Goal: Task Accomplishment & Management: Manage account settings

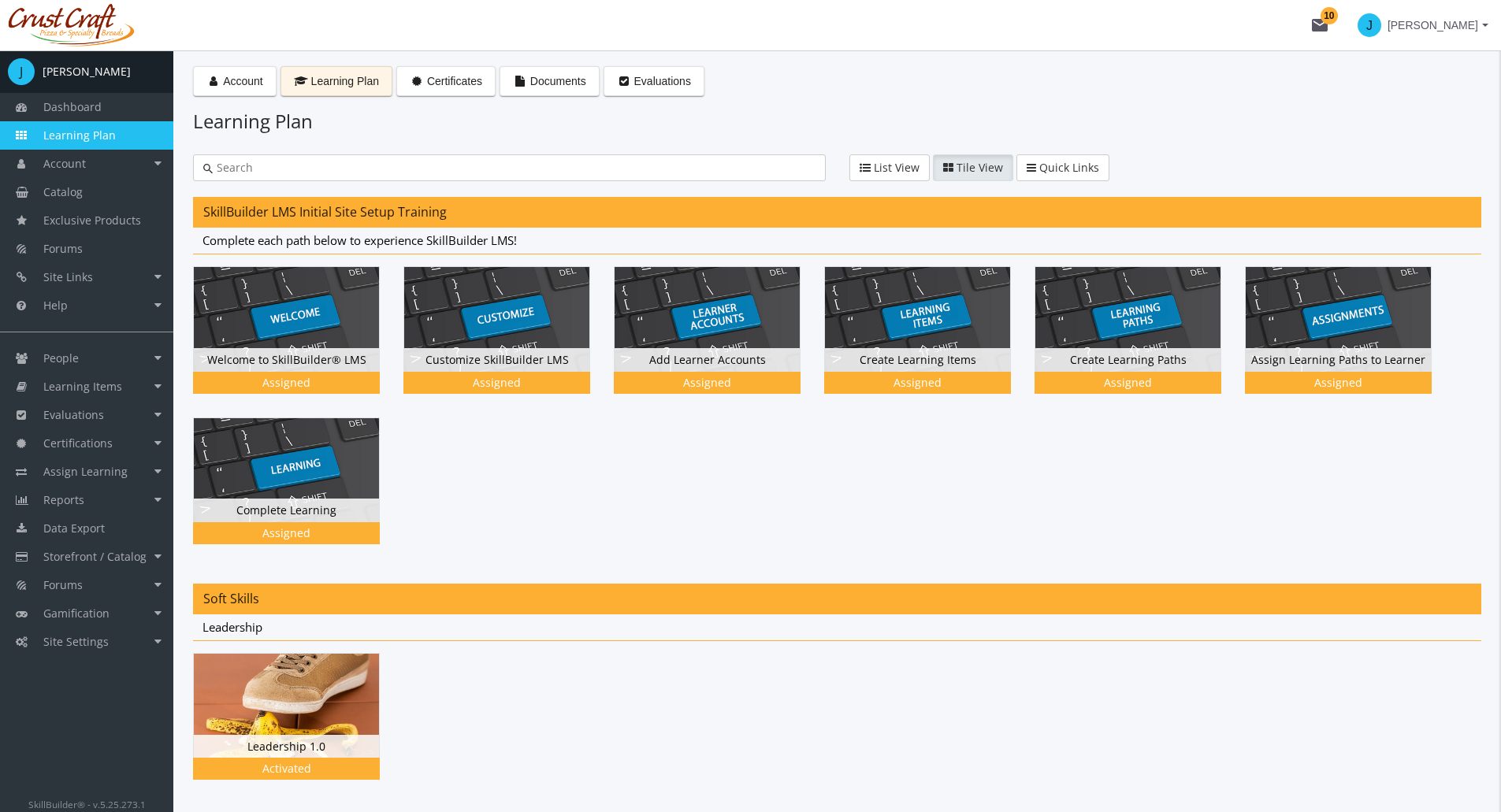
click at [858, 741] on div at bounding box center [838, 728] width 1289 height 151
click at [156, 419] on link "Evaluations" at bounding box center [87, 415] width 173 height 29
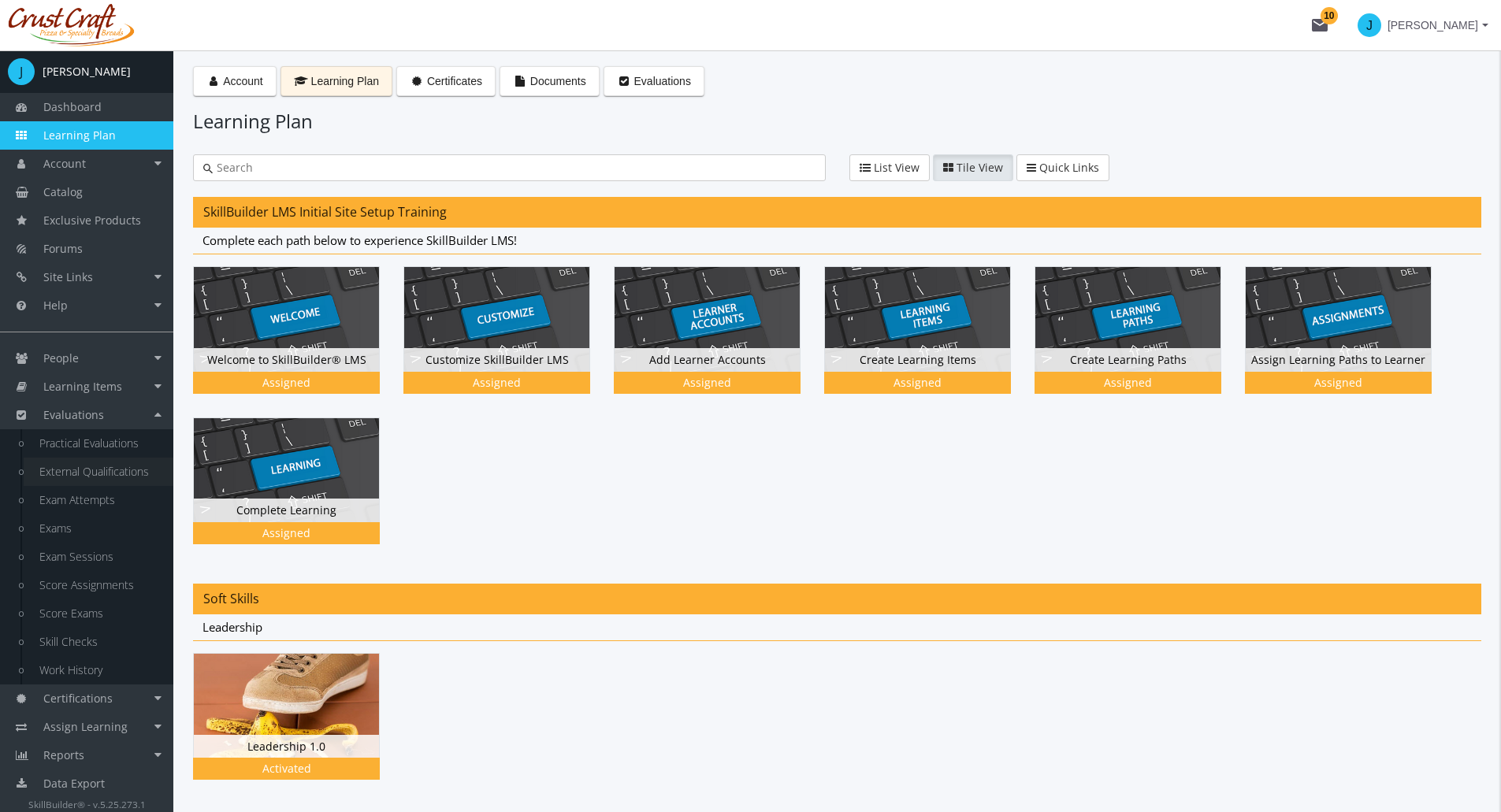
click at [123, 471] on link "External Qualifications" at bounding box center [98, 471] width 150 height 29
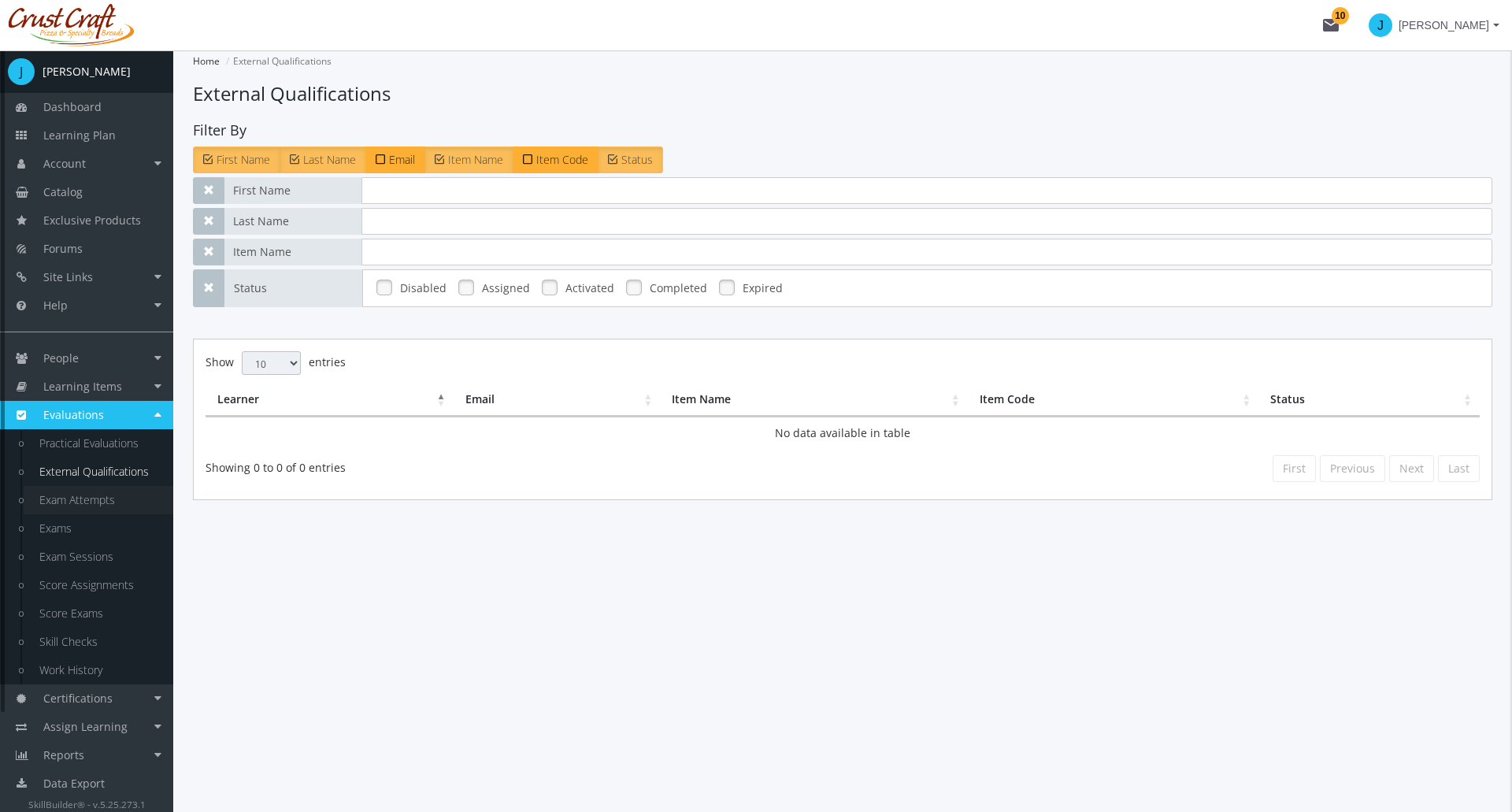
click at [114, 506] on link "Exam Attempts" at bounding box center [98, 500] width 150 height 29
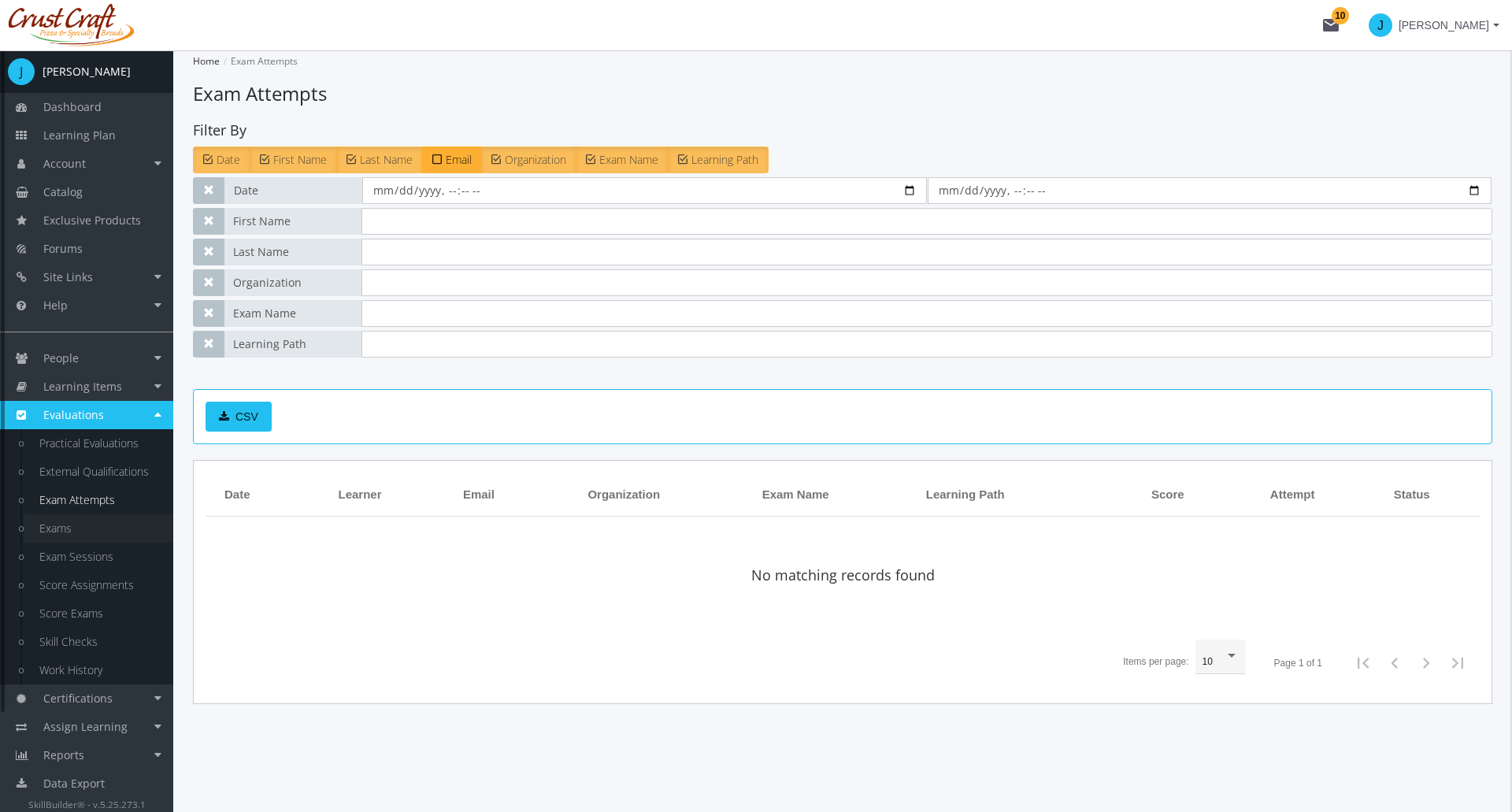
click at [71, 528] on link "Exams" at bounding box center [98, 528] width 150 height 29
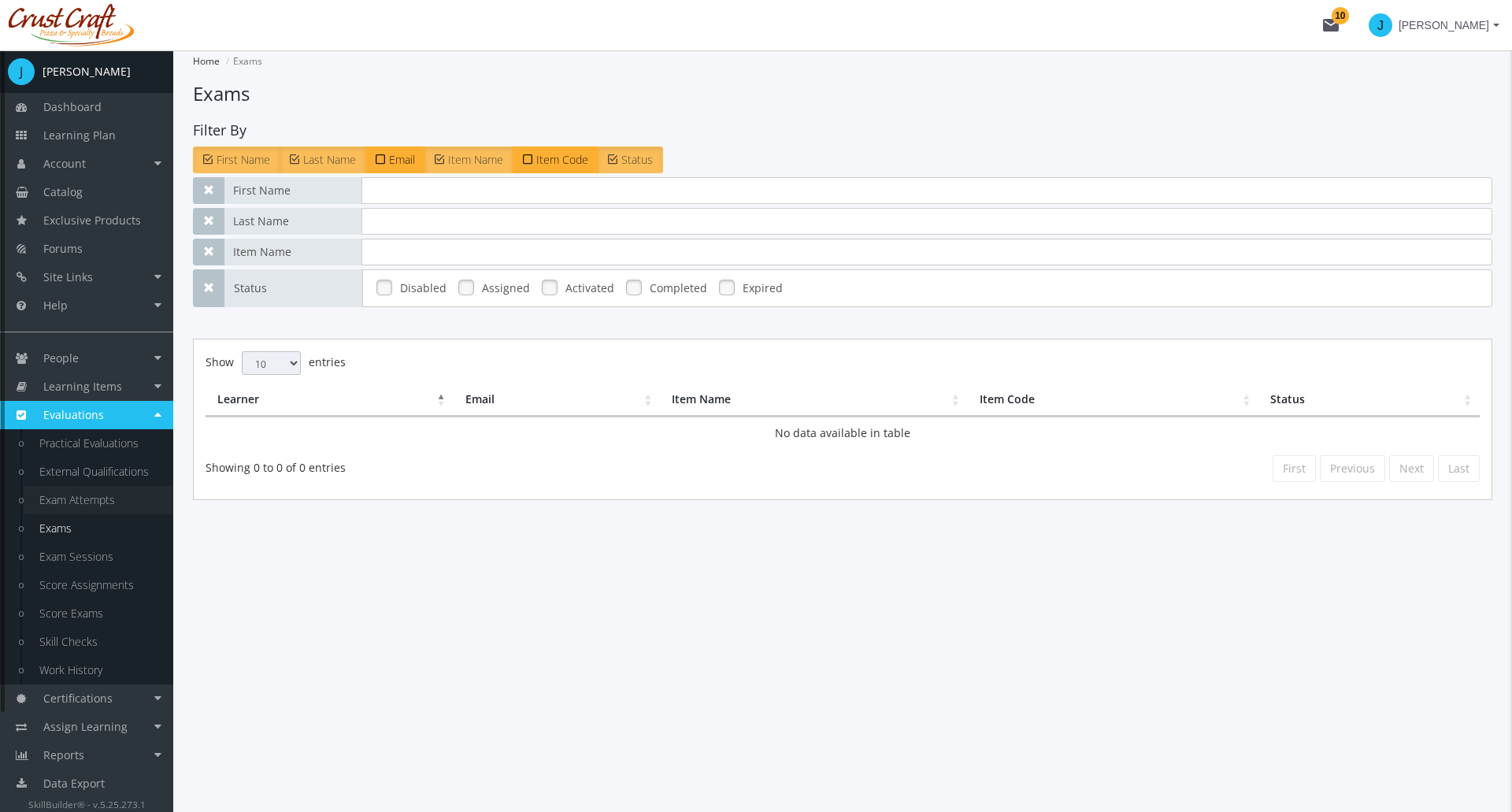
click at [96, 501] on link "Exam Attempts" at bounding box center [98, 500] width 150 height 29
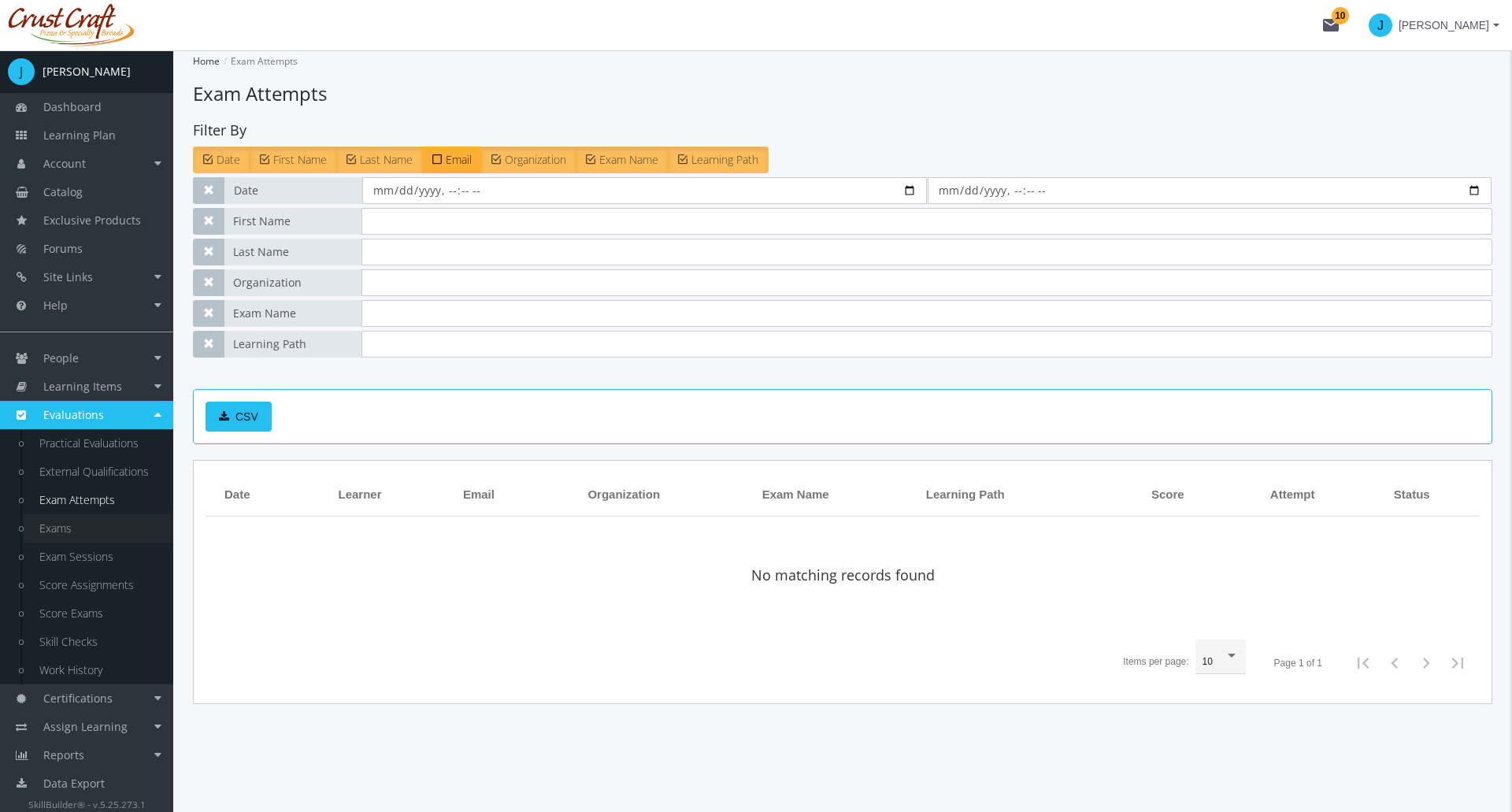
click at [65, 523] on link "Exams" at bounding box center [98, 528] width 150 height 29
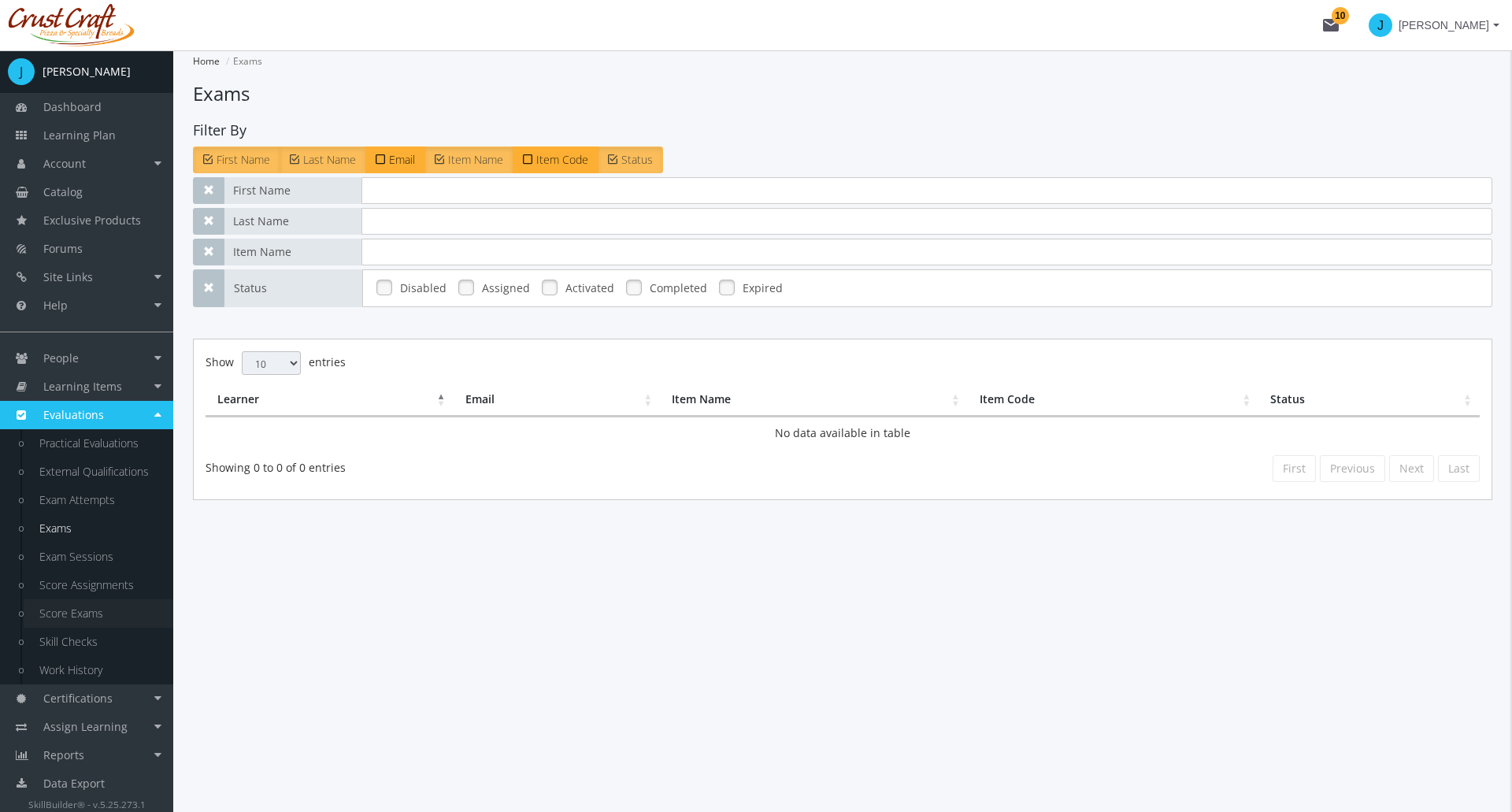
click at [81, 613] on link "Score Exams" at bounding box center [98, 614] width 150 height 29
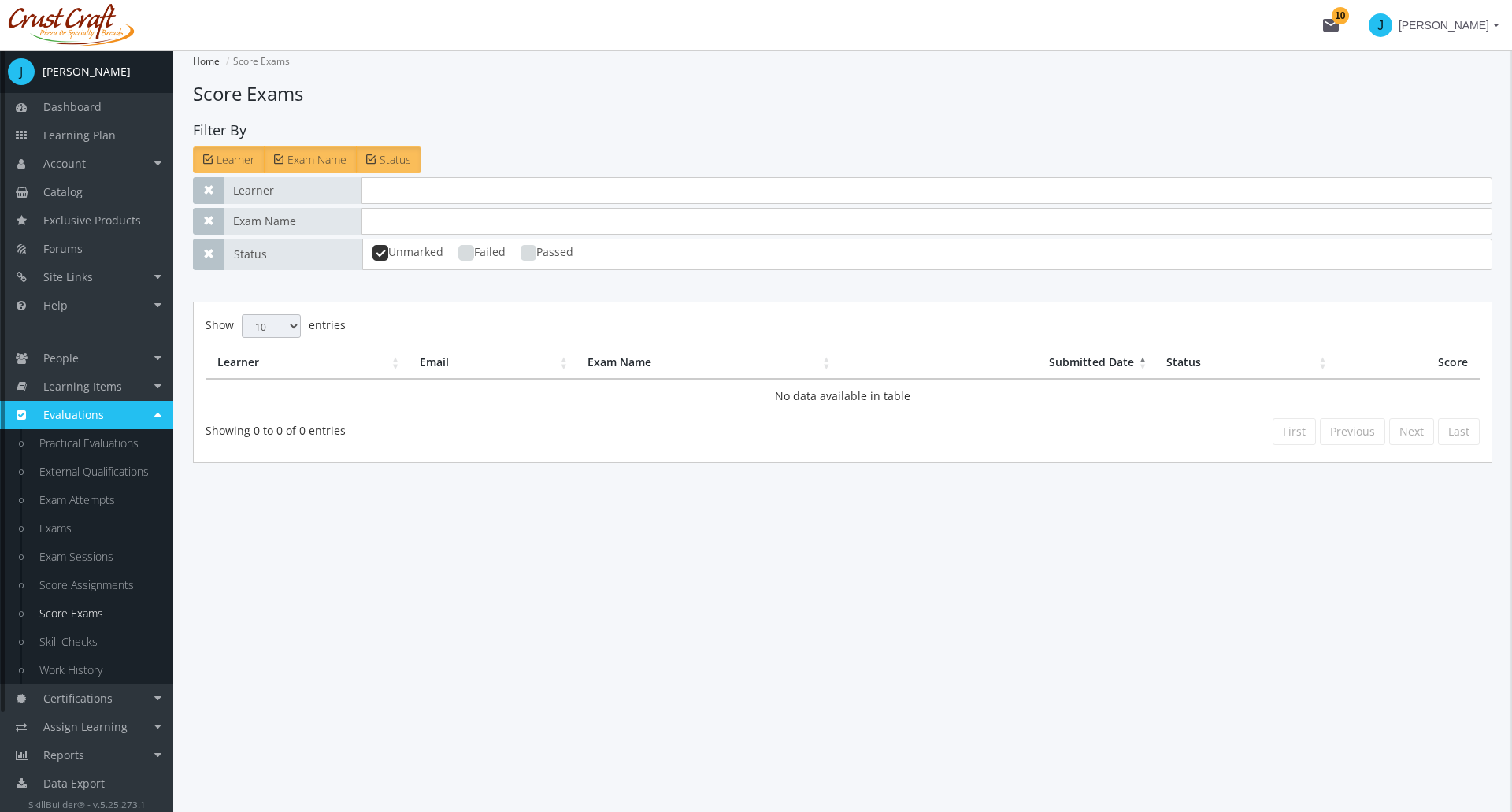
click at [151, 413] on link "Evaluations" at bounding box center [87, 415] width 173 height 29
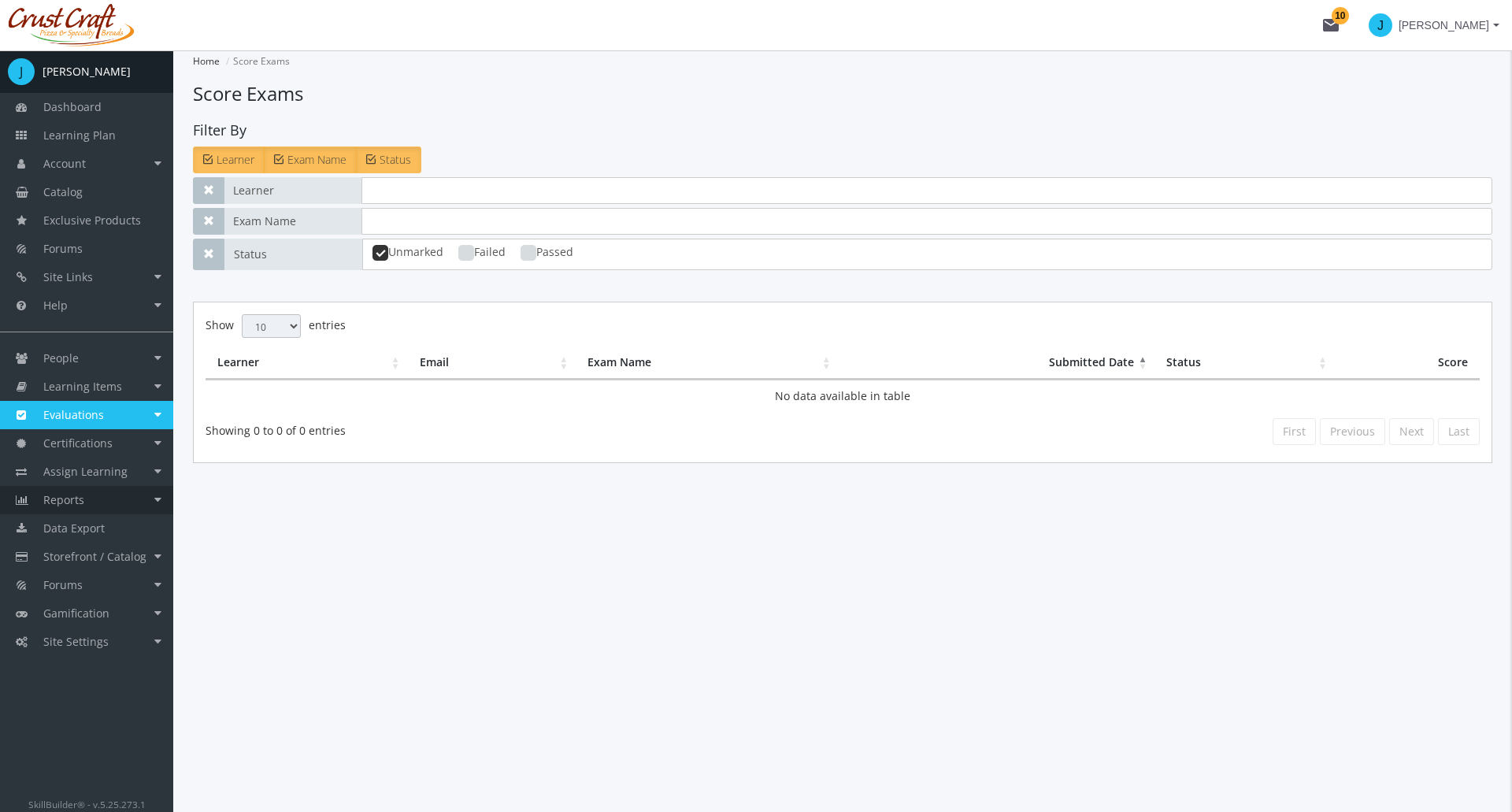
click at [150, 497] on link "Reports" at bounding box center [87, 500] width 173 height 29
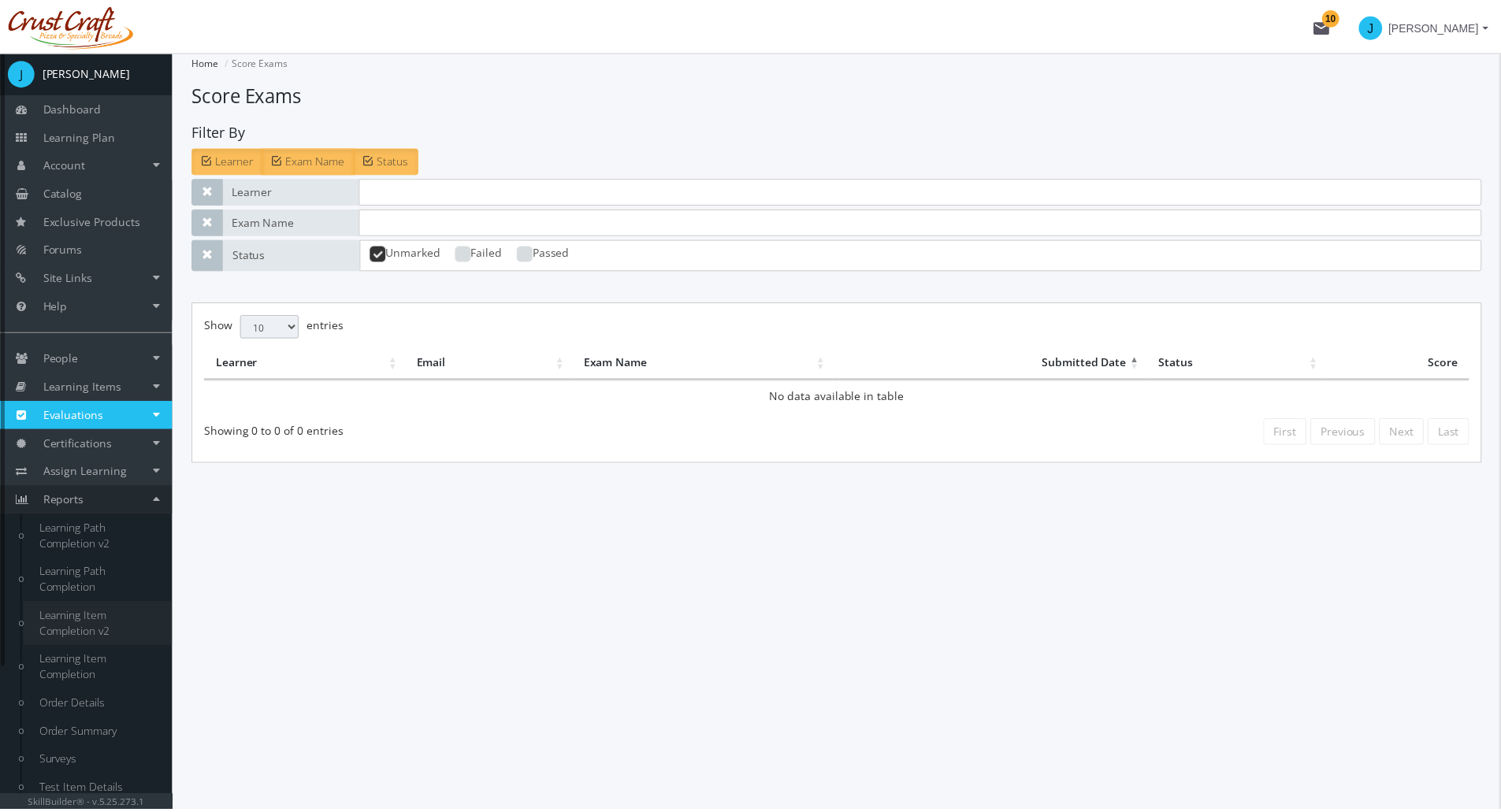
scroll to position [178, 0]
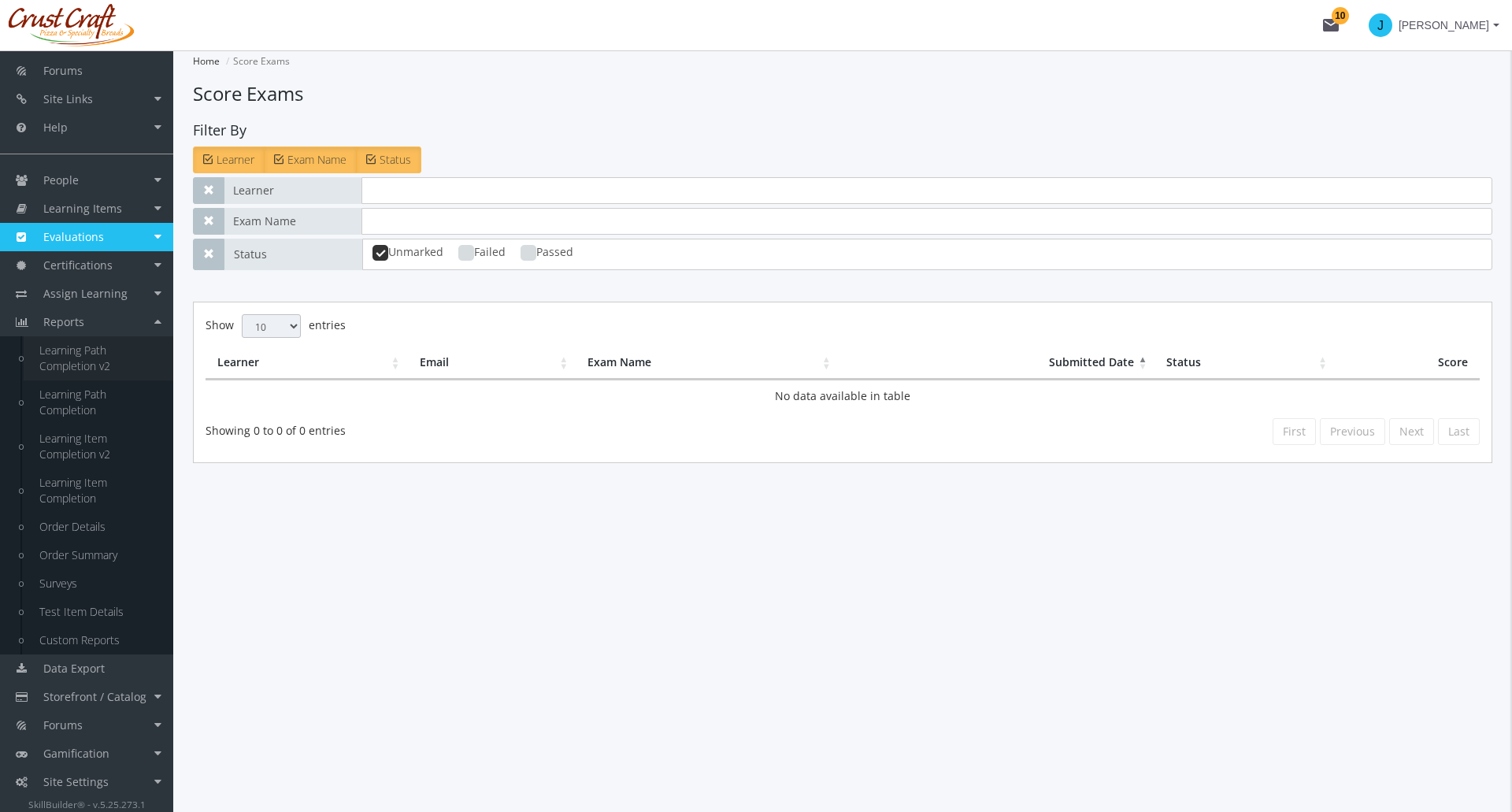
click at [94, 369] on link "Learning Path Completion v2" at bounding box center [98, 358] width 150 height 44
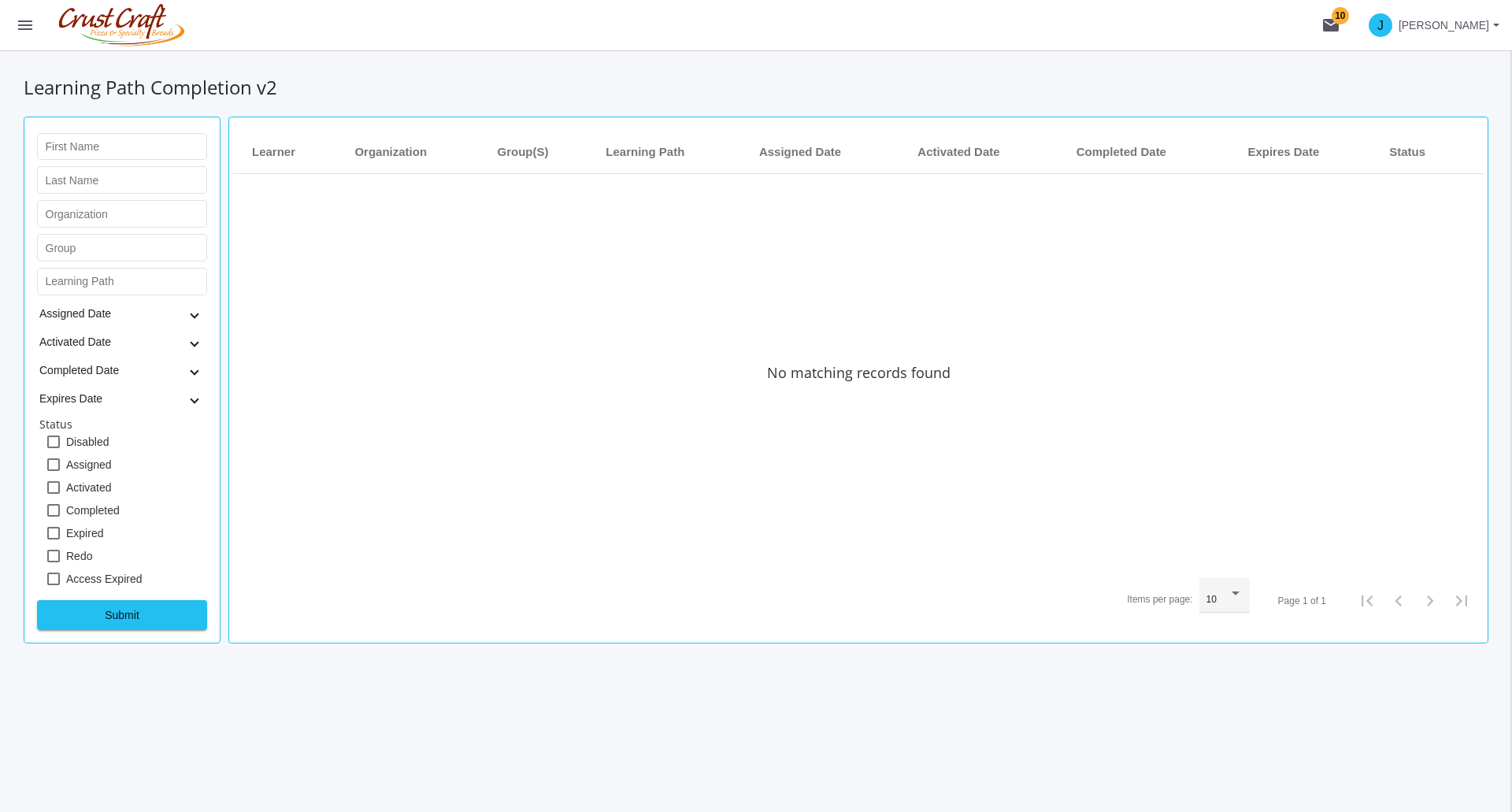
click at [10, 18] on button "menu" at bounding box center [25, 25] width 50 height 50
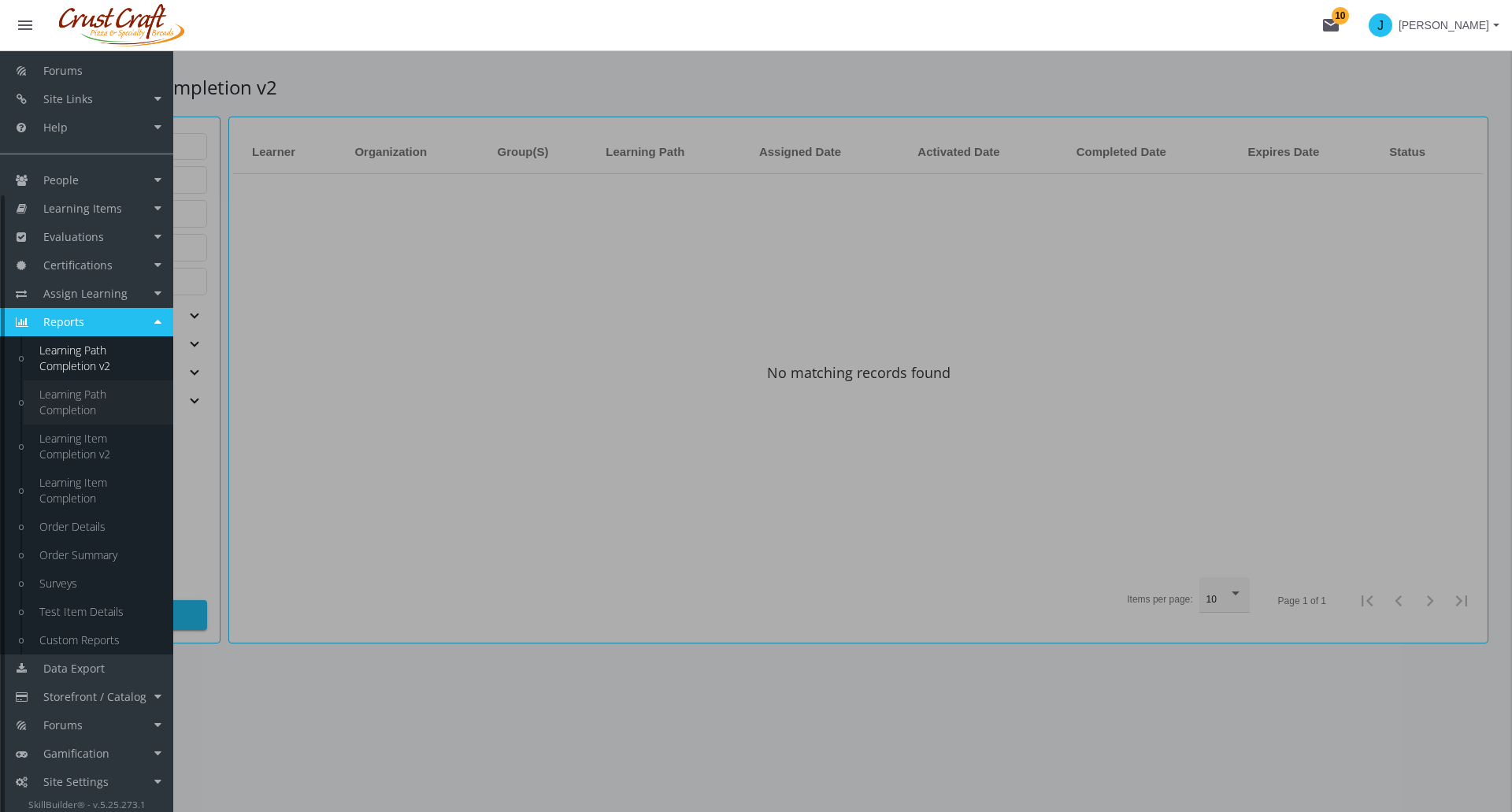
click at [84, 405] on link "Learning Path Completion" at bounding box center [98, 402] width 150 height 44
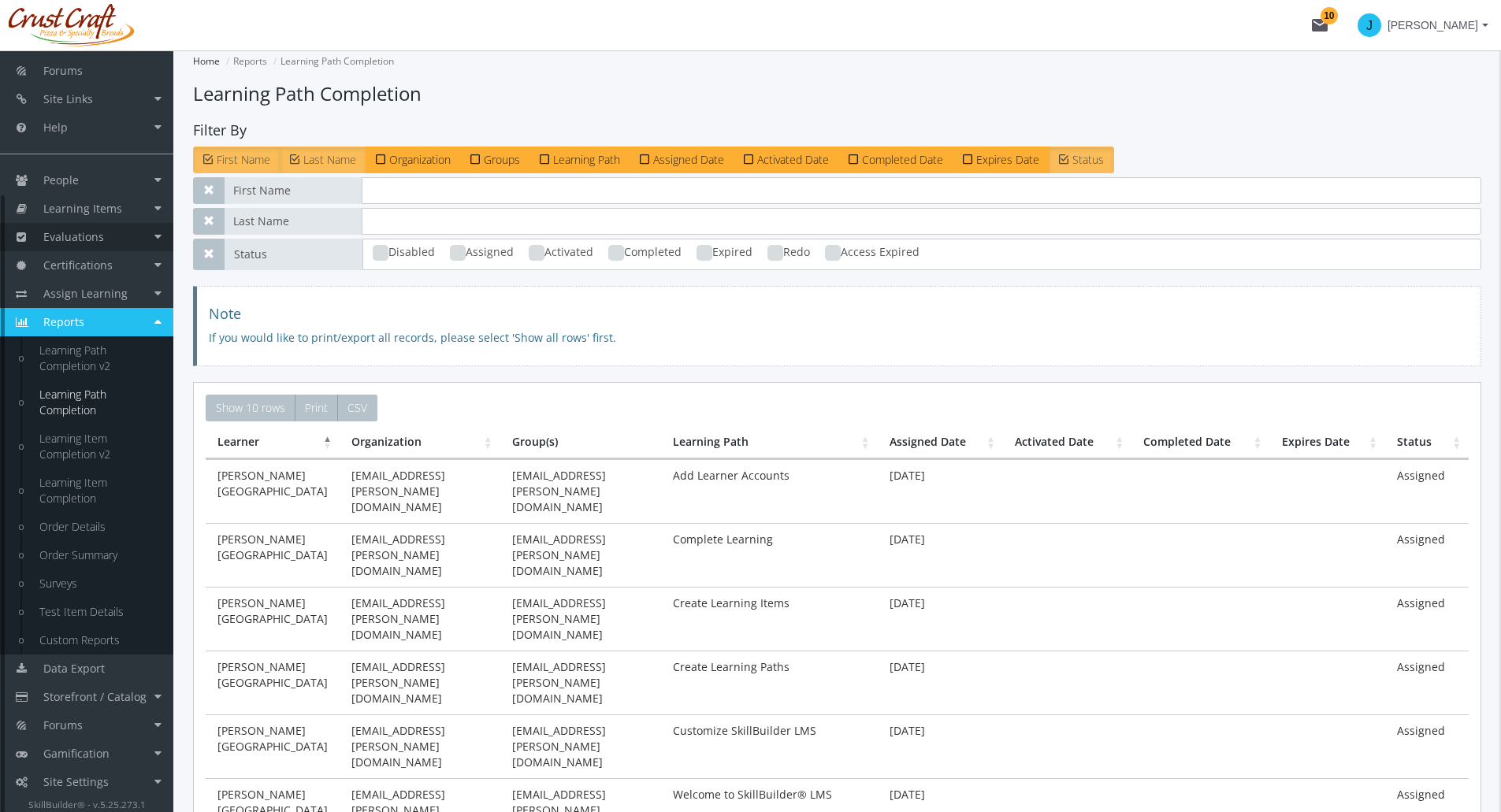
click at [72, 225] on link "Evaluations" at bounding box center [87, 237] width 173 height 29
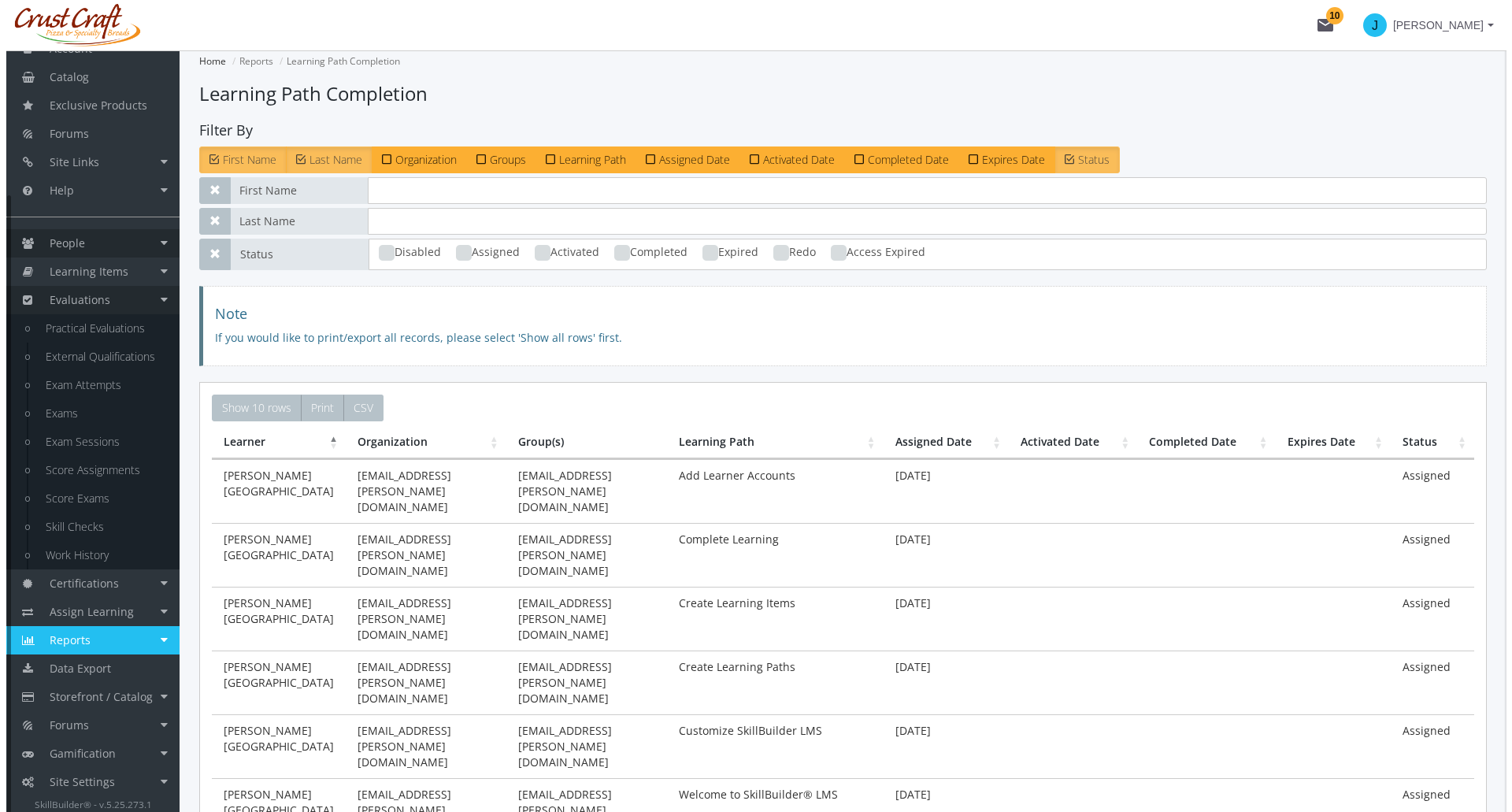
scroll to position [115, 0]
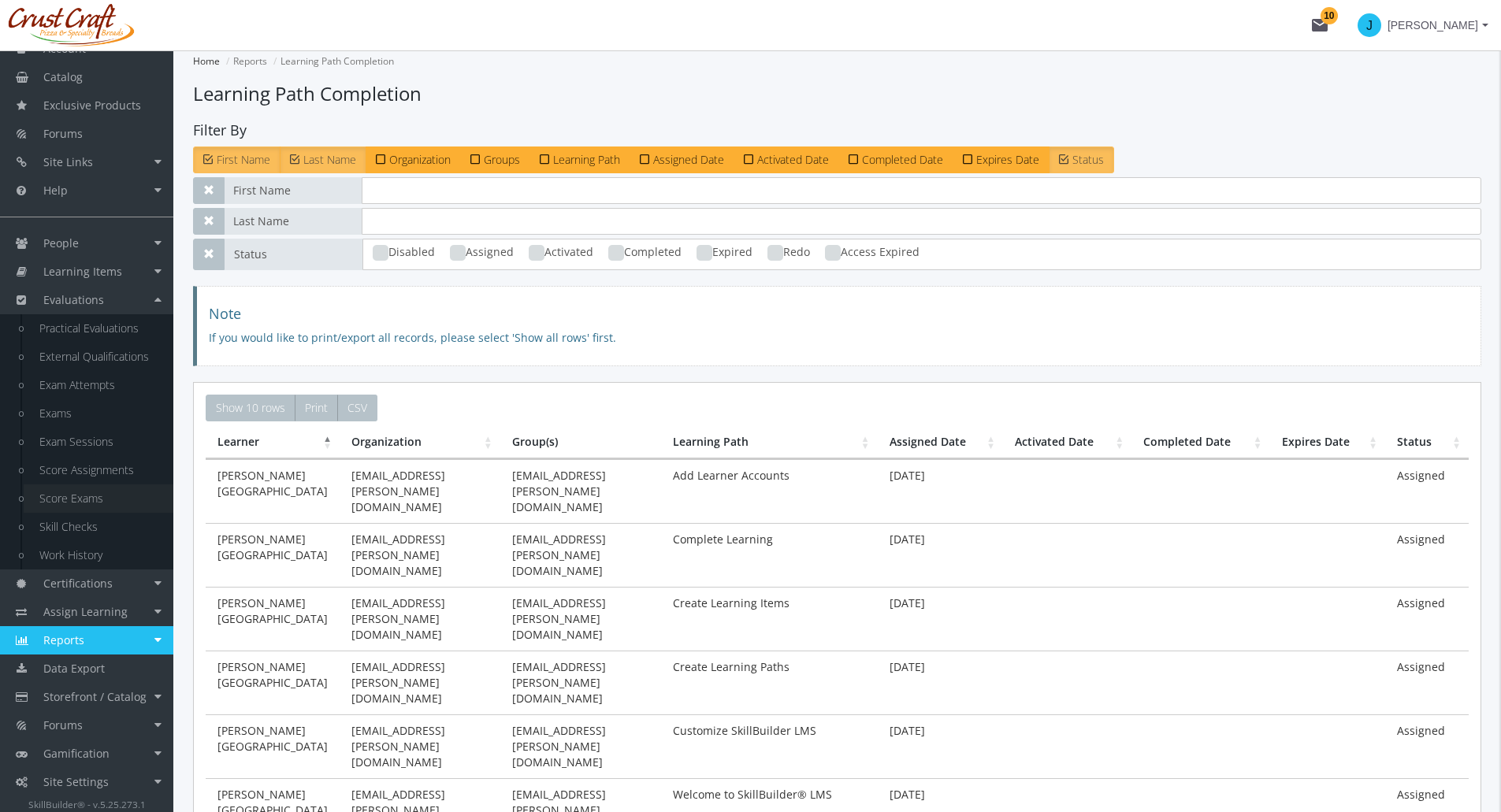
click at [84, 502] on link "Score Exams" at bounding box center [98, 498] width 150 height 29
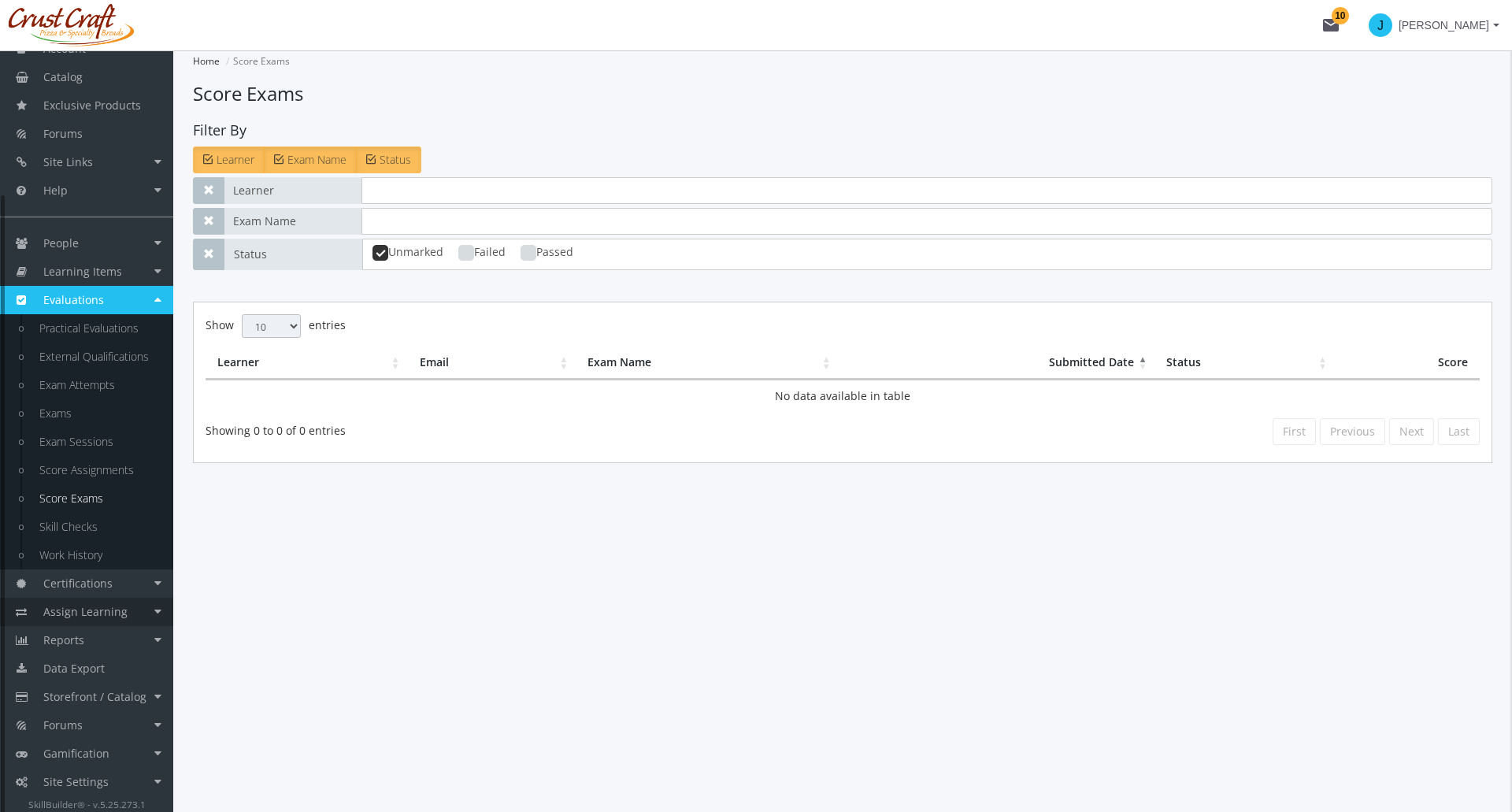
click at [152, 608] on link "Assign Learning" at bounding box center [87, 612] width 173 height 29
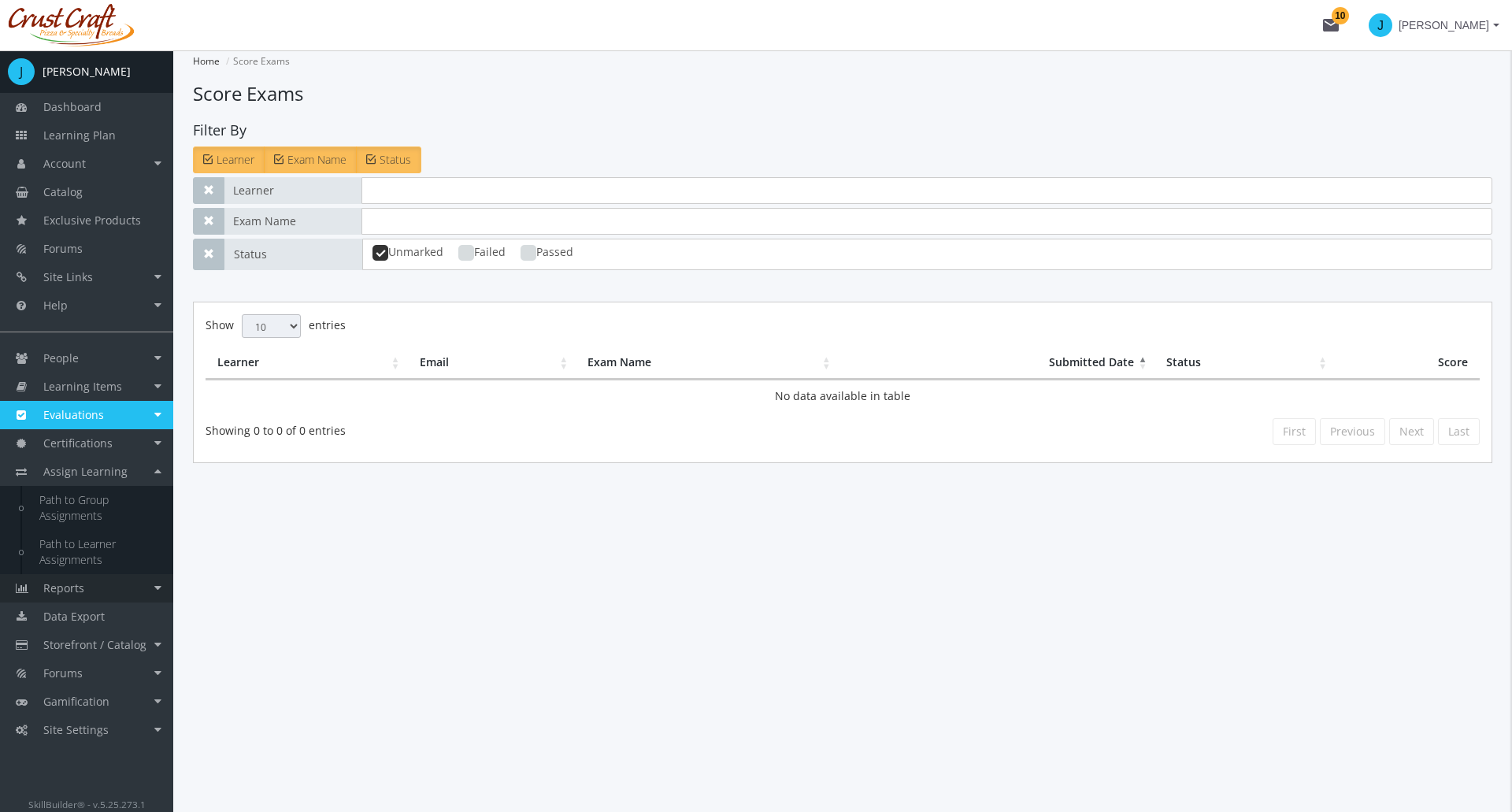
click at [149, 587] on link "Reports" at bounding box center [87, 588] width 173 height 29
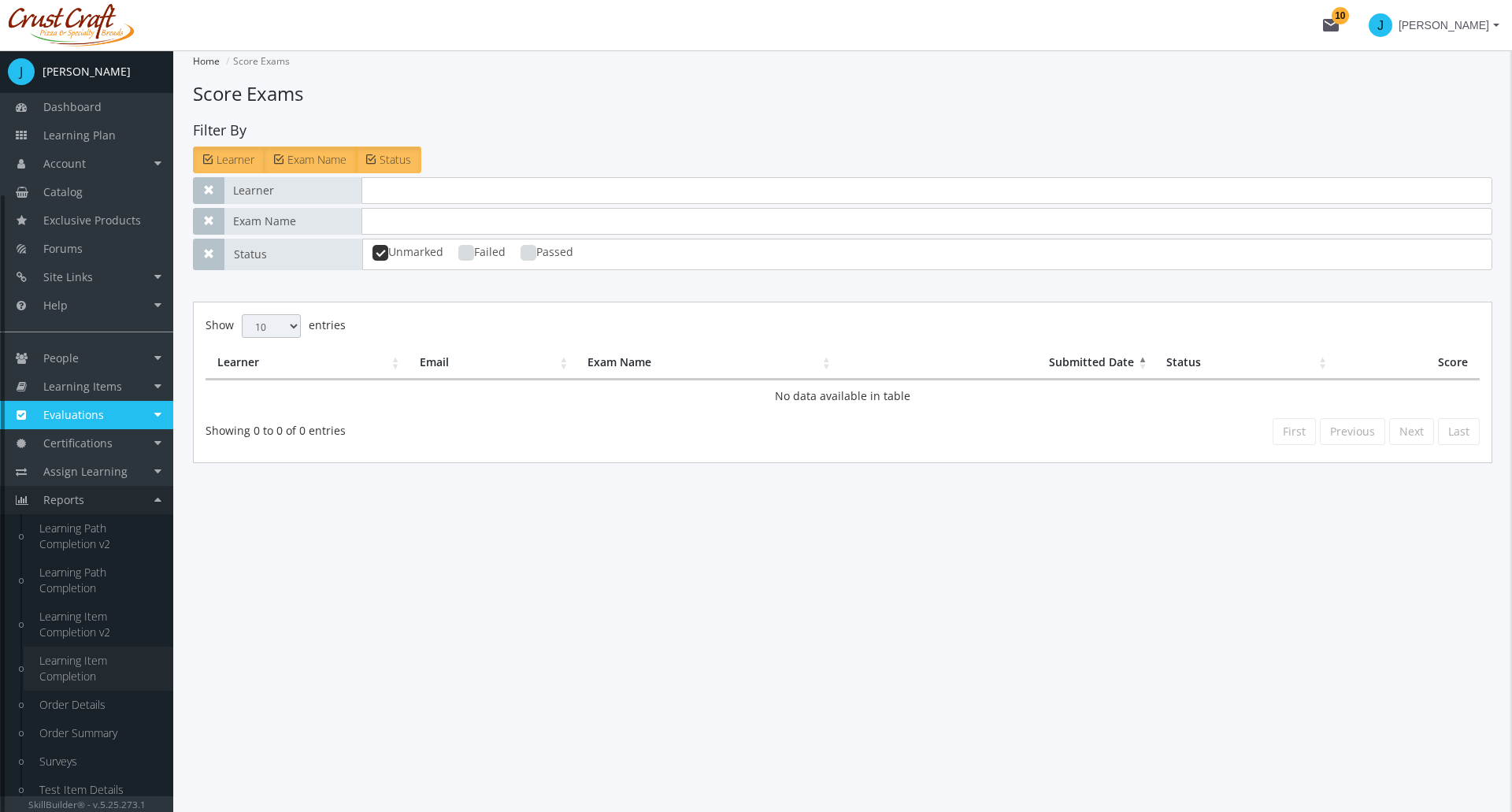
scroll to position [178, 0]
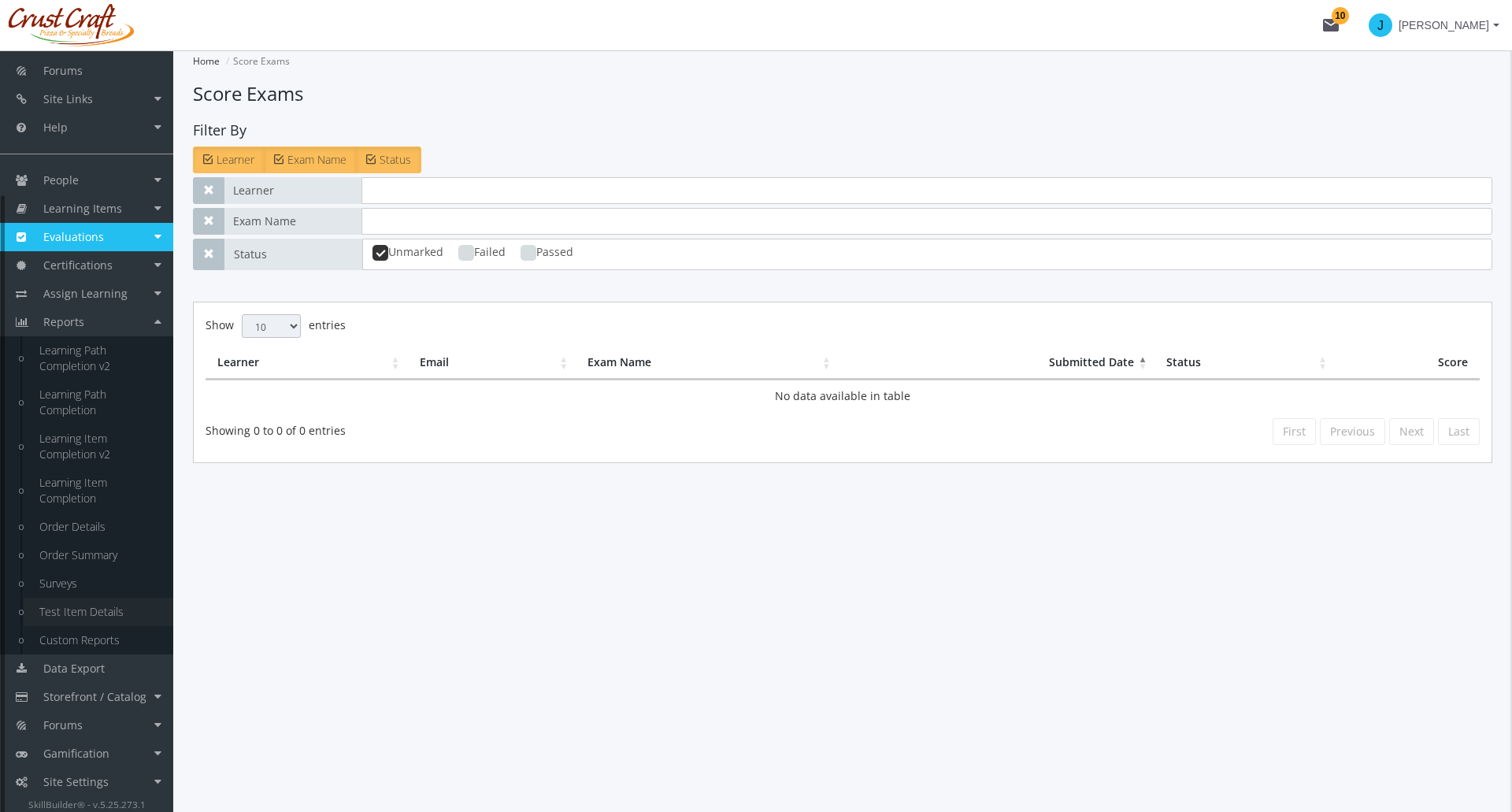
drag, startPoint x: 91, startPoint y: 610, endPoint x: 154, endPoint y: 614, distance: 63.1
click at [91, 610] on link "Test Item Details" at bounding box center [98, 612] width 150 height 29
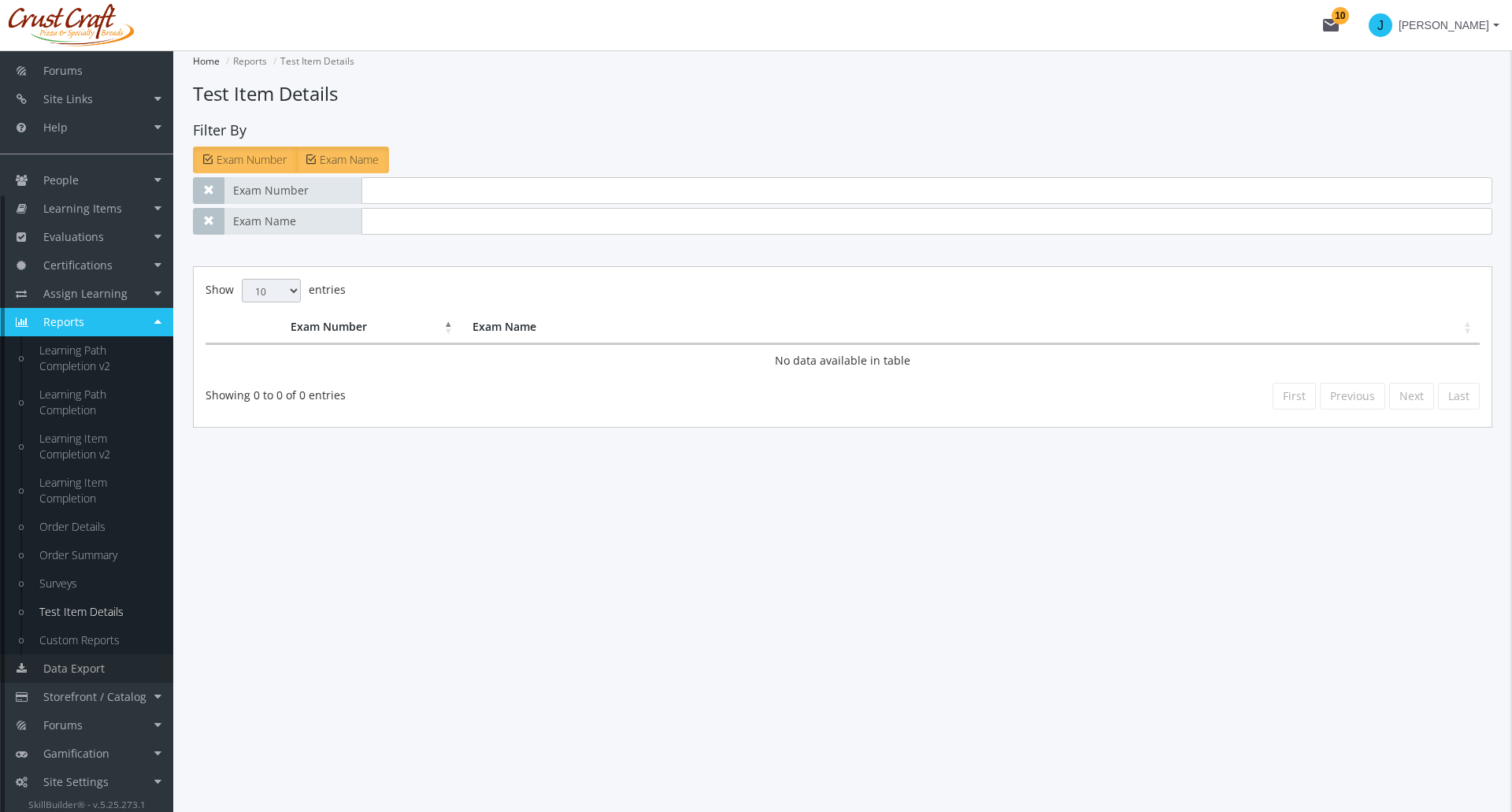
click at [103, 664] on span "Data Export" at bounding box center [74, 667] width 62 height 15
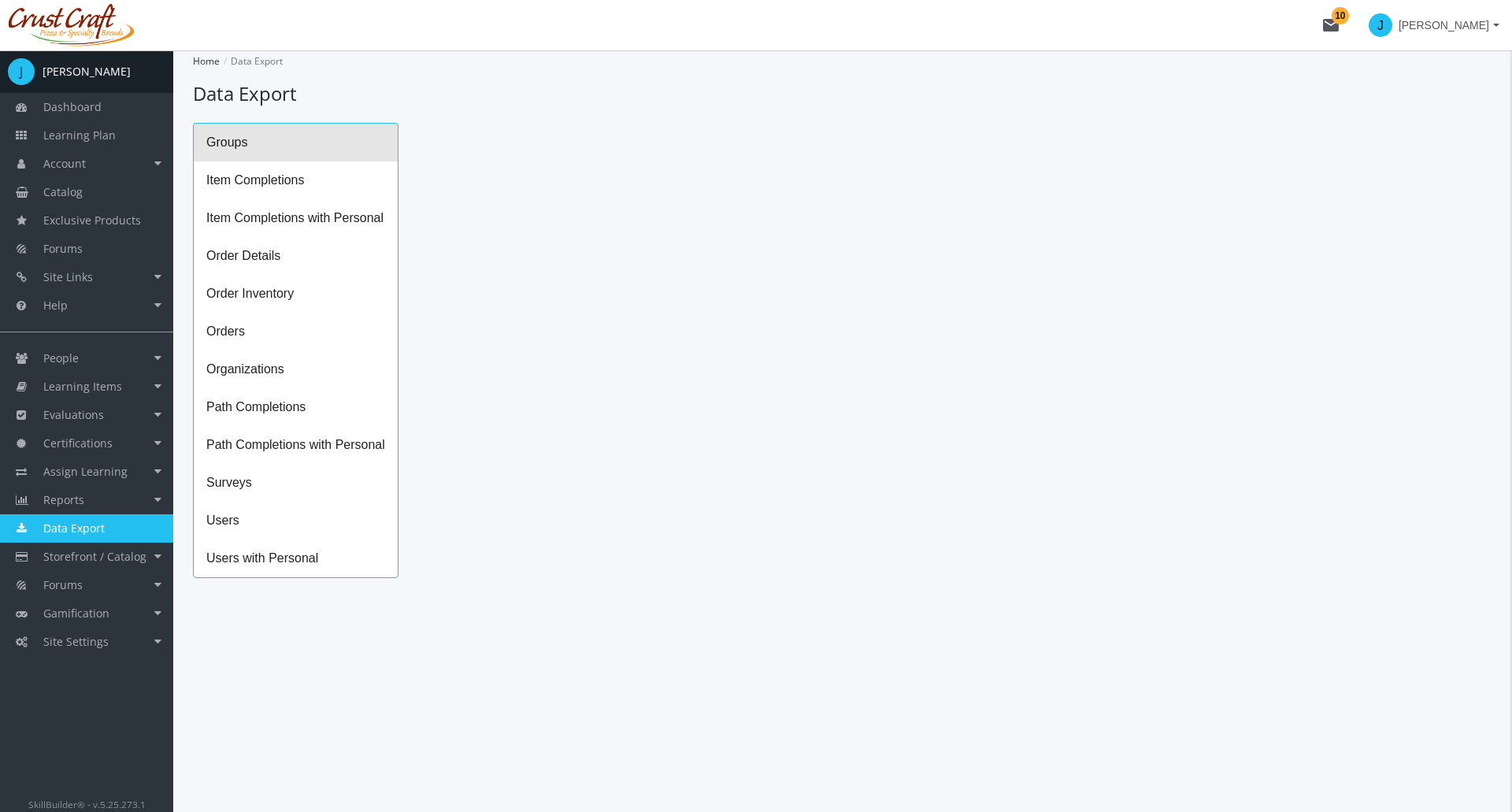
click at [235, 142] on span "Groups" at bounding box center [295, 143] width 204 height 38
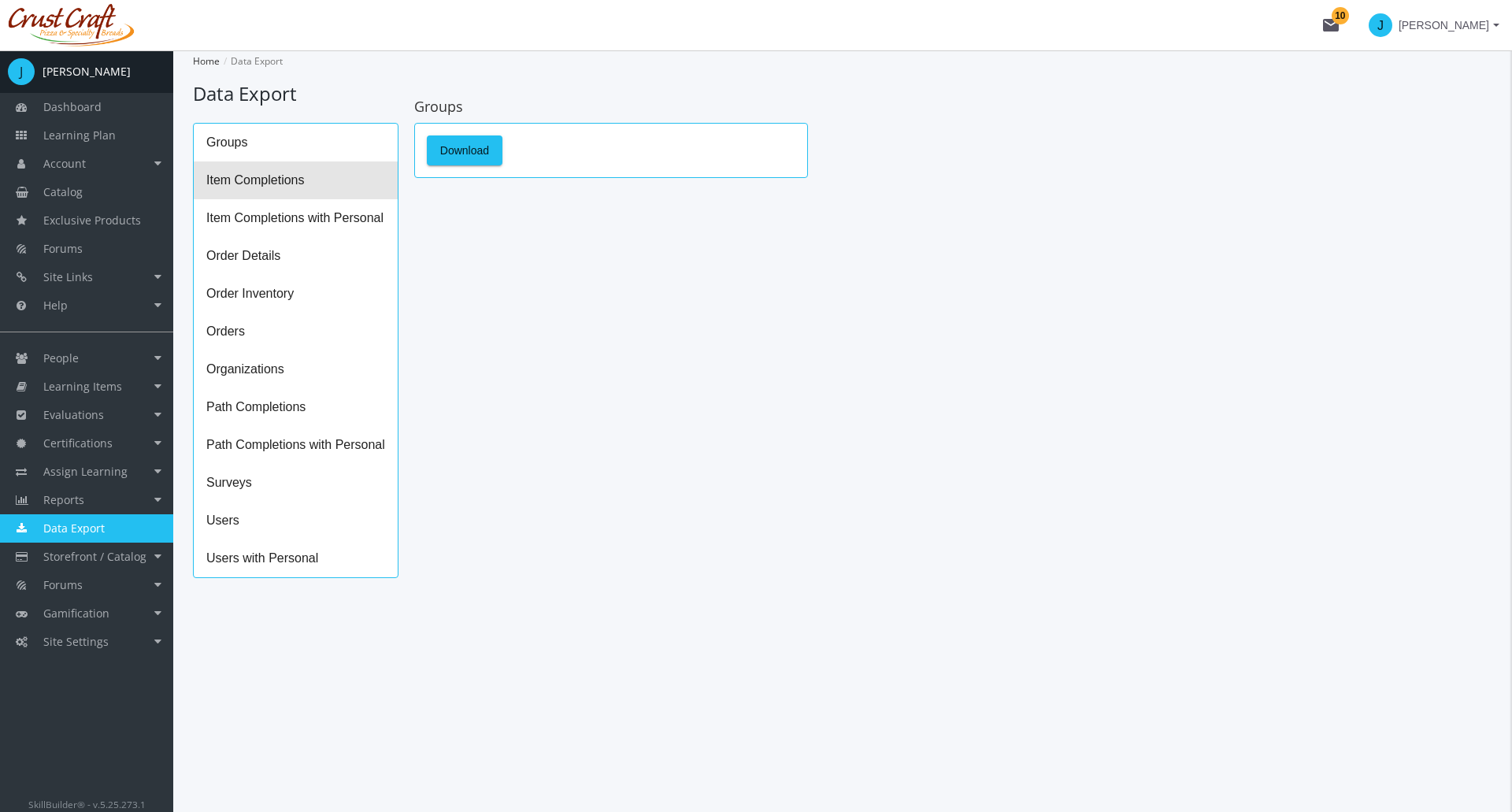
click at [243, 168] on span "Item Completions" at bounding box center [295, 180] width 204 height 38
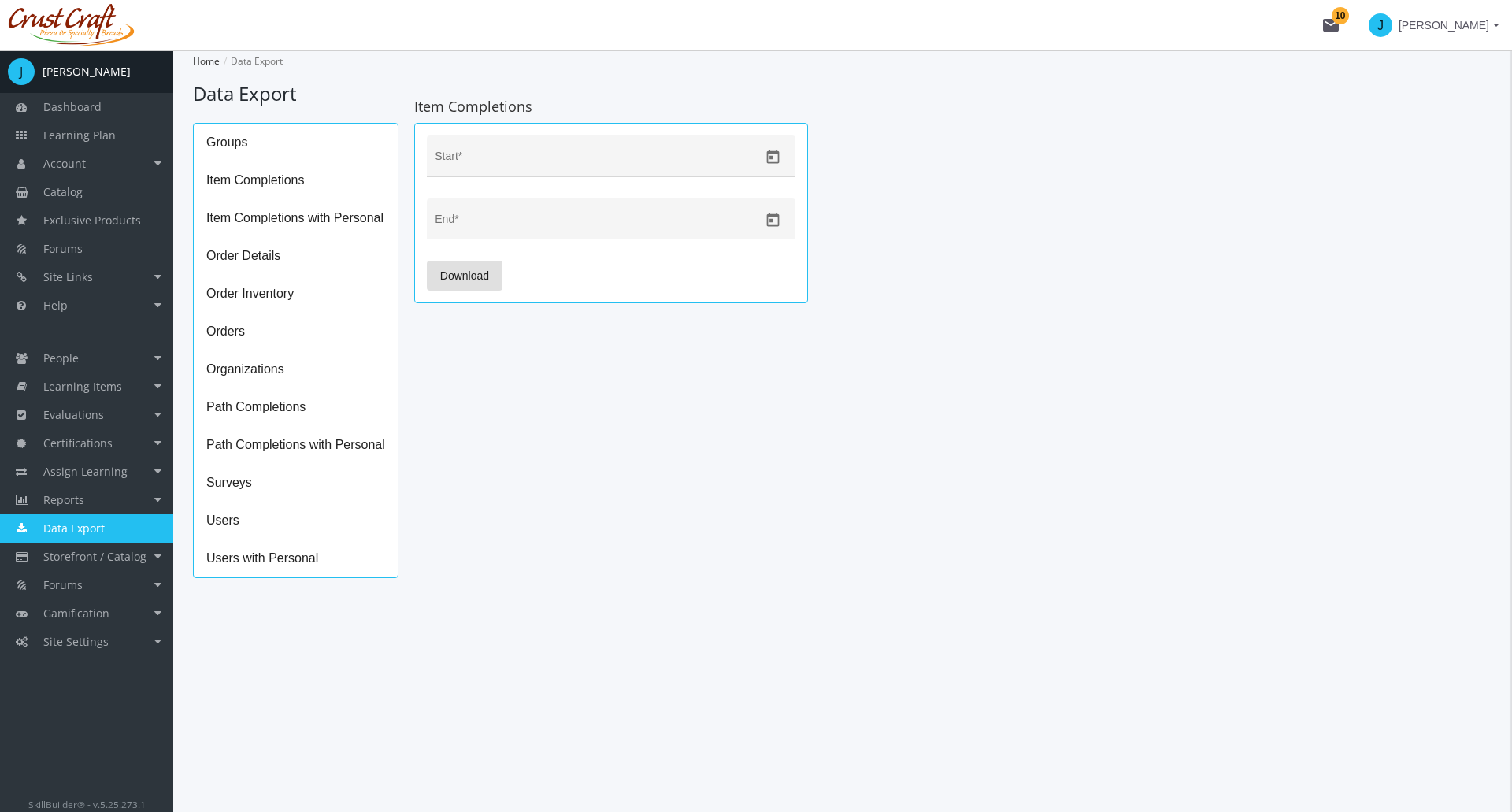
click at [259, 217] on span "Item Completions with Personal" at bounding box center [295, 218] width 204 height 38
click at [251, 250] on span "Order Details" at bounding box center [295, 257] width 204 height 38
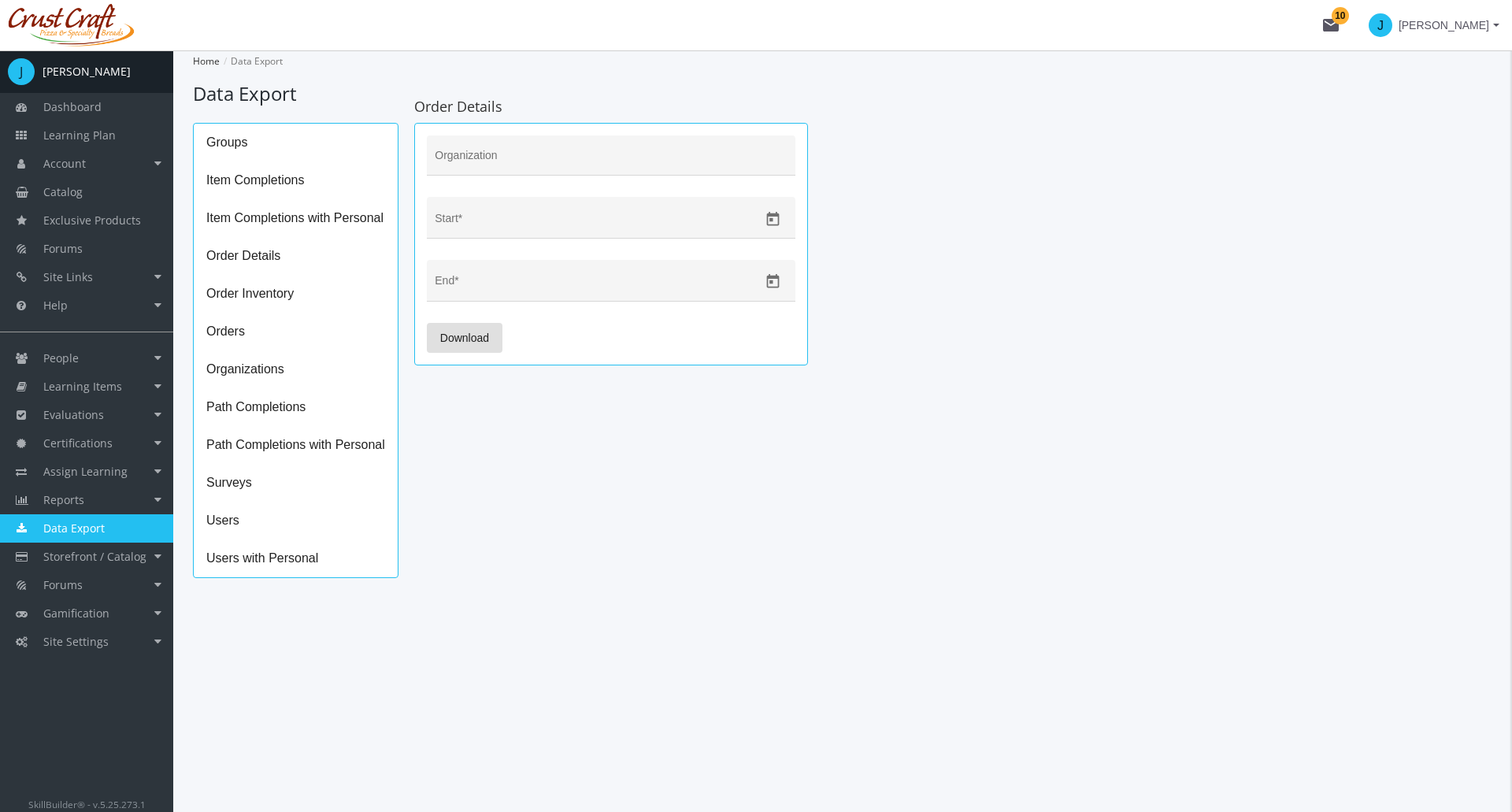
click at [246, 300] on span "Order Inventory" at bounding box center [295, 294] width 204 height 38
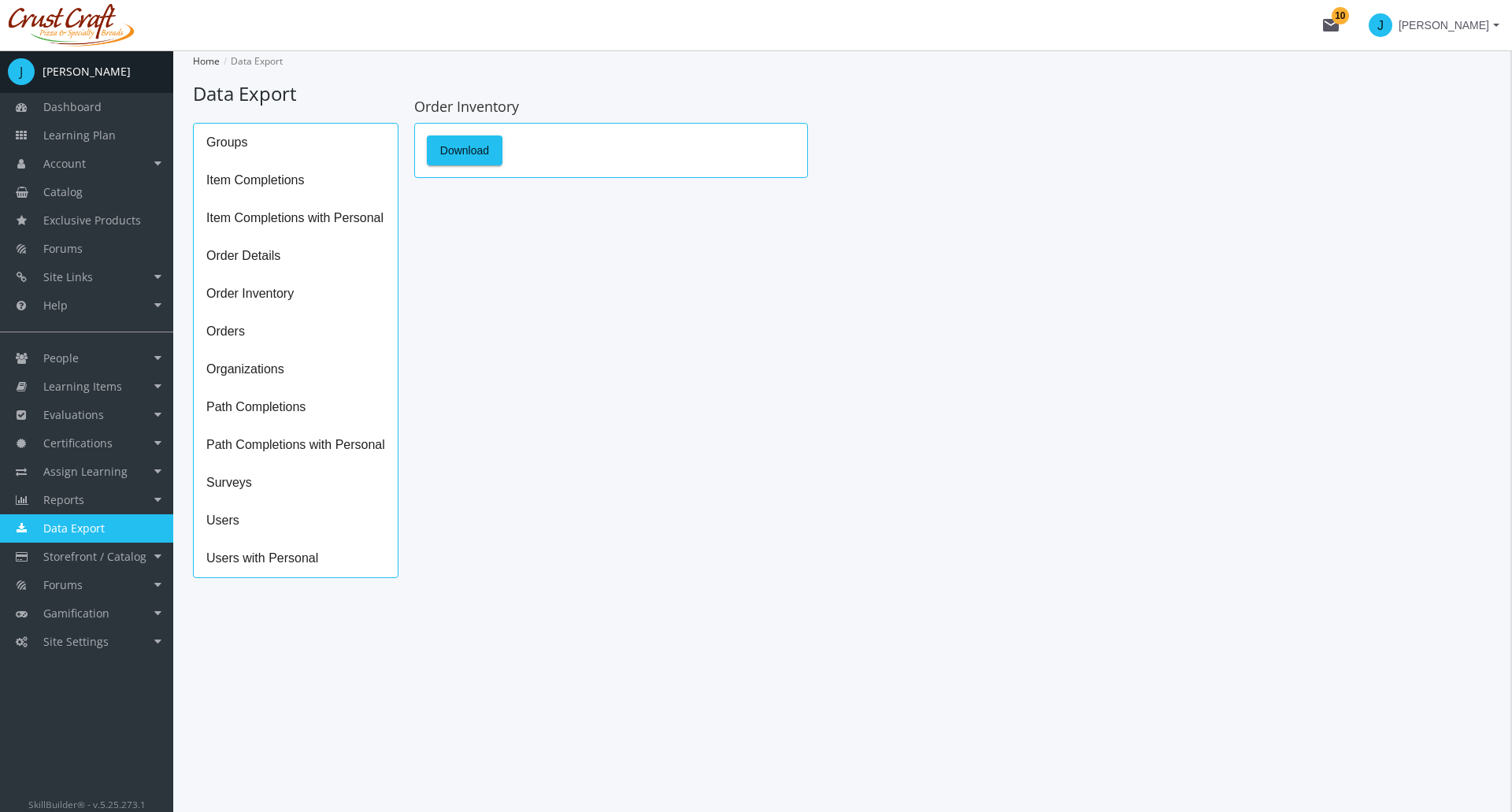
click at [231, 332] on span "Orders" at bounding box center [295, 332] width 204 height 38
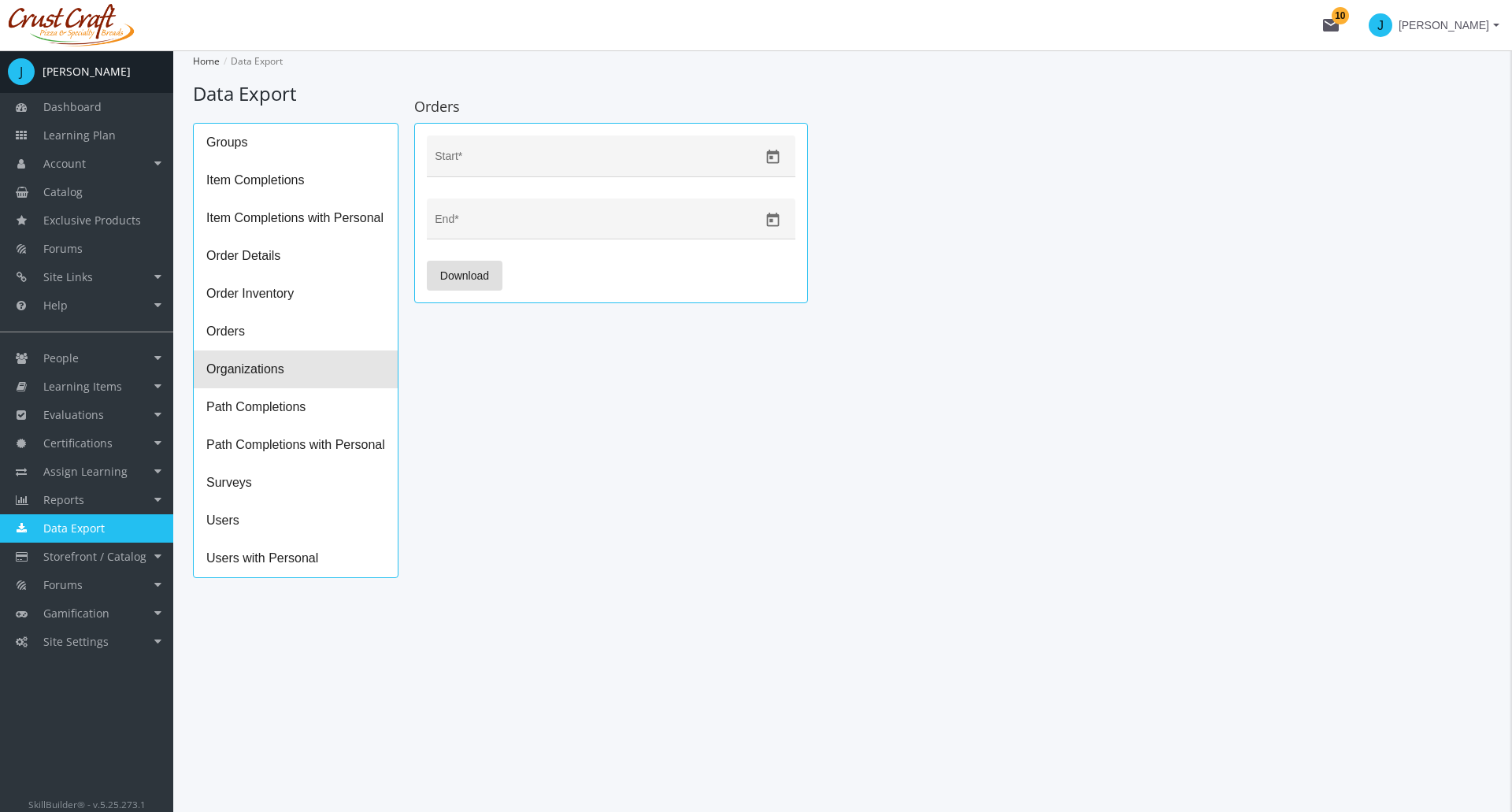
click at [240, 377] on span "Organizations" at bounding box center [295, 369] width 204 height 38
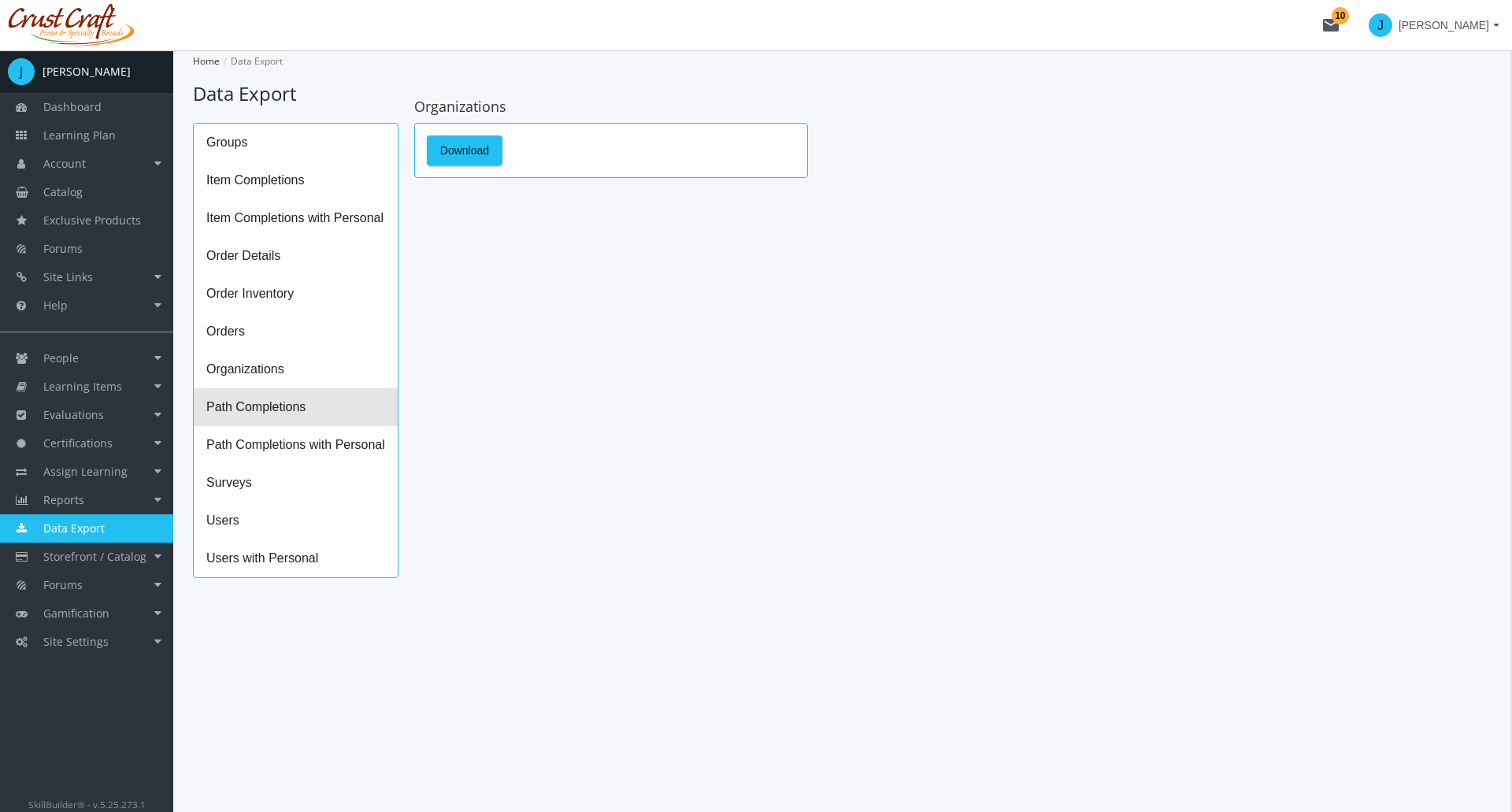
click at [243, 419] on span "Path Completions" at bounding box center [295, 407] width 204 height 38
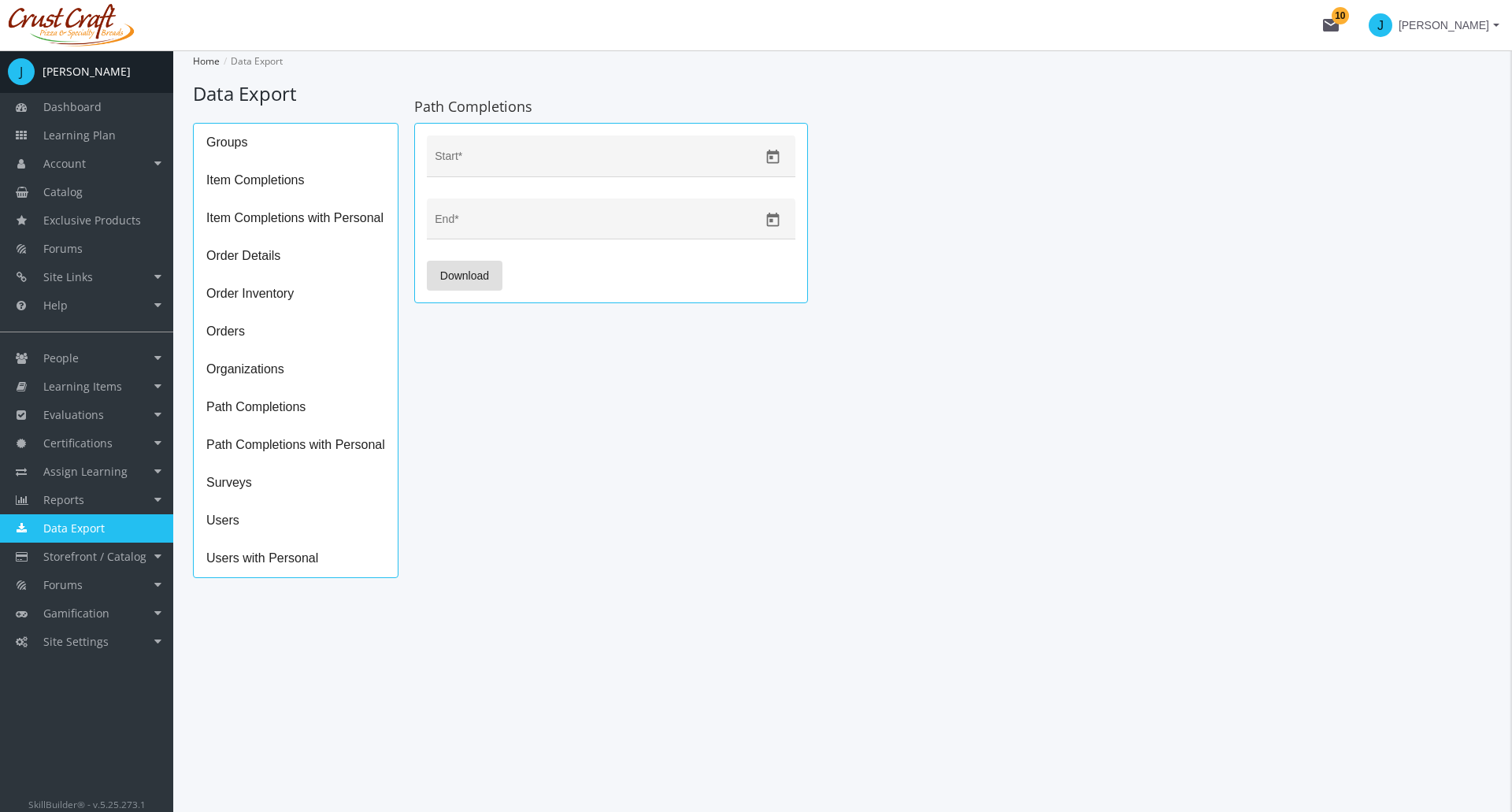
click at [252, 459] on span "Path Completions with Personal" at bounding box center [295, 445] width 204 height 38
click at [251, 554] on span "Users with Personal" at bounding box center [295, 559] width 204 height 38
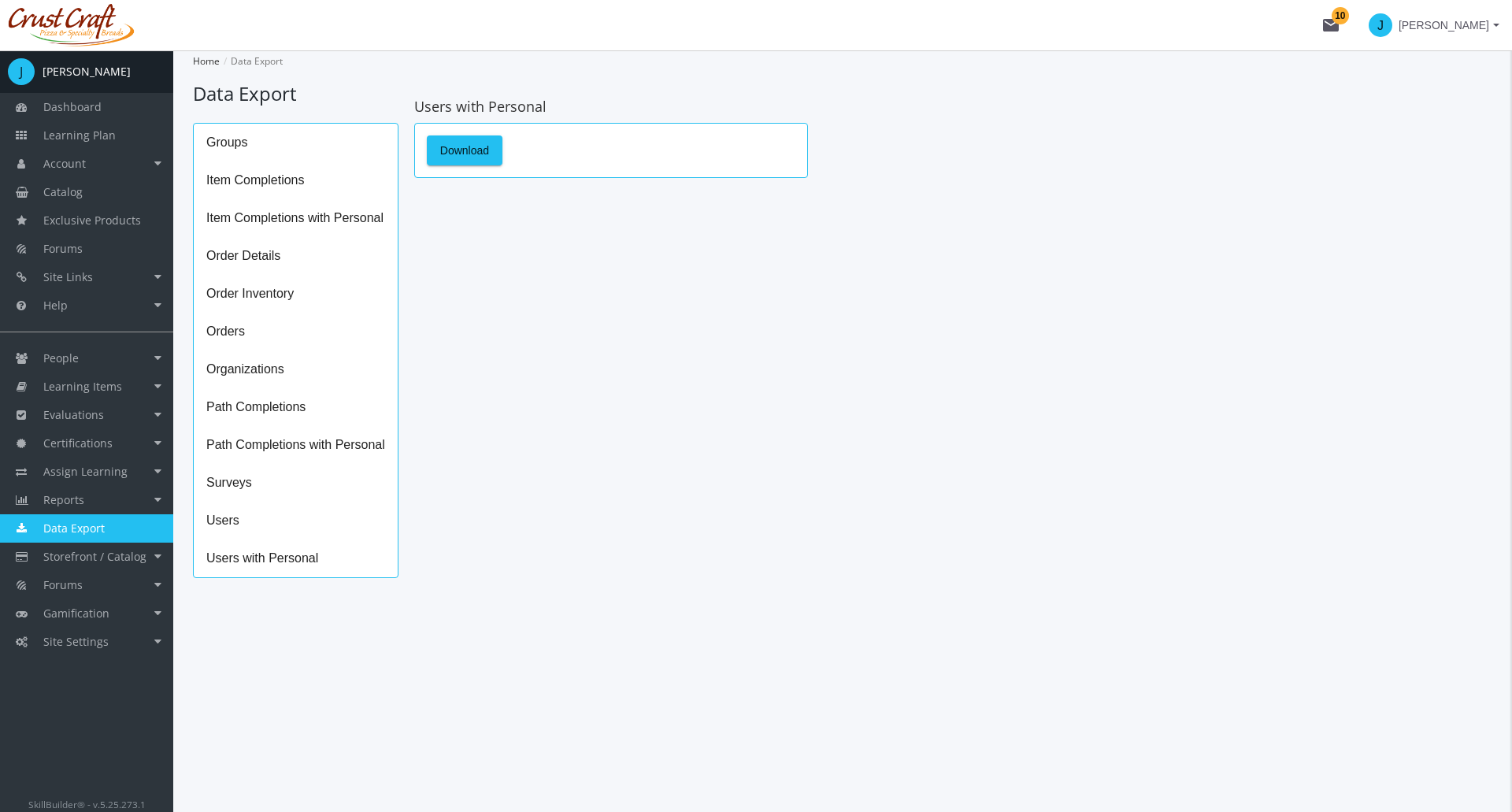
click at [289, 404] on span "Path Completions" at bounding box center [295, 407] width 204 height 38
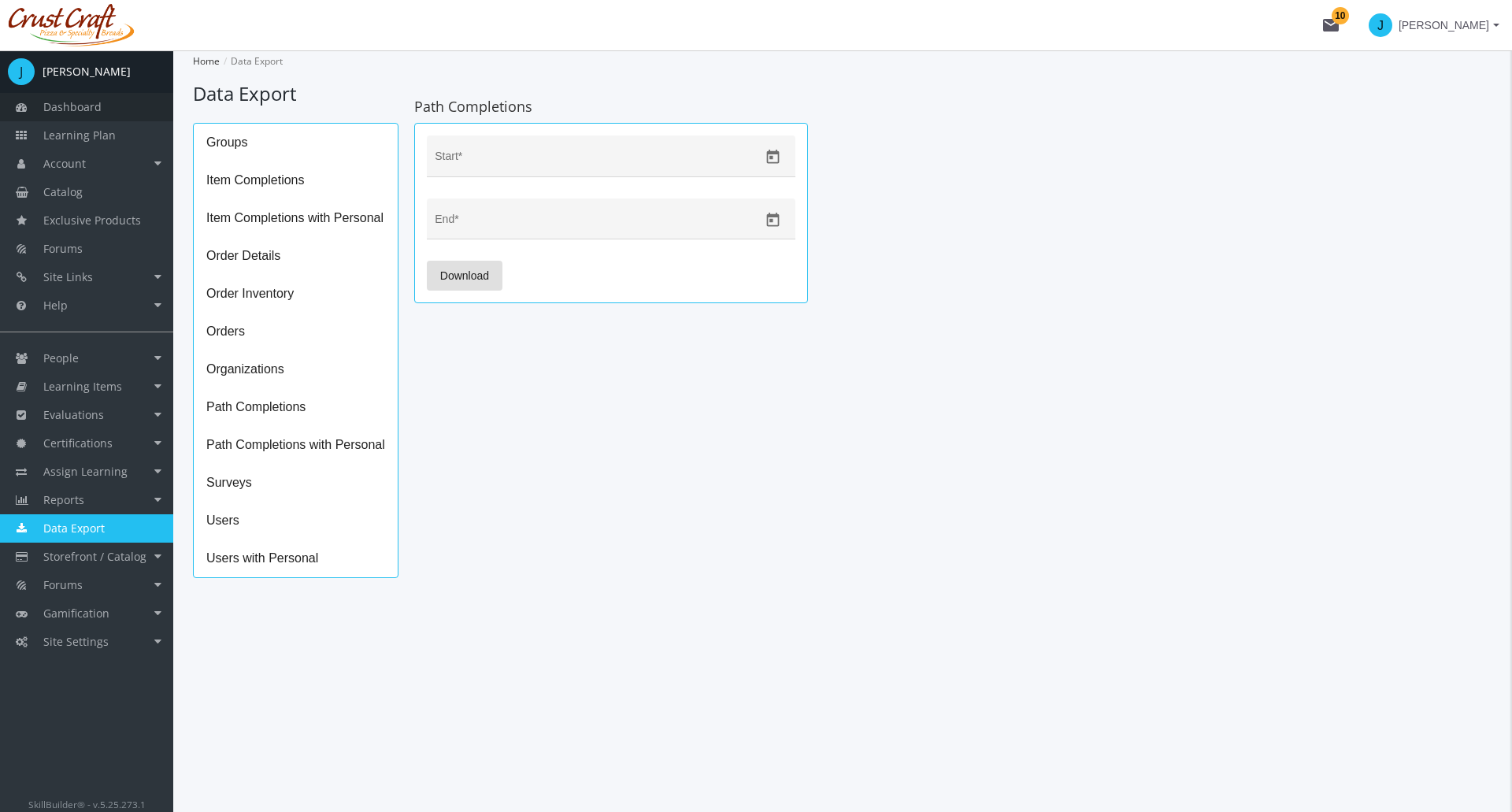
click at [100, 108] on span "Dashboard" at bounding box center [72, 107] width 58 height 15
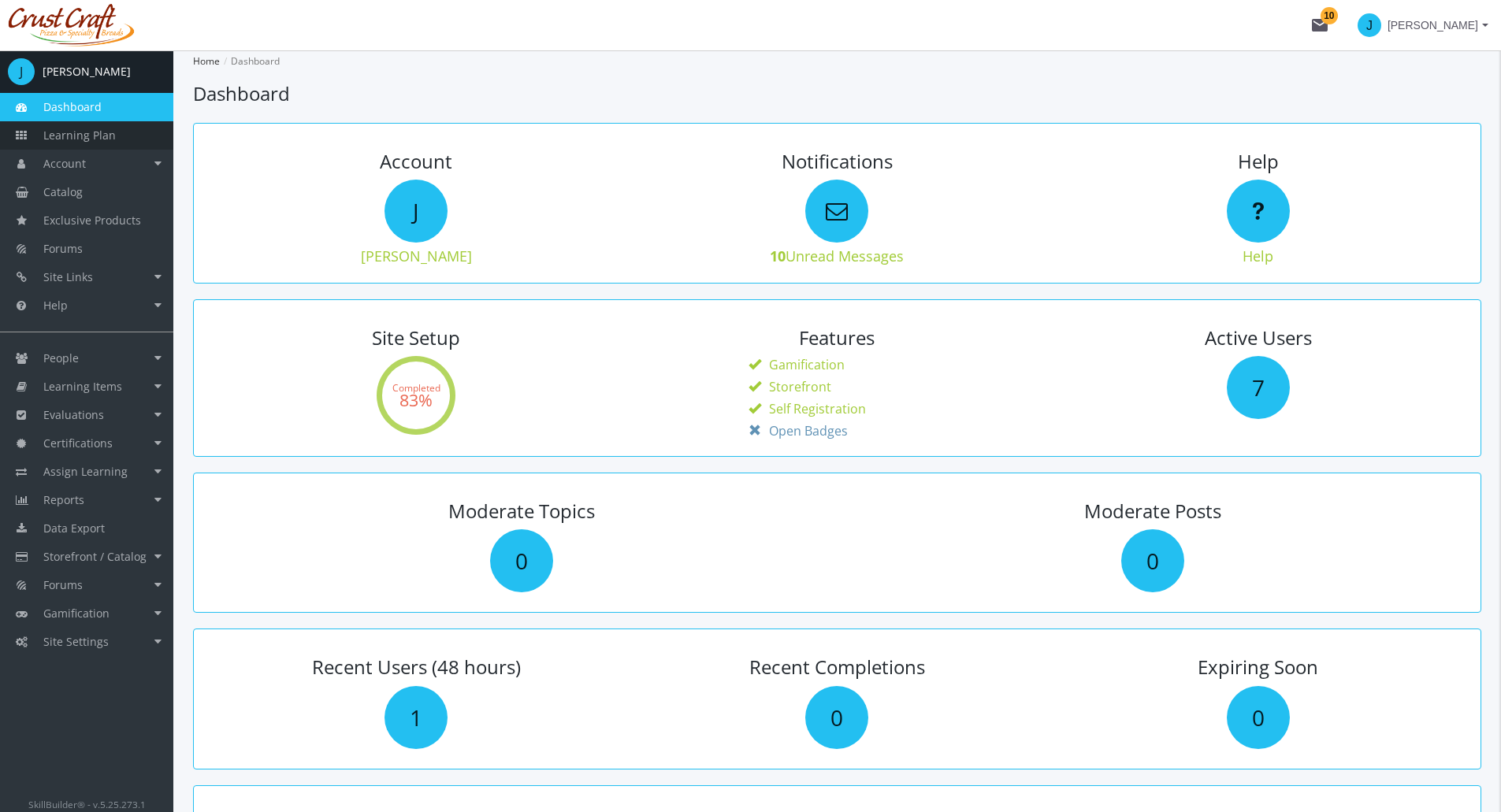
click at [91, 135] on span "Learning Plan" at bounding box center [80, 134] width 73 height 15
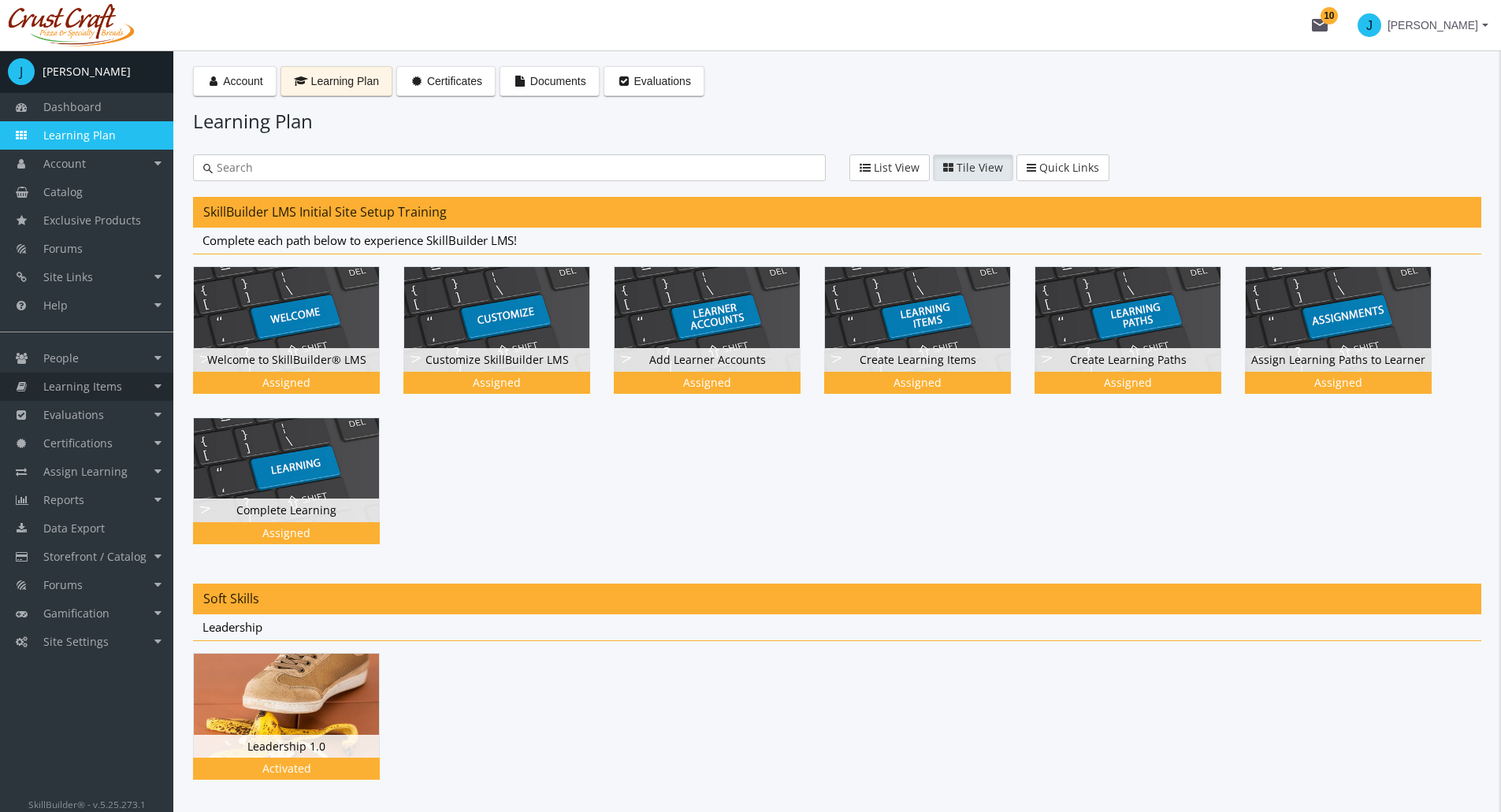
click at [141, 393] on link "Learning Items" at bounding box center [87, 387] width 173 height 29
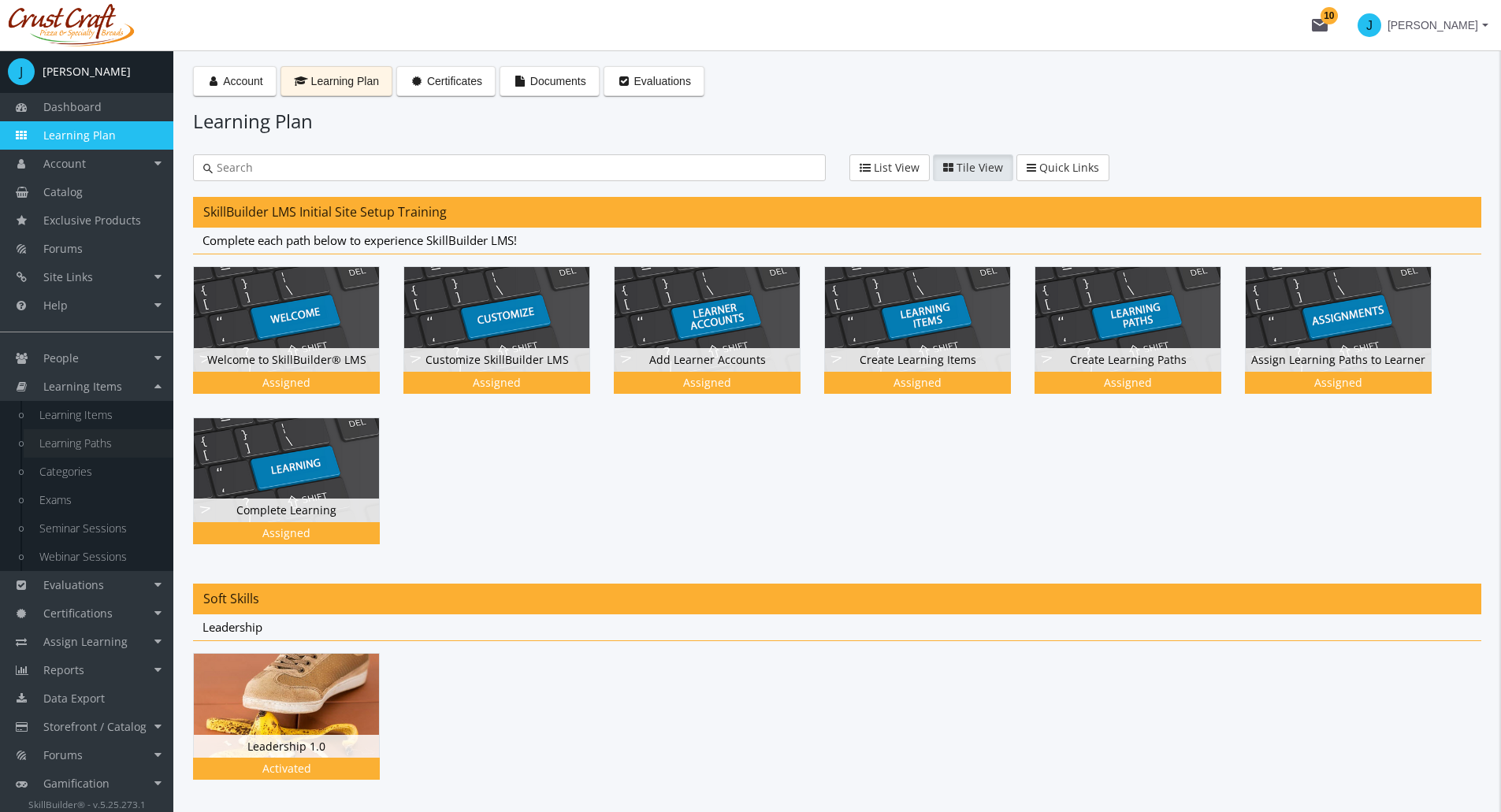
click at [92, 445] on link "Learning Paths" at bounding box center [98, 443] width 150 height 29
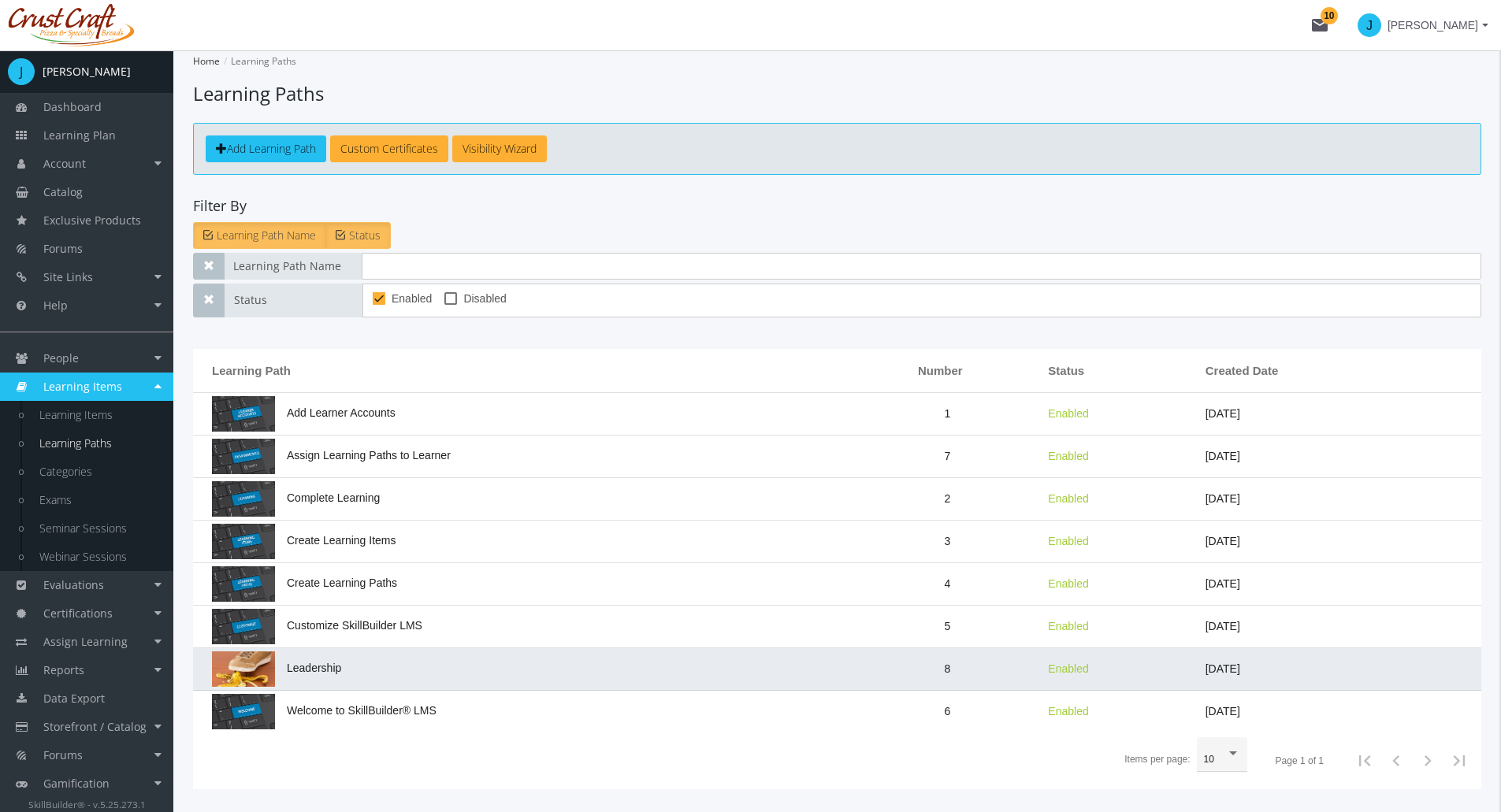
click at [317, 664] on span "Leadership" at bounding box center [276, 667] width 129 height 13
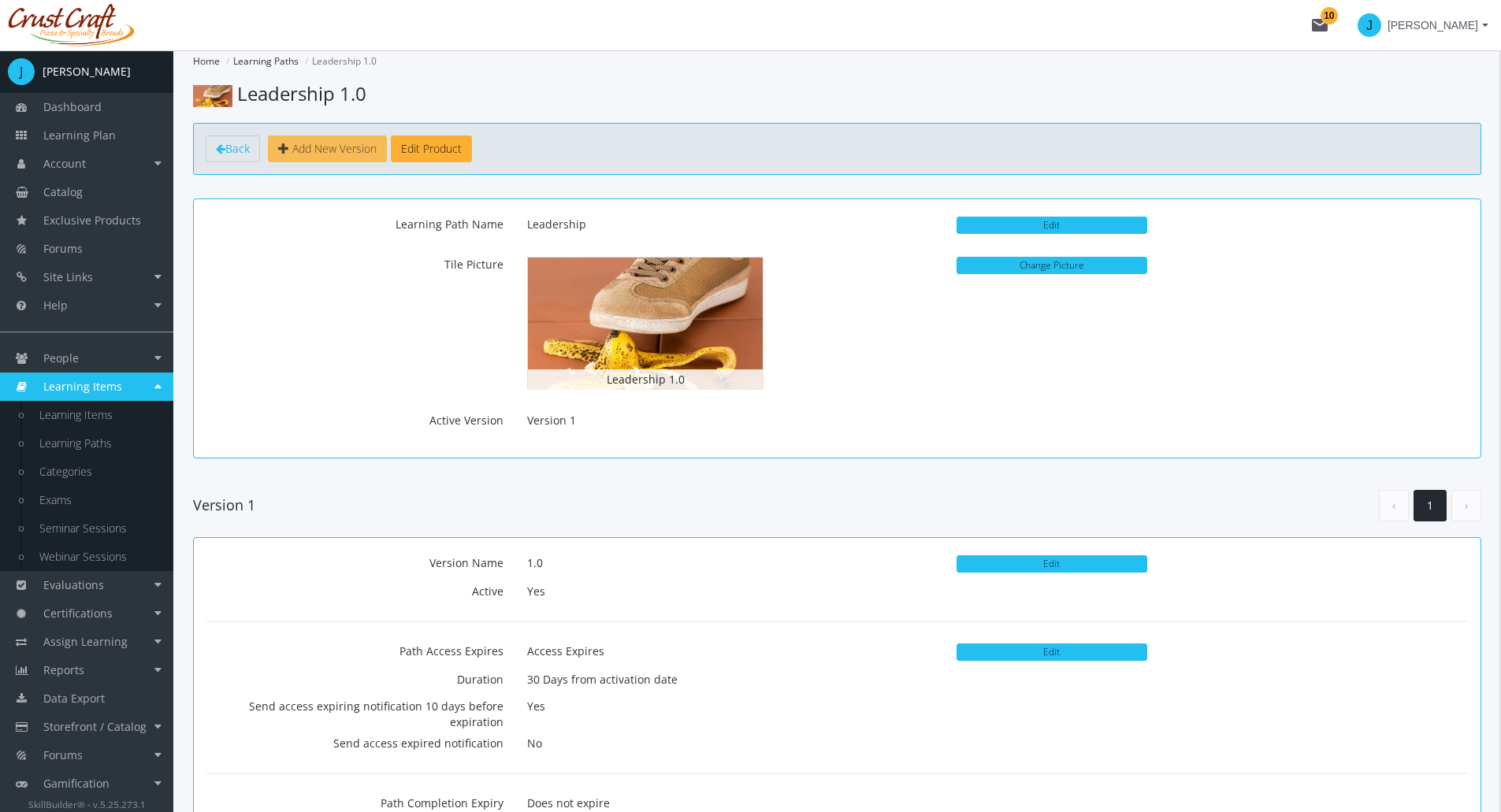
click at [337, 155] on span "Add New Version" at bounding box center [334, 148] width 84 height 15
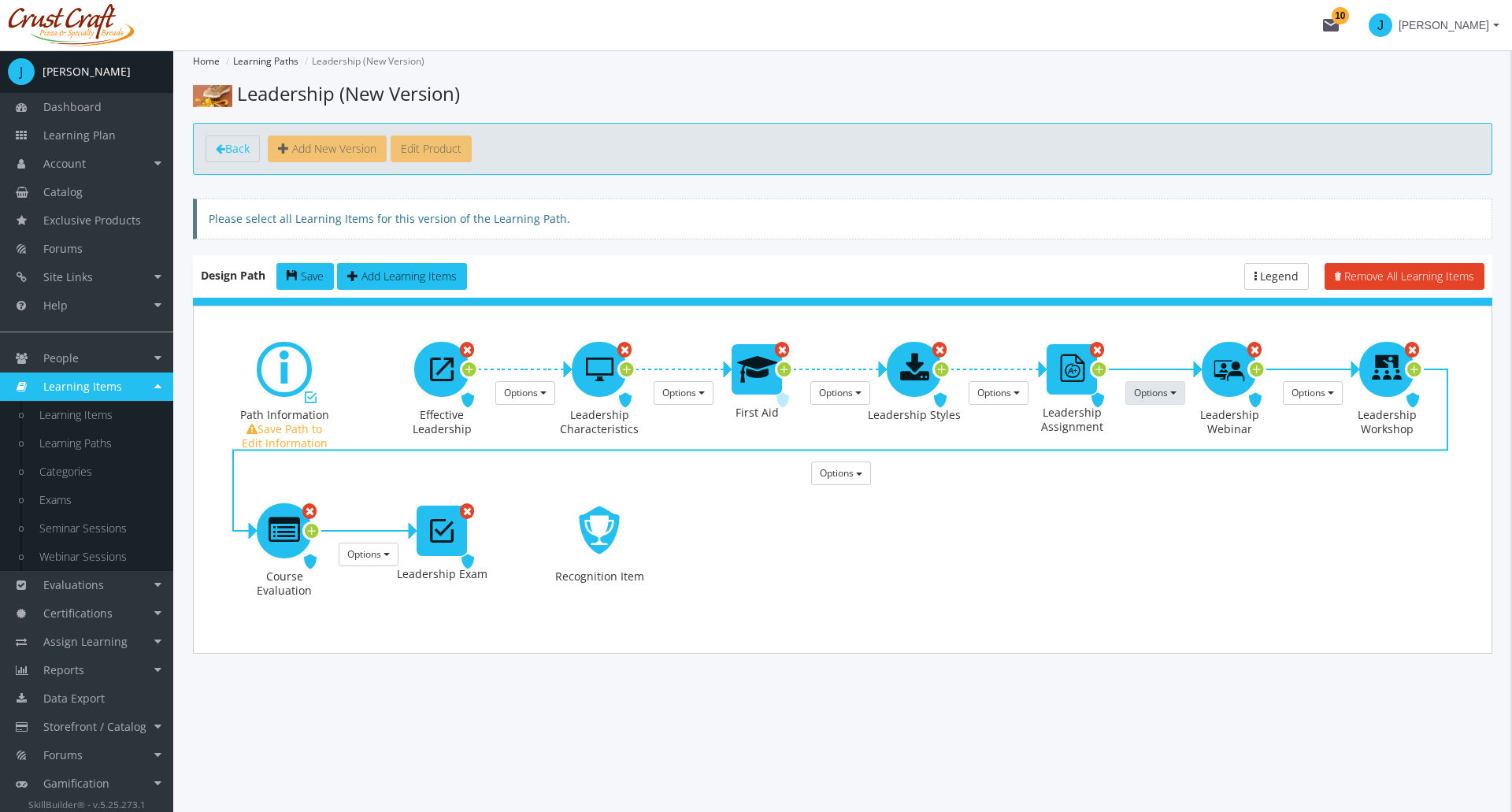
click at [1162, 387] on span "Options" at bounding box center [1151, 392] width 34 height 13
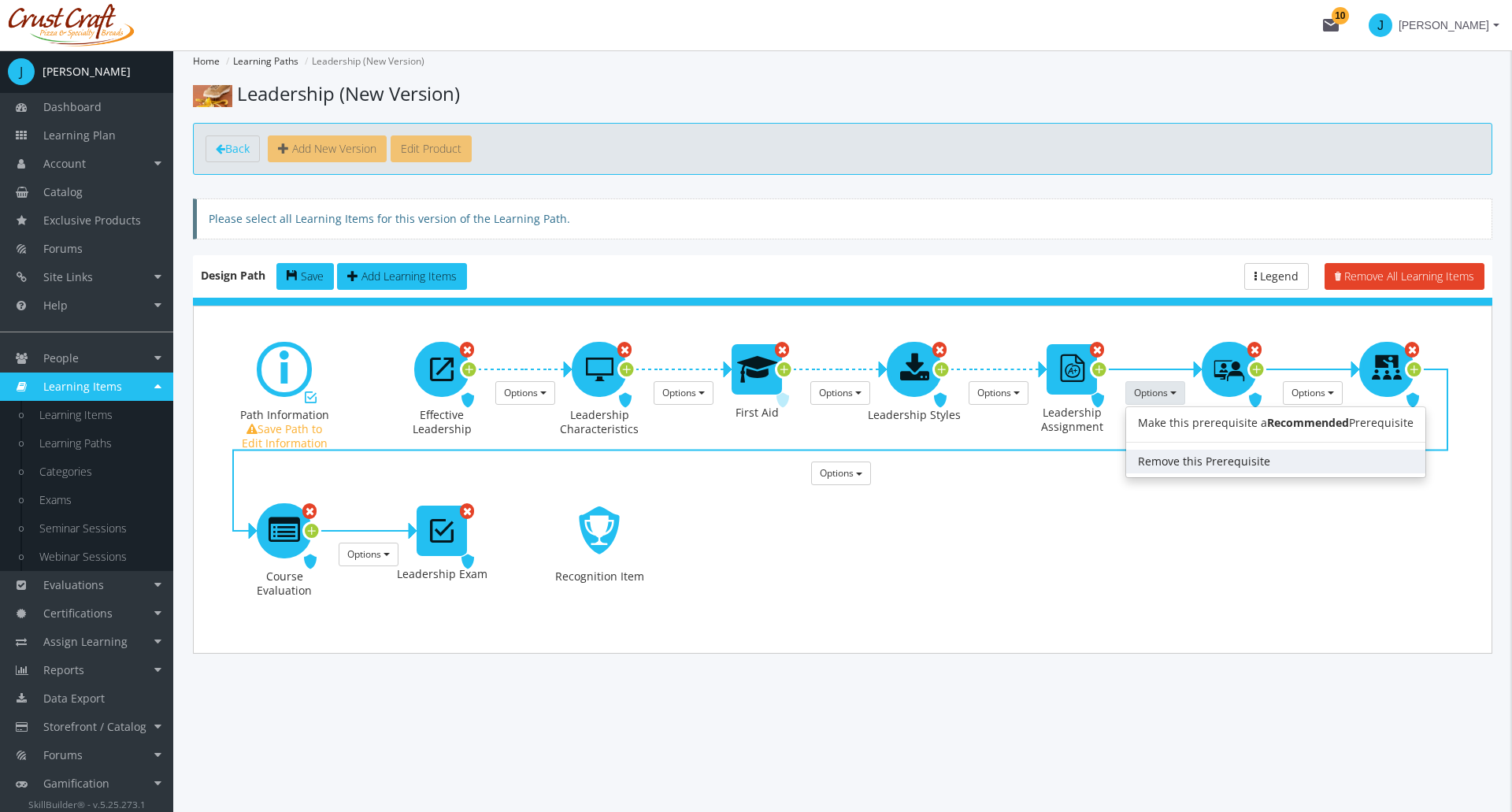
click at [1182, 455] on link "Remove this Prerequisite" at bounding box center [1275, 461] width 299 height 23
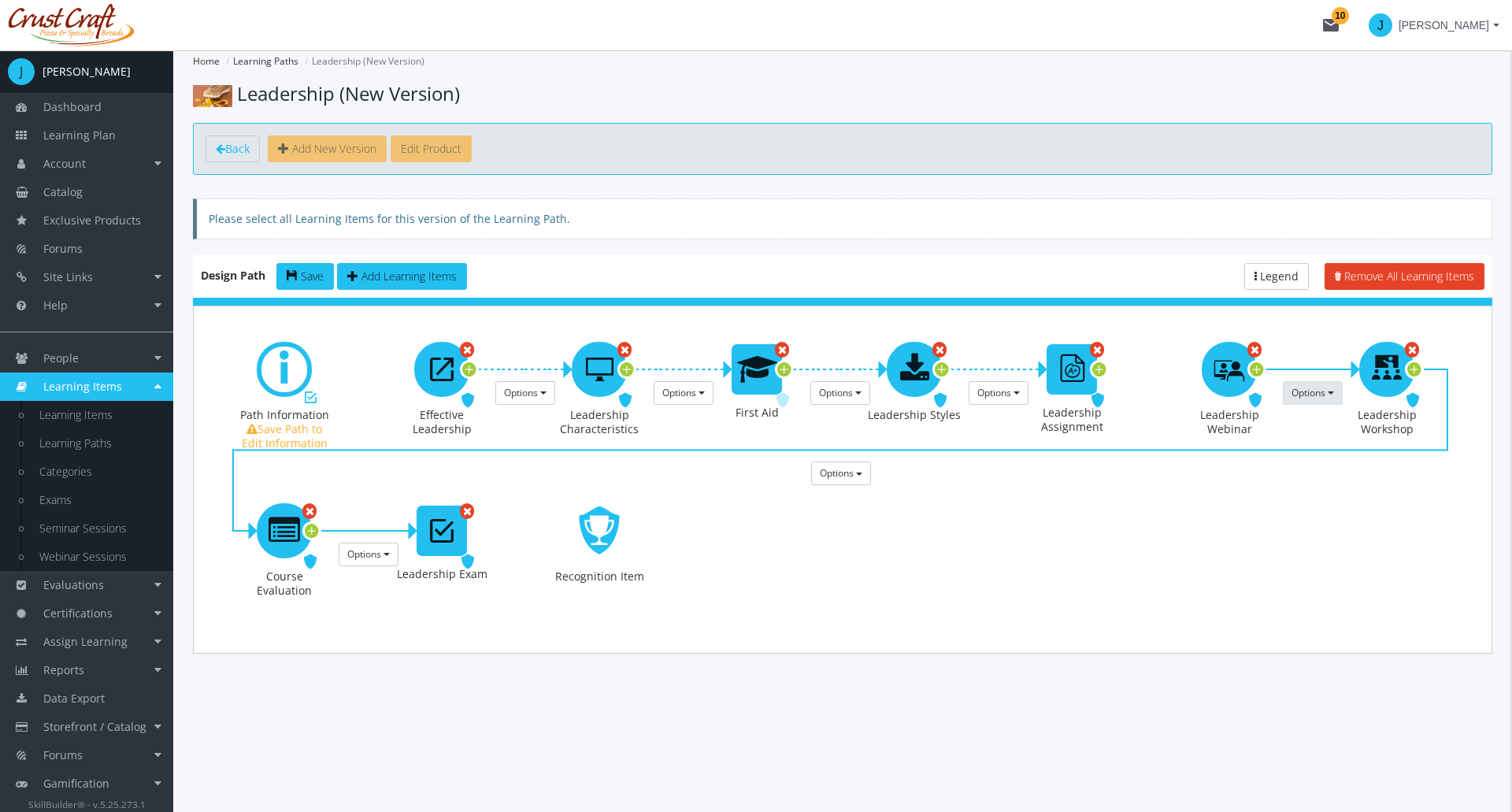
click at [1321, 397] on span "Options" at bounding box center [1308, 392] width 34 height 13
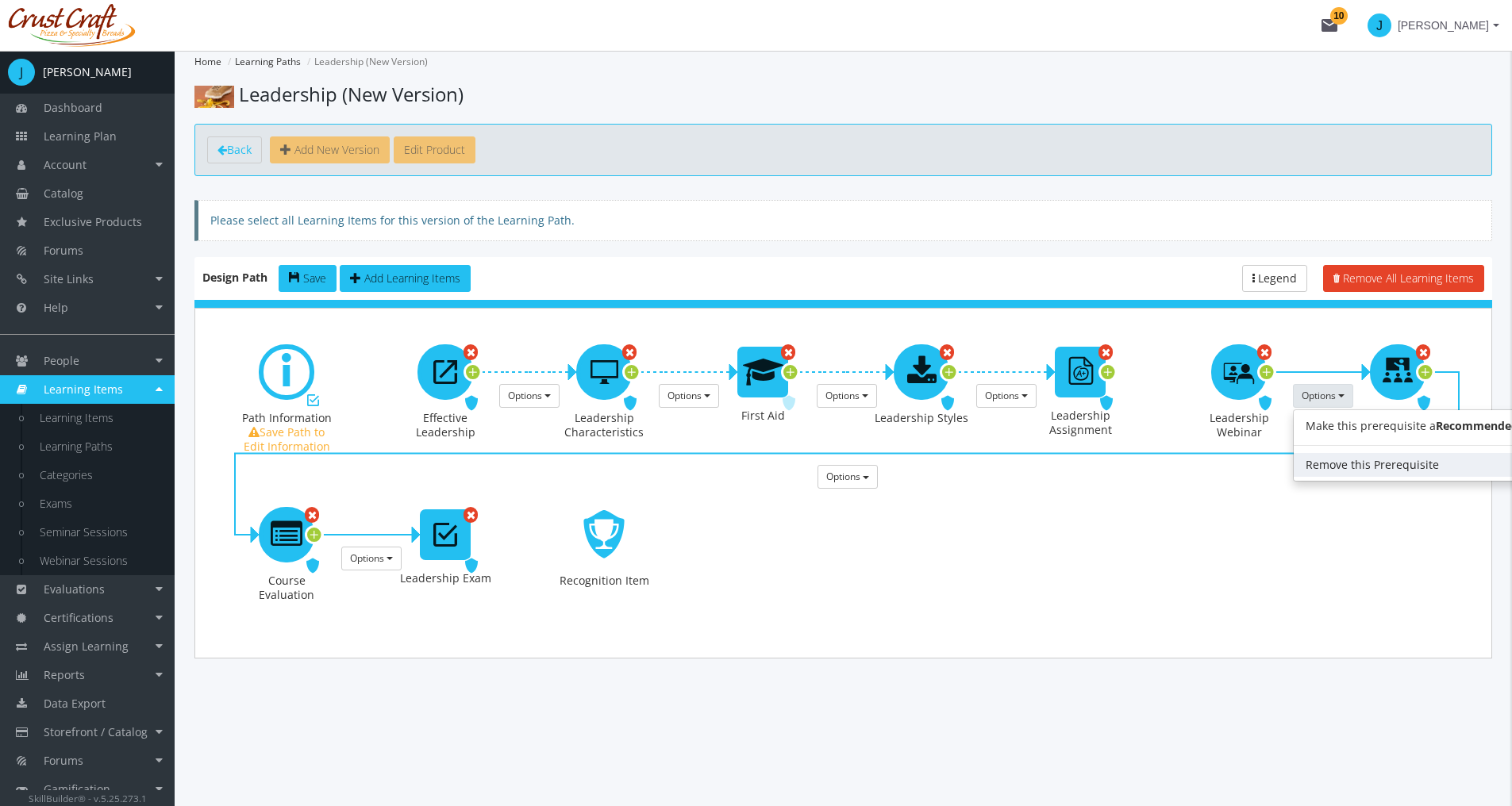
click at [1330, 460] on link "Remove this Prerequisite" at bounding box center [1444, 465] width 301 height 24
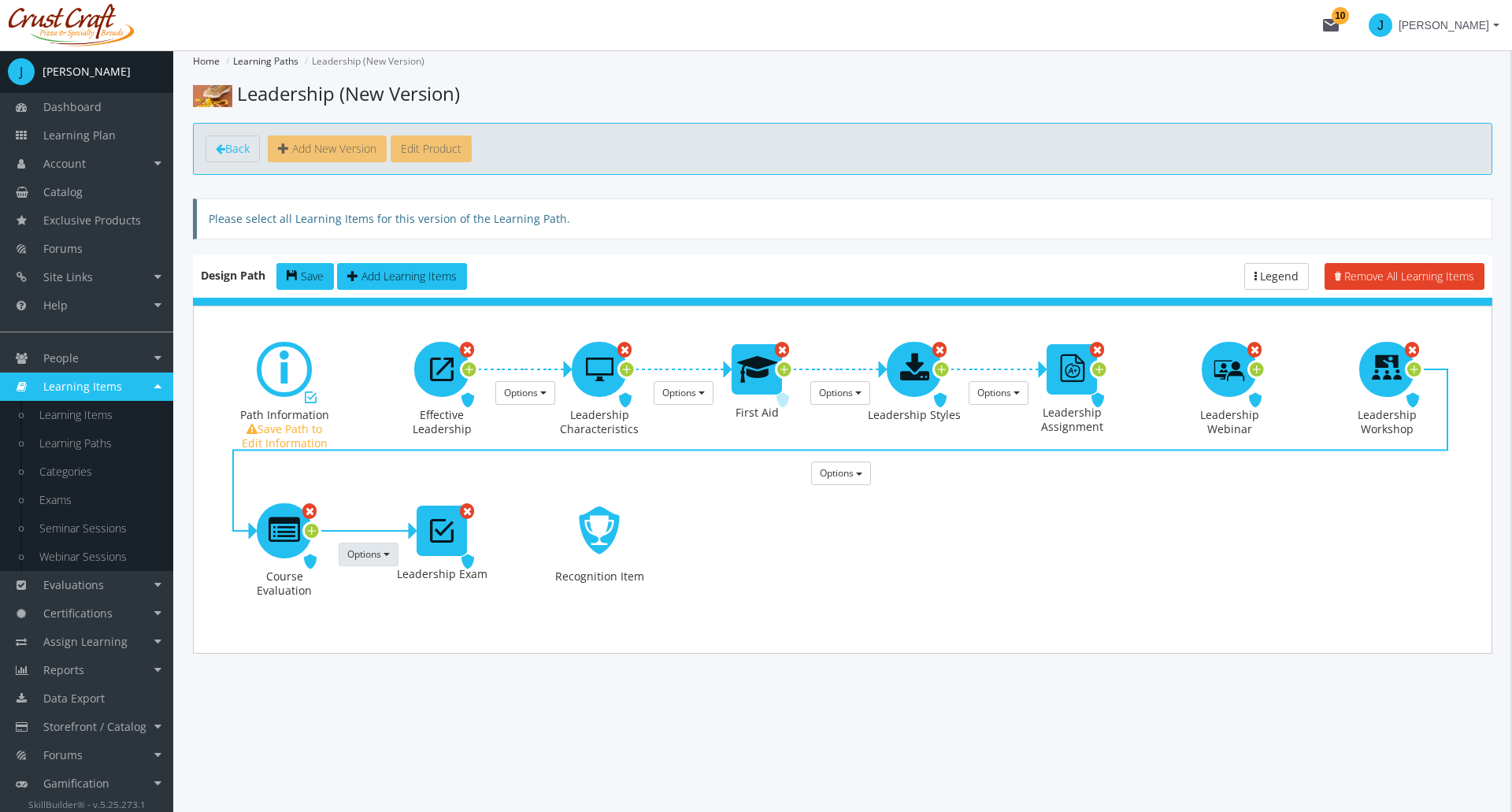
click at [364, 562] on button "Options" at bounding box center [368, 554] width 60 height 23
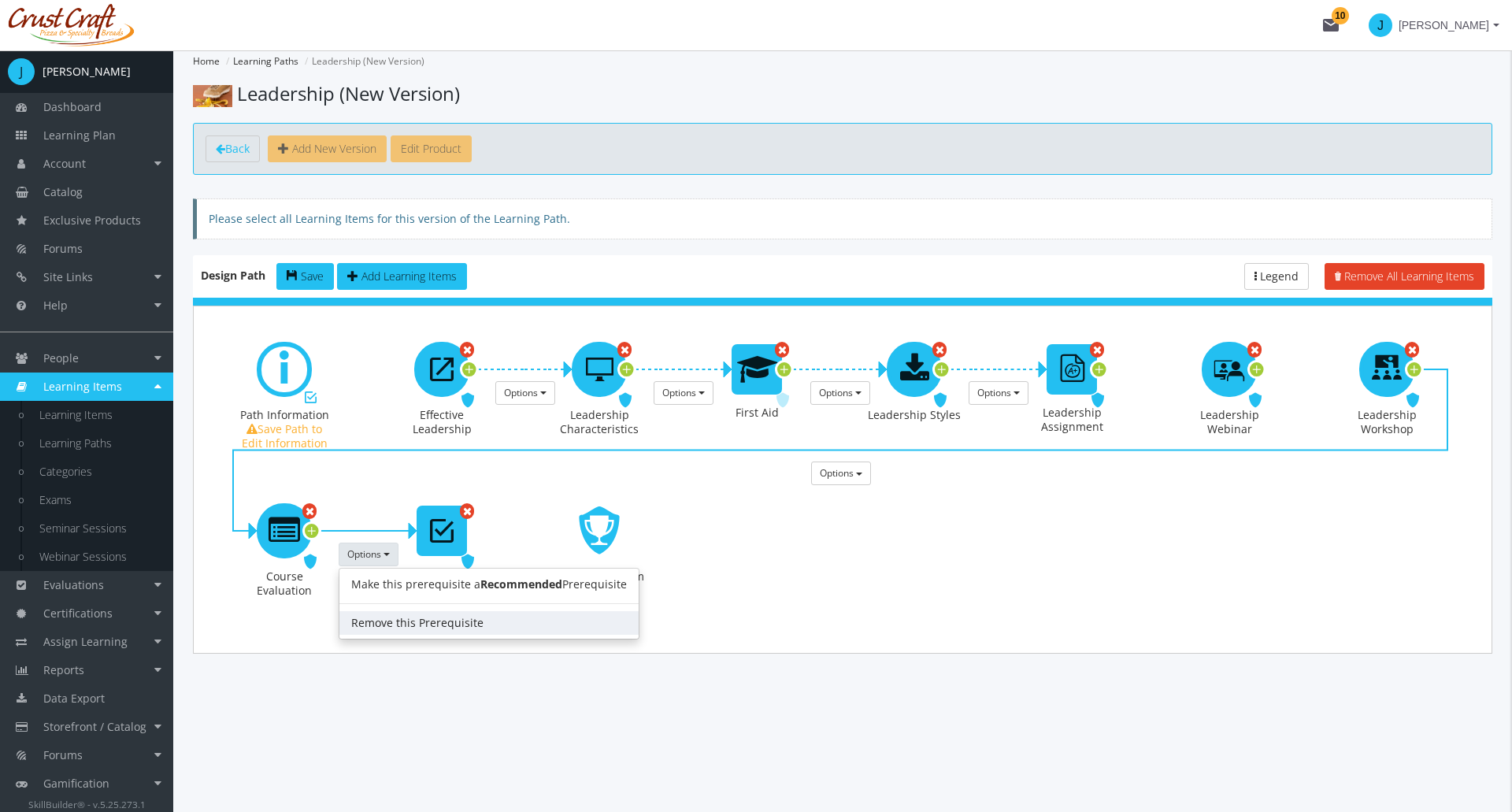
click at [412, 618] on link "Remove this Prerequisite" at bounding box center [489, 622] width 299 height 23
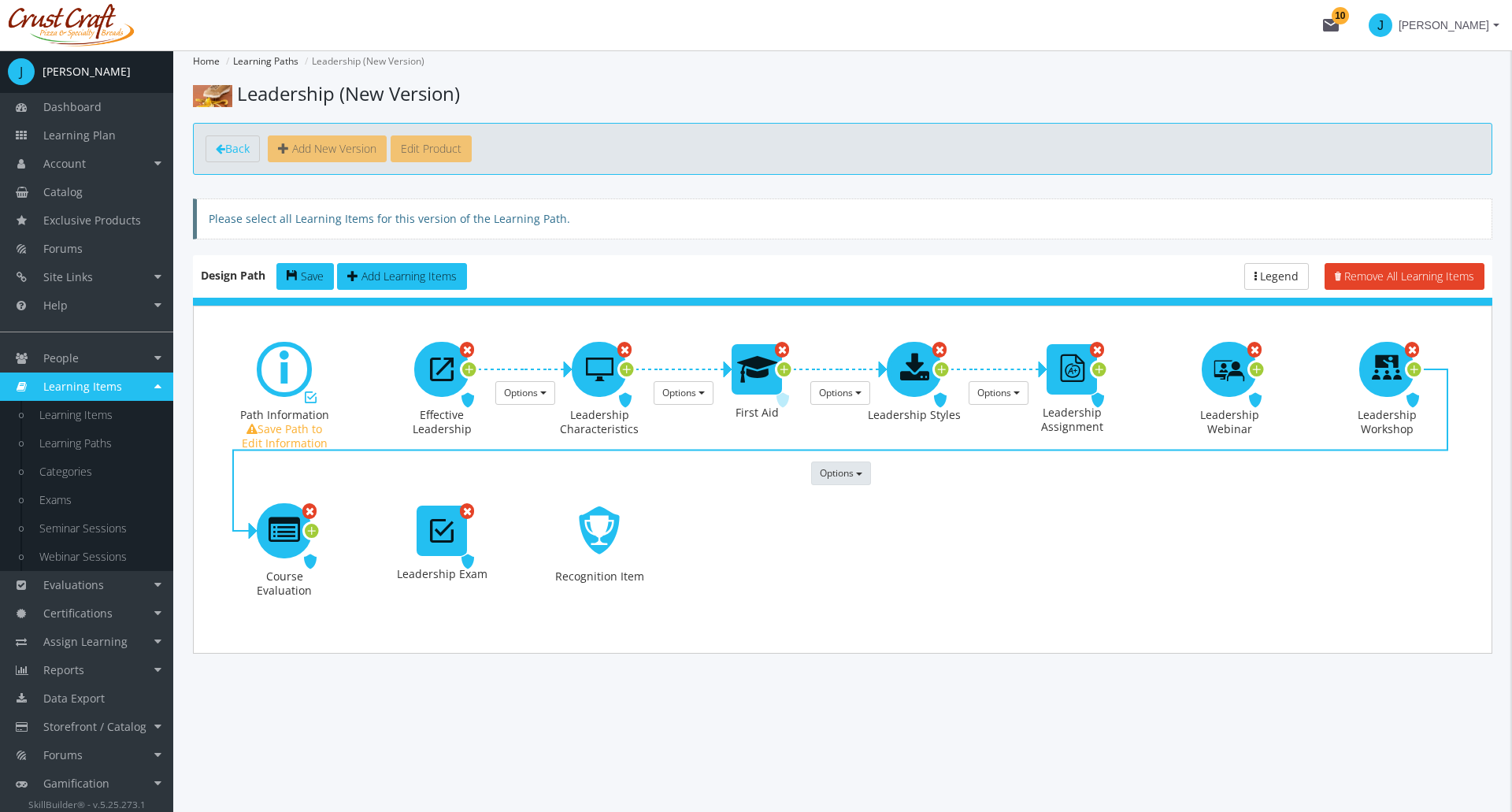
click at [847, 469] on span "Options" at bounding box center [836, 472] width 34 height 13
click at [854, 543] on link "Remove this Prerequisite" at bounding box center [961, 542] width 299 height 23
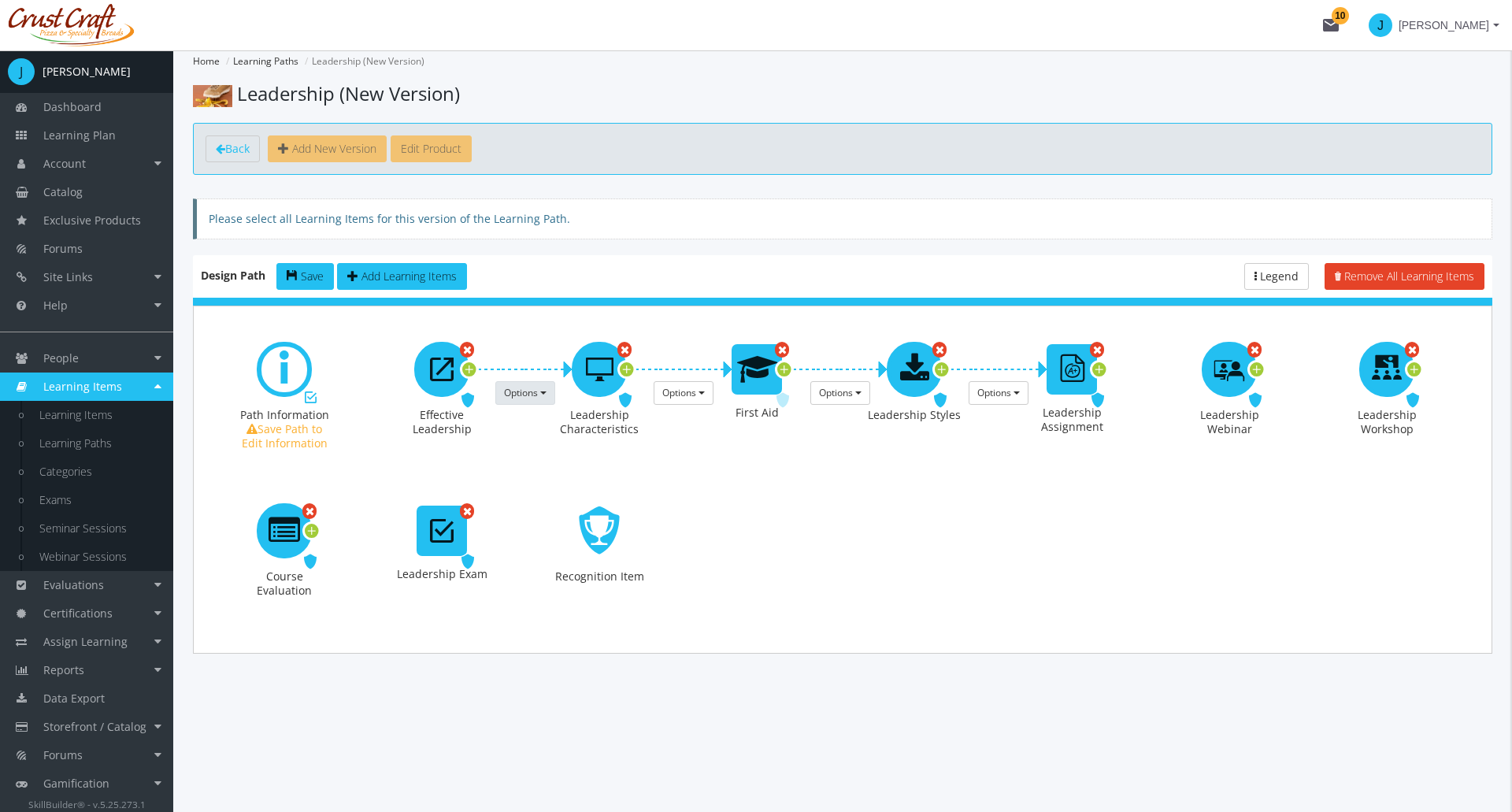
click at [538, 396] on button "Options" at bounding box center [525, 393] width 60 height 23
click at [542, 465] on link "Remove this Prerequisite" at bounding box center [635, 461] width 277 height 23
click at [694, 400] on button "Options" at bounding box center [683, 393] width 60 height 23
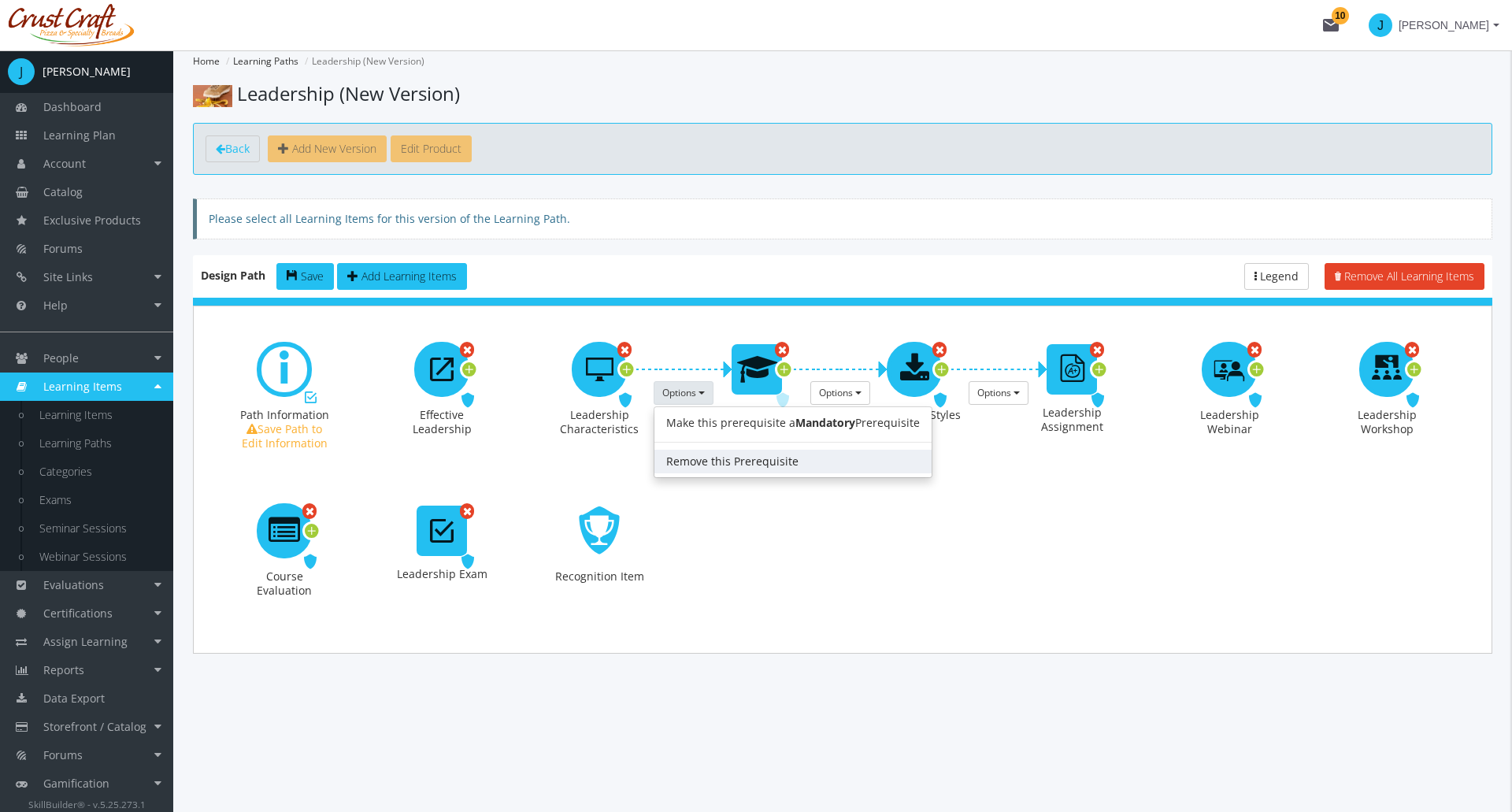
click at [704, 464] on link "Remove this Prerequisite" at bounding box center [793, 461] width 277 height 23
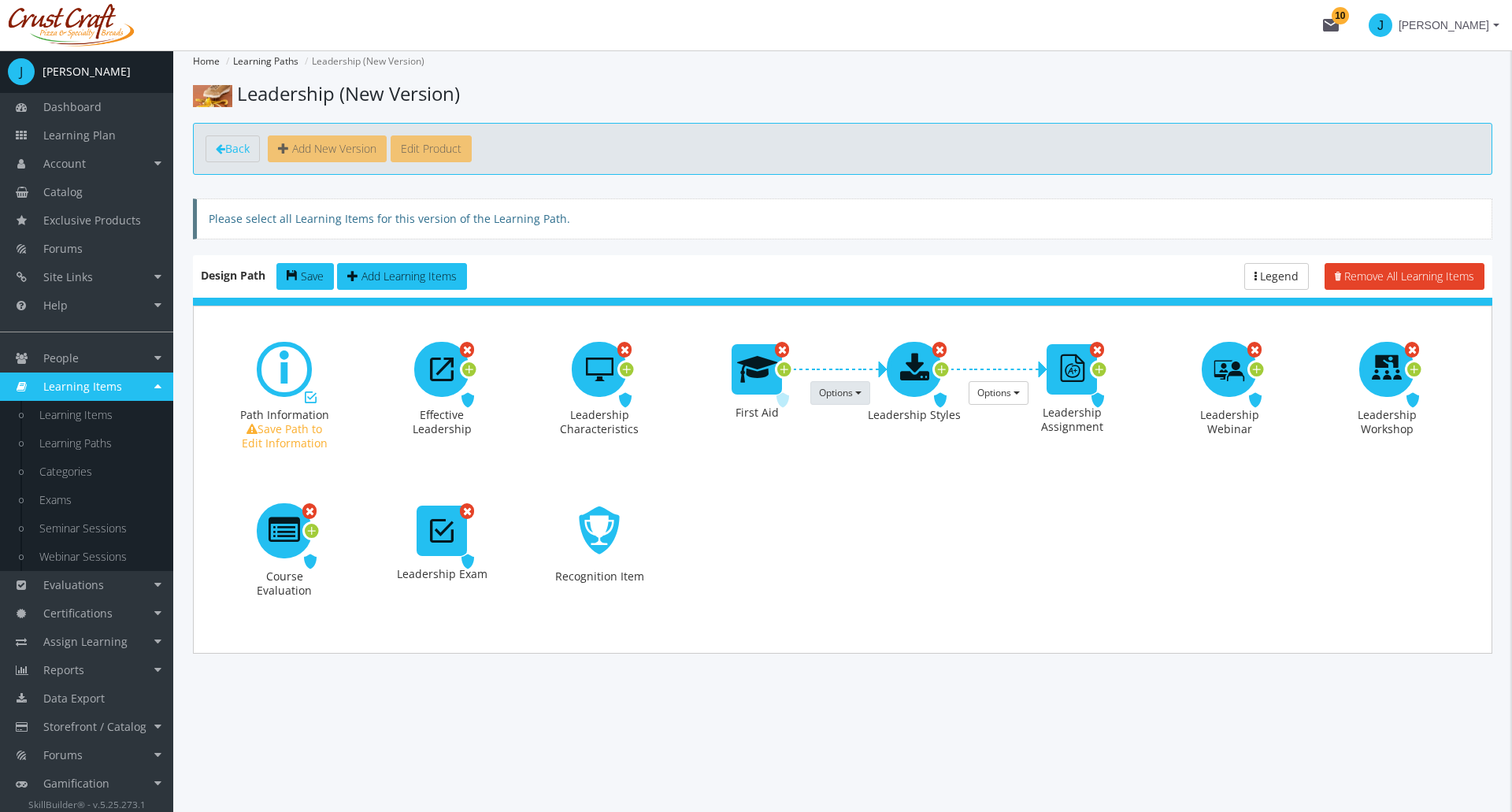
click at [856, 400] on button "Options" at bounding box center [840, 393] width 60 height 23
click at [865, 457] on link "Remove this Prerequisite" at bounding box center [950, 461] width 277 height 23
click at [997, 395] on span "Options" at bounding box center [994, 392] width 34 height 13
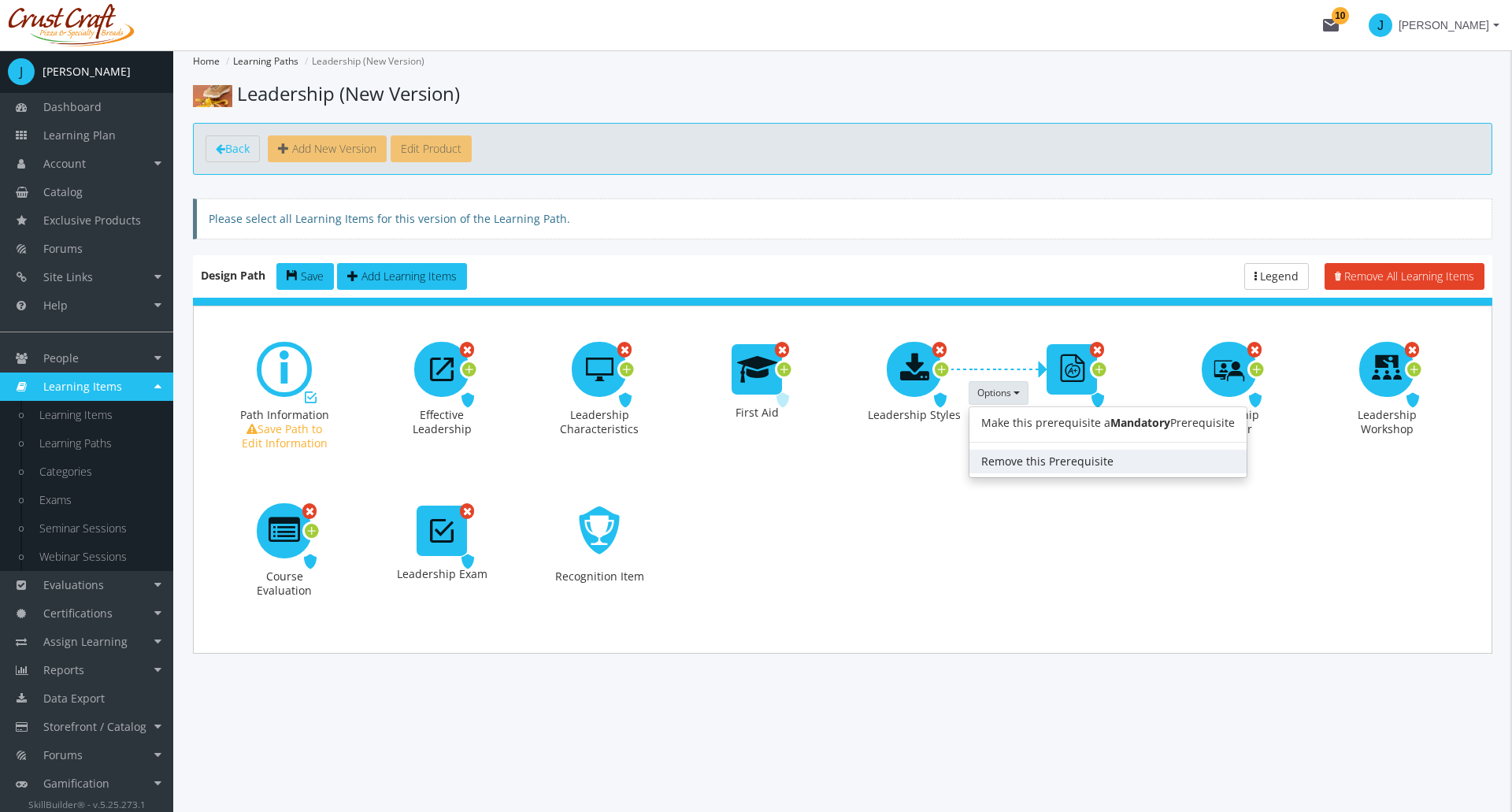
click at [1006, 460] on link "Remove this Prerequisite" at bounding box center [1108, 461] width 277 height 23
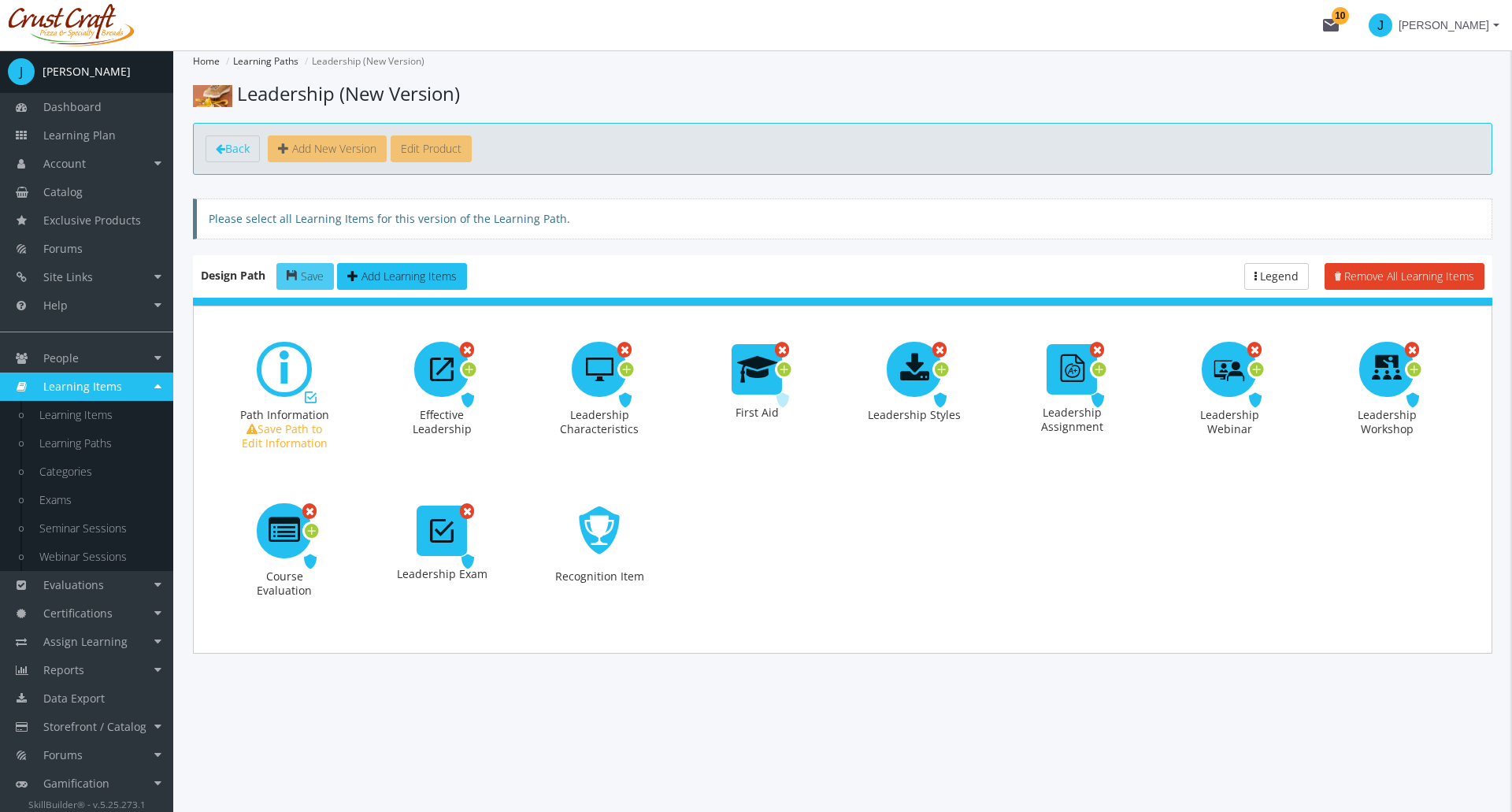
click at [302, 281] on span "Save" at bounding box center [312, 276] width 23 height 15
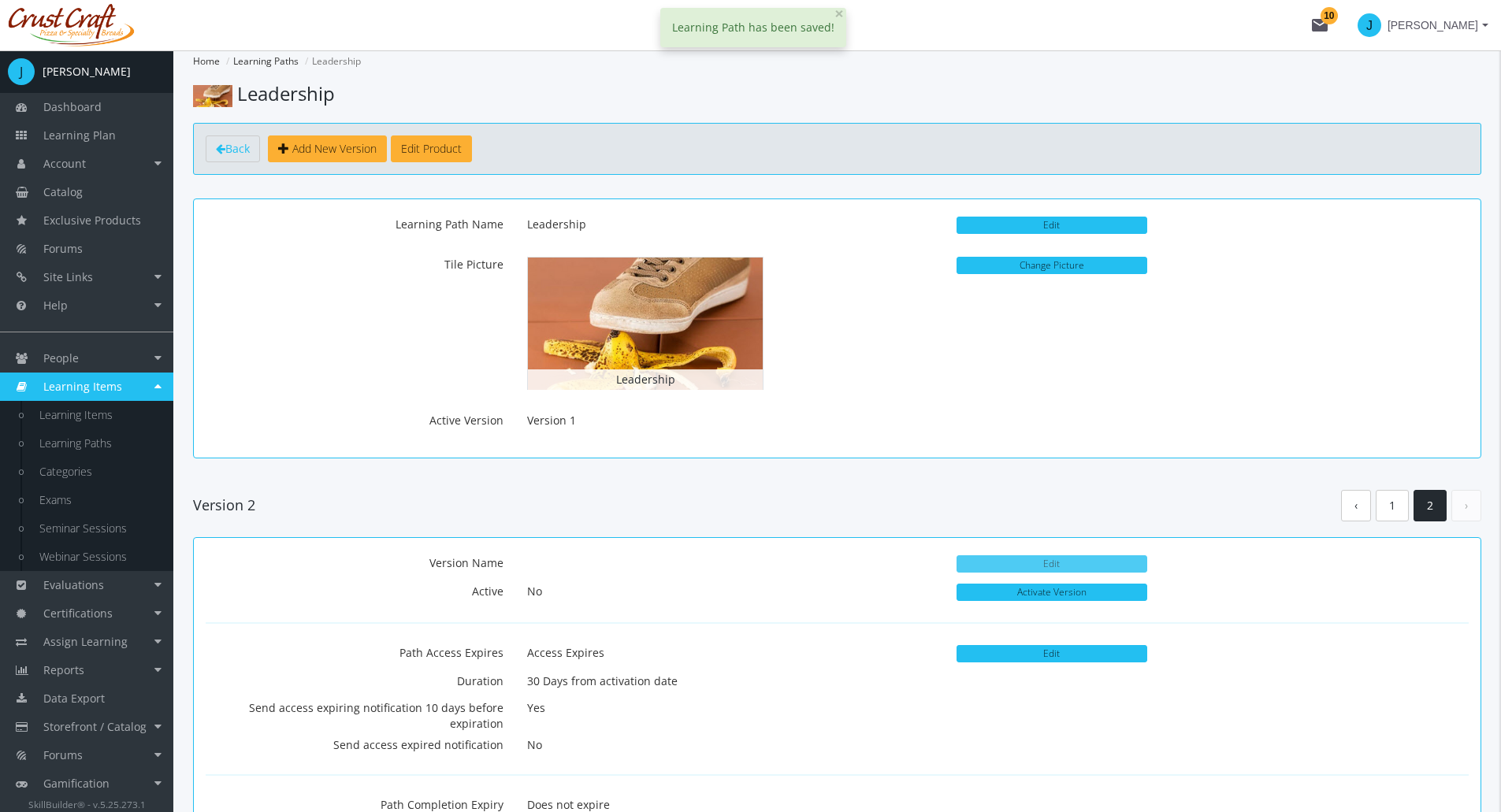
click at [1041, 559] on button "Edit" at bounding box center [1052, 564] width 191 height 17
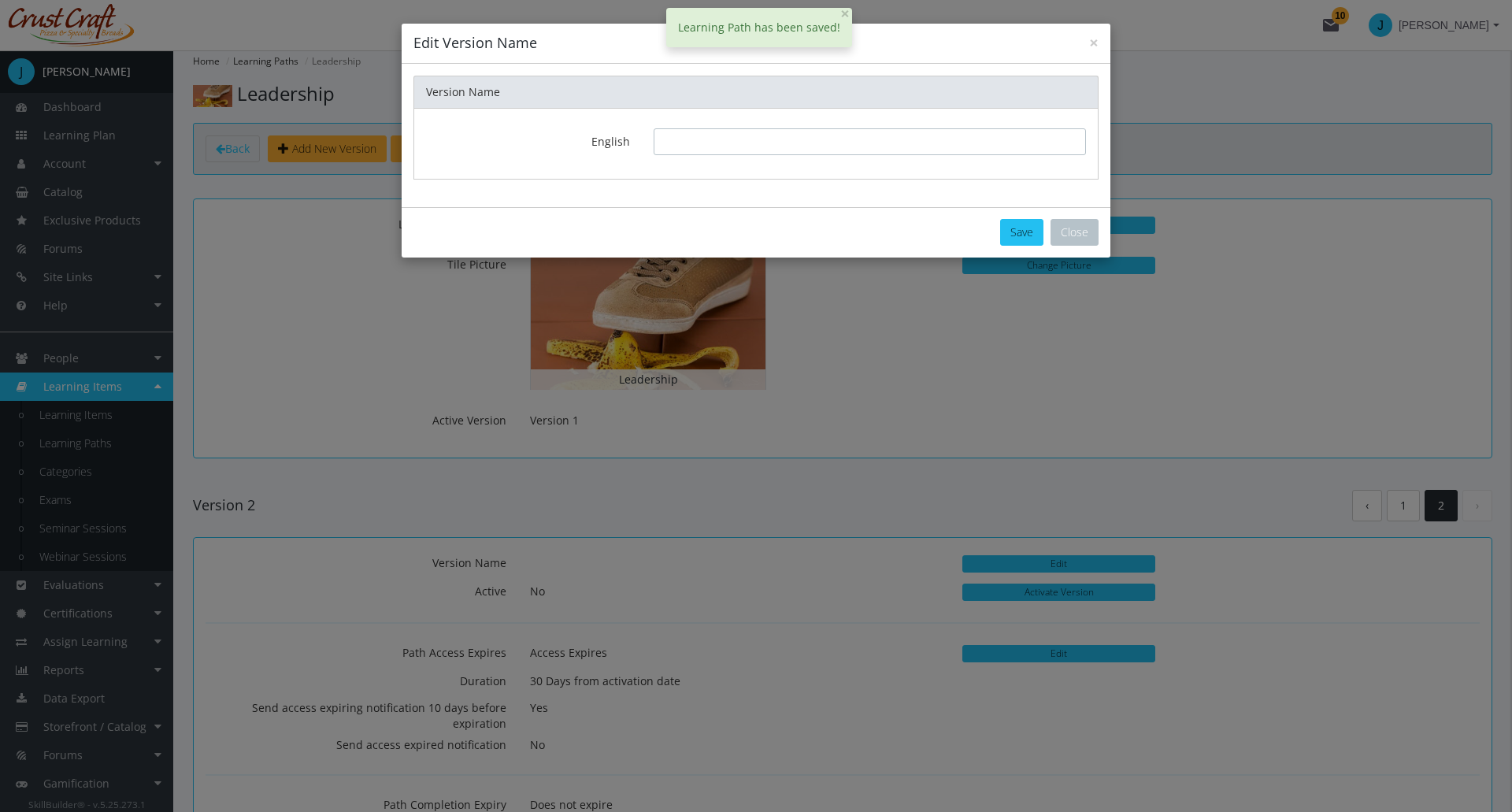
click at [701, 141] on input "text" at bounding box center [869, 141] width 432 height 27
type input "2.0"
click at [1034, 230] on button "Save" at bounding box center [1022, 232] width 43 height 27
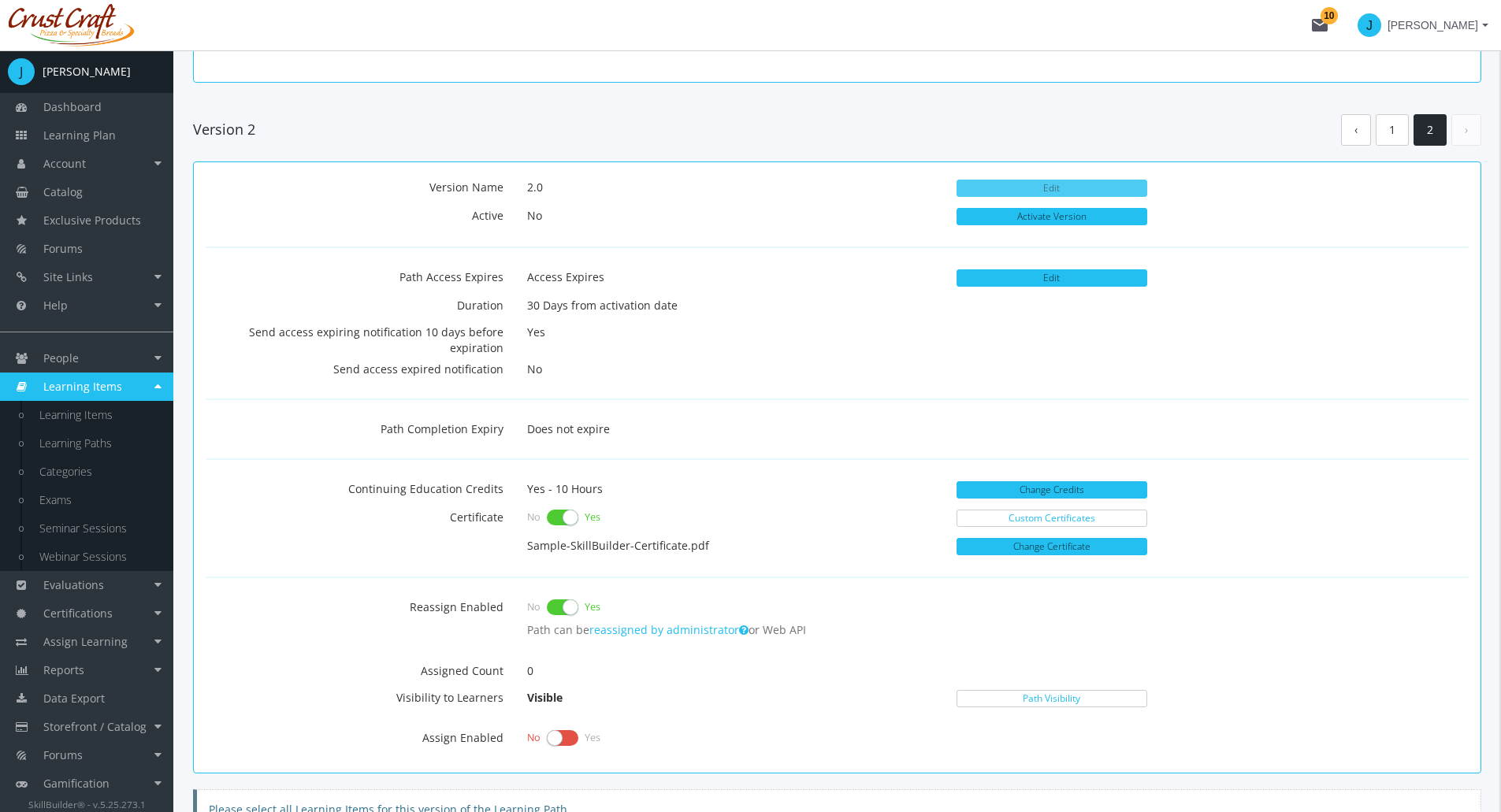
scroll to position [393, 0]
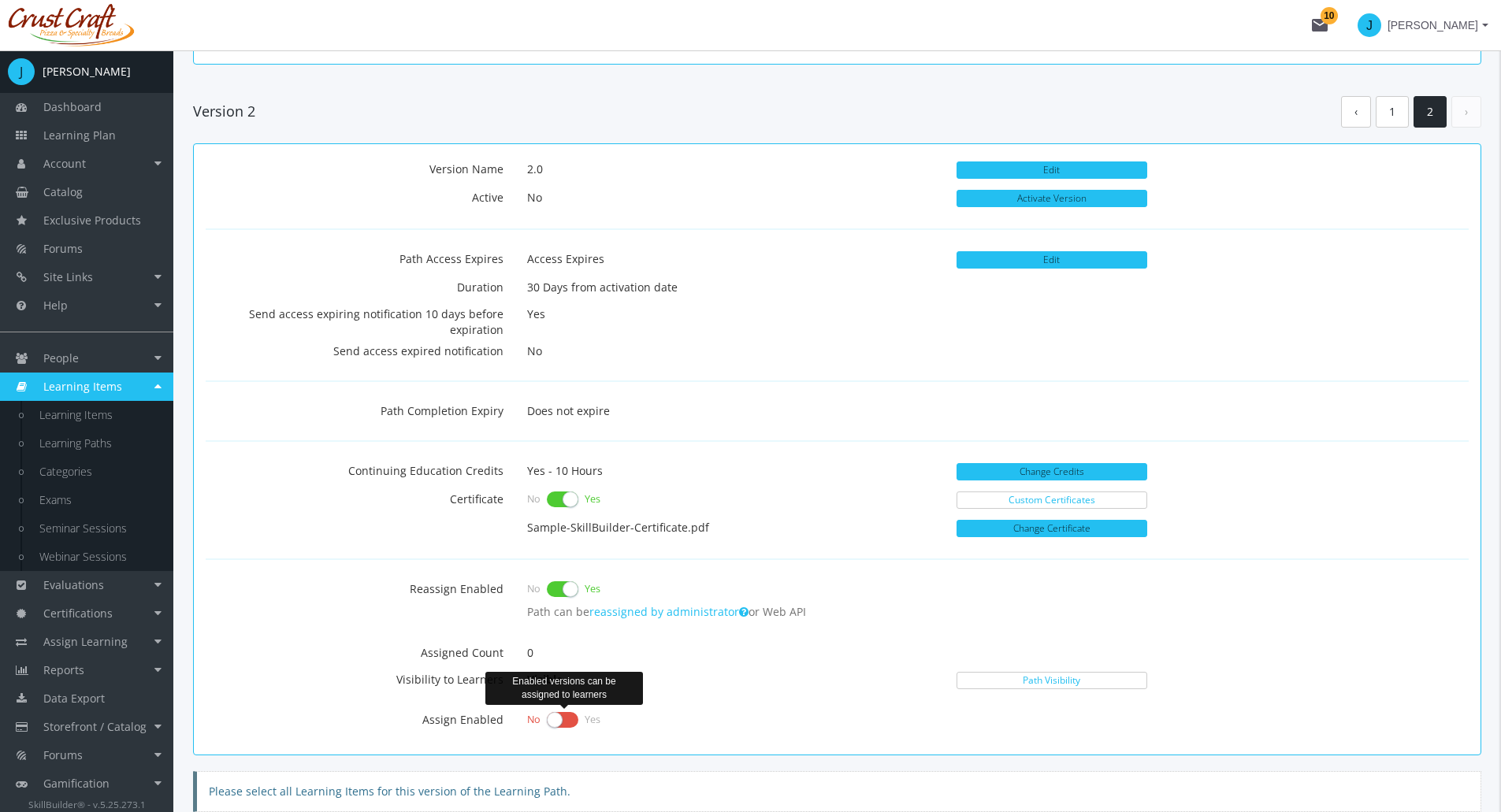
click at [563, 721] on label at bounding box center [563, 719] width 31 height 22
click at [0, 0] on input "checkbox" at bounding box center [0, 0] width 0 height 0
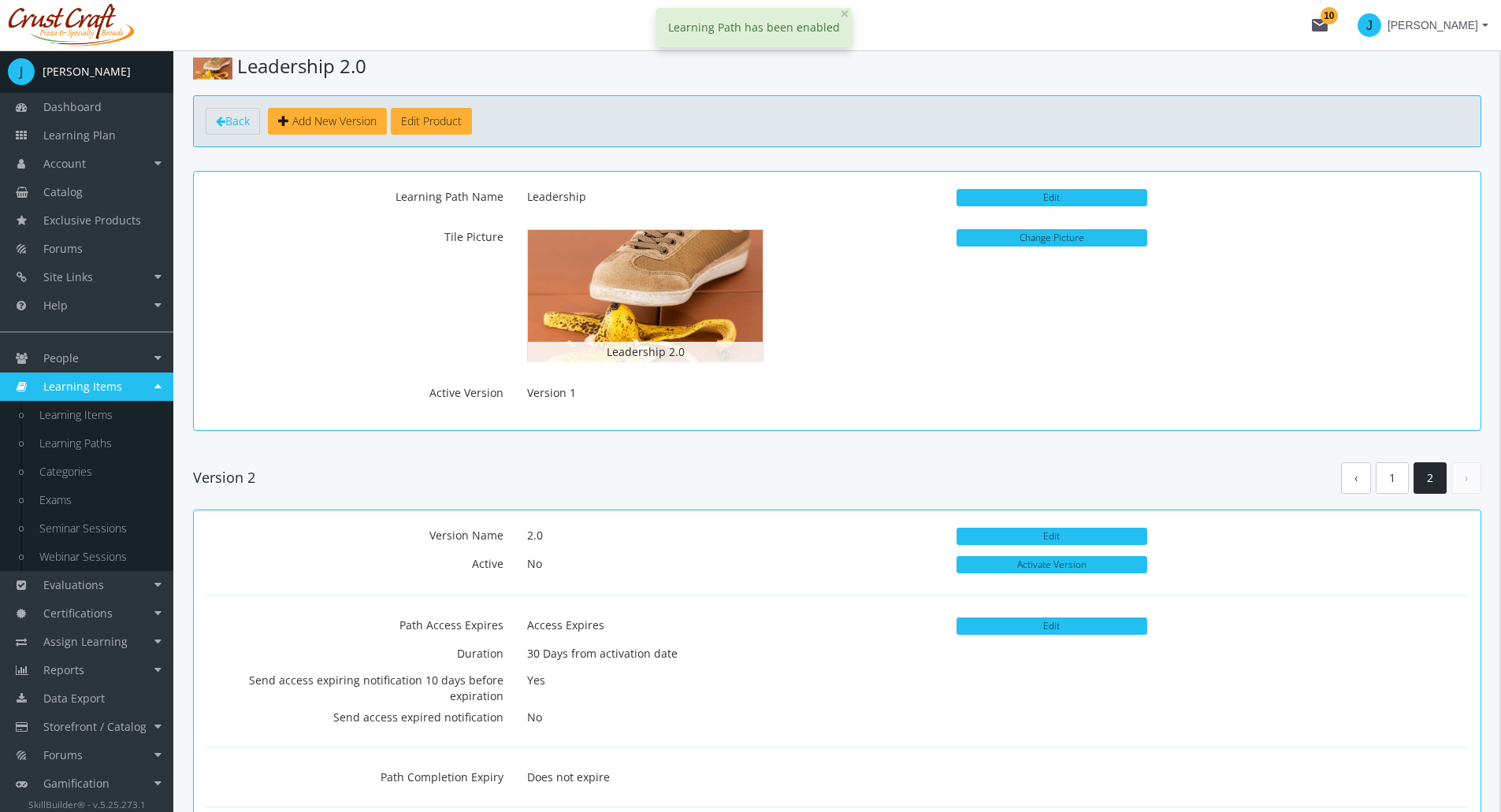
scroll to position [0, 0]
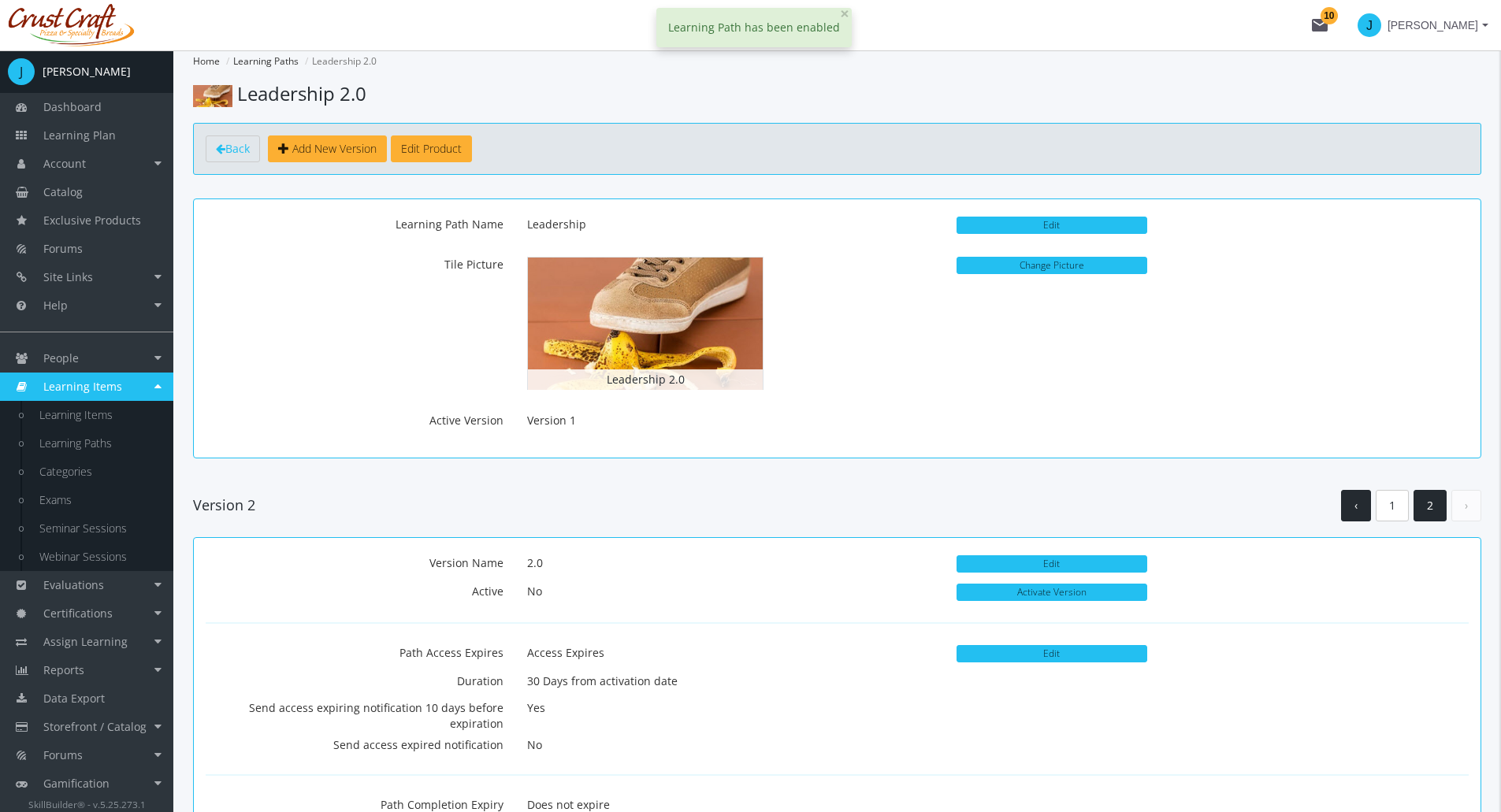
click at [1356, 514] on link "‹" at bounding box center [1356, 505] width 30 height 32
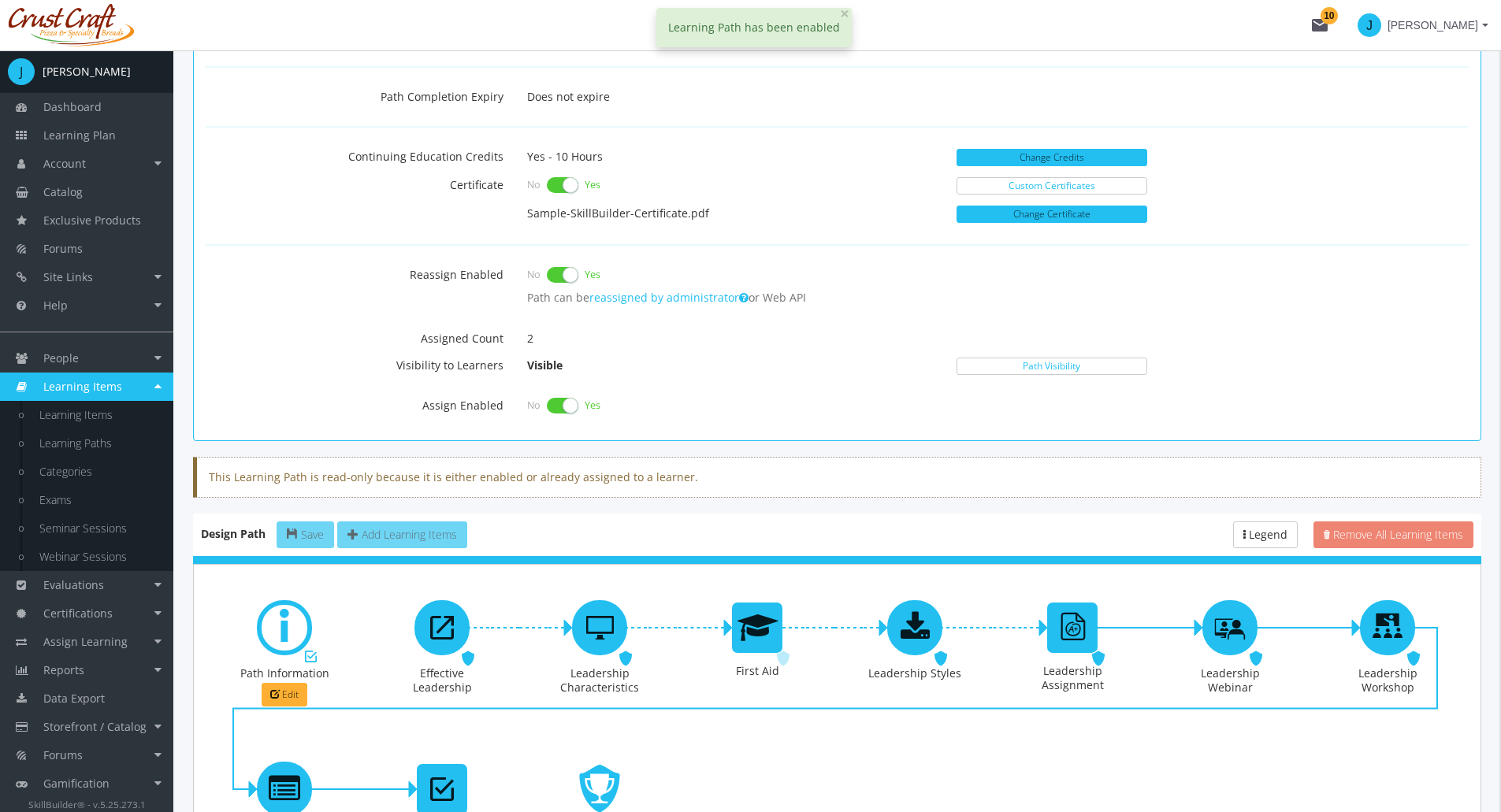
scroll to position [709, 0]
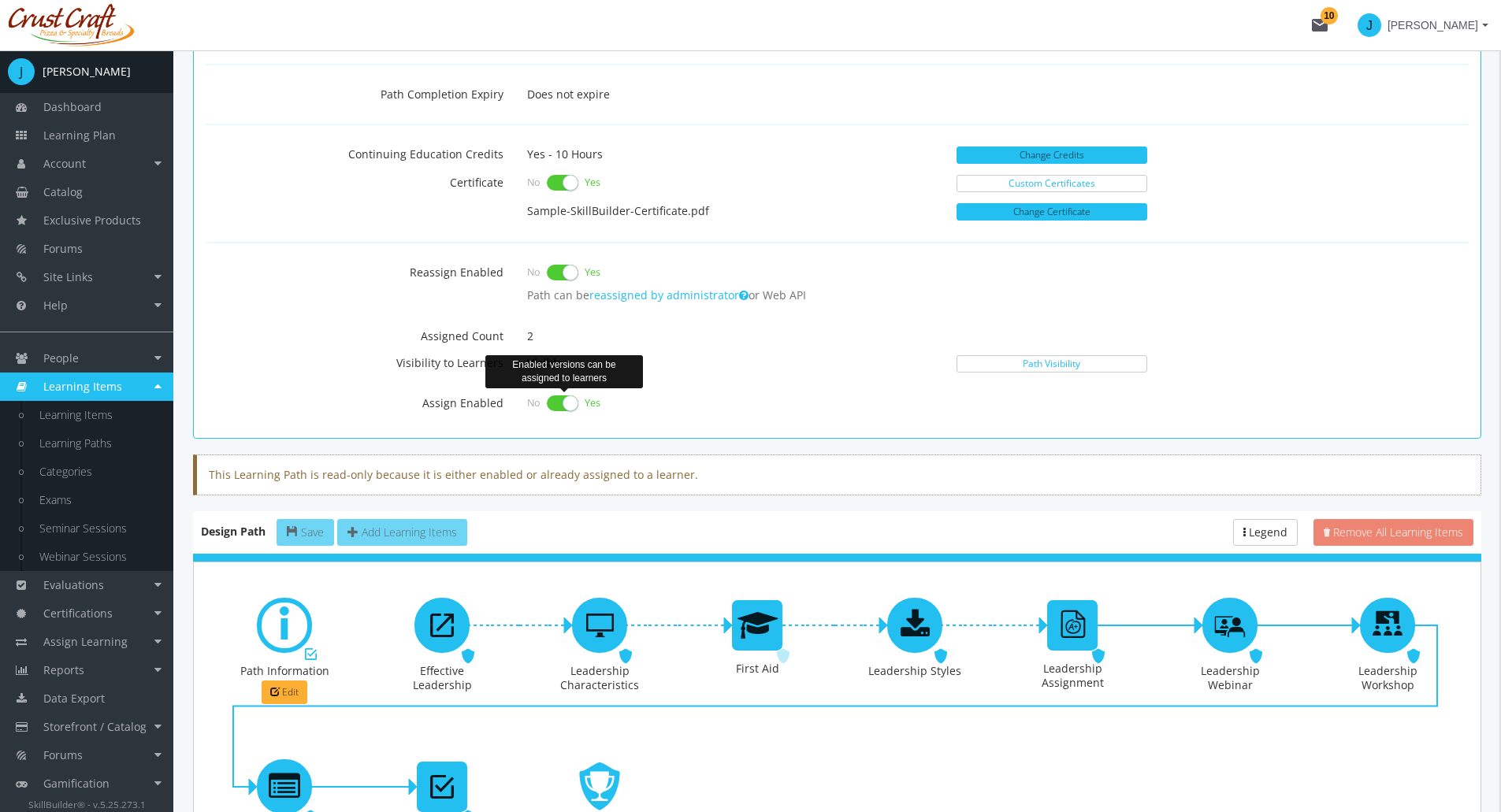
click at [565, 405] on label at bounding box center [563, 403] width 31 height 22
click at [0, 0] on input "checkbox" at bounding box center [0, 0] width 0 height 0
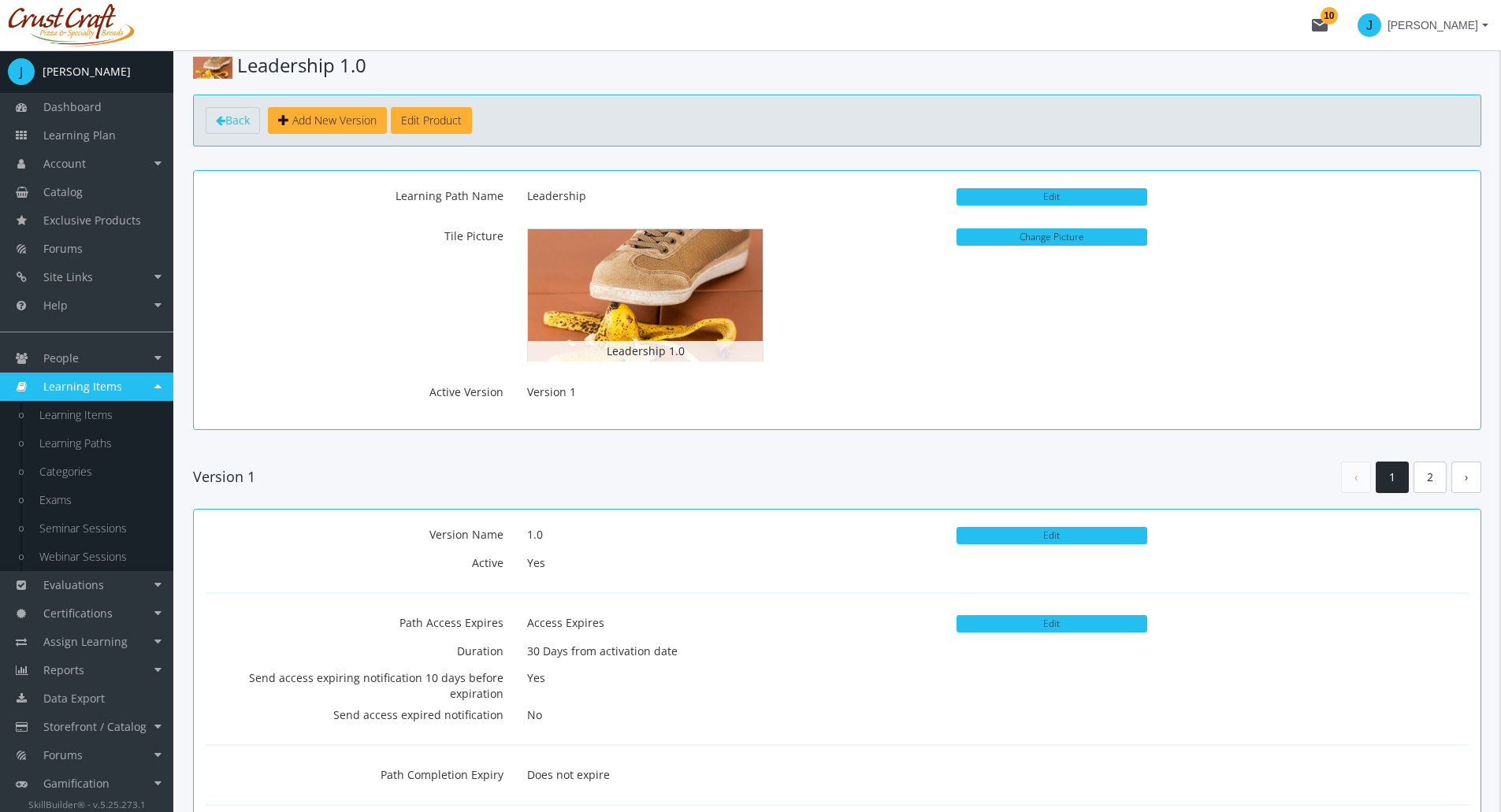
scroll to position [0, 0]
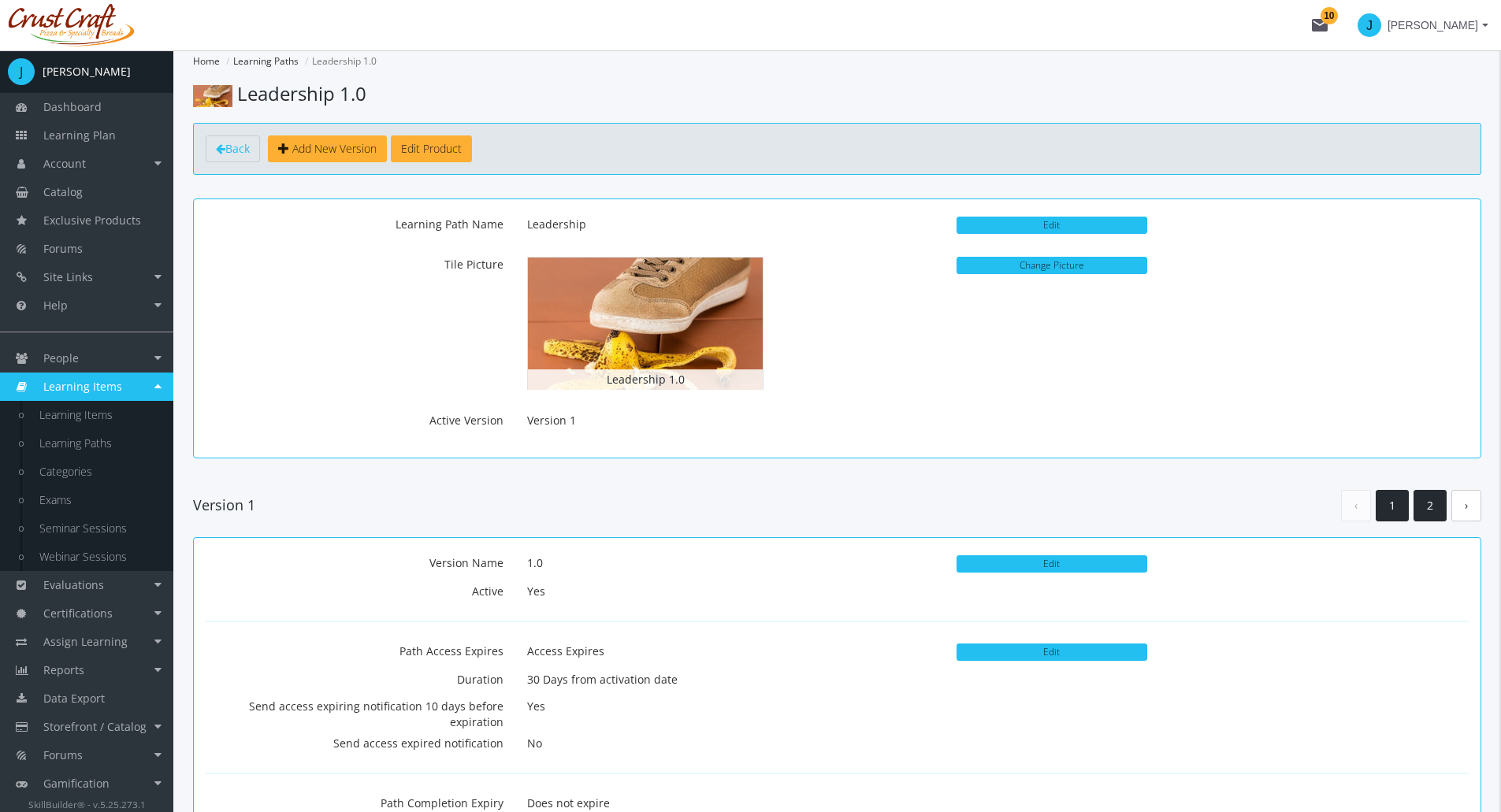
click at [1432, 502] on link "2" at bounding box center [1430, 505] width 33 height 32
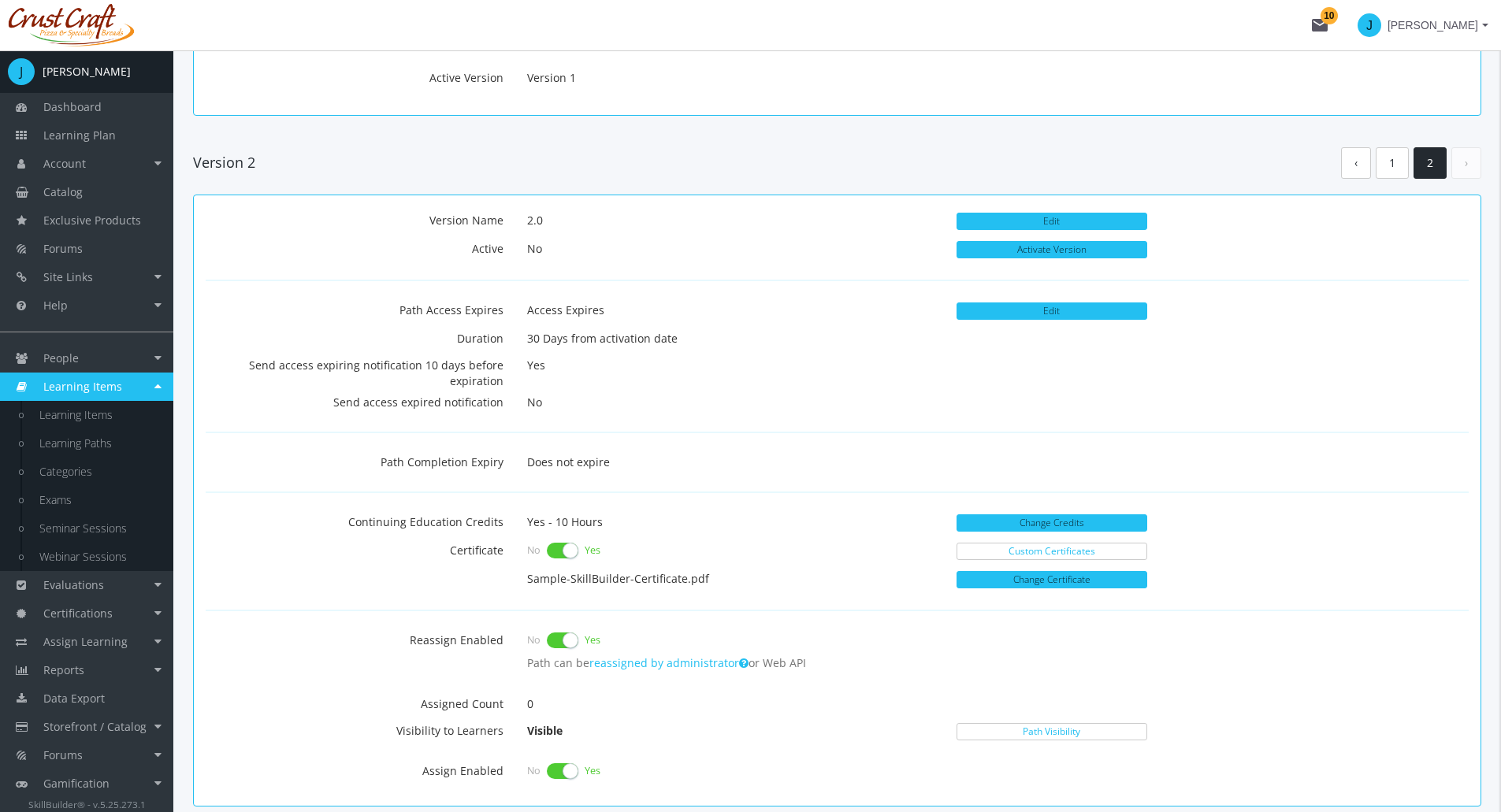
scroll to position [158, 0]
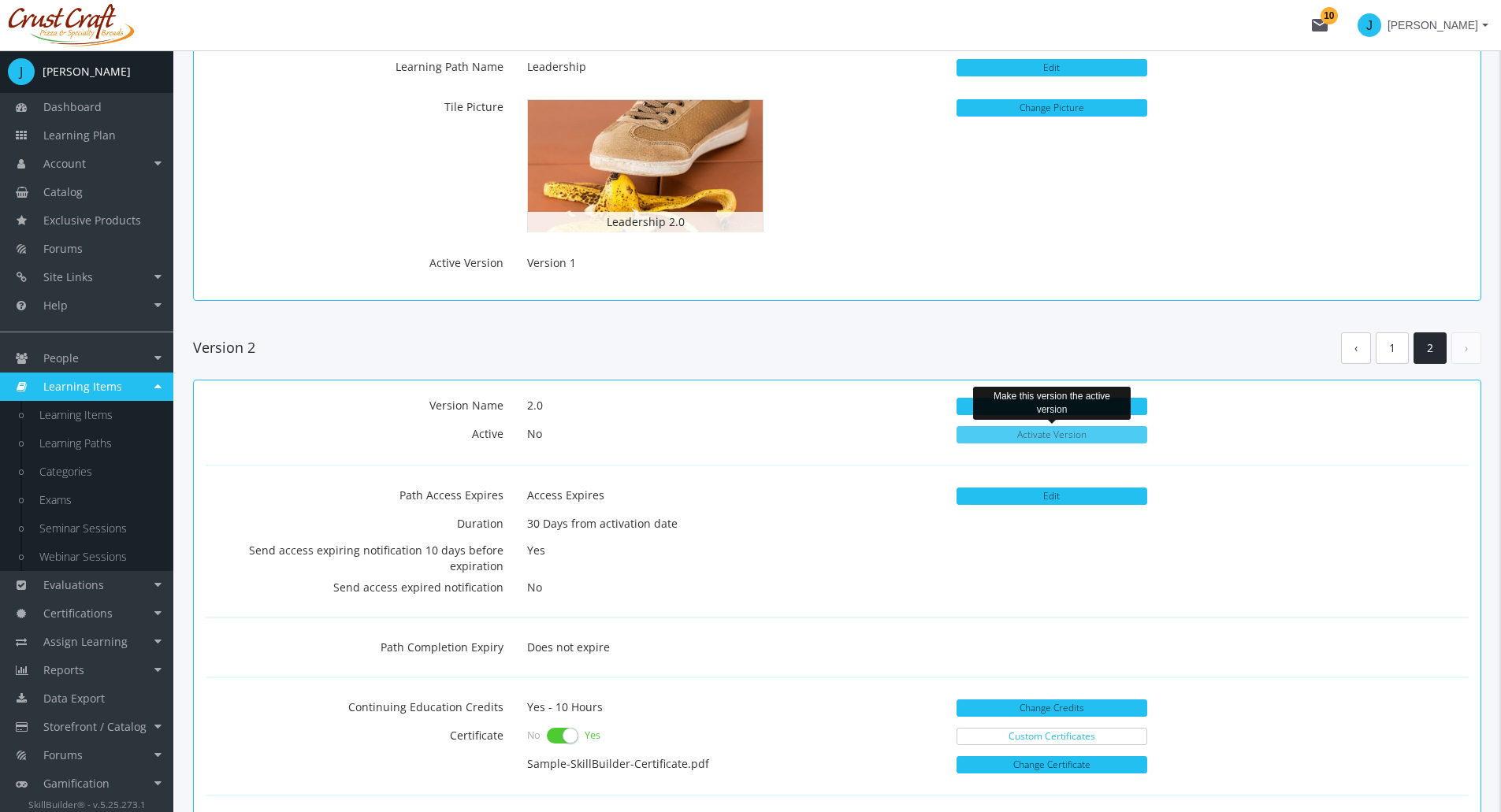
click at [1066, 434] on button "Activate Version" at bounding box center [1052, 435] width 191 height 17
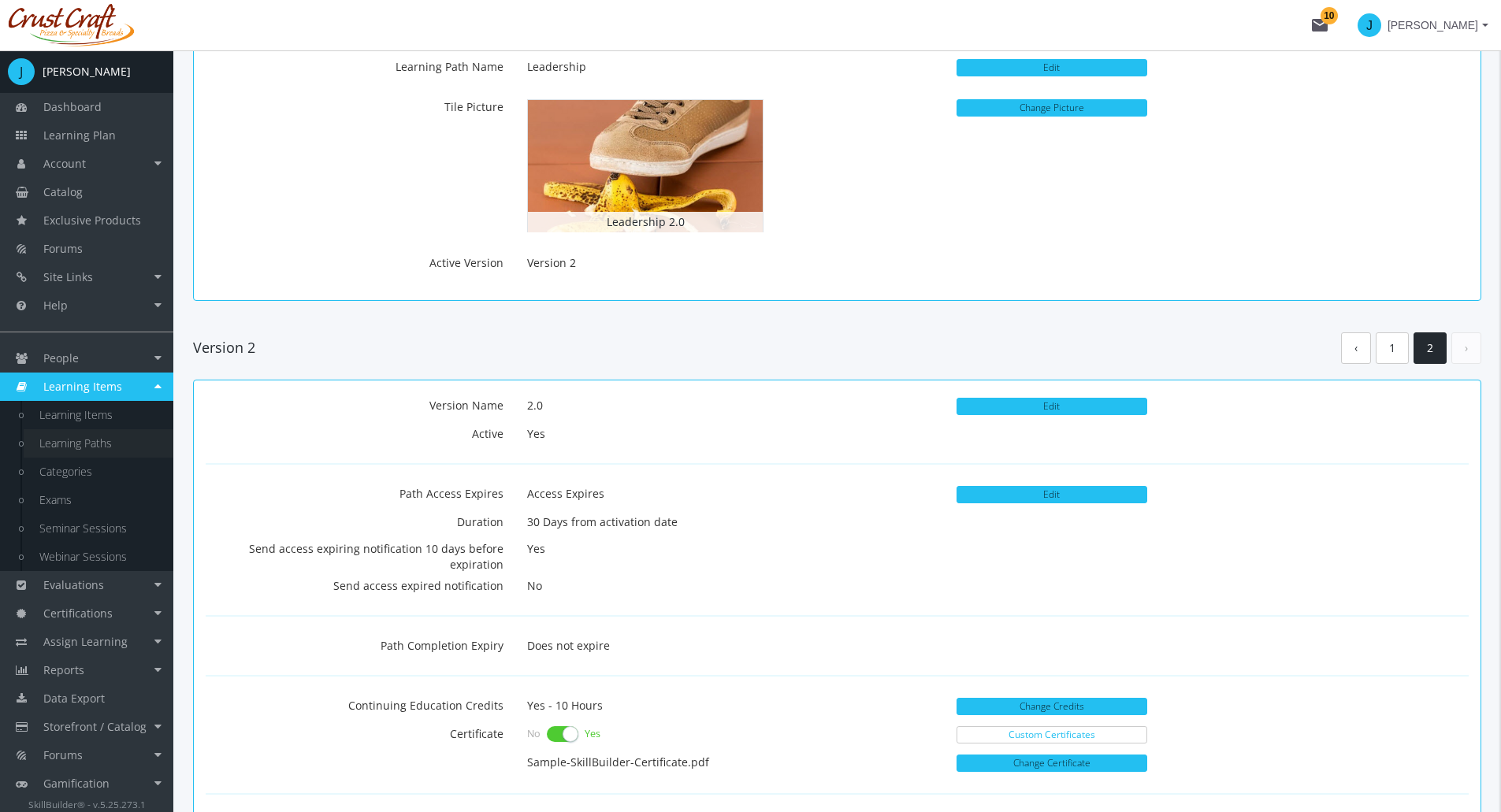
click at [90, 445] on link "Learning Paths" at bounding box center [98, 443] width 150 height 29
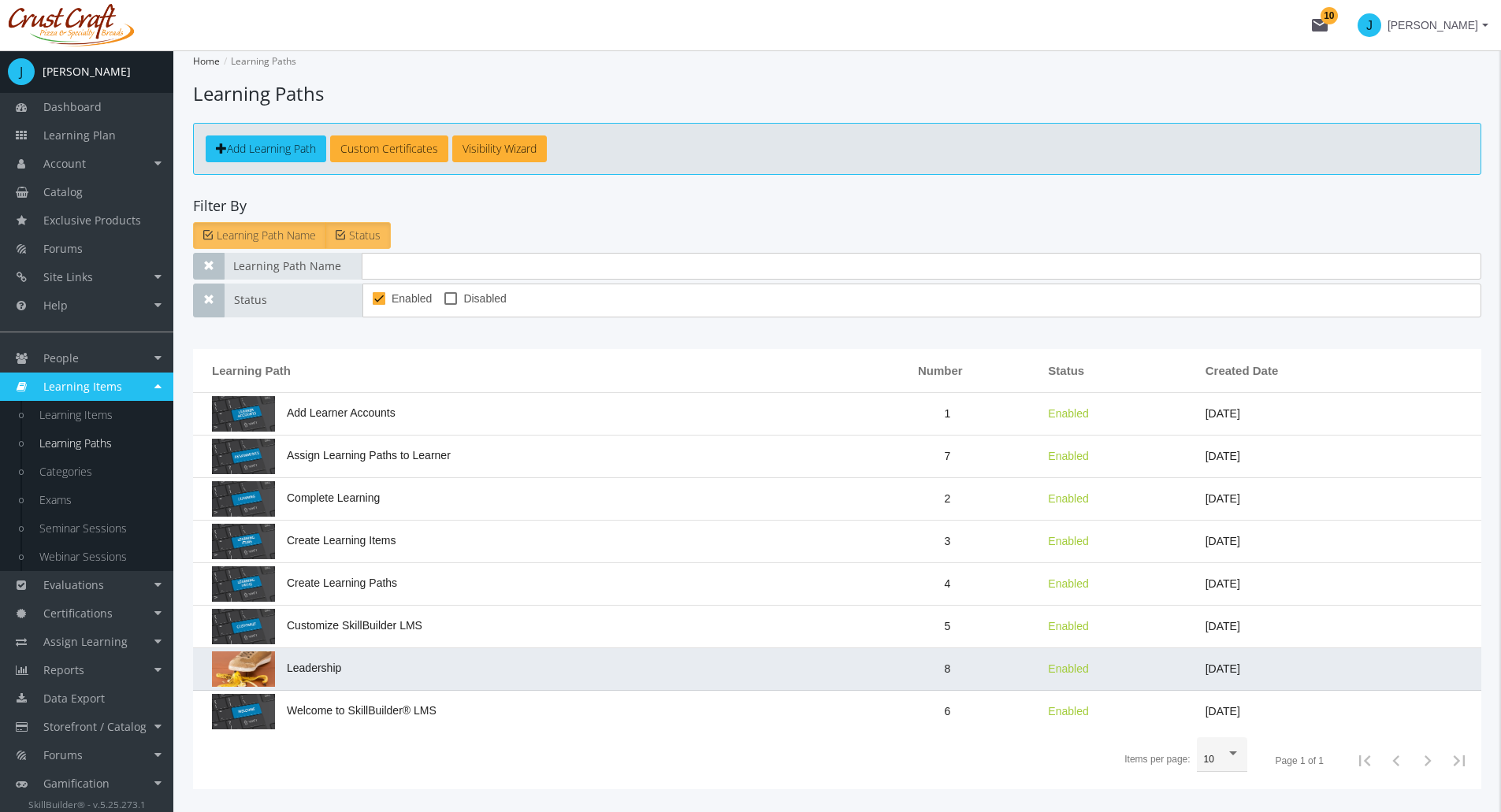
click at [330, 669] on span "Leadership" at bounding box center [276, 667] width 129 height 13
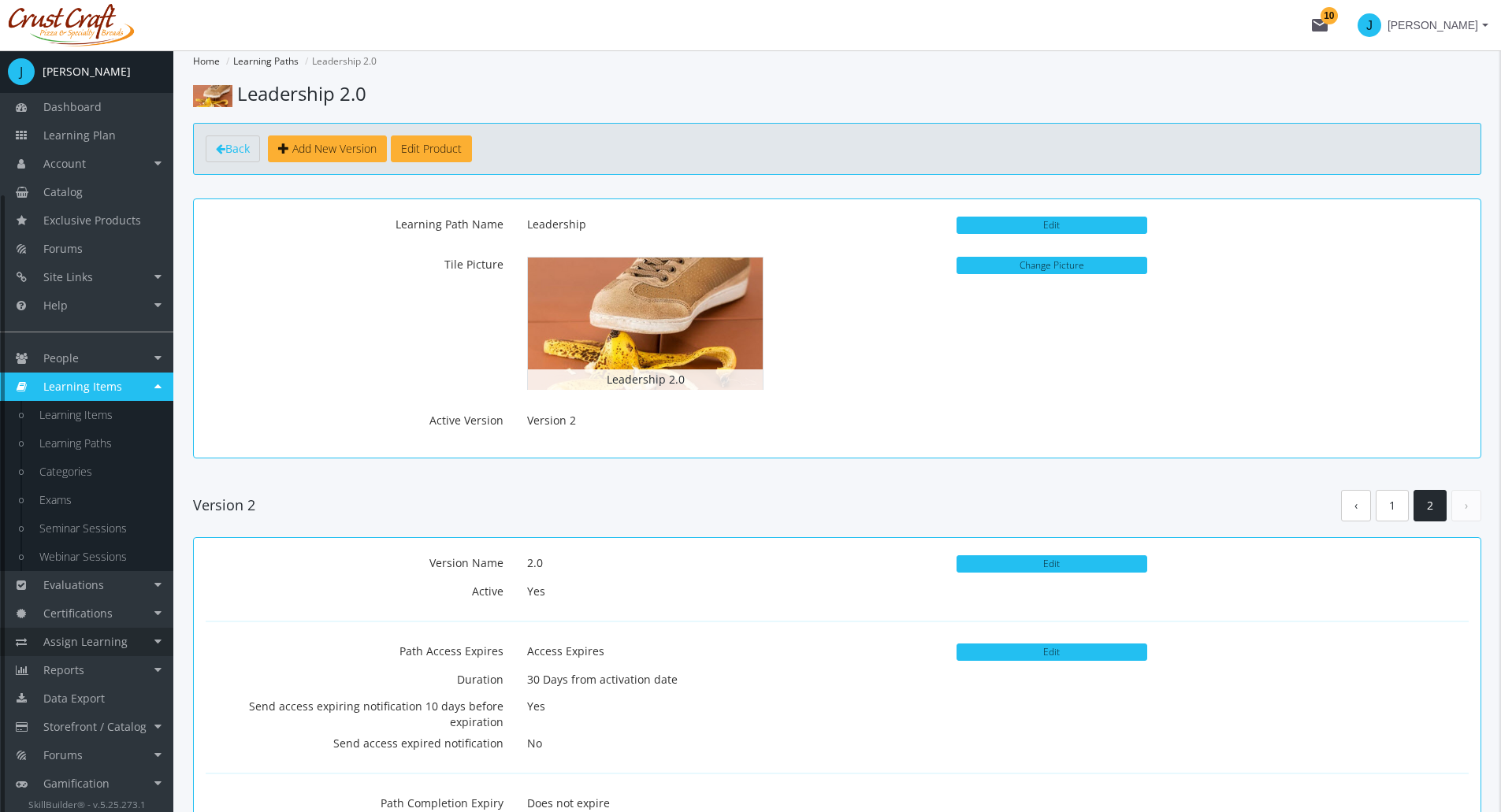
click at [121, 645] on span "Assign Learning" at bounding box center [85, 641] width 84 height 15
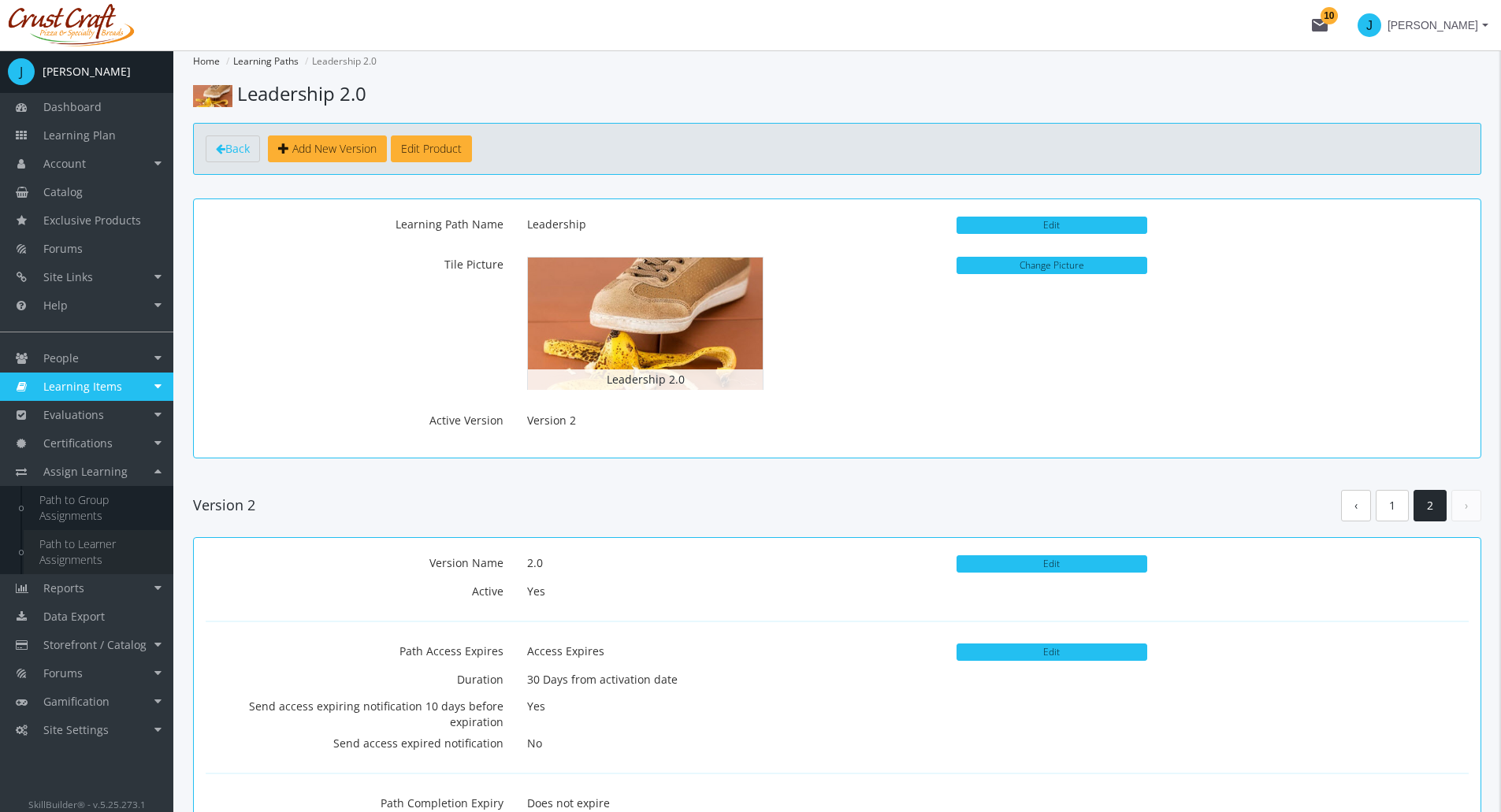
click at [114, 557] on link "Path to Learner Assignments" at bounding box center [98, 552] width 150 height 44
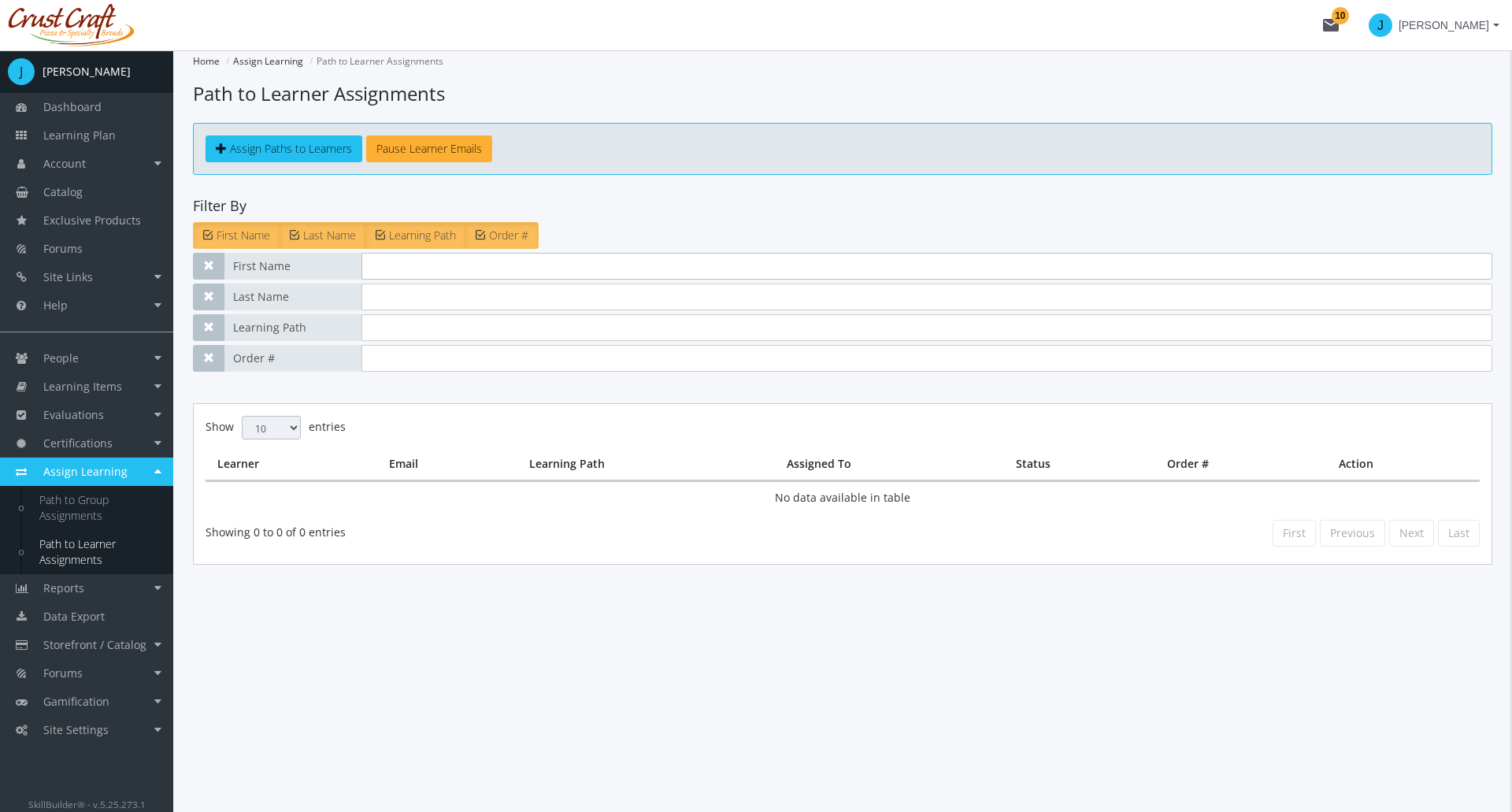
click at [468, 271] on input "text" at bounding box center [926, 266] width 1131 height 27
type input "Jordan"
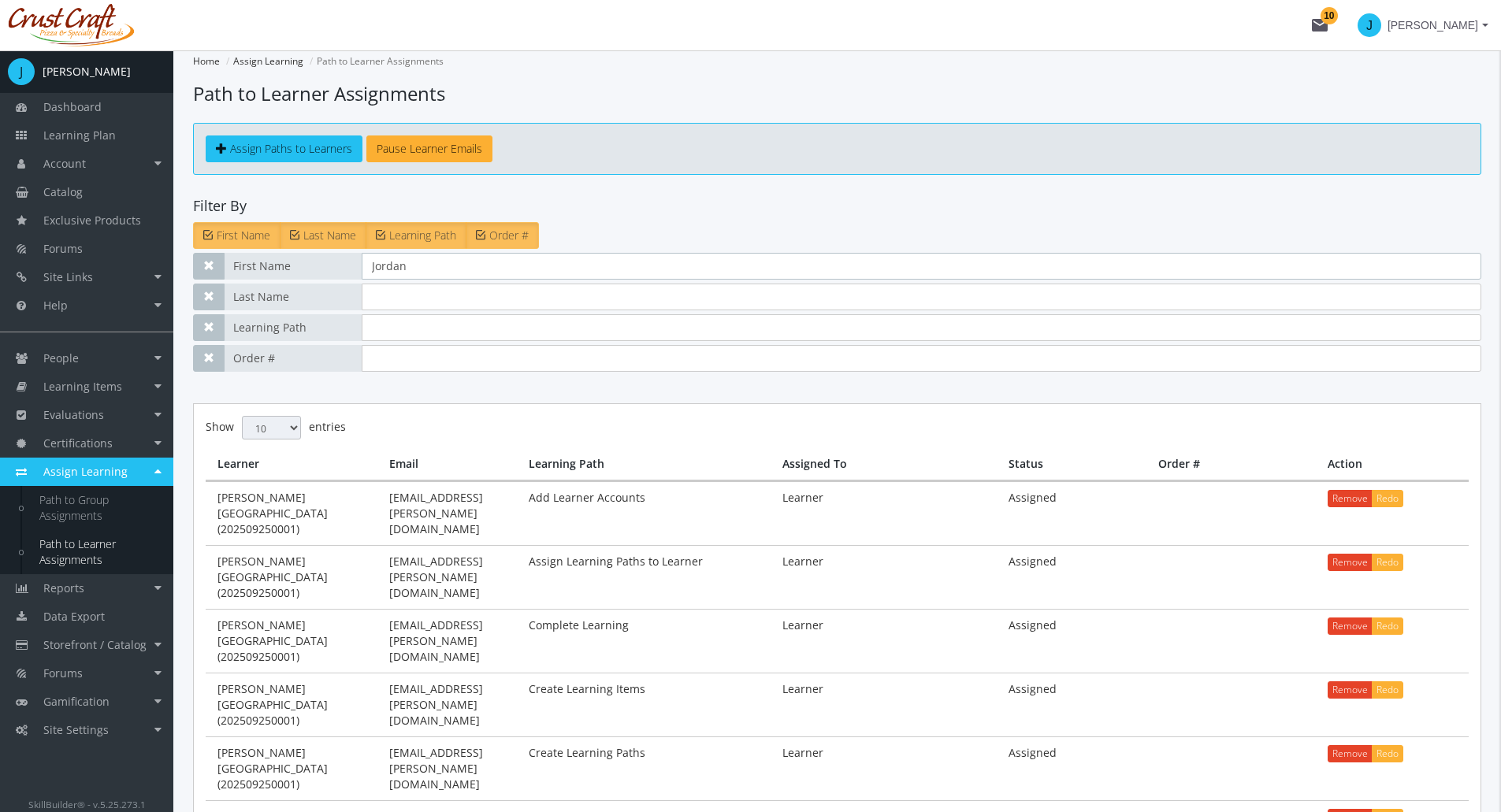
drag, startPoint x: 437, startPoint y: 276, endPoint x: 343, endPoint y: 270, distance: 94.2
click at [343, 270] on div "First Name [PERSON_NAME]" at bounding box center [838, 266] width 1289 height 27
click at [407, 384] on paths-to-learners-assignments "Home Assign Learning Path to Learner Assignments Path to Learner Assignments As…" at bounding box center [838, 546] width 1289 height 992
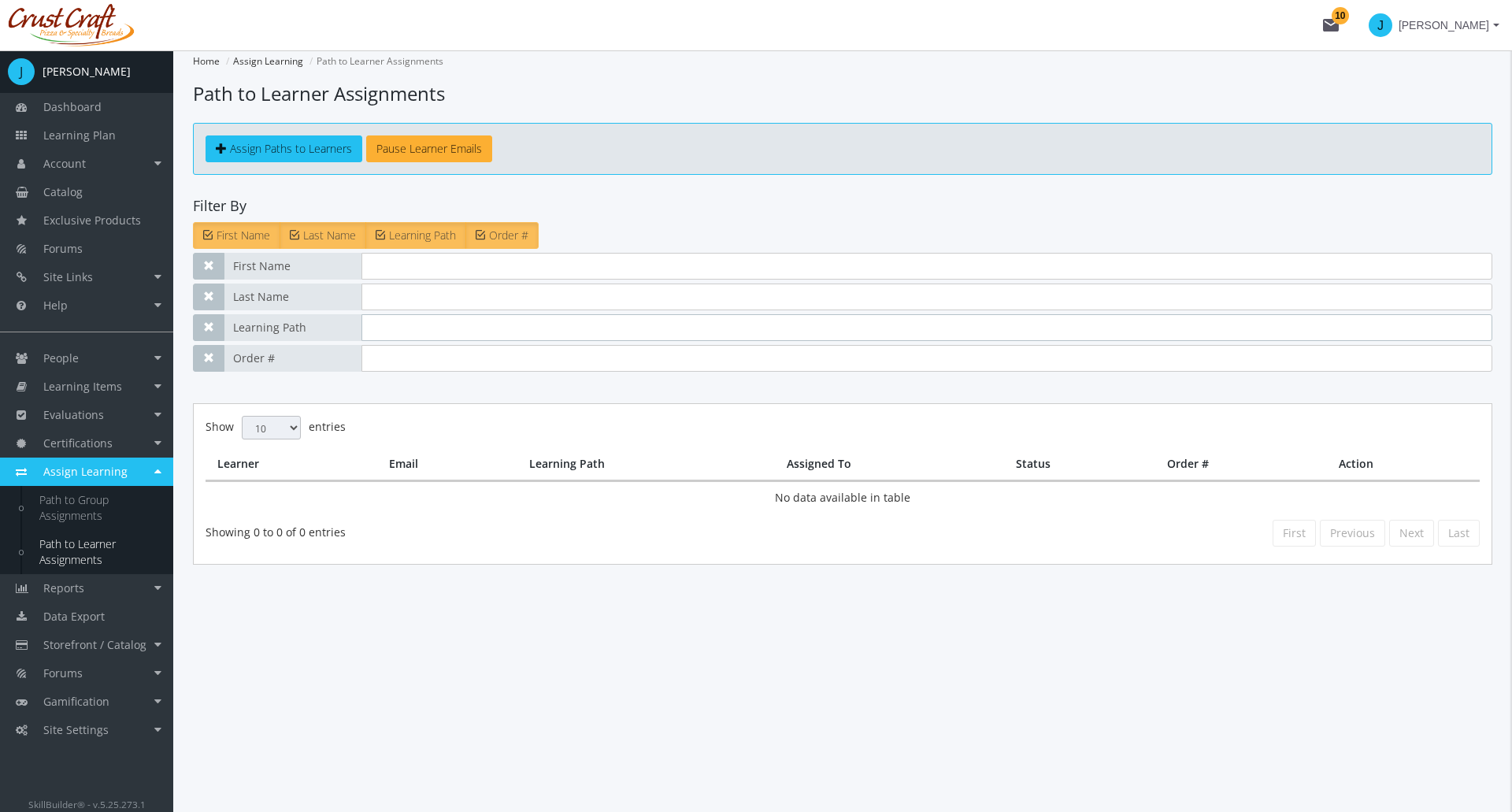
click at [428, 339] on input "text" at bounding box center [926, 328] width 1131 height 27
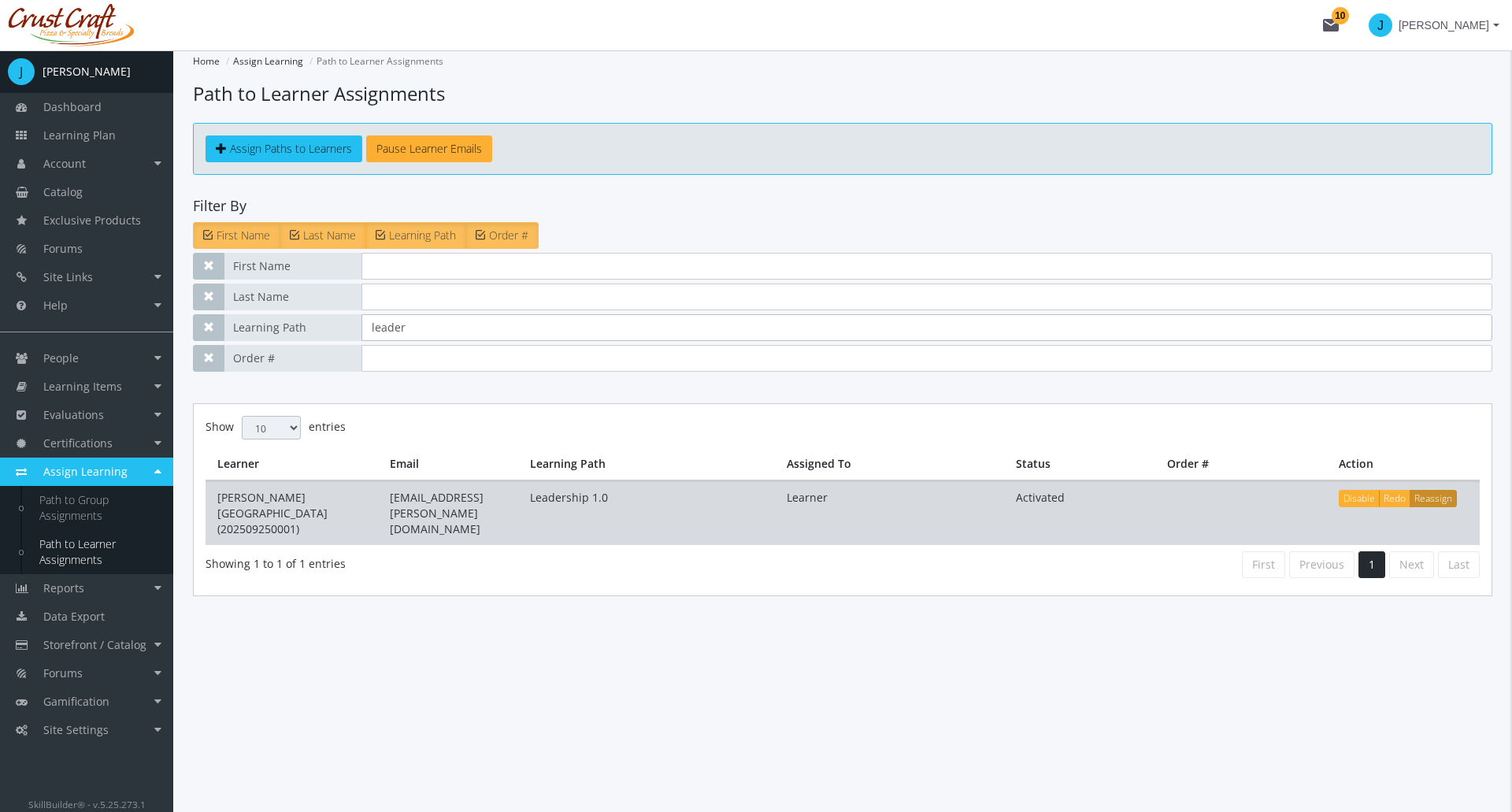
type input "leader"
click at [1431, 499] on button "Reassign" at bounding box center [1433, 498] width 48 height 17
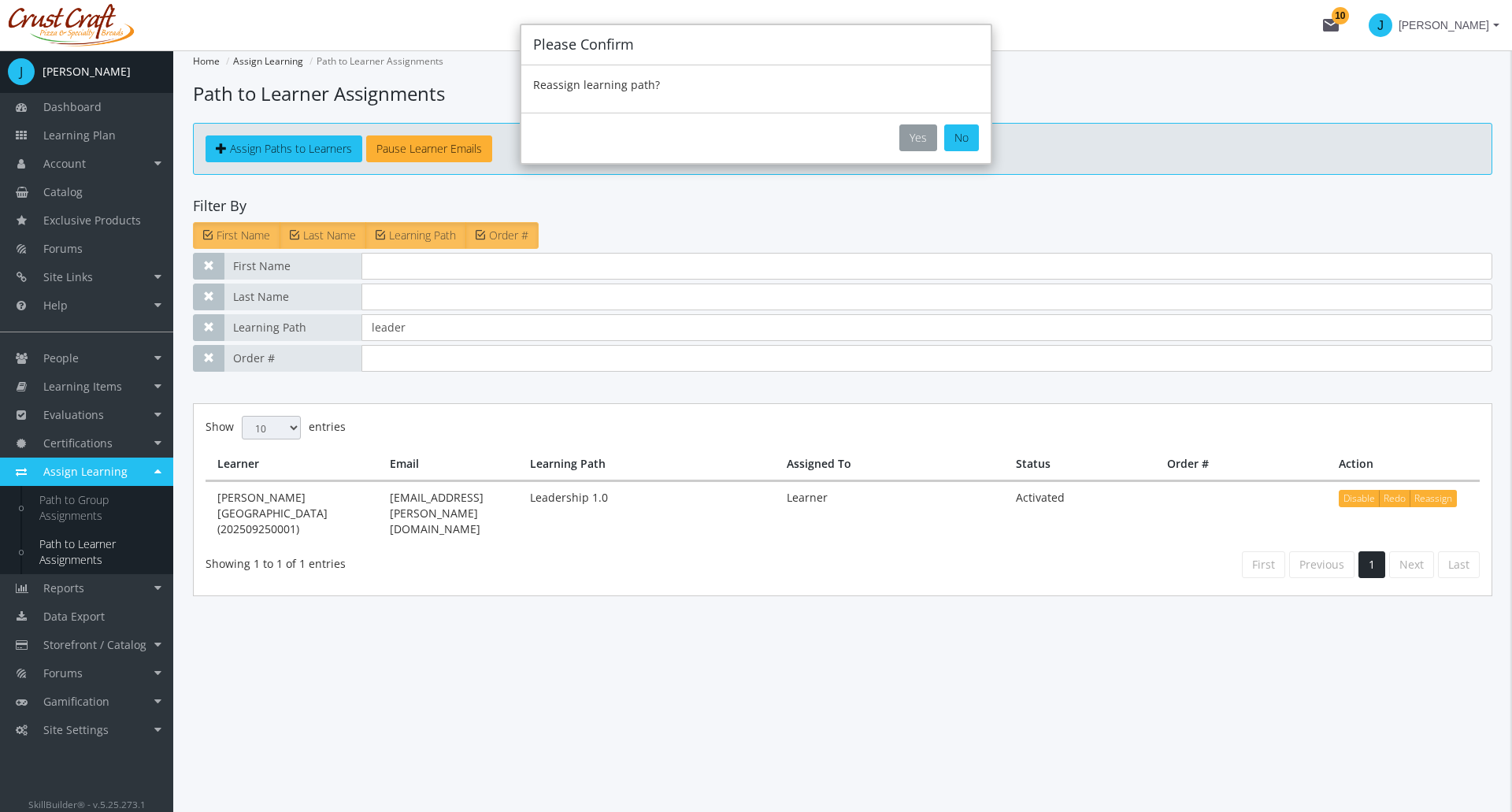
click at [920, 144] on button "Yes" at bounding box center [918, 138] width 38 height 27
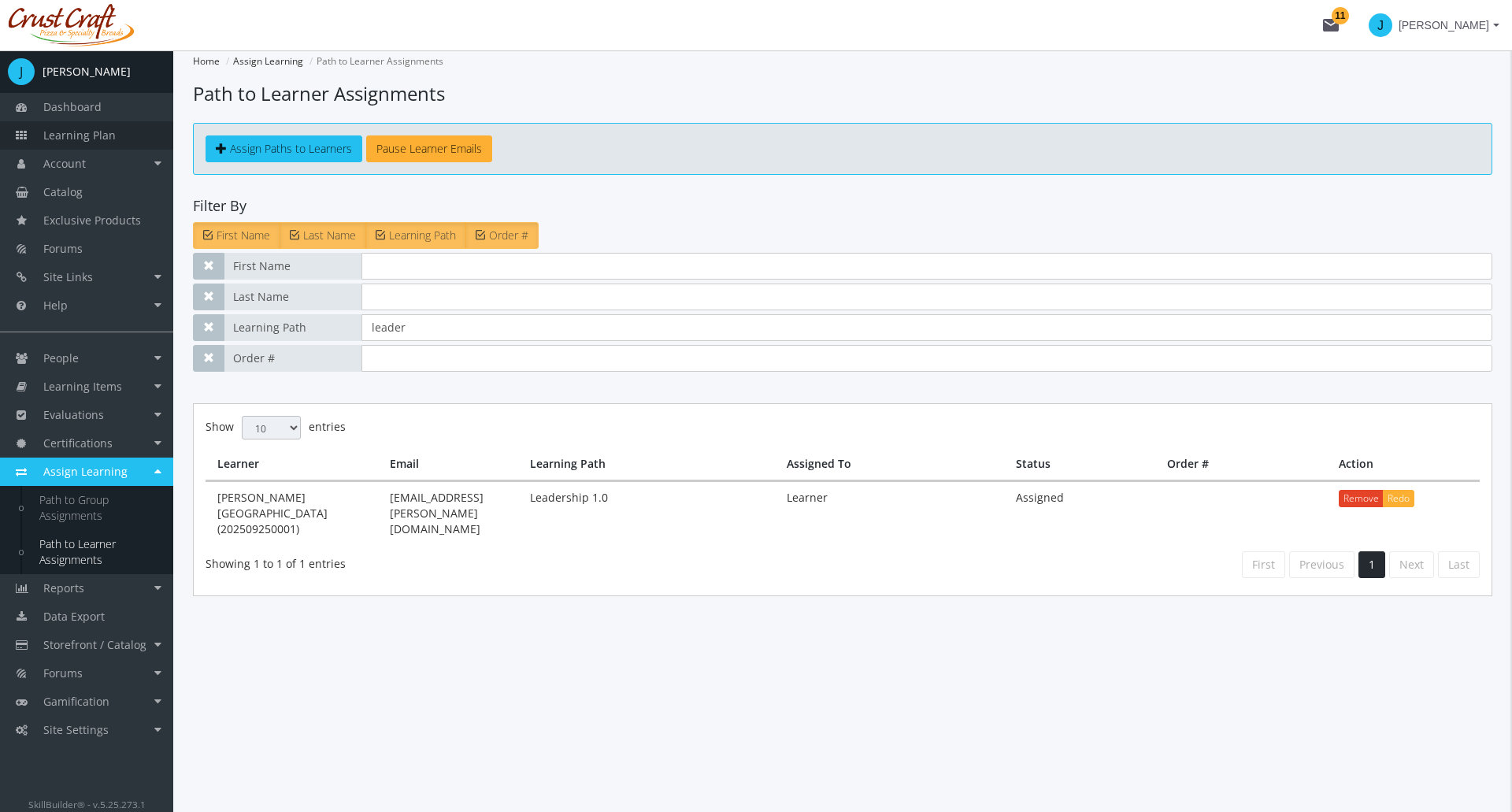
click at [117, 140] on link "Learning Plan" at bounding box center [87, 135] width 173 height 29
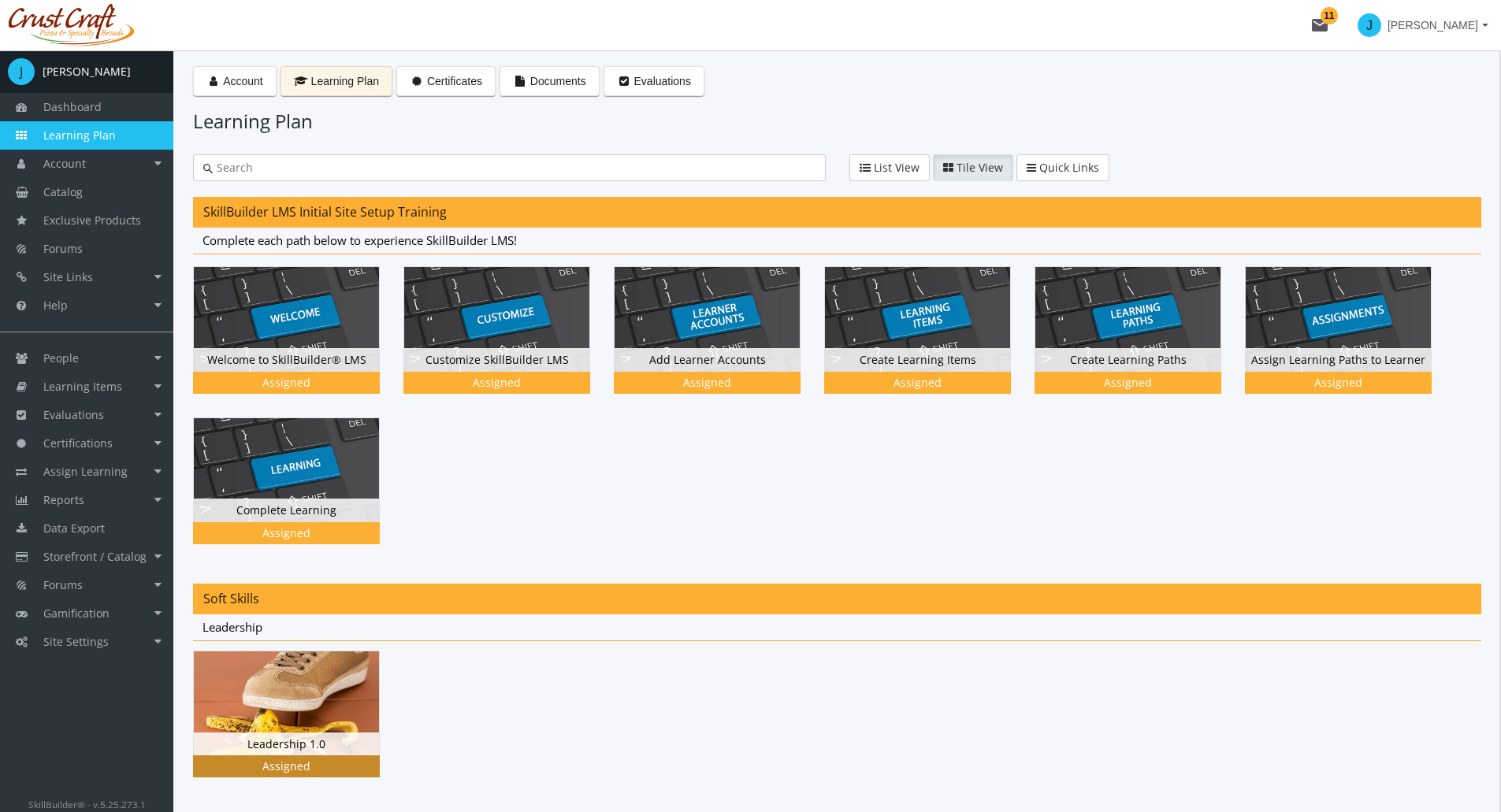
click at [294, 692] on img at bounding box center [287, 704] width 186 height 104
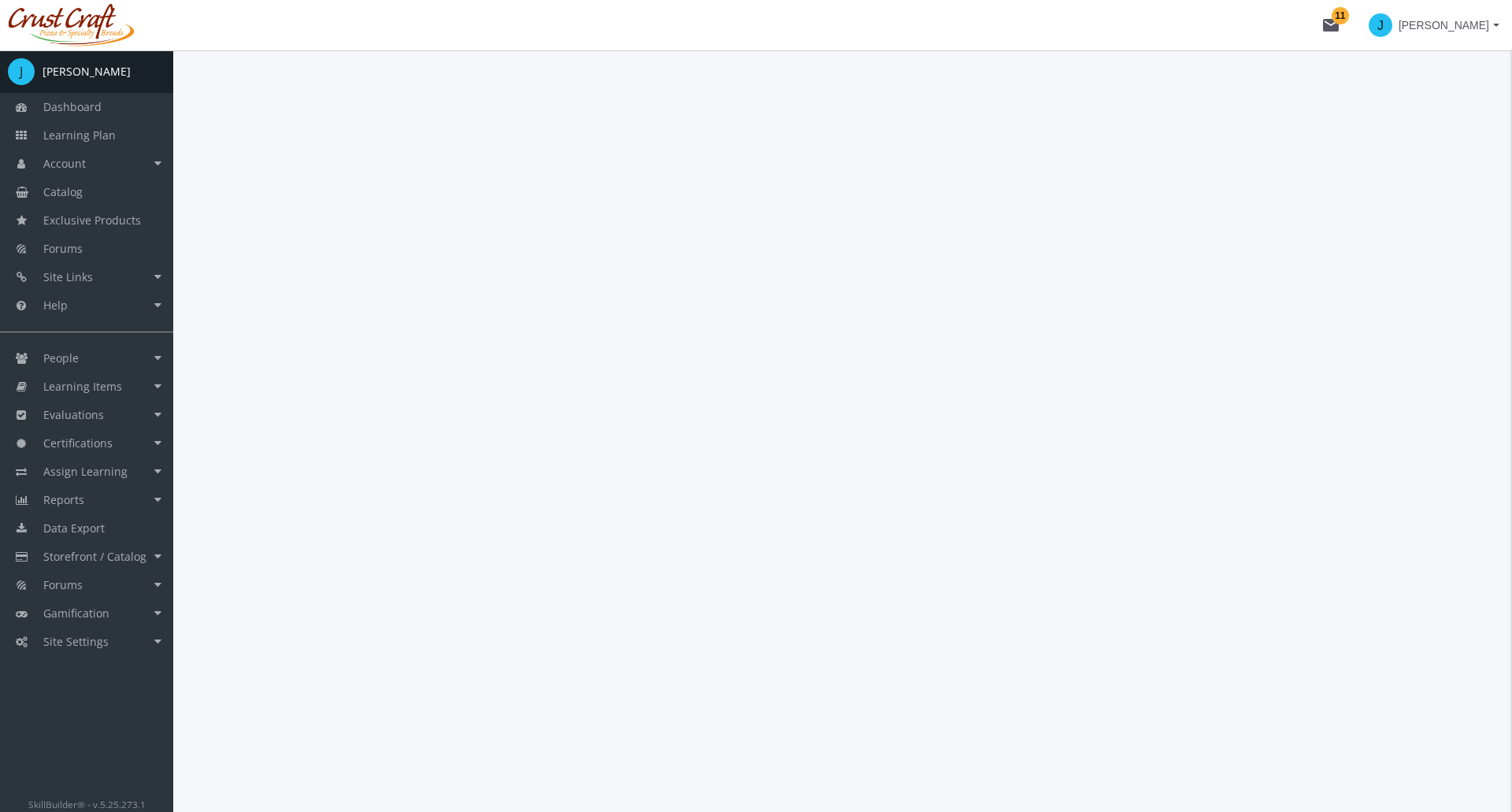
click at [294, 692] on div at bounding box center [842, 431] width 1339 height 762
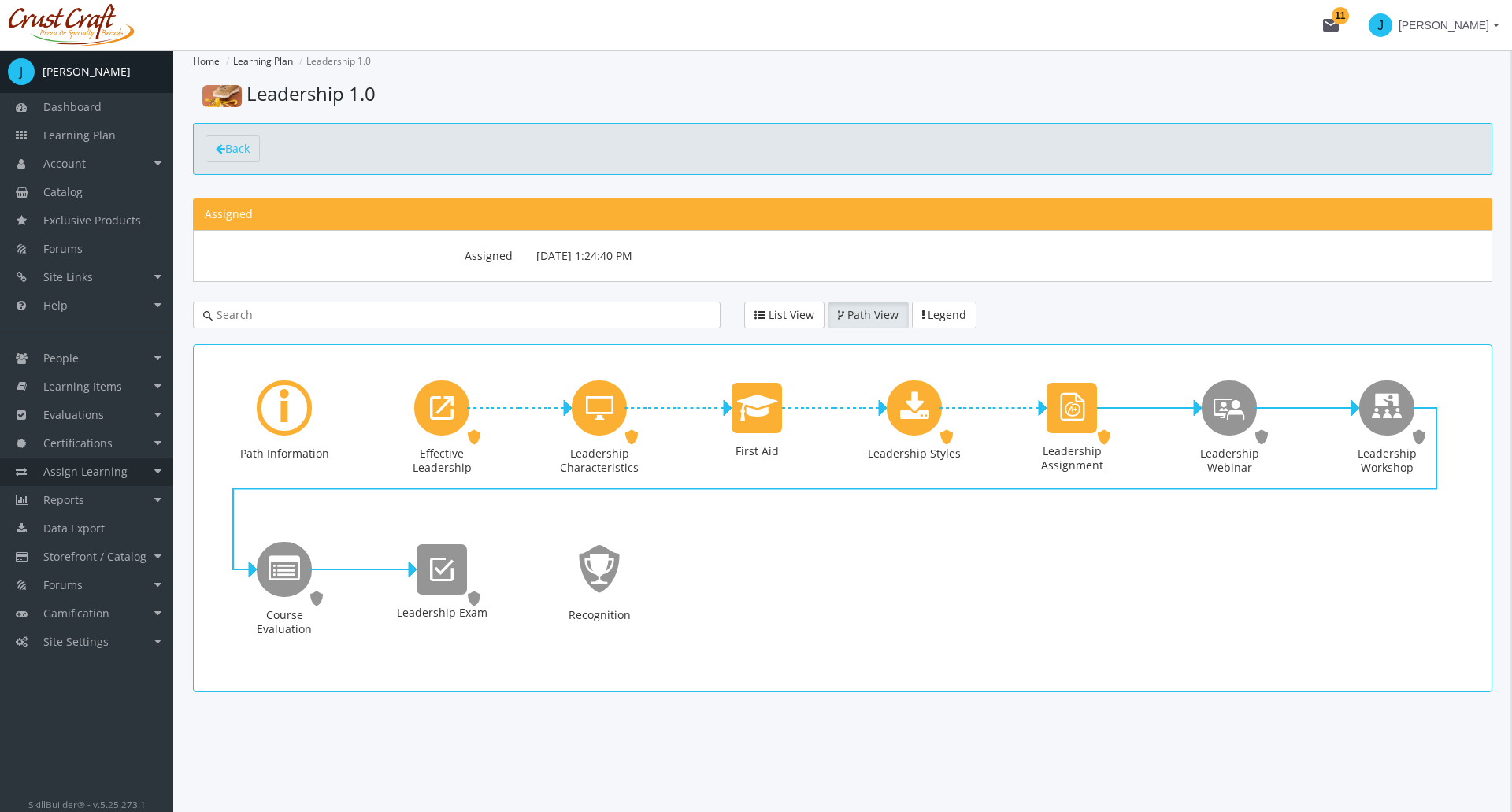
click at [123, 471] on span "Assign Learning" at bounding box center [85, 471] width 84 height 15
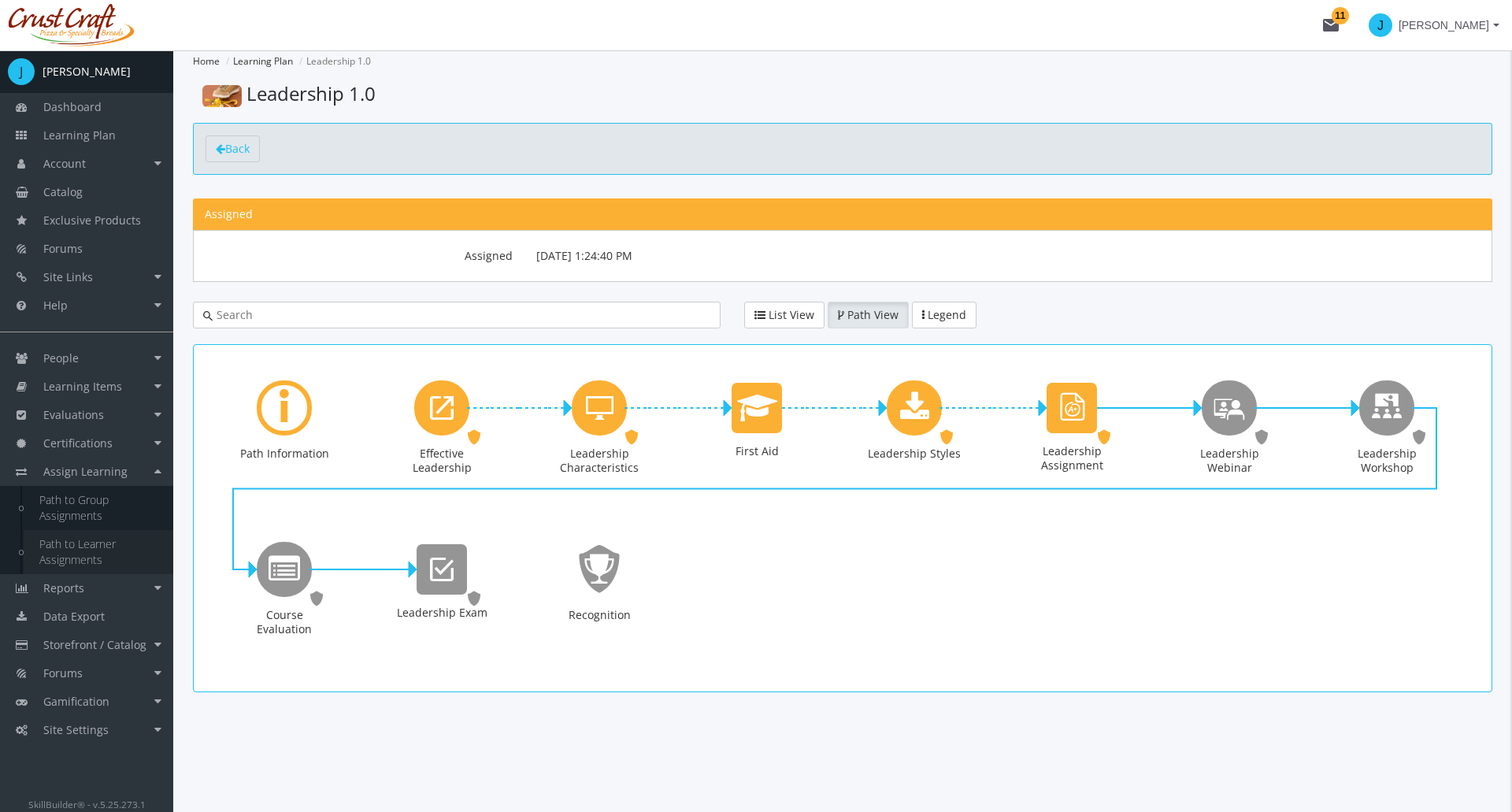
click at [94, 556] on link "Path to Learner Assignments" at bounding box center [98, 552] width 150 height 44
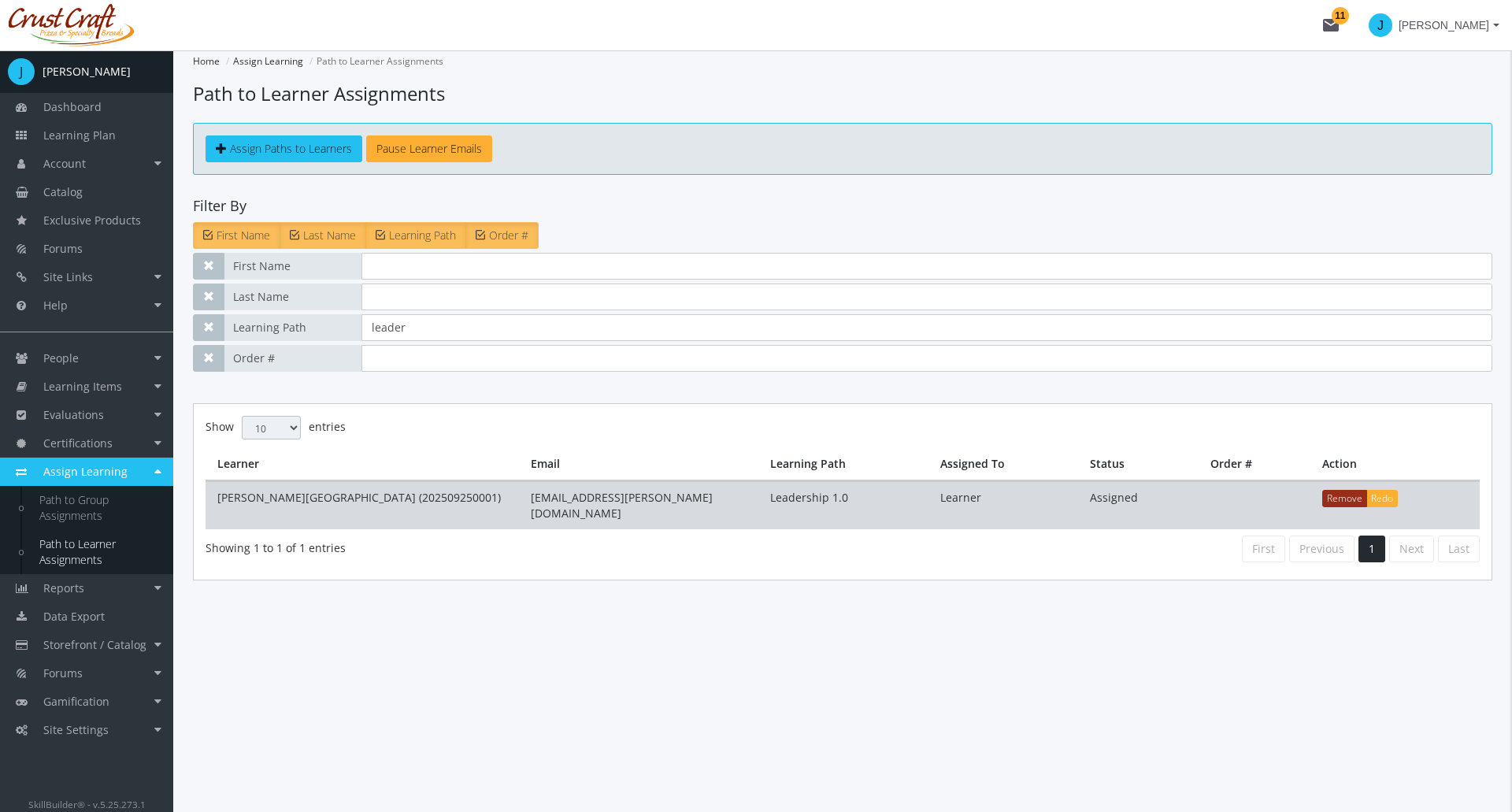
click at [1346, 497] on button "Remove" at bounding box center [1345, 498] width 45 height 17
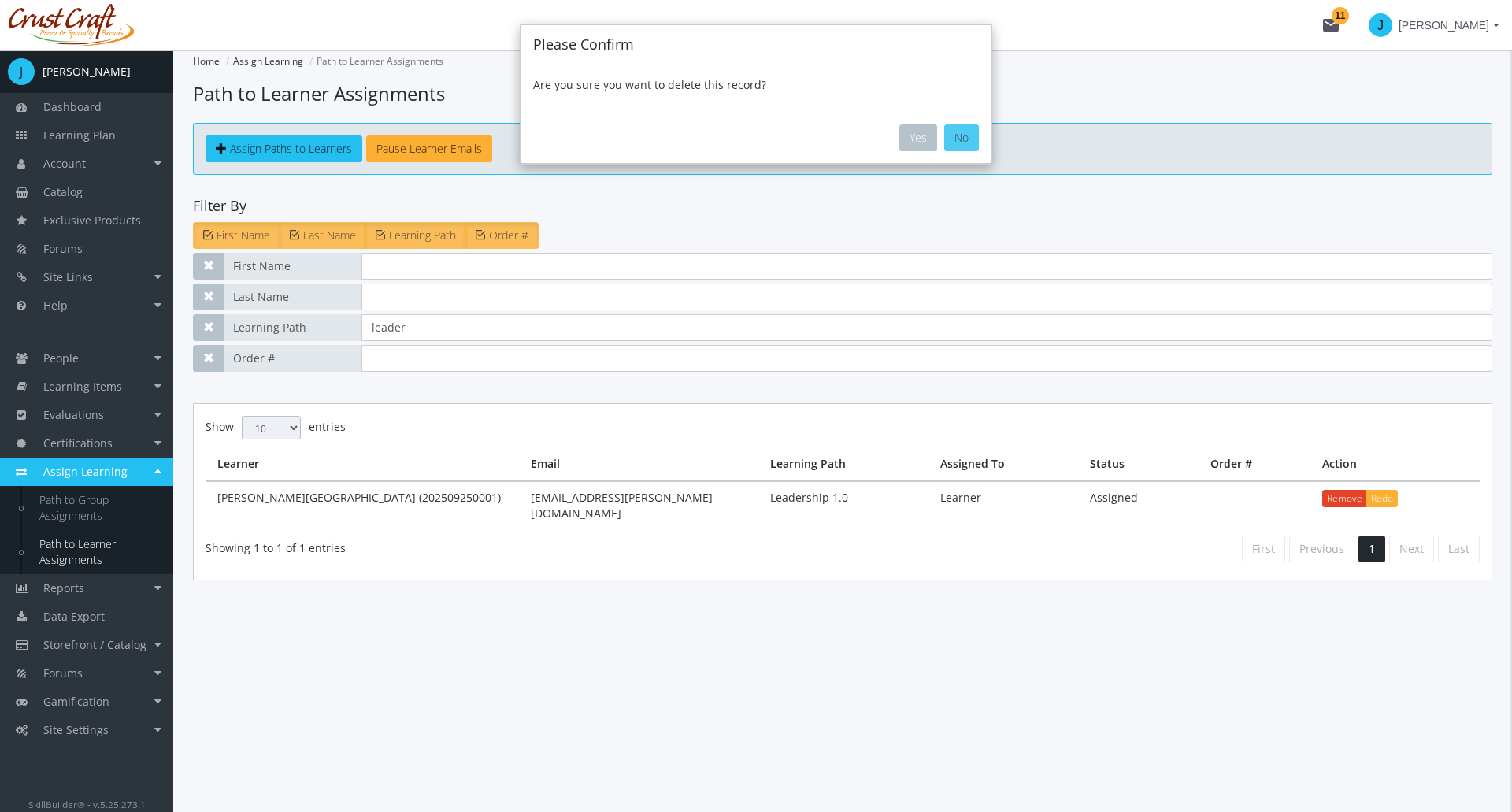
click at [963, 140] on button "No" at bounding box center [962, 138] width 35 height 27
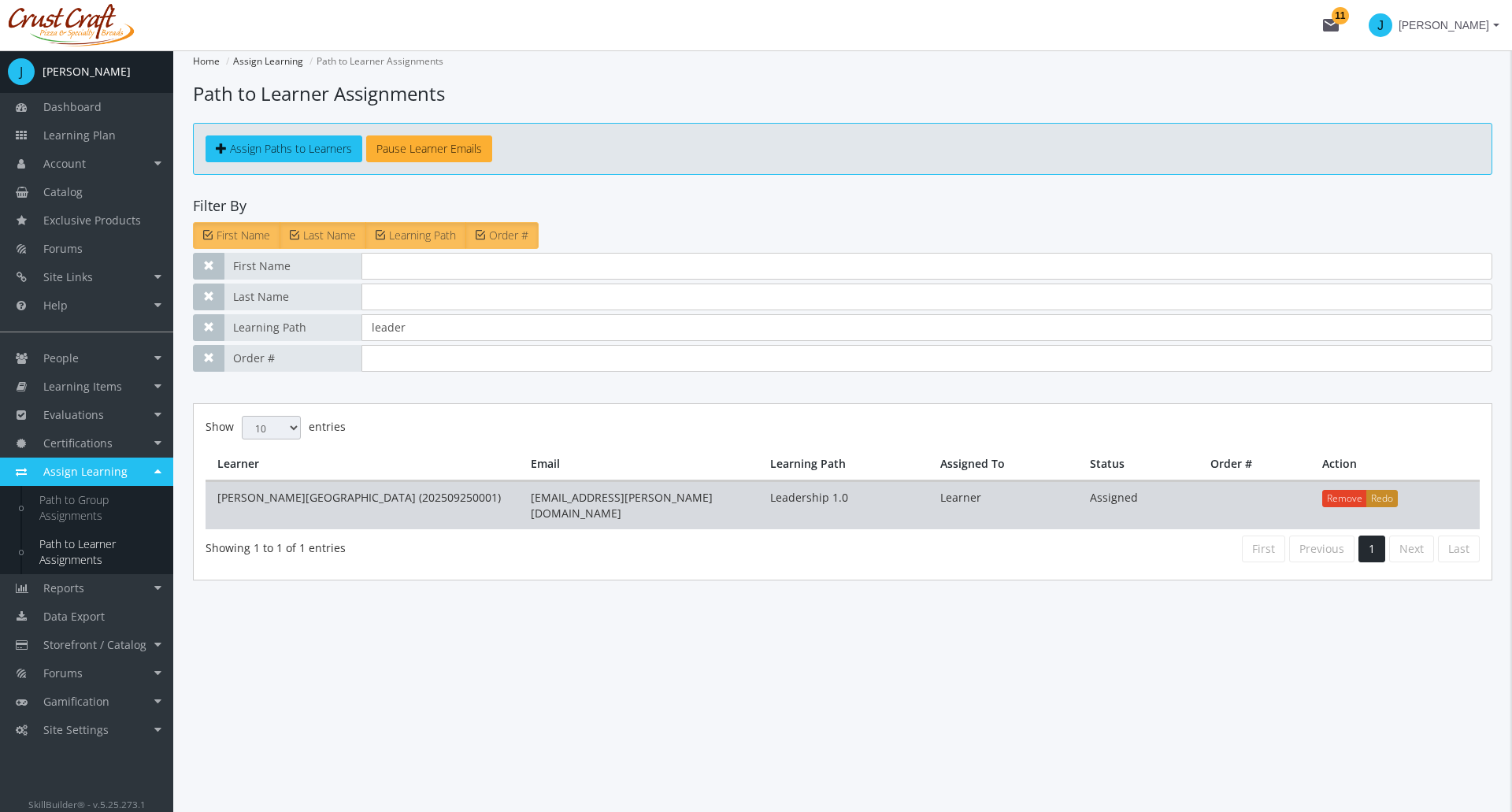
click at [1385, 500] on button "Redo" at bounding box center [1382, 498] width 31 height 17
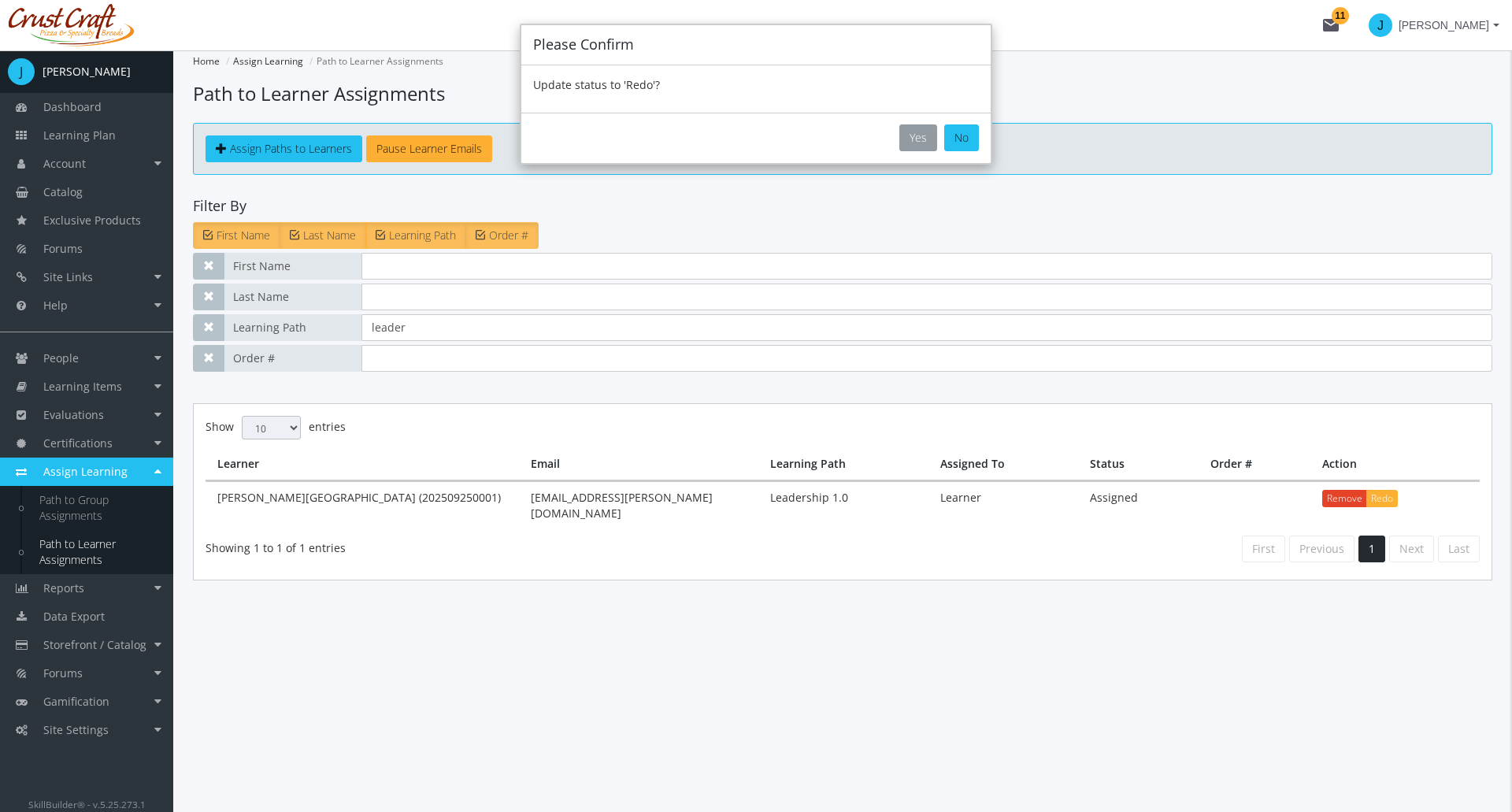
click at [911, 138] on button "Yes" at bounding box center [918, 138] width 38 height 27
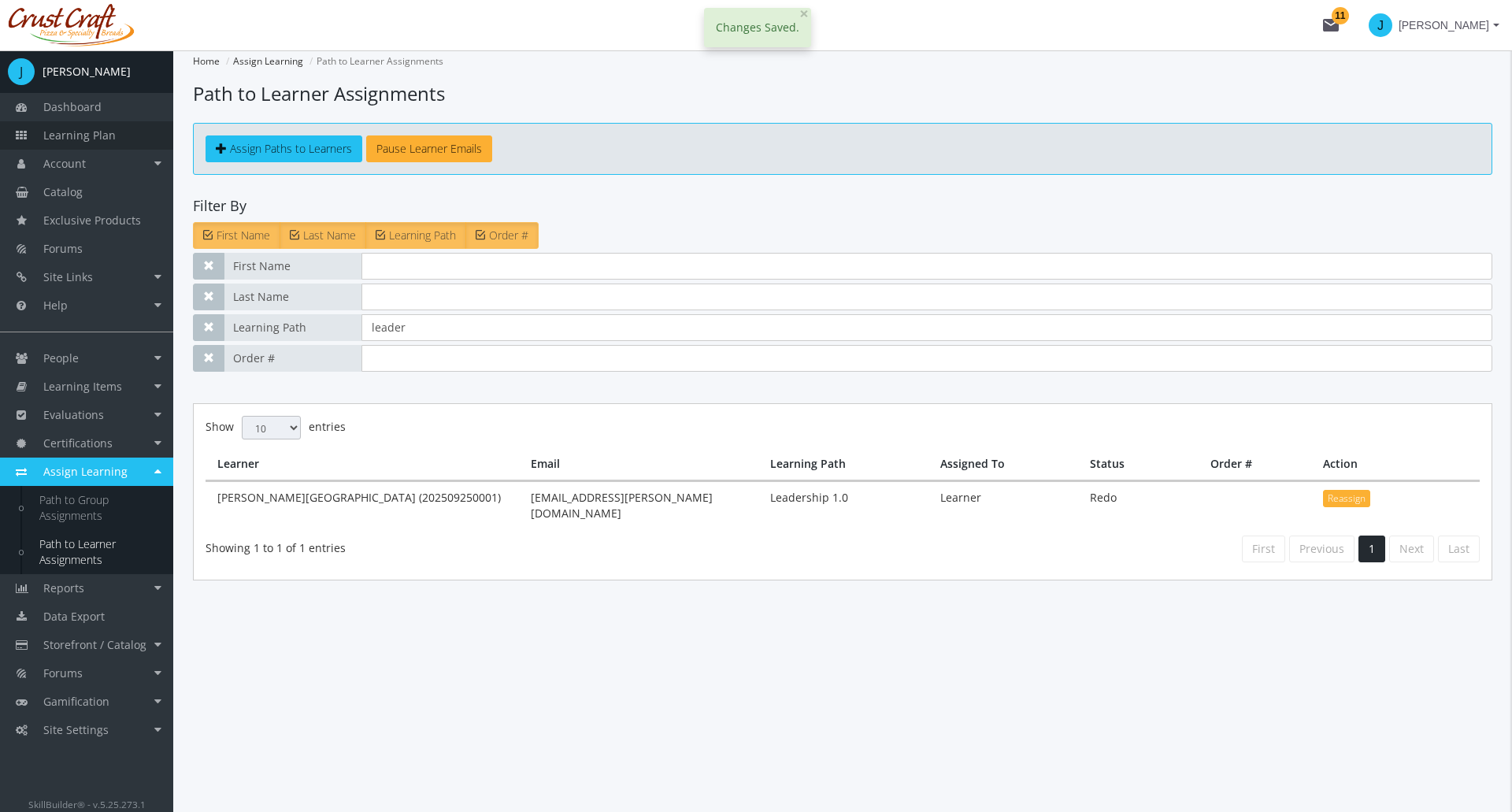
click at [117, 133] on link "Learning Plan" at bounding box center [87, 135] width 173 height 29
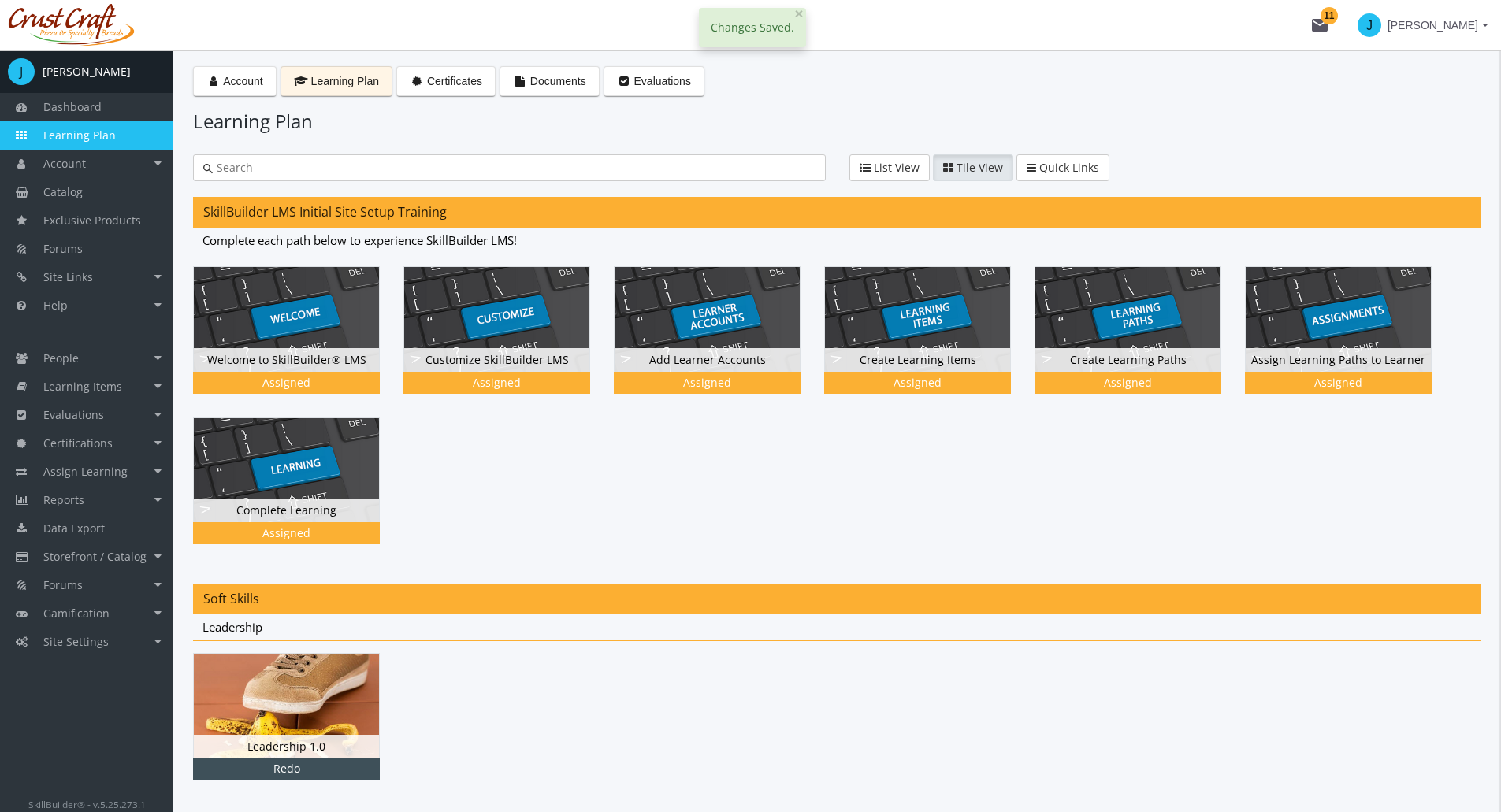
click at [288, 695] on img at bounding box center [287, 705] width 186 height 104
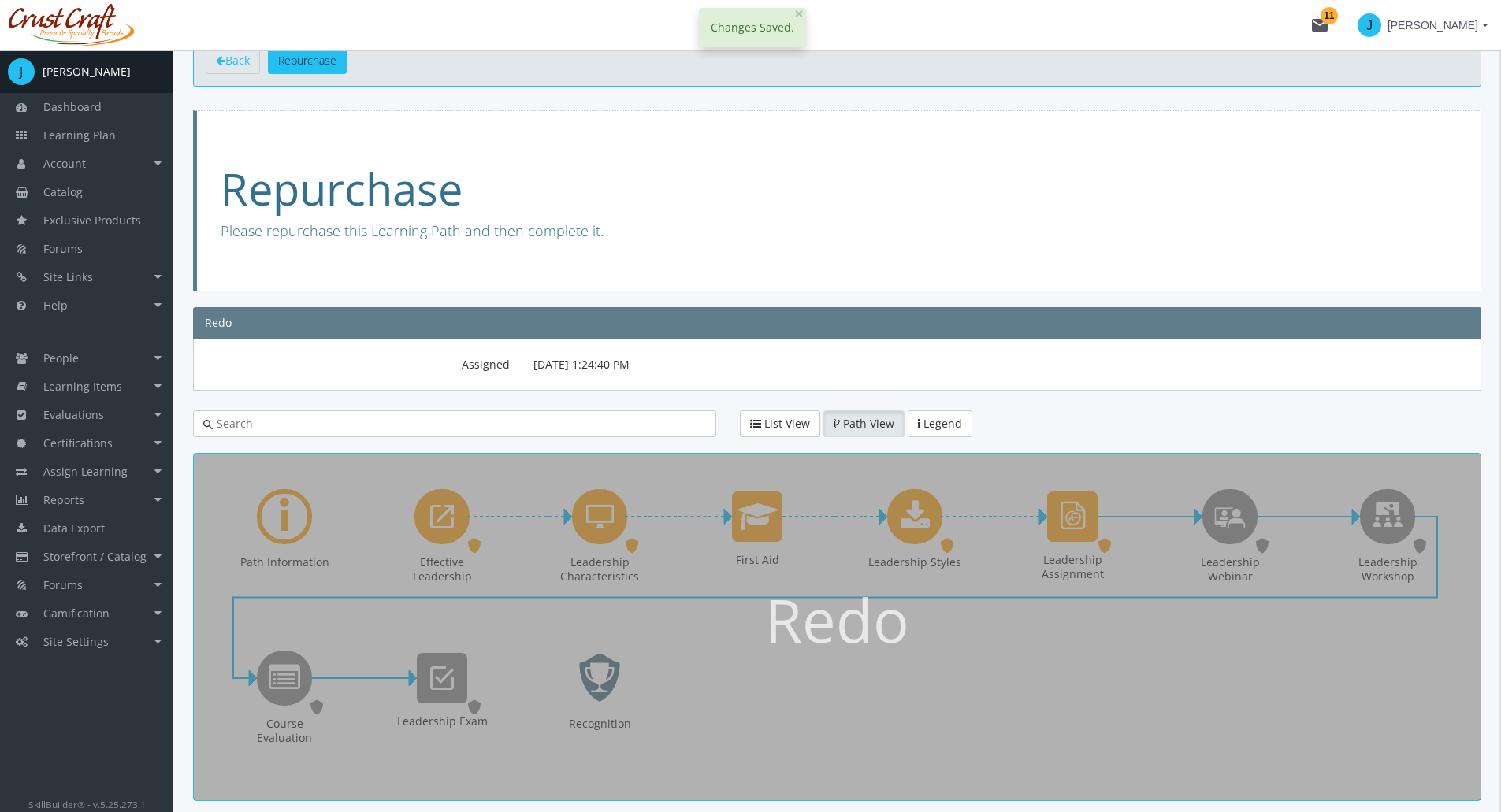
scroll to position [156, 0]
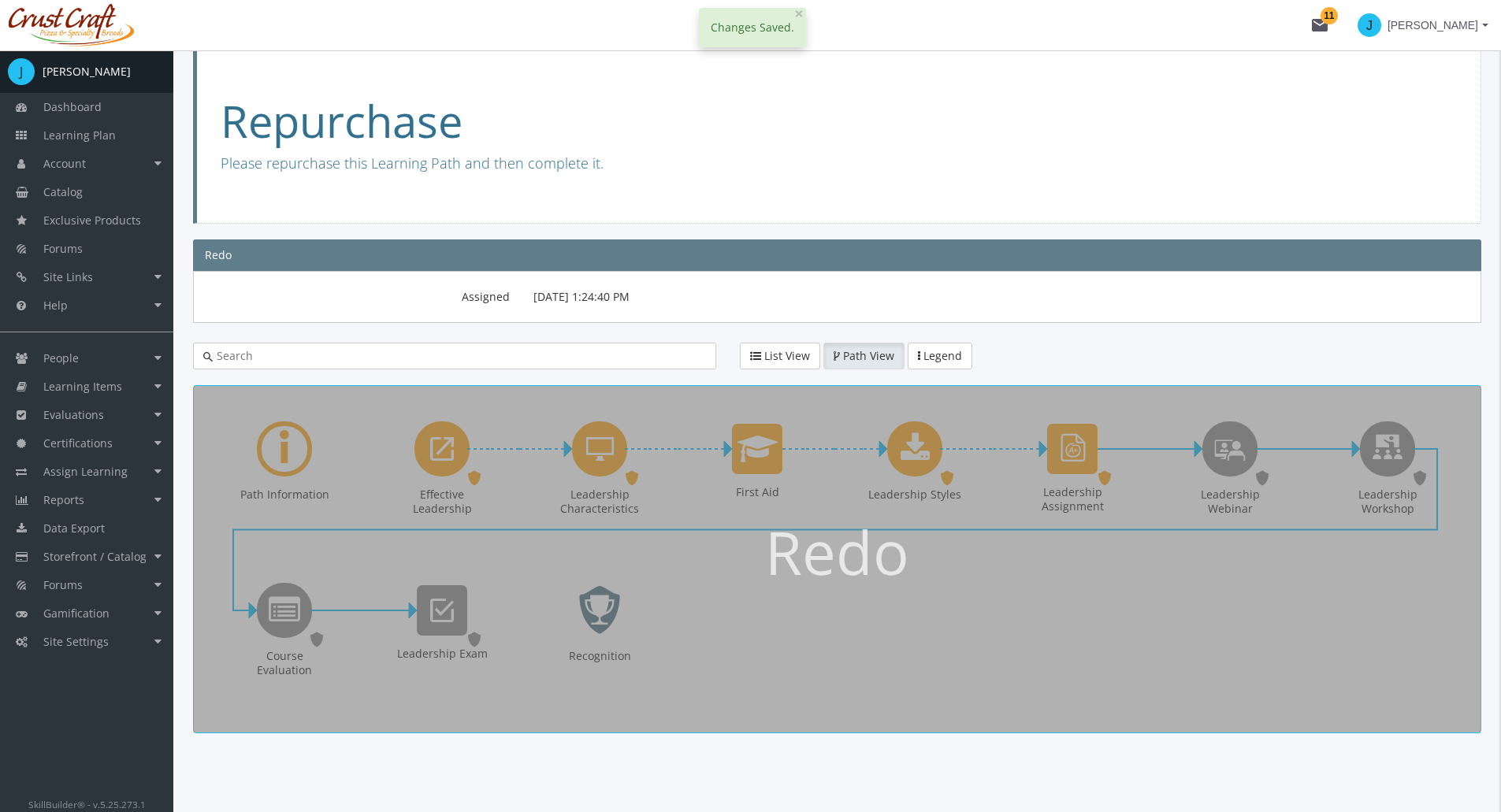
click at [913, 544] on div "Redo" at bounding box center [837, 548] width 192 height 166
click at [830, 528] on h1 "Redo" at bounding box center [837, 552] width 144 height 66
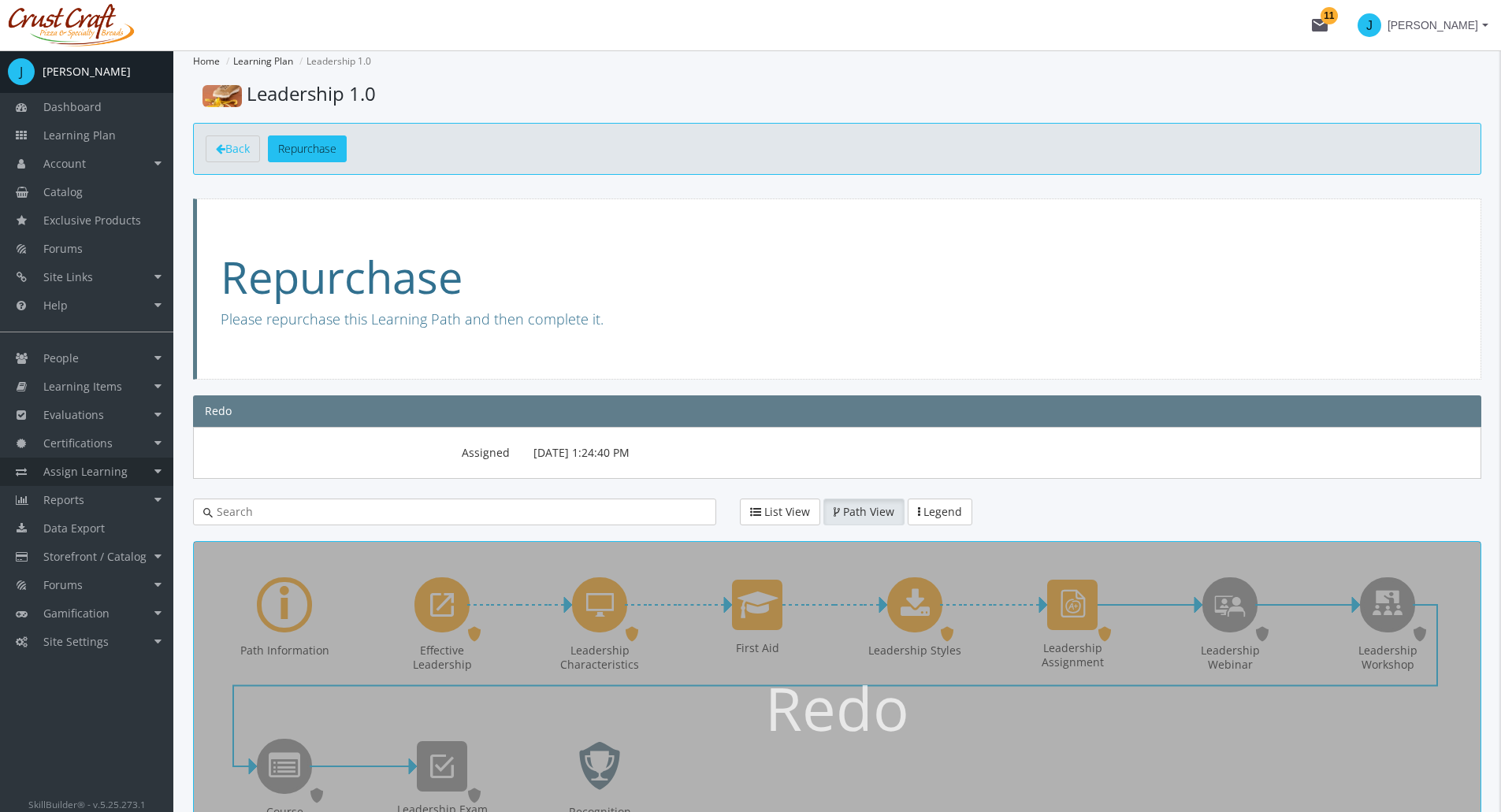
click at [112, 472] on span "Assign Learning" at bounding box center [85, 471] width 84 height 15
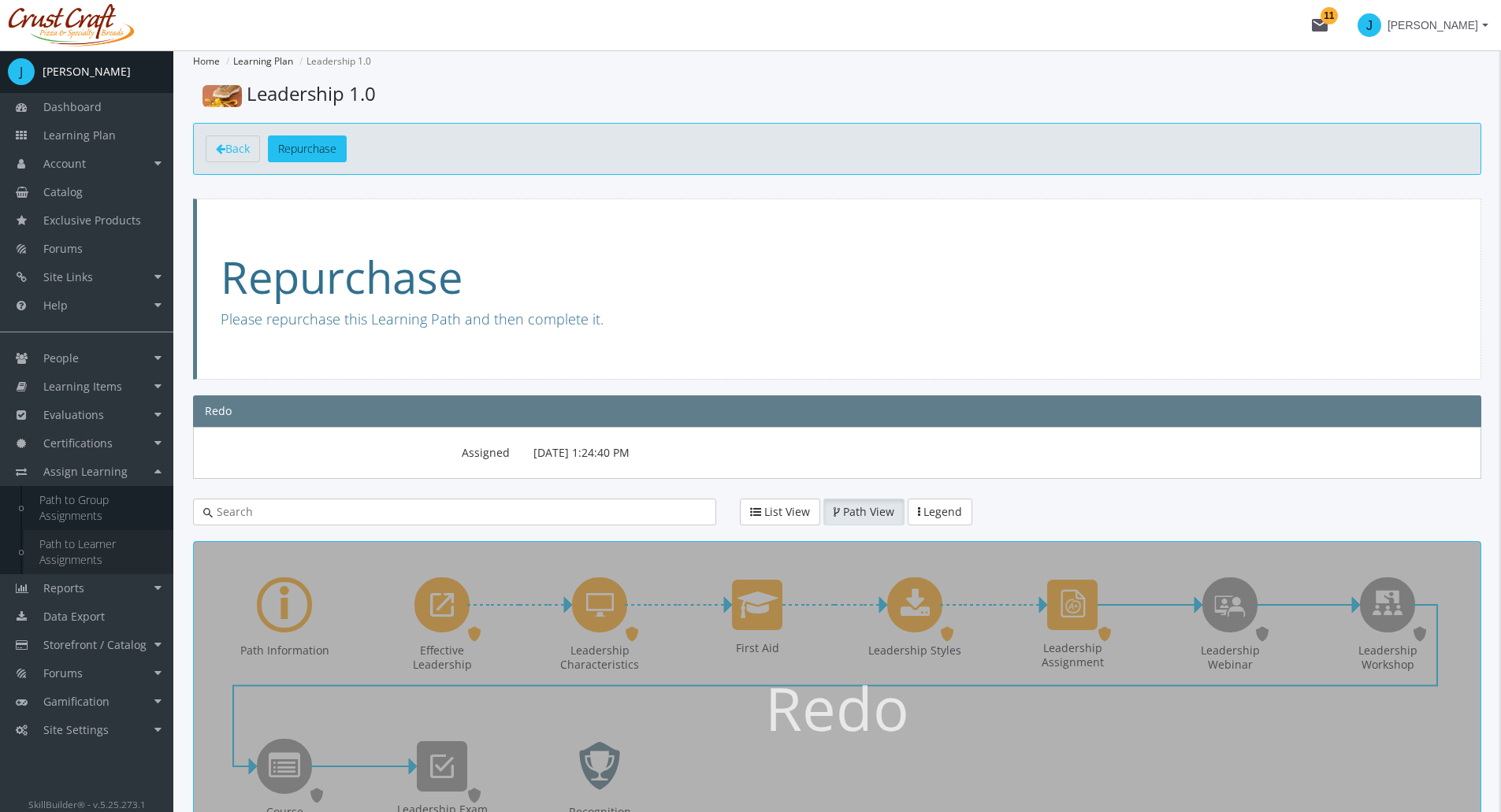
click at [110, 559] on link "Path to Learner Assignments" at bounding box center [98, 552] width 150 height 44
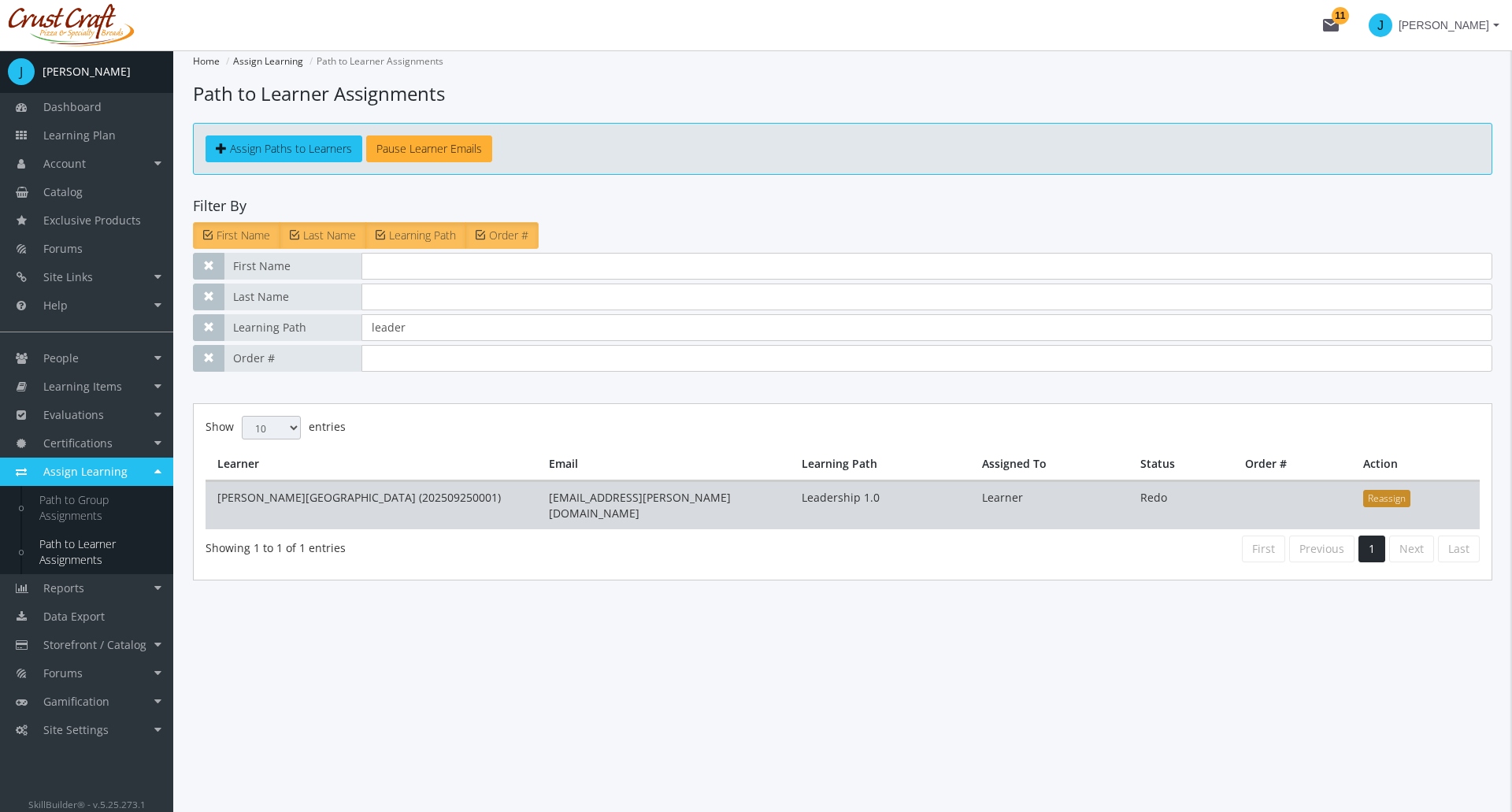
click at [1397, 503] on button "Reassign" at bounding box center [1386, 498] width 48 height 17
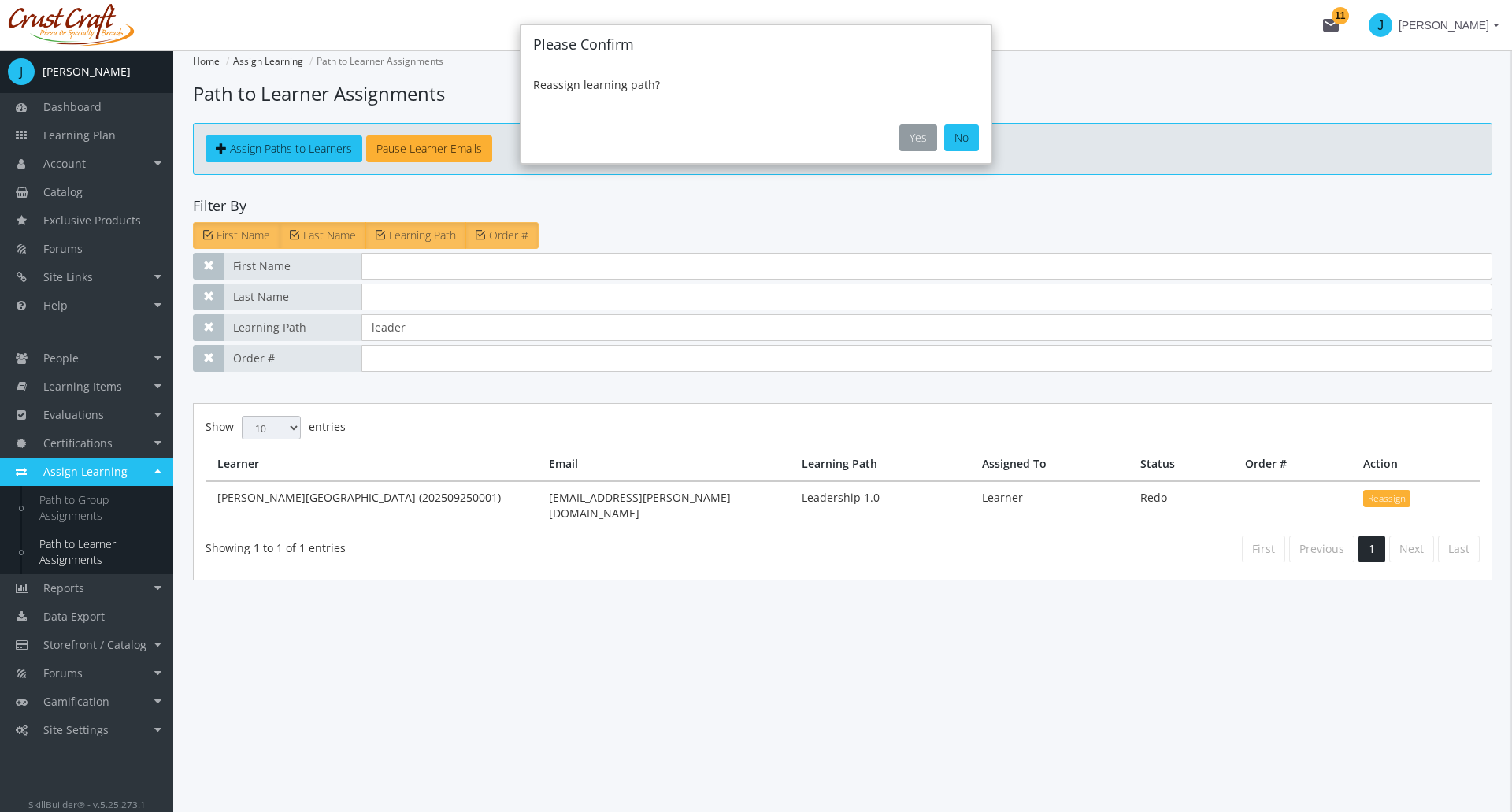
click at [918, 143] on button "Yes" at bounding box center [918, 138] width 38 height 27
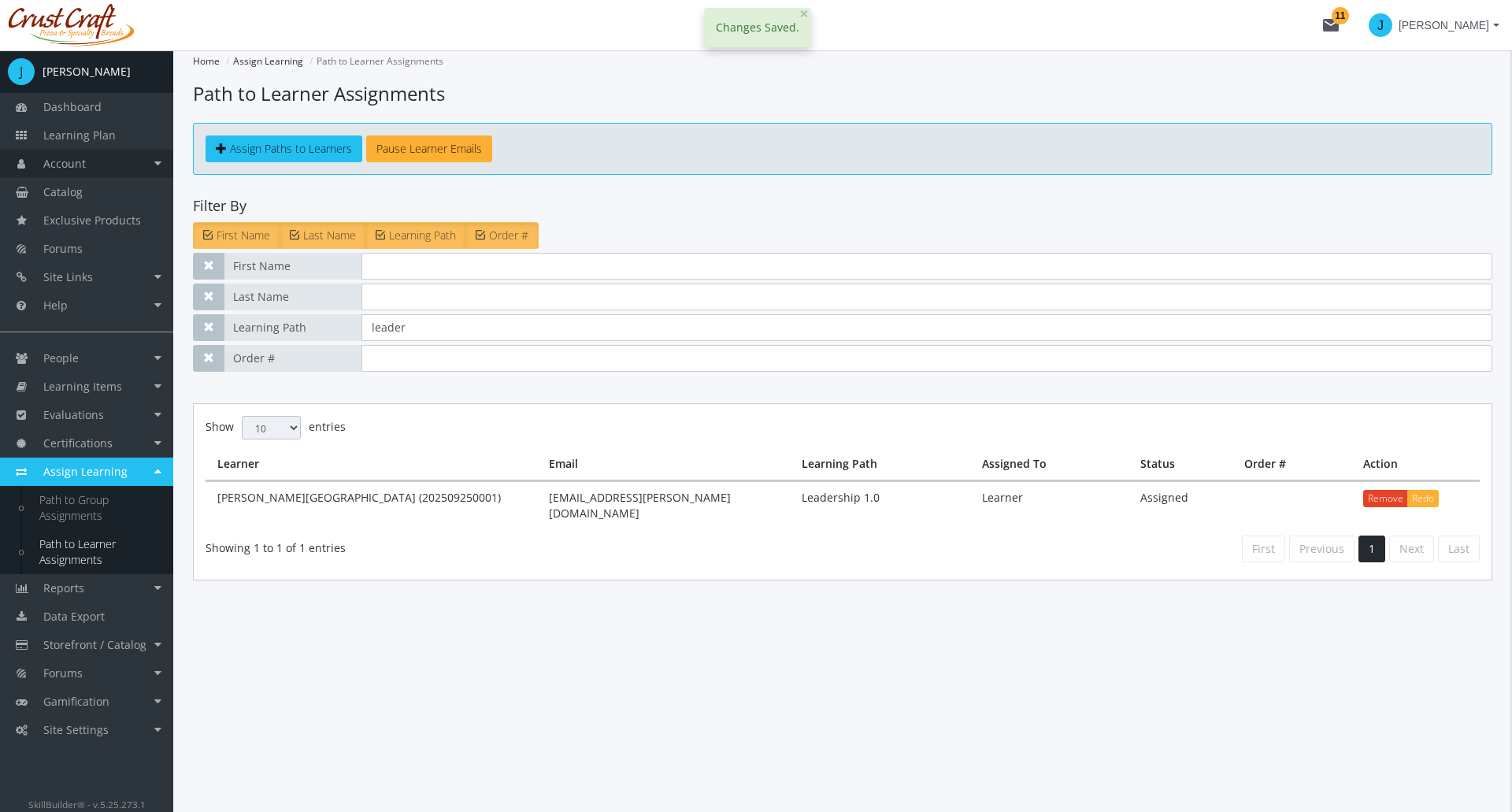
click at [90, 168] on link "Account" at bounding box center [87, 164] width 173 height 29
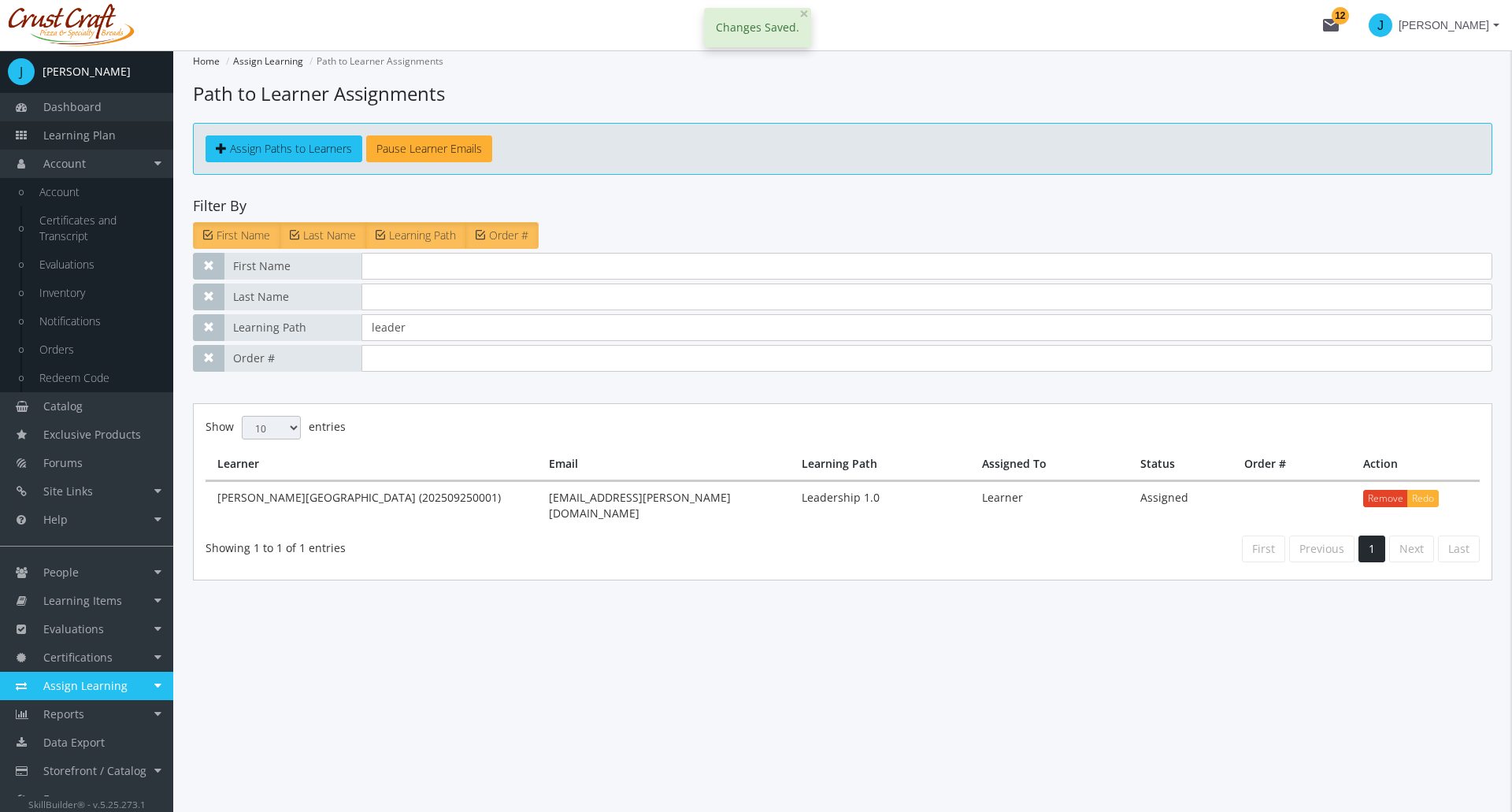
click at [89, 133] on span "Learning Plan" at bounding box center [80, 134] width 73 height 15
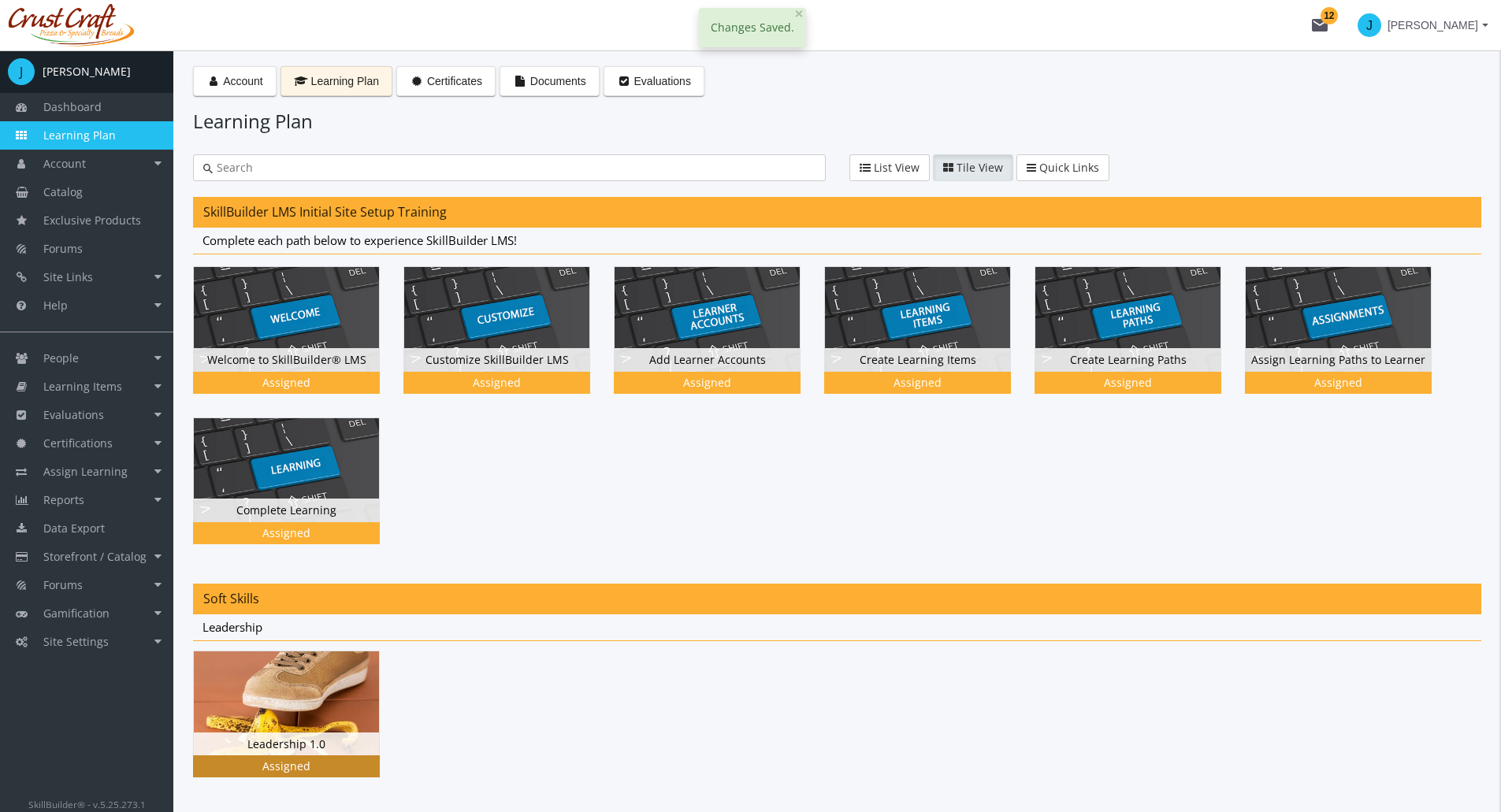
click at [312, 716] on img at bounding box center [287, 704] width 186 height 104
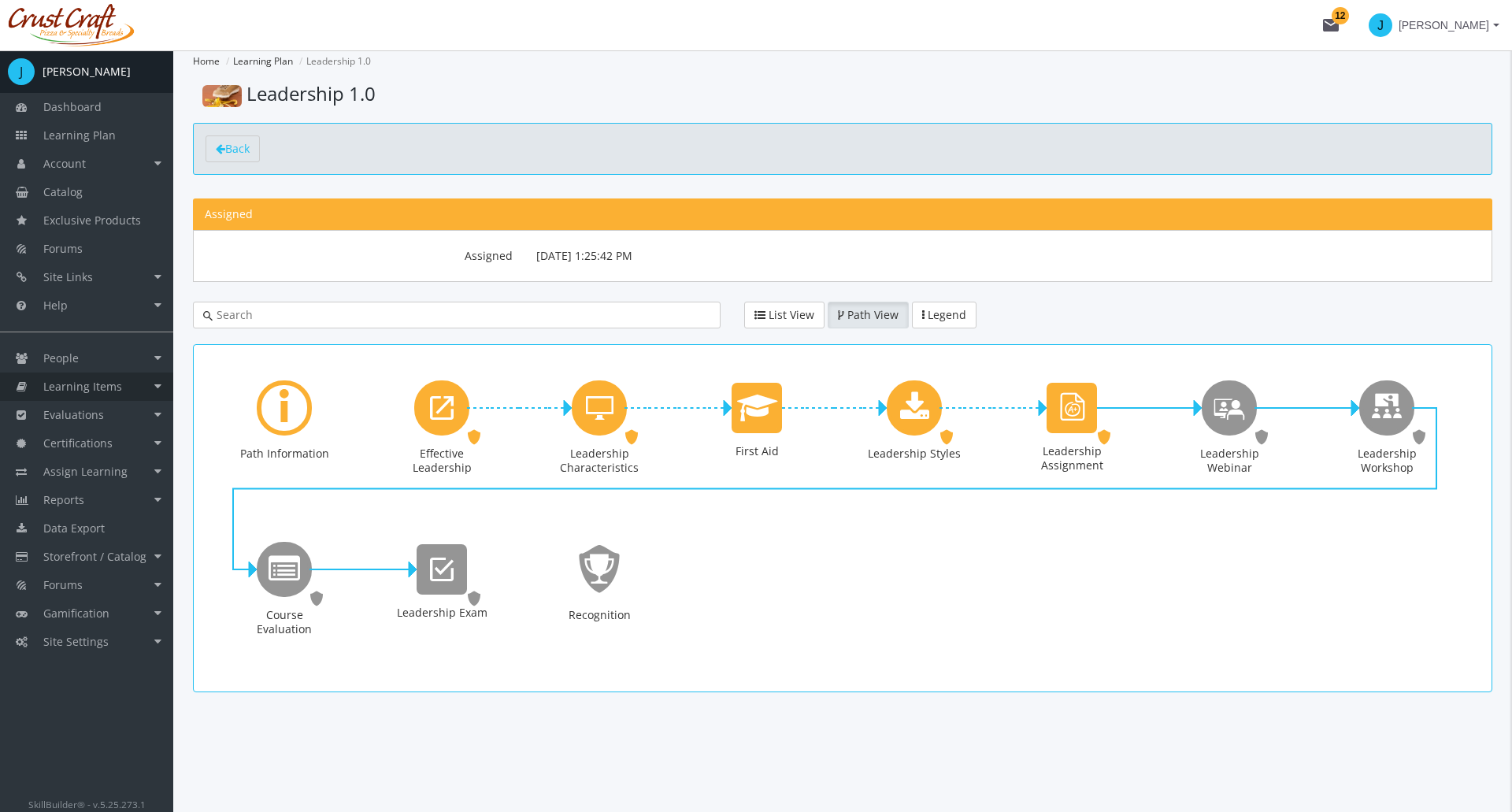
click at [119, 382] on span "Learning Items" at bounding box center [82, 386] width 79 height 15
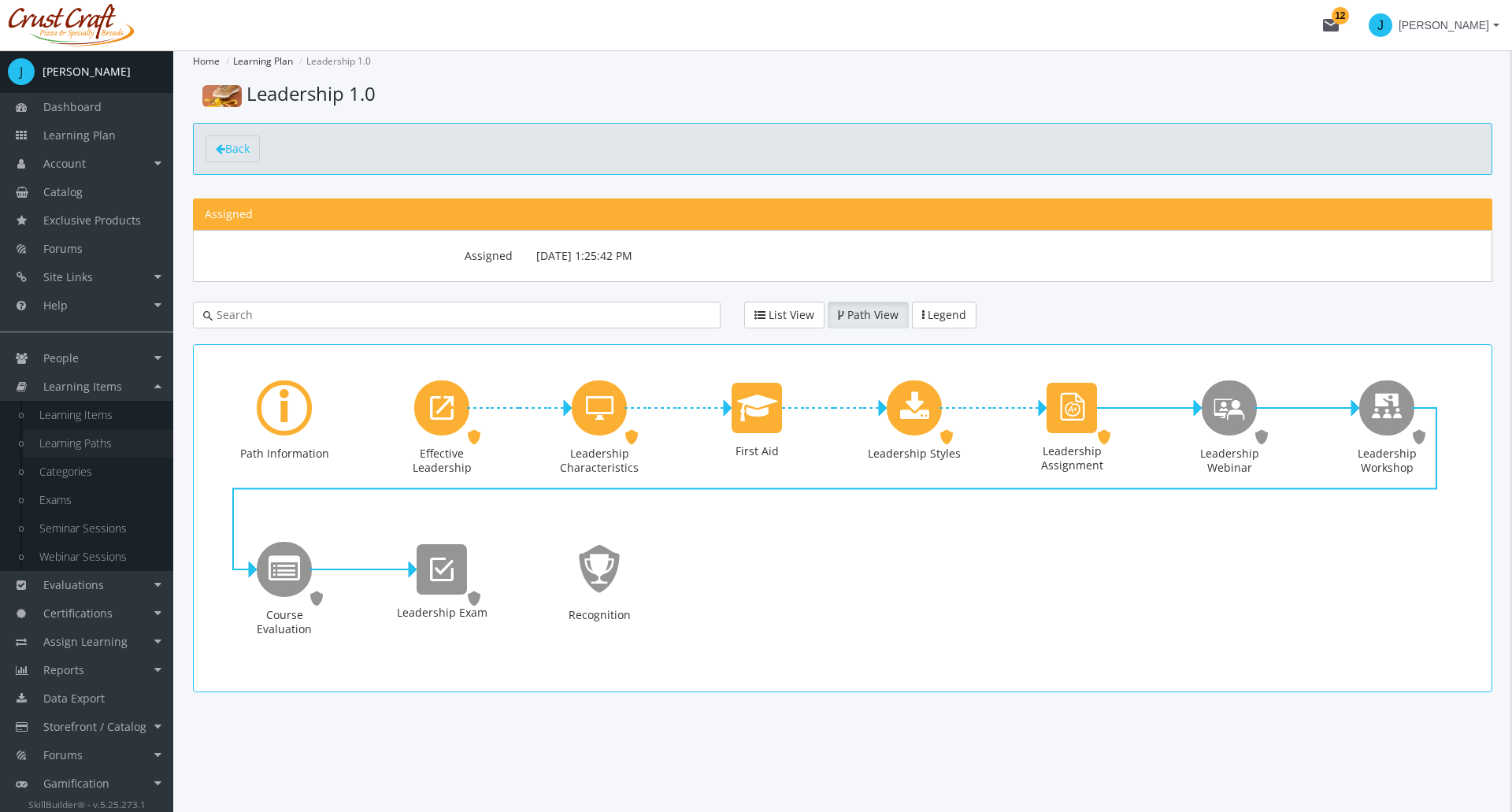
click at [107, 439] on link "Learning Paths" at bounding box center [98, 443] width 150 height 29
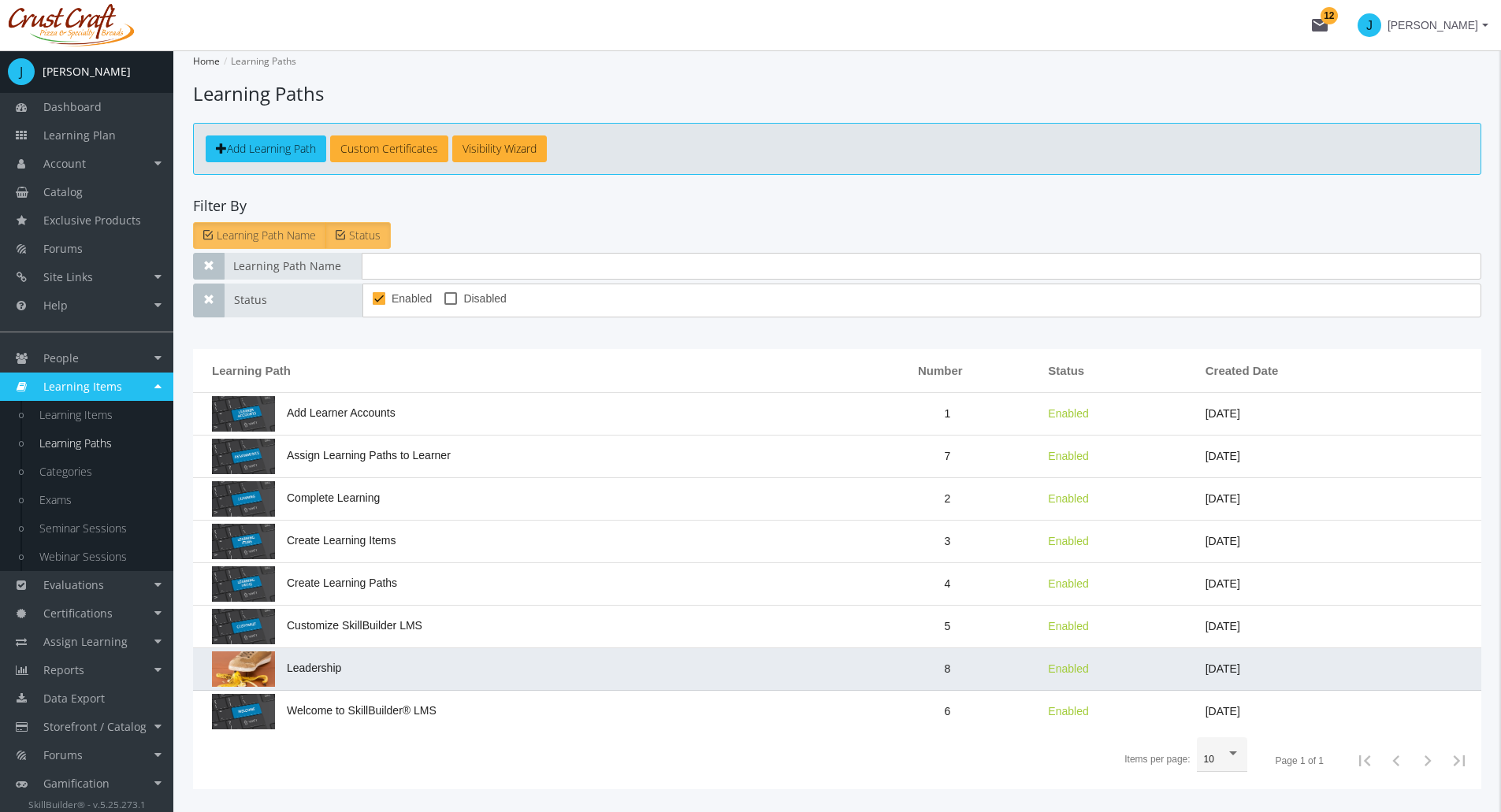
click at [324, 659] on td "Leadership" at bounding box center [524, 669] width 661 height 42
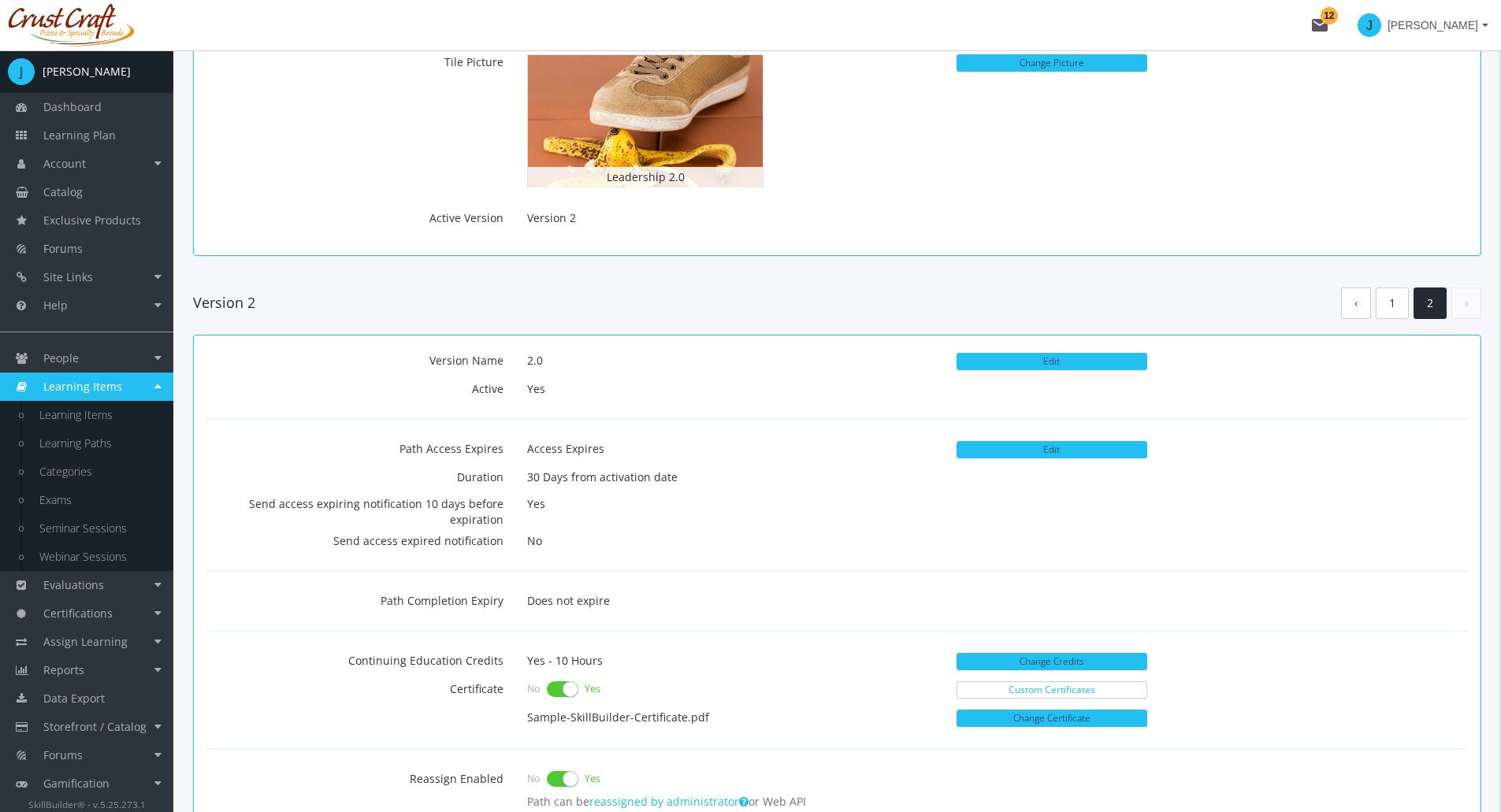
scroll to position [177, 0]
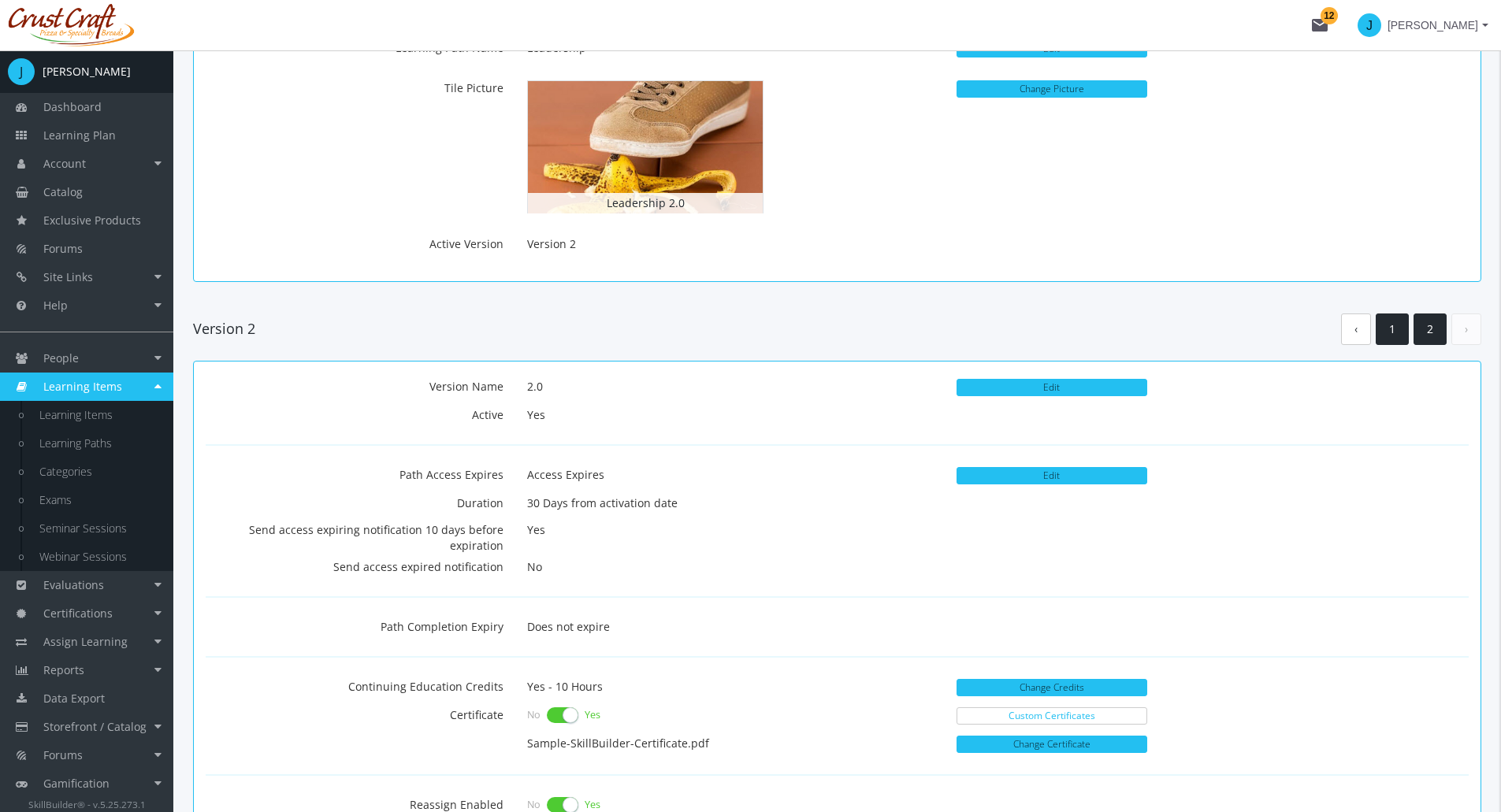
drag, startPoint x: 1382, startPoint y: 335, endPoint x: 1375, endPoint y: 339, distance: 8.1
click at [1382, 335] on link "1" at bounding box center [1393, 329] width 33 height 32
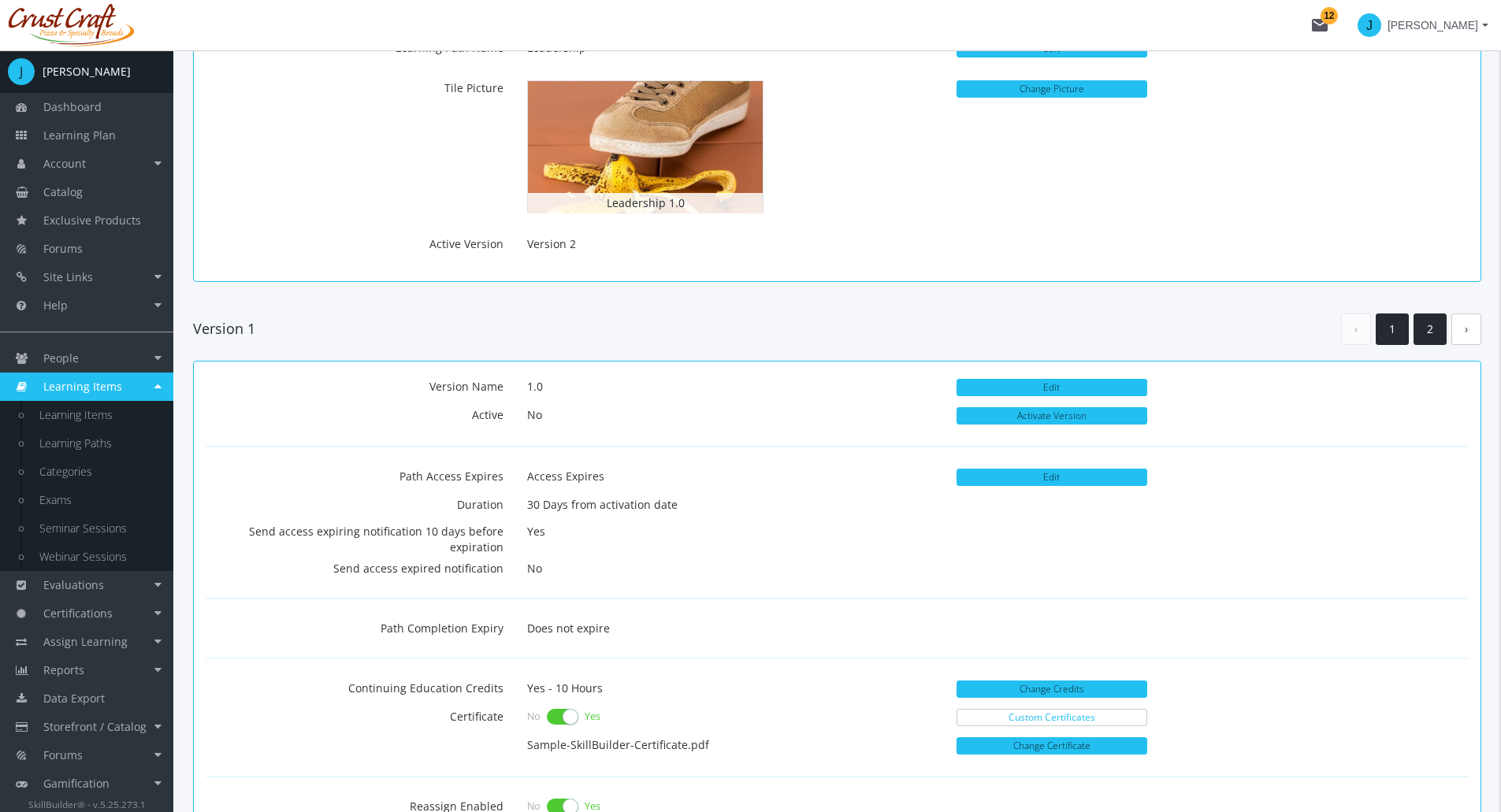
click at [1421, 327] on link "2" at bounding box center [1430, 329] width 33 height 32
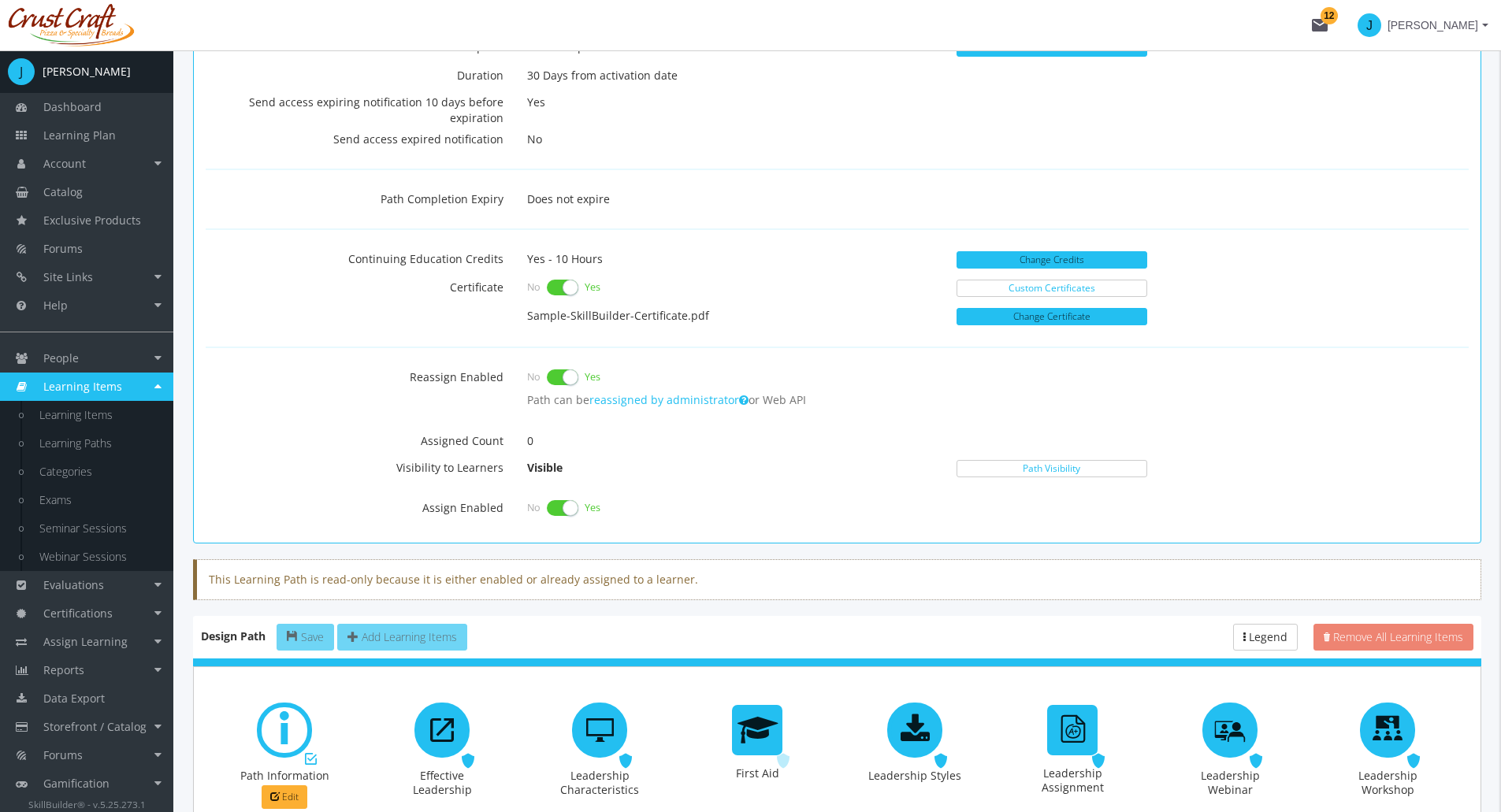
scroll to position [649, 0]
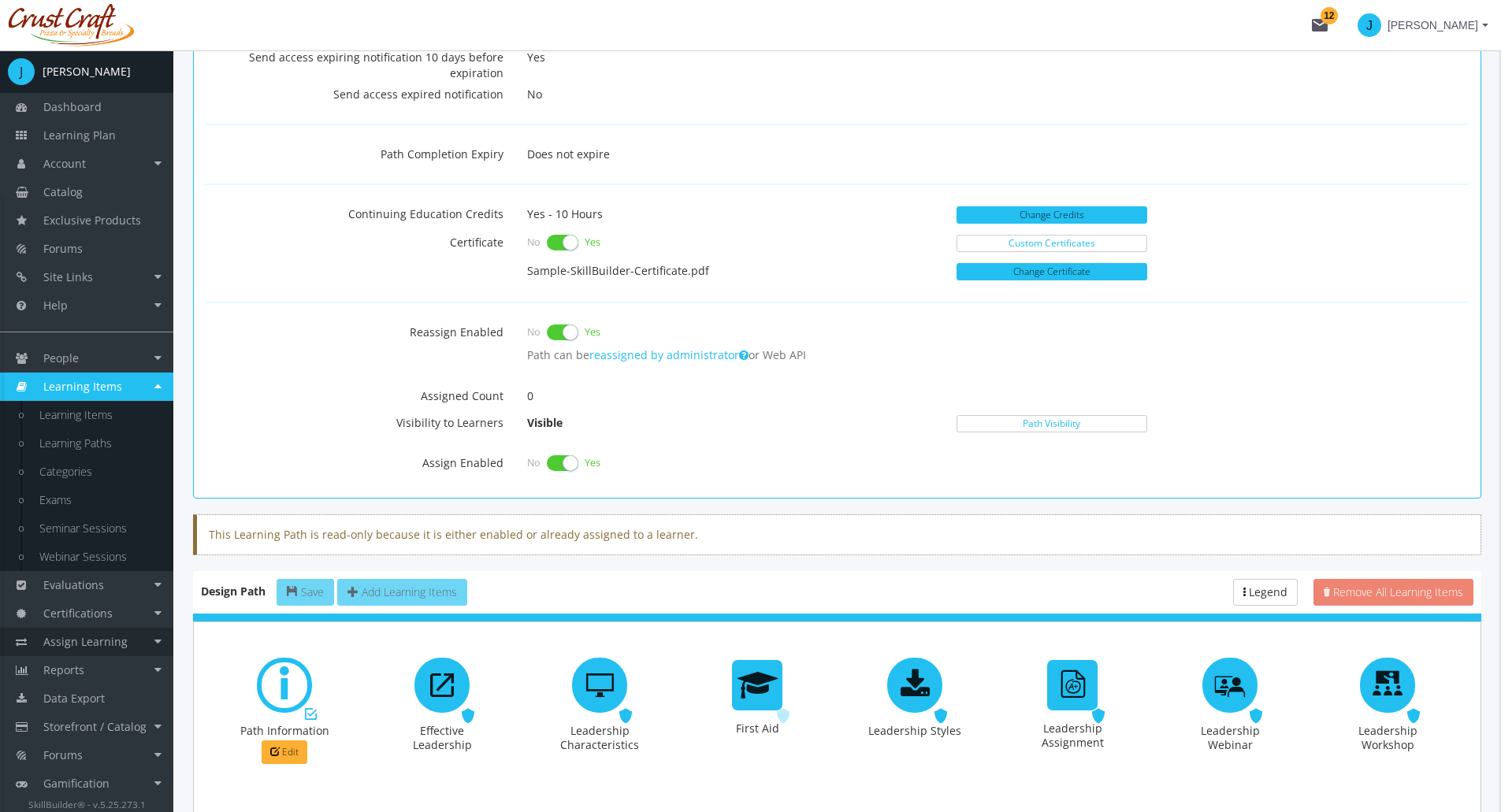
click at [138, 638] on link "Assign Learning" at bounding box center [87, 641] width 173 height 29
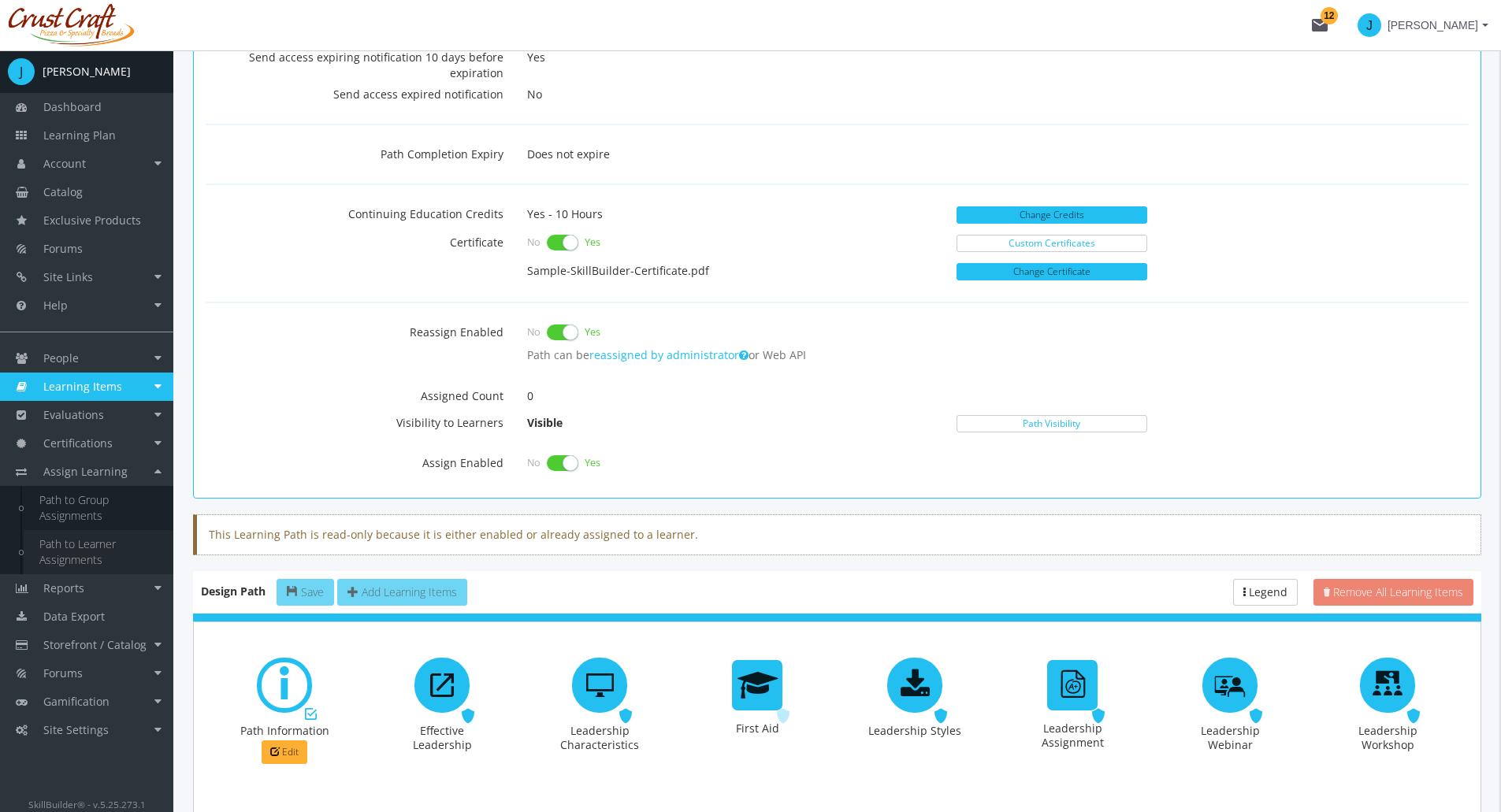
click at [105, 553] on link "Path to Learner Assignments" at bounding box center [98, 552] width 150 height 44
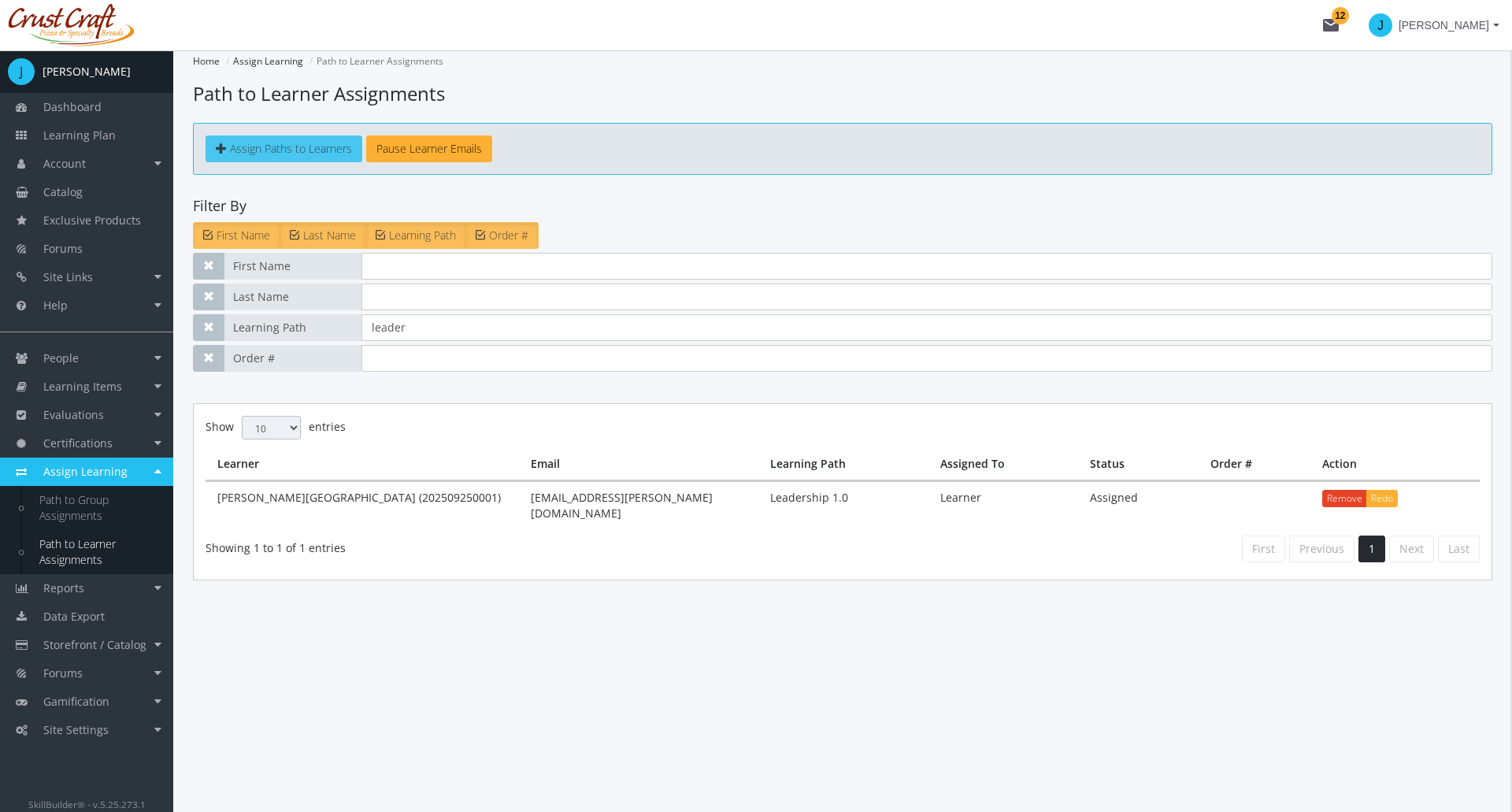
click at [321, 139] on link "Assign Paths to Learners" at bounding box center [283, 148] width 157 height 27
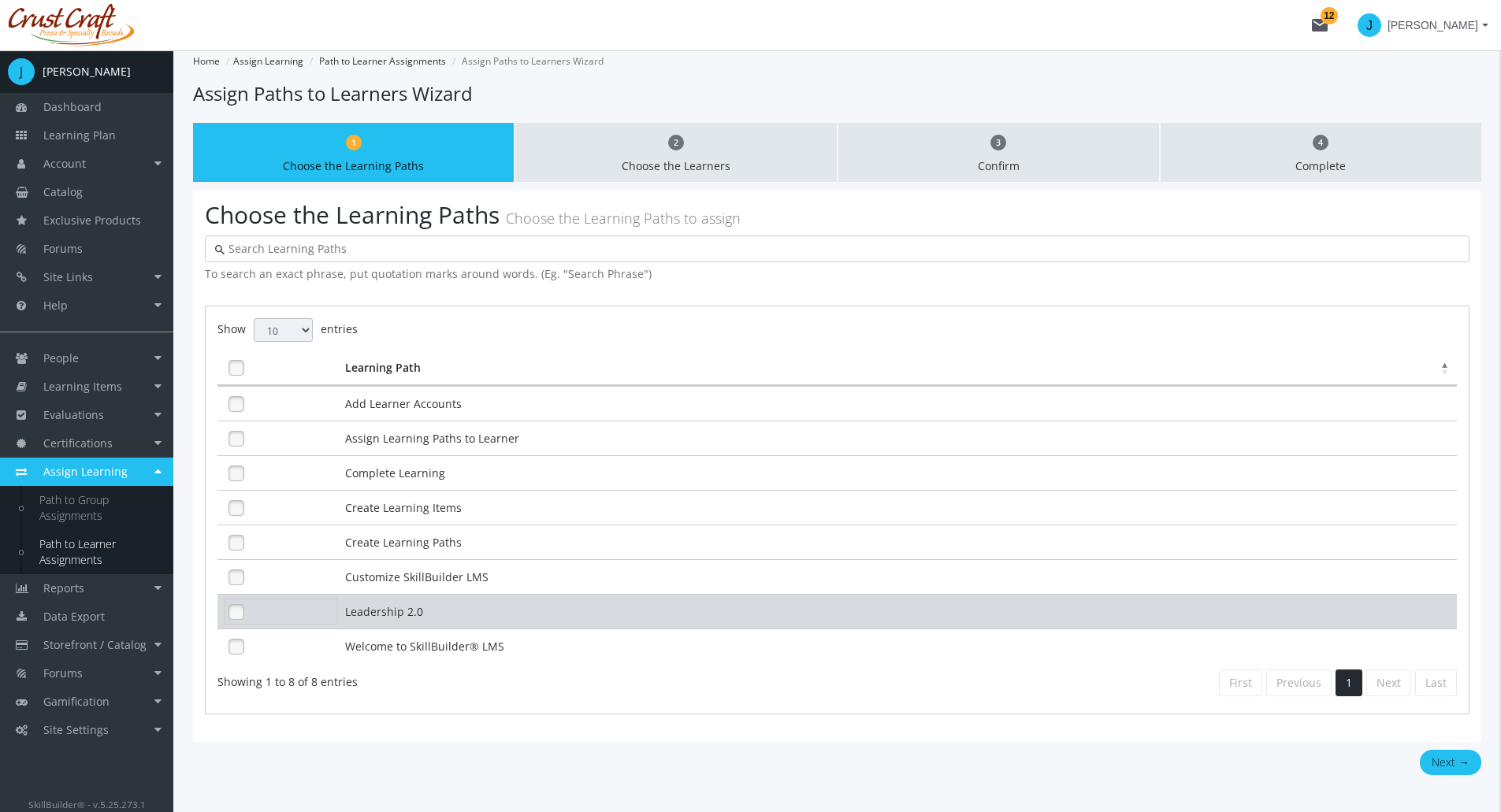
click at [242, 610] on link at bounding box center [236, 611] width 23 height 23
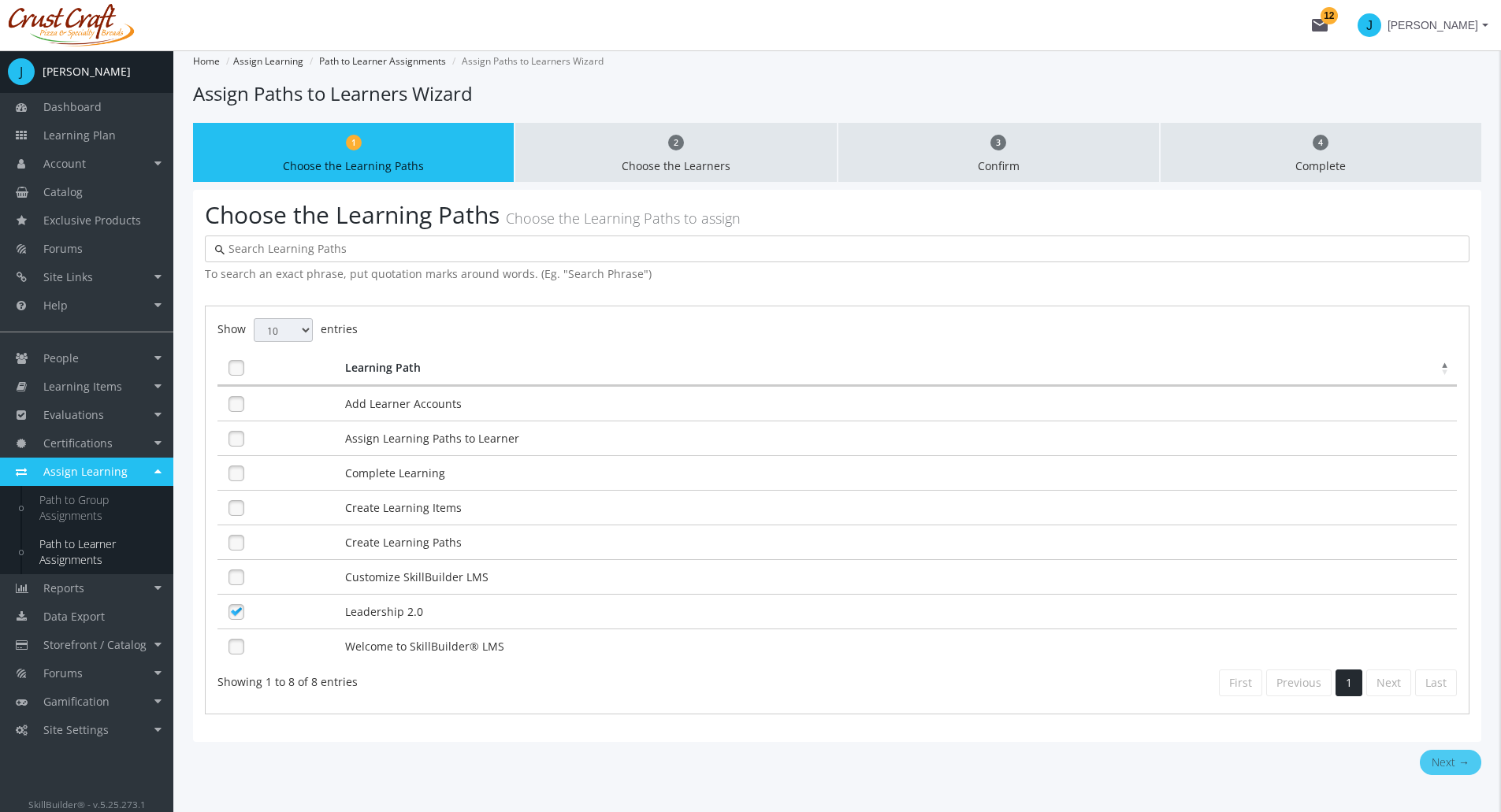
click at [1437, 764] on button "Next →" at bounding box center [1451, 762] width 62 height 25
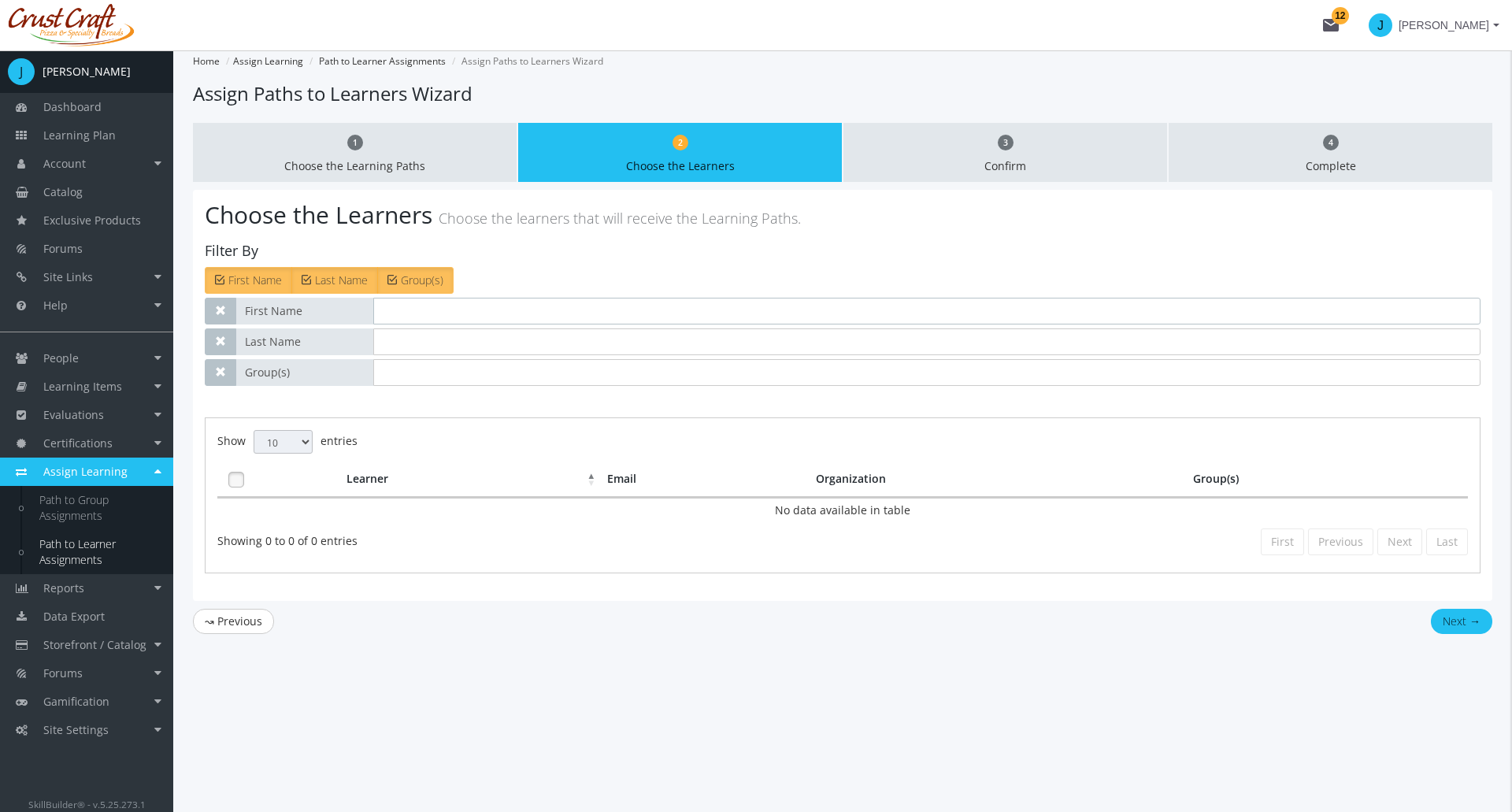
click at [460, 313] on input "text" at bounding box center [927, 311] width 1107 height 27
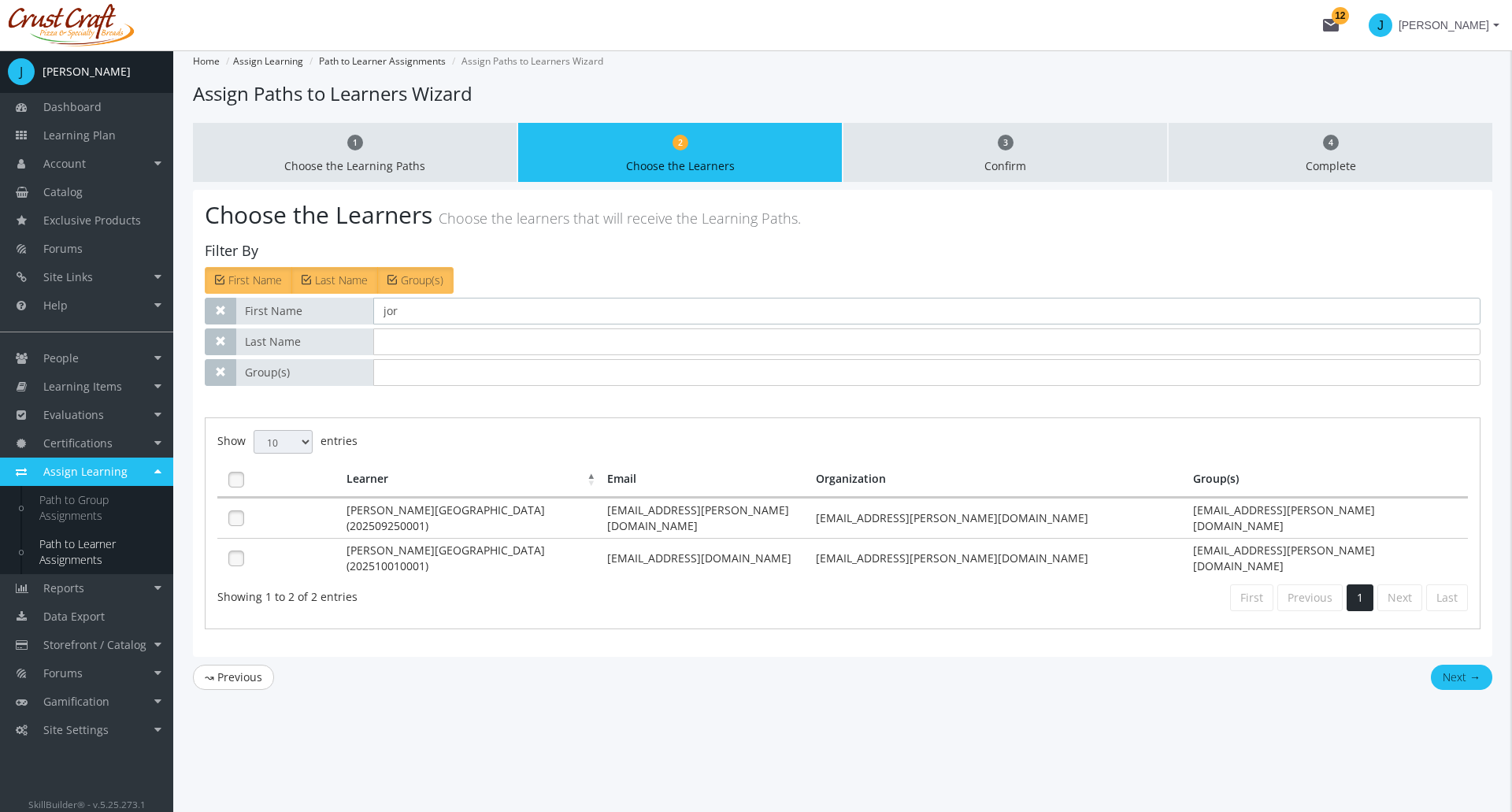
type input "Jordan"
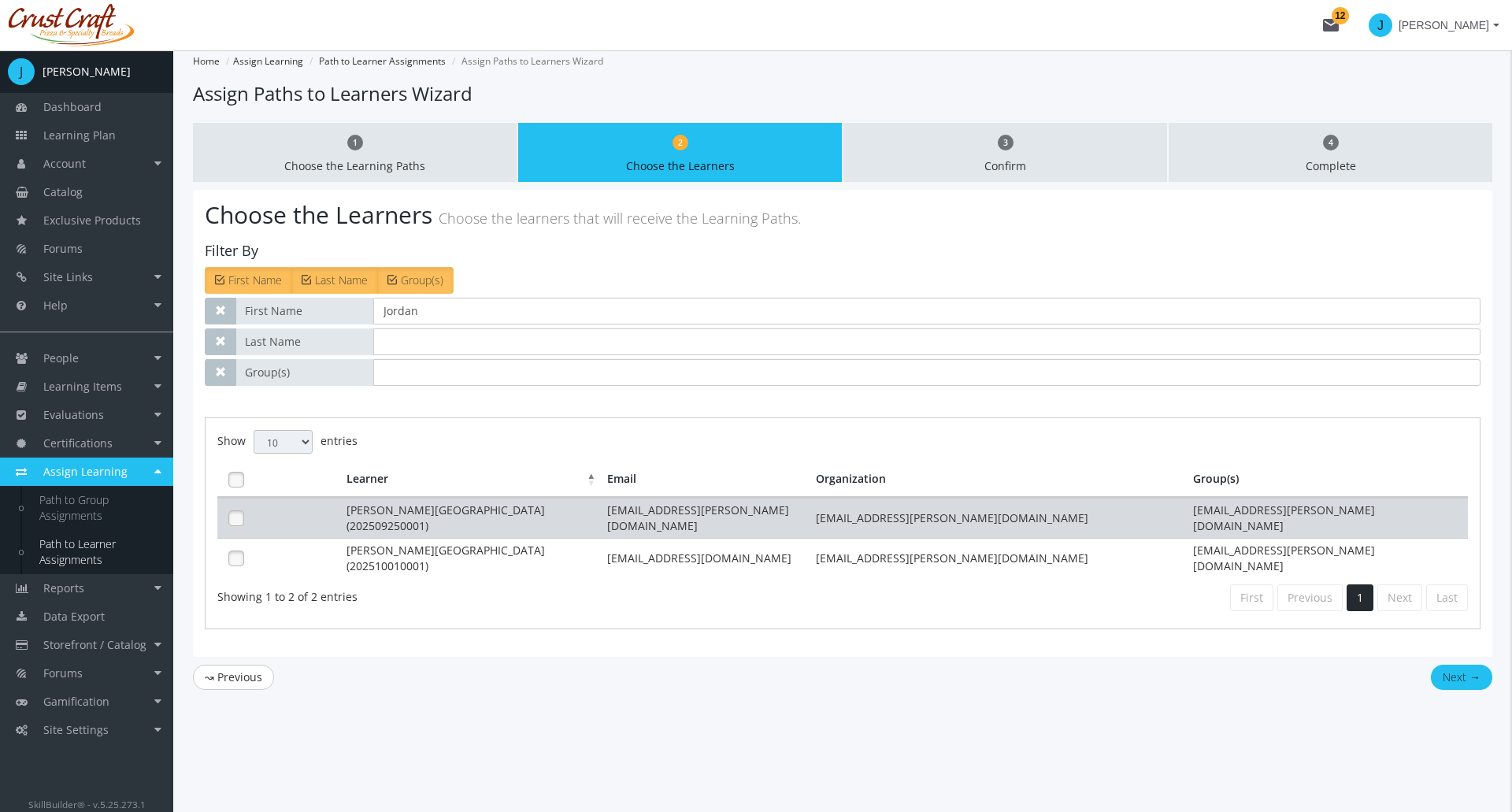
click at [349, 514] on td "[PERSON_NAME][GEOGRAPHIC_DATA] (202509250001)" at bounding box center [473, 517] width 262 height 40
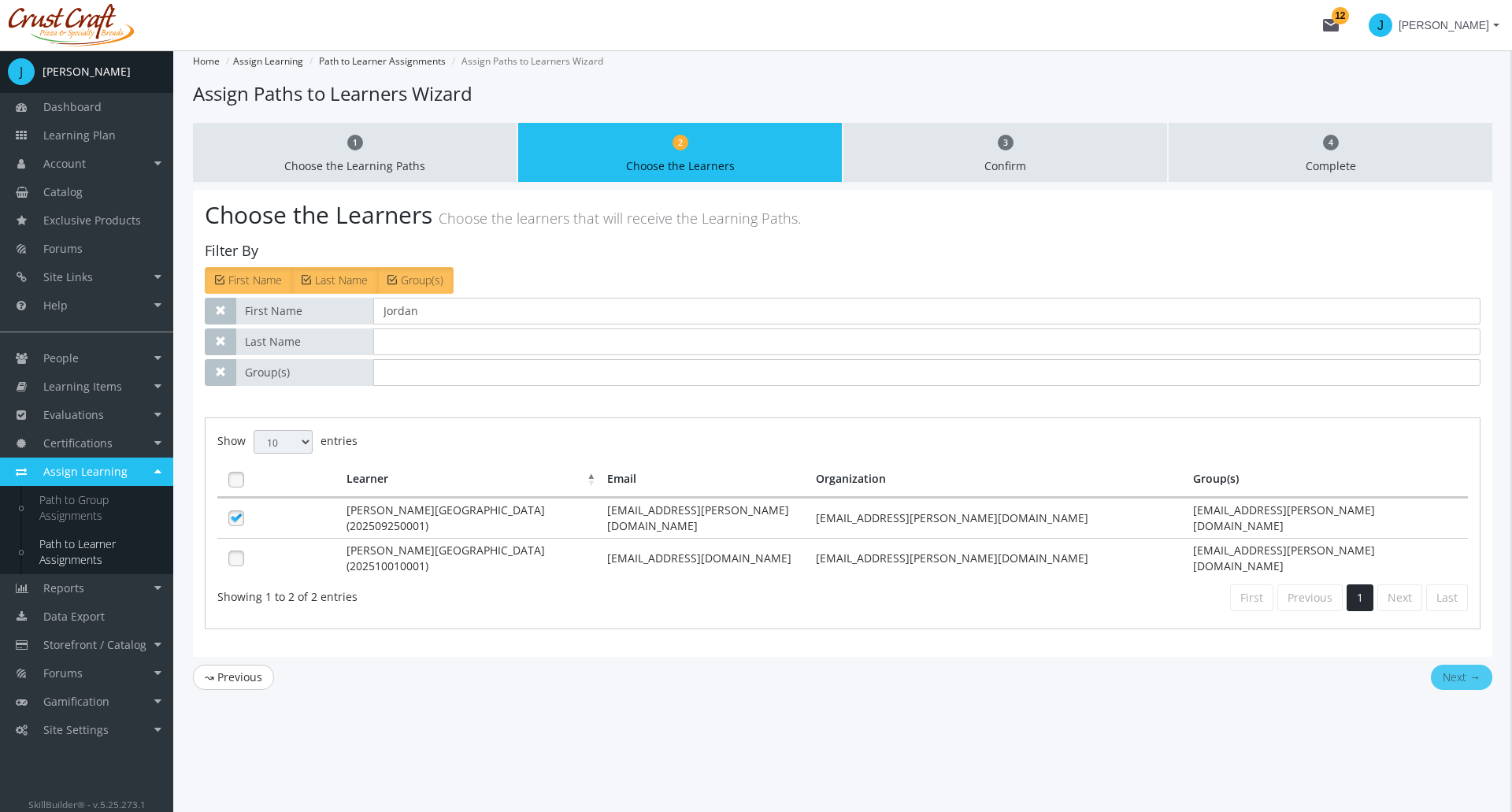
click at [1460, 665] on button "Next →" at bounding box center [1461, 677] width 62 height 25
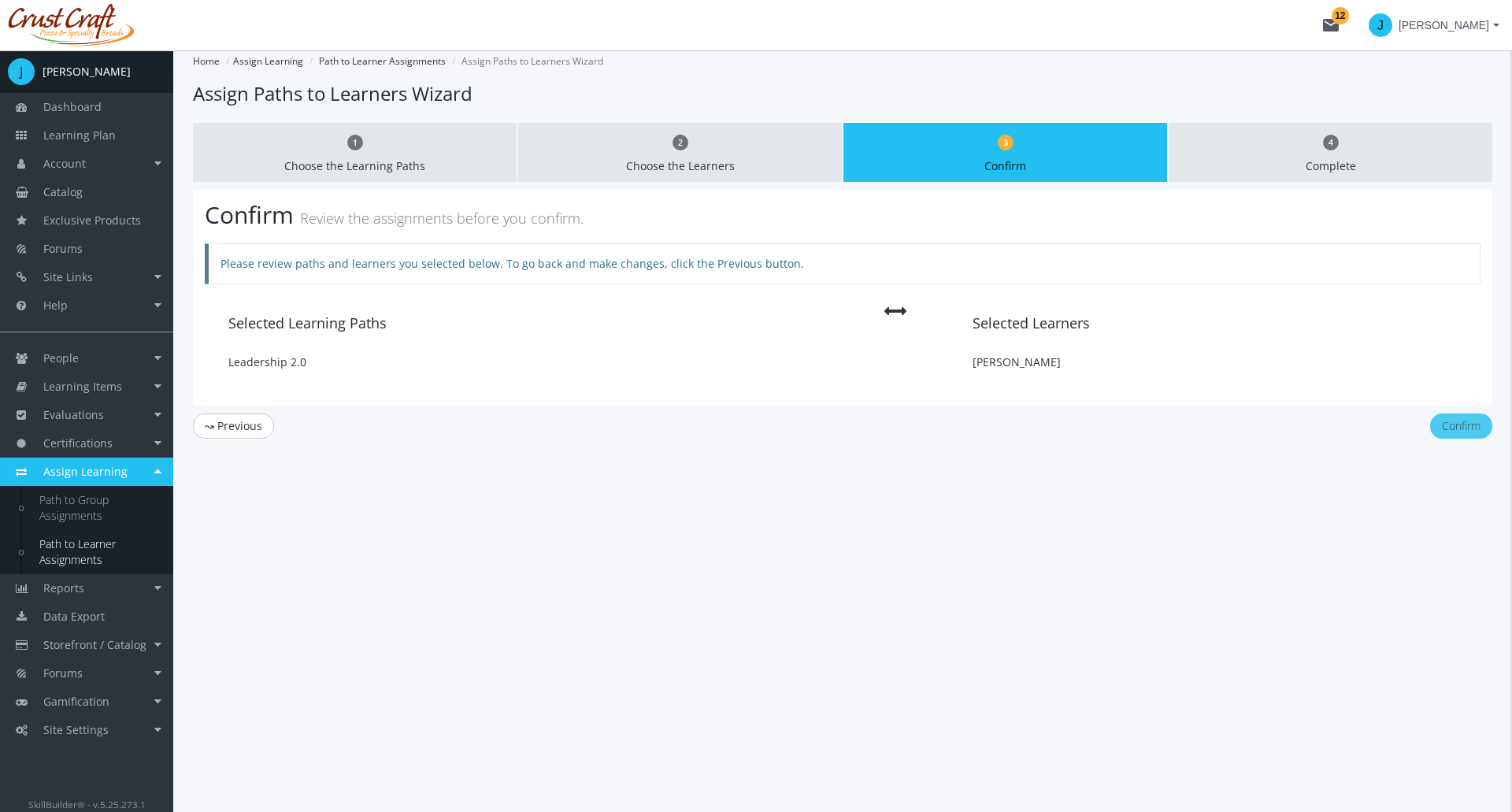
click at [1457, 421] on button "Confirm" at bounding box center [1461, 425] width 62 height 25
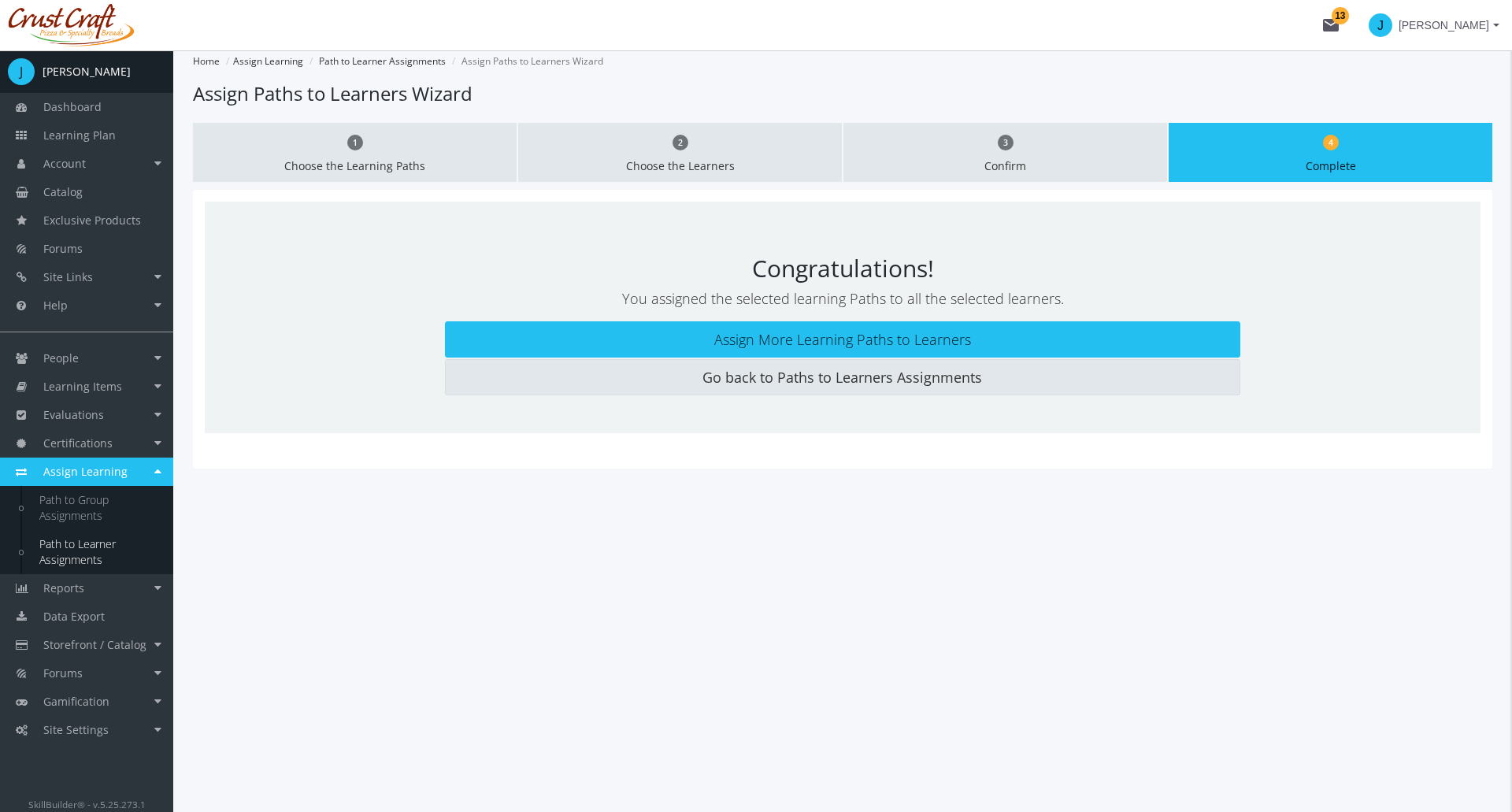
click at [659, 374] on link "Go back to Paths to Learners Assignments" at bounding box center [842, 377] width 795 height 36
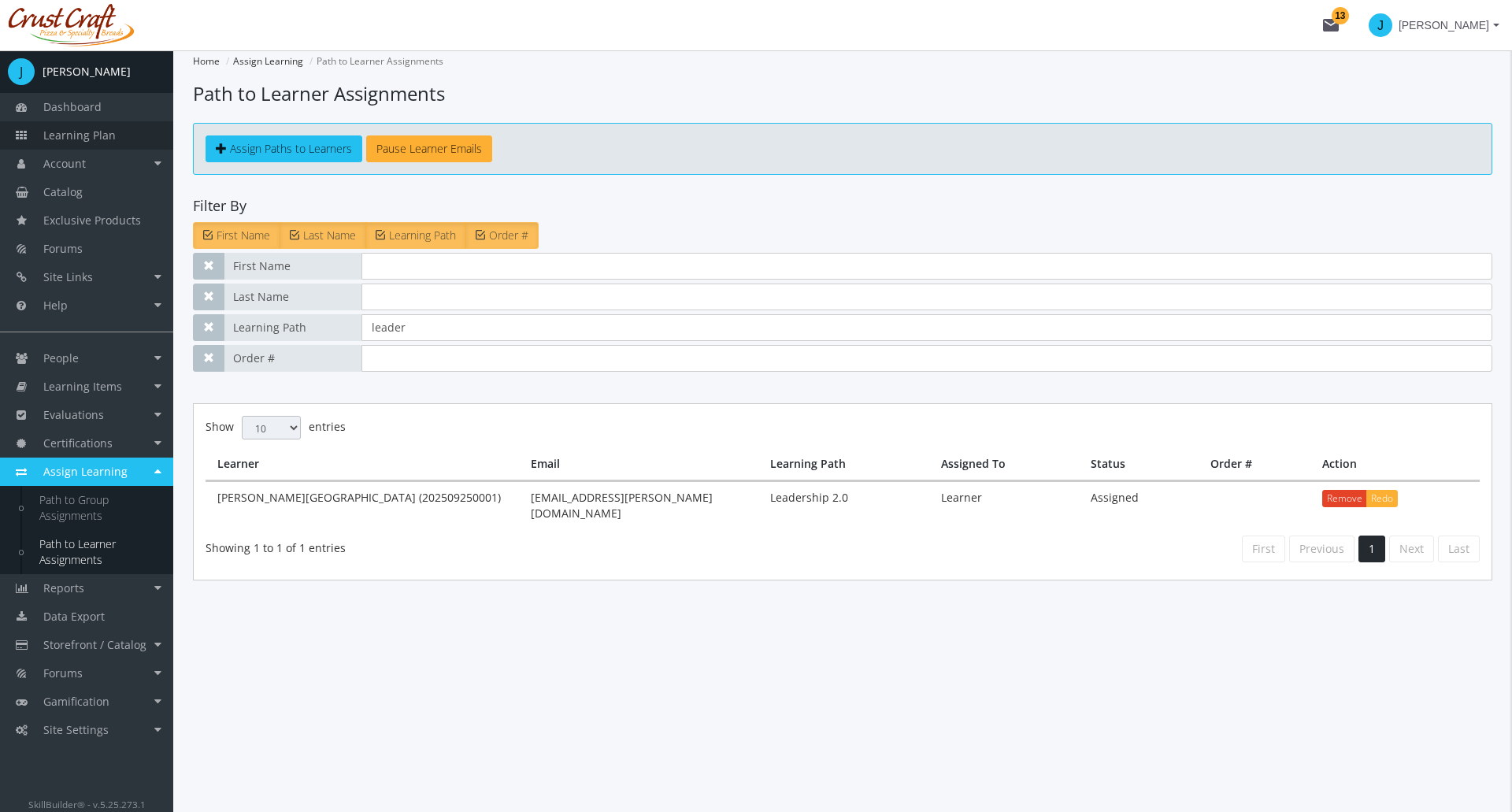
click at [100, 134] on span "Learning Plan" at bounding box center [80, 134] width 73 height 15
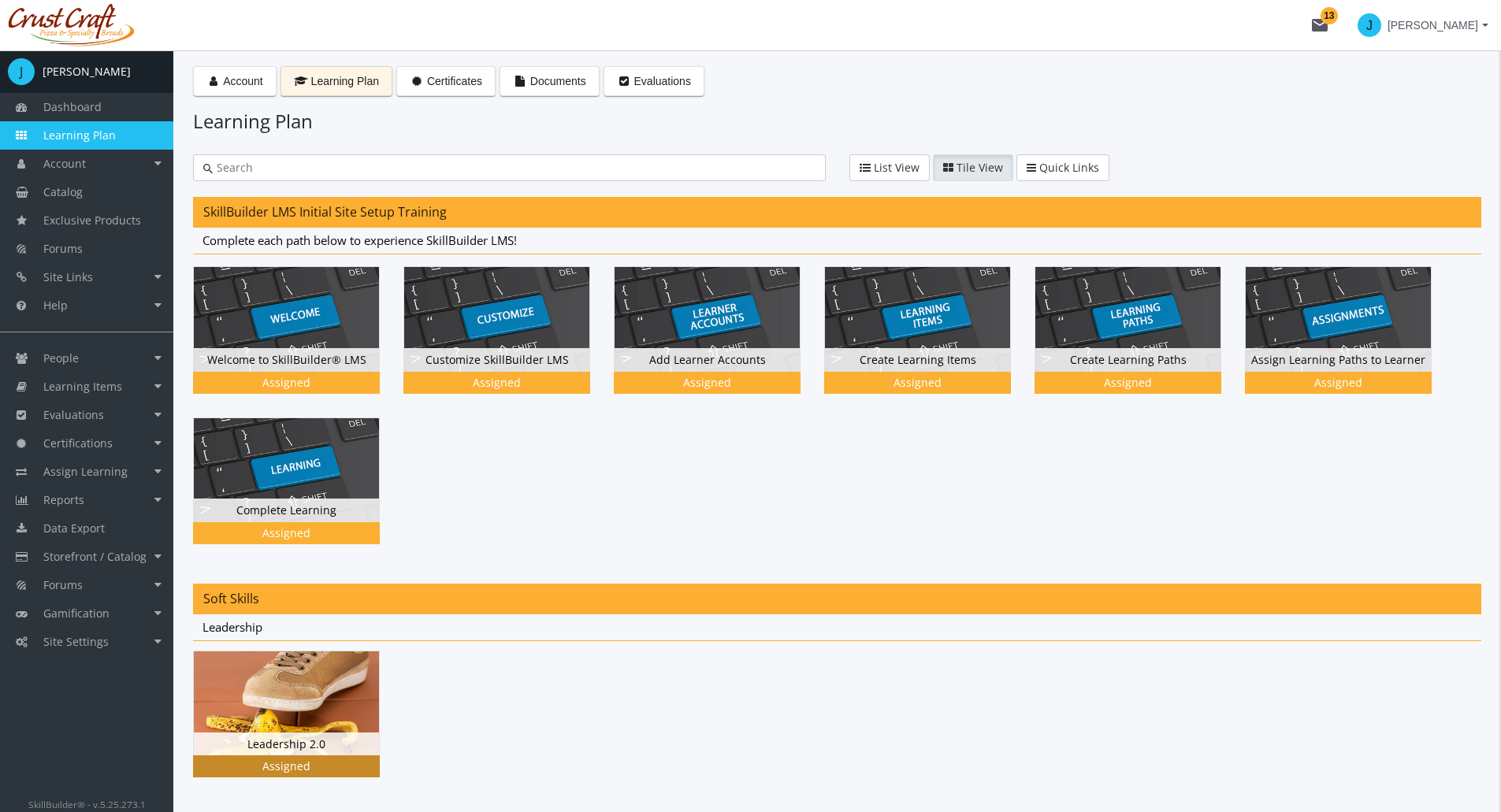
click at [302, 696] on img at bounding box center [287, 704] width 186 height 104
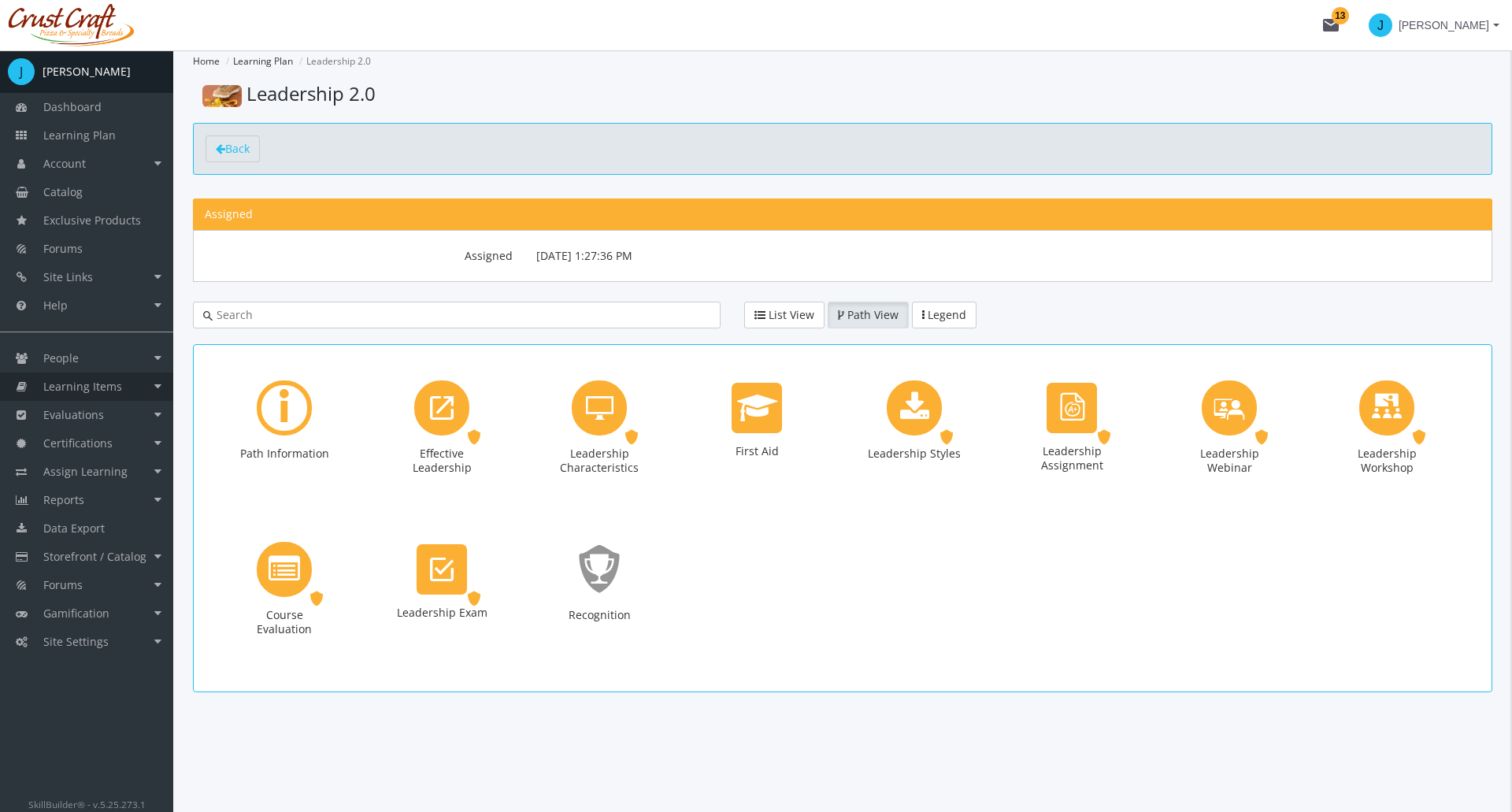
click at [136, 383] on link "Learning Items" at bounding box center [87, 387] width 173 height 29
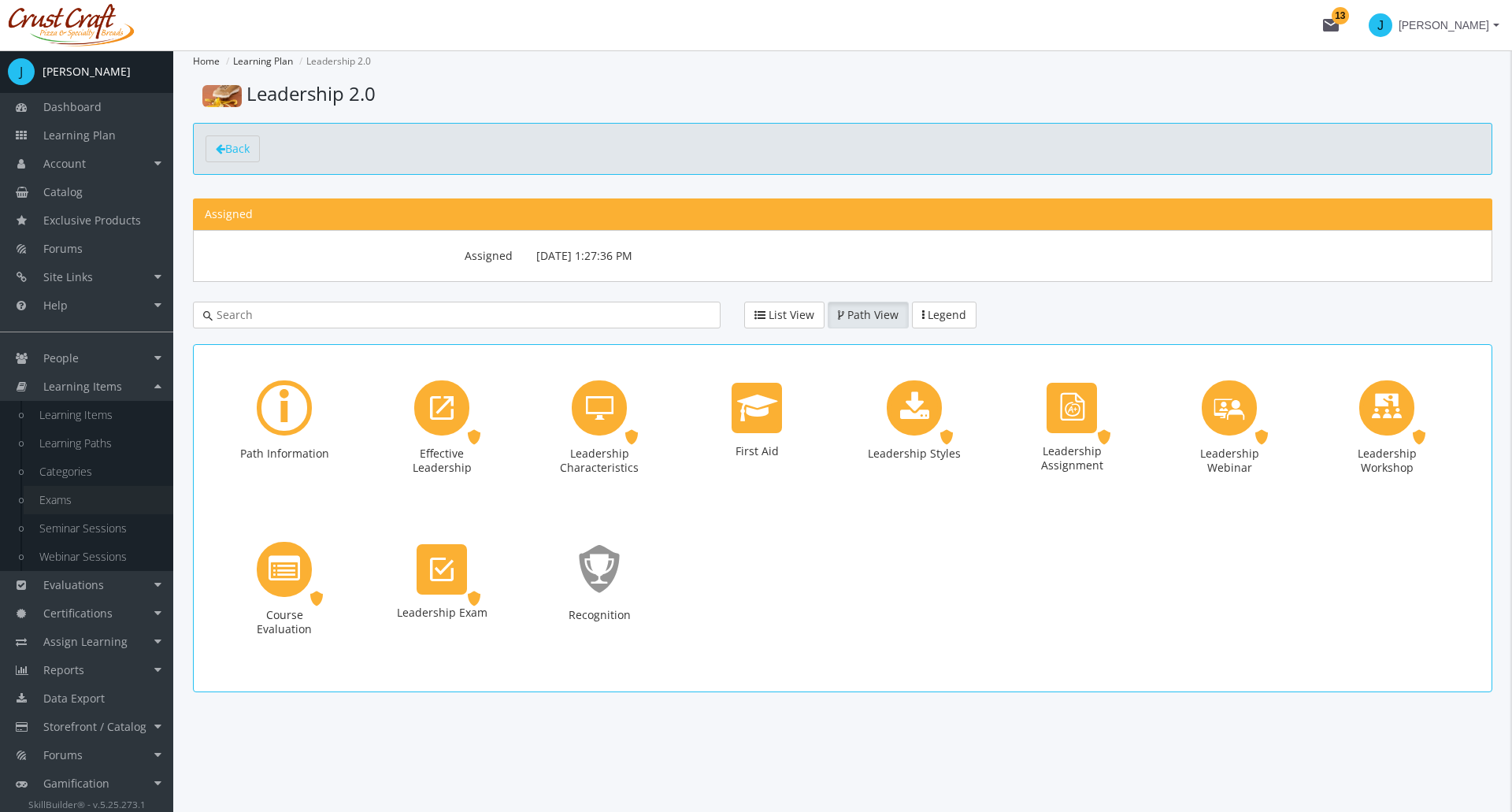
click at [80, 496] on link "Exams" at bounding box center [98, 500] width 150 height 29
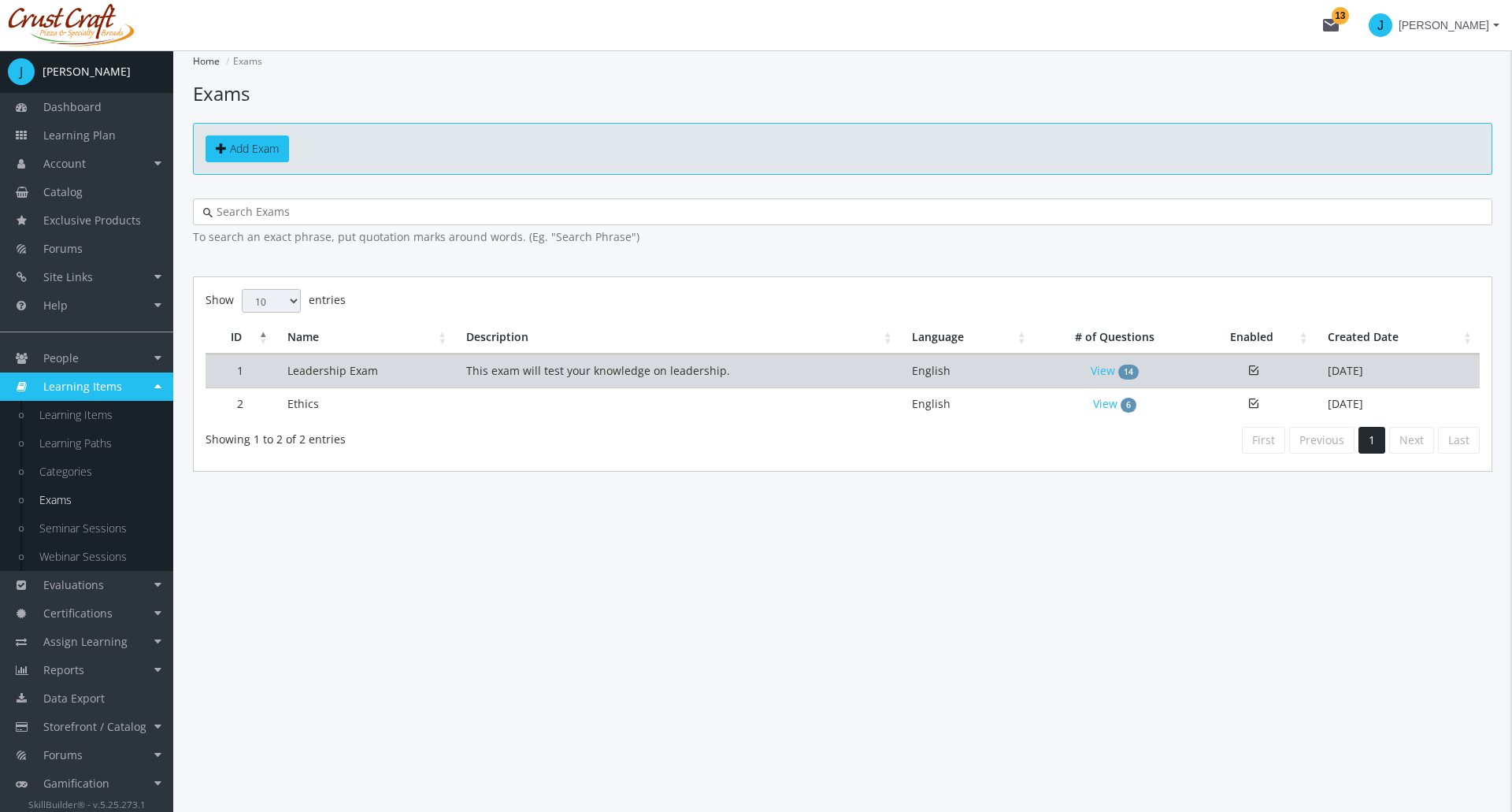
click at [328, 374] on td "Leadership Exam" at bounding box center [365, 371] width 178 height 33
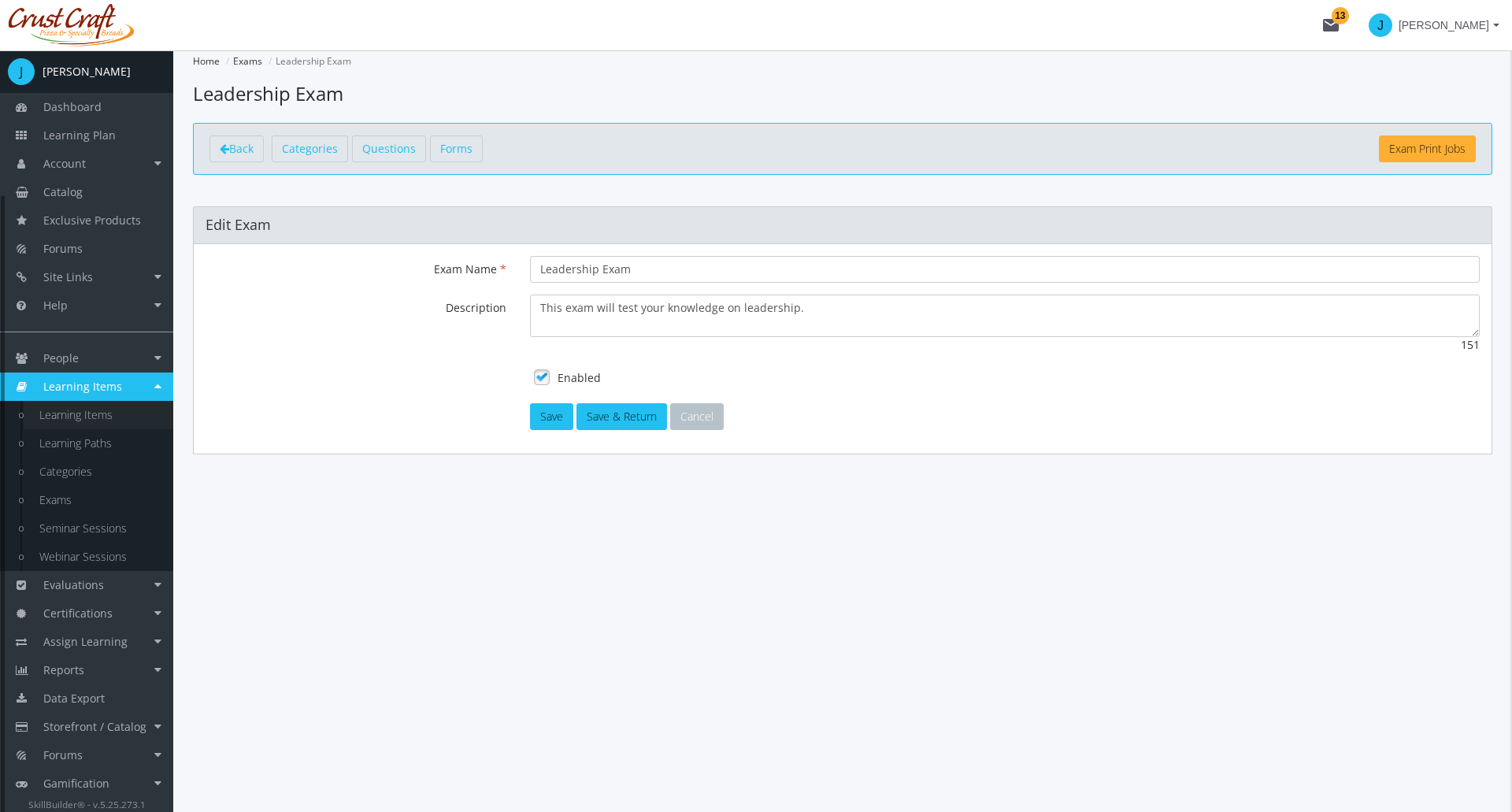
click at [82, 411] on link "Learning Items" at bounding box center [98, 415] width 150 height 29
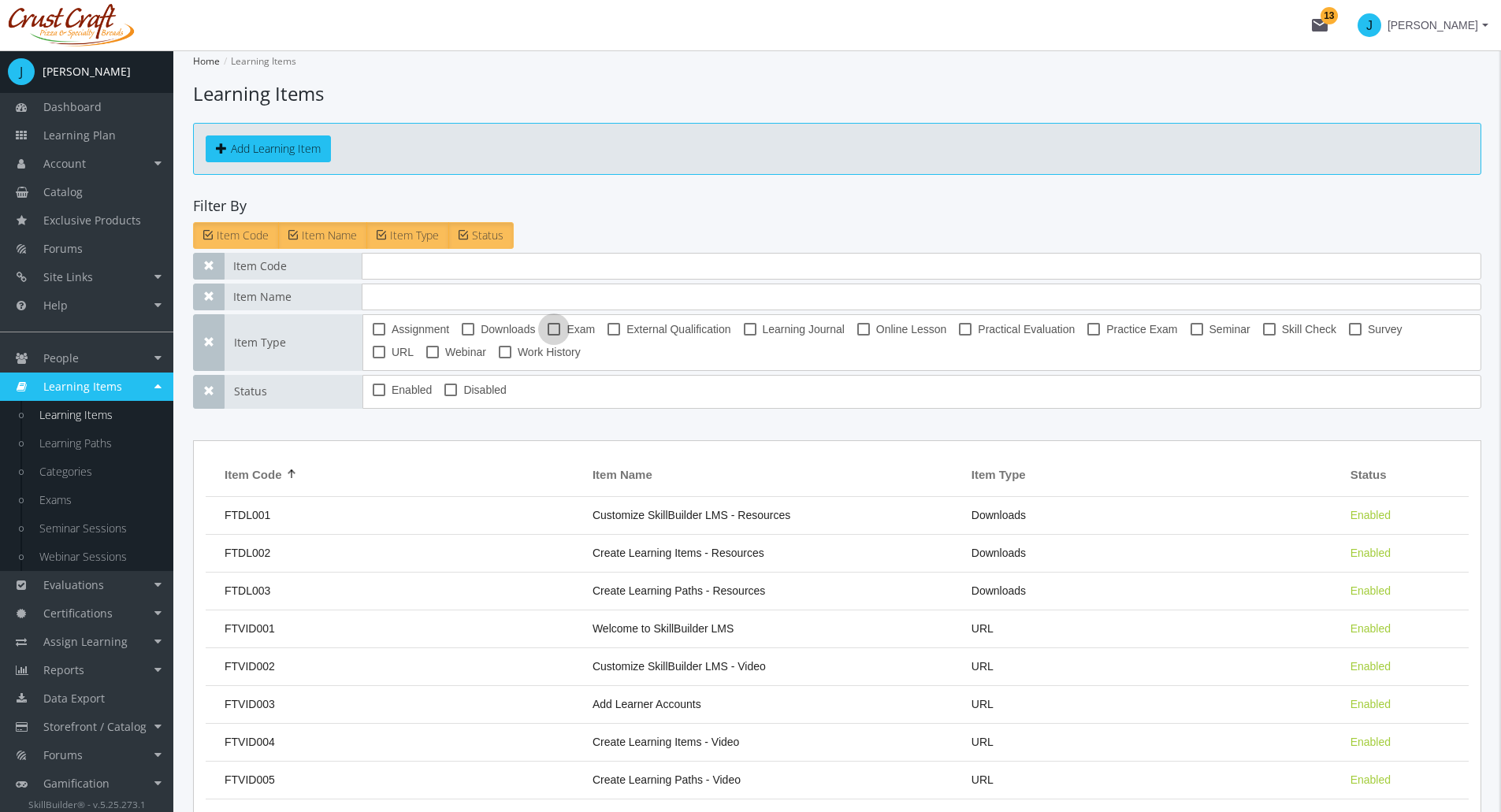
click at [586, 331] on span "Exam" at bounding box center [580, 329] width 29 height 19
click at [549, 335] on input "Exam" at bounding box center [548, 335] width 1 height 1
checkbox input "true"
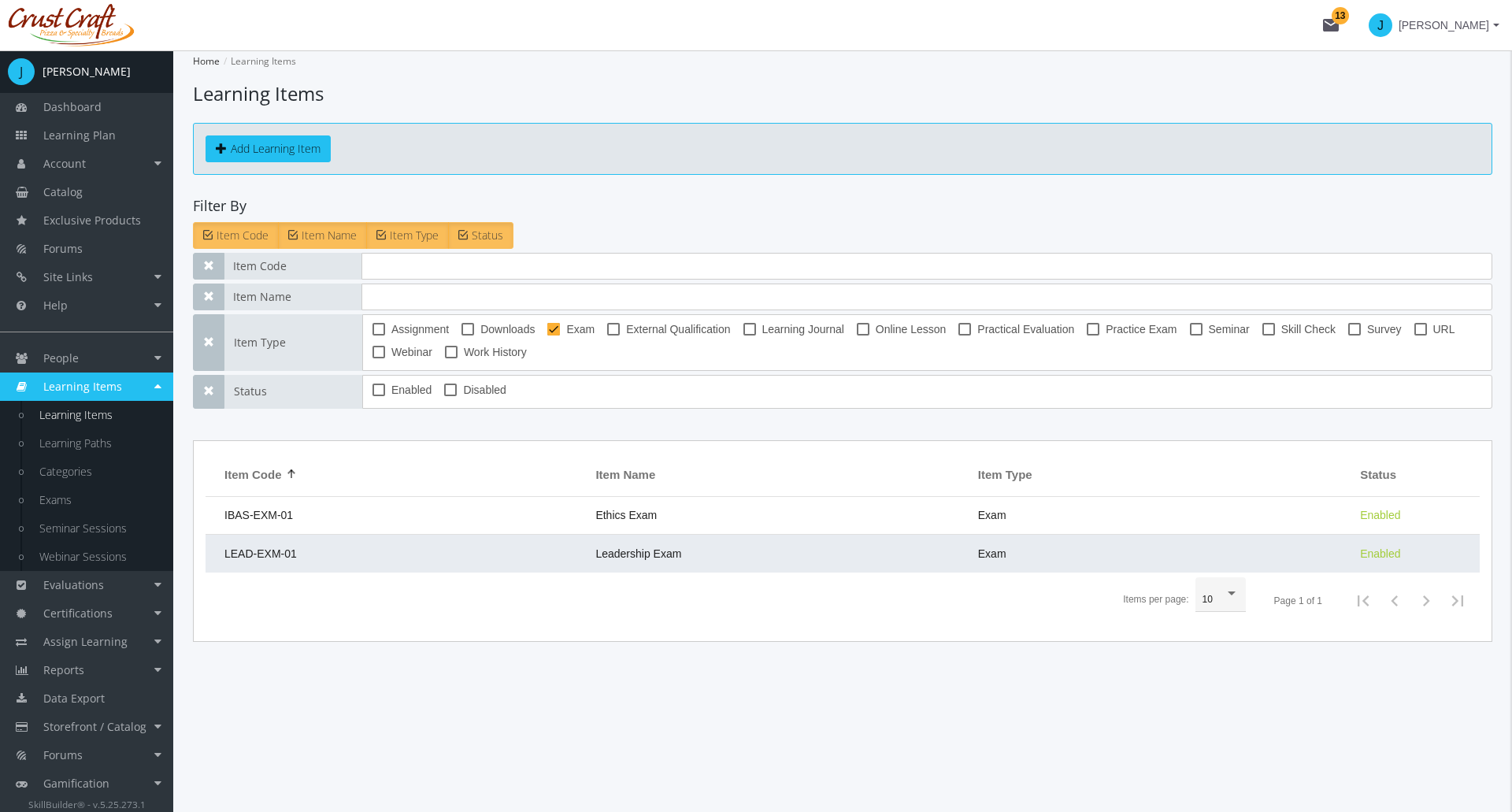
click at [373, 559] on td "LEAD-EXM-01" at bounding box center [396, 554] width 382 height 38
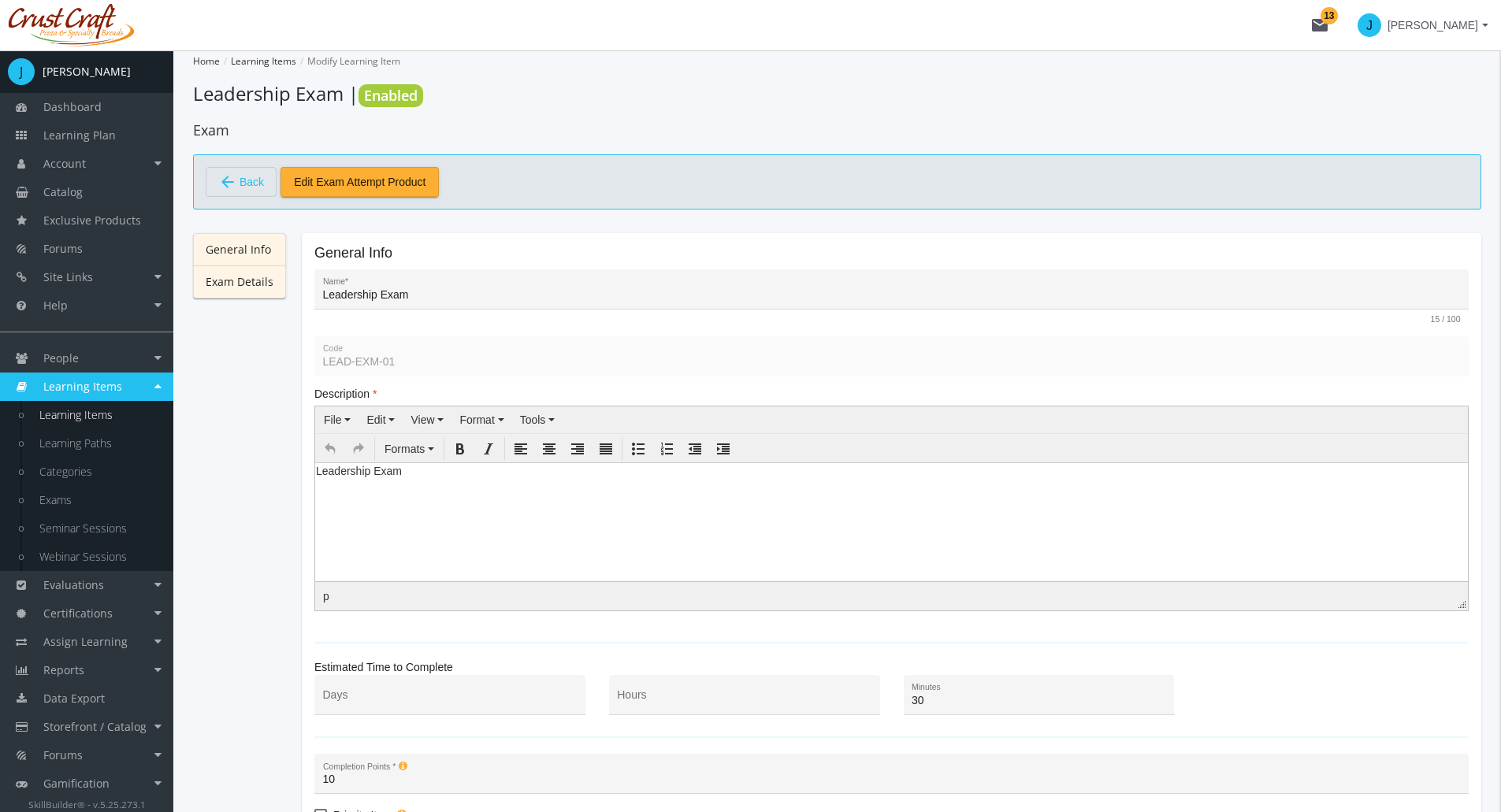
click at [248, 281] on link "Exam Details" at bounding box center [239, 282] width 93 height 33
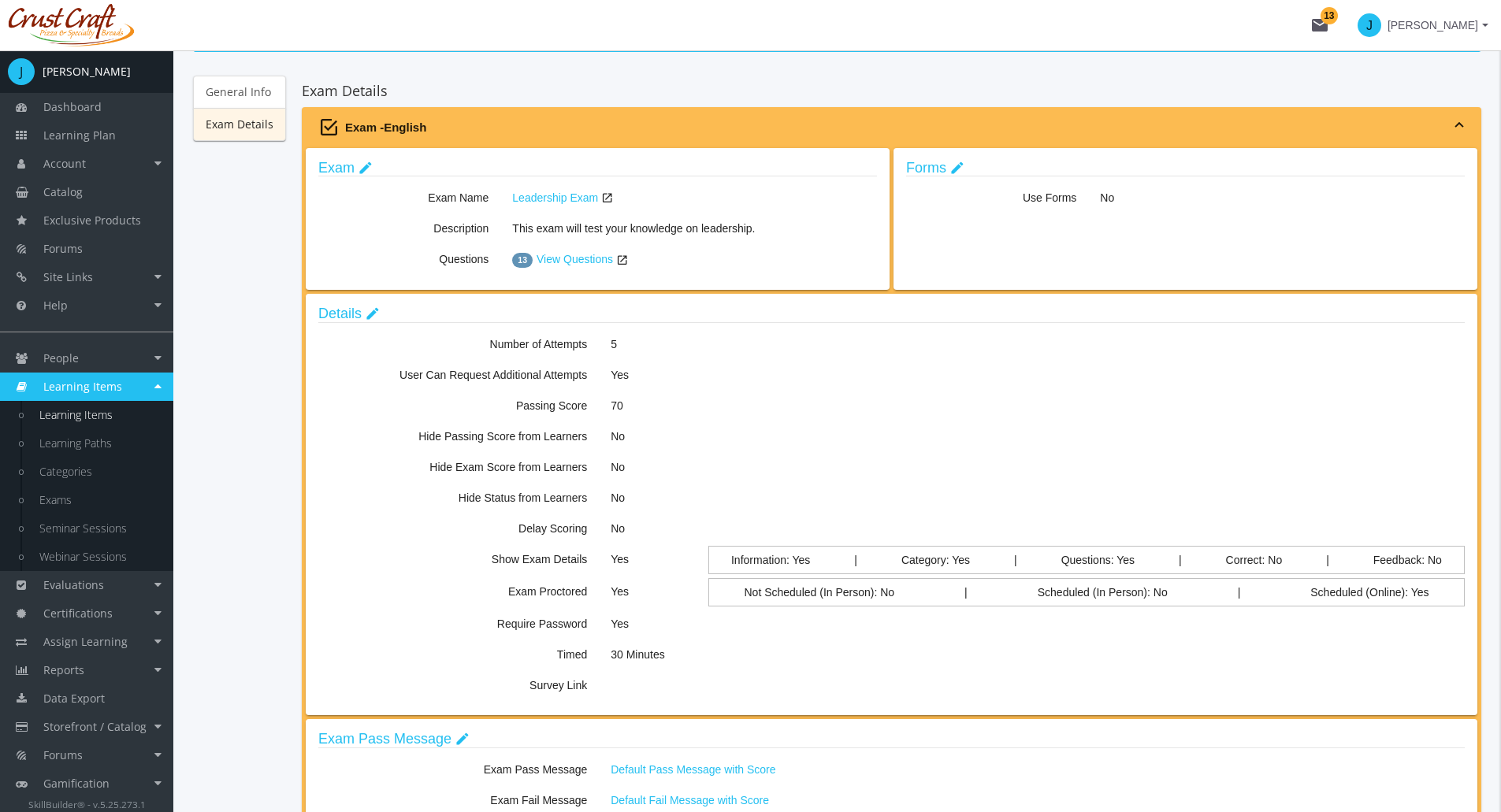
scroll to position [237, 0]
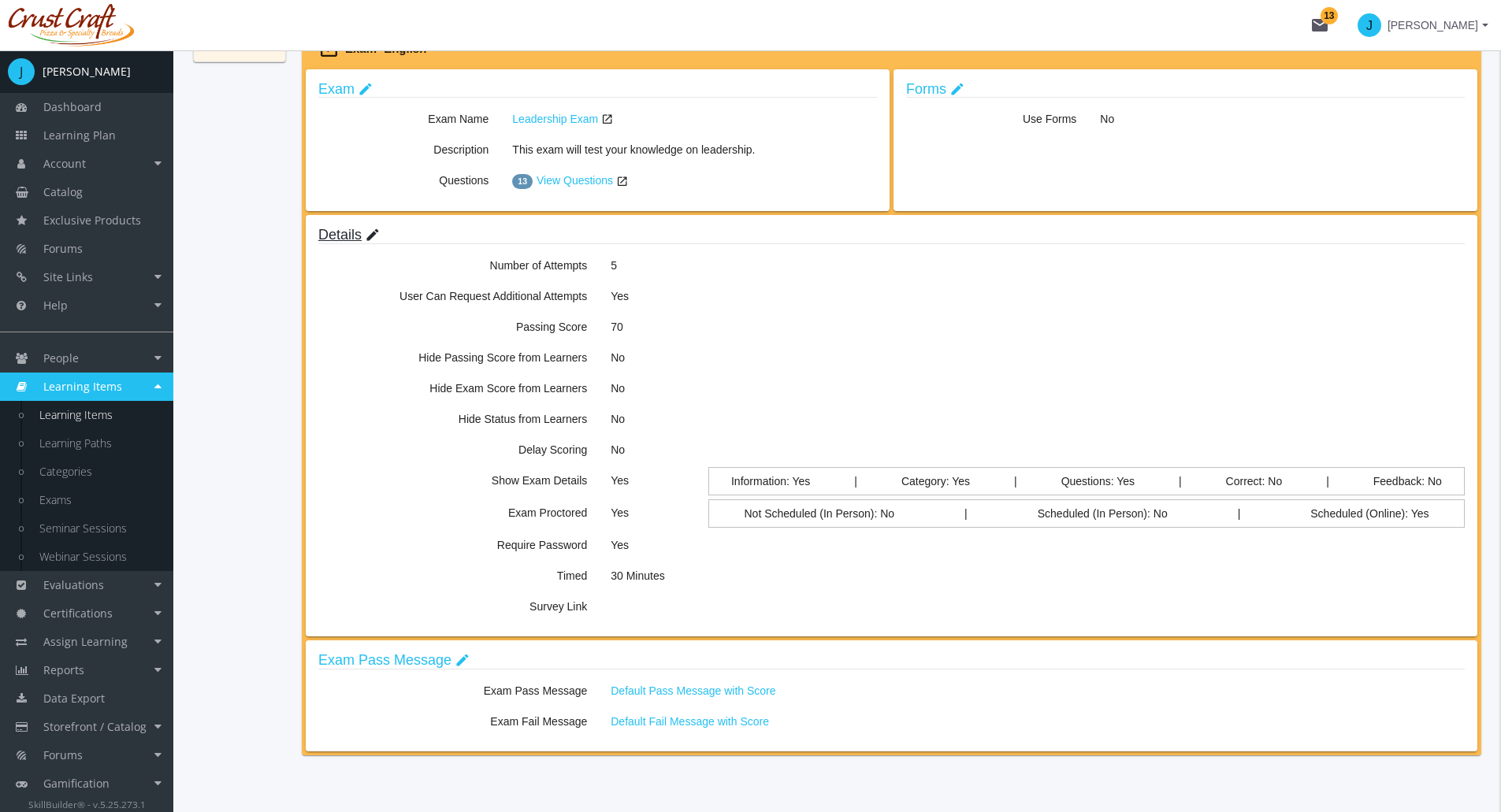
click at [352, 232] on link "Details edit" at bounding box center [349, 235] width 62 height 16
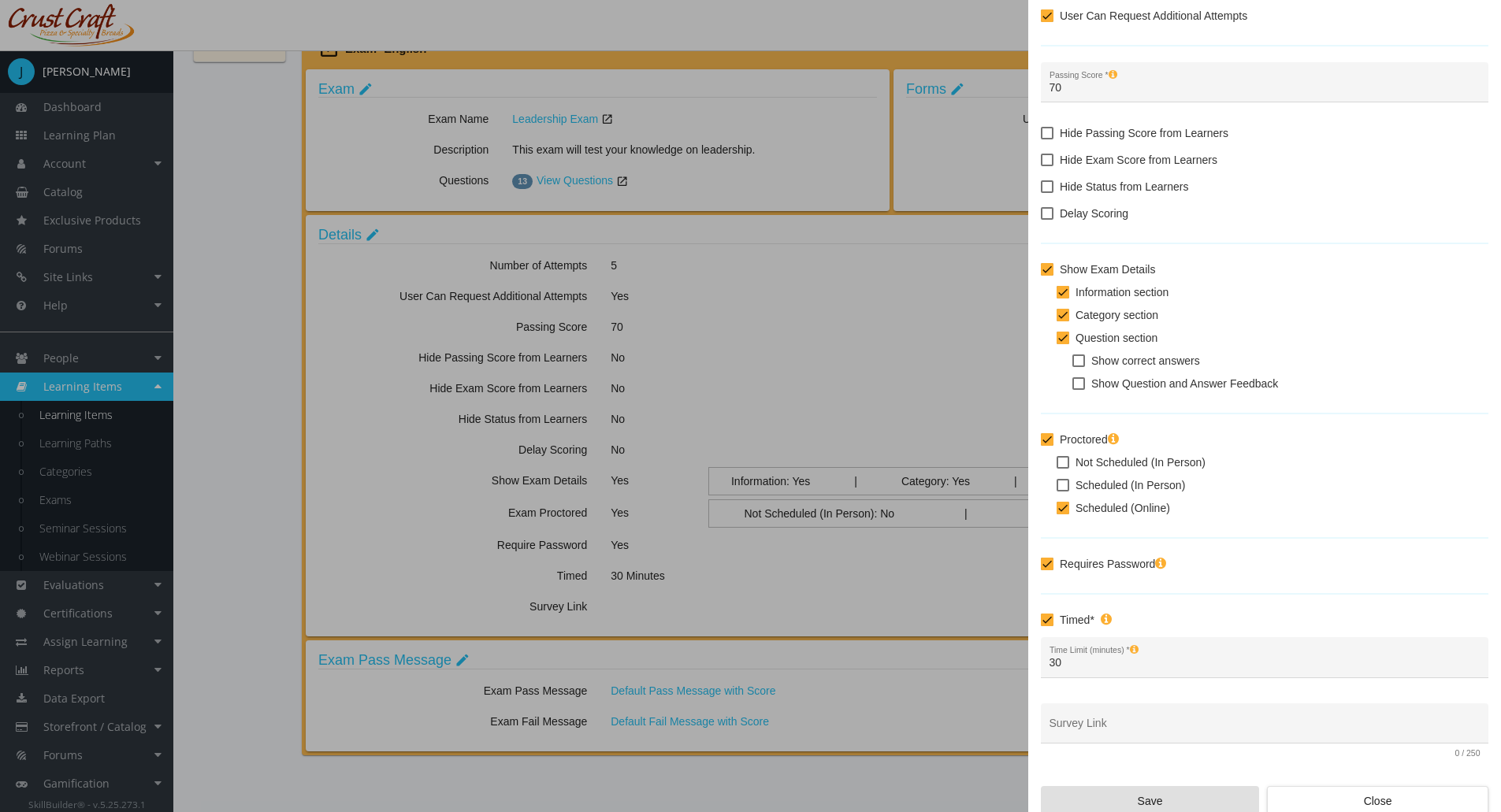
scroll to position [156, 0]
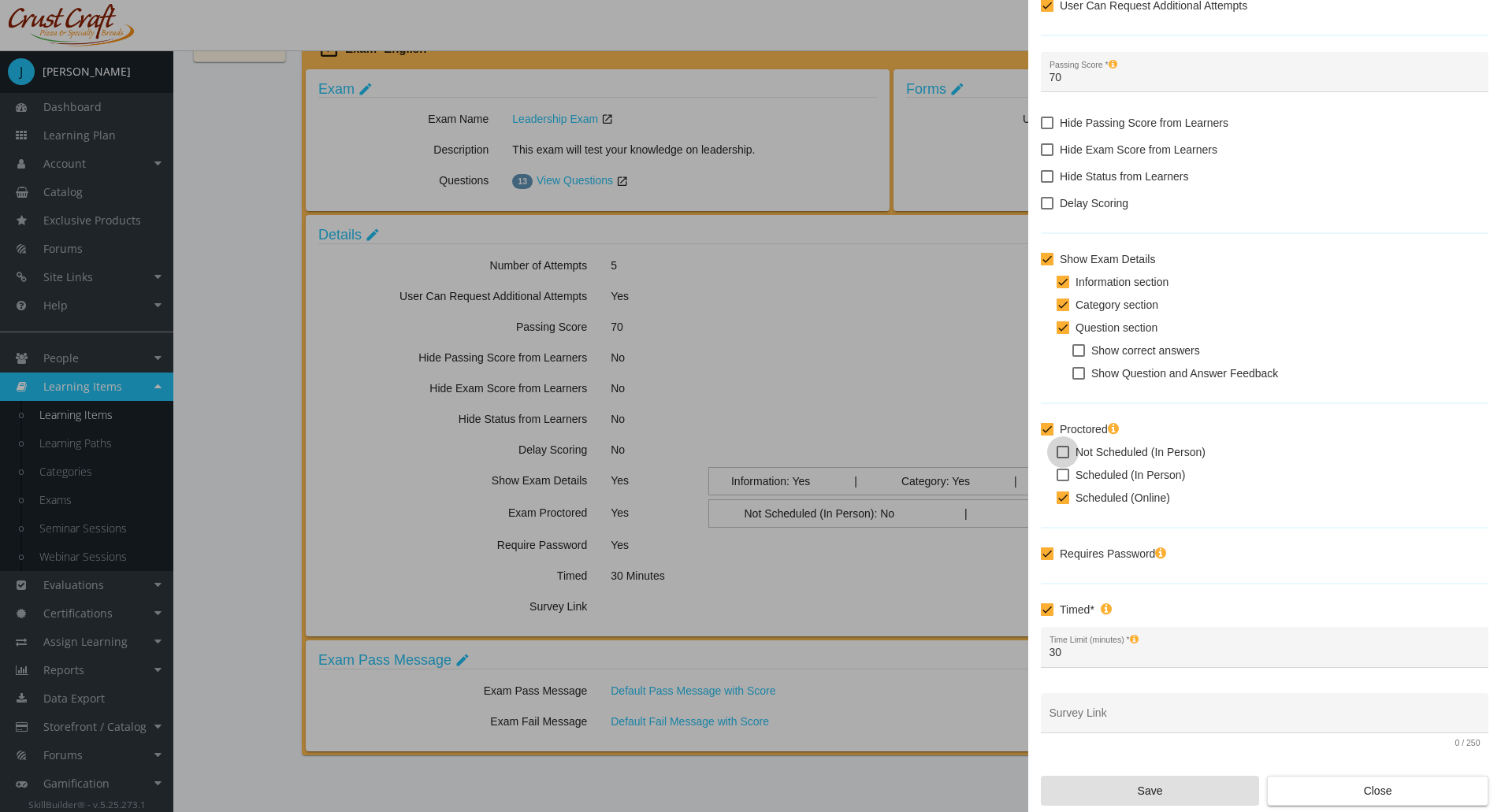
click at [1060, 451] on span at bounding box center [1063, 451] width 13 height 13
click at [1058, 458] on input "Not Scheduled (In Person)" at bounding box center [1057, 458] width 1 height 1
checkbox input "true"
click at [1064, 496] on span at bounding box center [1063, 497] width 13 height 13
click at [1058, 503] on input "Scheduled (Online)" at bounding box center [1057, 503] width 1 height 1
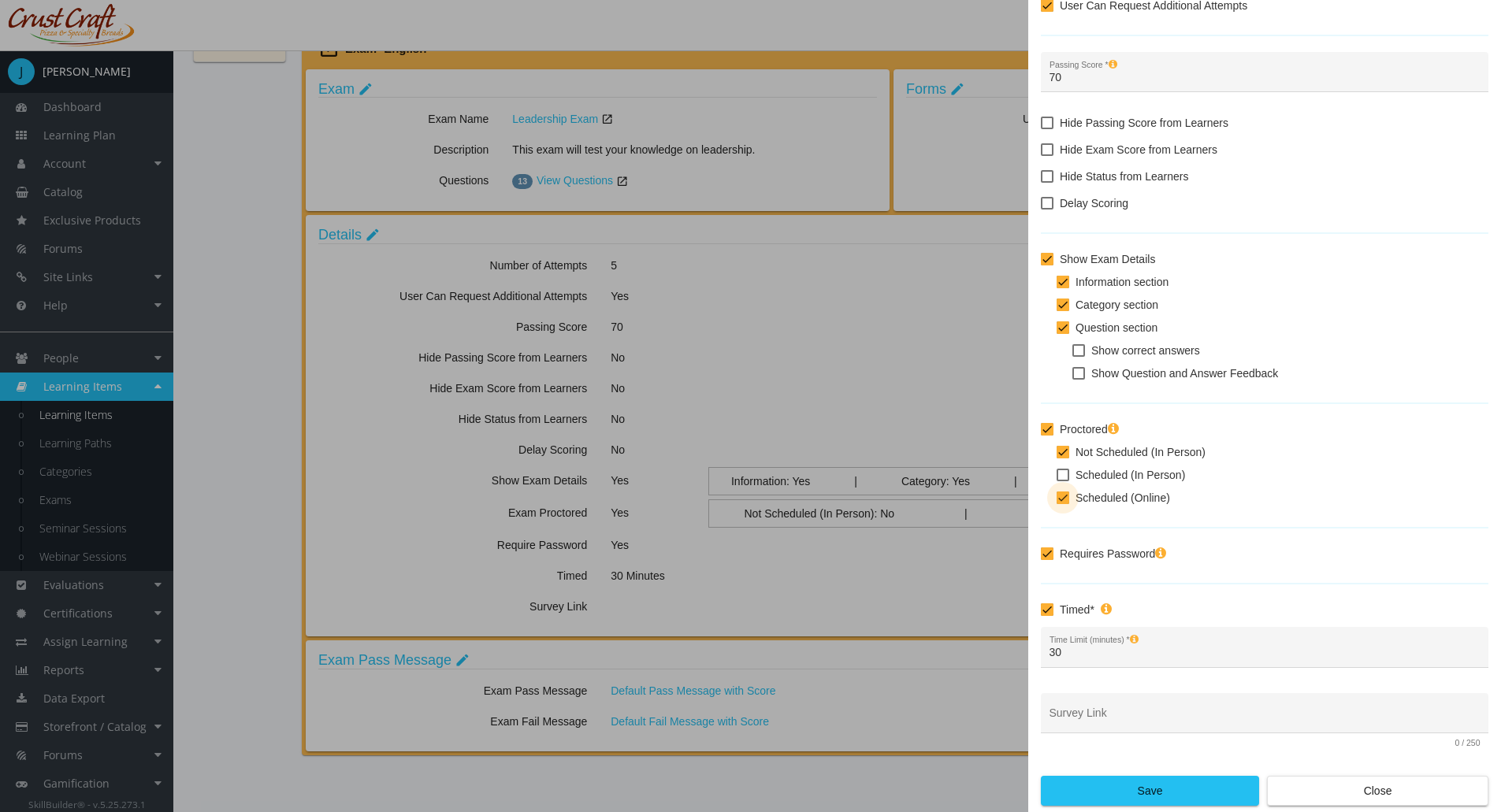
checkbox input "false"
click at [1182, 791] on span "Save" at bounding box center [1150, 790] width 192 height 29
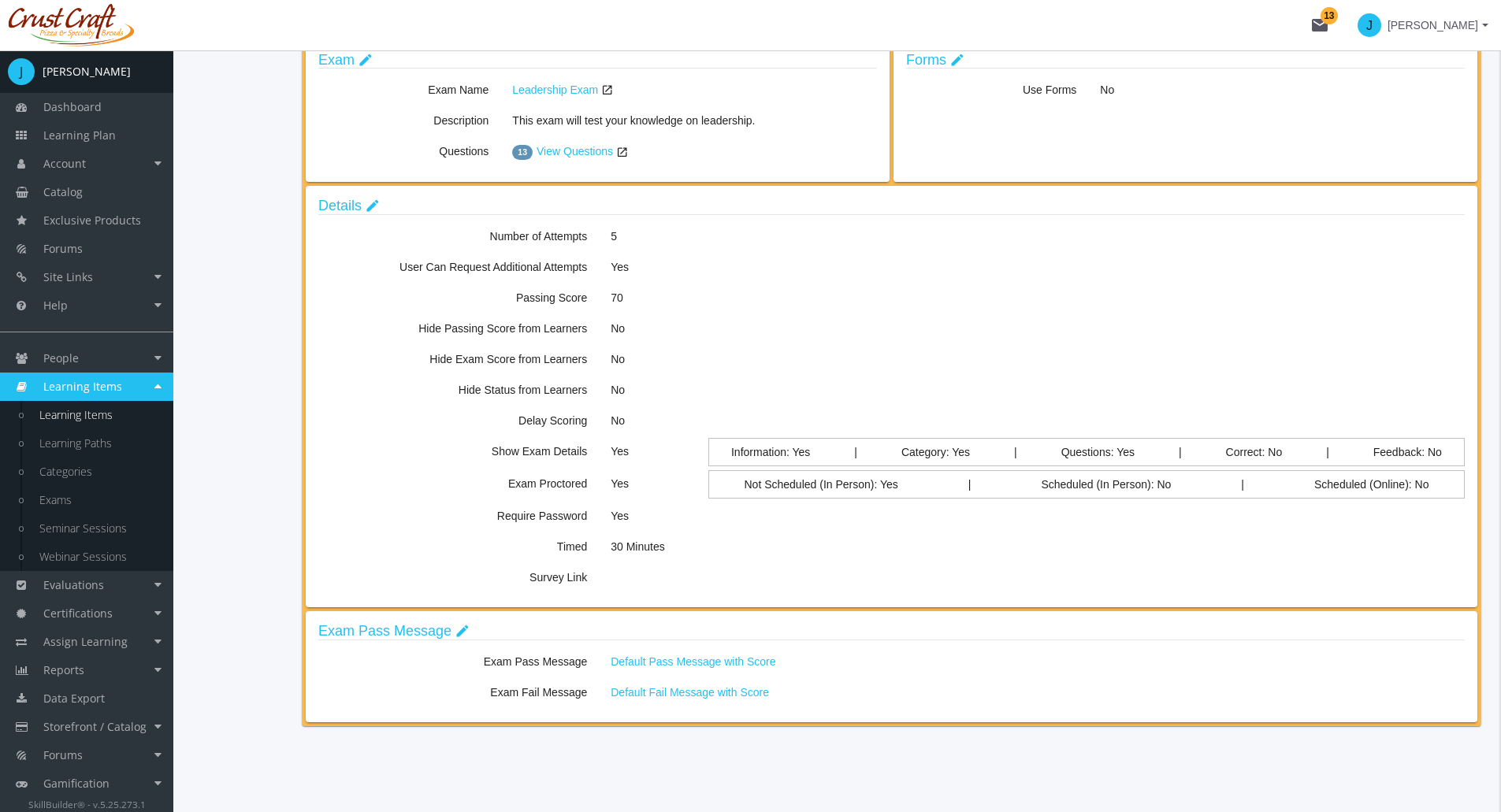
scroll to position [0, 0]
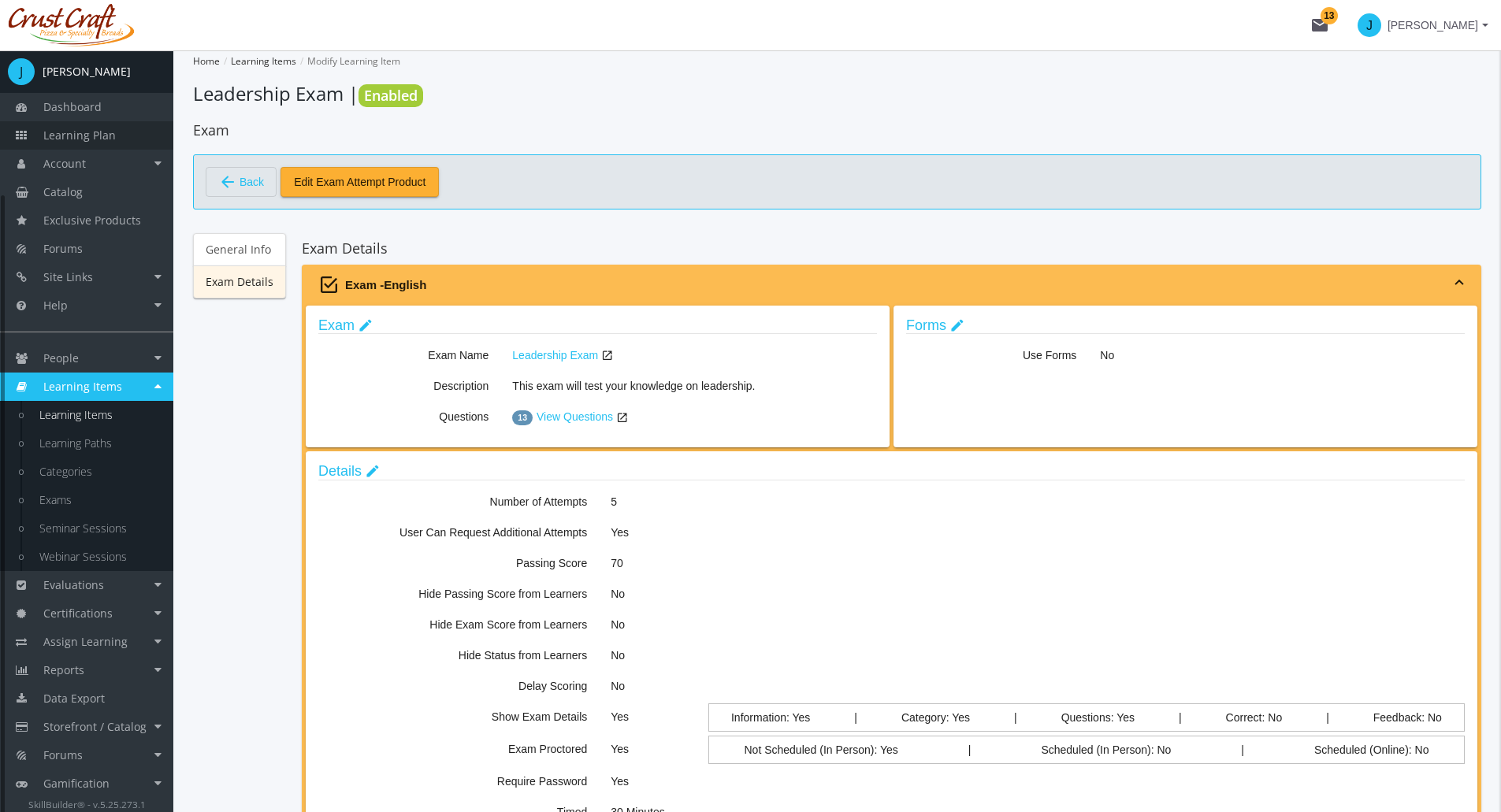
click at [124, 146] on link "Learning Plan" at bounding box center [87, 135] width 173 height 29
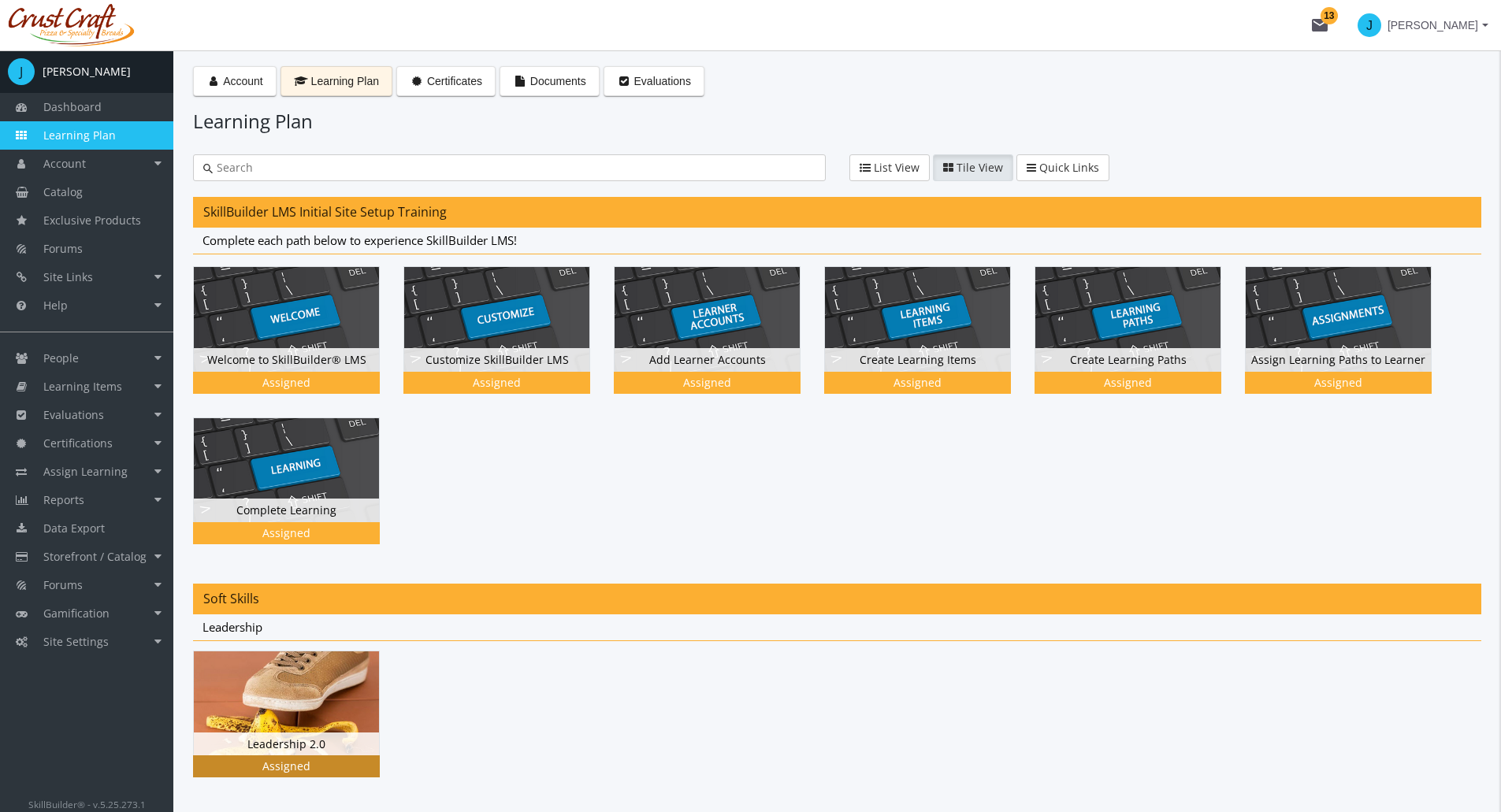
click at [308, 757] on div "Assigned" at bounding box center [286, 766] width 186 height 22
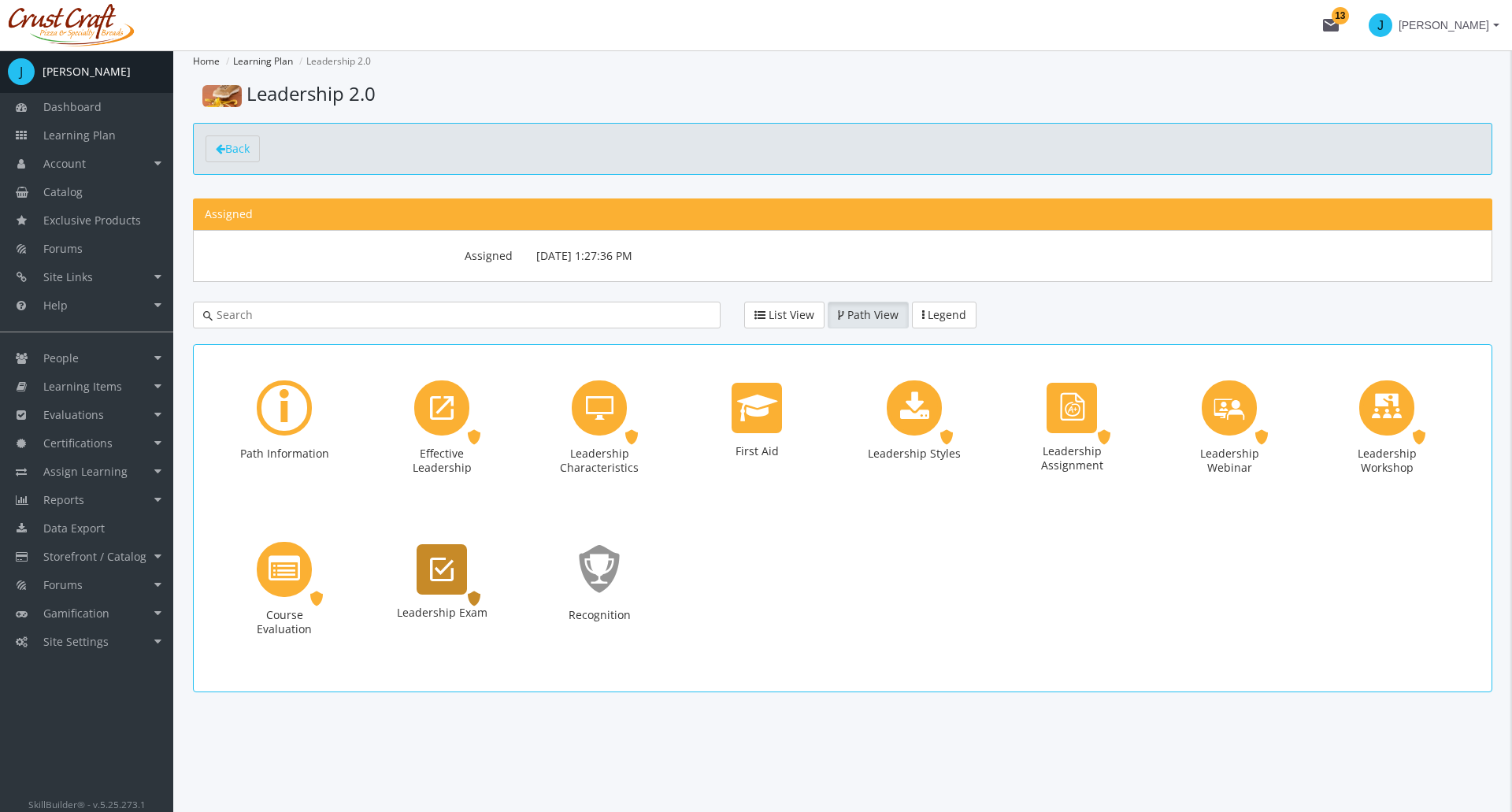
click at [457, 592] on div "Leadership Exam" at bounding box center [442, 569] width 50 height 50
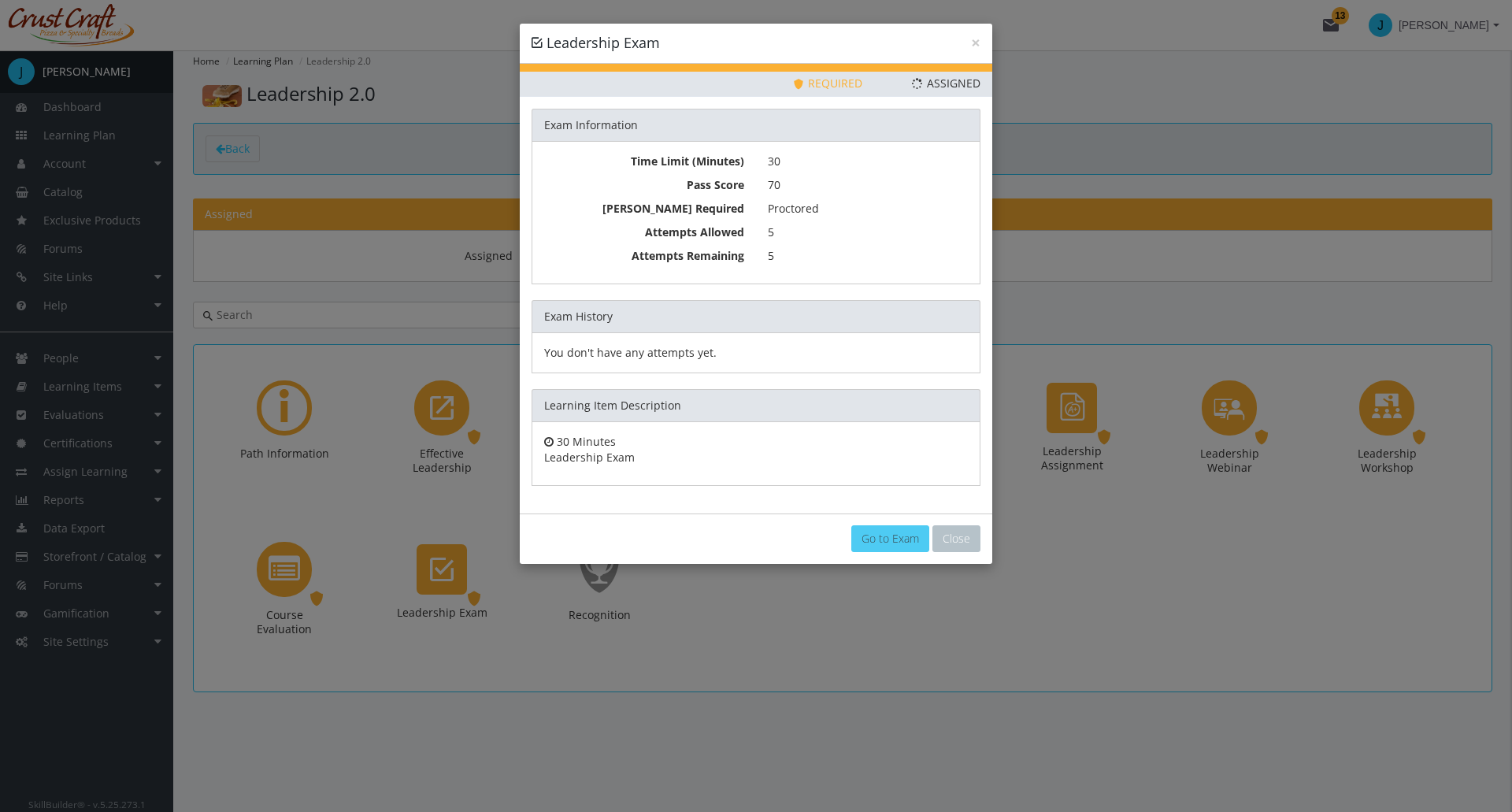
click at [869, 545] on link "Go to Exam" at bounding box center [890, 538] width 78 height 27
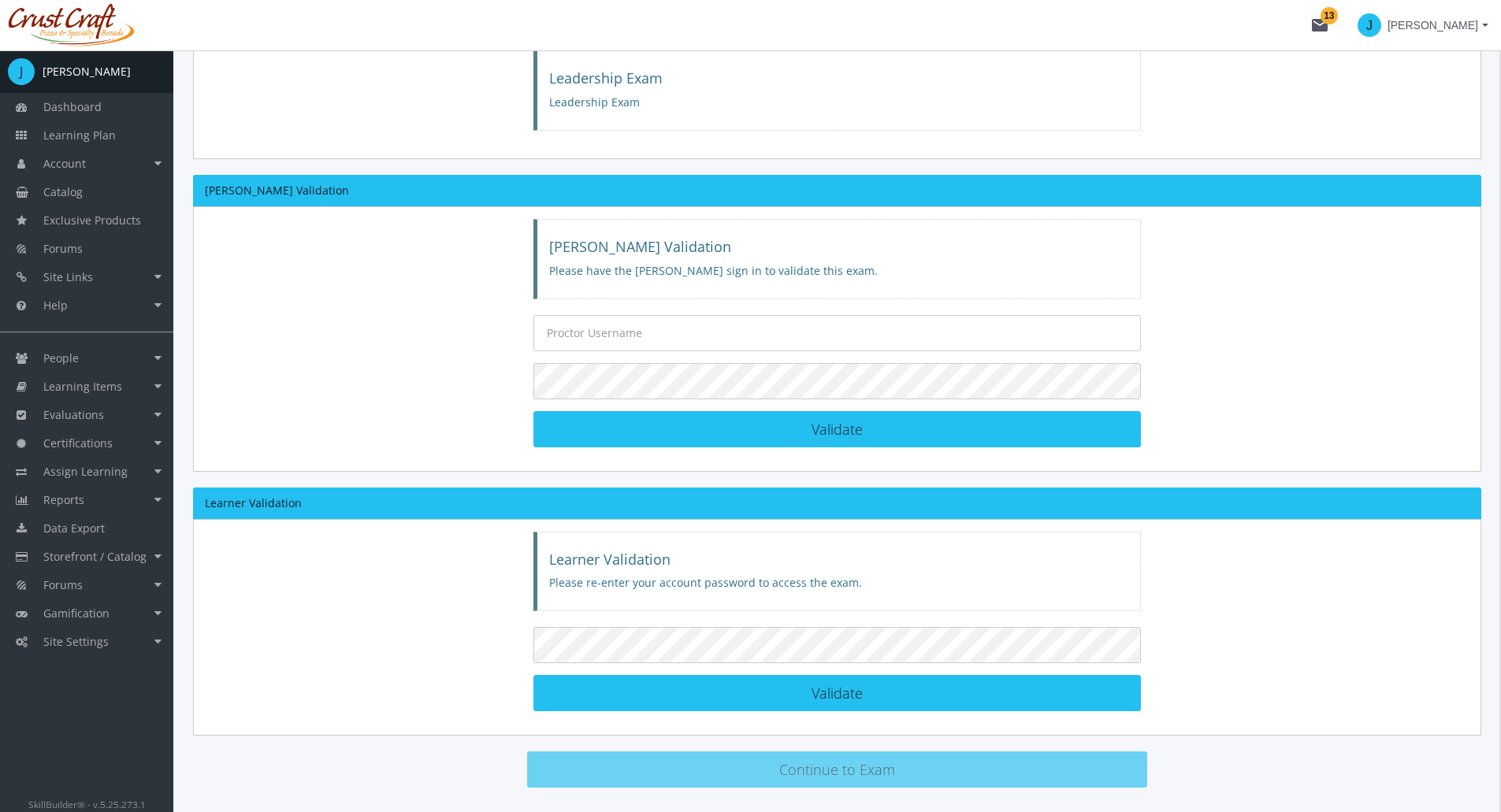
scroll to position [120, 0]
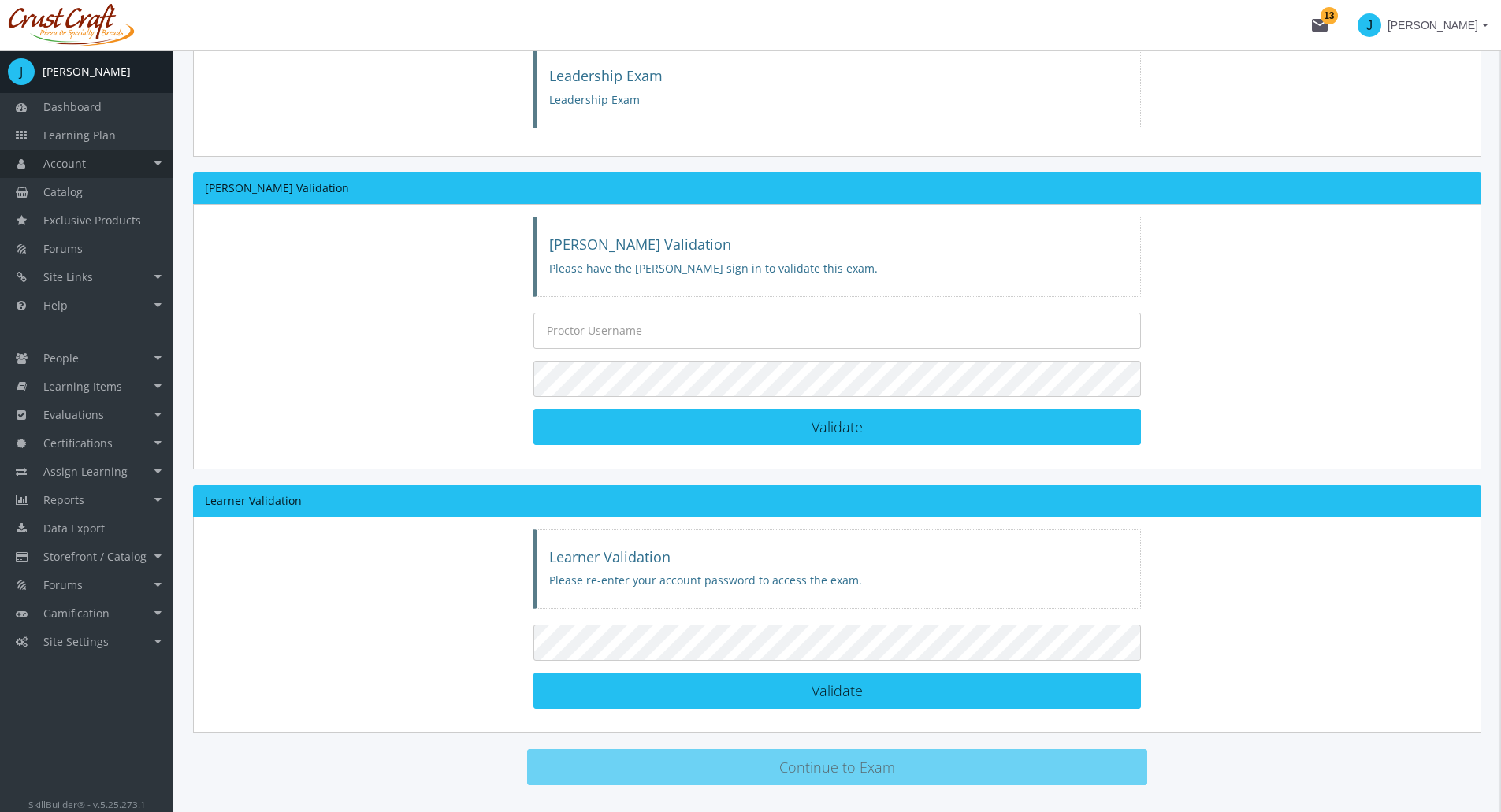
click at [140, 156] on link "Account" at bounding box center [87, 164] width 173 height 29
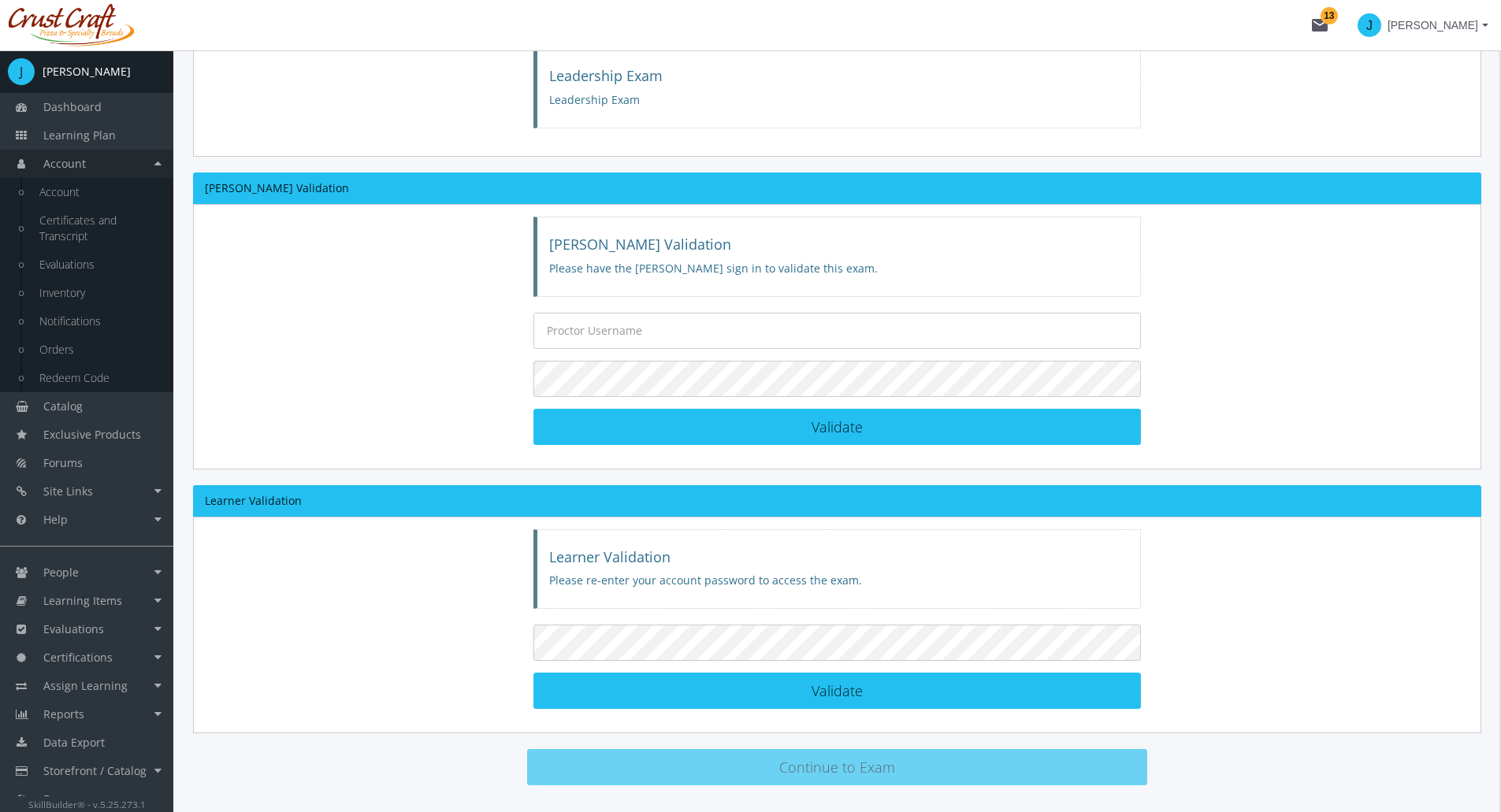
click at [133, 177] on link "Account" at bounding box center [87, 164] width 173 height 29
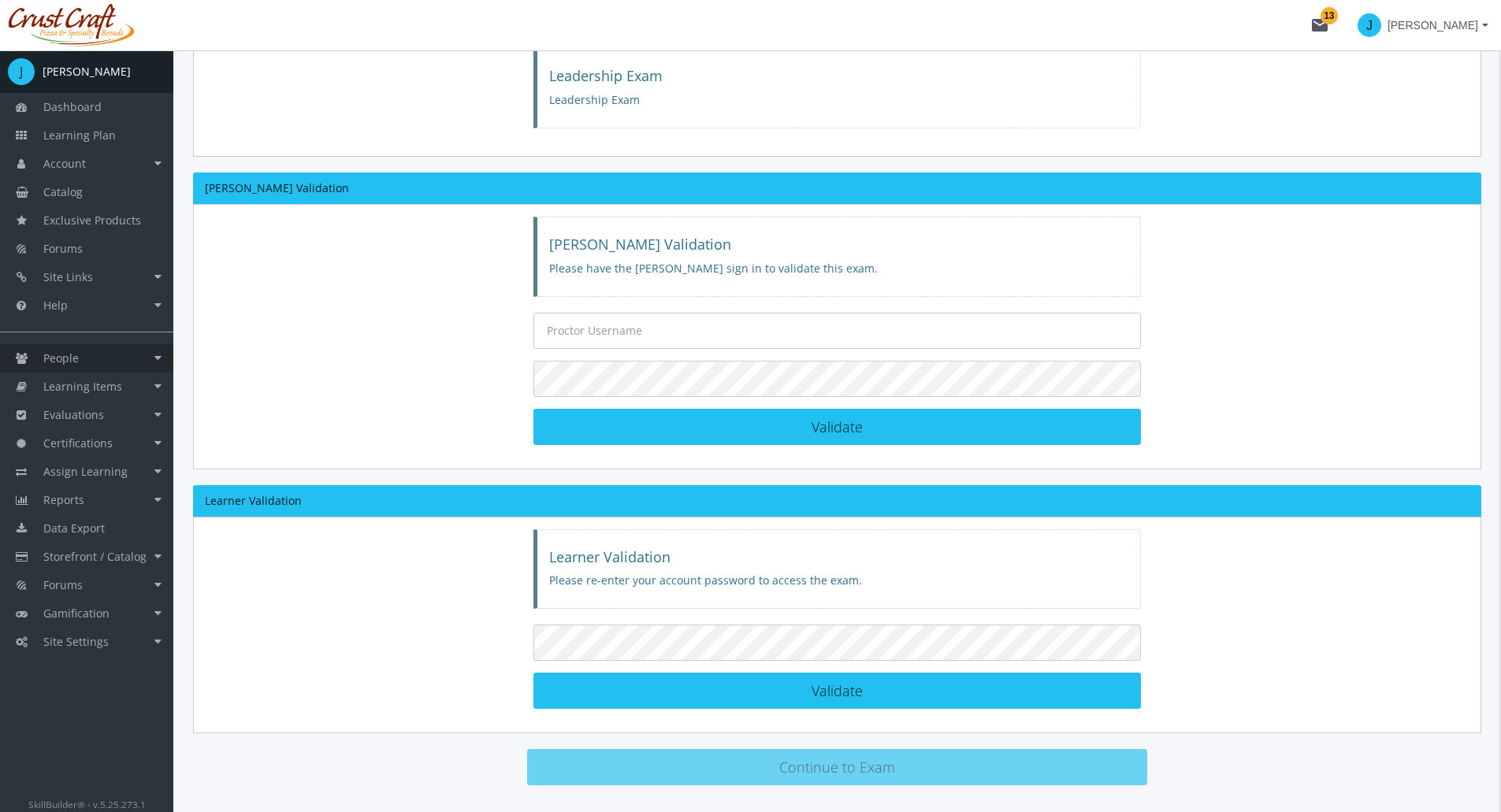
click at [111, 354] on link "People" at bounding box center [87, 358] width 173 height 29
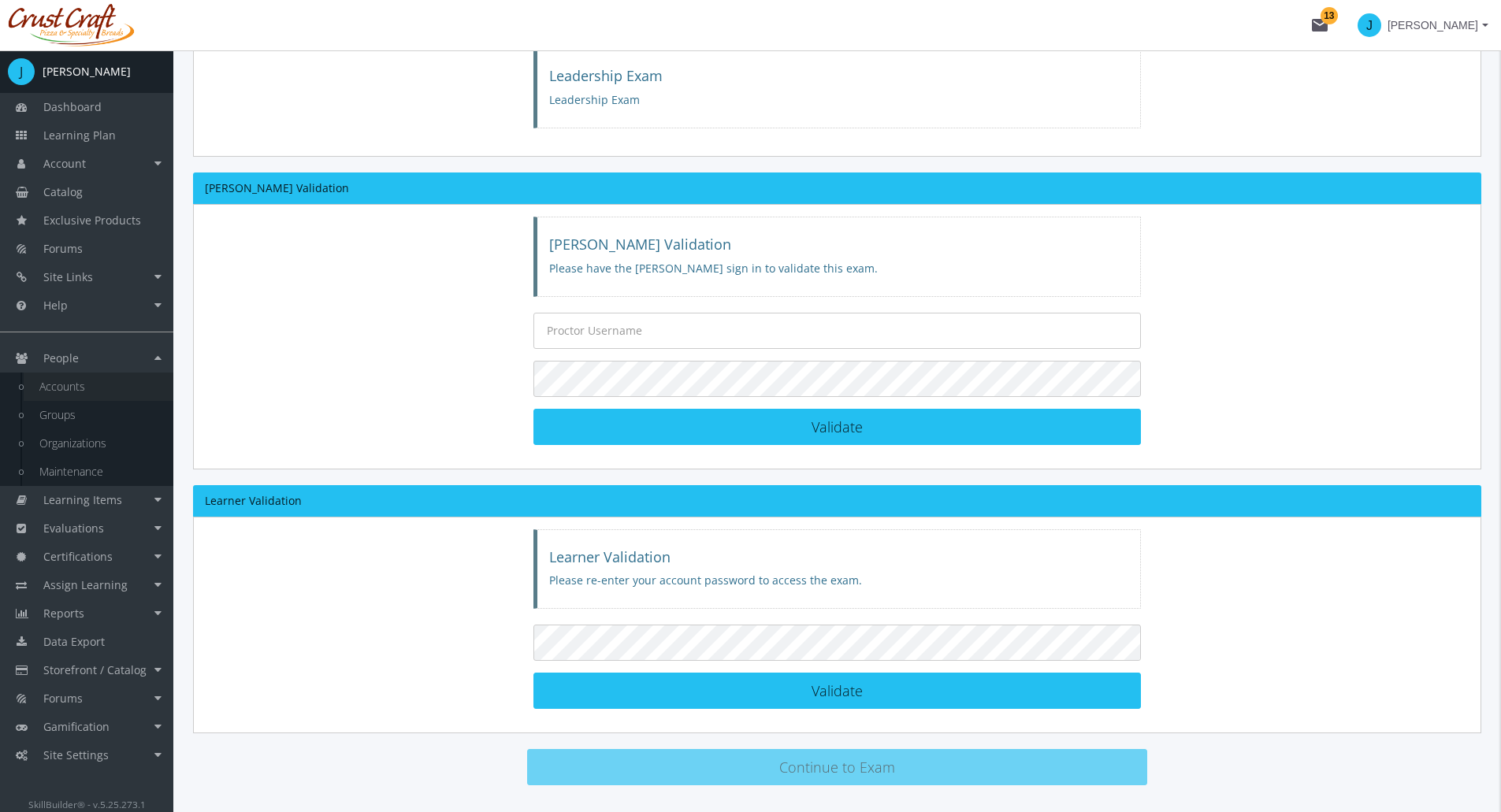
click at [106, 380] on link "Accounts" at bounding box center [98, 387] width 150 height 29
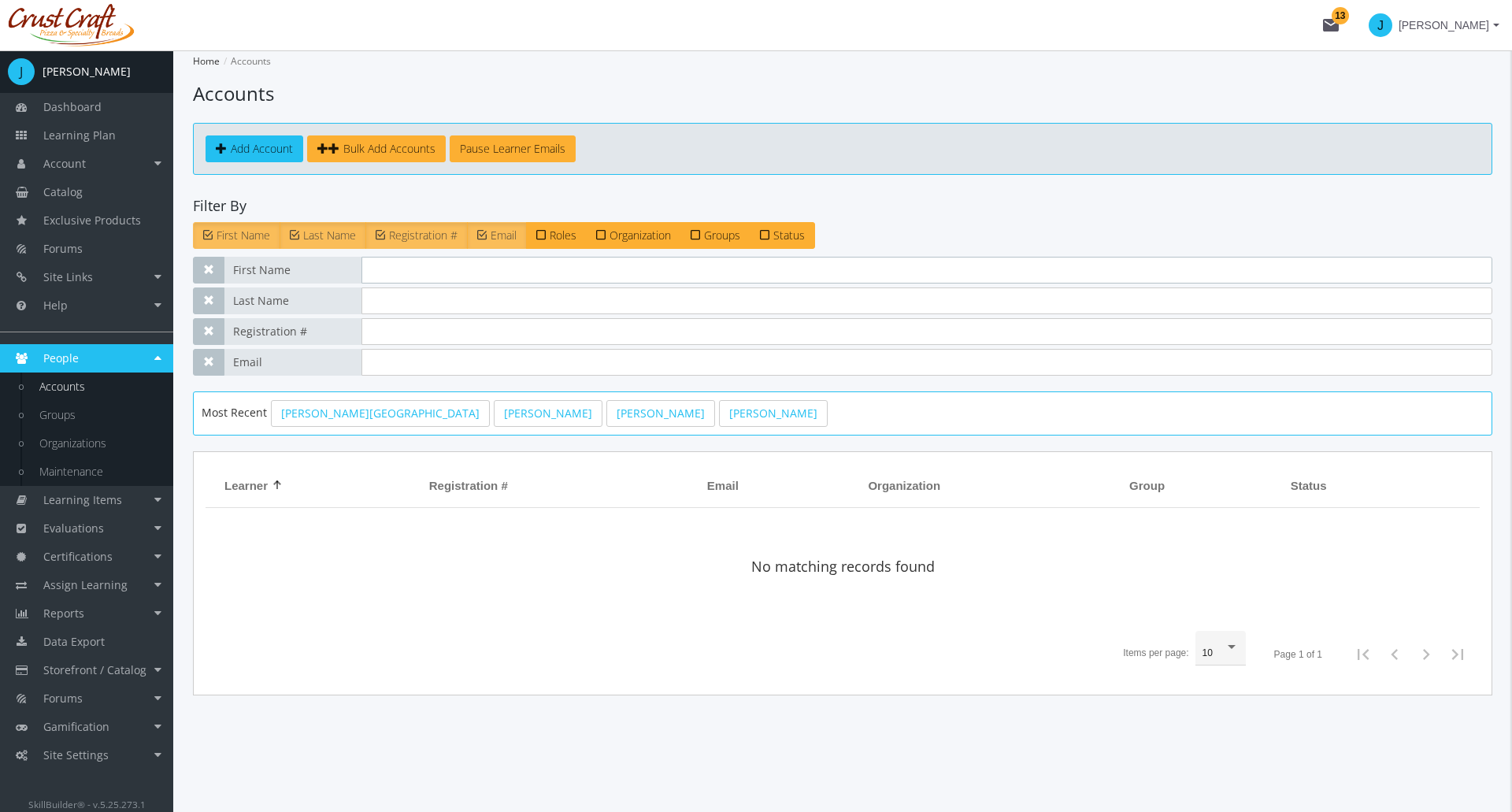
click at [408, 269] on input "text" at bounding box center [926, 270] width 1131 height 27
click at [339, 416] on link "[PERSON_NAME][GEOGRAPHIC_DATA]" at bounding box center [380, 413] width 219 height 27
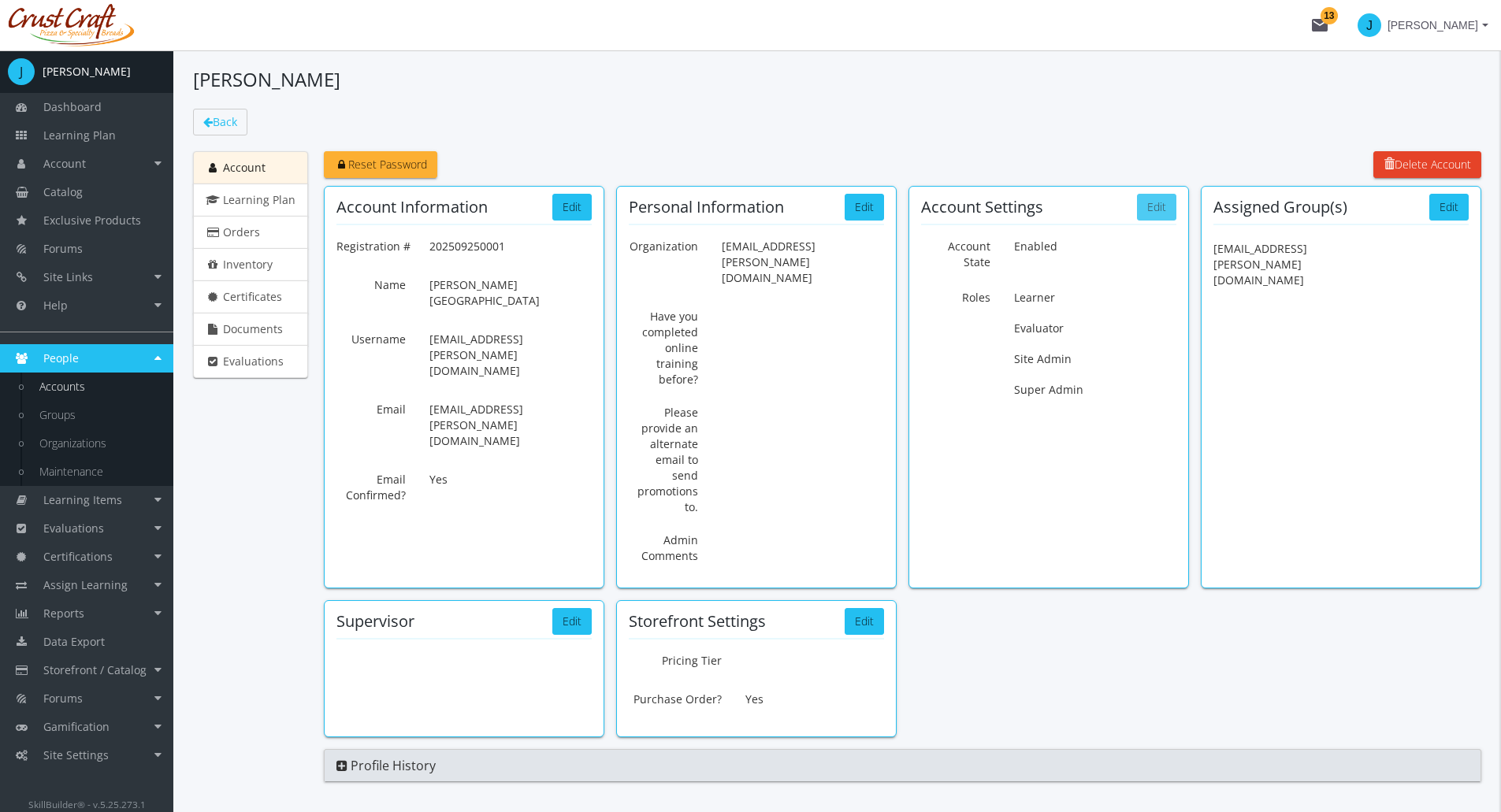
click at [1164, 218] on button "Edit" at bounding box center [1156, 207] width 39 height 27
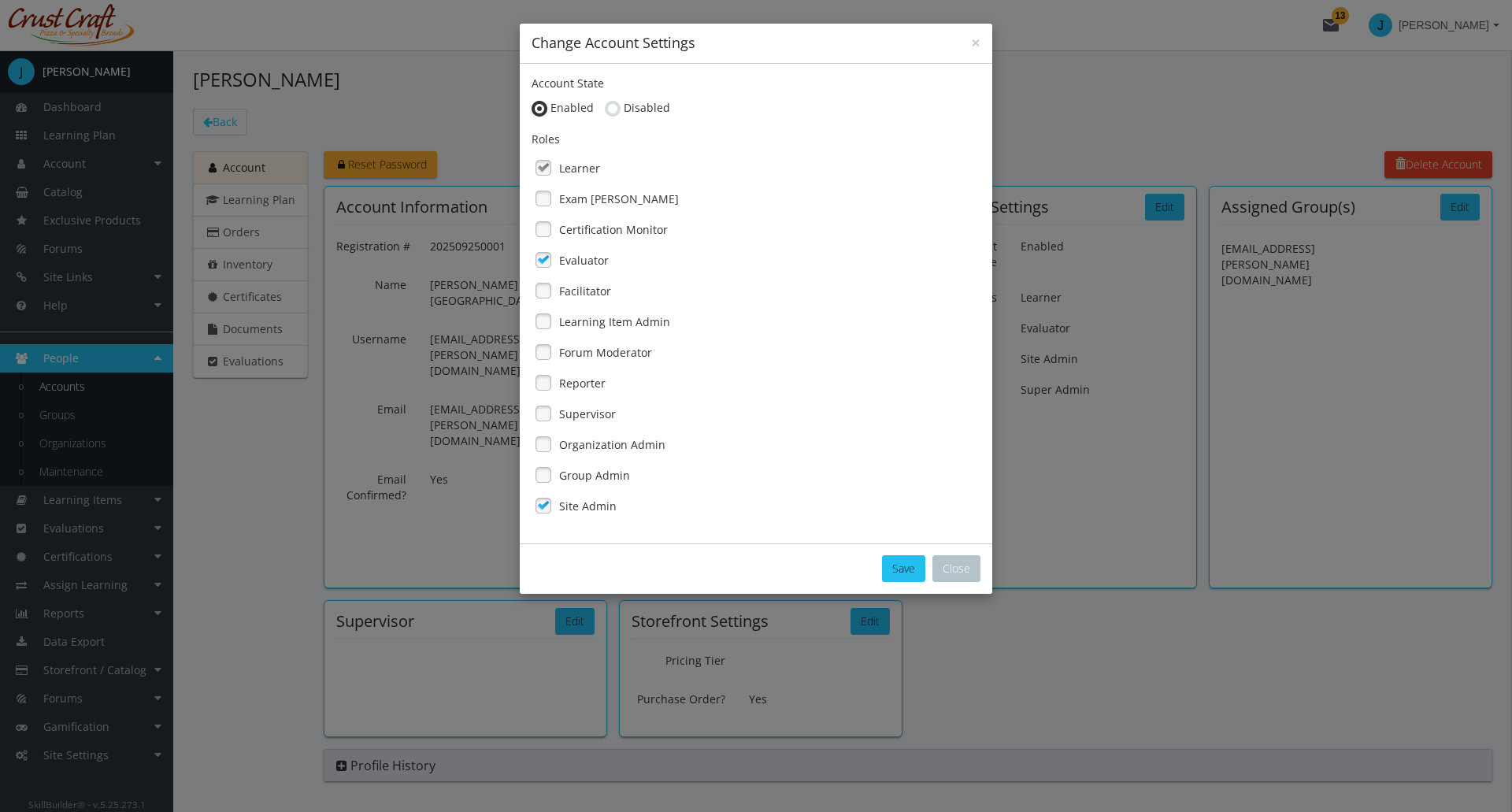
click at [543, 205] on link at bounding box center [542, 198] width 23 height 23
click at [900, 570] on button "Save" at bounding box center [904, 568] width 43 height 27
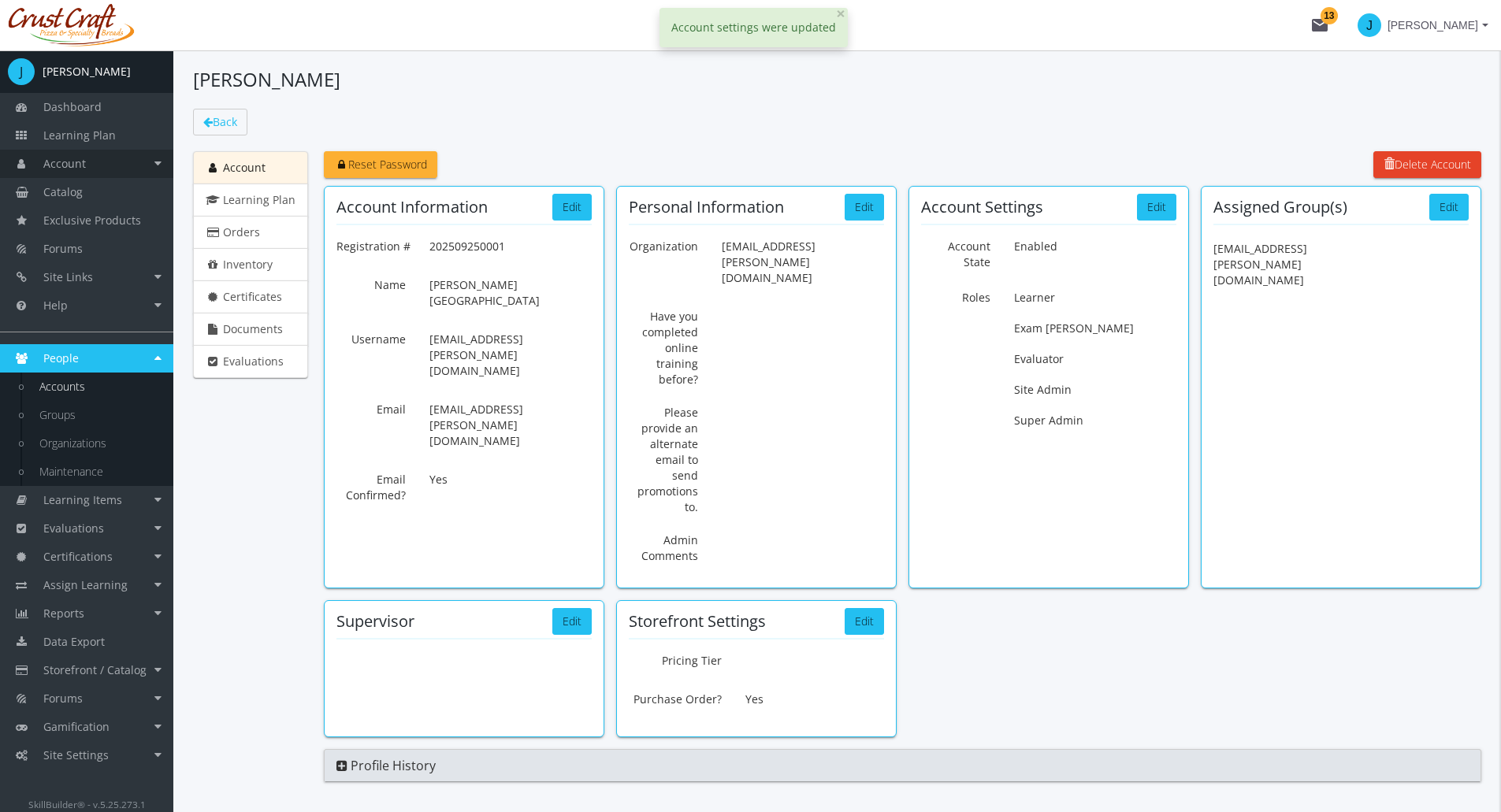
click at [128, 177] on link "Account" at bounding box center [87, 164] width 173 height 29
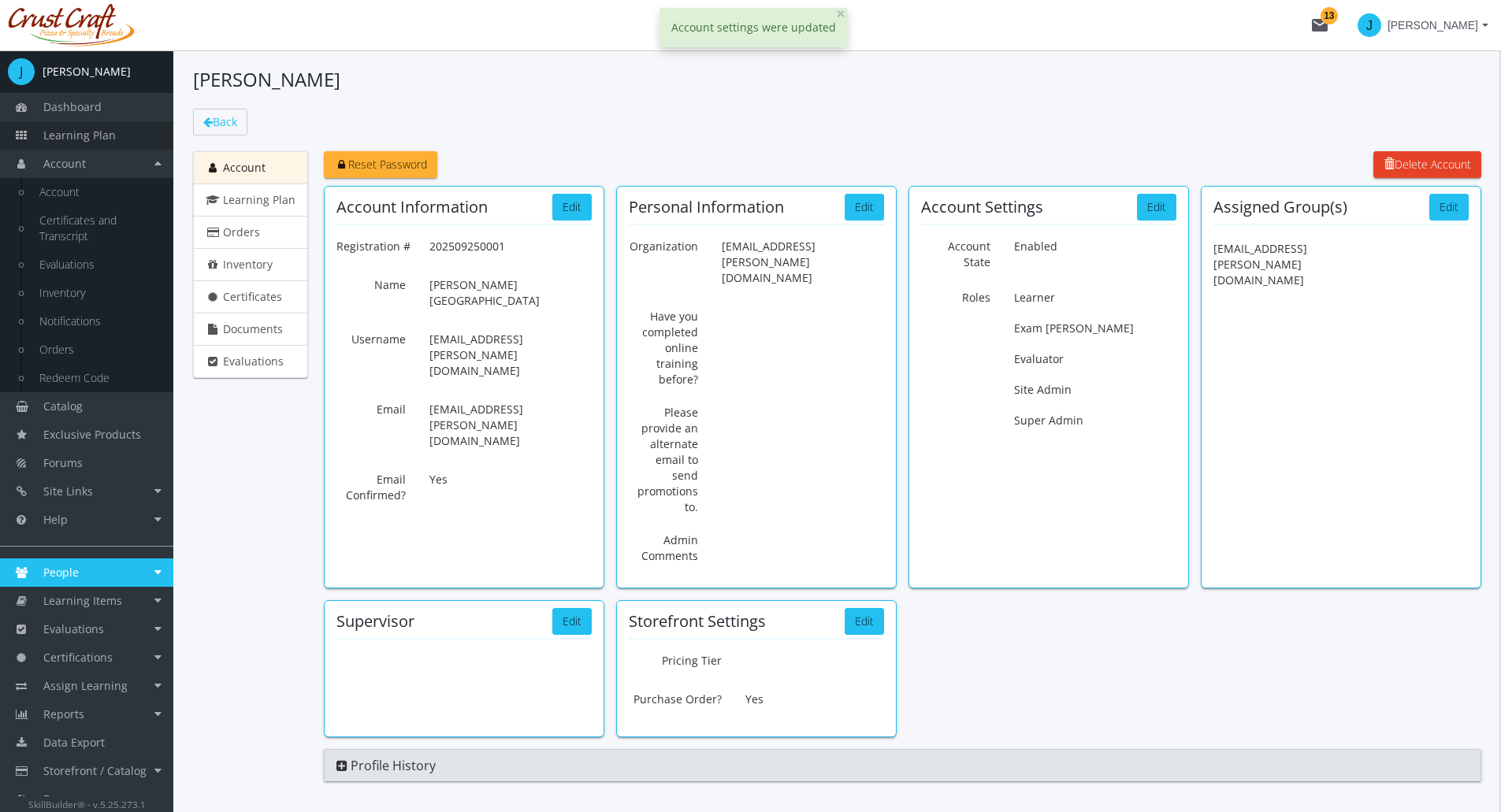
click at [101, 136] on span "Learning Plan" at bounding box center [80, 134] width 73 height 15
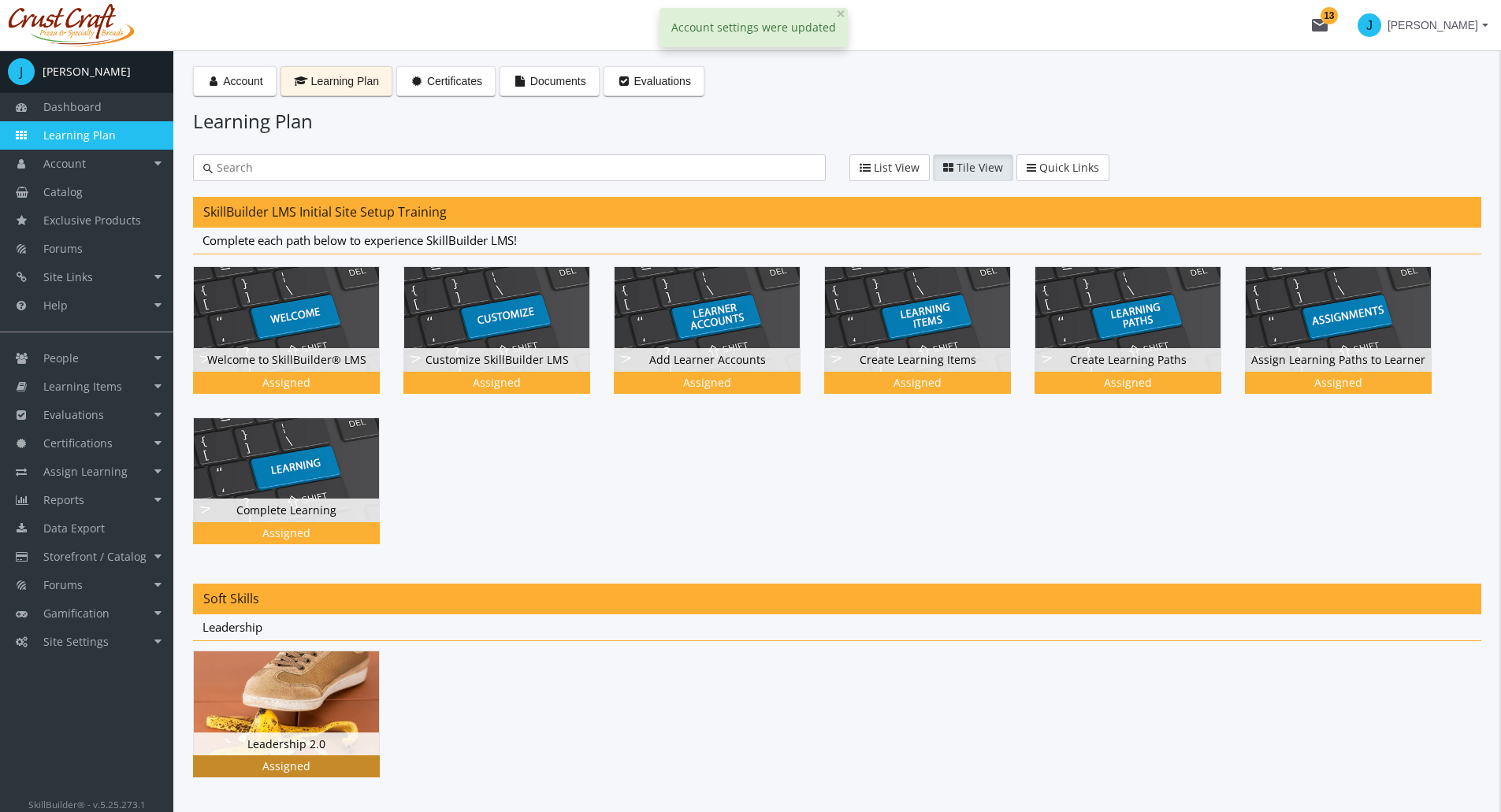
click at [284, 708] on img at bounding box center [287, 704] width 186 height 104
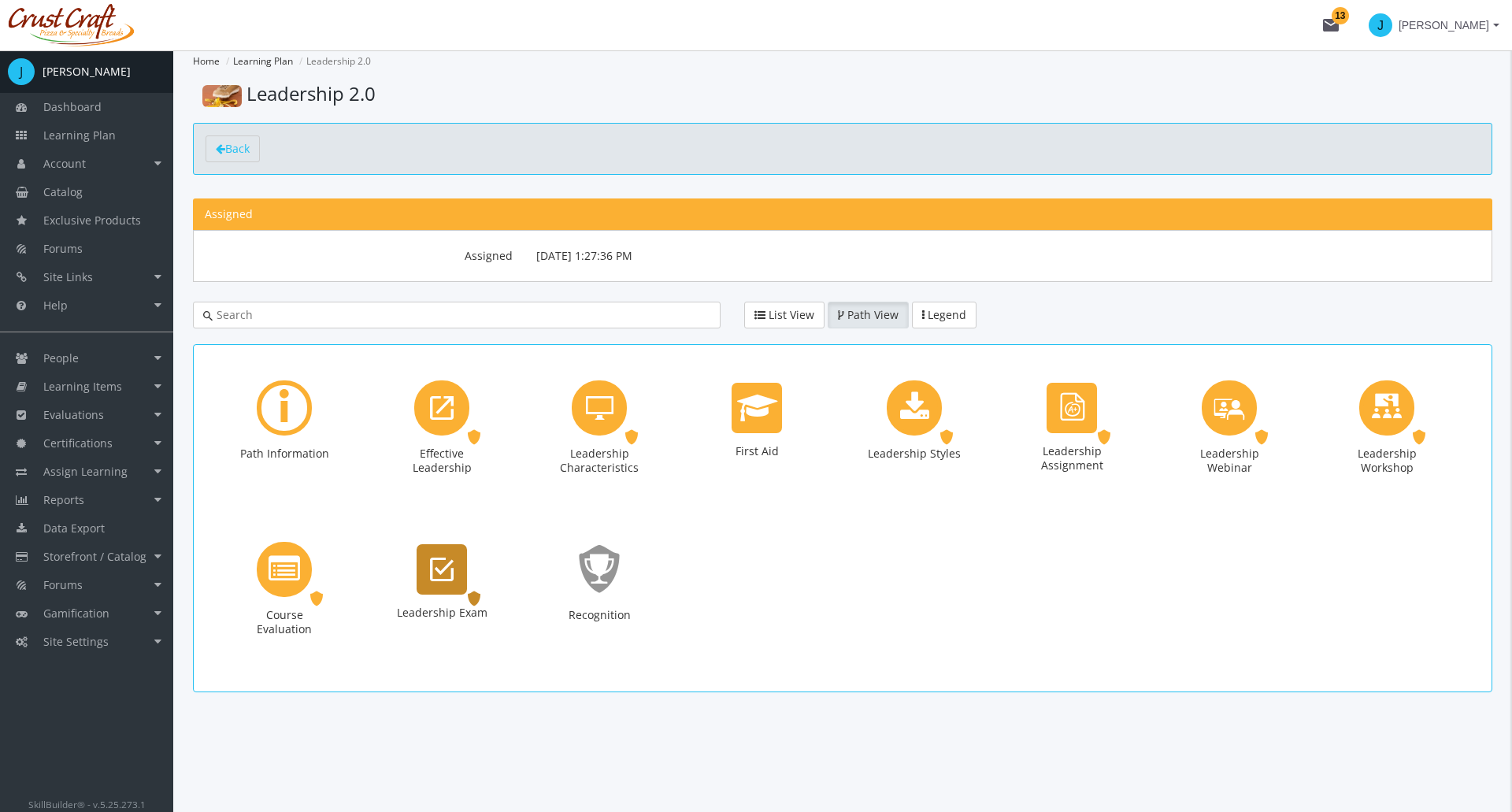
click at [516, 600] on div "Leadership Exam" at bounding box center [442, 599] width 158 height 161
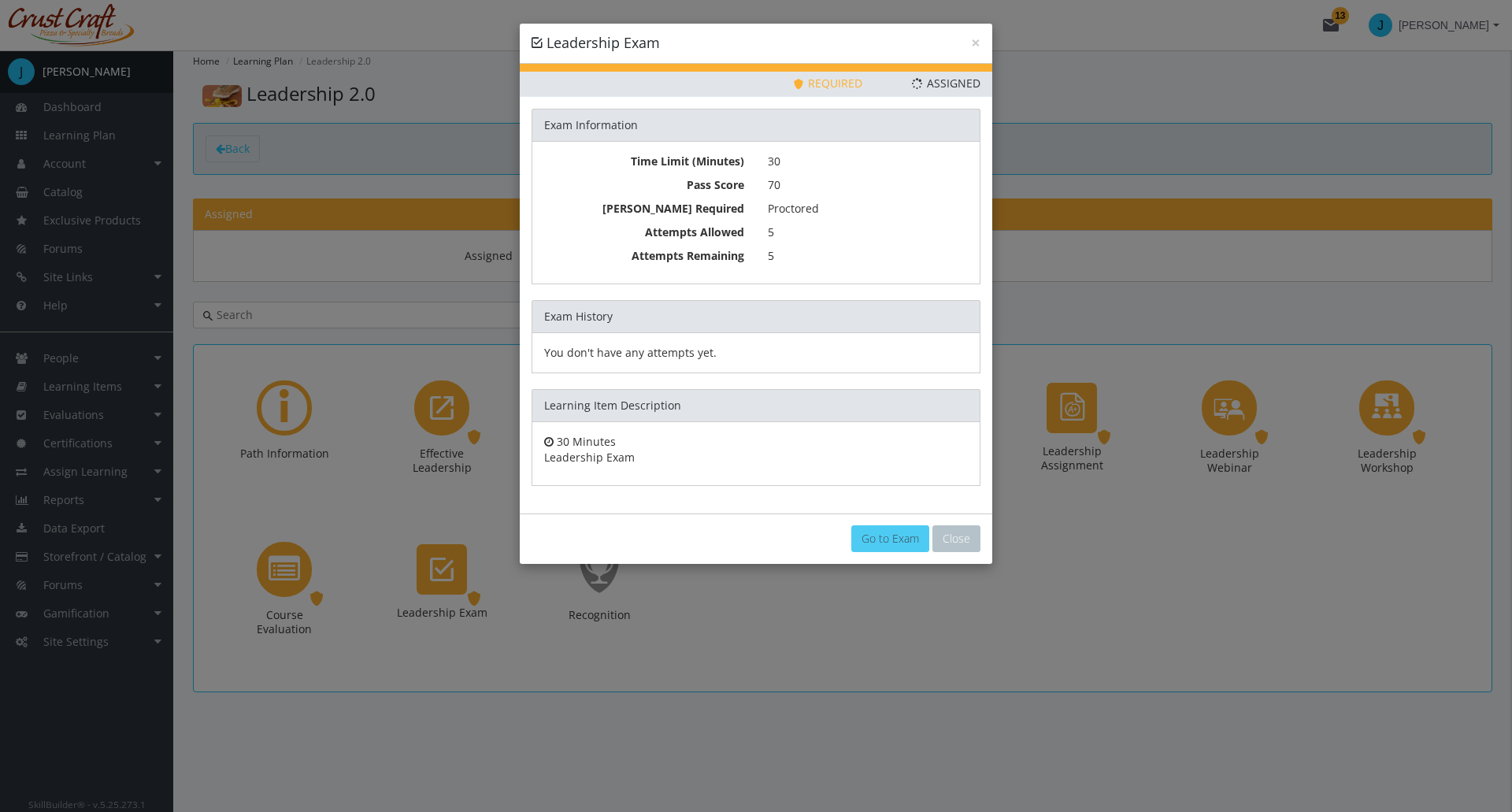
click at [913, 540] on link "Go to Exam" at bounding box center [890, 538] width 78 height 27
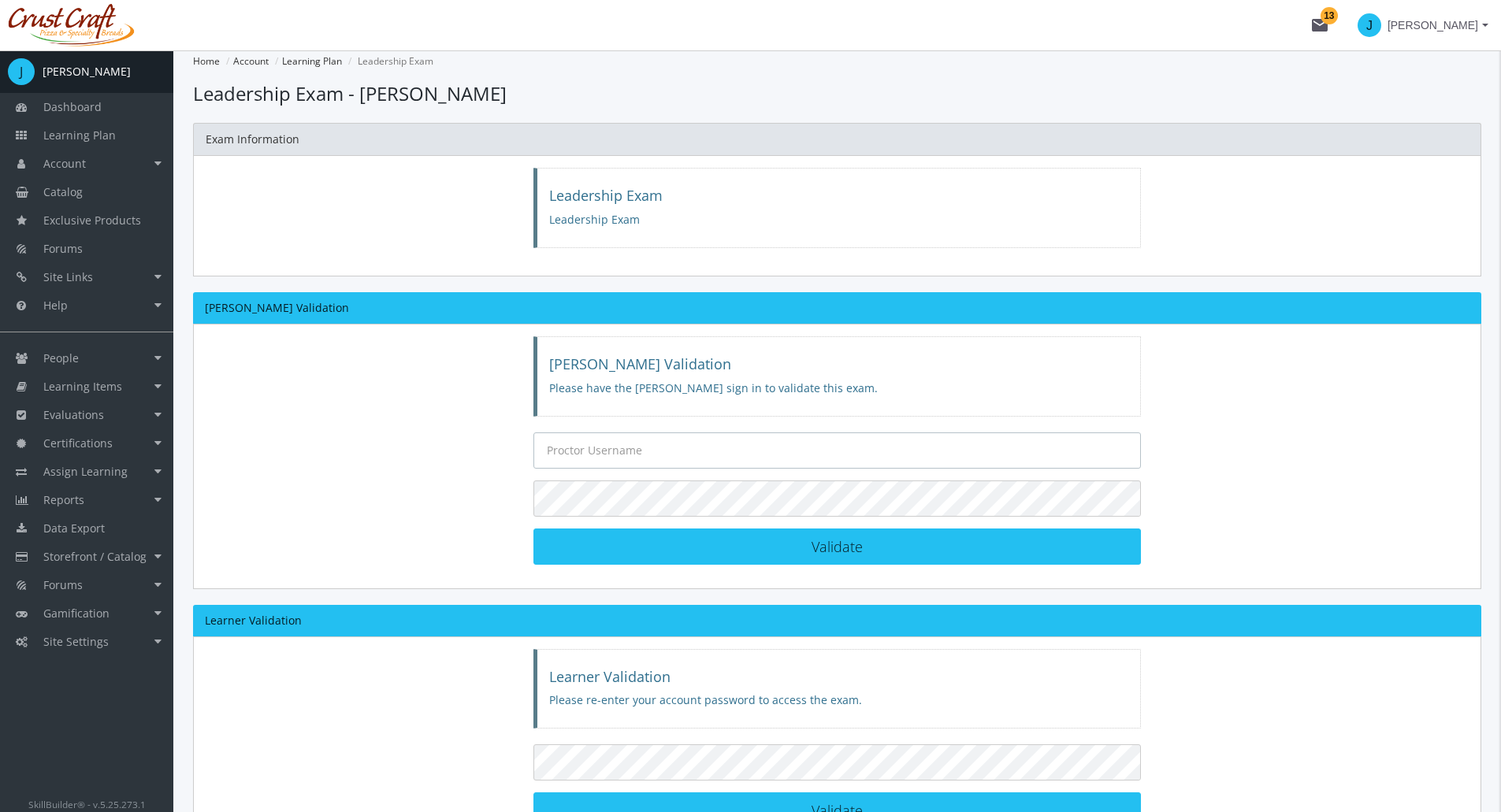
click at [600, 432] on input "text" at bounding box center [838, 451] width 609 height 36
type input "[EMAIL_ADDRESS][PERSON_NAME][DOMAIN_NAME]"
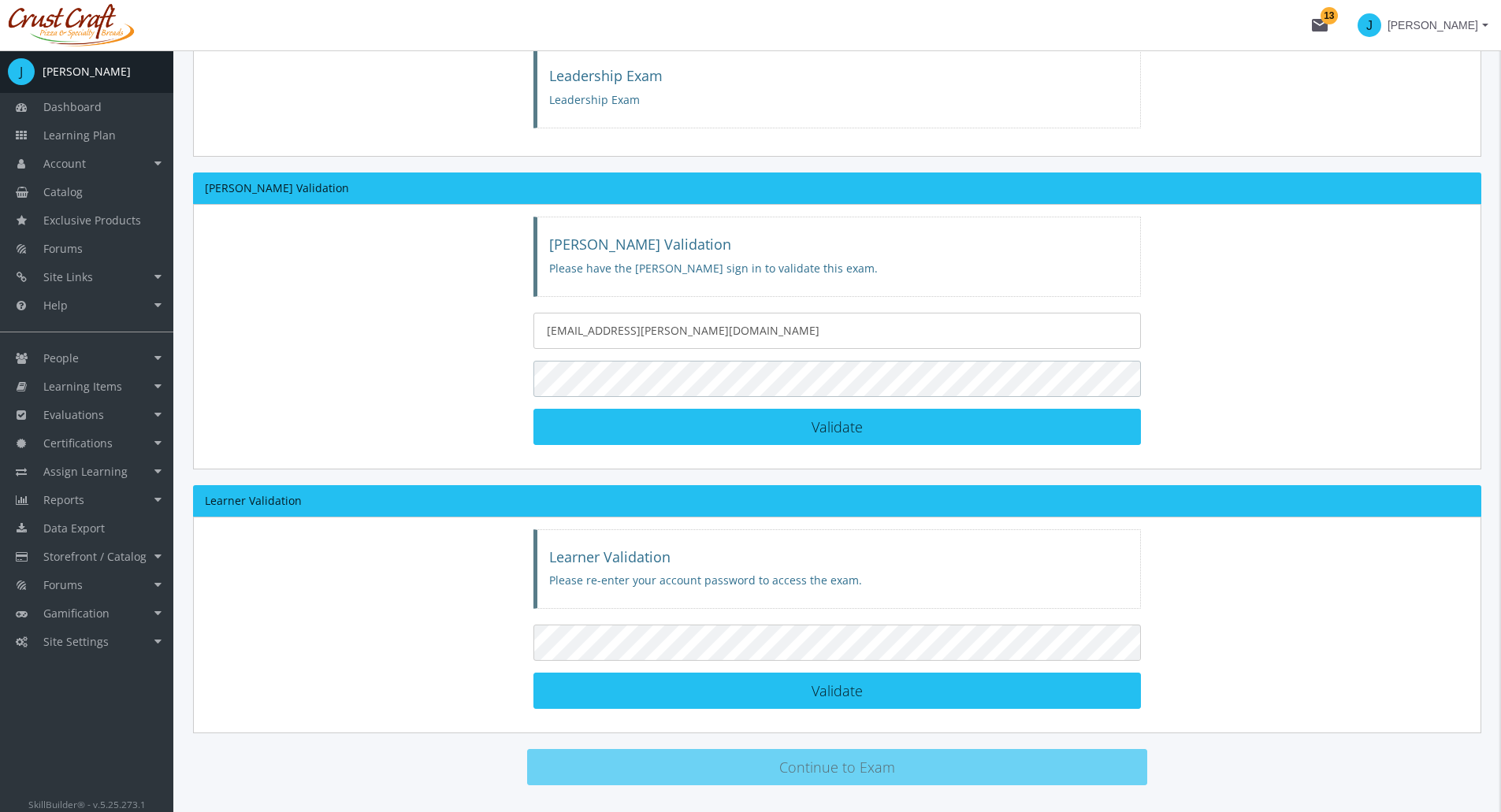
scroll to position [41, 0]
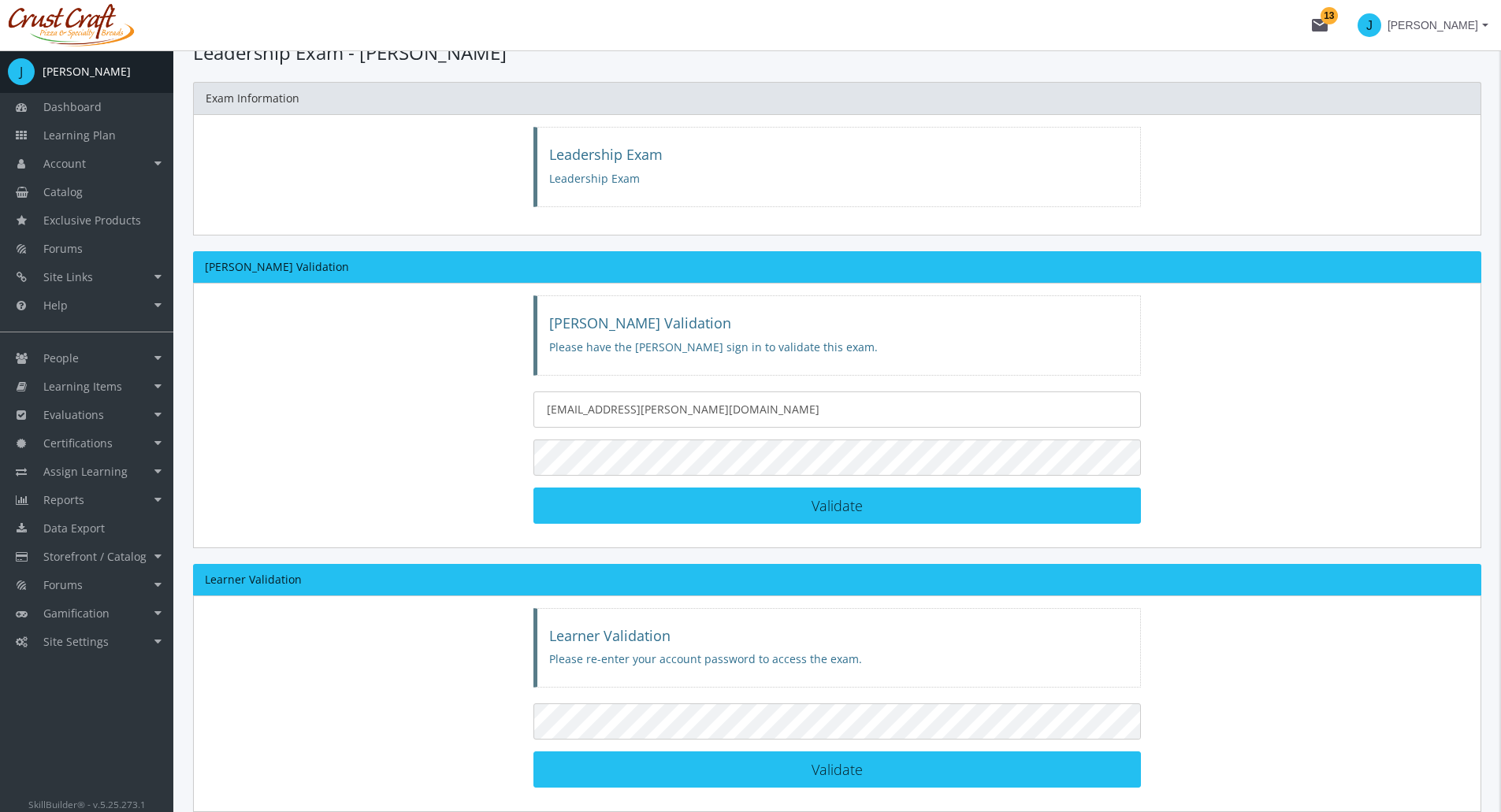
click at [540, 483] on form "[EMAIL_ADDRESS][PERSON_NAME][DOMAIN_NAME] Validate [PERSON_NAME] Validated!" at bounding box center [838, 458] width 609 height 133
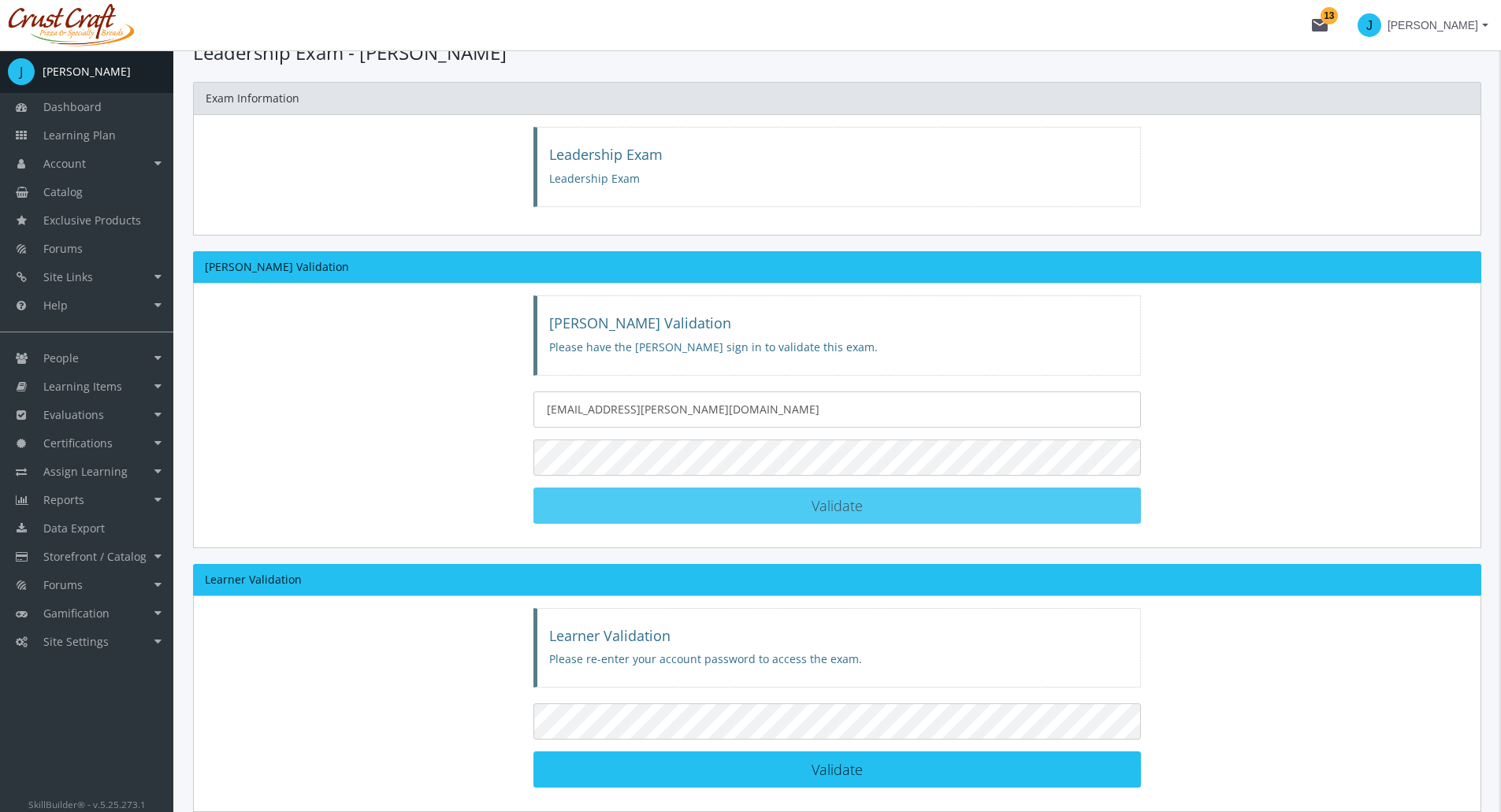
click at [609, 505] on button "Validate [PERSON_NAME] Validated!" at bounding box center [838, 506] width 609 height 36
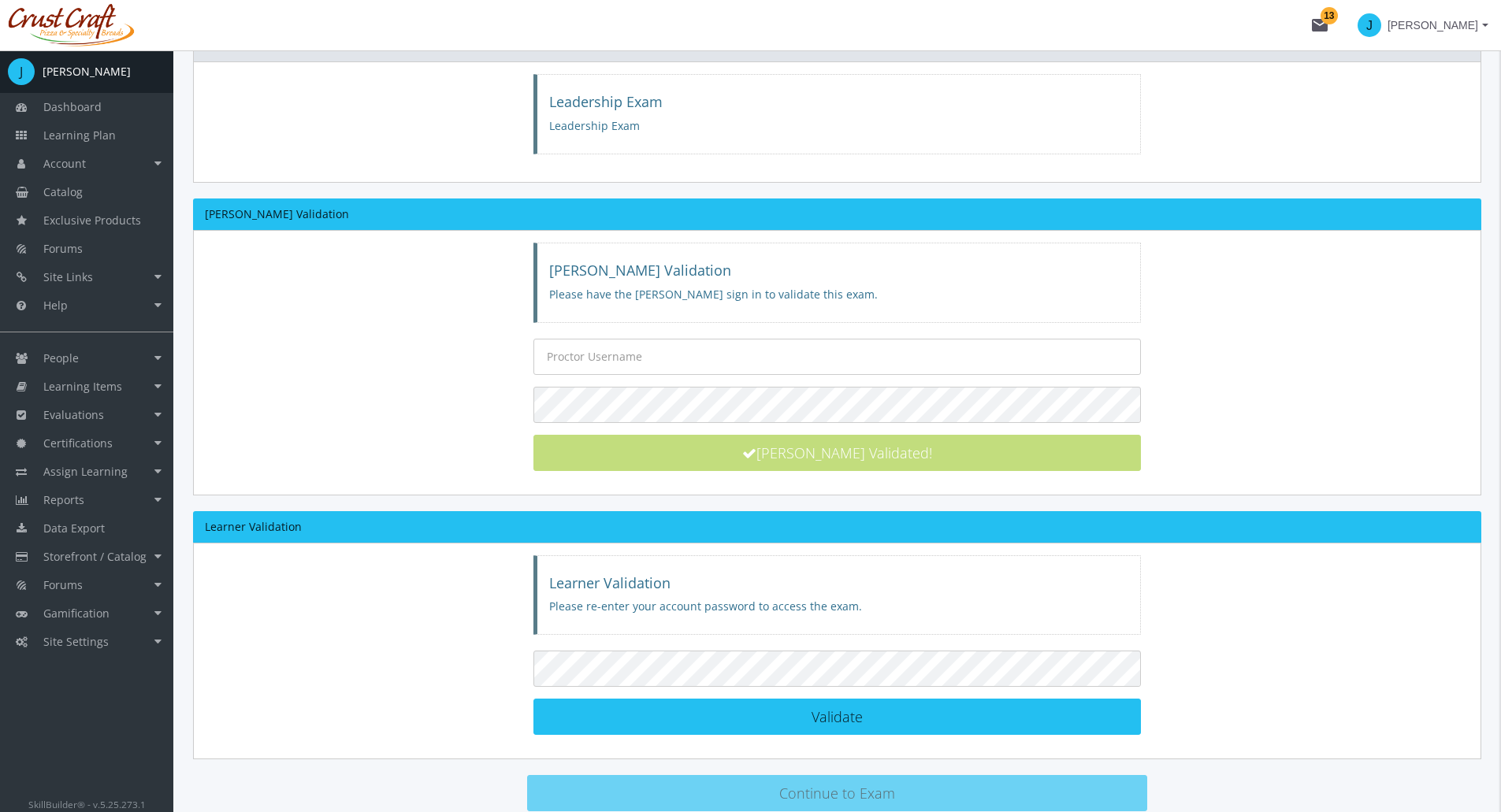
scroll to position [120, 0]
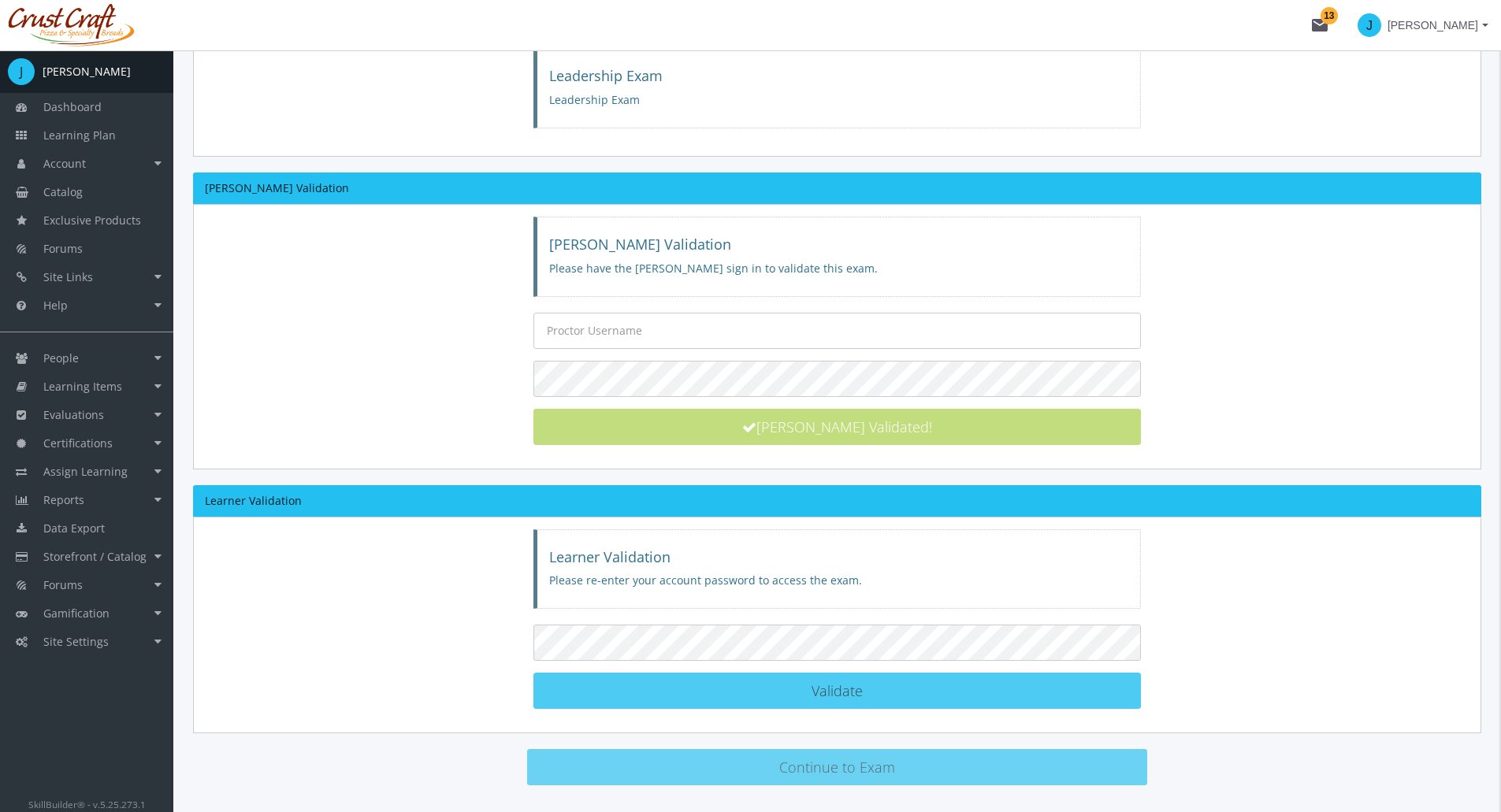
click at [671, 692] on button "Validate Learner Validated!" at bounding box center [838, 691] width 609 height 36
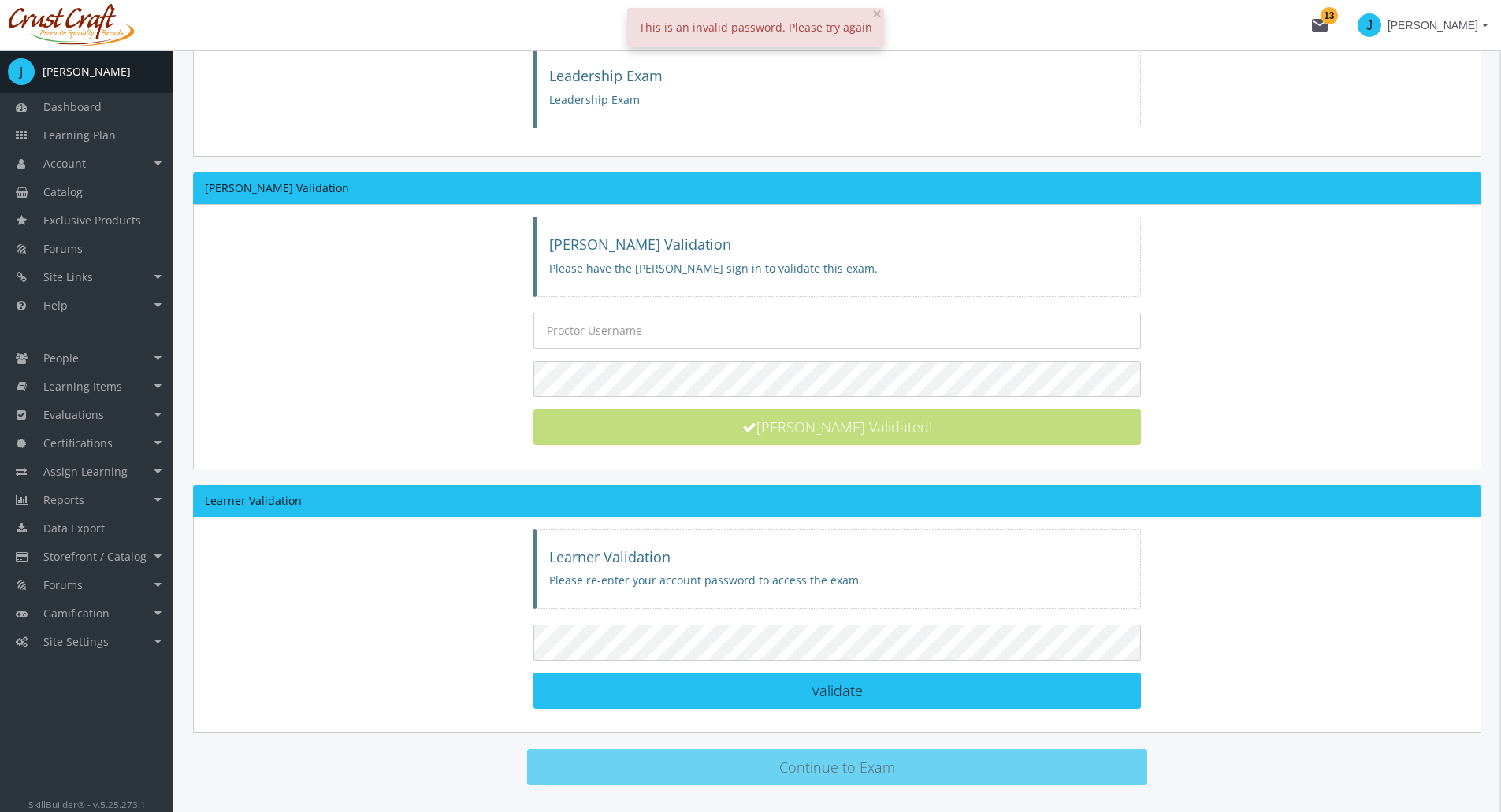
click at [401, 471] on div "[PERSON_NAME] Validation [PERSON_NAME] Validation Please have the [PERSON_NAME]…" at bounding box center [838, 453] width 1289 height 562
type input "[EMAIL_ADDRESS][PERSON_NAME][DOMAIN_NAME]"
click at [95, 388] on span "Learning Items" at bounding box center [82, 386] width 79 height 15
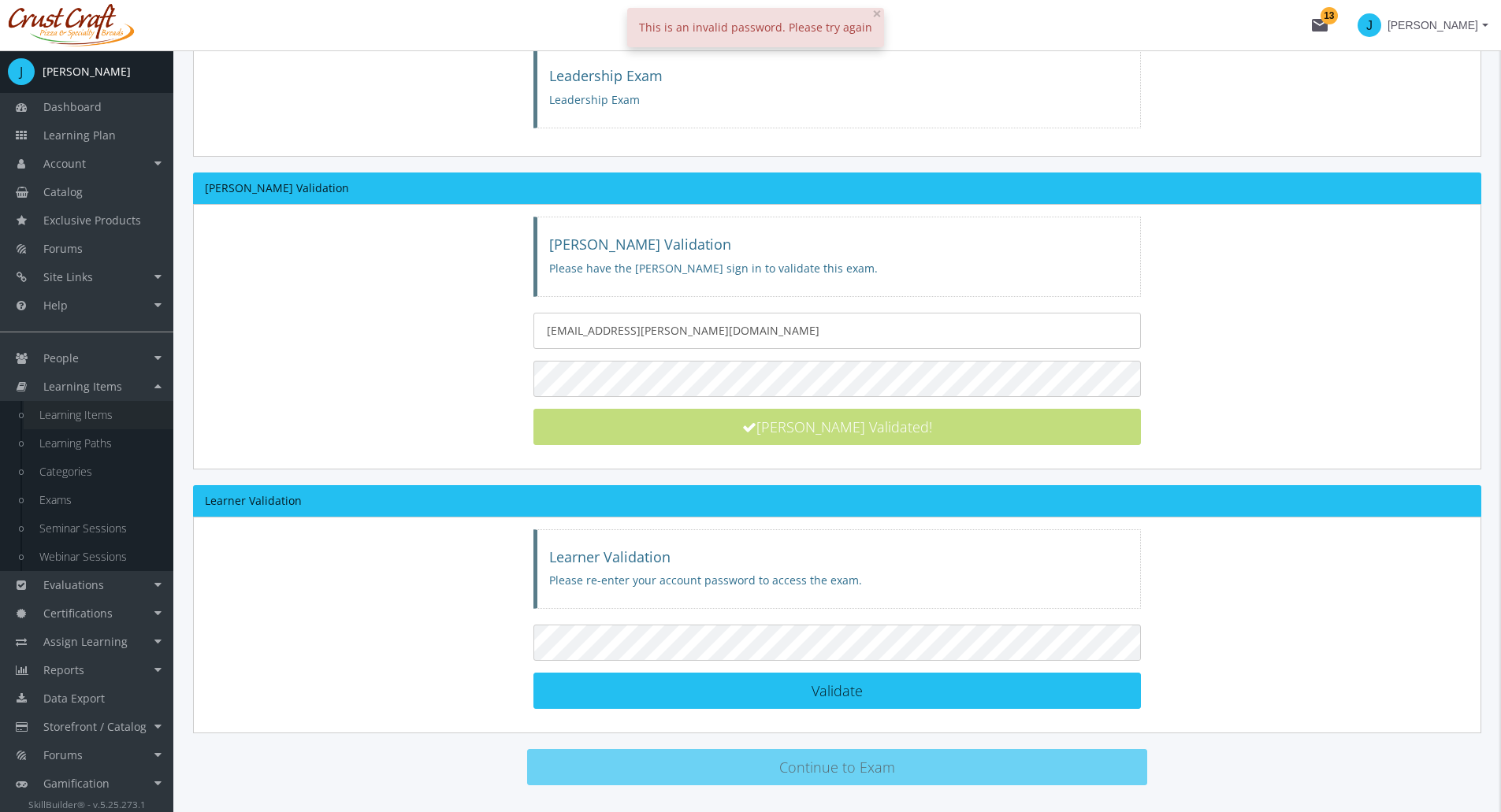
click at [111, 413] on link "Learning Items" at bounding box center [98, 415] width 150 height 29
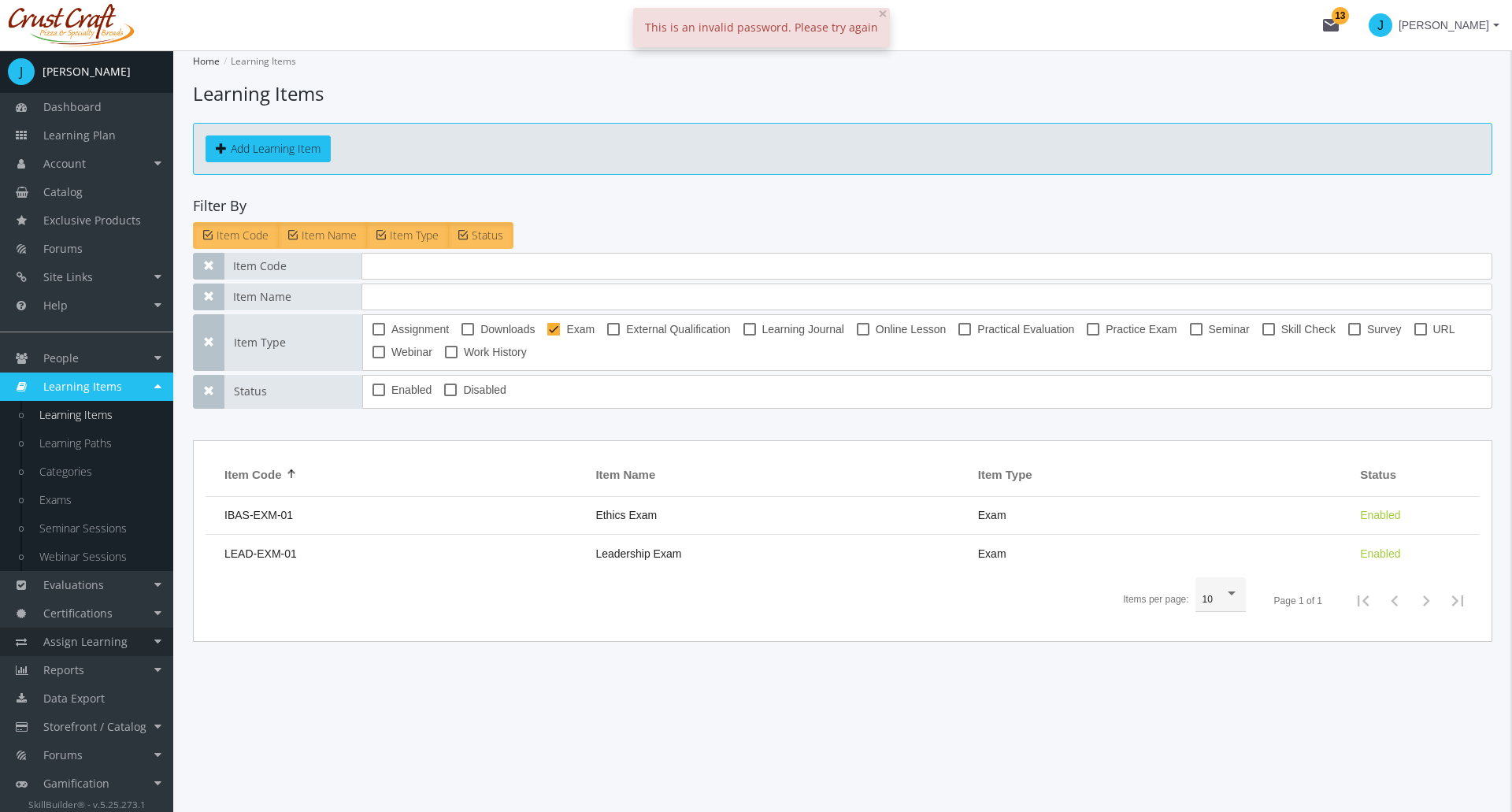
click at [118, 647] on span "Assign Learning" at bounding box center [85, 641] width 84 height 15
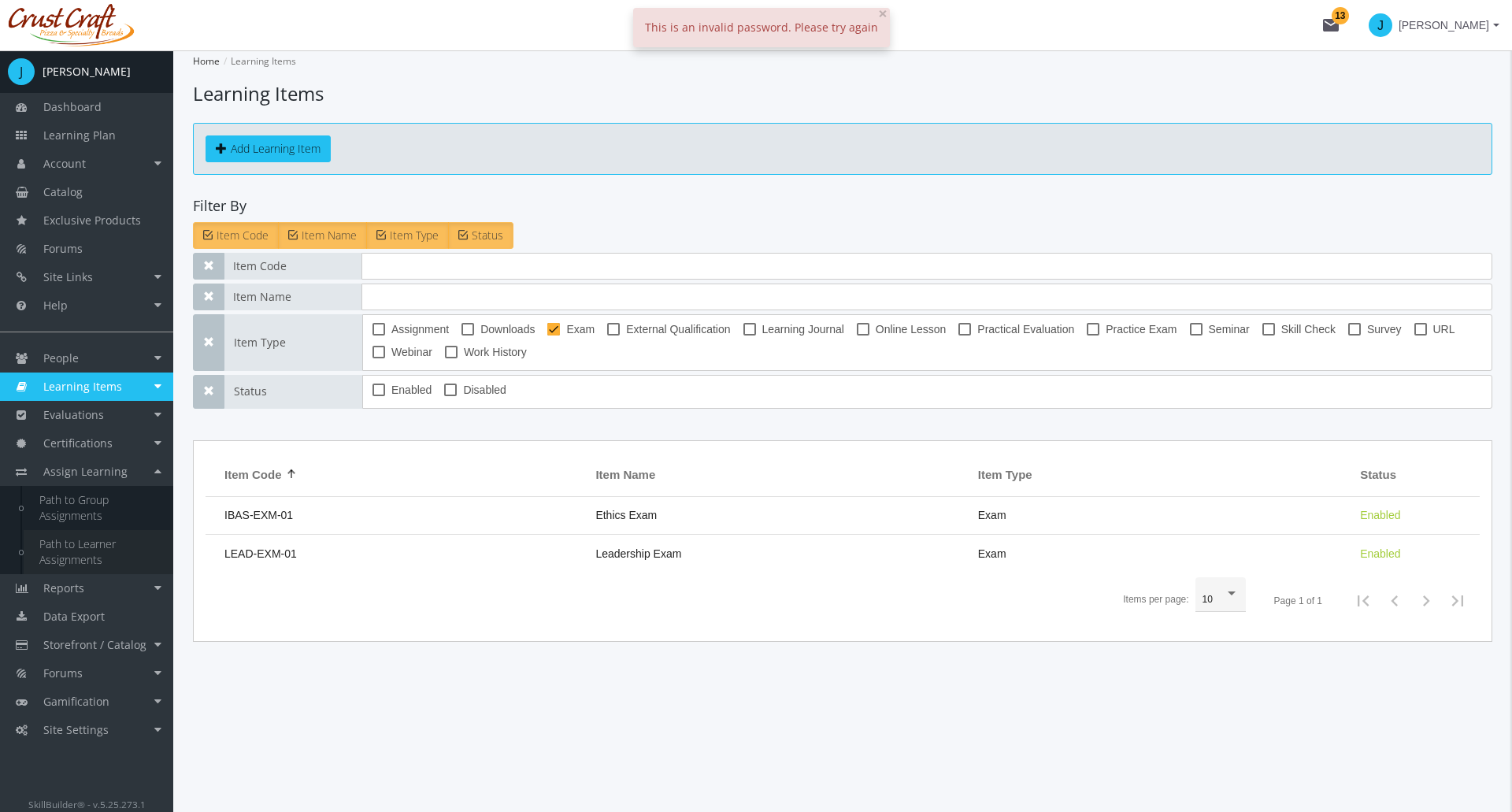
click at [110, 555] on link "Path to Learner Assignments" at bounding box center [98, 552] width 150 height 44
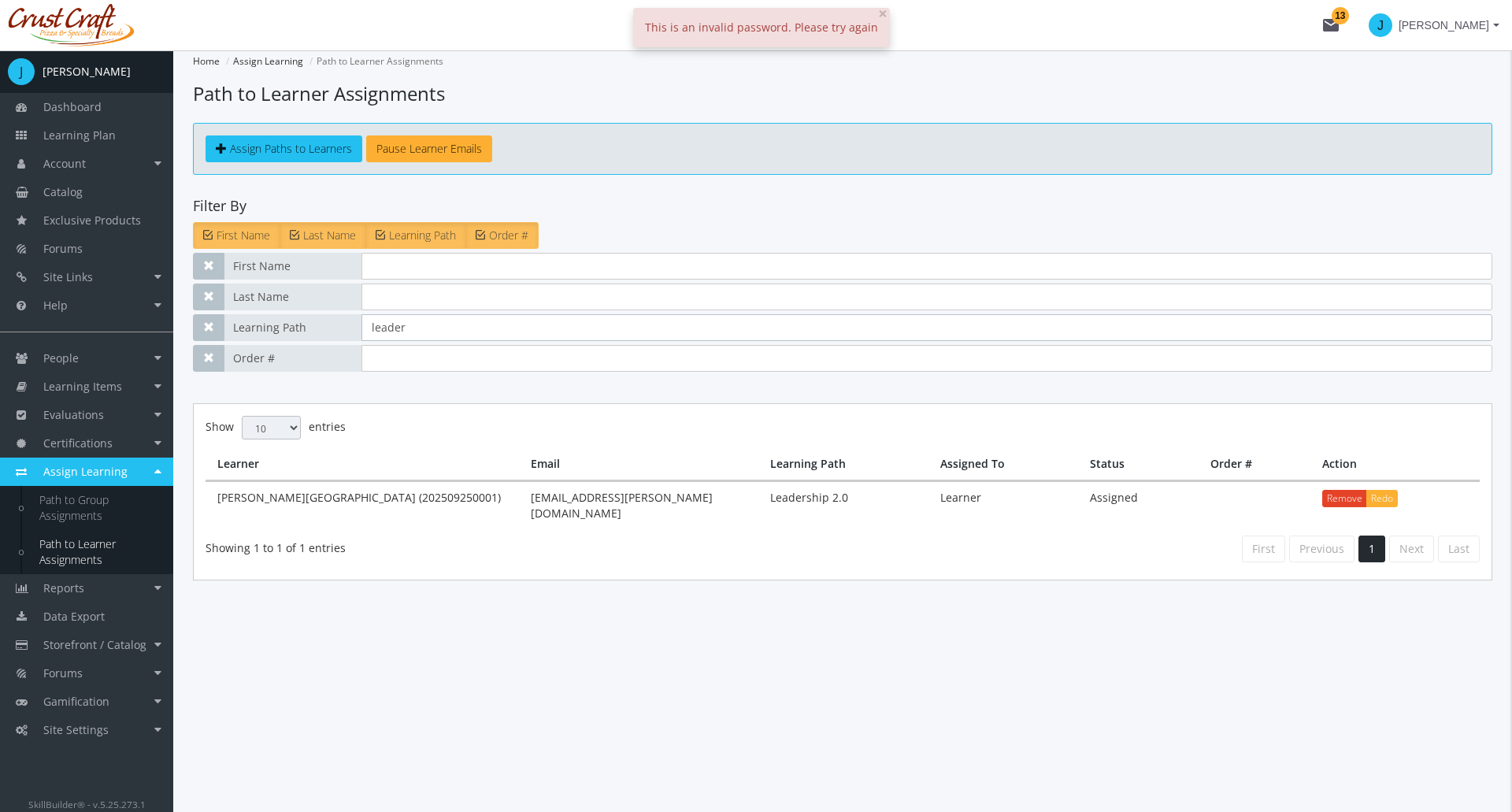
click at [483, 328] on input "leader" at bounding box center [926, 328] width 1131 height 27
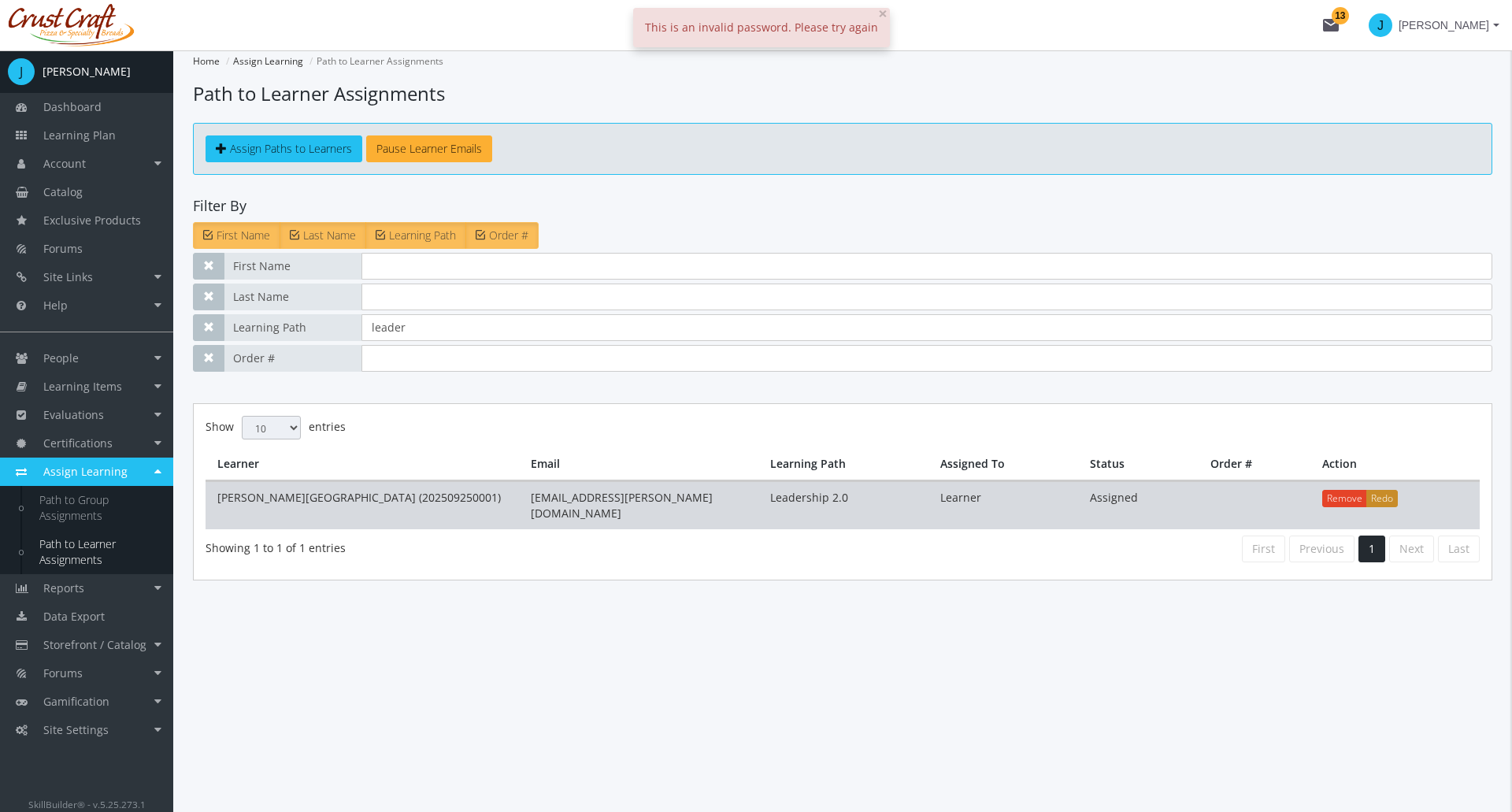
click at [1386, 496] on button "Redo" at bounding box center [1382, 498] width 31 height 17
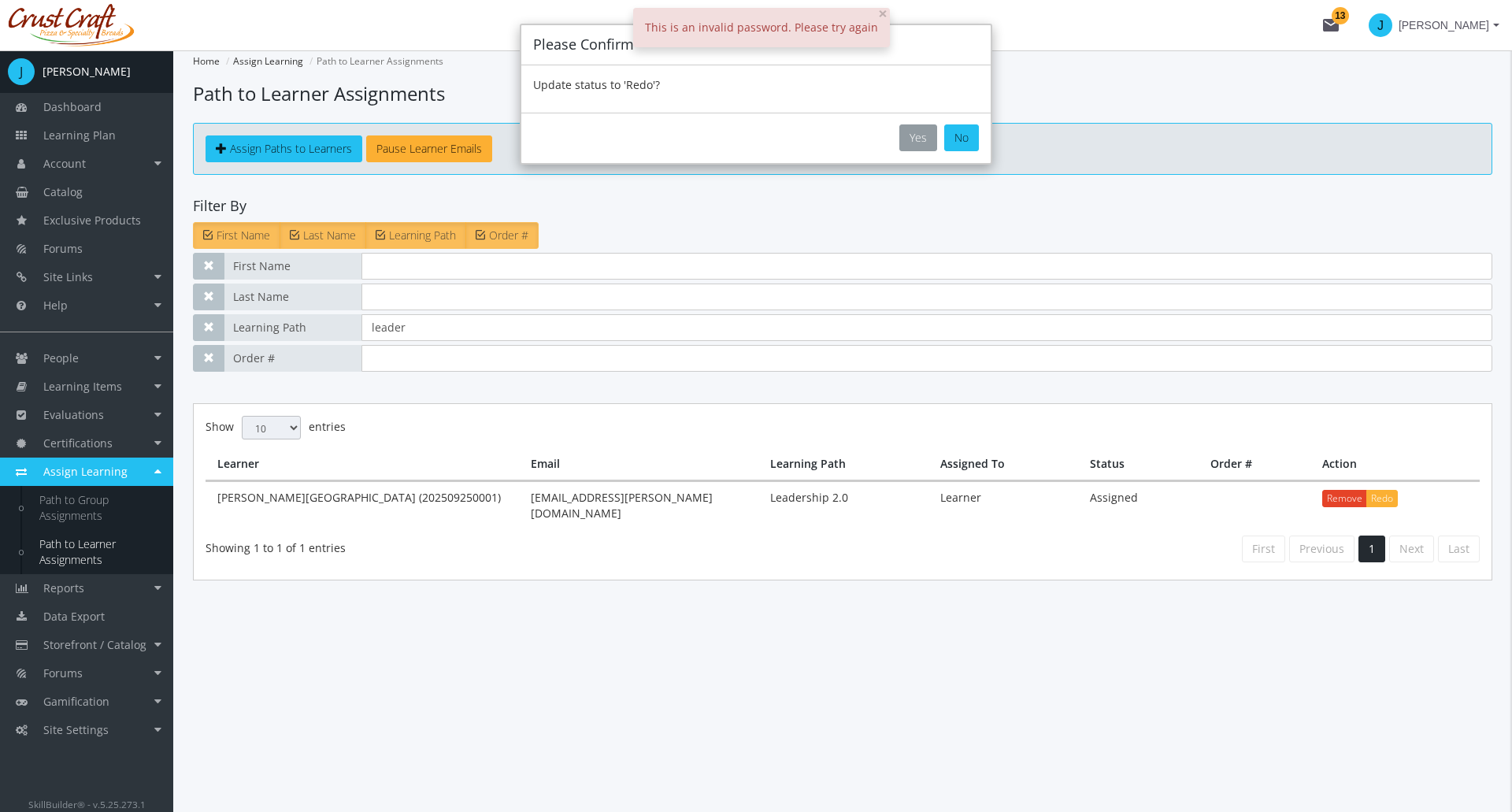
click at [914, 137] on button "Yes" at bounding box center [918, 138] width 38 height 27
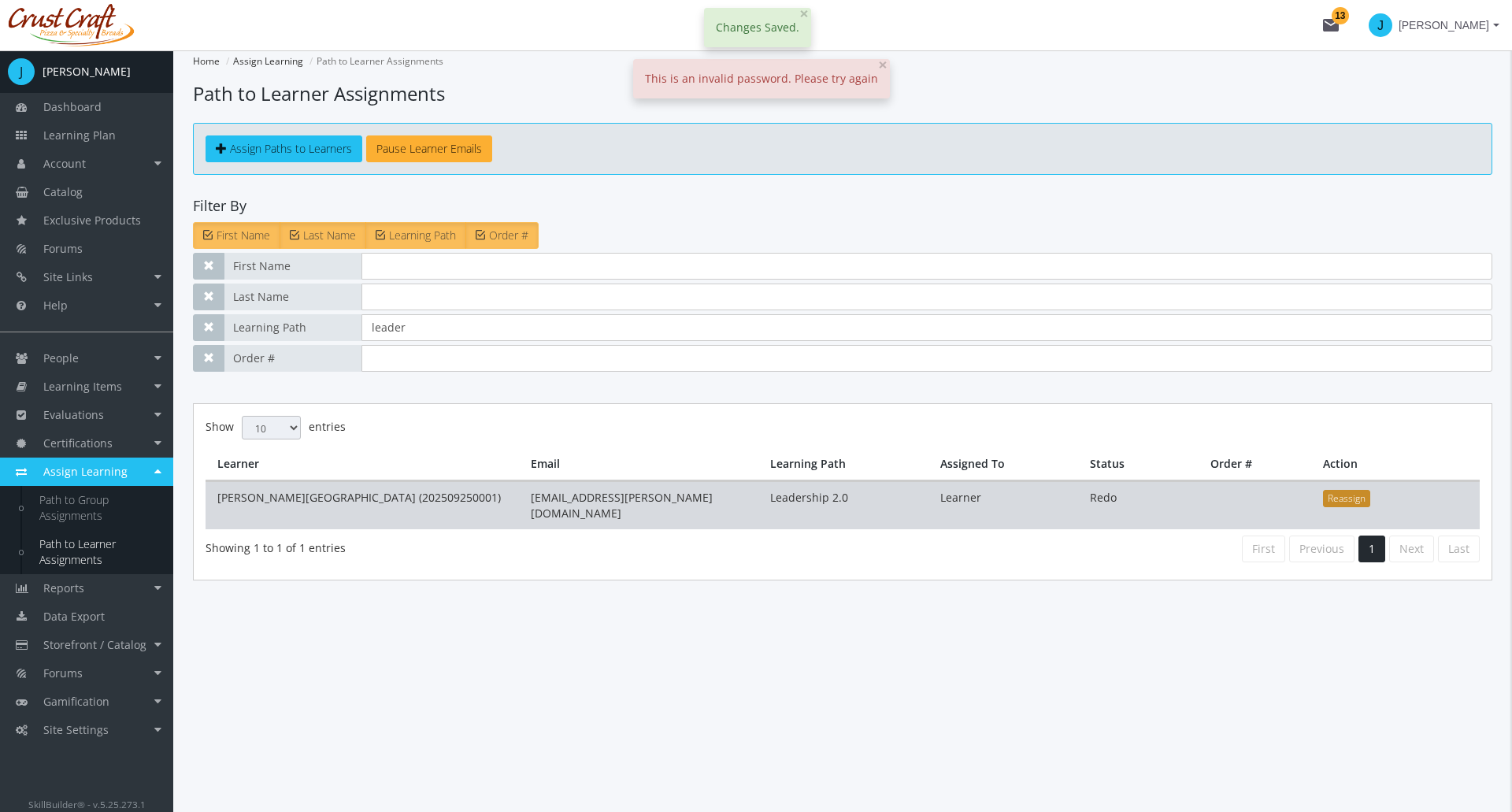
click at [1352, 502] on button "Reassign" at bounding box center [1347, 498] width 48 height 17
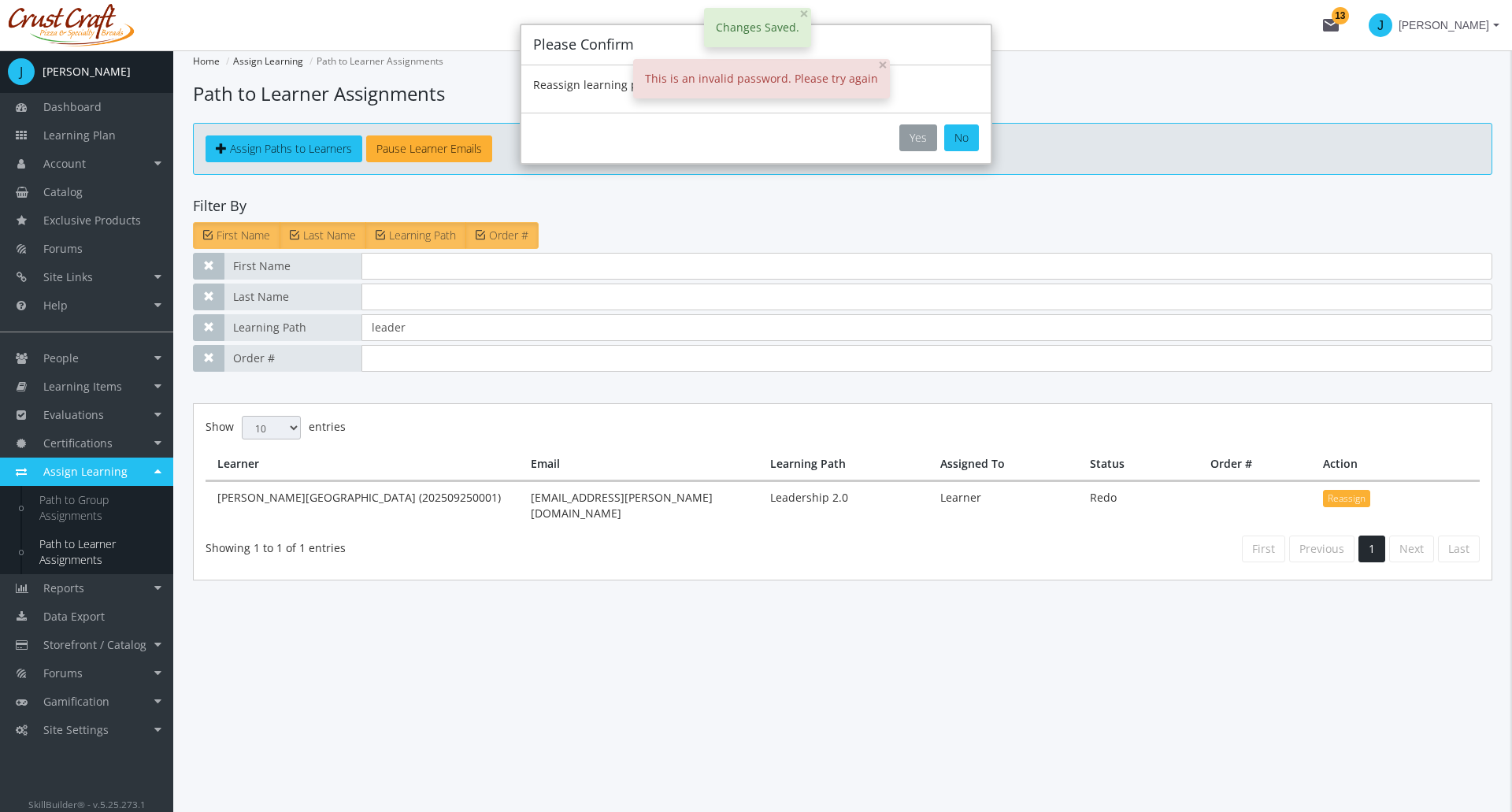
click at [922, 143] on button "Yes" at bounding box center [918, 138] width 38 height 27
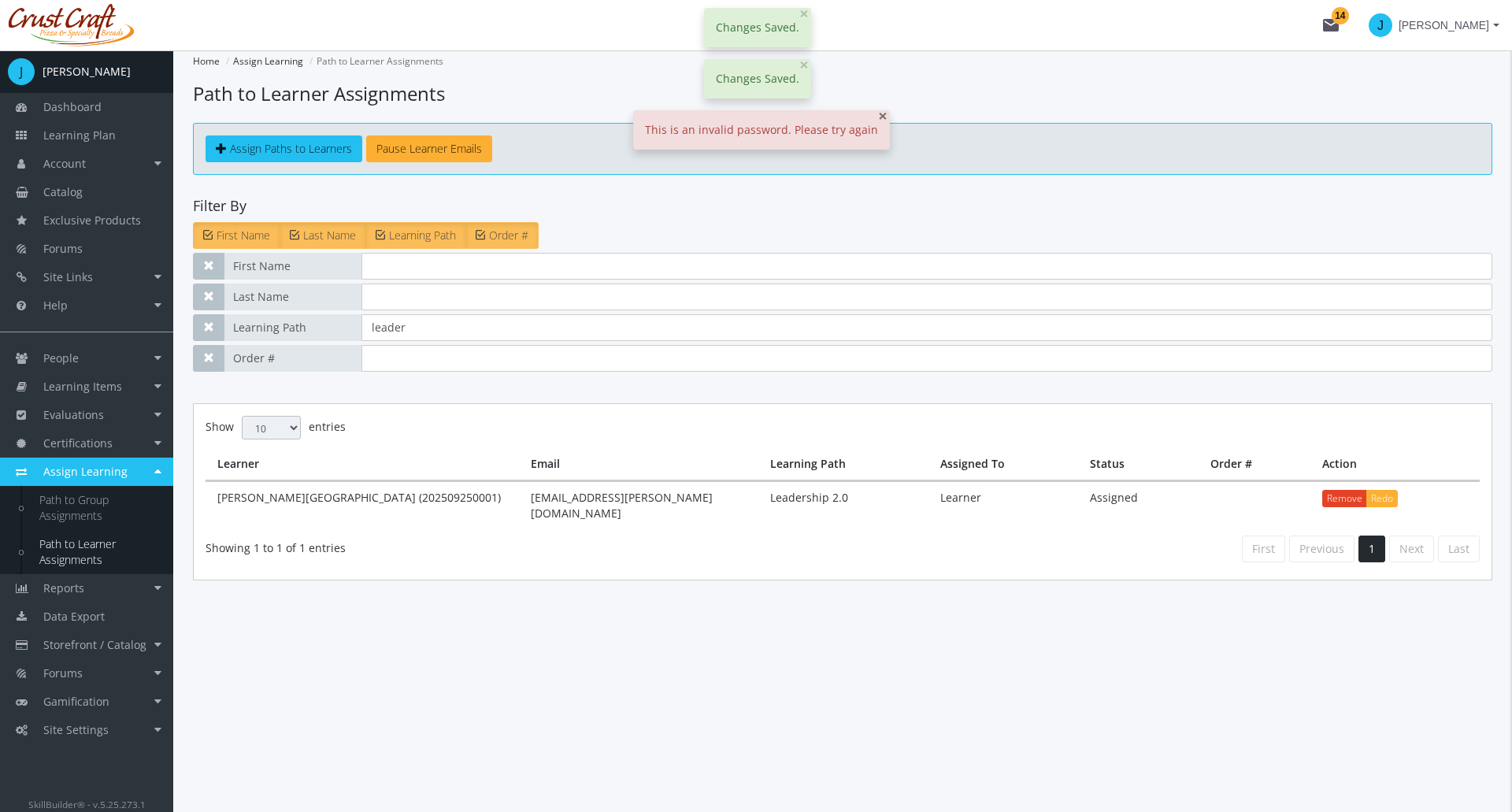
click at [878, 116] on span "×" at bounding box center [882, 115] width 10 height 22
click at [801, 68] on span "×" at bounding box center [803, 64] width 10 height 22
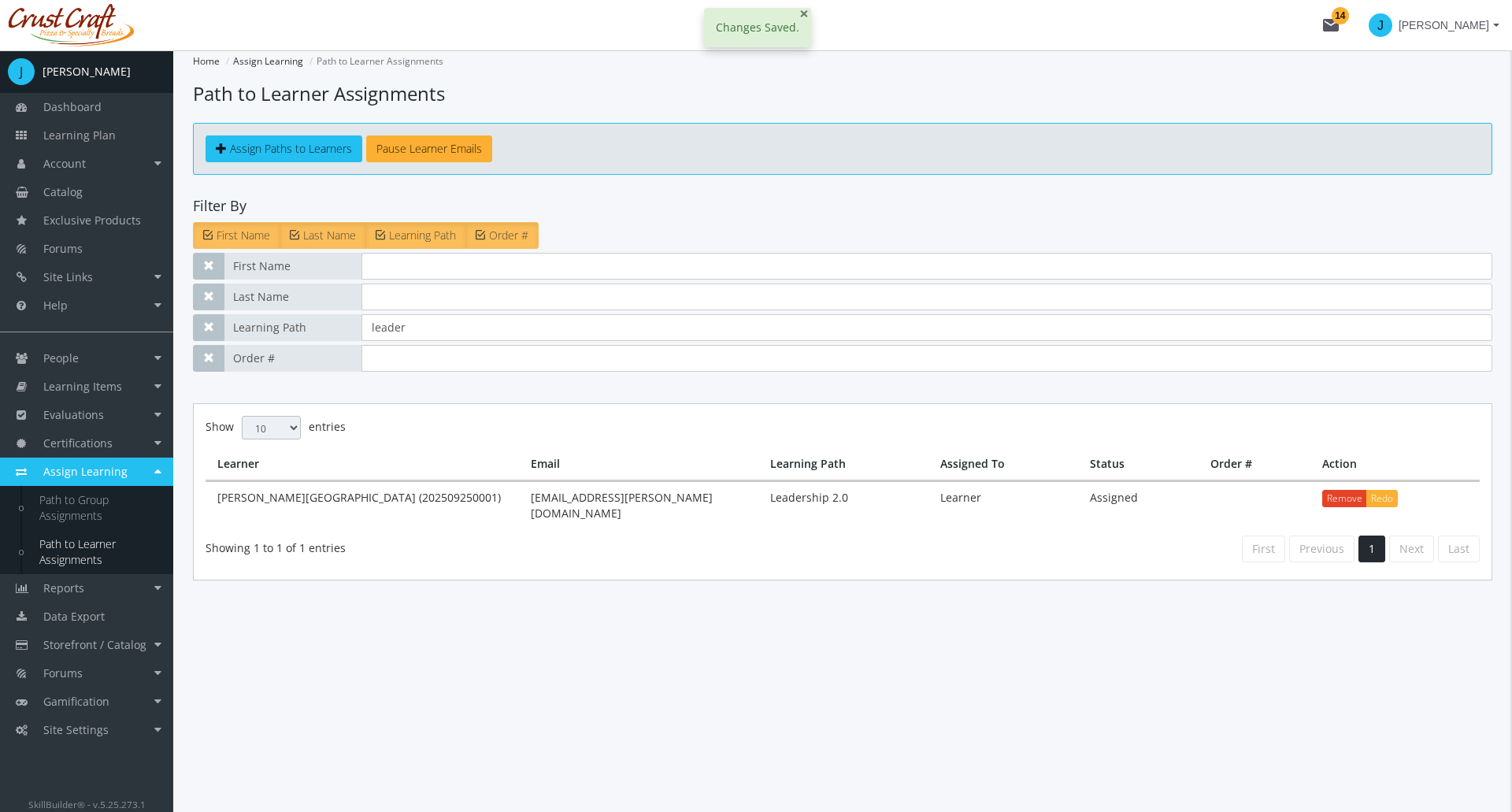
click at [799, 19] on span "×" at bounding box center [803, 13] width 10 height 22
click at [111, 385] on span "Learning Items" at bounding box center [82, 386] width 79 height 15
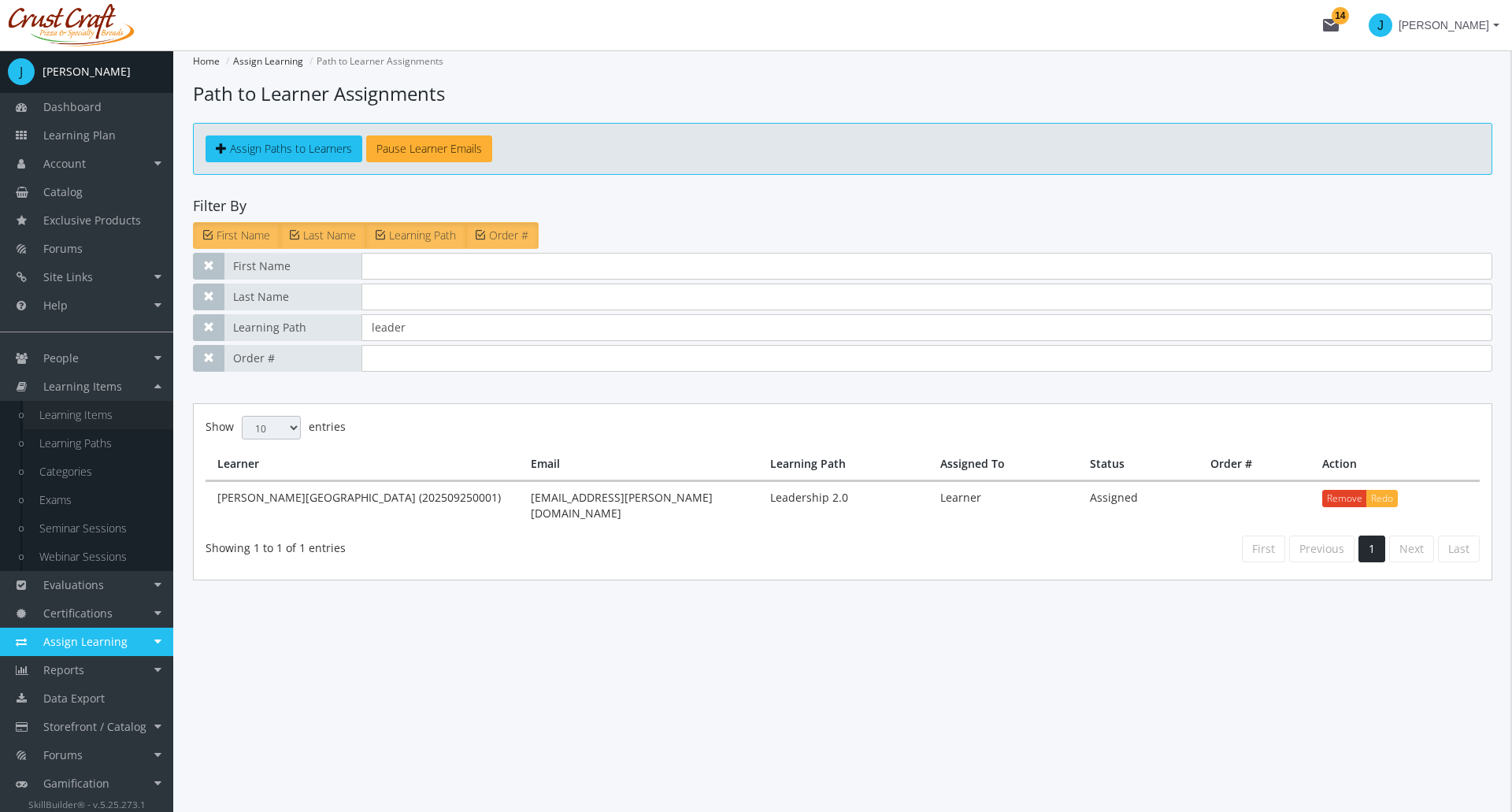
click at [114, 427] on link "Learning Items" at bounding box center [98, 415] width 150 height 29
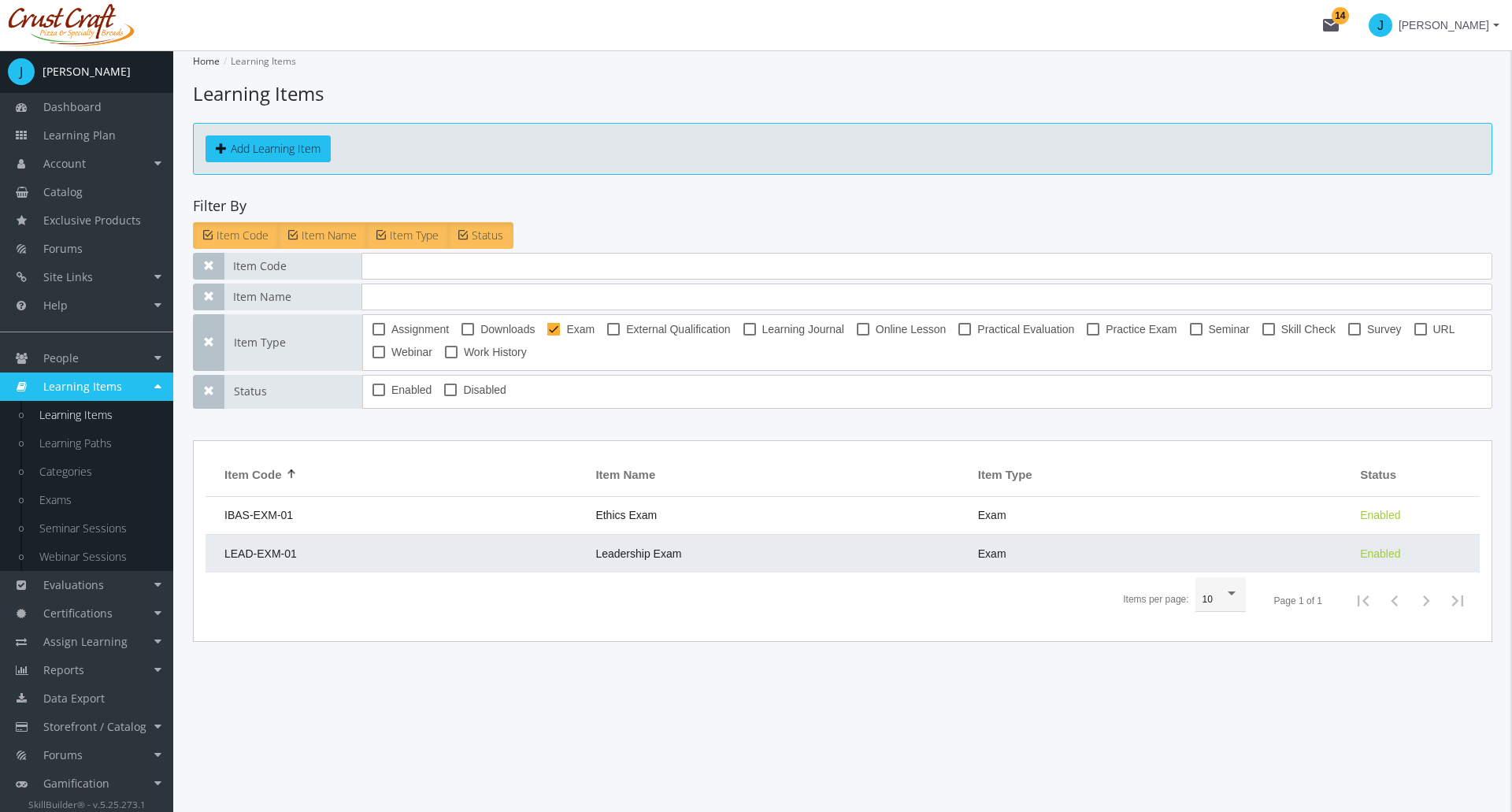
click at [314, 568] on td "LEAD-EXM-01" at bounding box center [396, 554] width 382 height 38
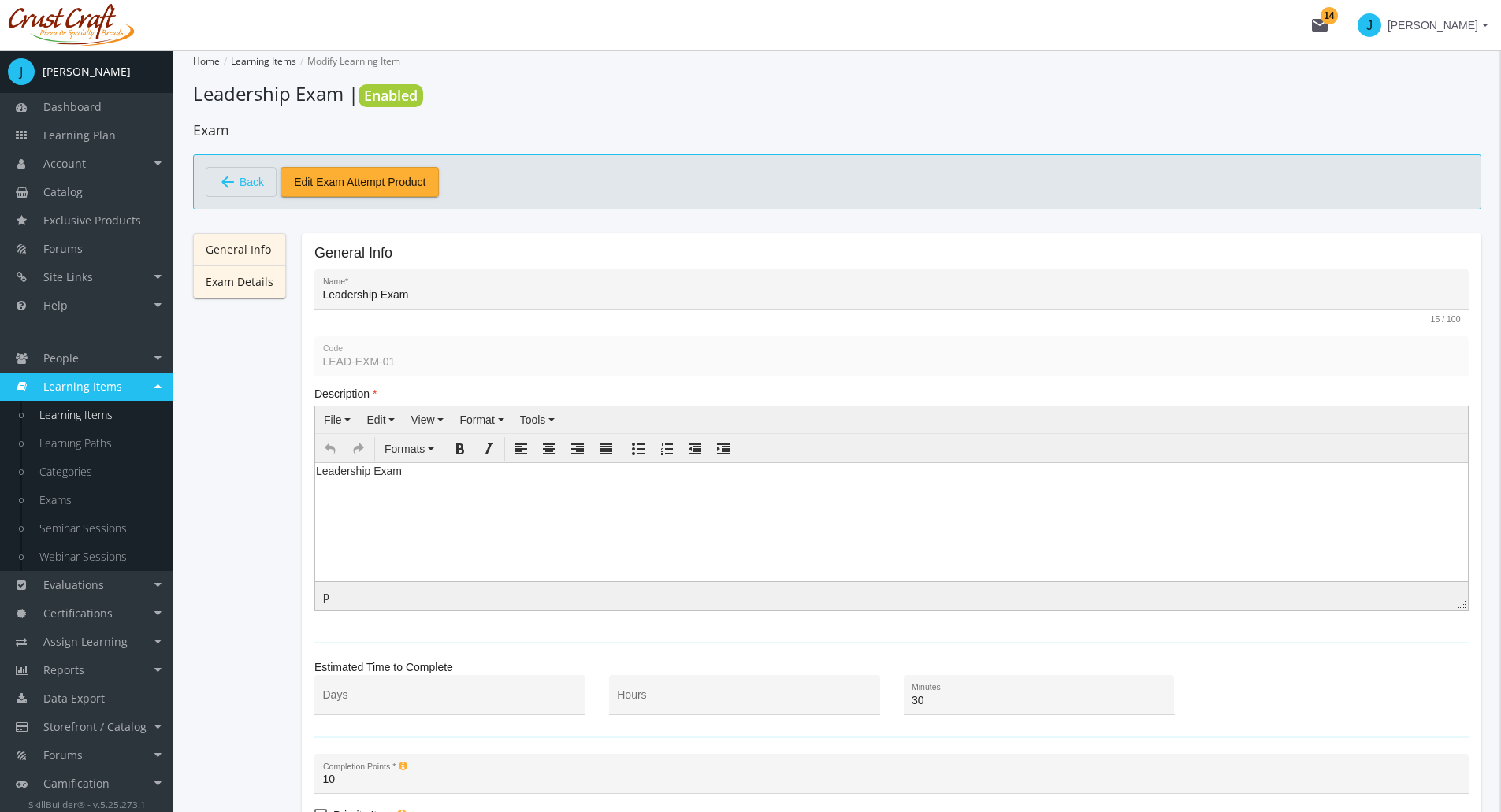
click at [248, 282] on link "Exam Details" at bounding box center [239, 282] width 93 height 33
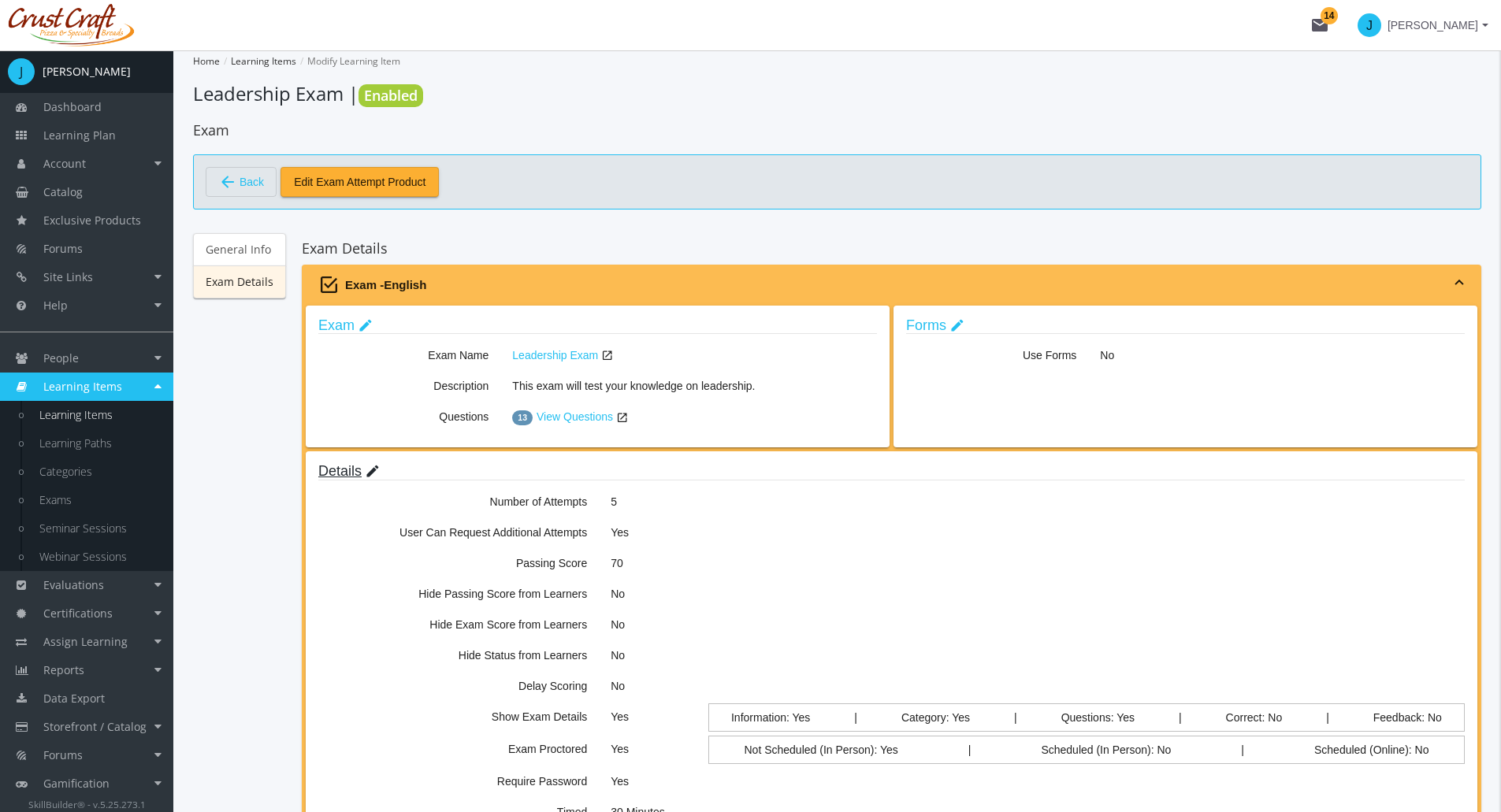
click at [356, 465] on link "Details edit" at bounding box center [349, 471] width 62 height 16
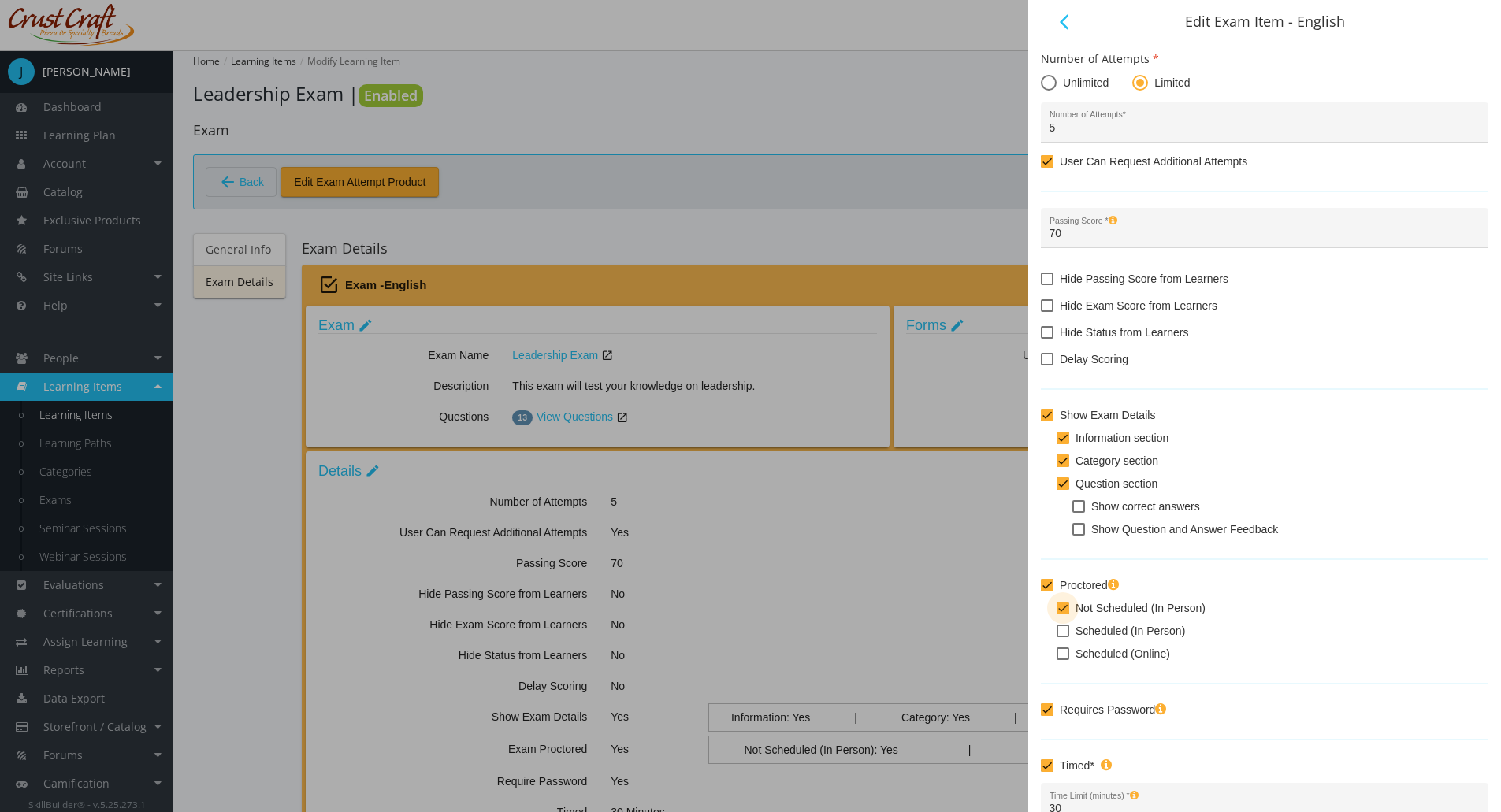
click at [1064, 612] on span at bounding box center [1063, 607] width 13 height 13
click at [1058, 614] on input "Not Scheduled (In Person)" at bounding box center [1057, 614] width 1 height 1
click at [1067, 609] on span at bounding box center [1063, 607] width 13 height 13
click at [1058, 614] on input "Not Scheduled (In Person)" at bounding box center [1057, 614] width 1 height 1
checkbox input "true"
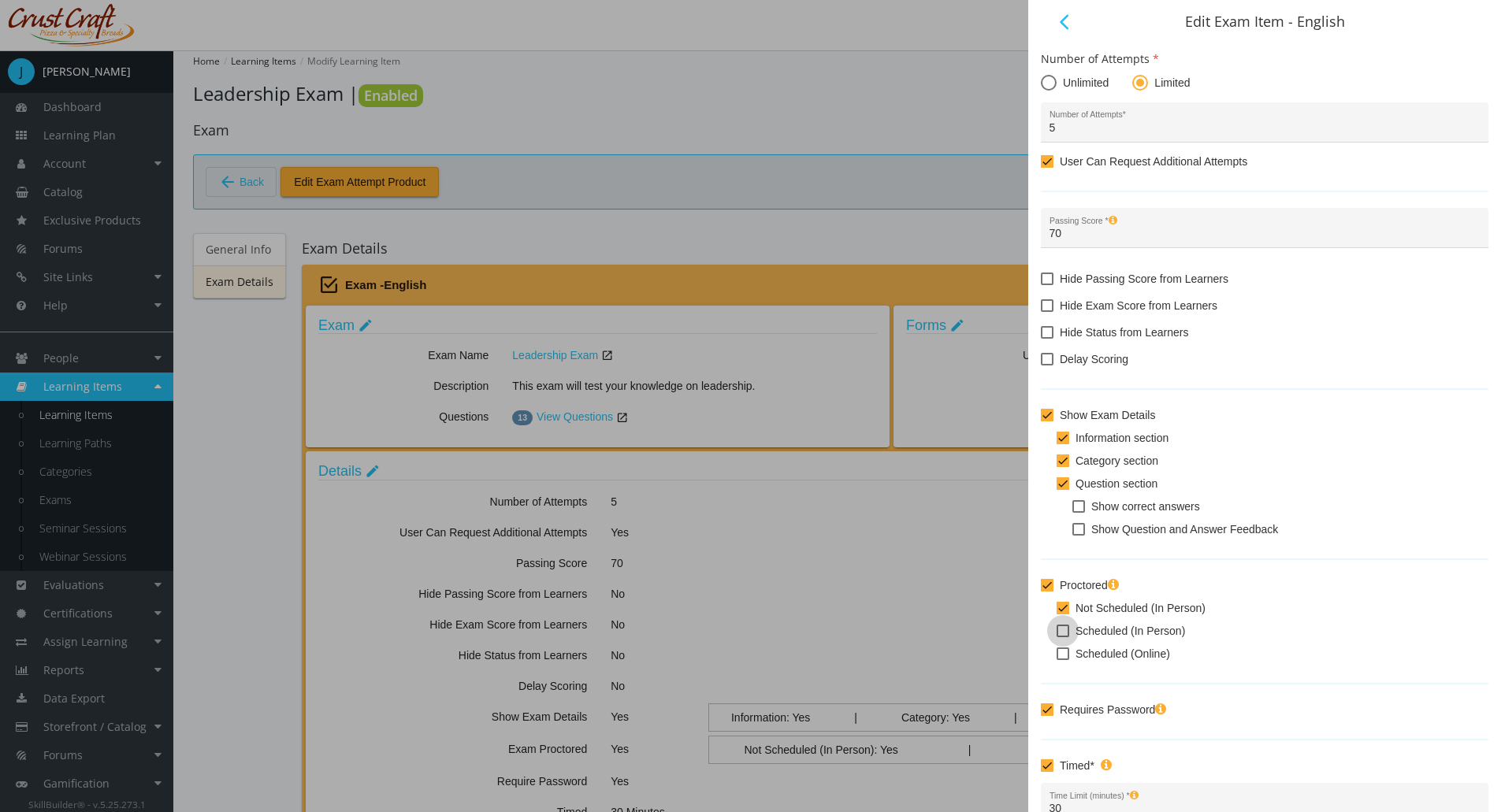
click at [1063, 627] on span at bounding box center [1063, 631] width 13 height 13
click at [1058, 636] on input "Scheduled (In Person)" at bounding box center [1057, 636] width 1 height 1
checkbox input "true"
click at [1068, 610] on span at bounding box center [1063, 607] width 13 height 13
click at [1058, 614] on input "Not Scheduled (In Person)" at bounding box center [1057, 614] width 1 height 1
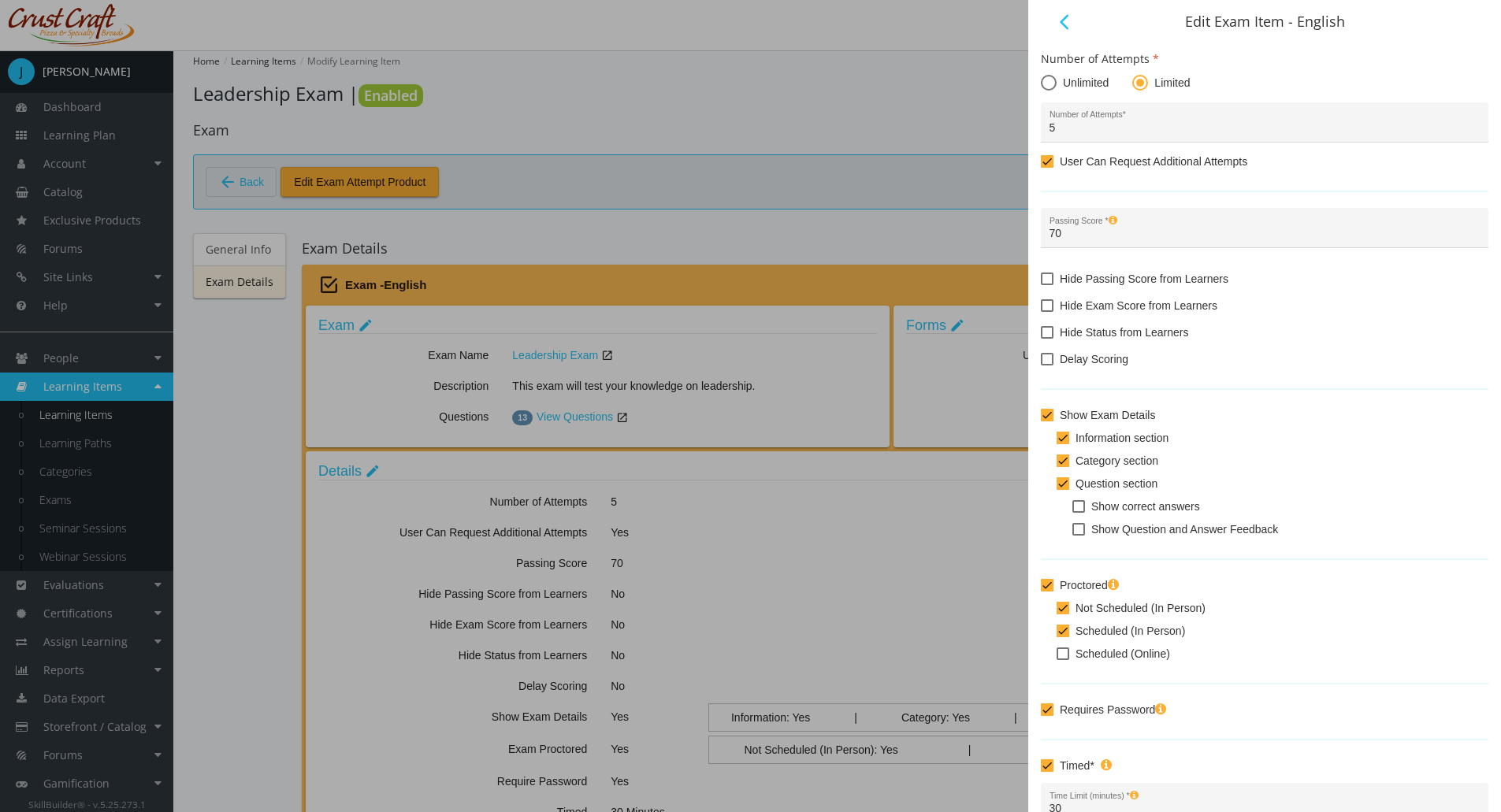
checkbox input "false"
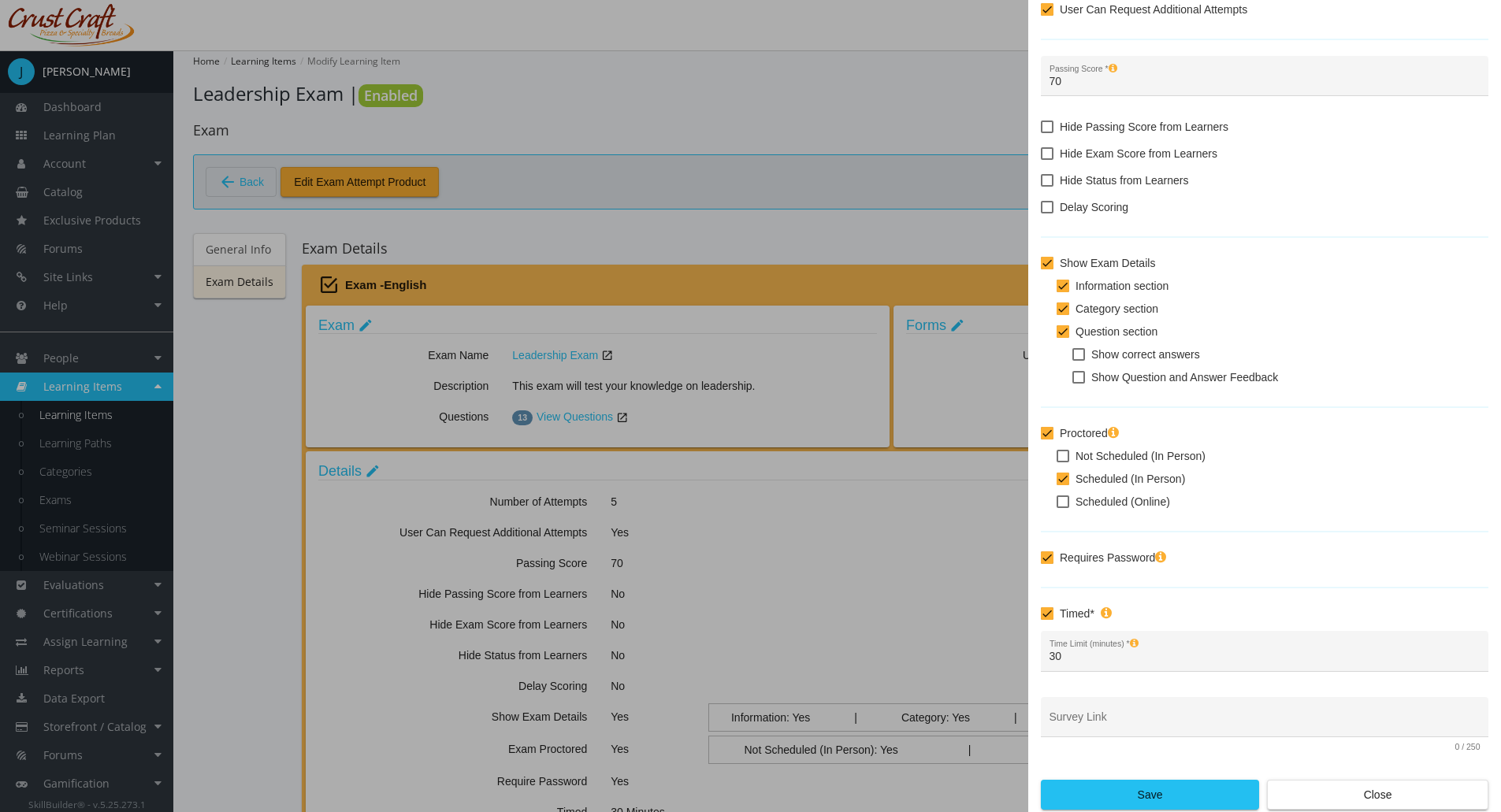
scroll to position [156, 0]
click at [1150, 794] on span "Save" at bounding box center [1150, 790] width 192 height 29
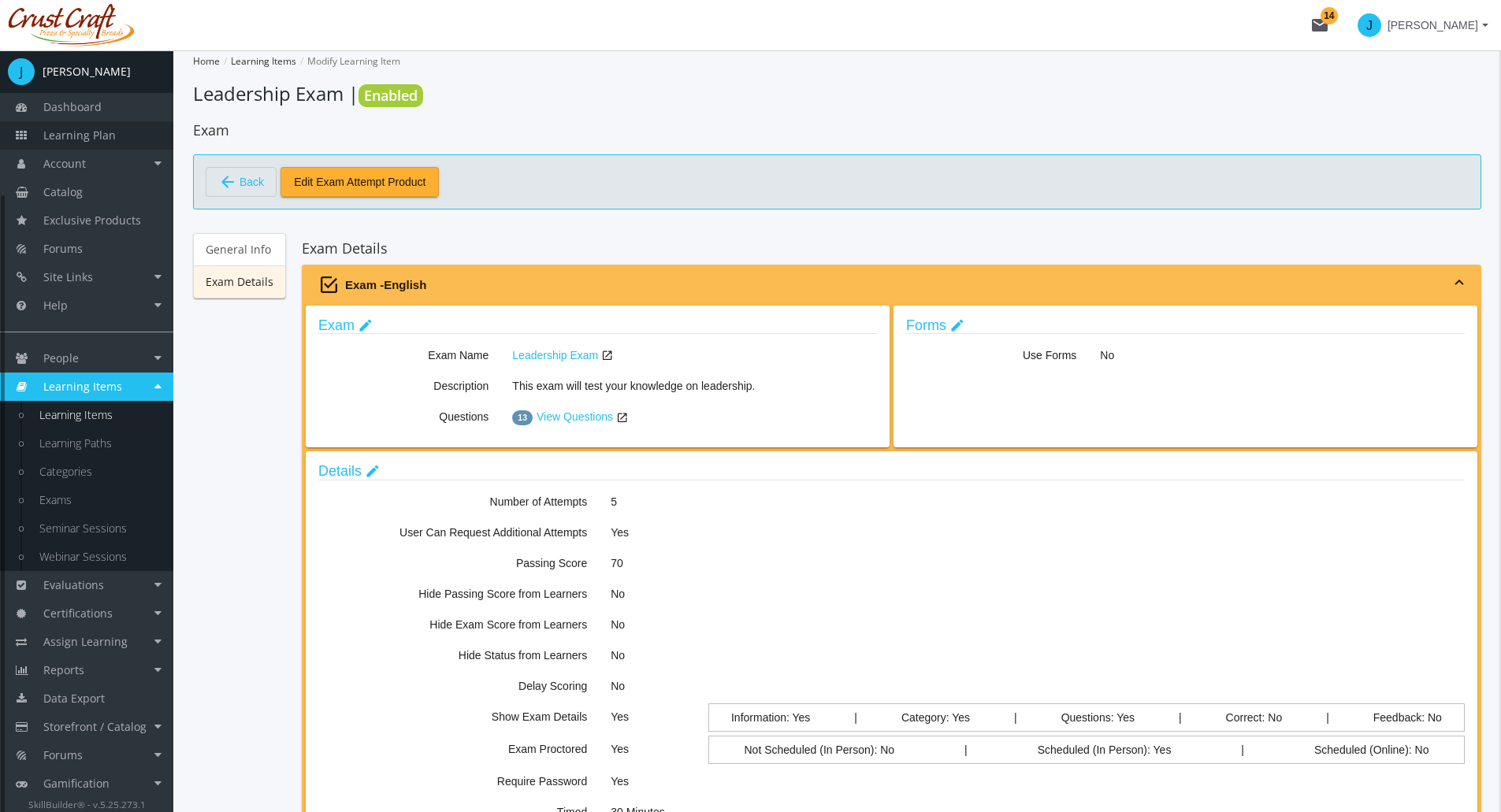
click at [134, 142] on link "Learning Plan" at bounding box center [87, 135] width 173 height 29
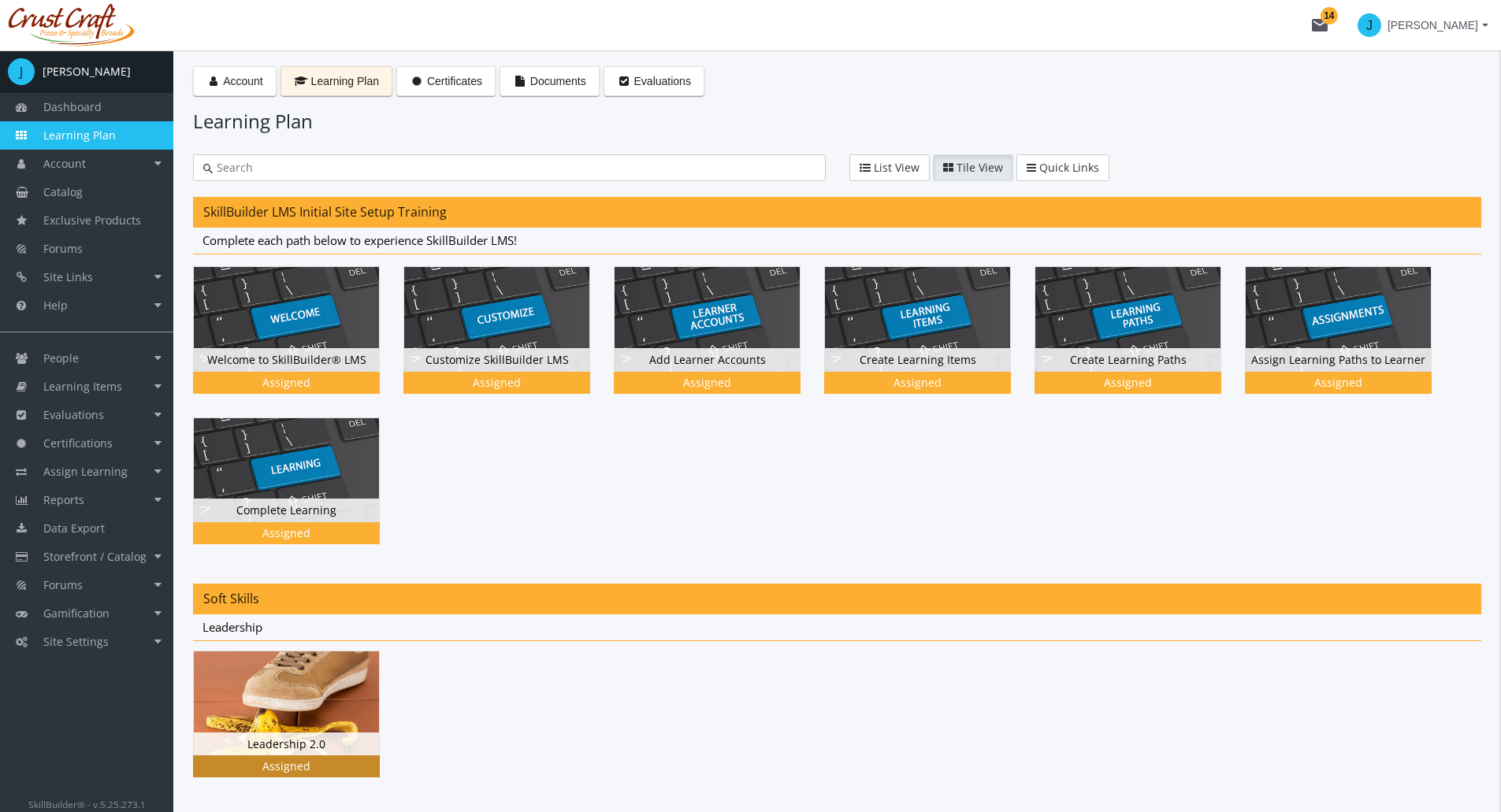
click at [320, 731] on img at bounding box center [287, 704] width 186 height 104
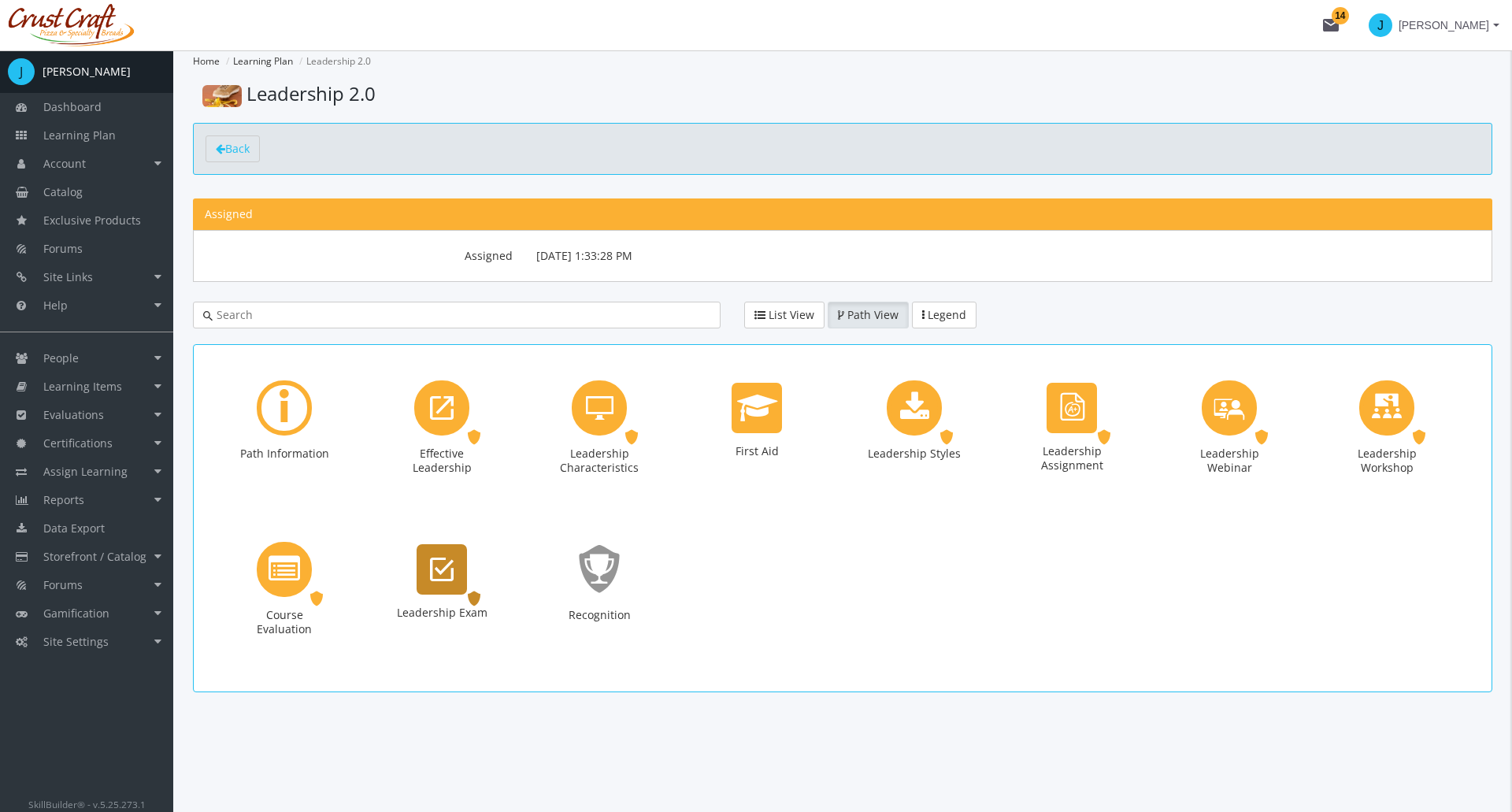
click at [414, 596] on div "Leadership Exam Exam. Status: Assigned." at bounding box center [441, 599] width 94 height 114
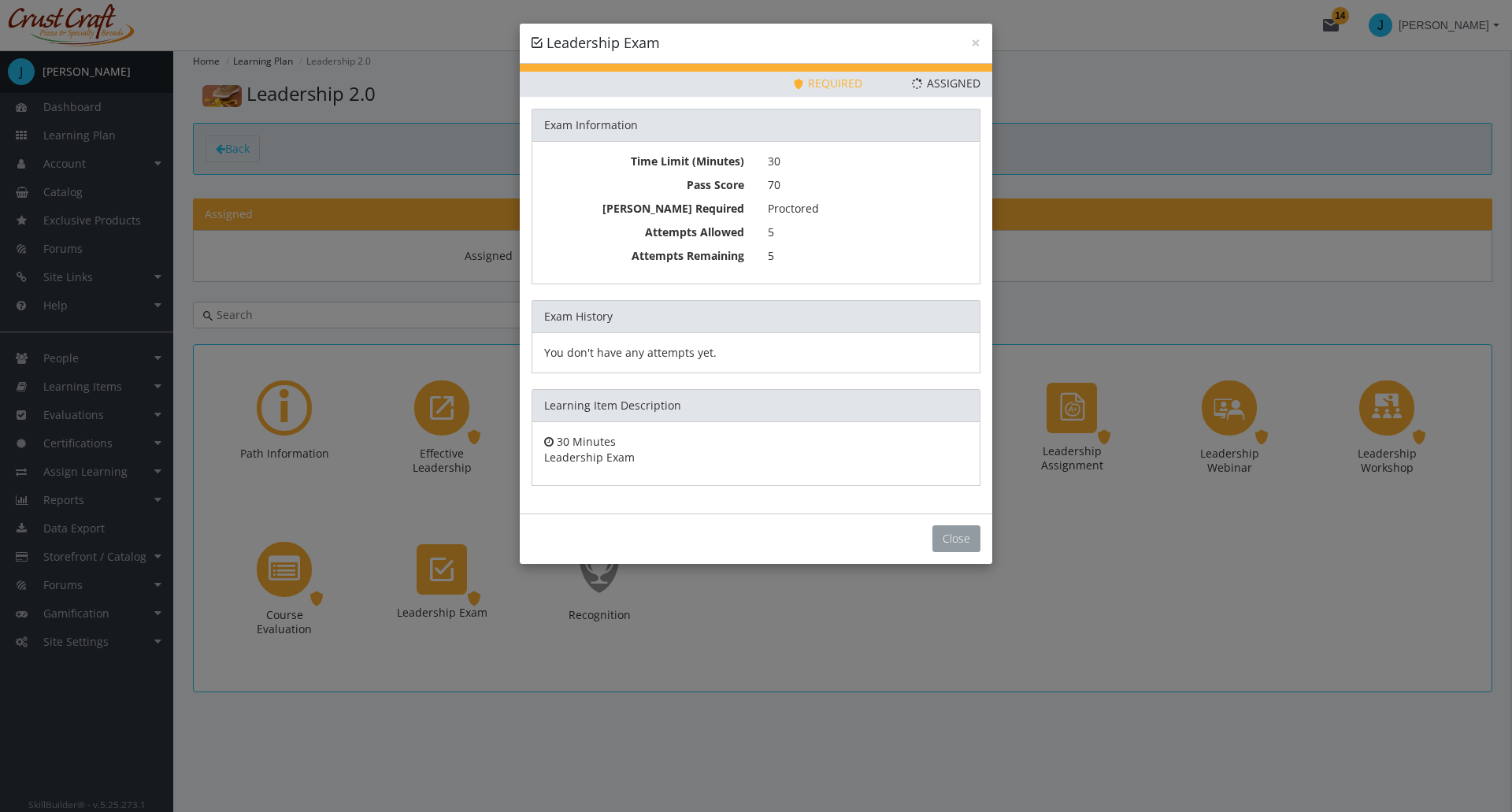
click at [952, 536] on button "Close" at bounding box center [956, 538] width 48 height 27
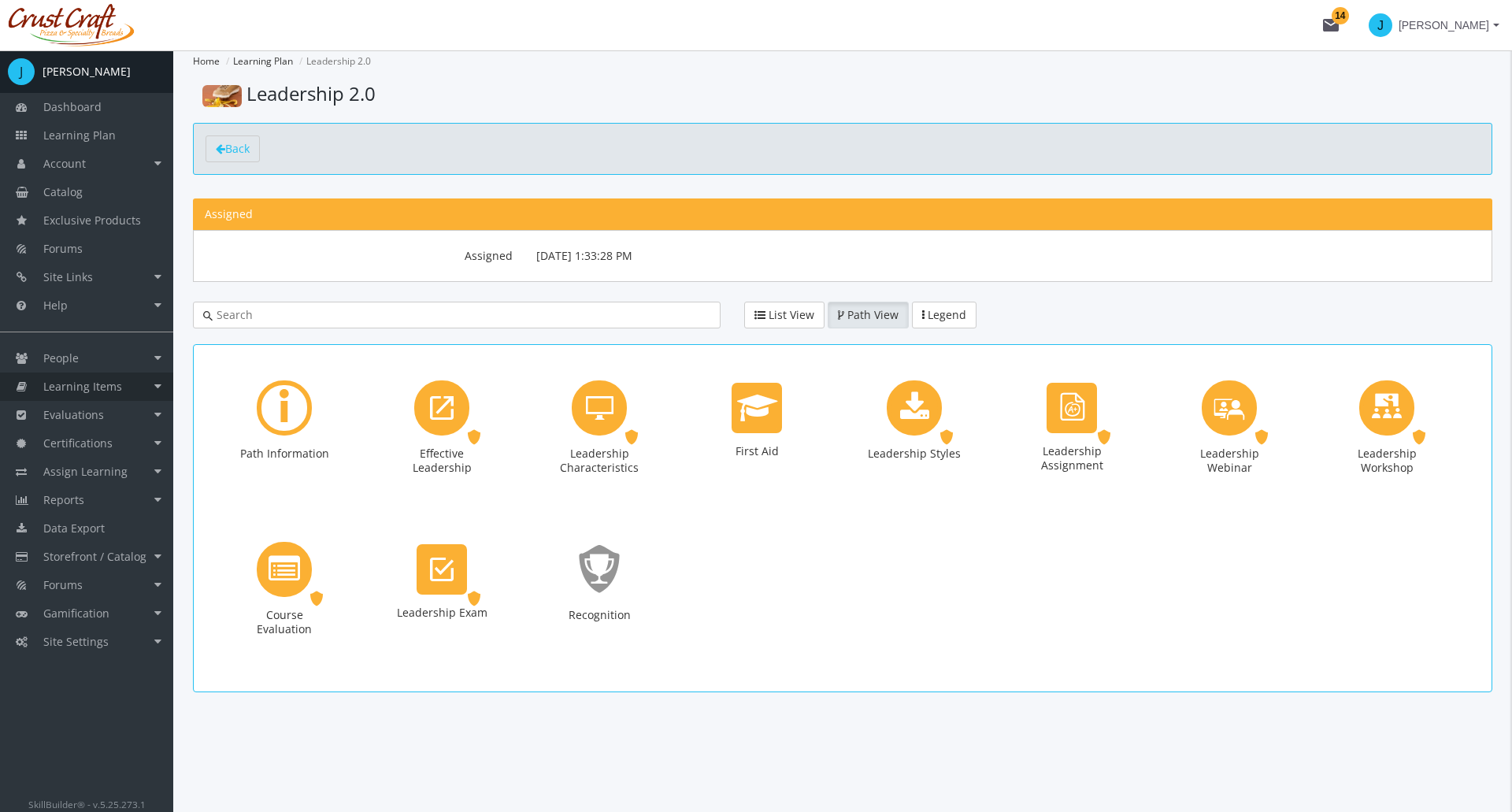
click at [93, 385] on span "Learning Items" at bounding box center [82, 386] width 79 height 15
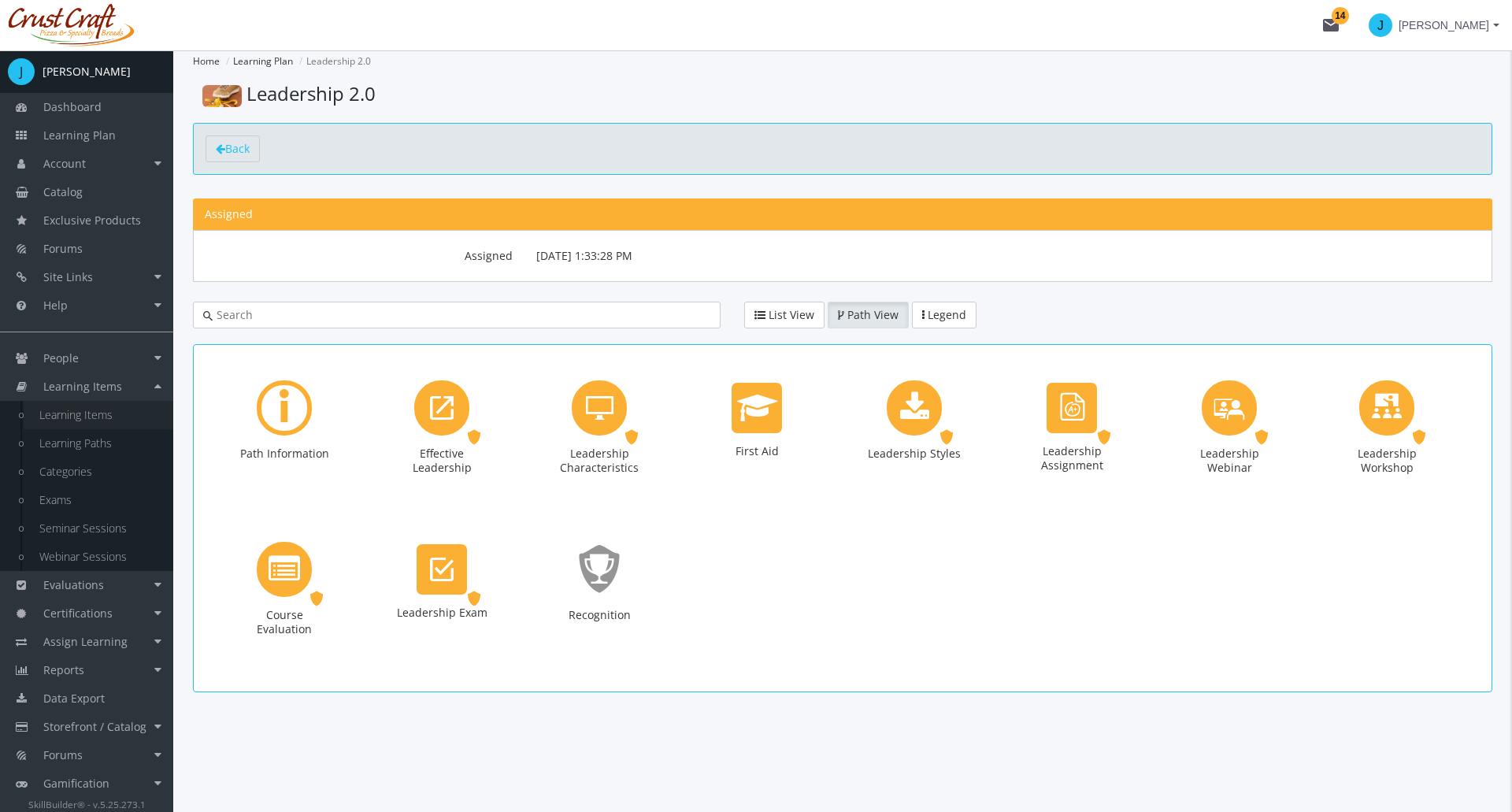
click at [94, 405] on link "Learning Items" at bounding box center [98, 415] width 150 height 29
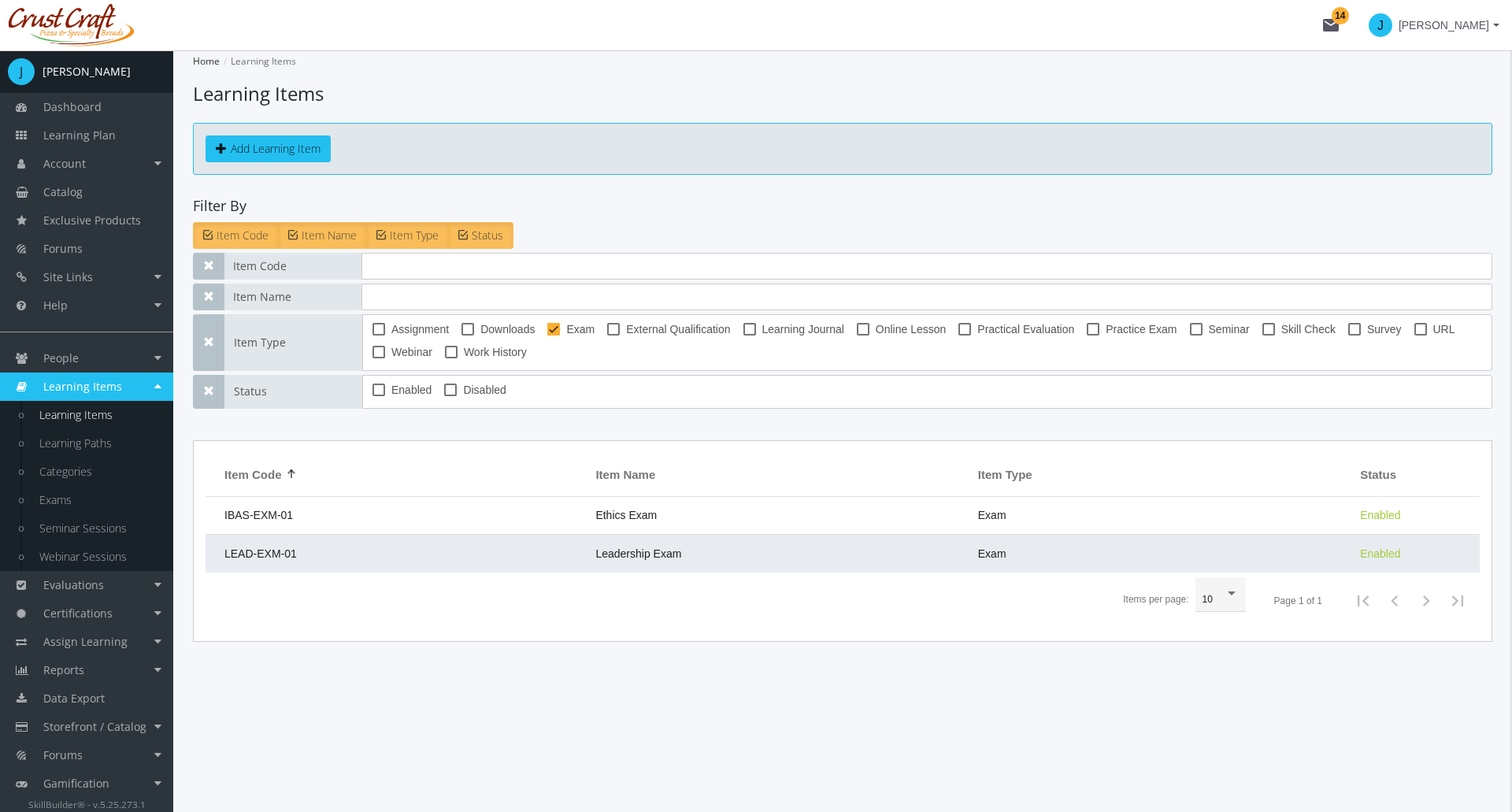
click at [615, 554] on span "Leadership Exam" at bounding box center [638, 554] width 86 height 13
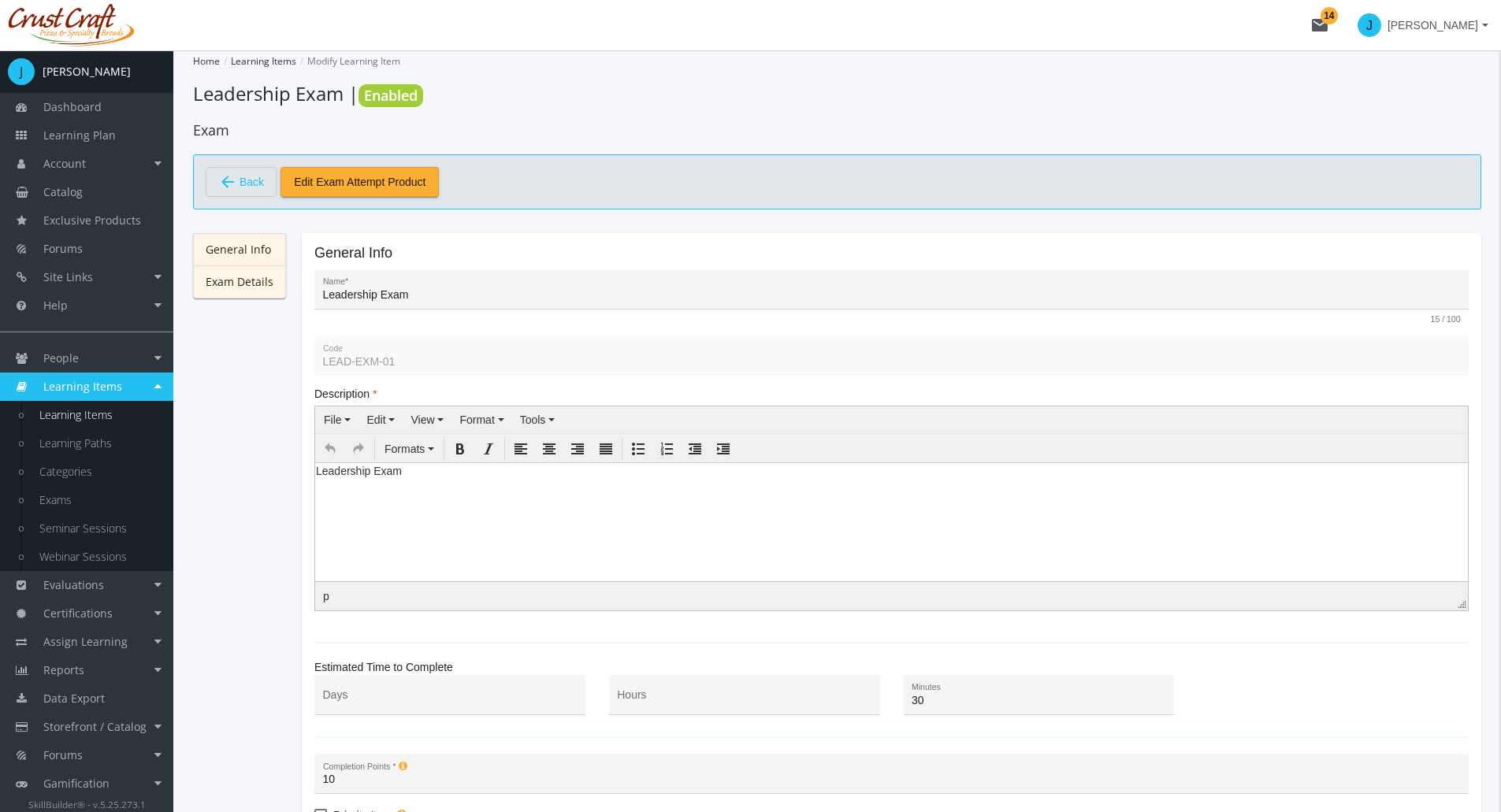
click at [229, 283] on link "Exam Details" at bounding box center [239, 282] width 93 height 33
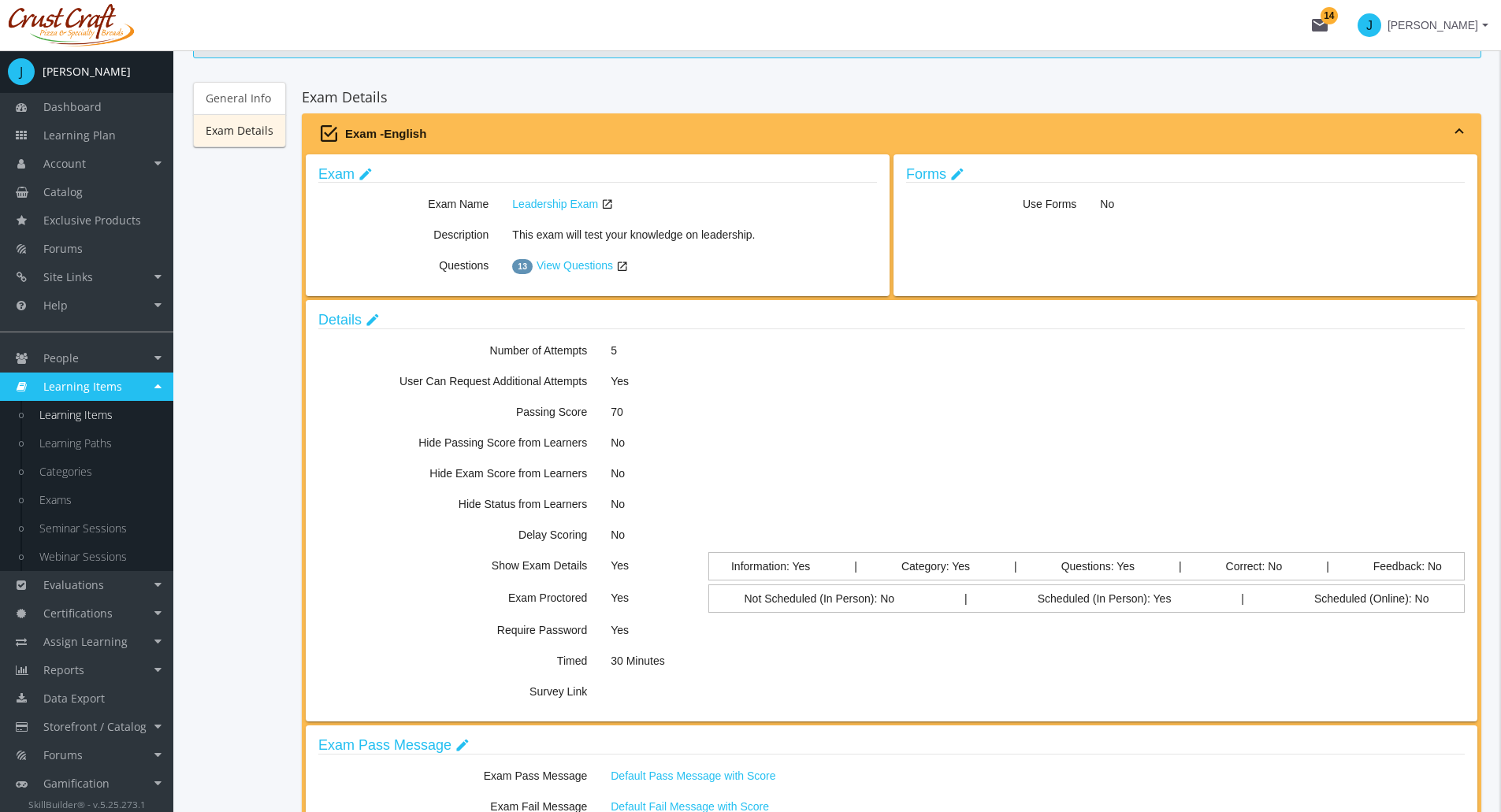
scroll to position [158, 0]
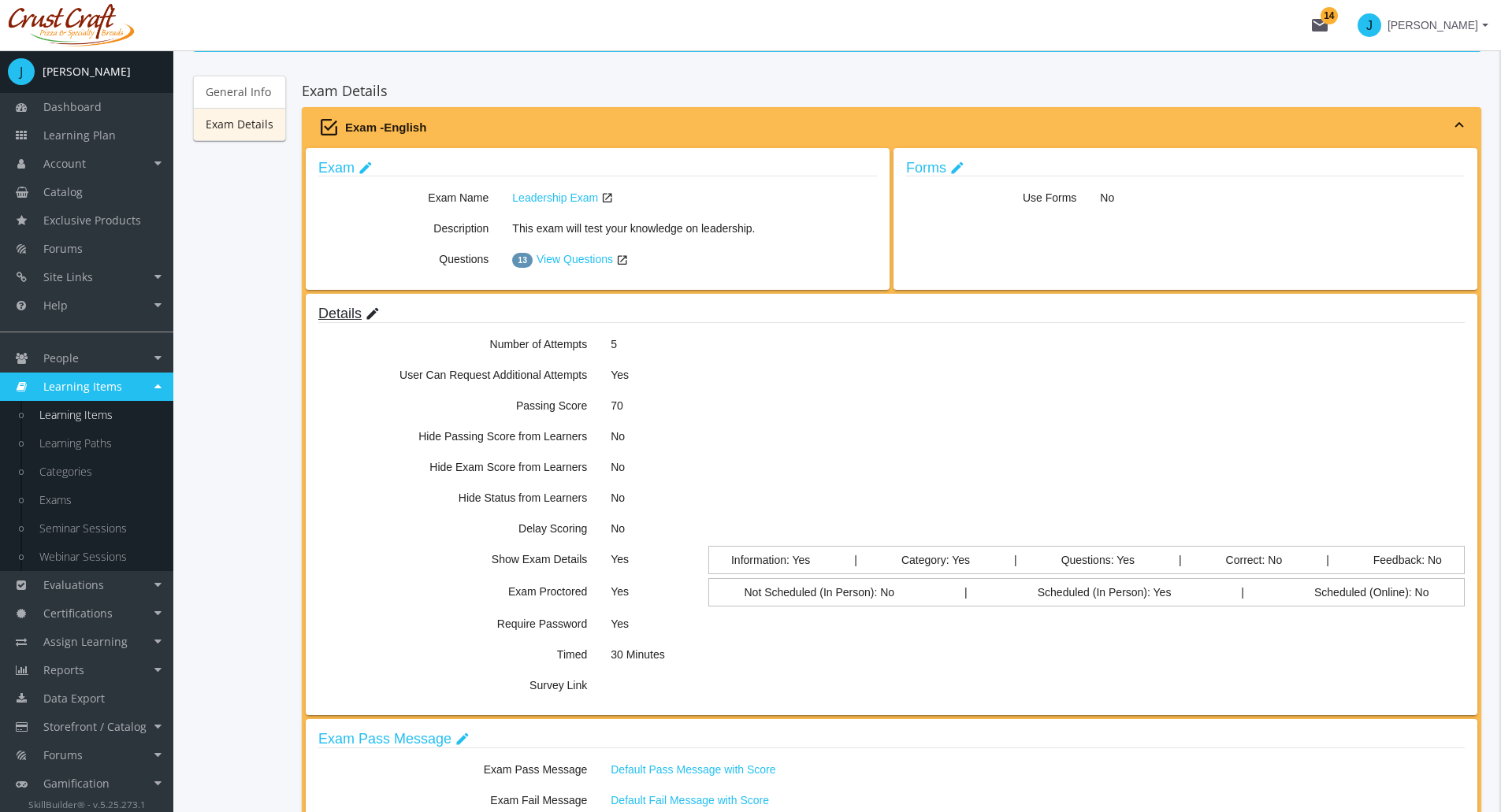
click at [355, 314] on link "Details edit" at bounding box center [349, 314] width 62 height 16
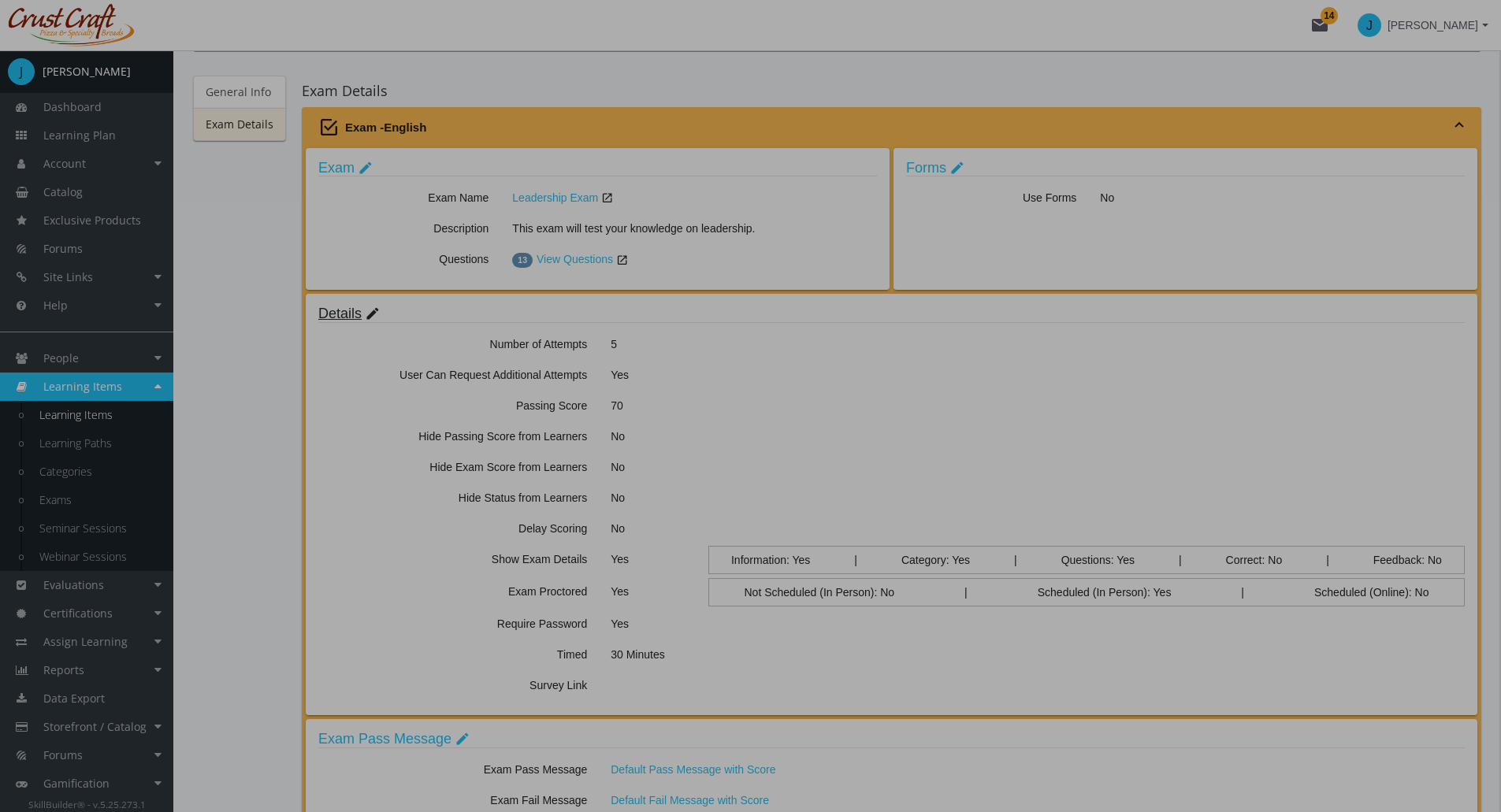
scroll to position [0, 0]
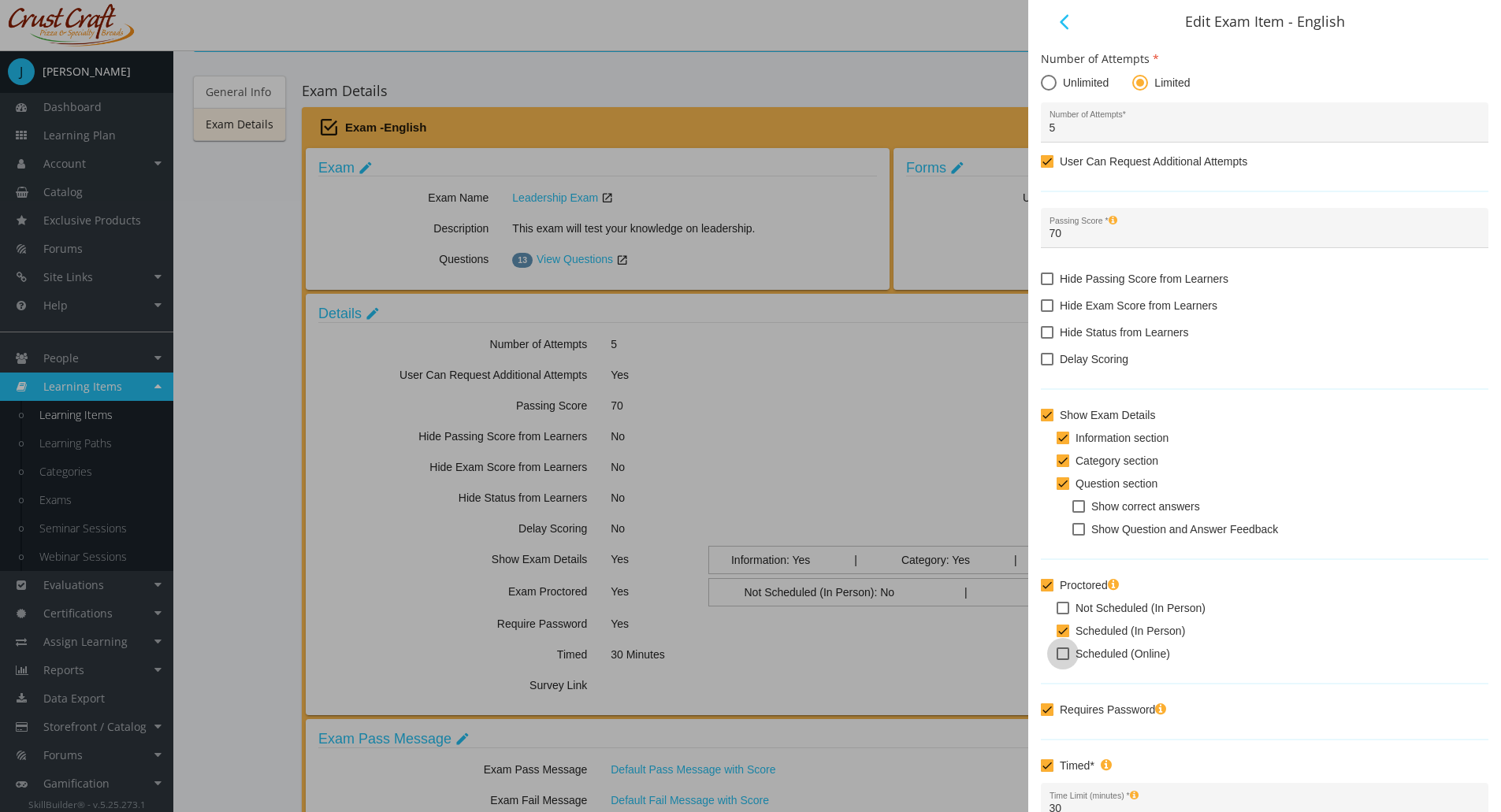
click at [1066, 655] on span at bounding box center [1063, 653] width 13 height 13
click at [1058, 659] on input "Scheduled (Online)" at bounding box center [1057, 659] width 1 height 1
checkbox input "true"
click at [1061, 627] on span at bounding box center [1063, 631] width 13 height 13
click at [1058, 636] on input "Scheduled (In Person)" at bounding box center [1057, 636] width 1 height 1
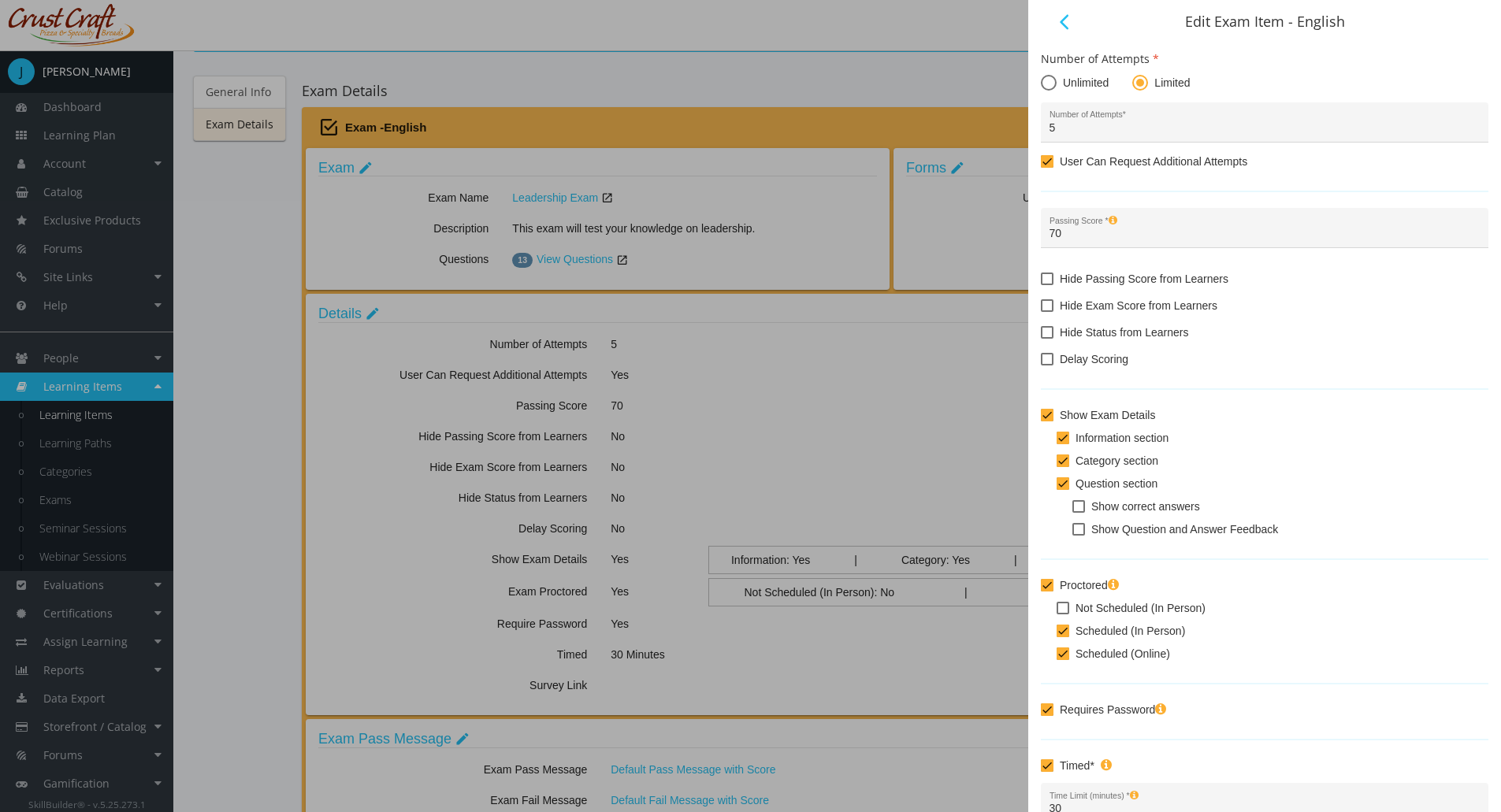
checkbox input "false"
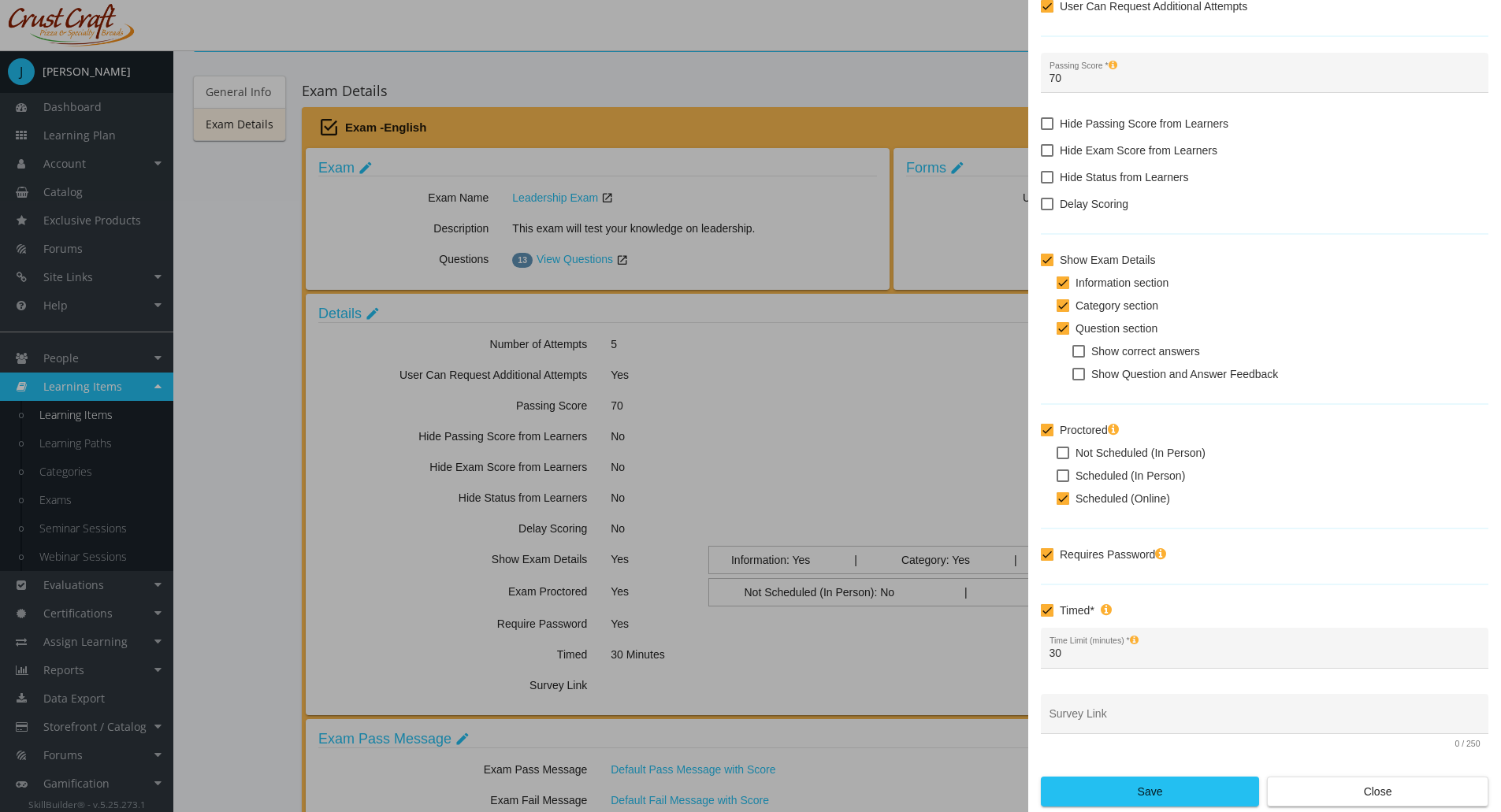
scroll to position [156, 0]
click at [1118, 785] on span "Save" at bounding box center [1150, 790] width 192 height 29
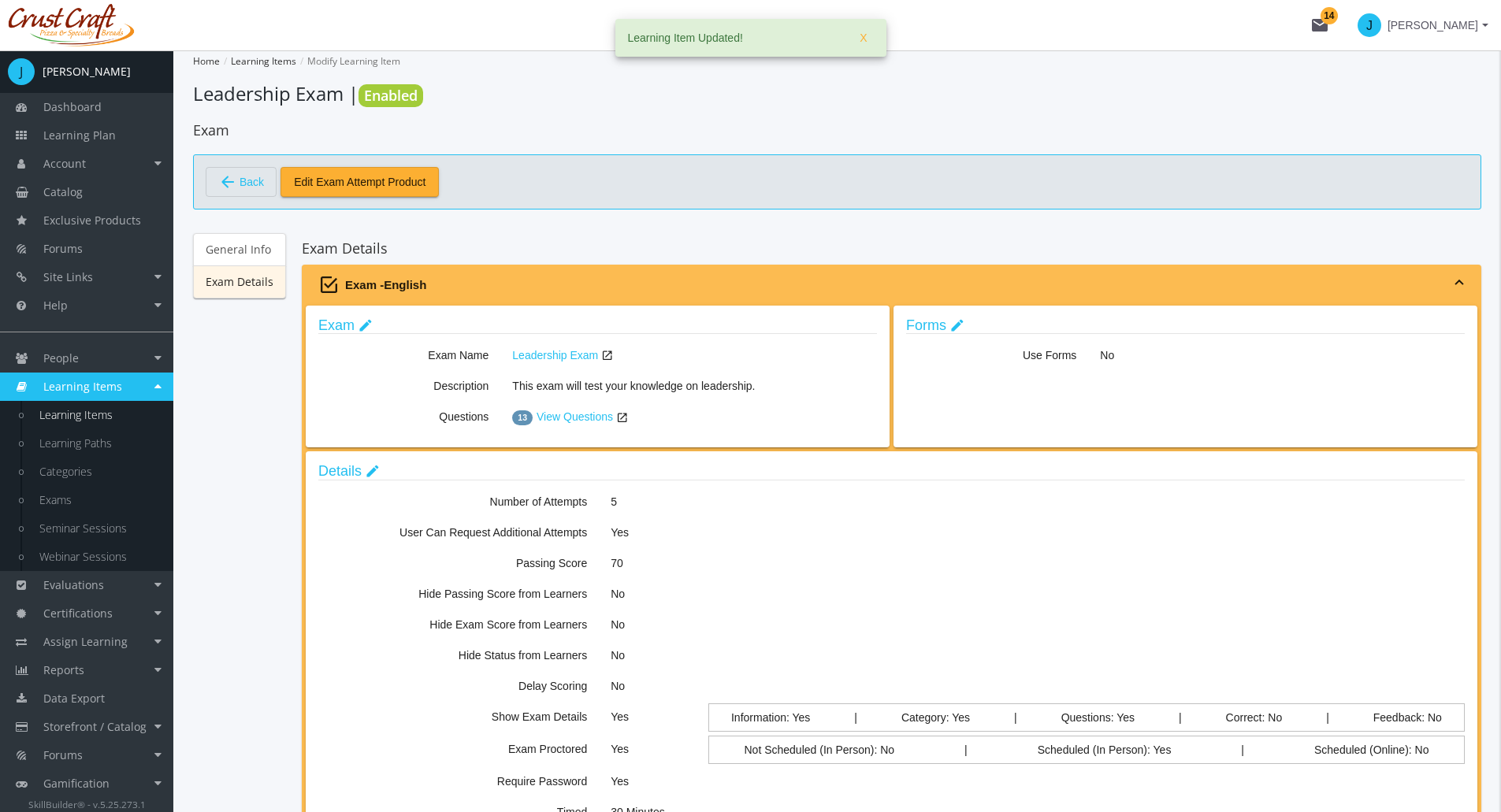
scroll to position [158, 0]
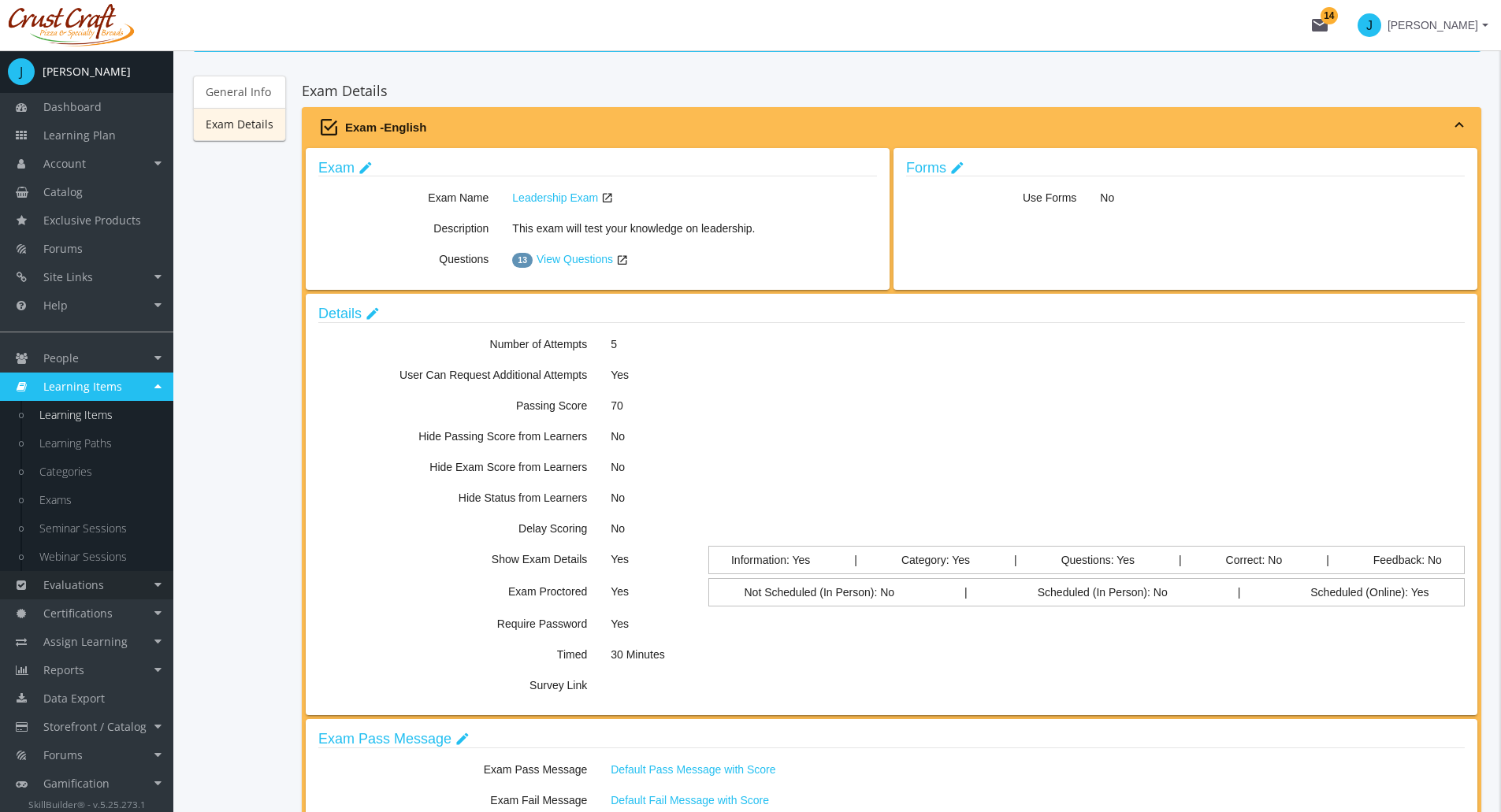
click at [72, 578] on span "Evaluations" at bounding box center [74, 584] width 61 height 15
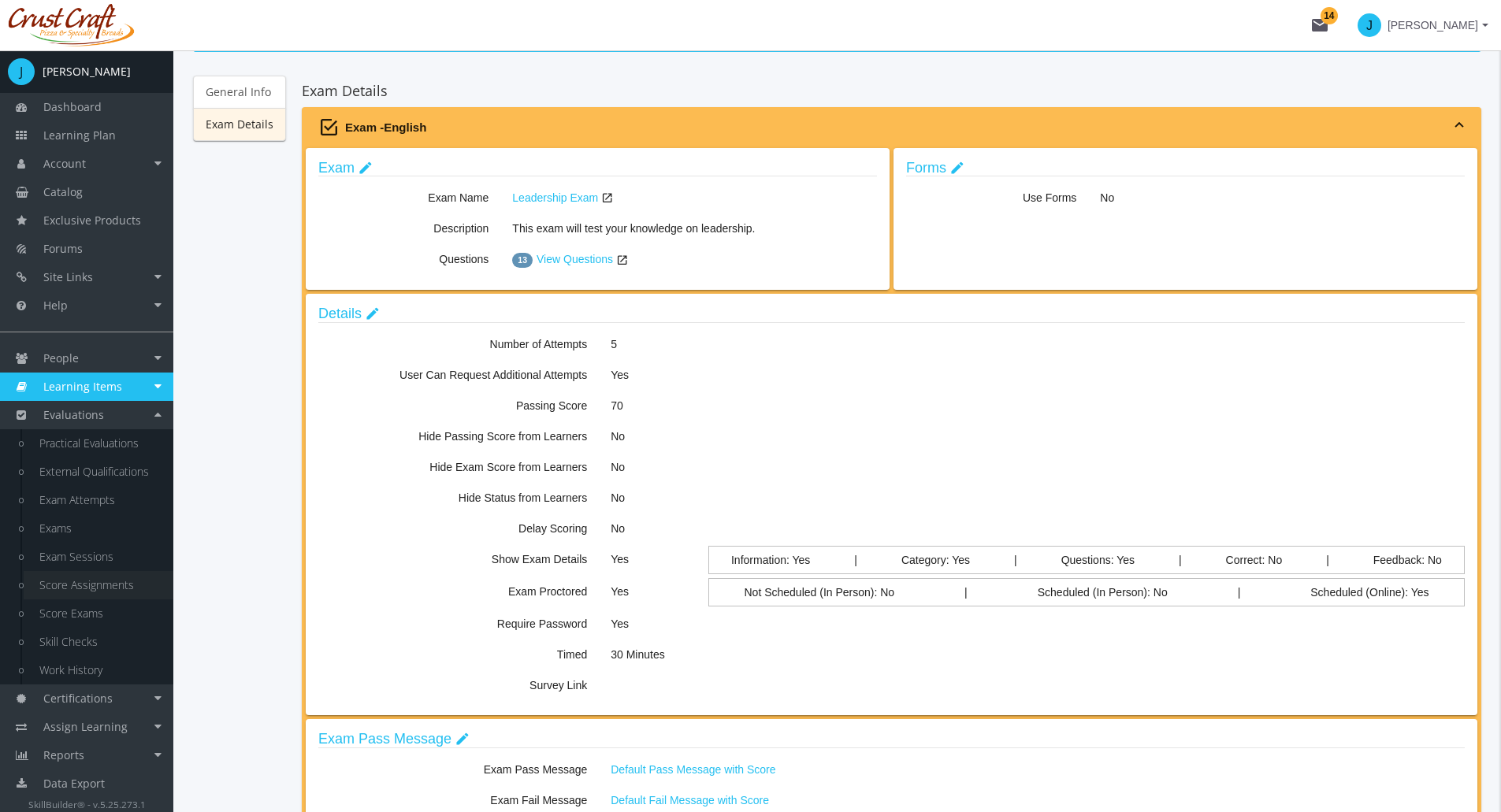
click at [101, 586] on link "Score Assignments" at bounding box center [98, 585] width 150 height 29
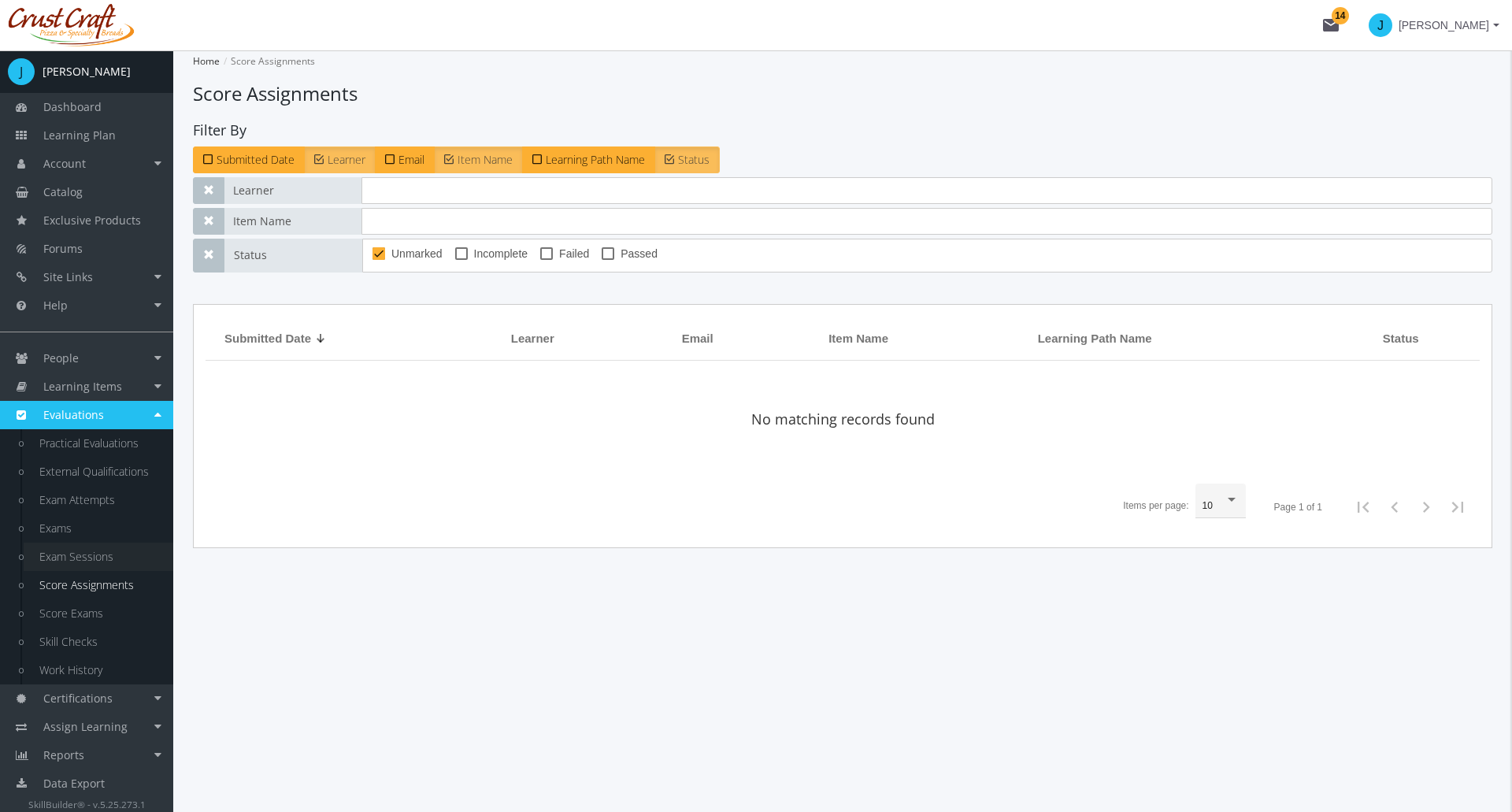
click at [101, 553] on link "Exam Sessions" at bounding box center [98, 556] width 150 height 29
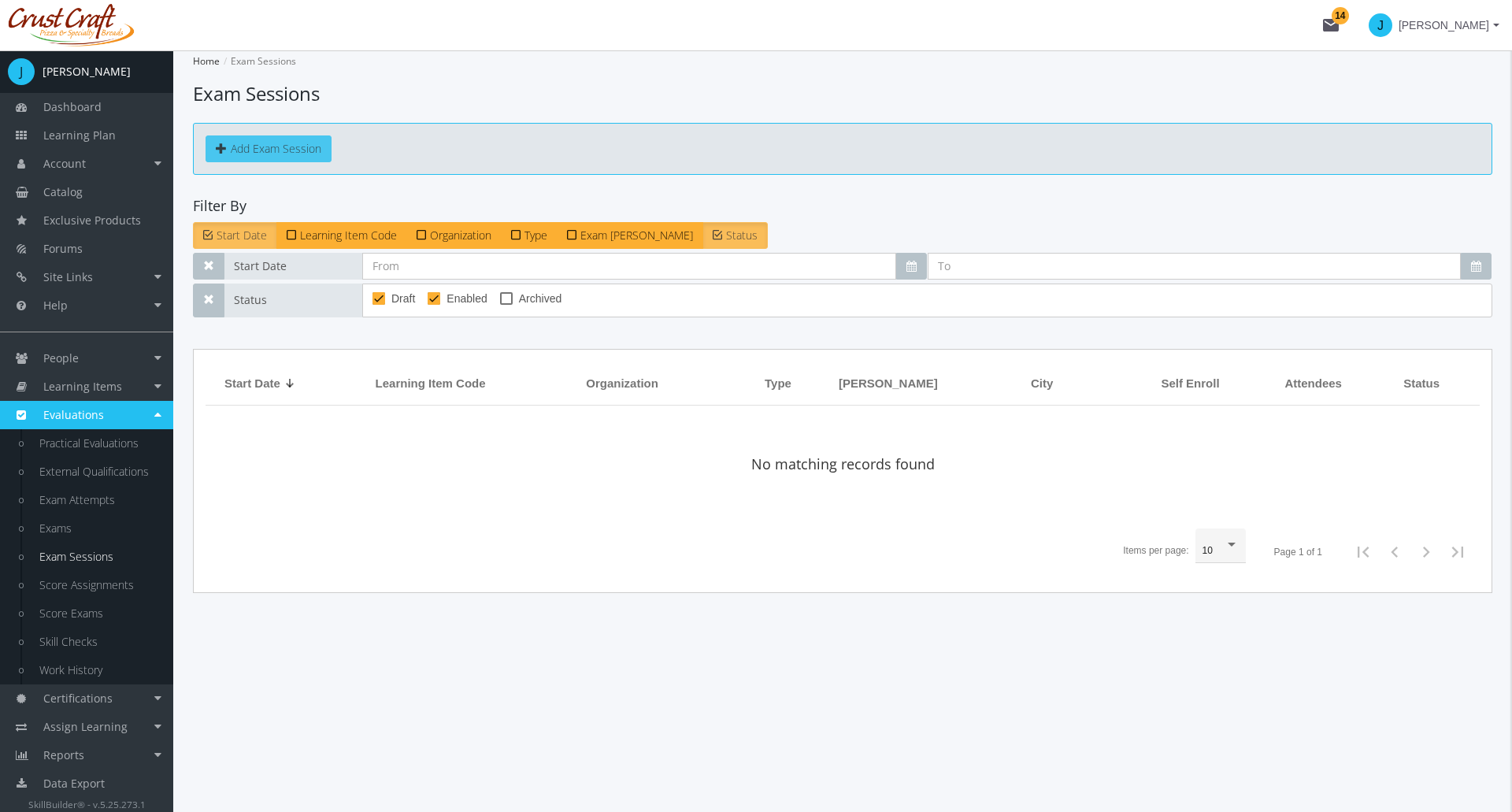
click at [284, 146] on button "Add Exam Session" at bounding box center [268, 148] width 126 height 27
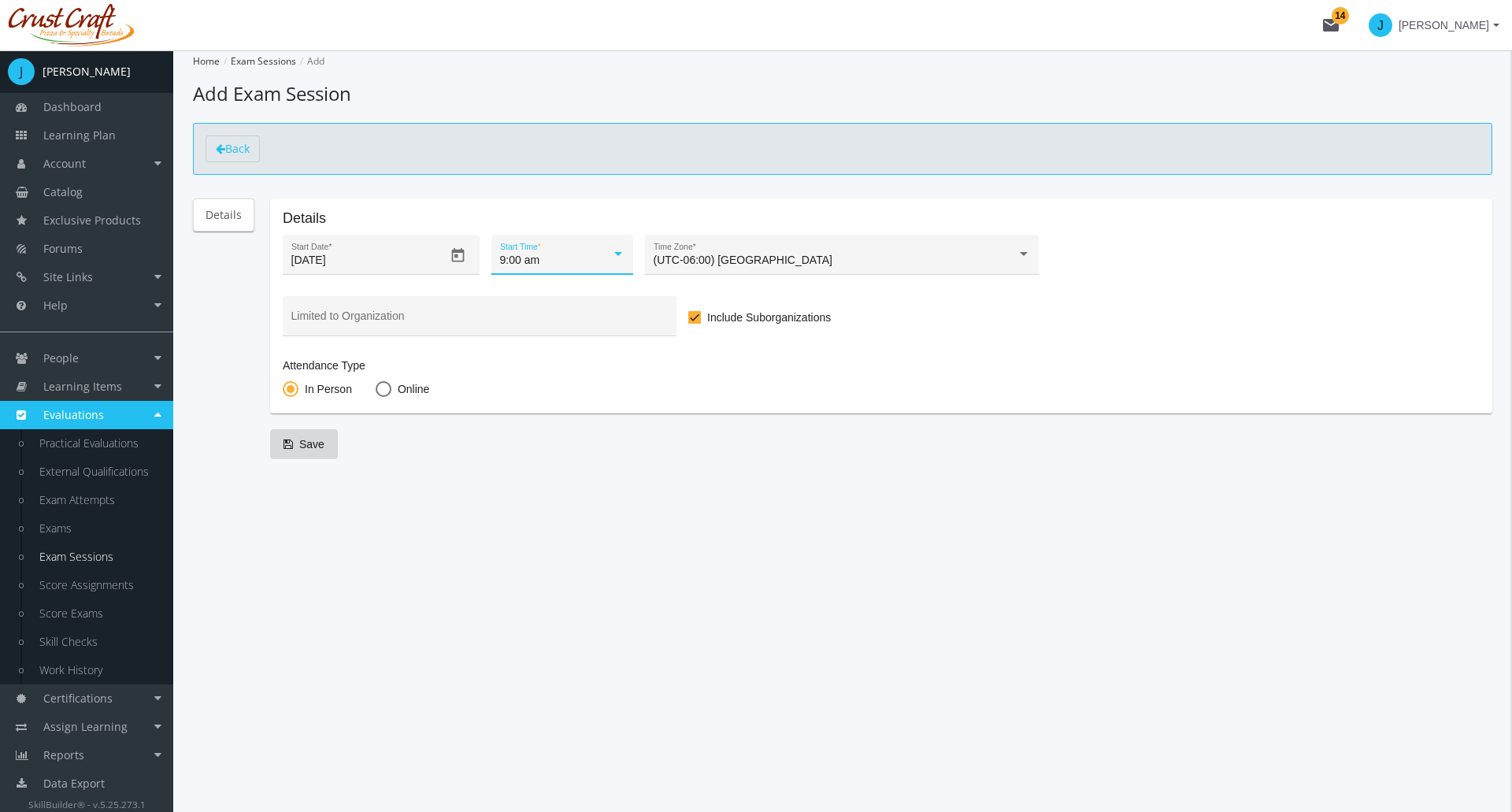
click at [617, 256] on div at bounding box center [618, 254] width 8 height 4
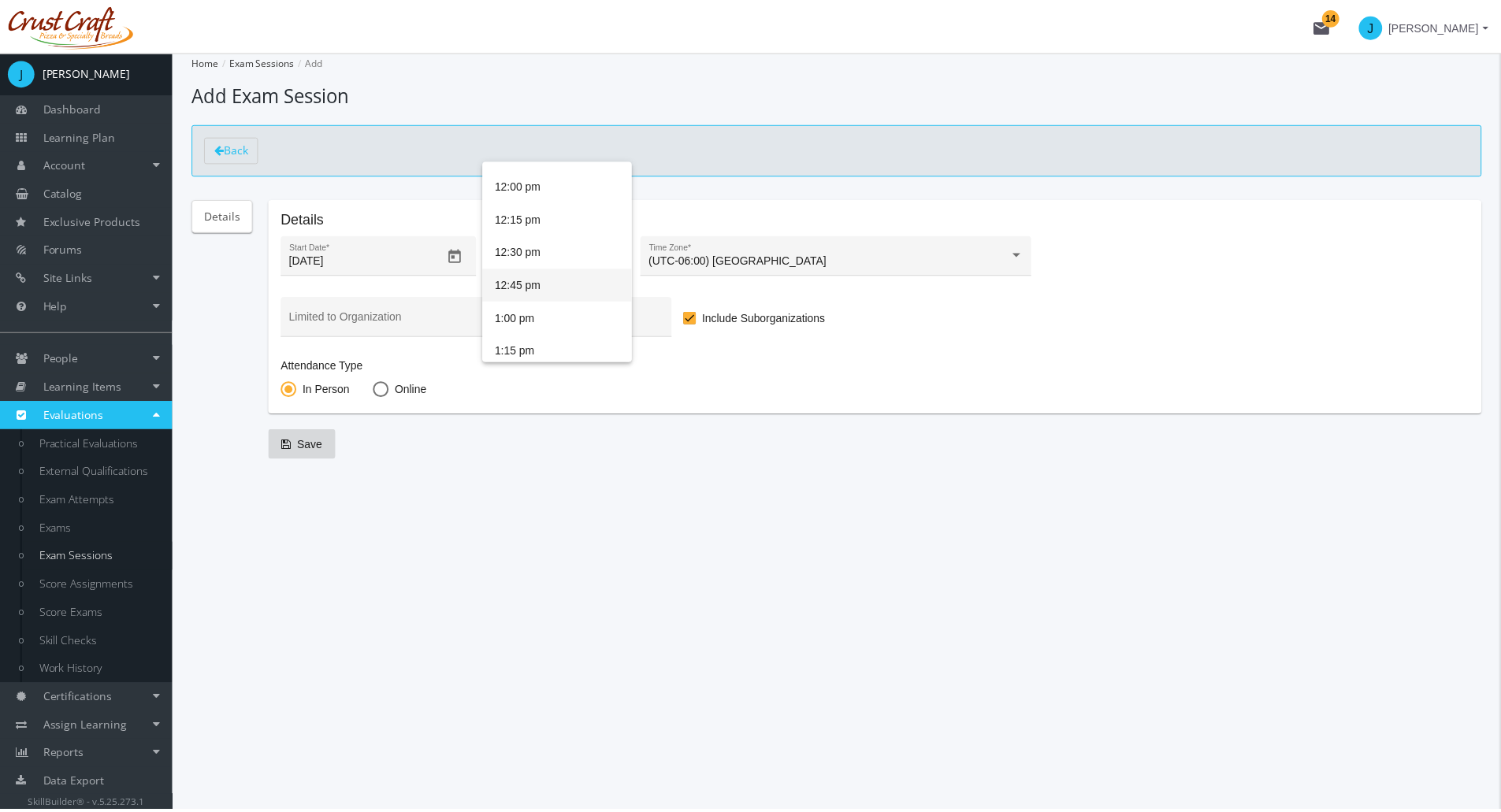
scroll to position [864, 0]
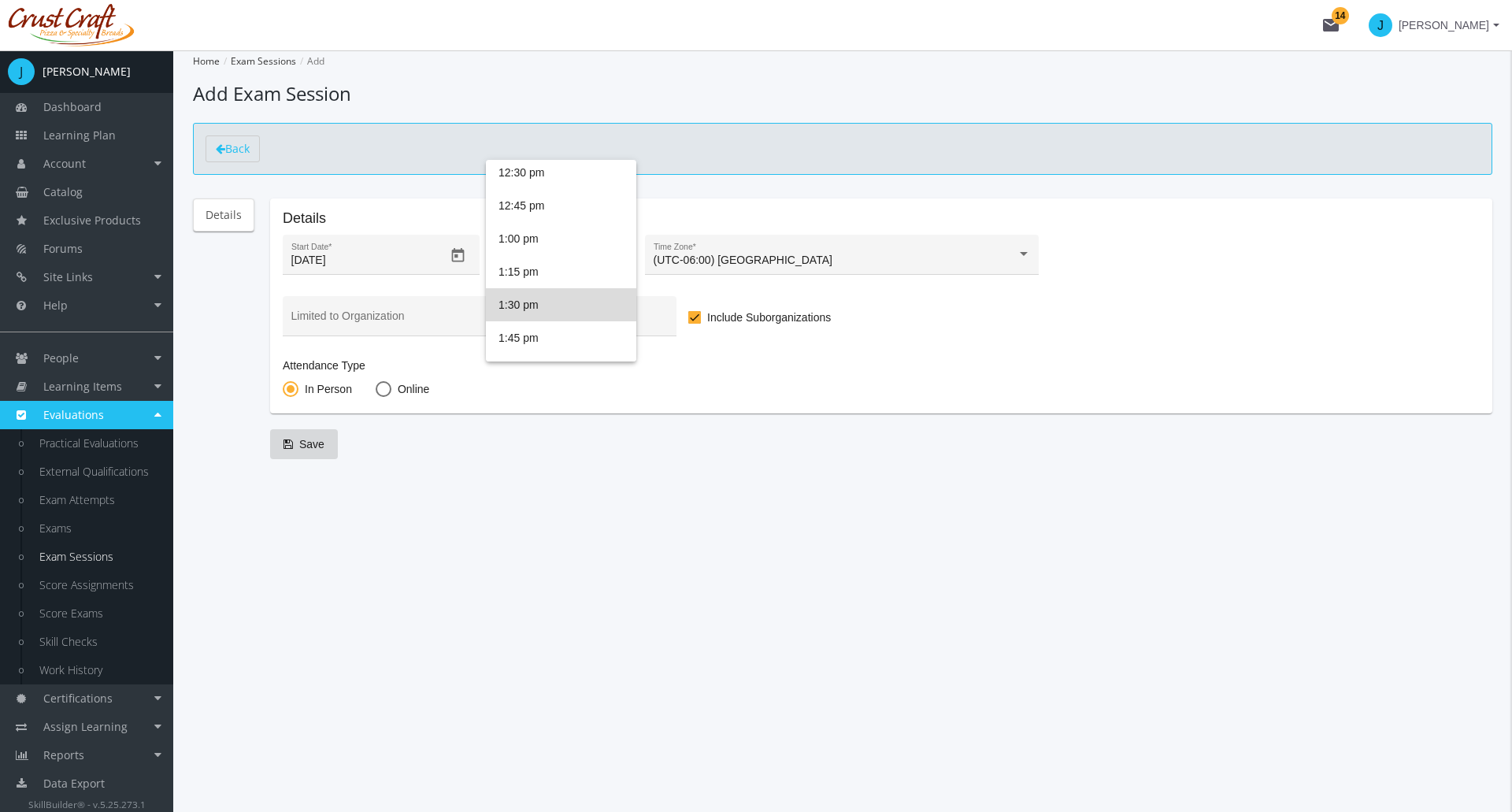
click at [566, 302] on span "1:30 pm" at bounding box center [561, 305] width 125 height 33
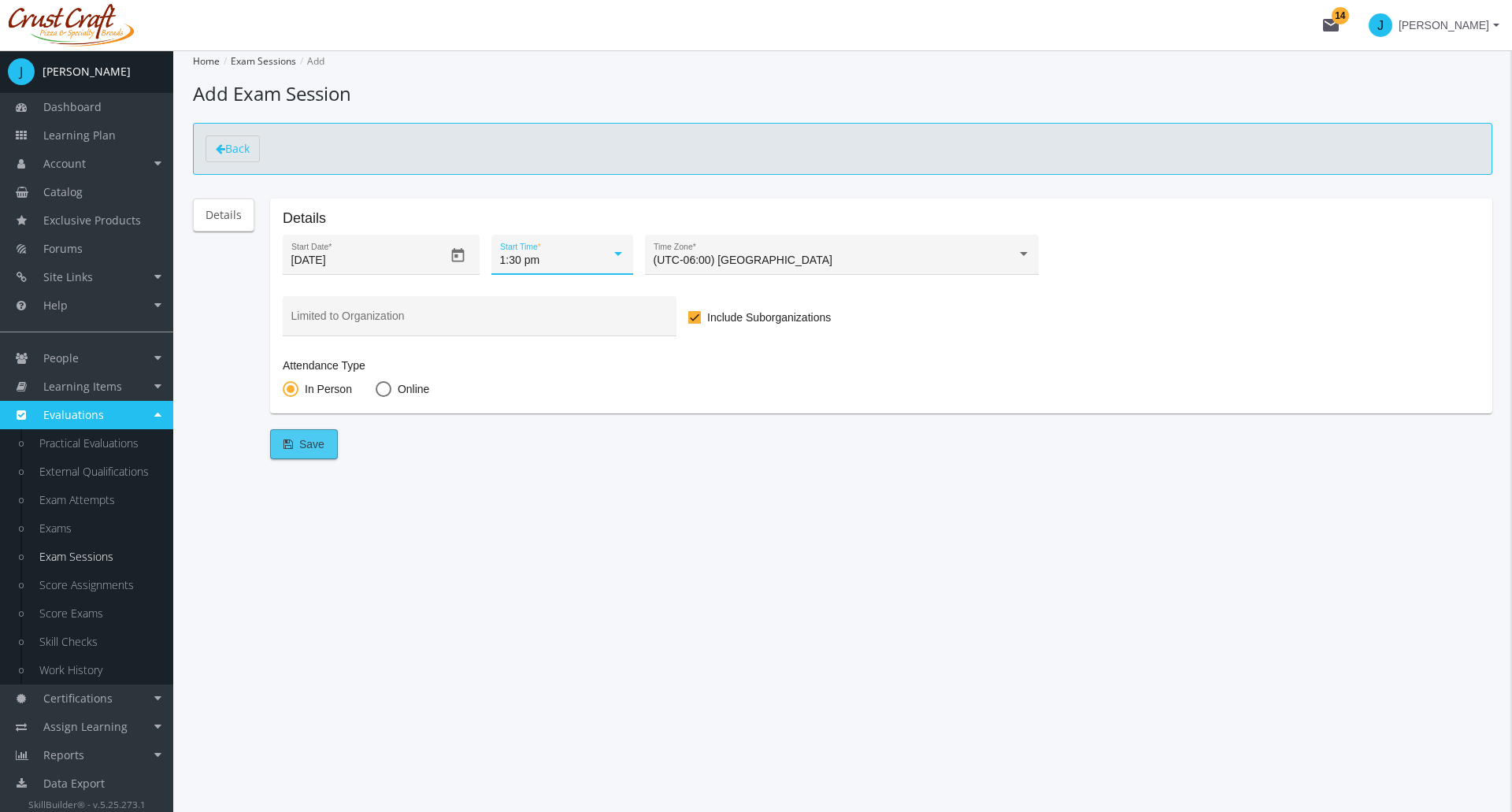
click at [324, 435] on button "Save" at bounding box center [304, 444] width 68 height 30
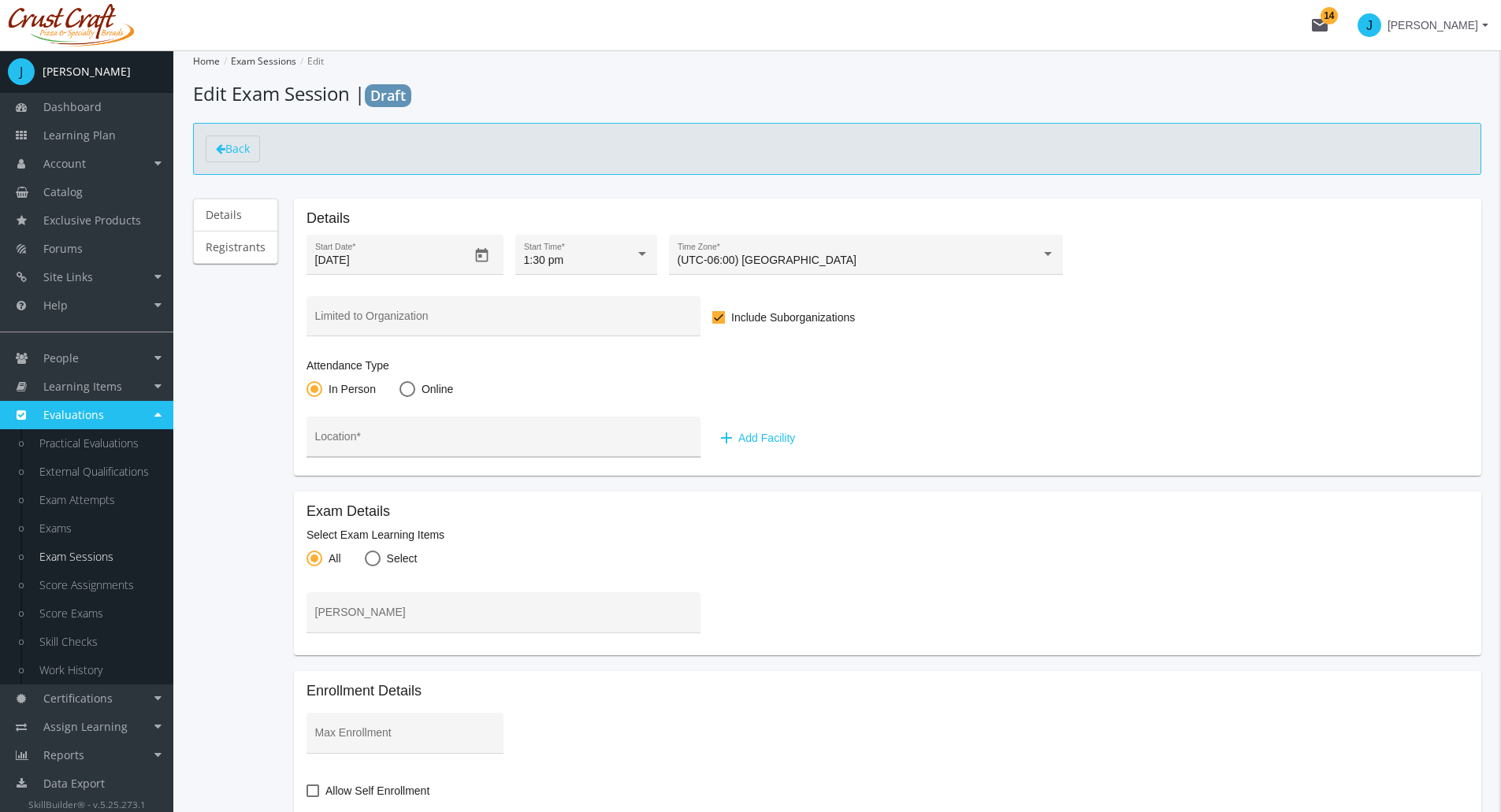
click at [432, 440] on input "Location *" at bounding box center [504, 442] width 377 height 13
click at [402, 387] on span at bounding box center [408, 389] width 16 height 16
click at [402, 387] on input "Online" at bounding box center [408, 392] width 16 height 16
radio input "true"
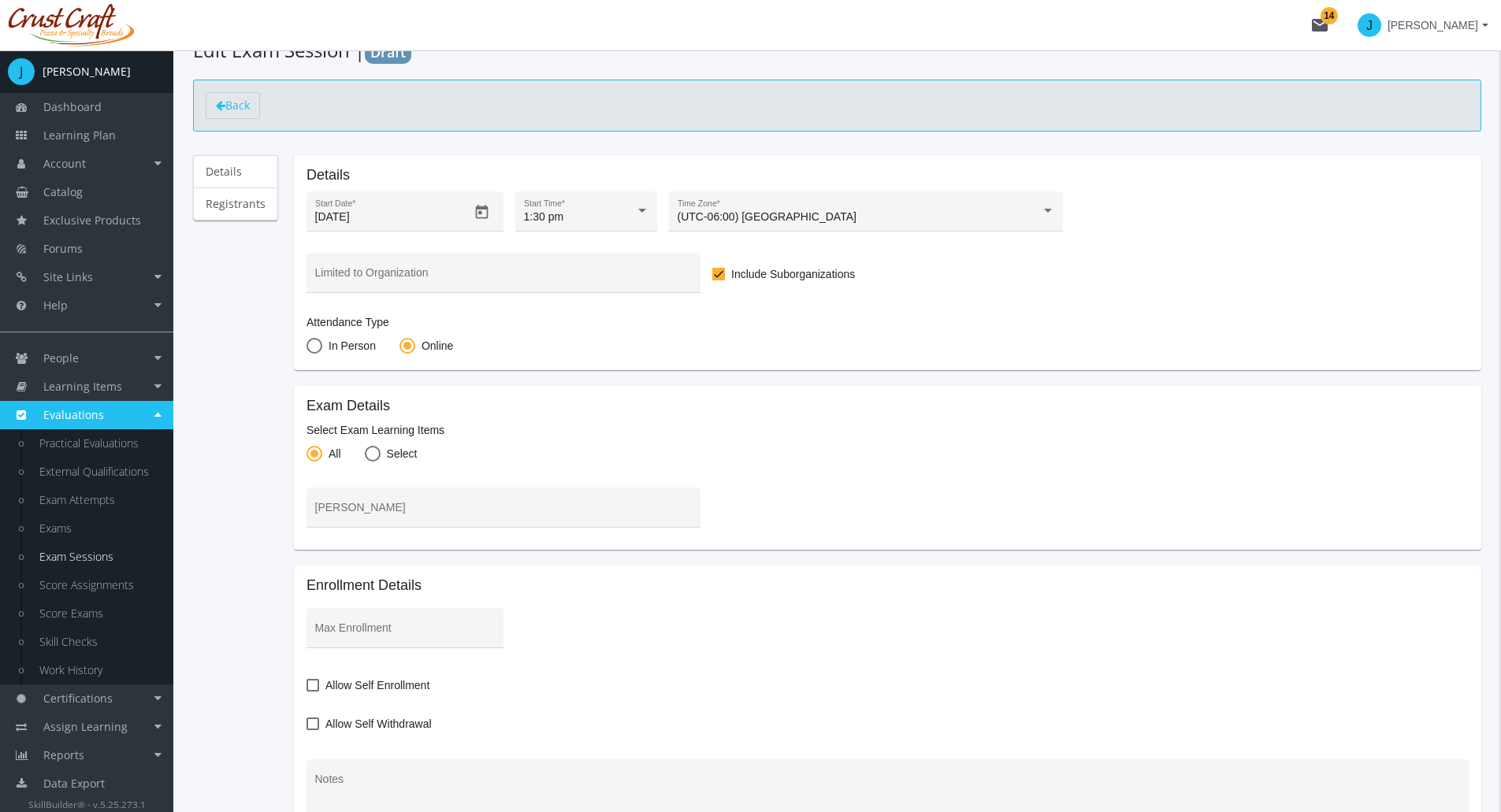
scroll to position [79, 0]
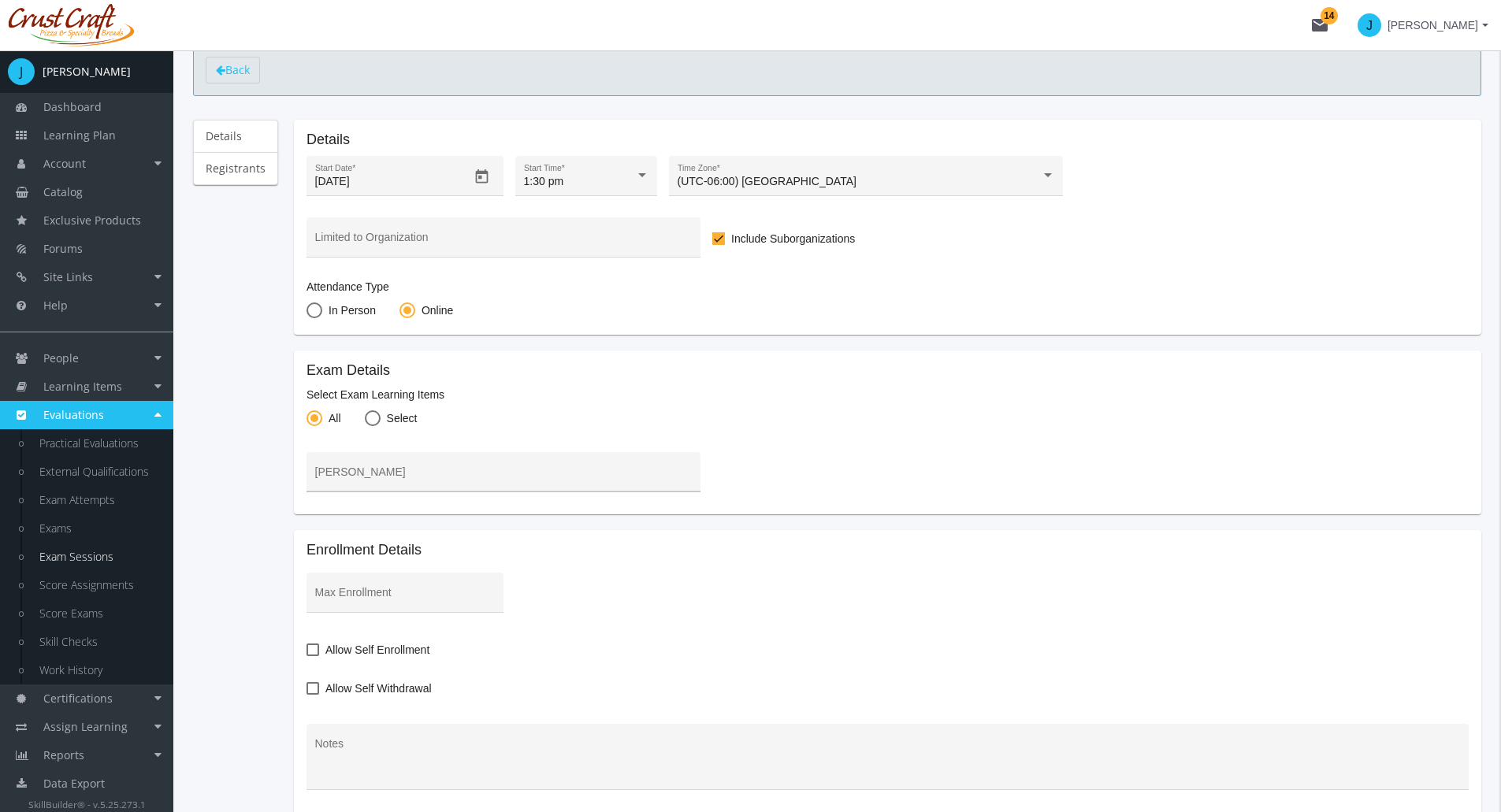
click at [360, 477] on input "[PERSON_NAME]" at bounding box center [504, 477] width 377 height 13
click at [289, 468] on div "Details Registrants Details [DATE] Start Date * 1:30 pm Start Time * (UTC-06:00…" at bounding box center [838, 555] width 1289 height 872
click at [370, 422] on span at bounding box center [373, 418] width 16 height 16
click at [370, 422] on input "Select" at bounding box center [373, 421] width 16 height 16
radio input "true"
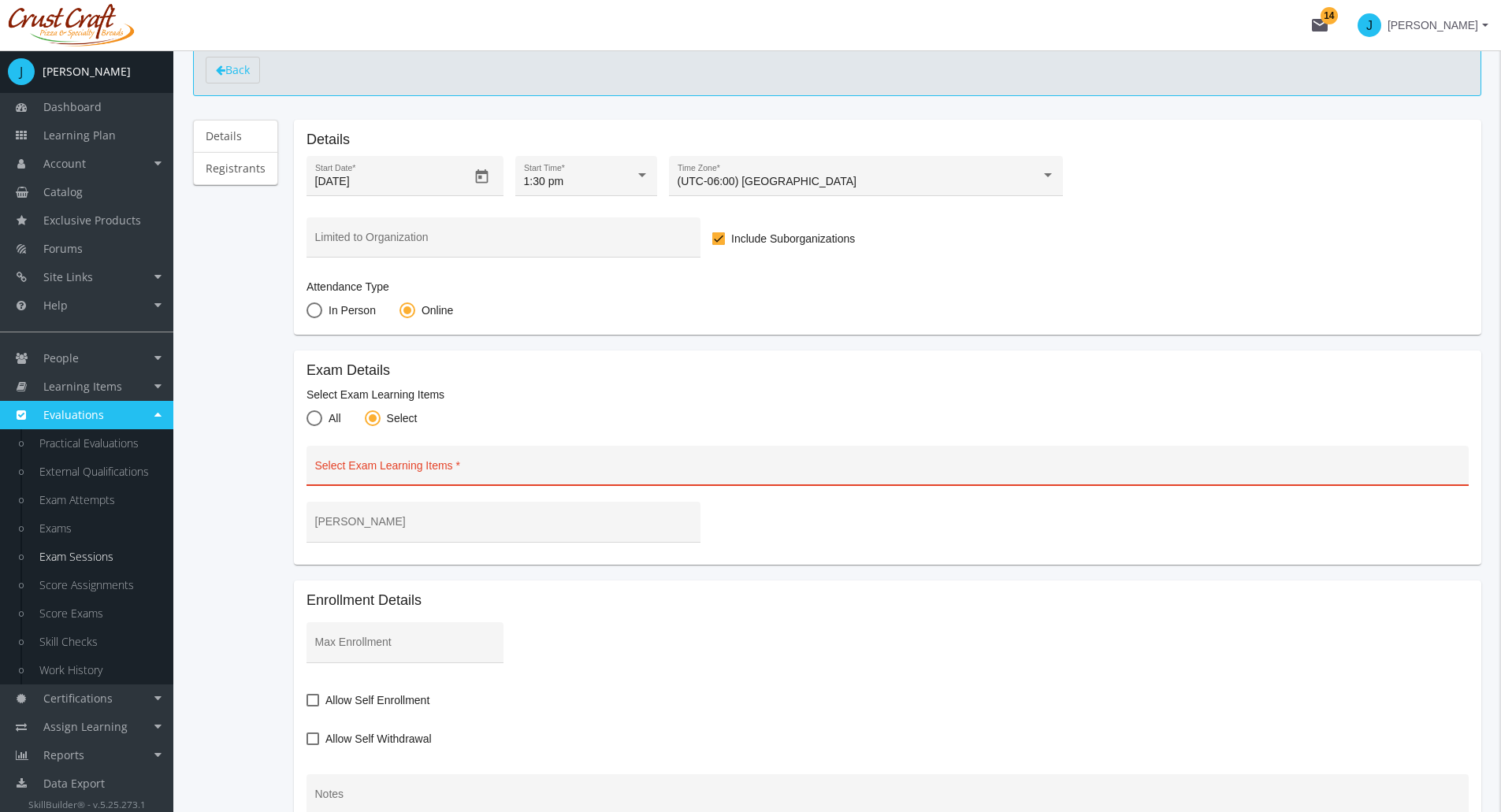
click at [374, 468] on input "Select Exam Learning Items" at bounding box center [888, 471] width 1145 height 13
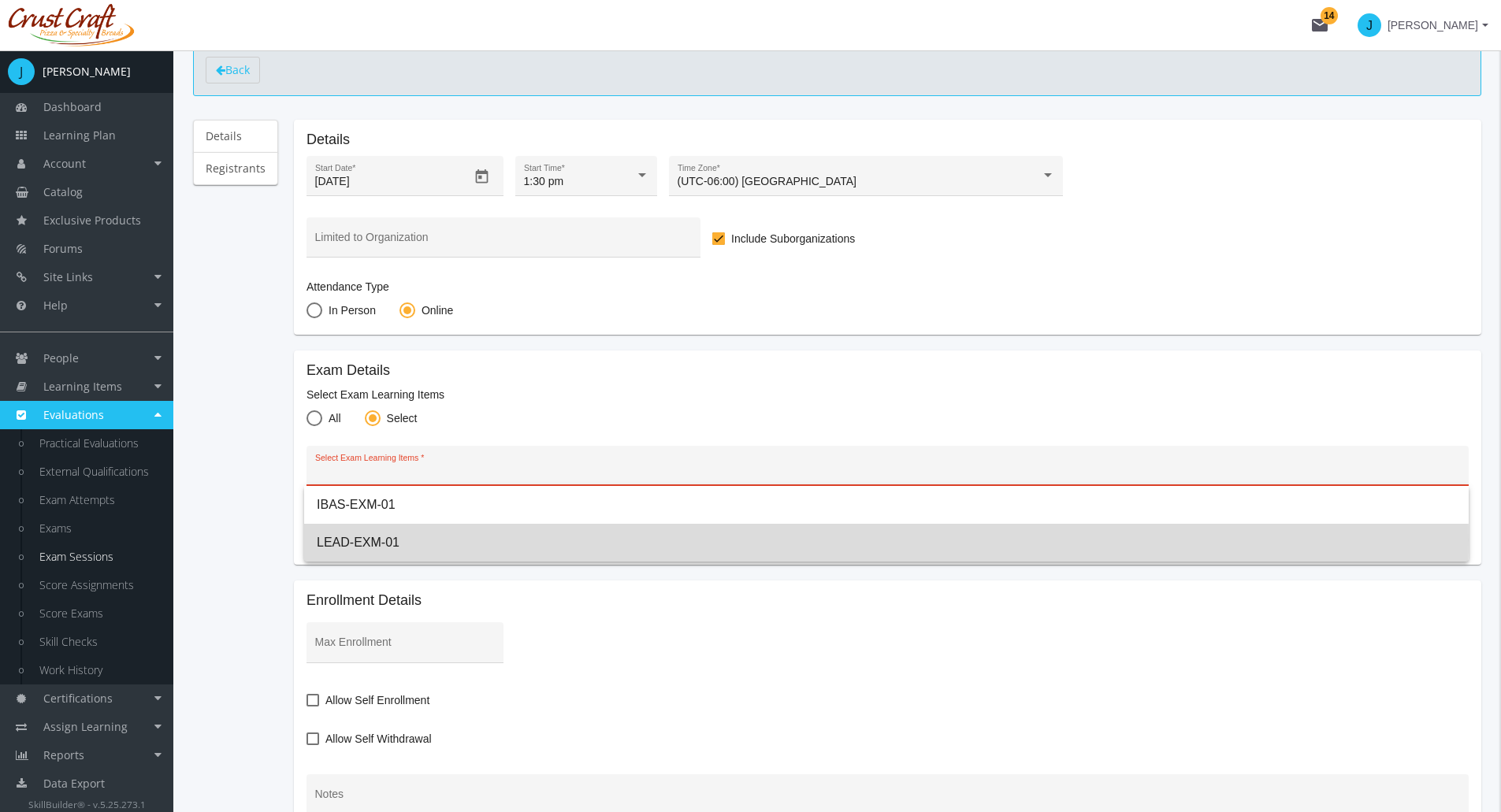
click at [375, 540] on span "LEAD-EXM-01" at bounding box center [886, 542] width 1139 height 38
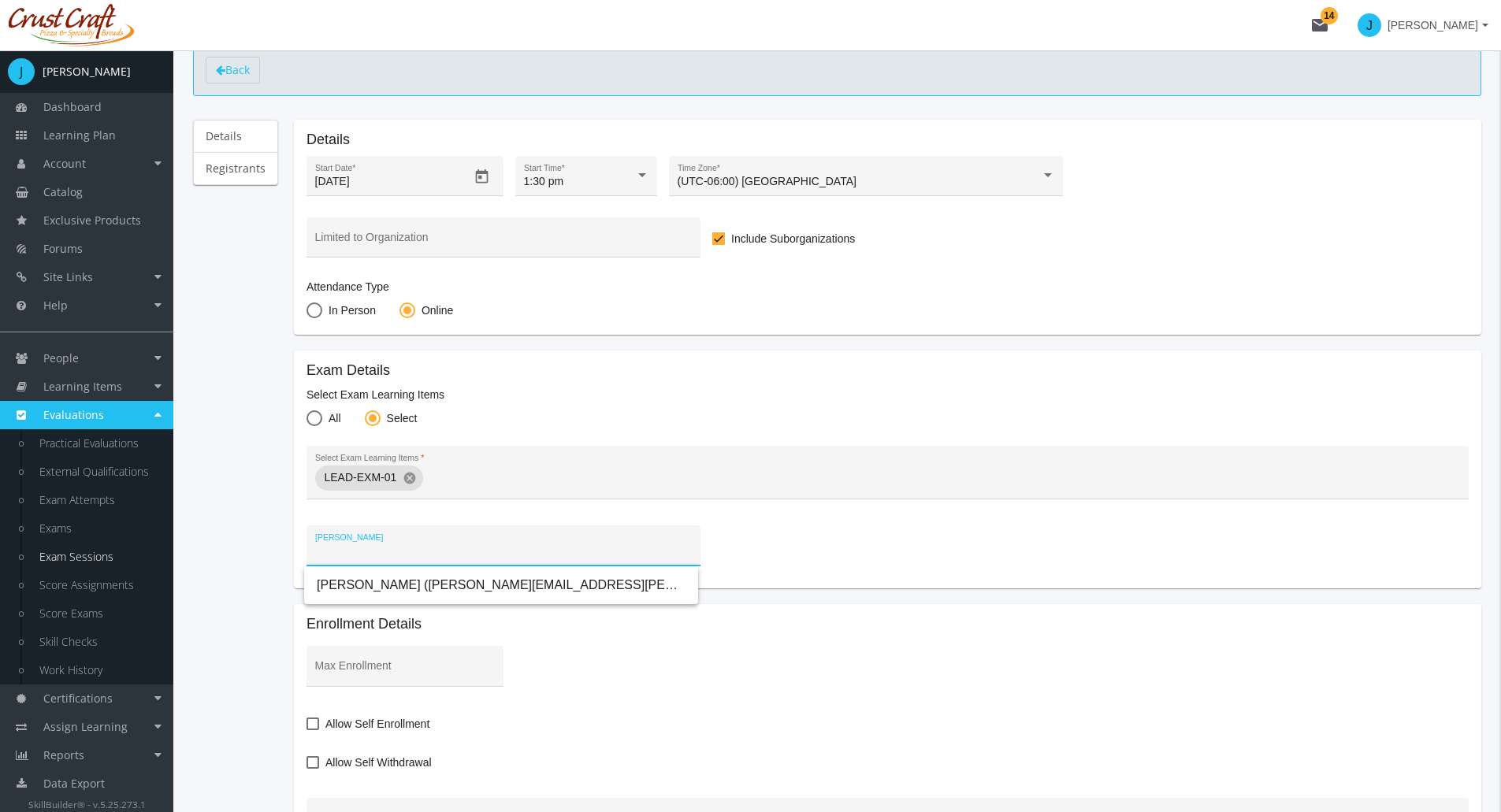
click at [362, 546] on input "[PERSON_NAME]" at bounding box center [504, 551] width 377 height 13
click at [350, 583] on span "[PERSON_NAME] ([PERSON_NAME][EMAIL_ADDRESS][PERSON_NAME][DOMAIN_NAME])" at bounding box center [500, 585] width 369 height 38
type input "[PERSON_NAME] ([PERSON_NAME][EMAIL_ADDRESS][PERSON_NAME][DOMAIN_NAME])"
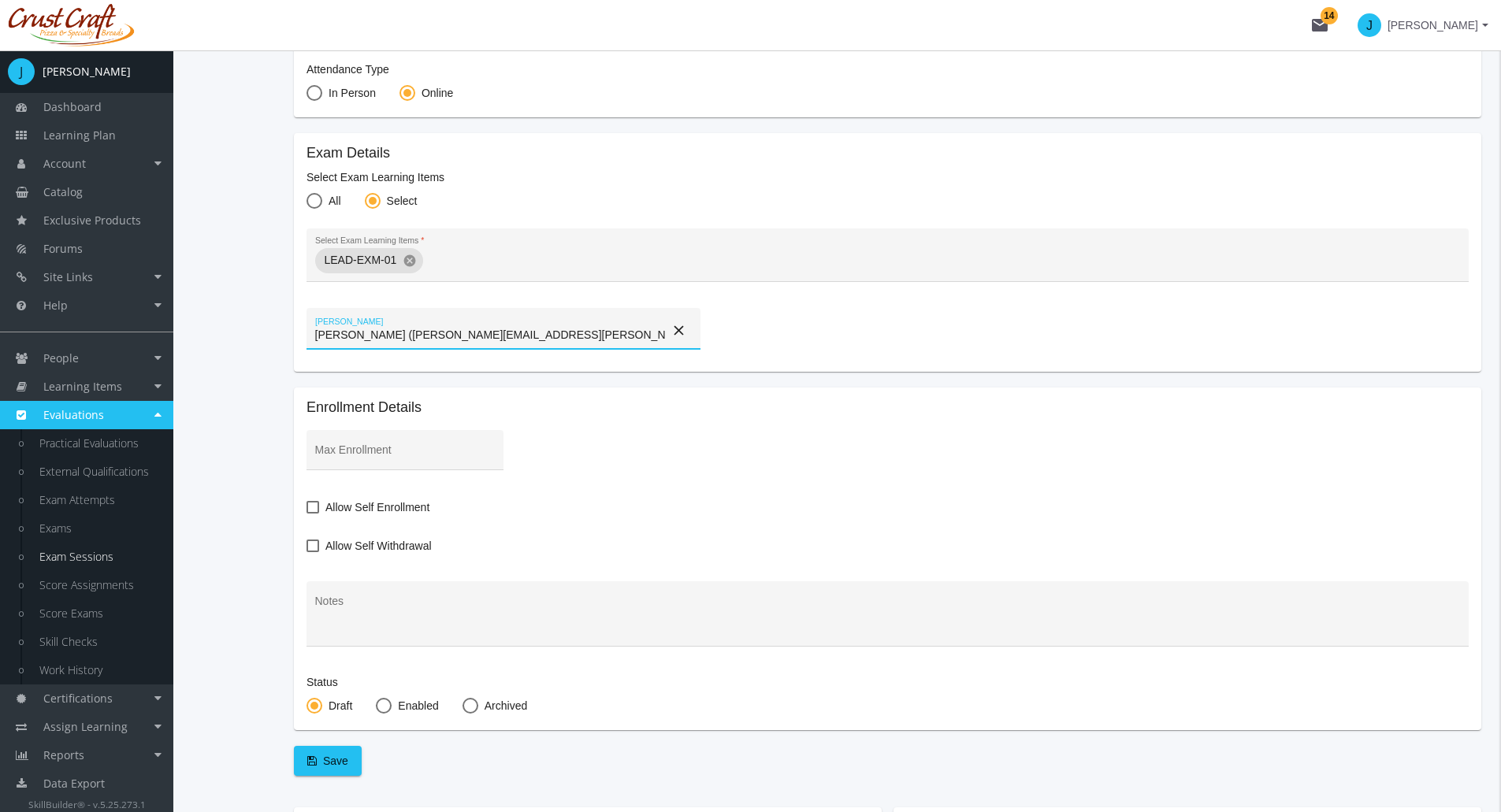
scroll to position [315, 0]
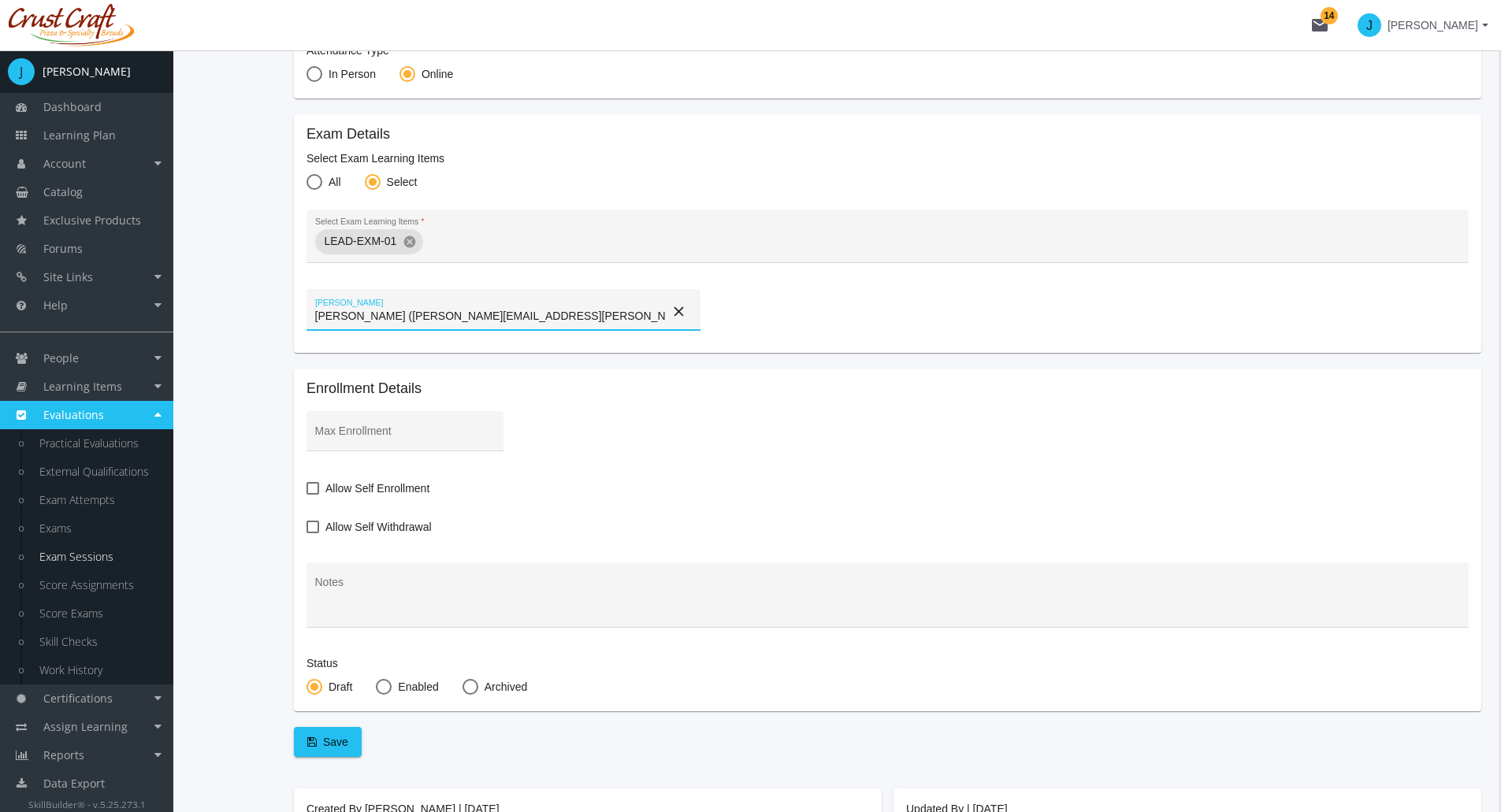
click at [310, 492] on span at bounding box center [313, 488] width 13 height 13
click at [307, 494] on input "Allow Self Enrollment" at bounding box center [307, 494] width 1 height 1
checkbox input "true"
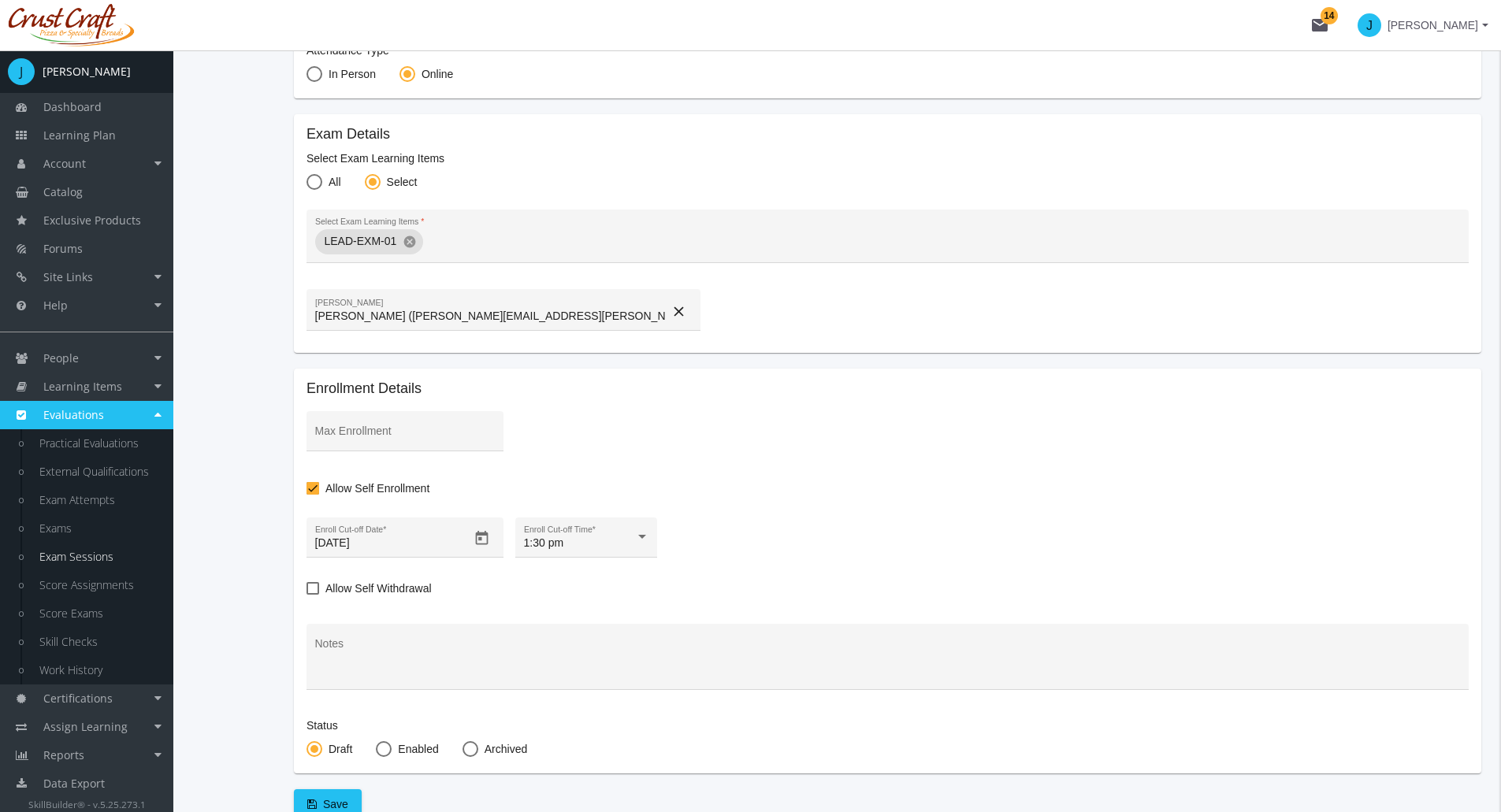
click at [387, 753] on span at bounding box center [383, 749] width 16 height 16
click at [387, 753] on input "Enabled" at bounding box center [383, 752] width 16 height 16
radio input "true"
click at [551, 552] on div "1:30 pm Enroll Cut-off Time *" at bounding box center [586, 541] width 125 height 32
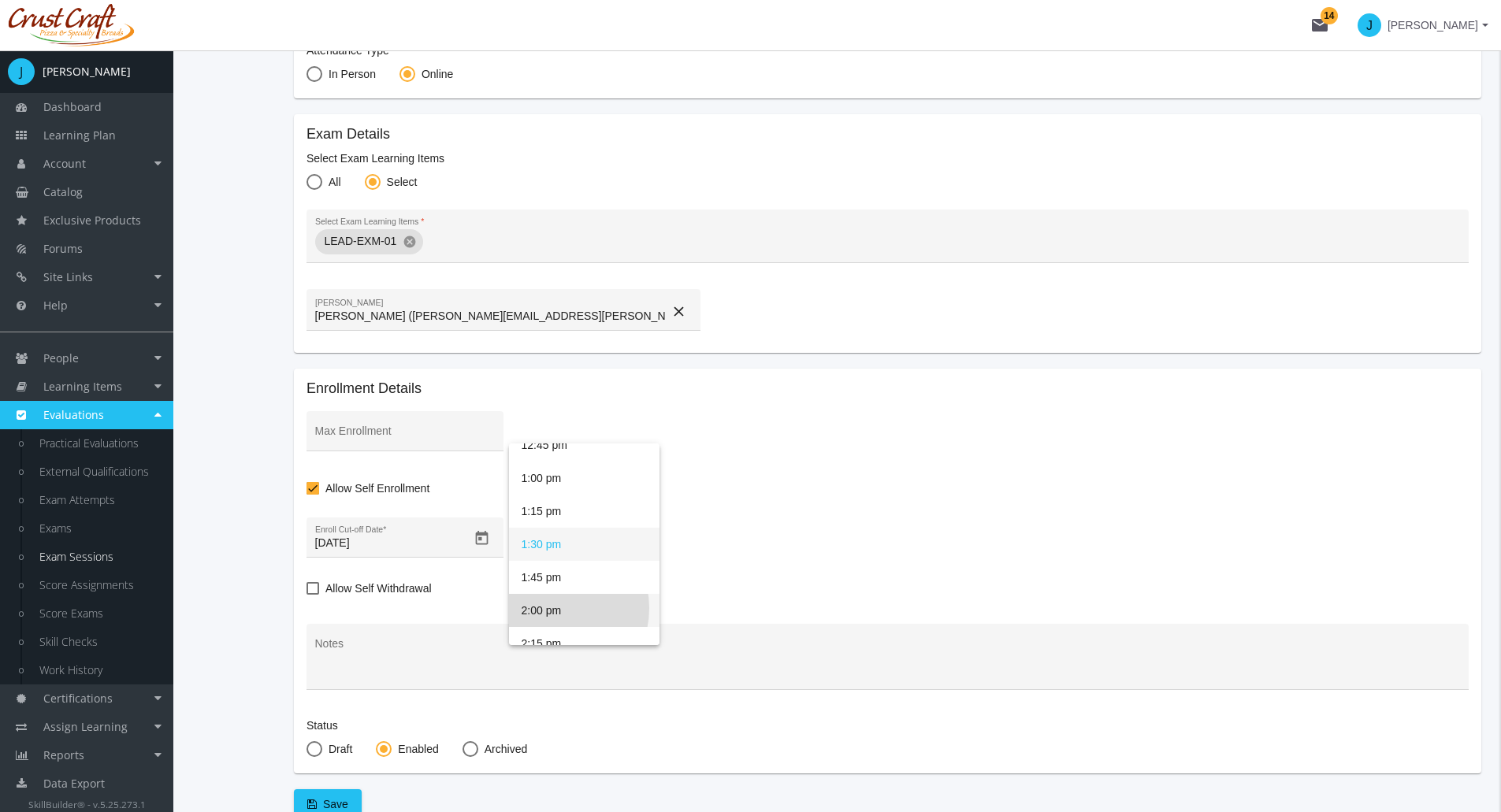
click at [550, 608] on span "2:00 pm" at bounding box center [584, 610] width 125 height 33
click at [309, 591] on span at bounding box center [313, 588] width 13 height 13
click at [307, 594] on input "Allow Self Withdrawal" at bounding box center [307, 594] width 1 height 1
checkbox input "true"
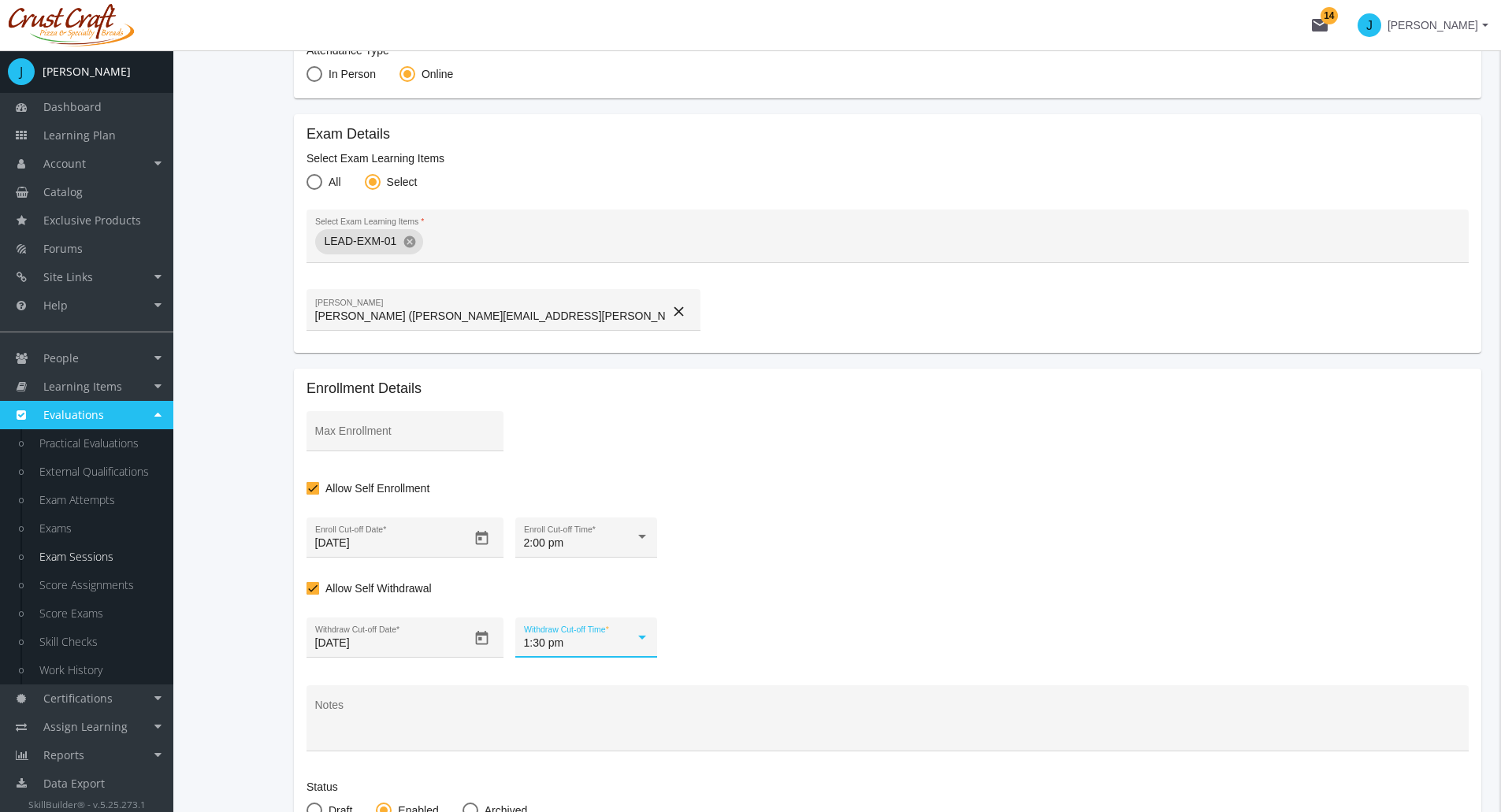
click at [617, 644] on div "1:30 pm" at bounding box center [579, 643] width 111 height 13
click at [592, 707] on span "2:00 pm" at bounding box center [584, 711] width 125 height 33
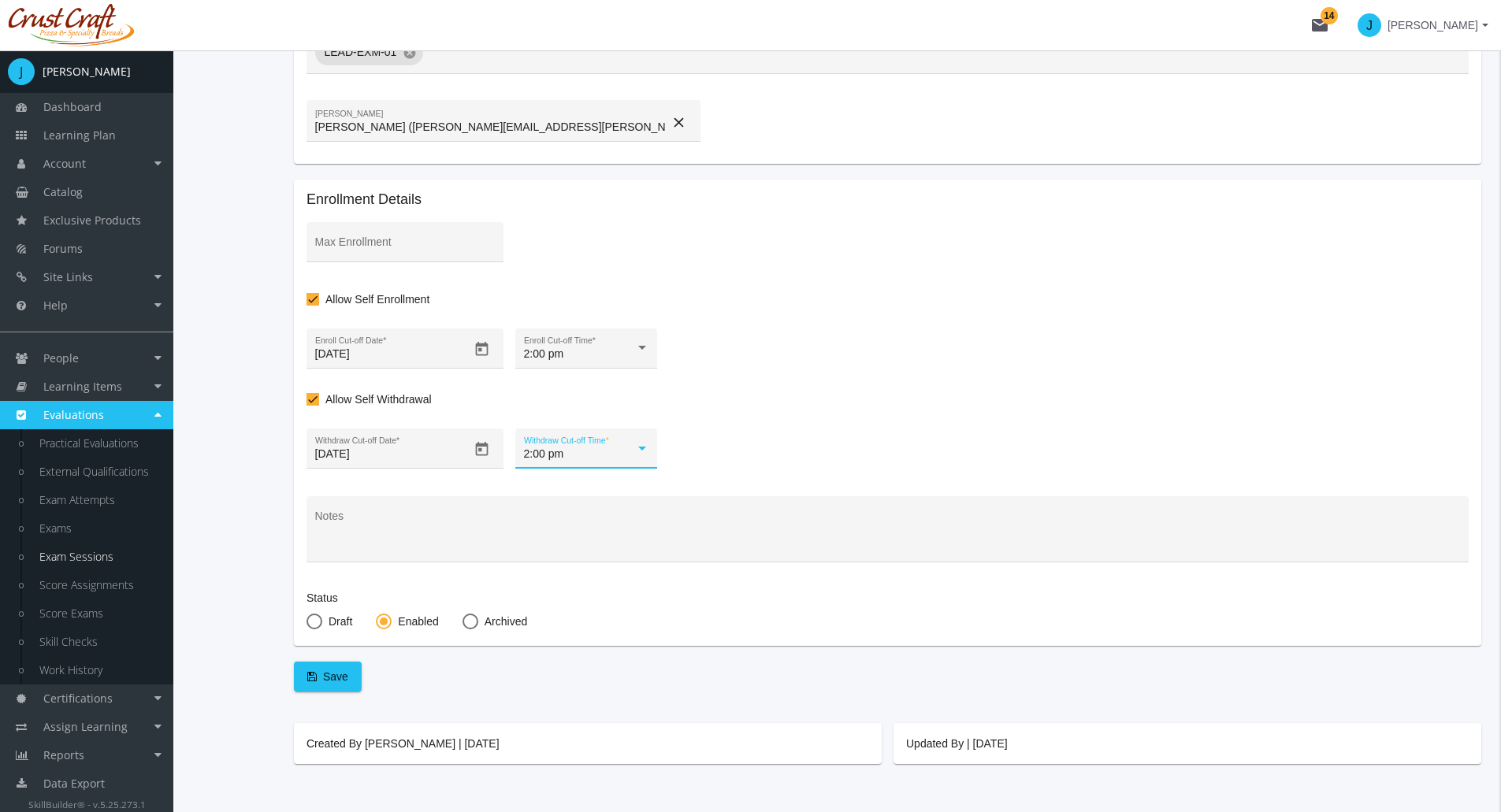
scroll to position [536, 0]
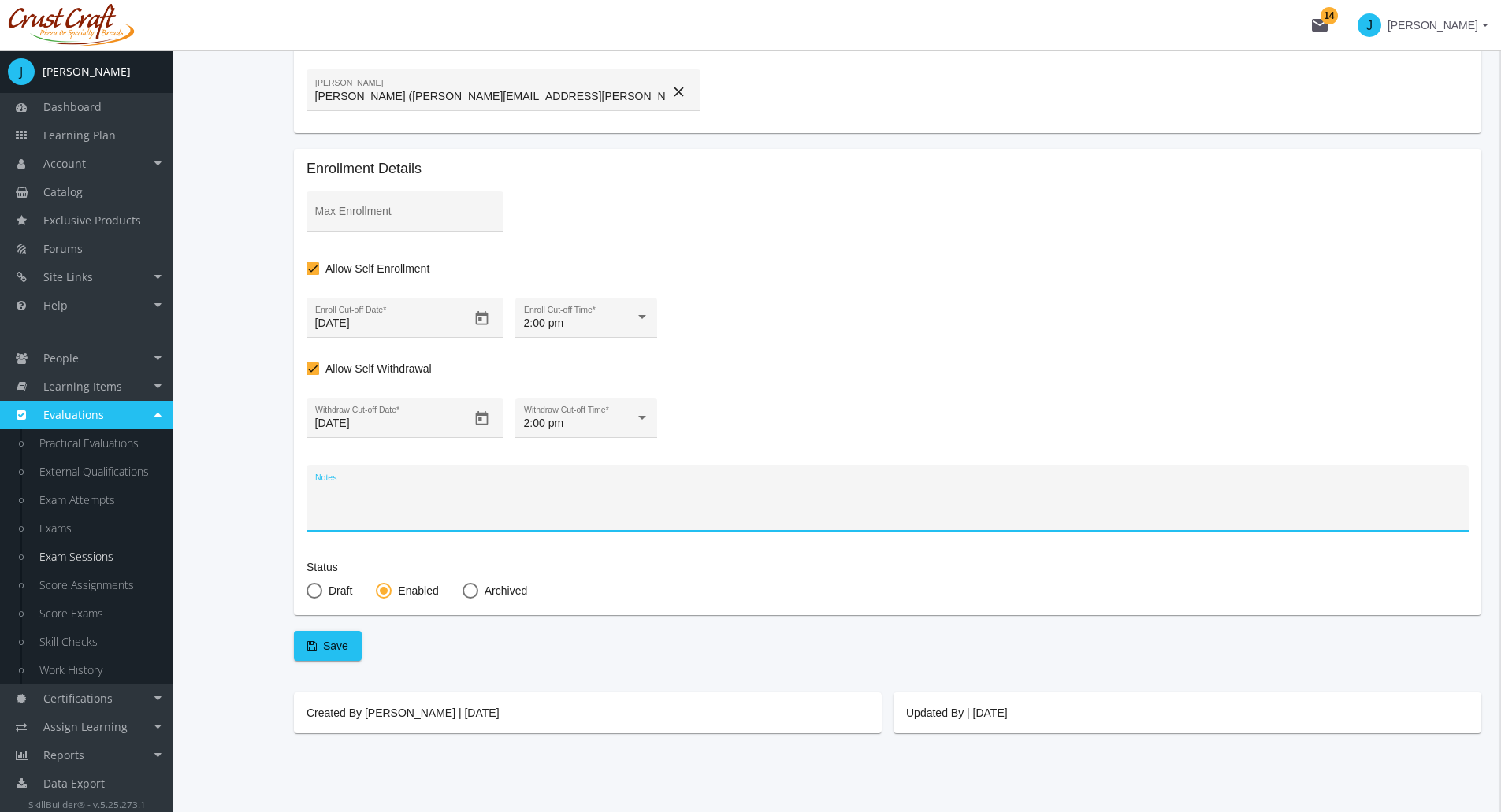
click at [408, 490] on textarea "Notes" at bounding box center [888, 503] width 1145 height 41
type textarea "Don't use ChatGPT"
click at [325, 646] on span "Save" at bounding box center [327, 646] width 41 height 29
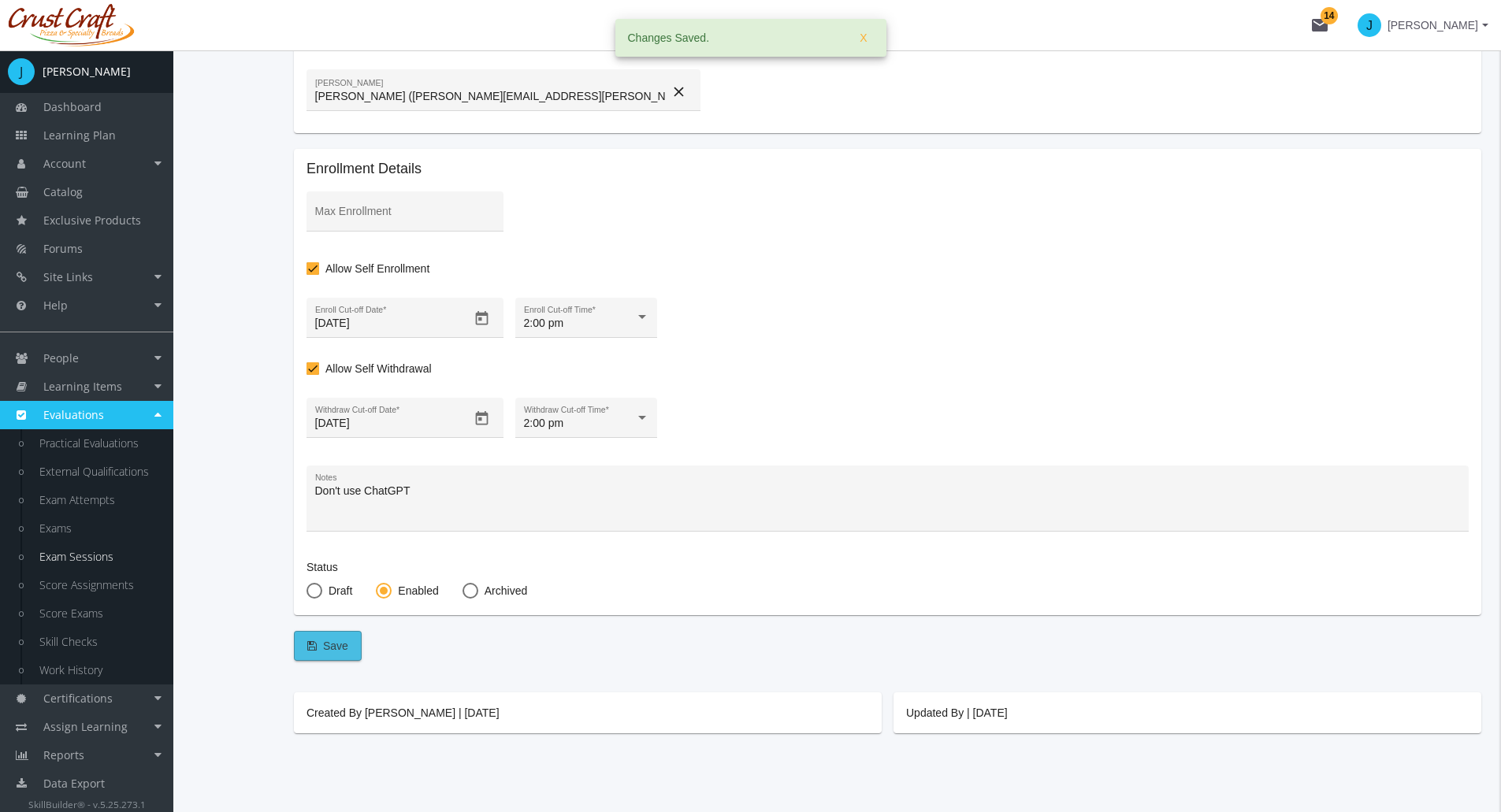
checkbox input "false"
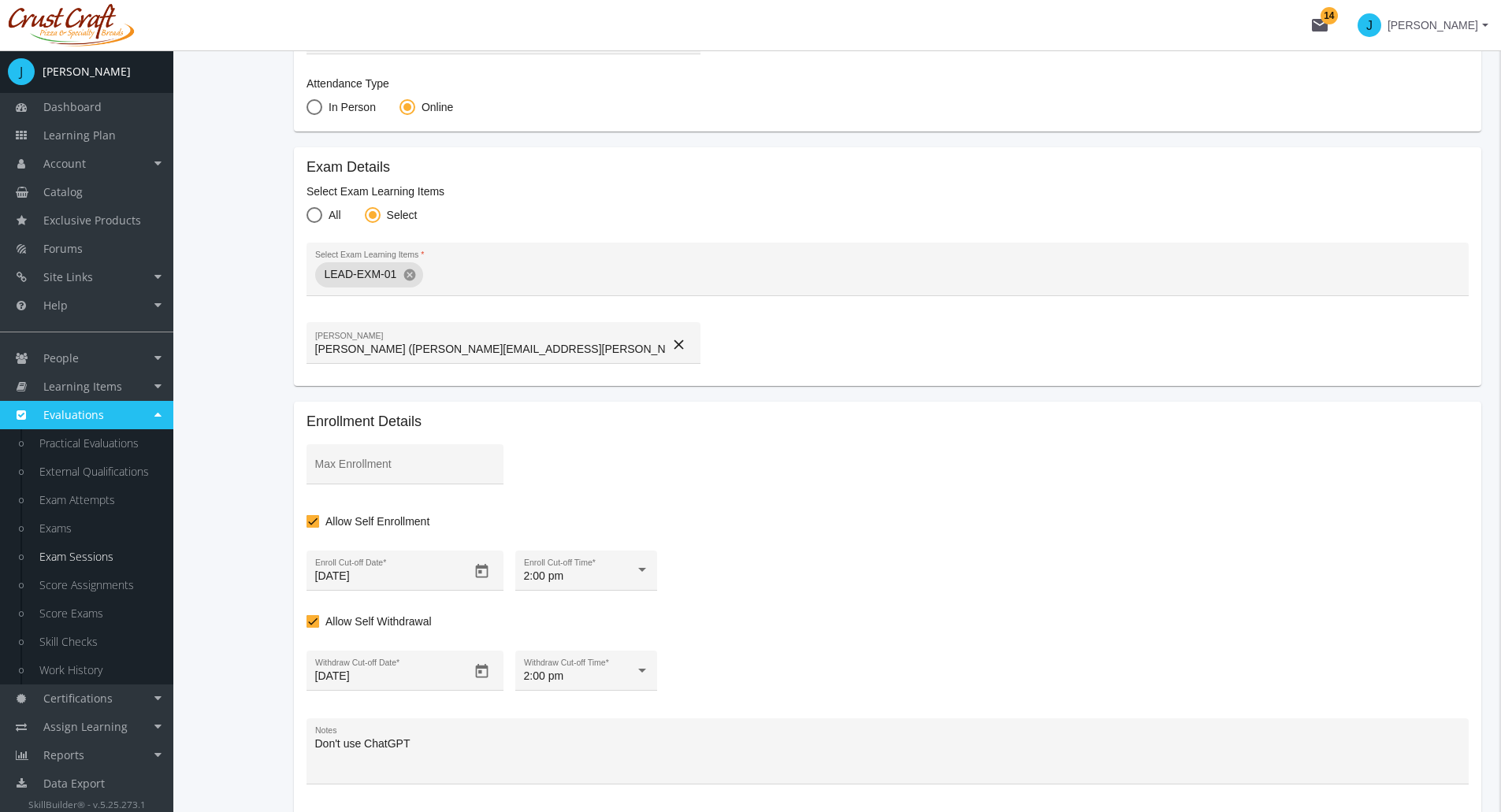
scroll to position [0, 0]
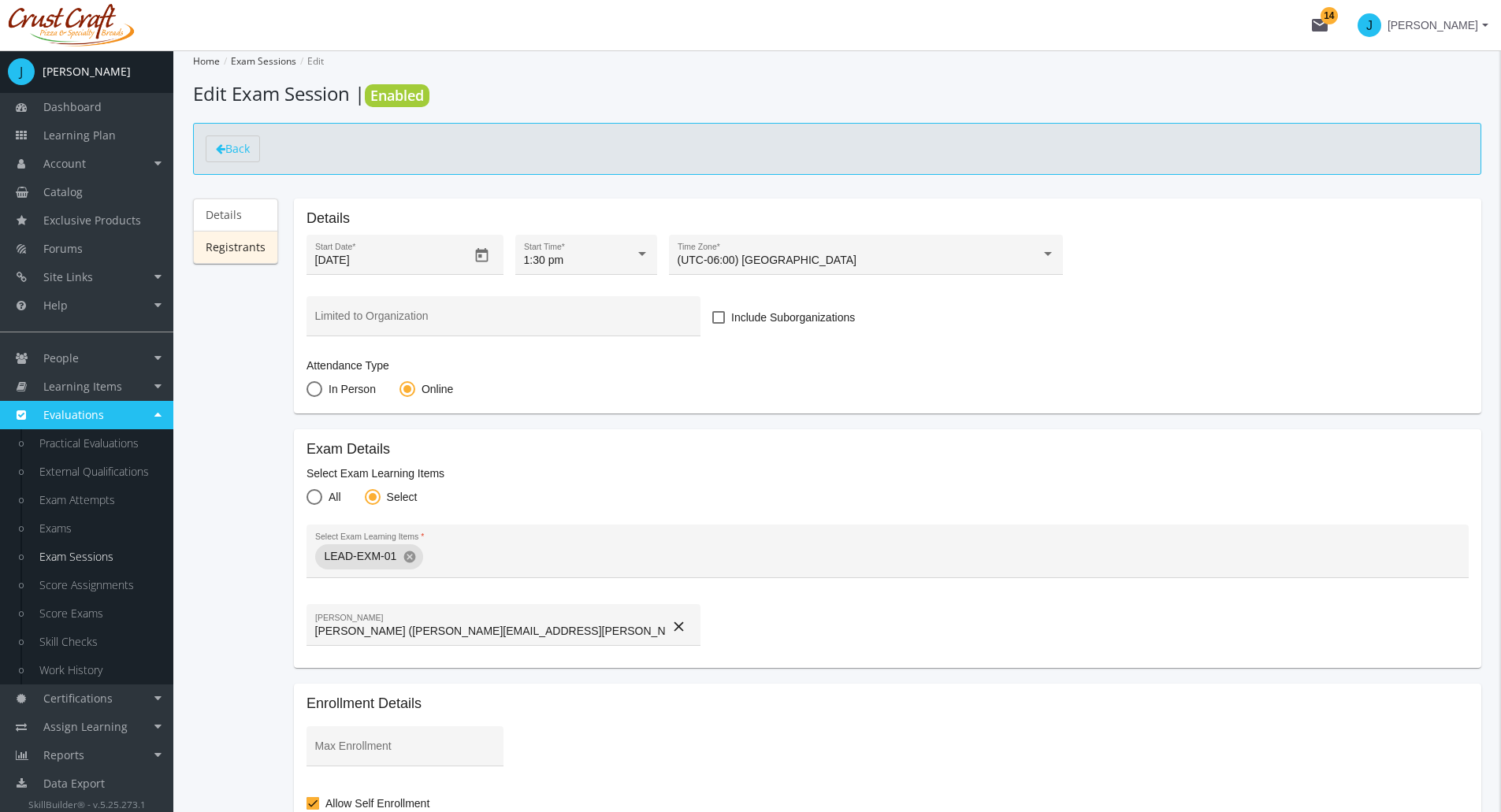
click at [236, 260] on link "Registrants" at bounding box center [236, 247] width 85 height 33
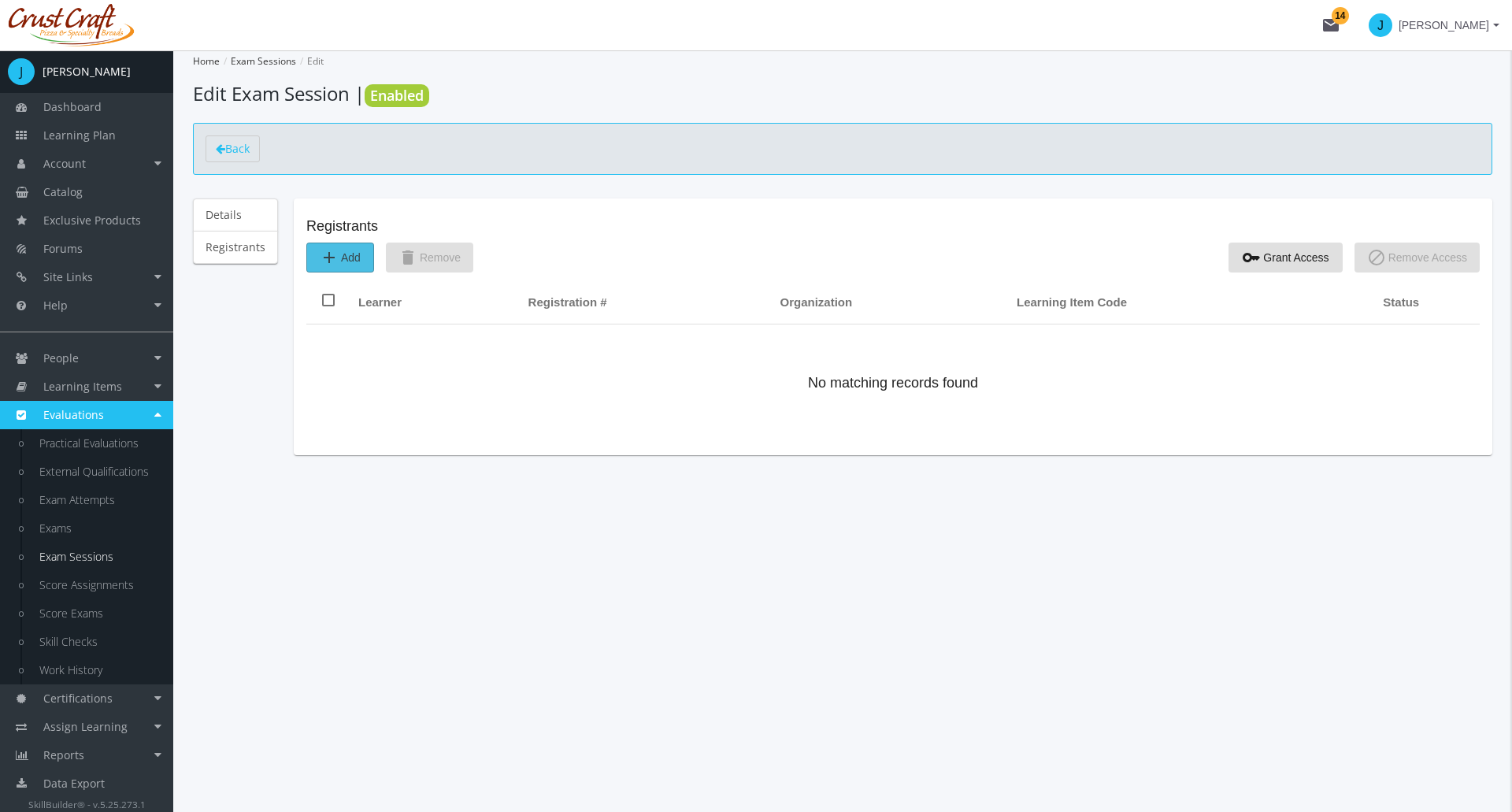
click at [348, 257] on span "add Add" at bounding box center [340, 257] width 41 height 29
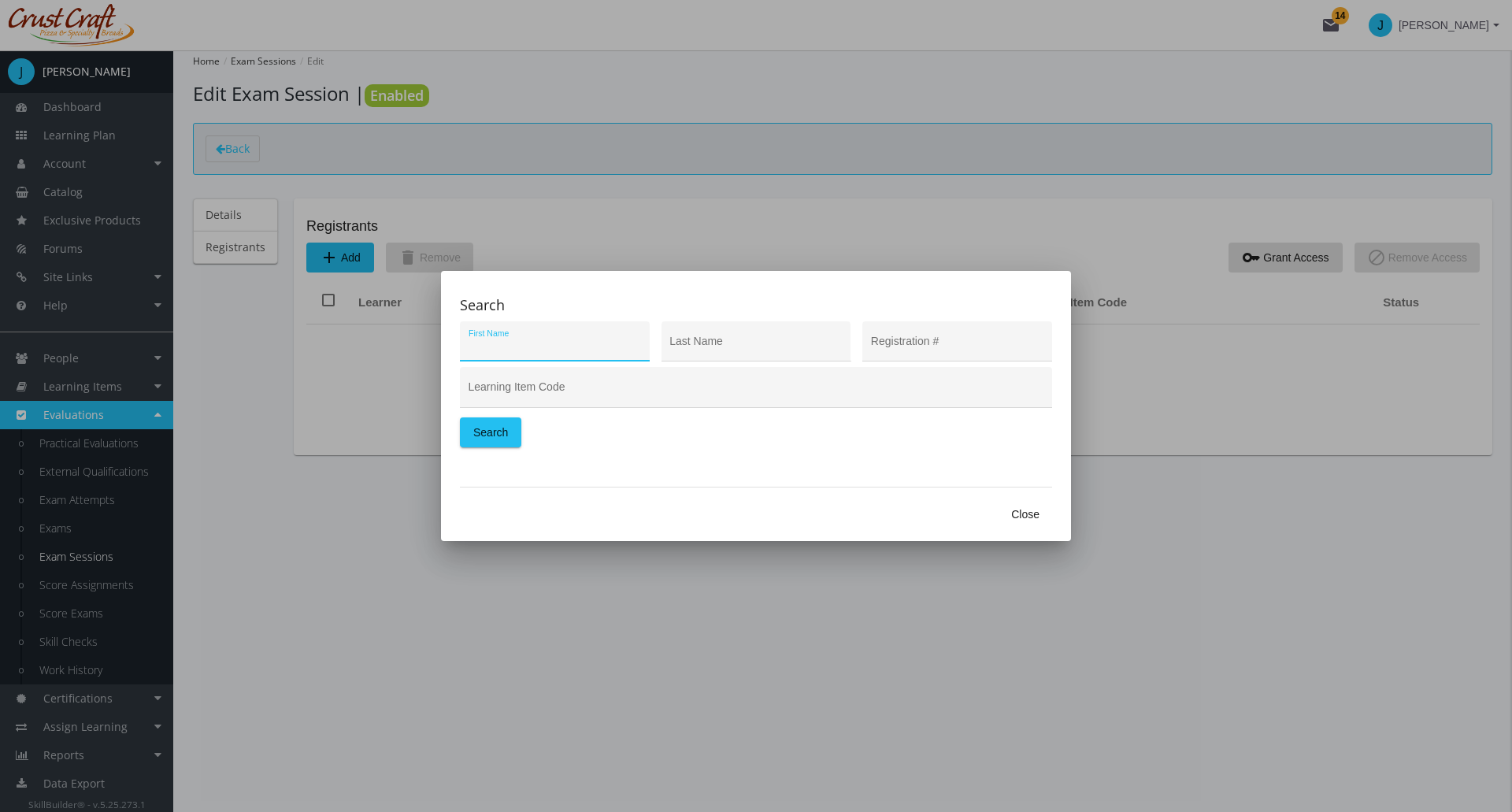
click at [114, 165] on div at bounding box center [756, 406] width 1512 height 812
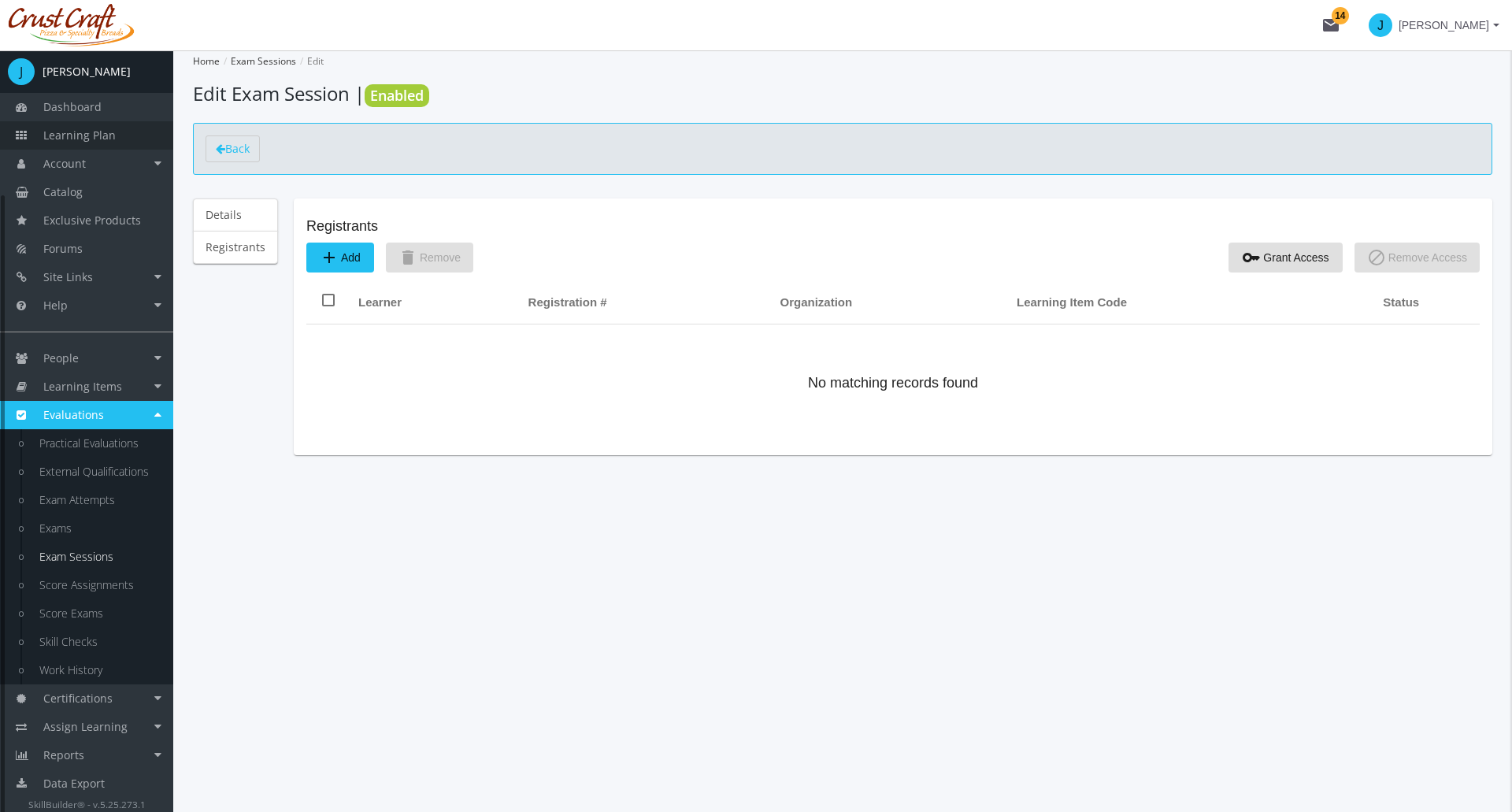
click at [100, 129] on span "Learning Plan" at bounding box center [80, 134] width 73 height 15
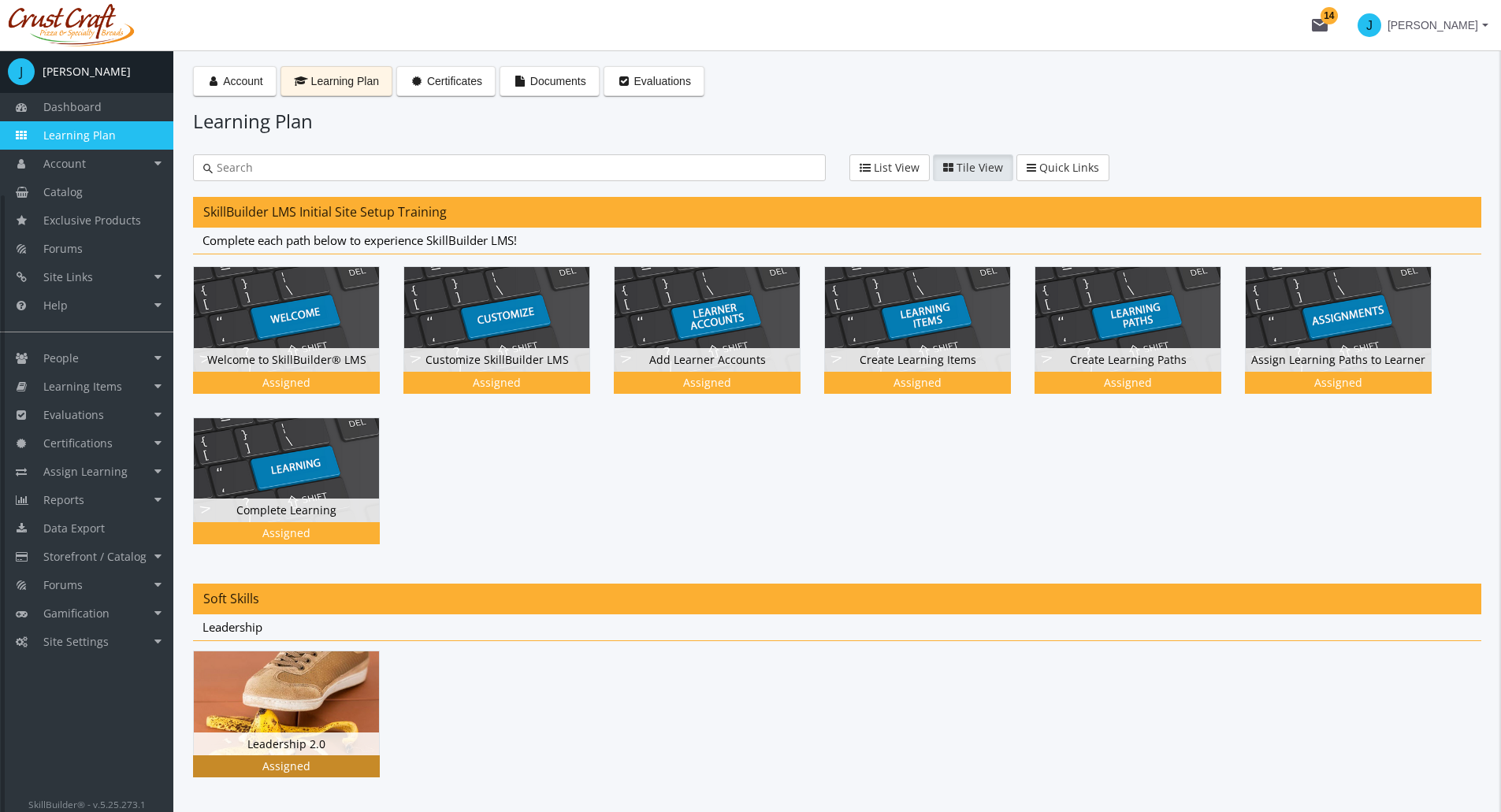
click at [295, 695] on img at bounding box center [287, 704] width 186 height 104
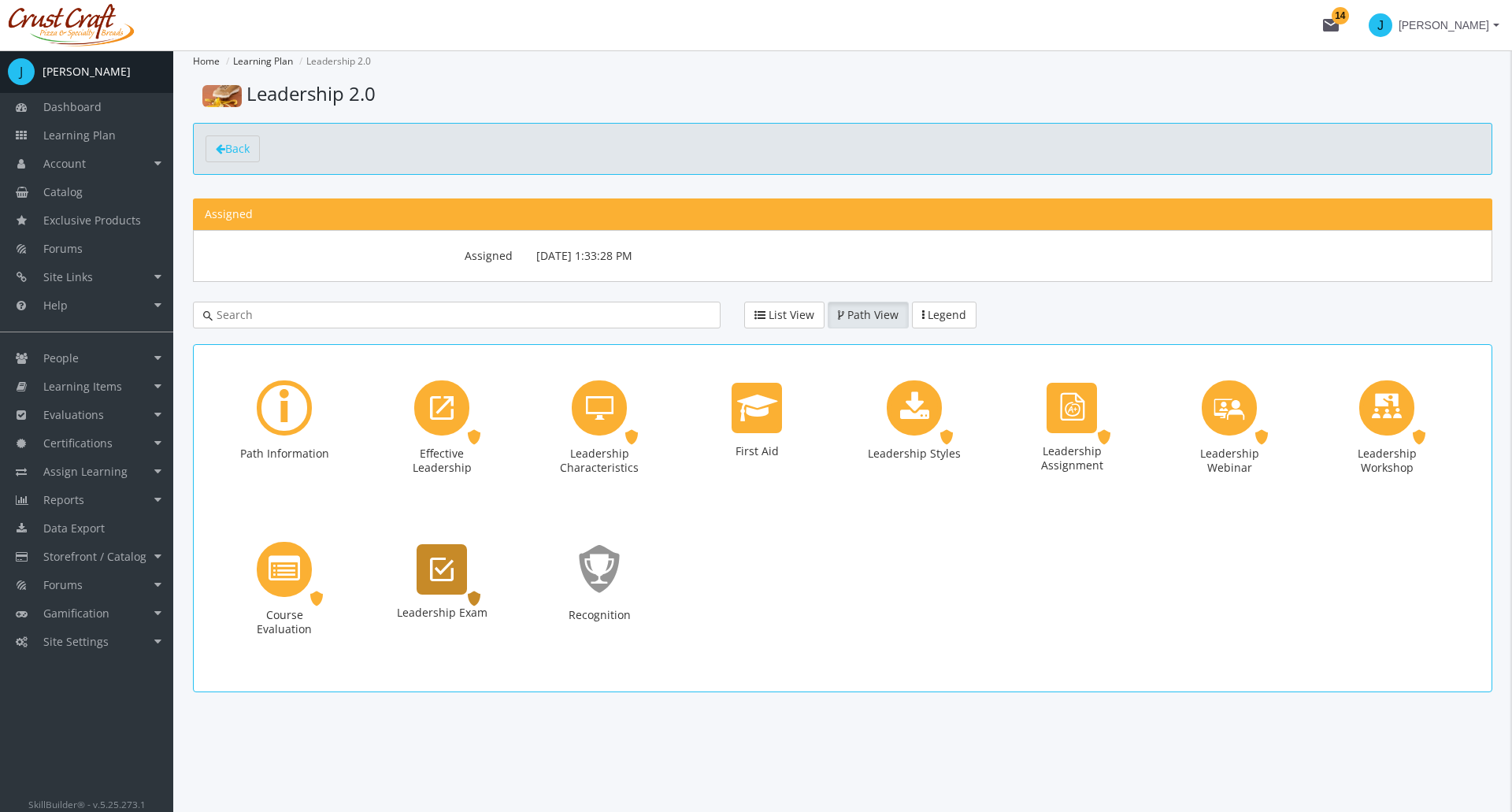
click at [425, 600] on div "Leadership Exam Exam. Status: Assigned." at bounding box center [441, 599] width 94 height 114
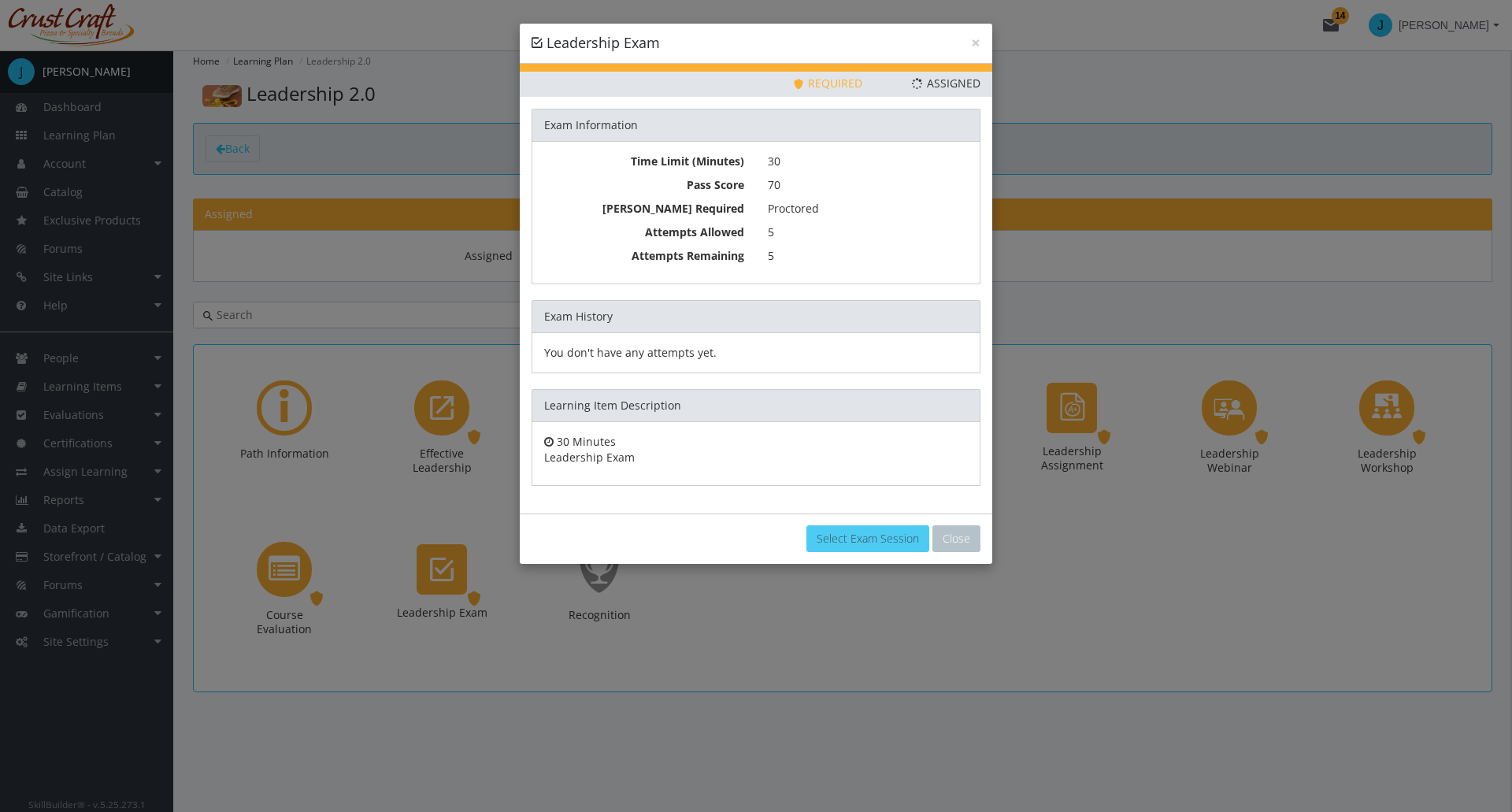
click at [867, 531] on link "Select Exam Session" at bounding box center [868, 538] width 123 height 27
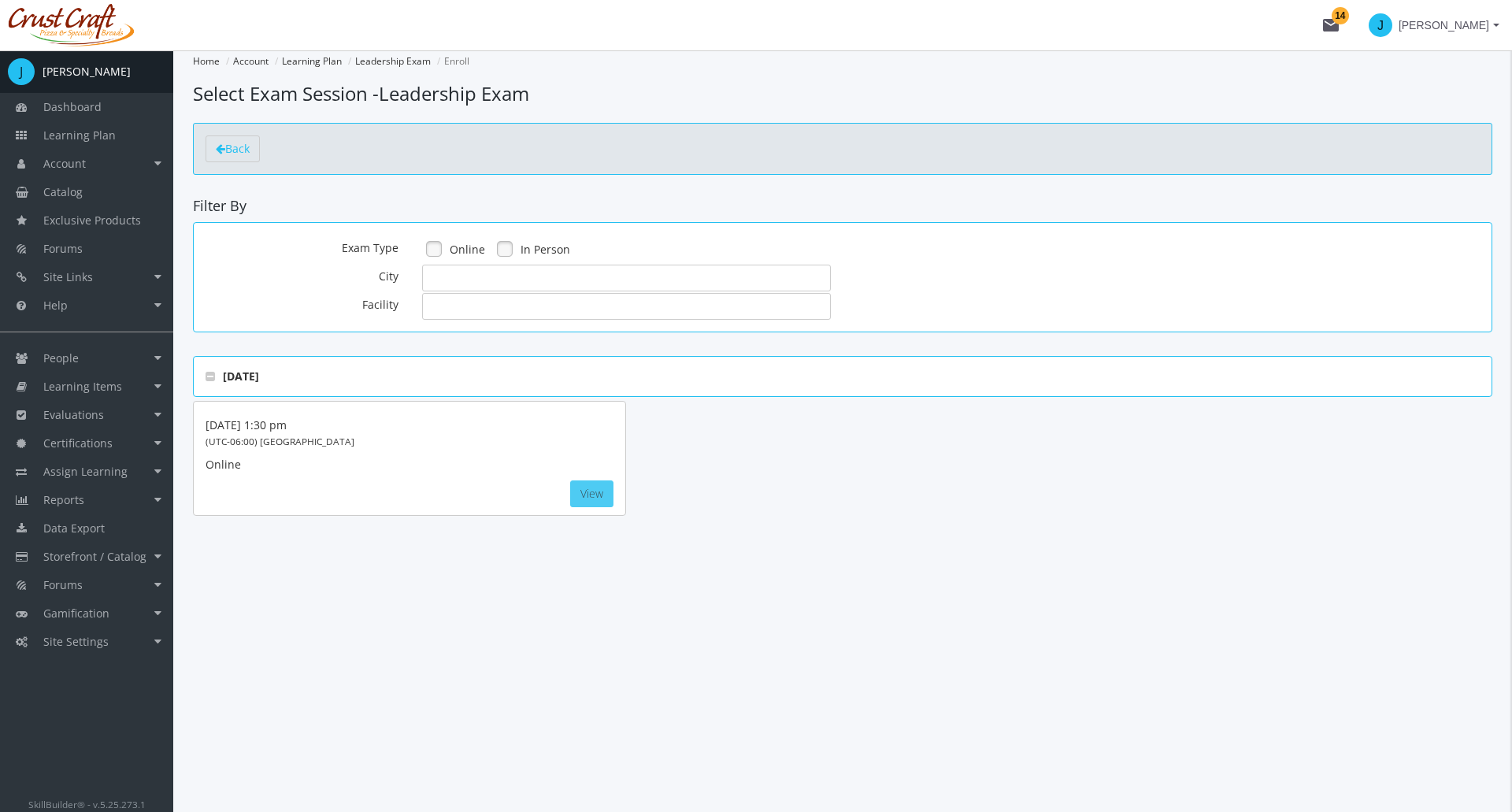
click at [589, 488] on button "View" at bounding box center [592, 493] width 43 height 27
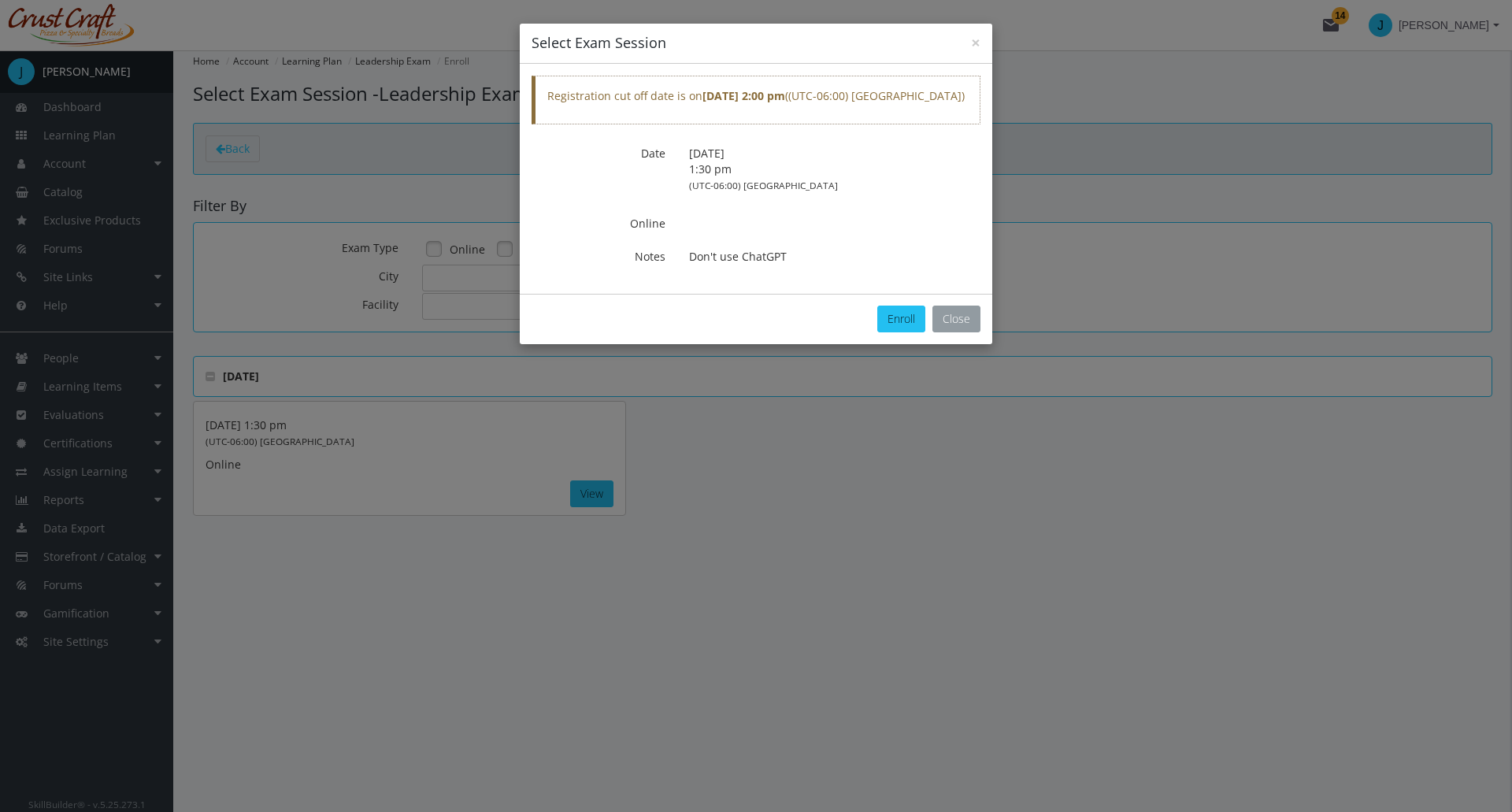
click at [967, 321] on button "Close" at bounding box center [956, 319] width 48 height 27
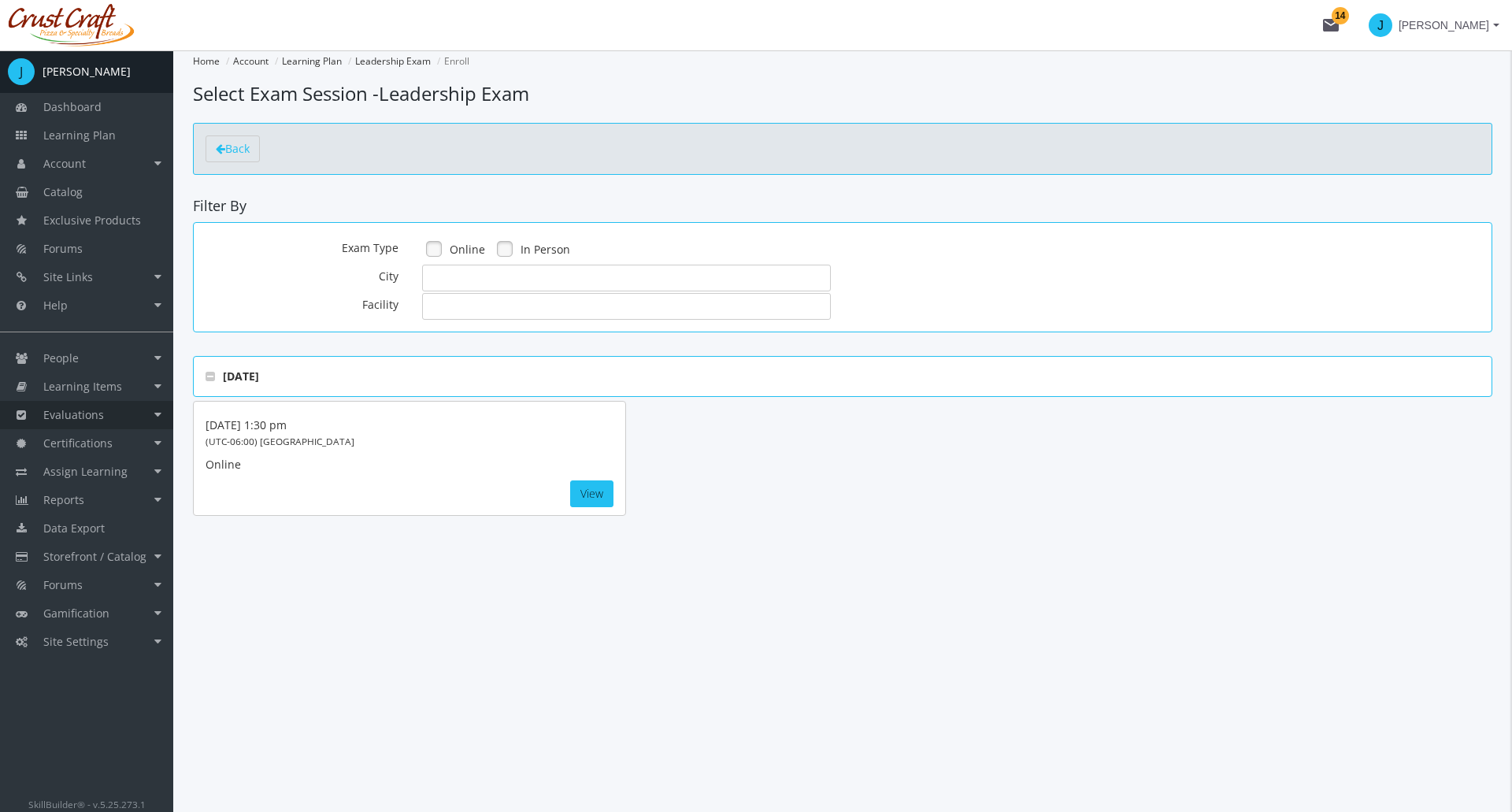
click at [140, 419] on link "Evaluations" at bounding box center [87, 415] width 173 height 29
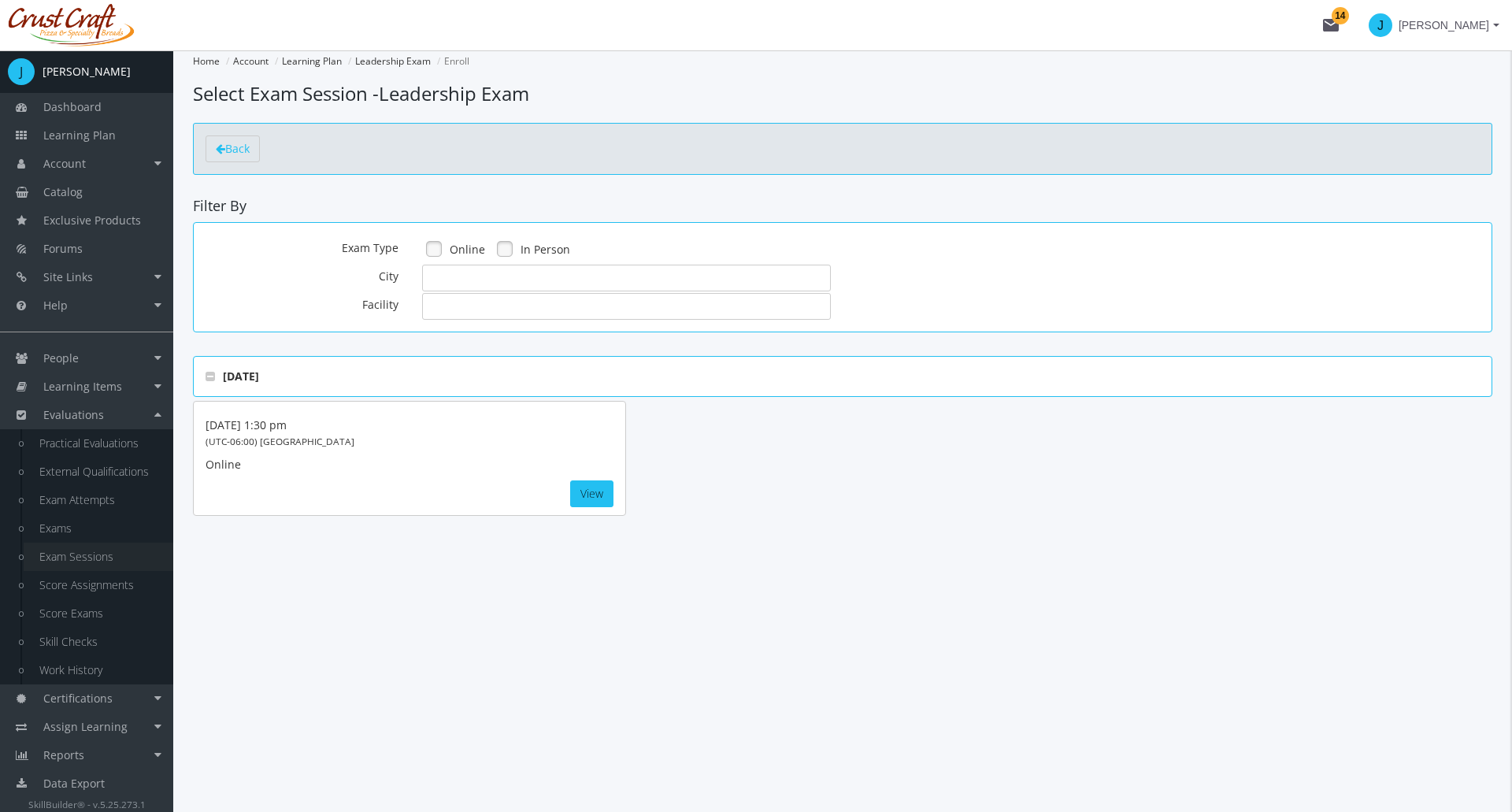
click at [102, 549] on link "Exam Sessions" at bounding box center [98, 556] width 150 height 29
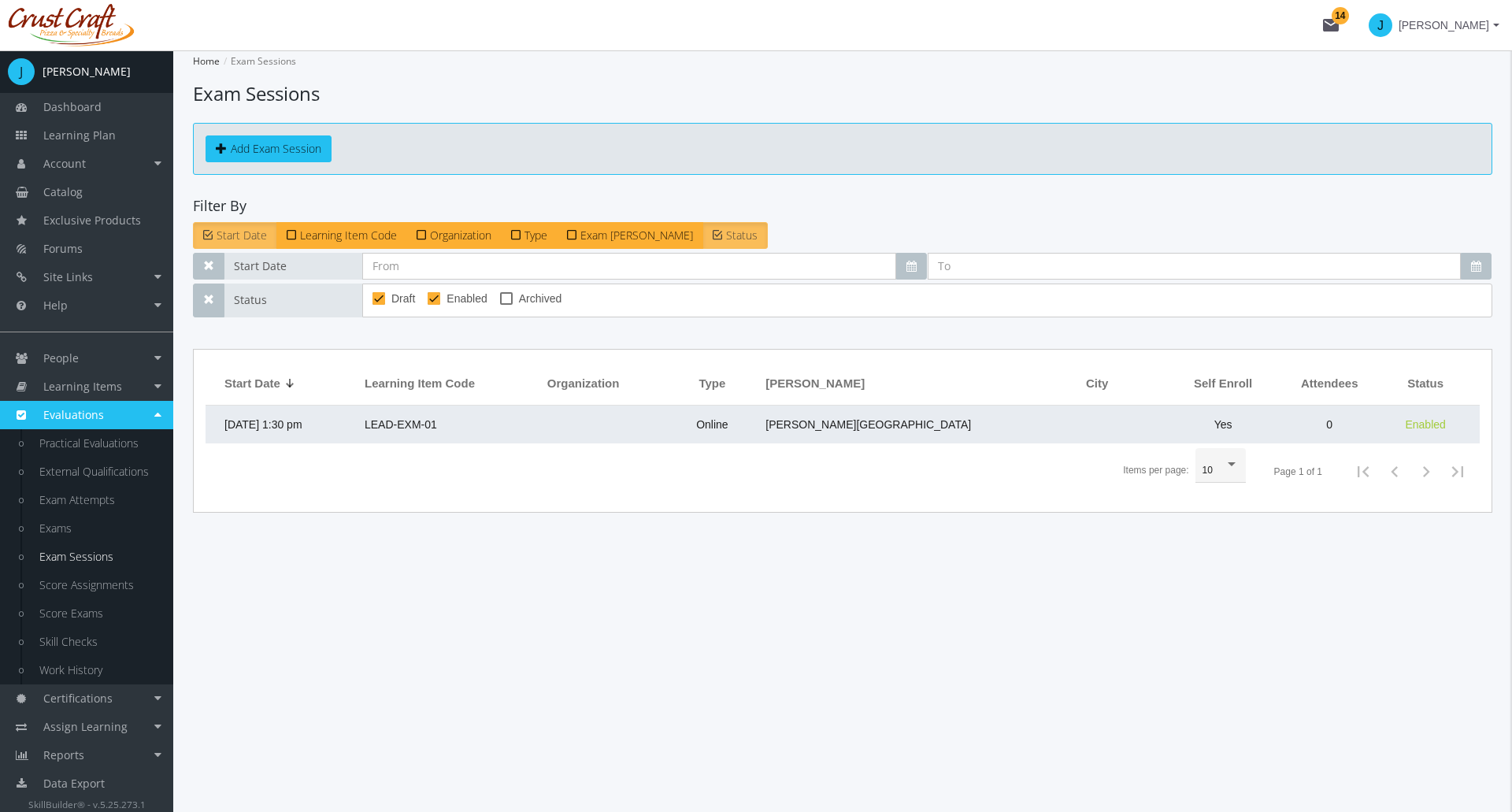
click at [302, 425] on span "[DATE] 1:30 pm" at bounding box center [263, 425] width 78 height 13
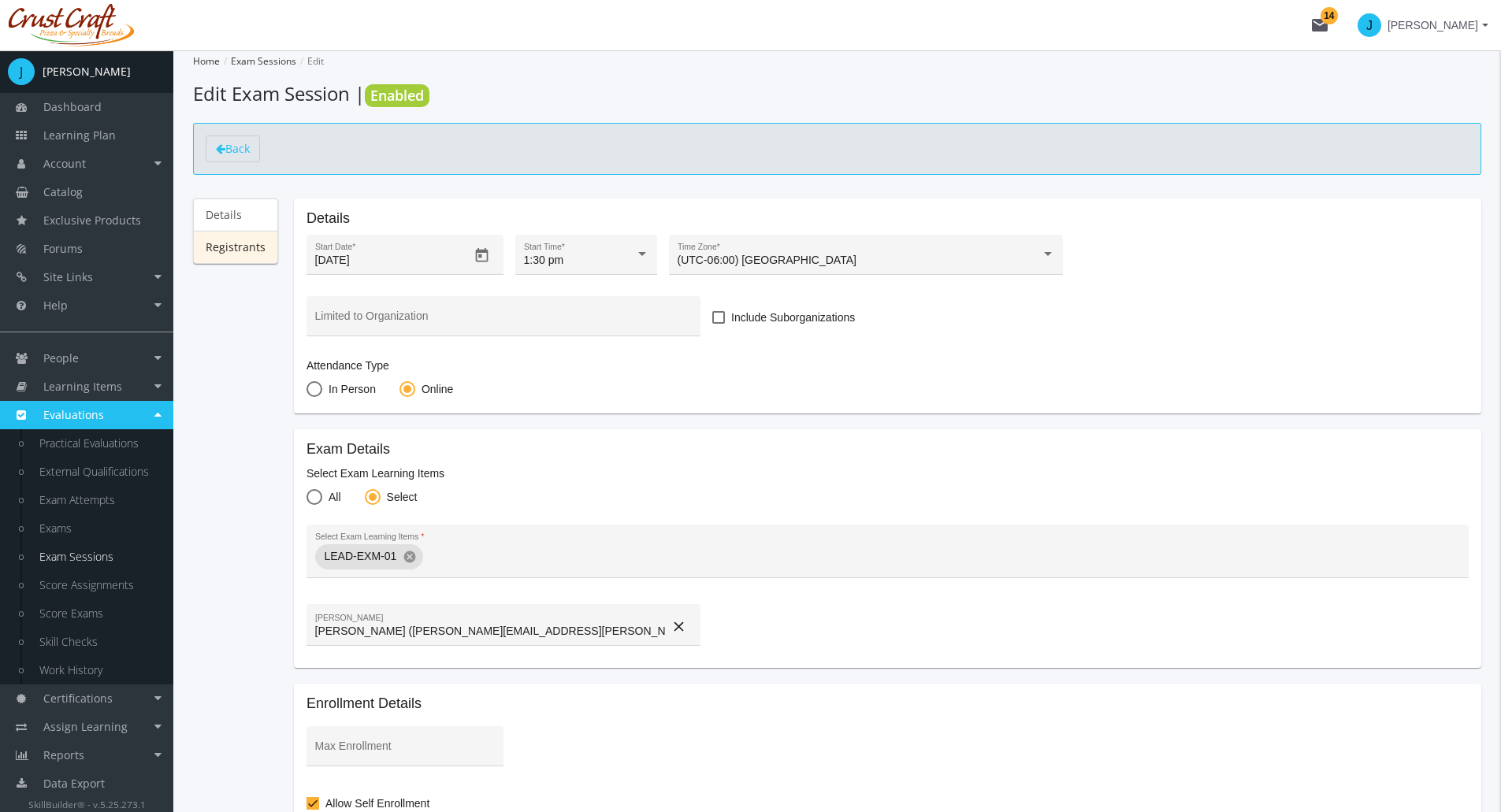
click at [234, 250] on link "Registrants" at bounding box center [236, 247] width 85 height 33
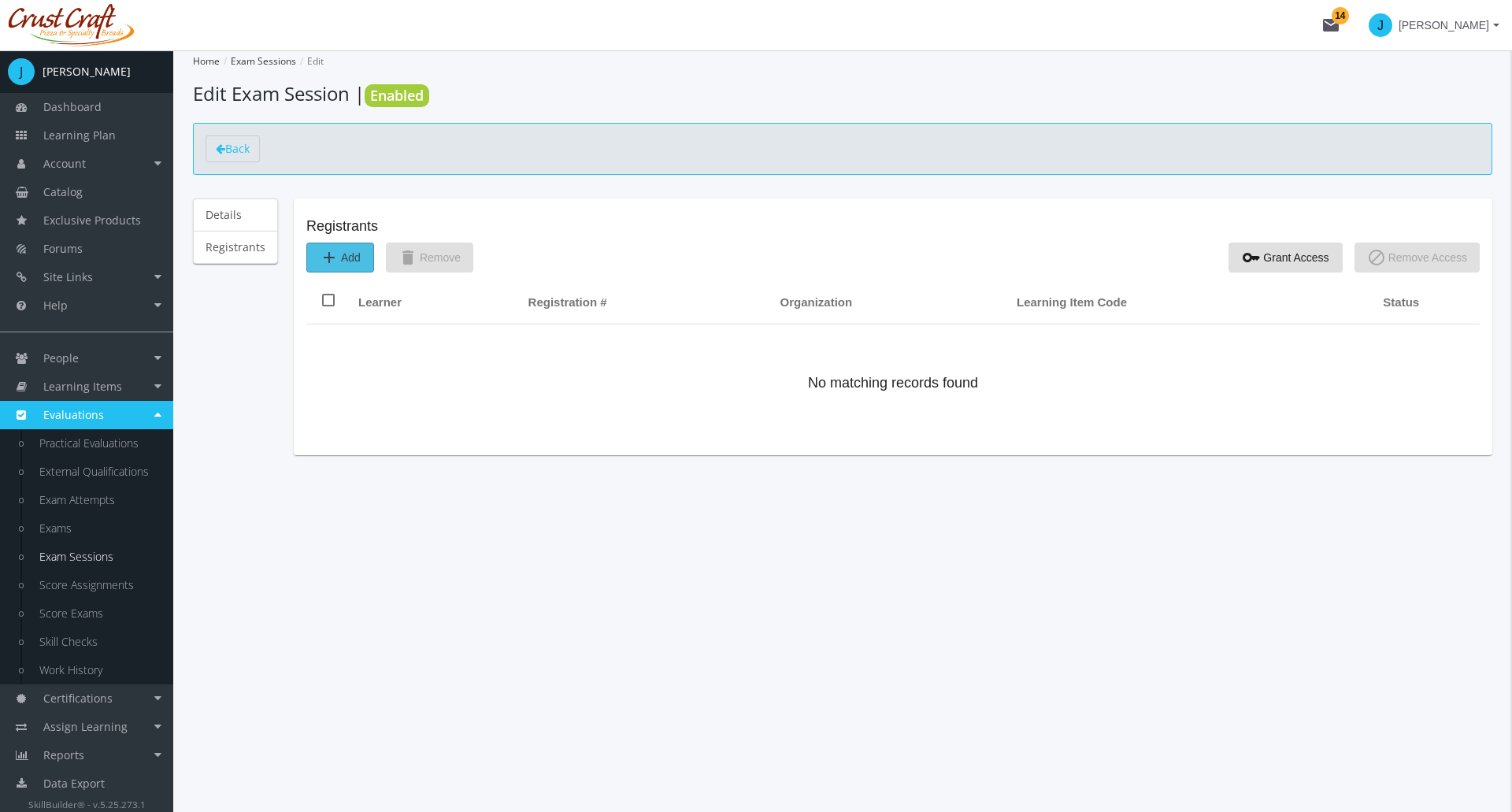
click at [341, 254] on span "add Add" at bounding box center [340, 257] width 41 height 29
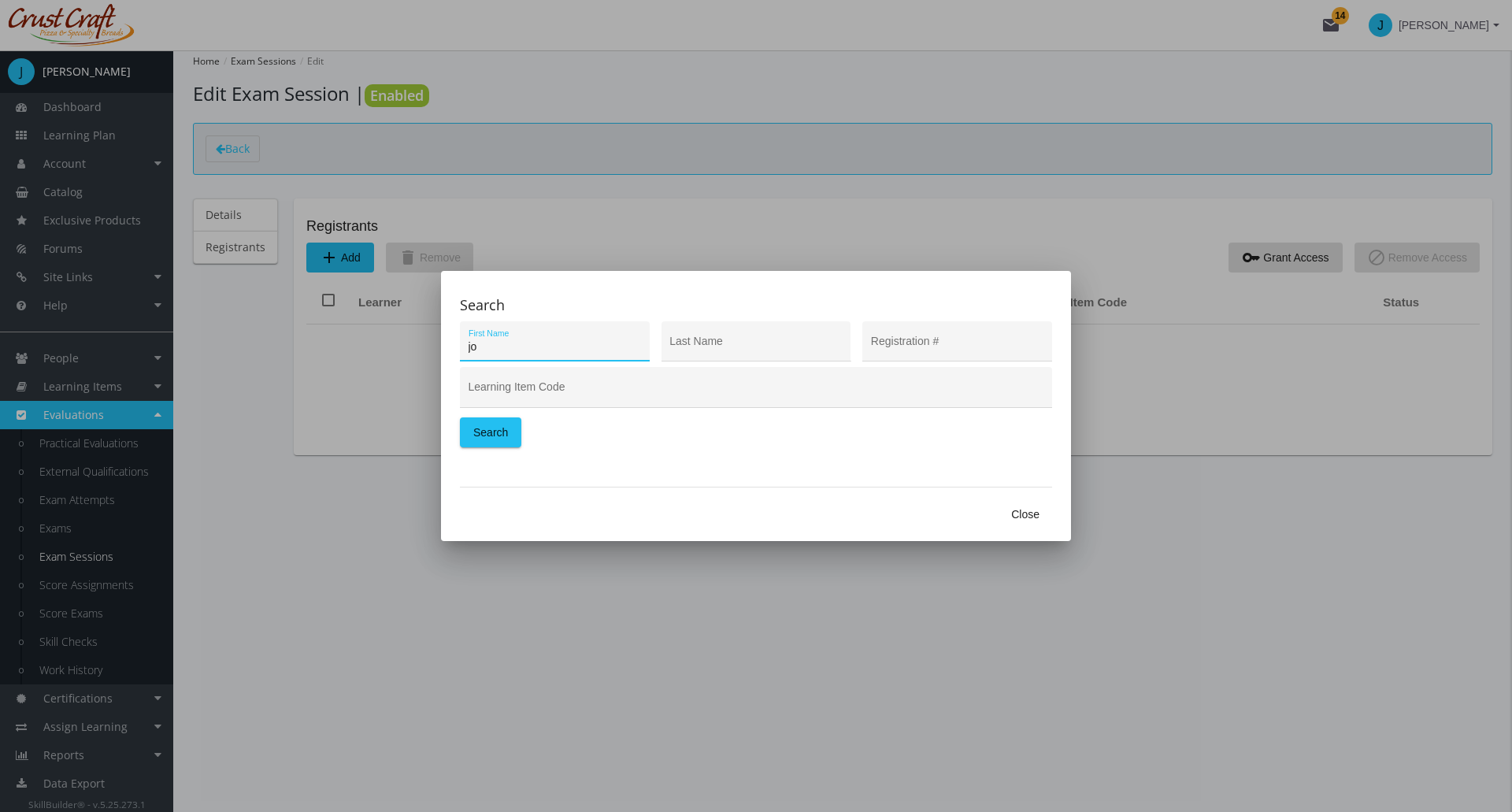
type input "j"
type input "jordan"
click at [496, 433] on span "Search" at bounding box center [490, 432] width 35 height 29
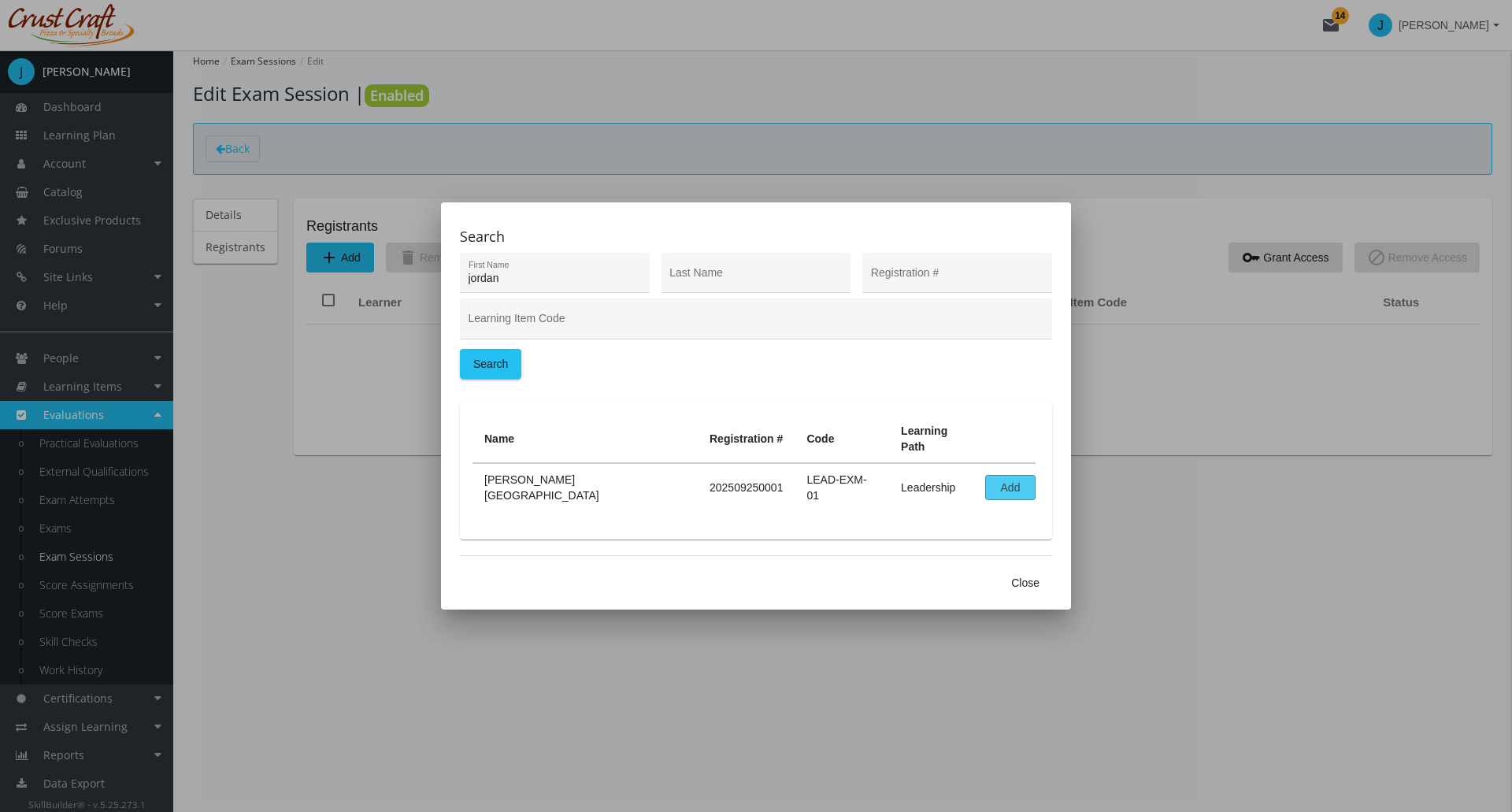
click at [998, 476] on span "Add" at bounding box center [1009, 487] width 23 height 23
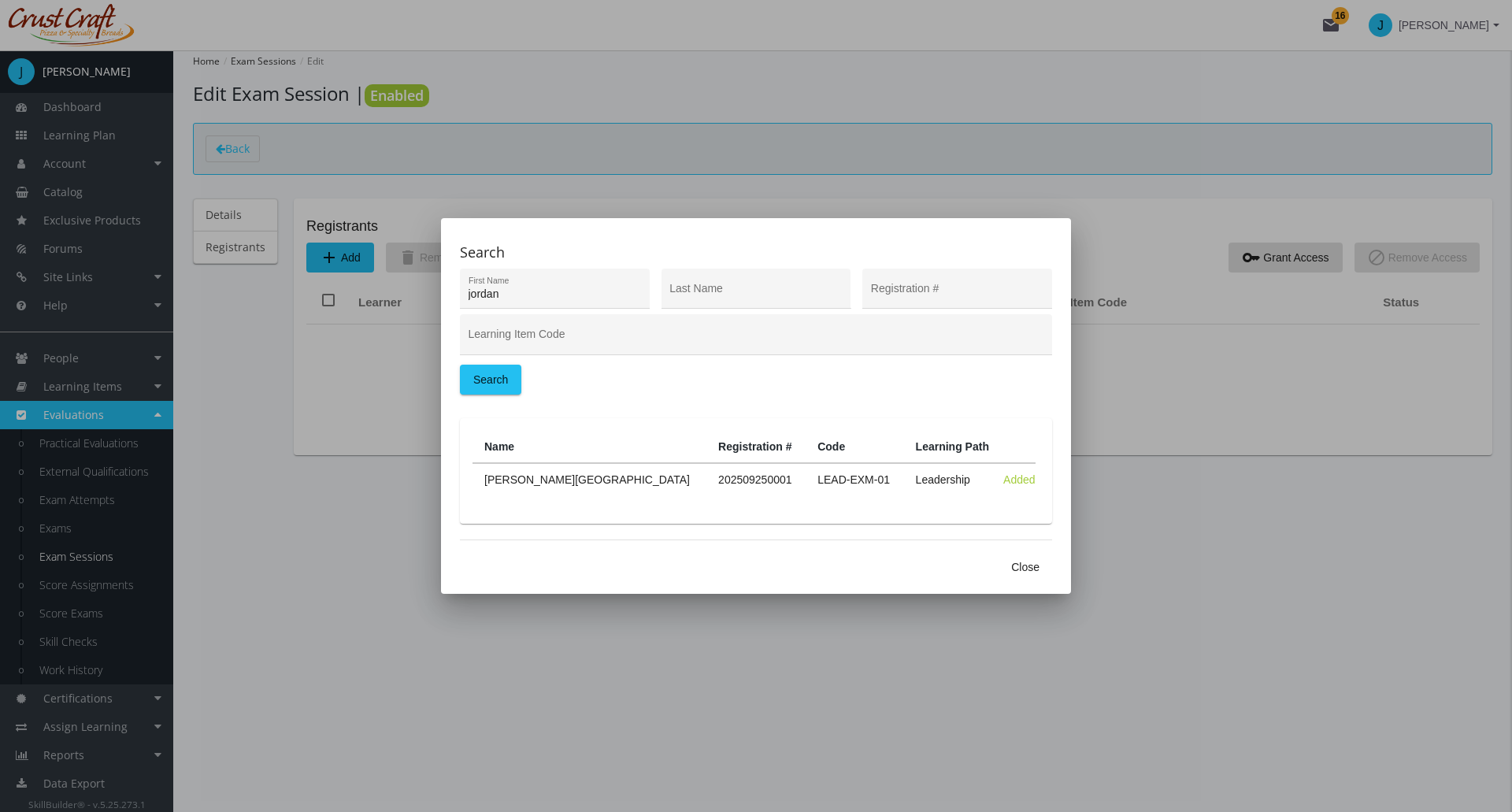
click at [1024, 566] on span "Close" at bounding box center [1025, 567] width 29 height 29
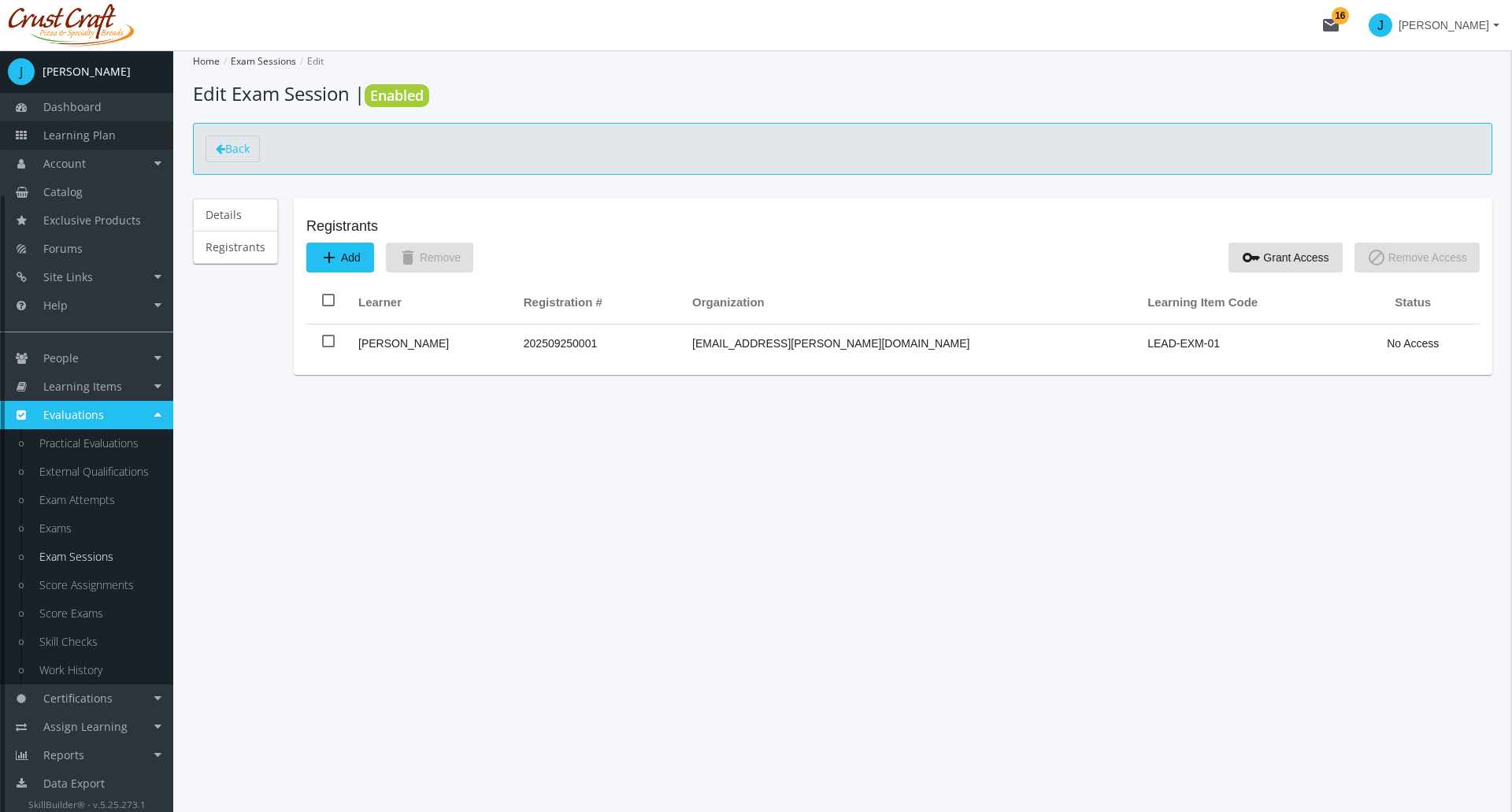
click at [93, 142] on span "Learning Plan" at bounding box center [80, 134] width 73 height 15
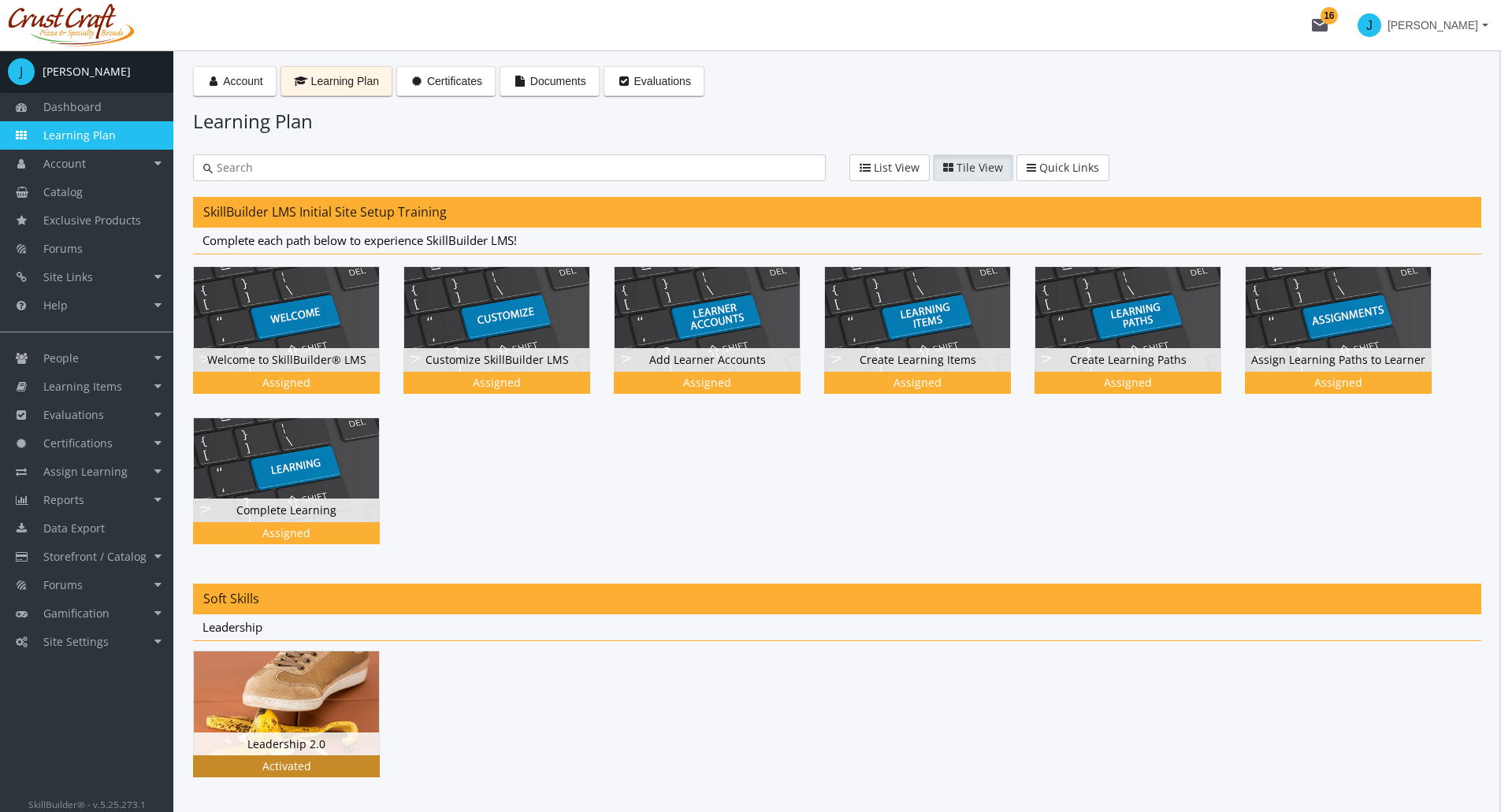
click at [320, 724] on img at bounding box center [287, 704] width 186 height 104
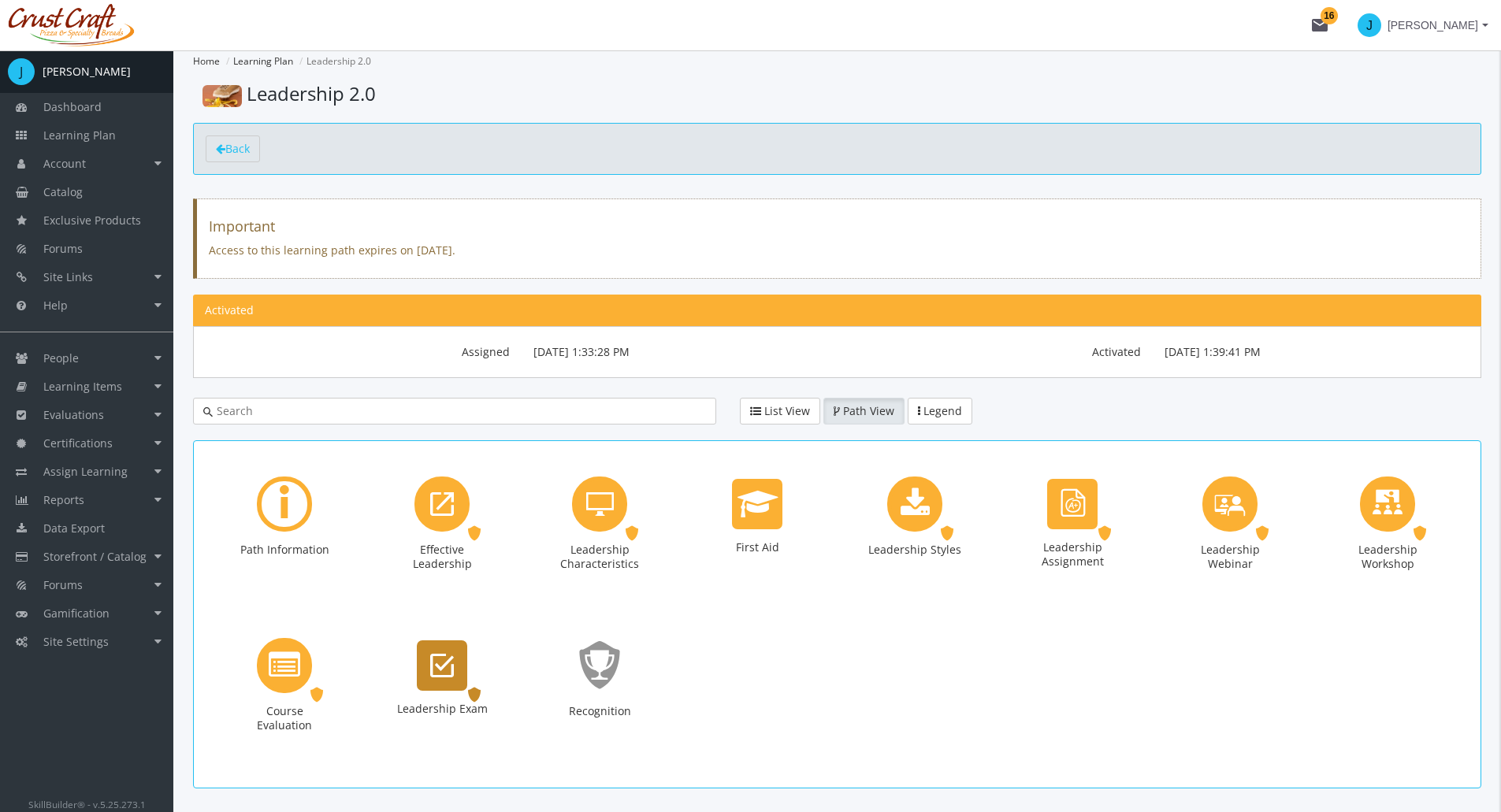
click at [432, 686] on div "Leadership Exam" at bounding box center [442, 666] width 50 height 50
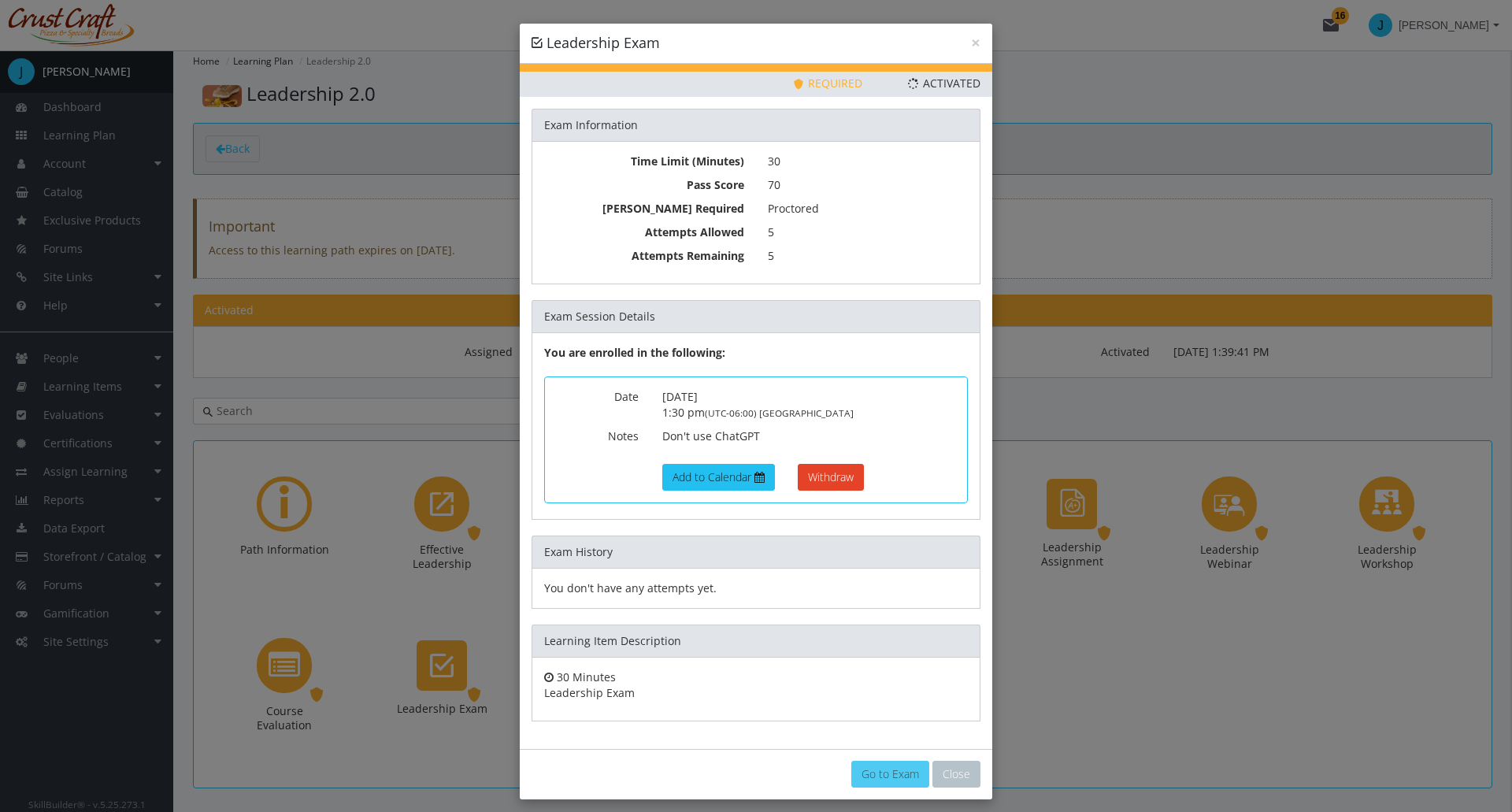
click at [859, 764] on link "Go to Exam" at bounding box center [890, 774] width 78 height 27
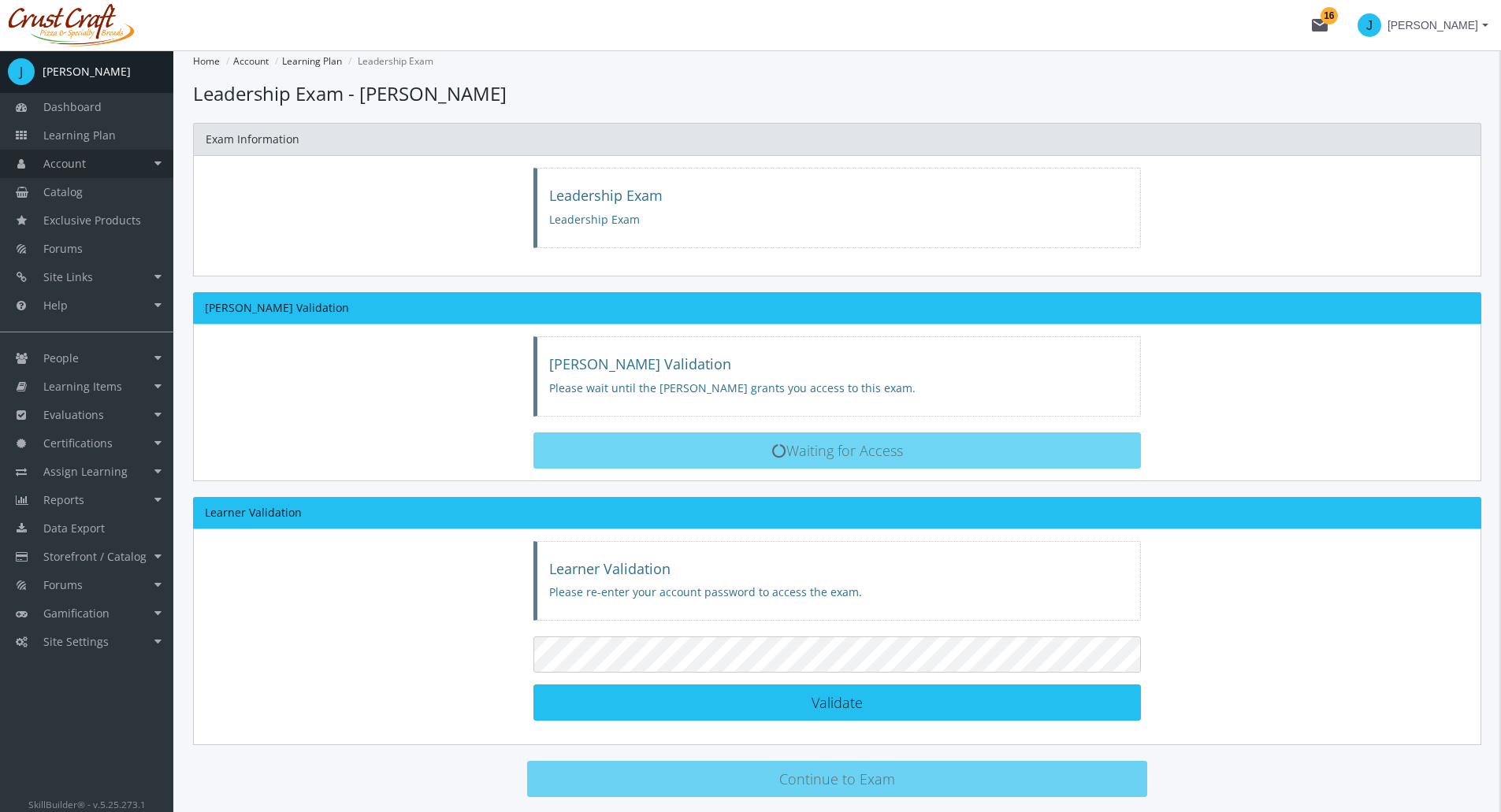
click at [155, 173] on link "Account" at bounding box center [87, 164] width 173 height 29
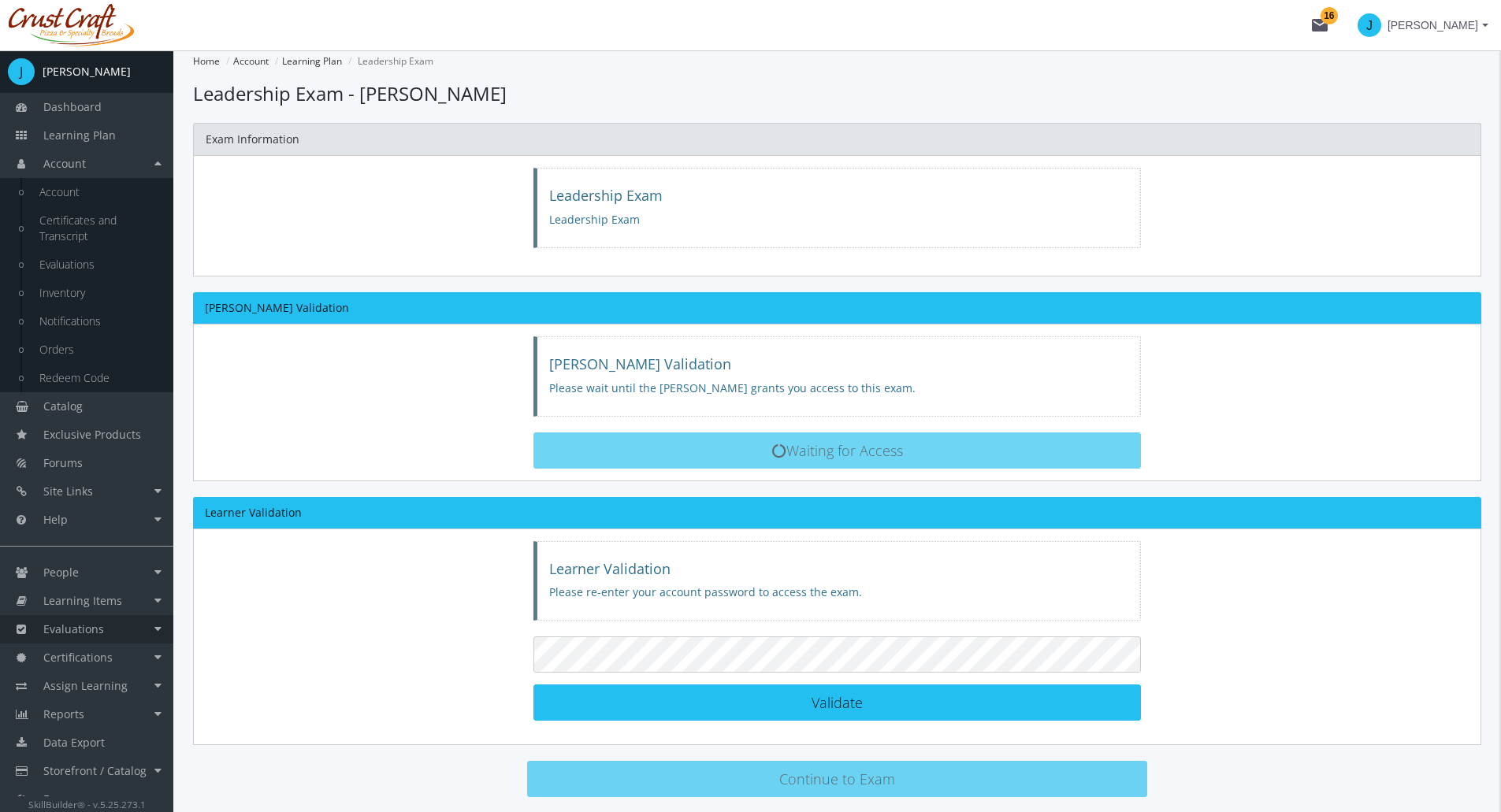
click at [130, 642] on link "Evaluations" at bounding box center [87, 629] width 173 height 29
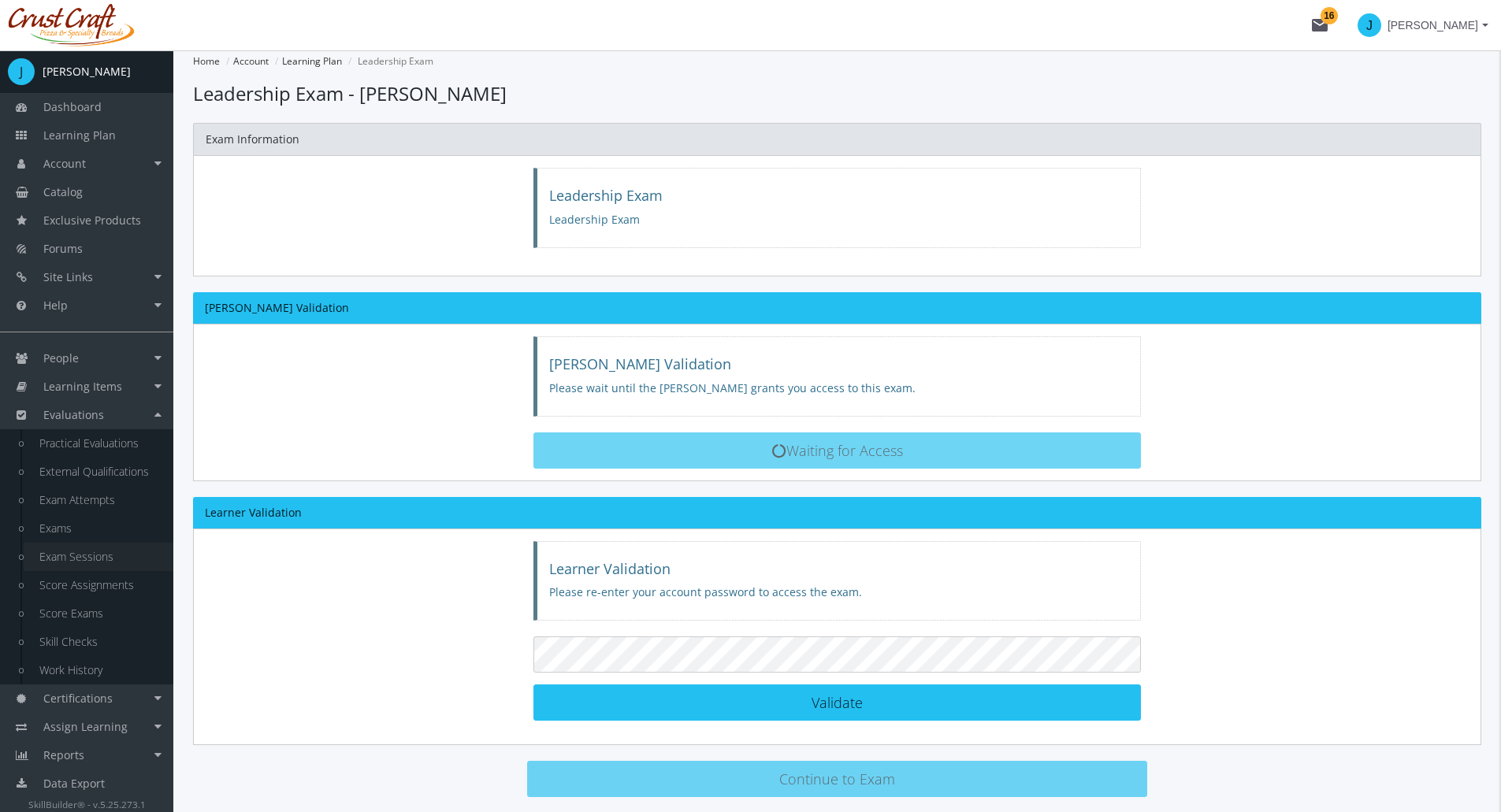
click at [83, 561] on link "Exam Sessions" at bounding box center [98, 556] width 150 height 29
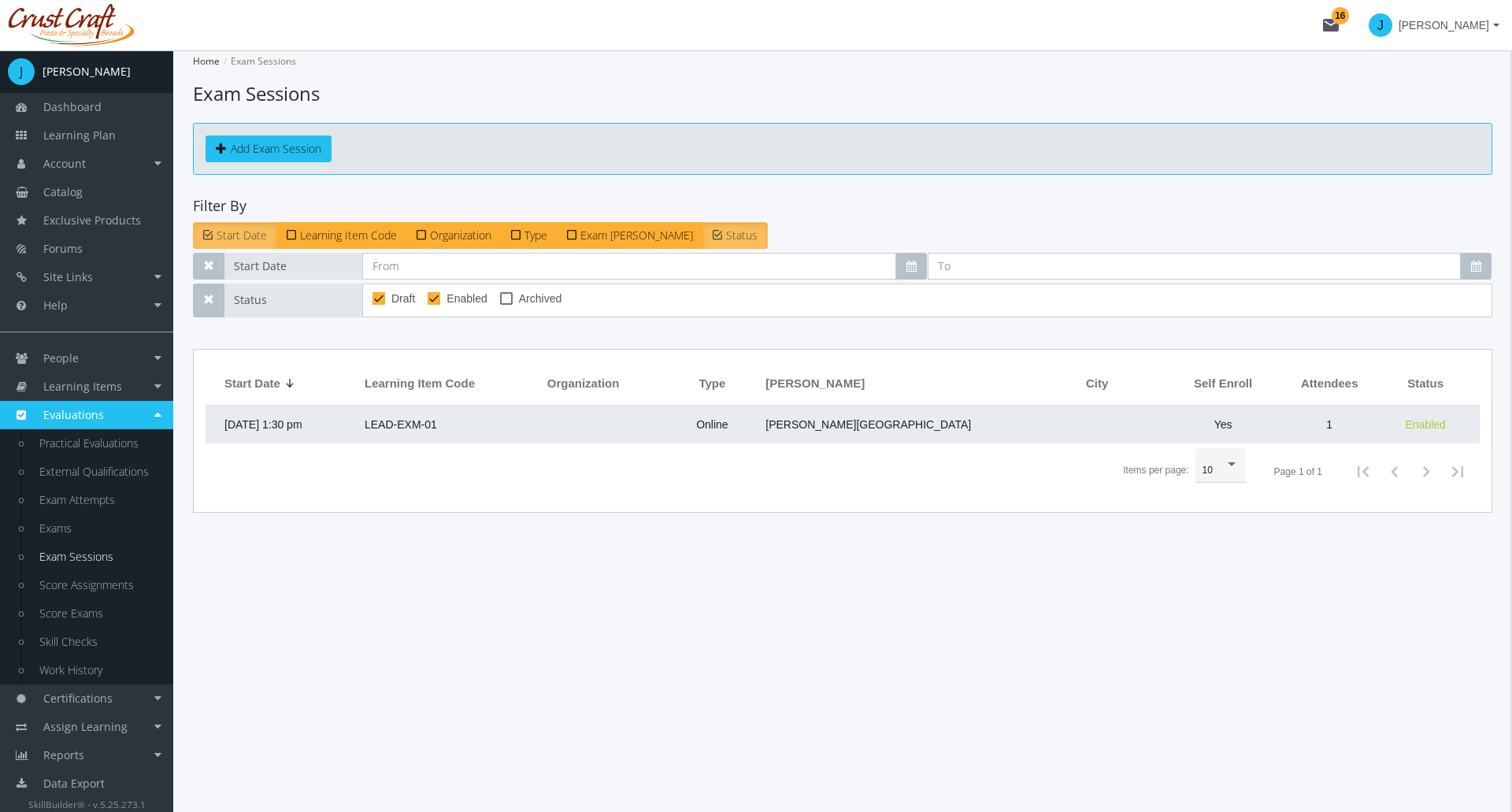
click at [302, 424] on span "[DATE] 1:30 pm" at bounding box center [263, 425] width 78 height 13
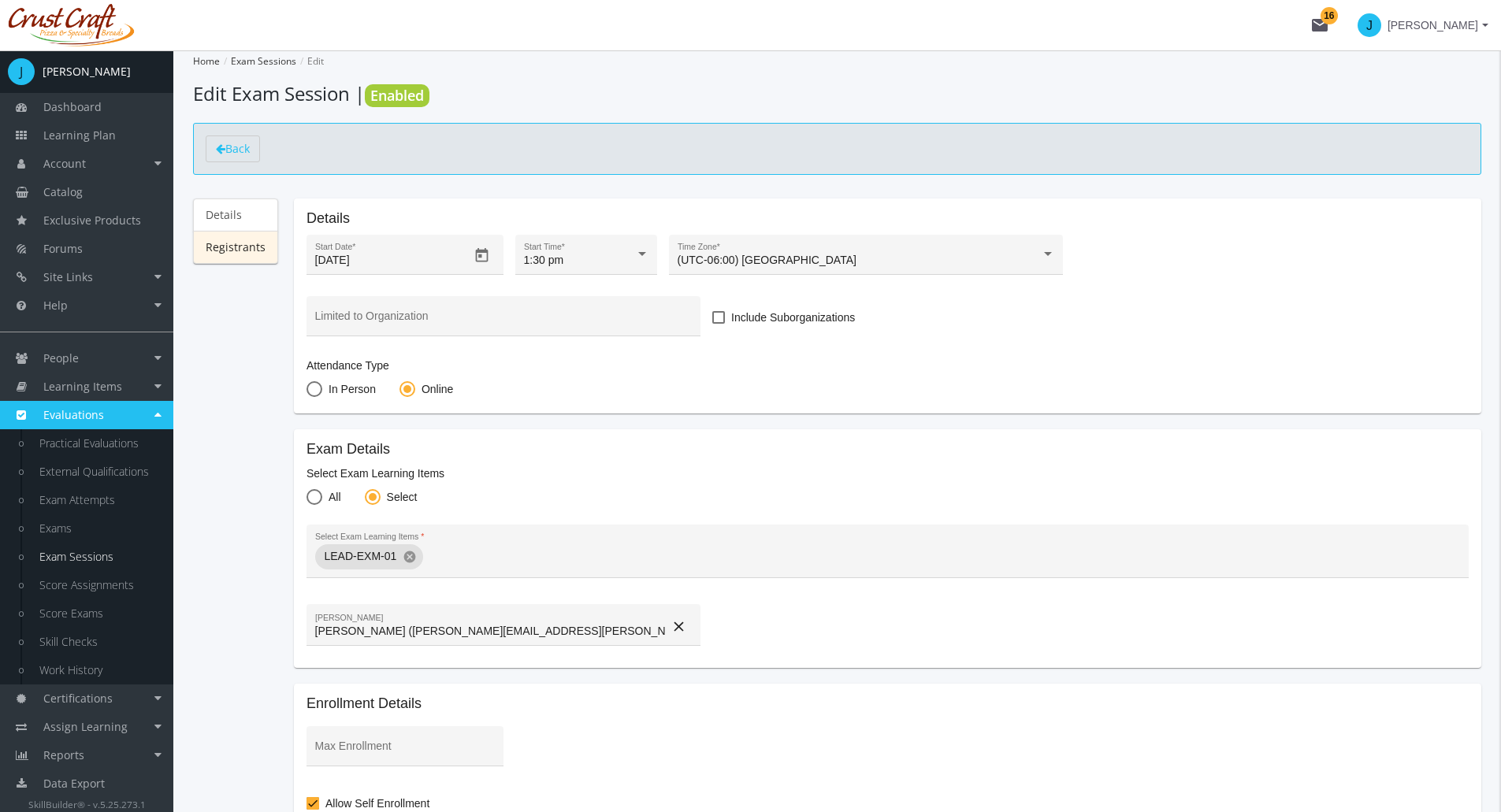
click at [251, 257] on link "Registrants" at bounding box center [236, 247] width 85 height 33
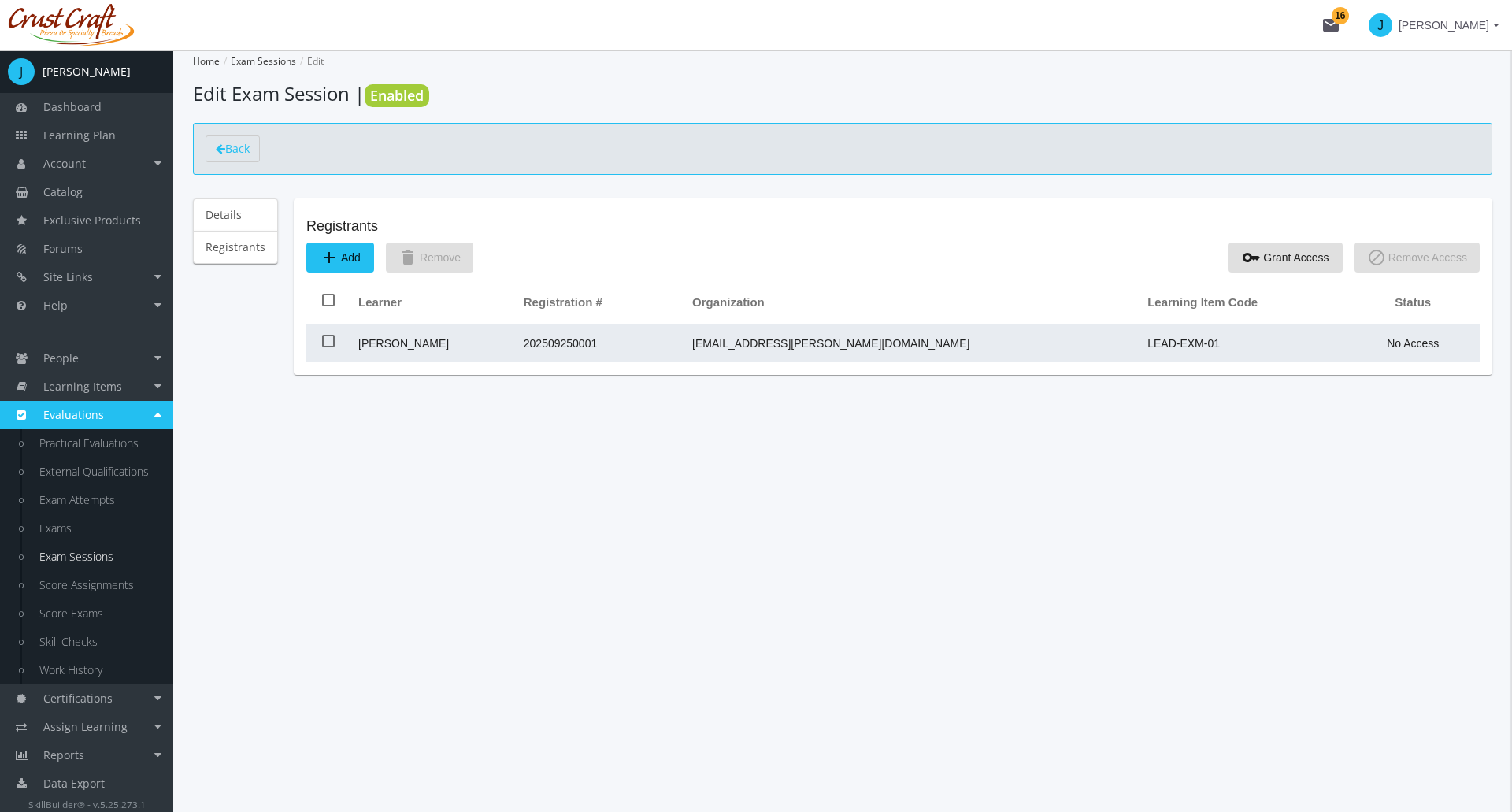
click at [325, 345] on span at bounding box center [328, 341] width 13 height 13
click at [323, 347] on input "checkbox" at bounding box center [322, 347] width 1 height 1
checkbox input "true"
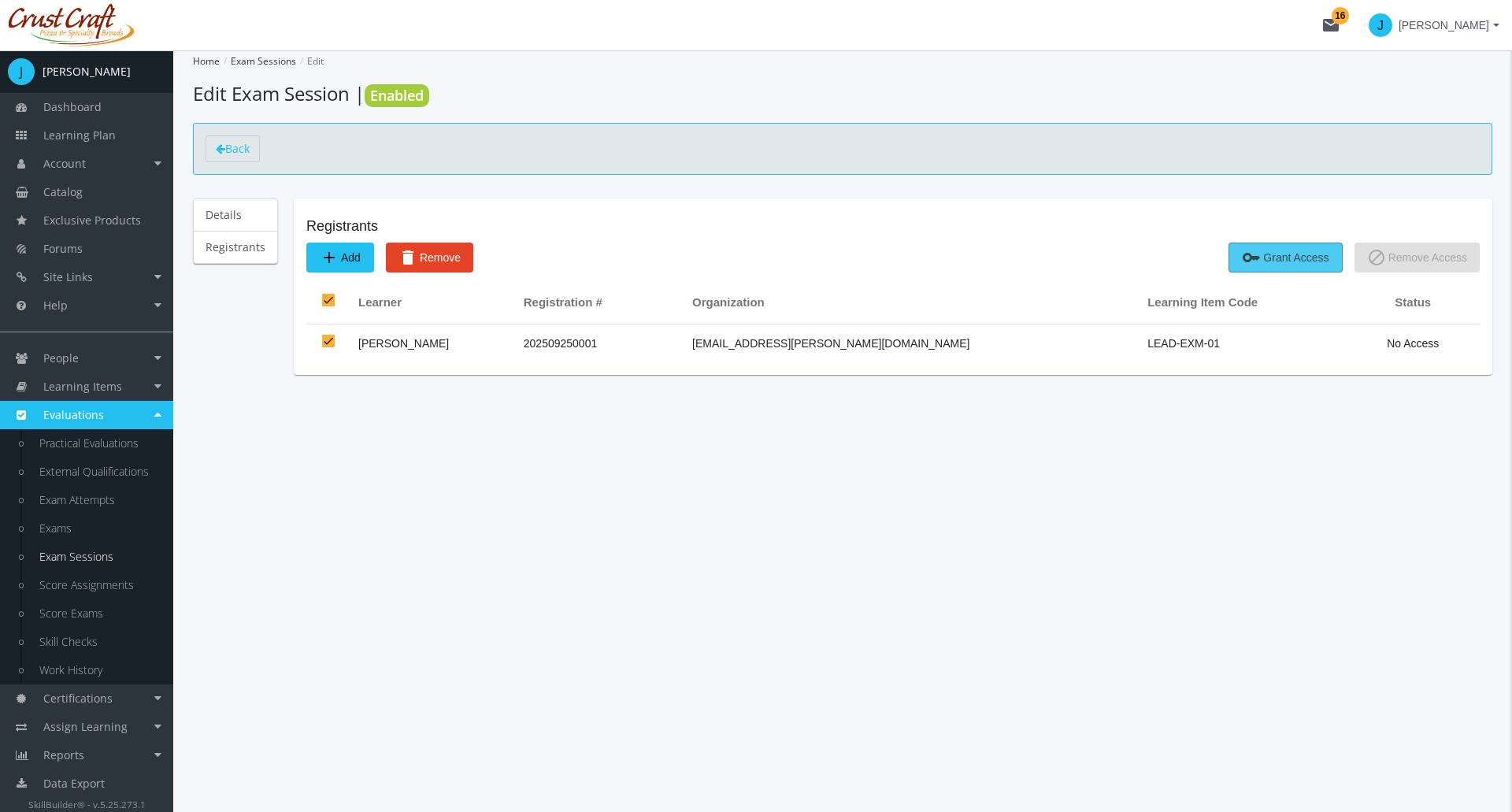
click at [1266, 252] on span "key Grant Access" at bounding box center [1285, 257] width 87 height 29
checkbox input "false"
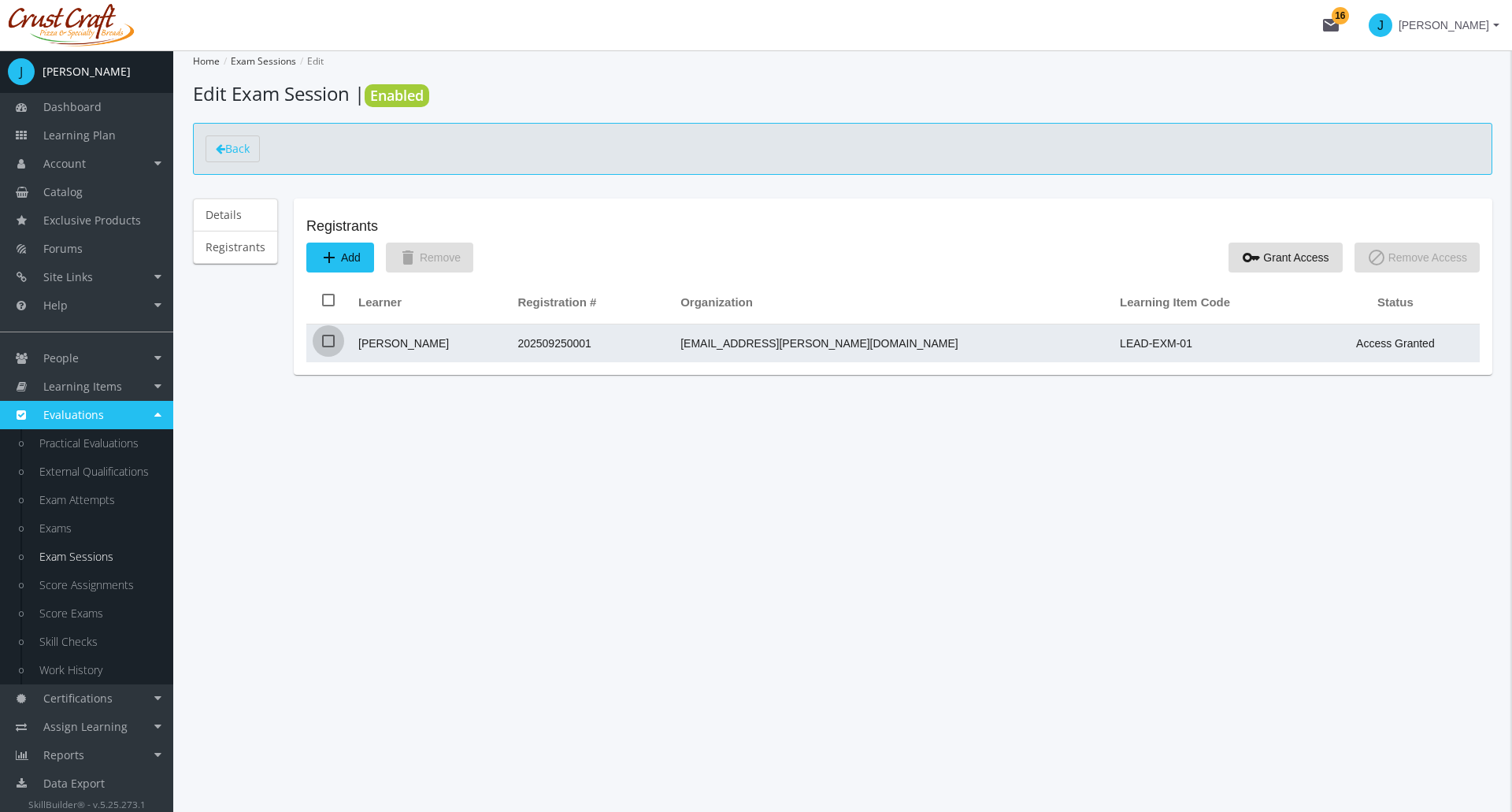
click at [324, 341] on span at bounding box center [328, 341] width 13 height 13
click at [323, 347] on input "checkbox" at bounding box center [322, 347] width 1 height 1
checkbox input "true"
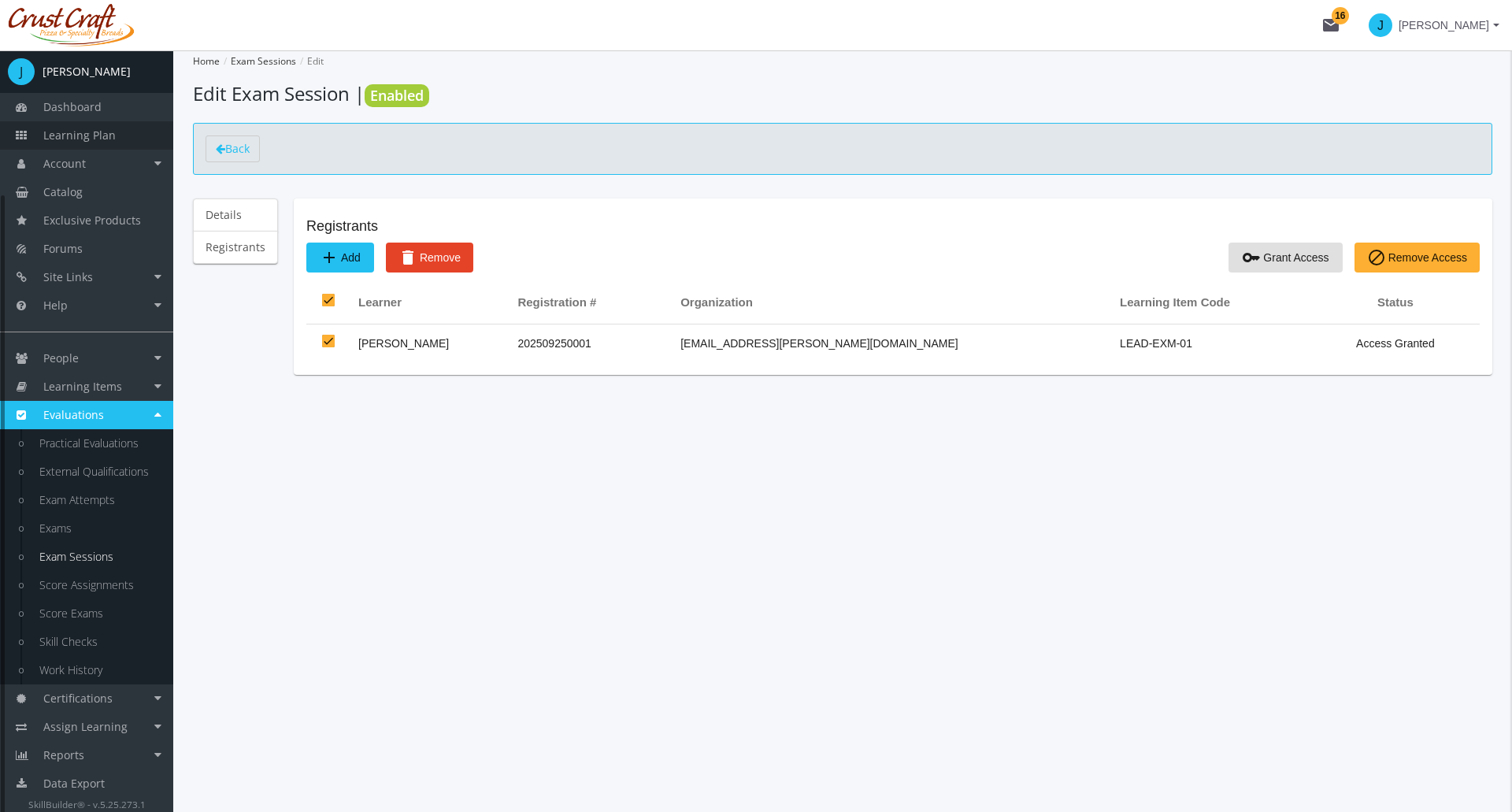
click at [97, 139] on span "Learning Plan" at bounding box center [80, 134] width 73 height 15
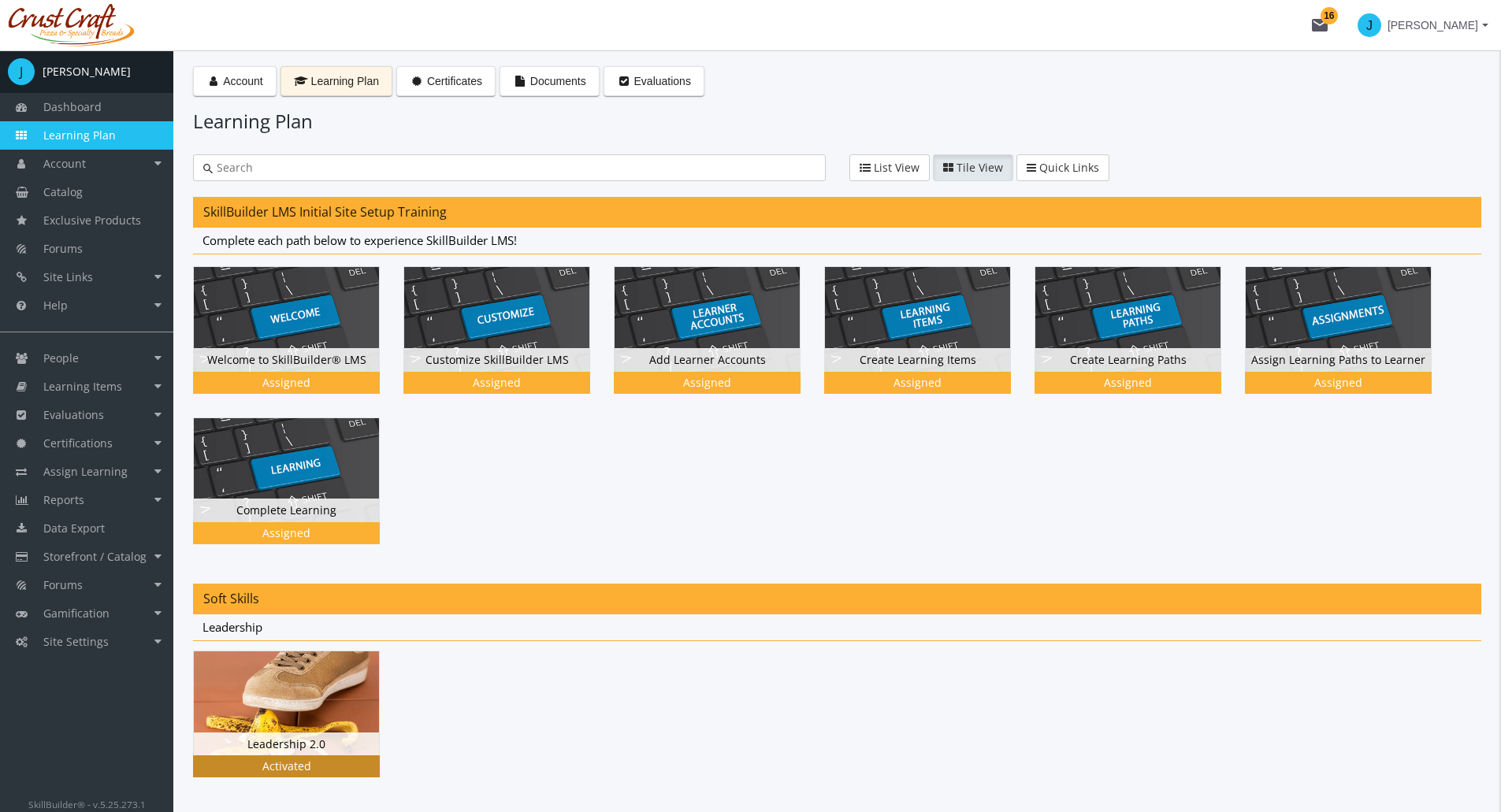
click at [297, 692] on img at bounding box center [287, 704] width 186 height 104
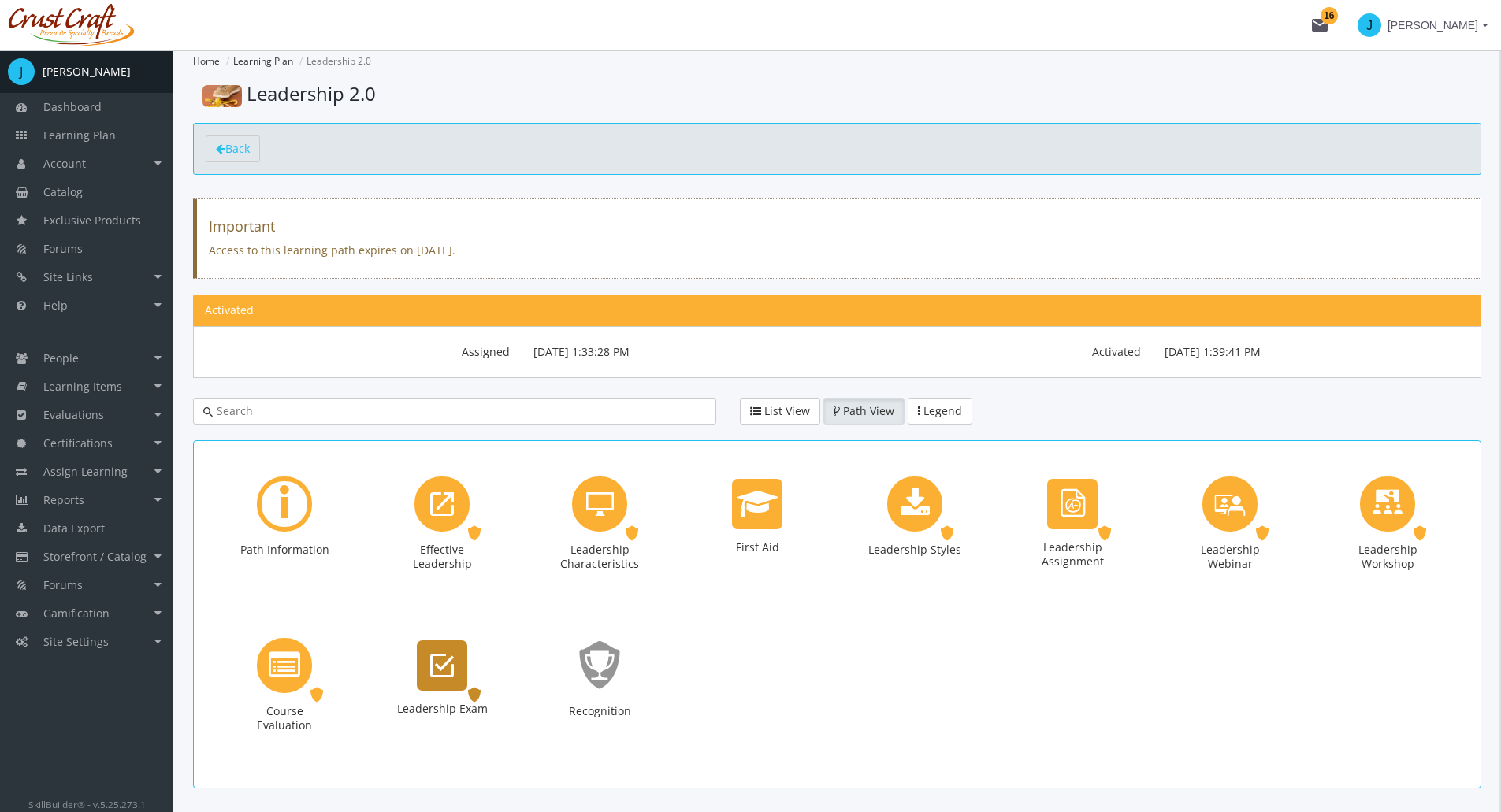
click at [452, 680] on icon "Leadership Exam" at bounding box center [441, 666] width 23 height 31
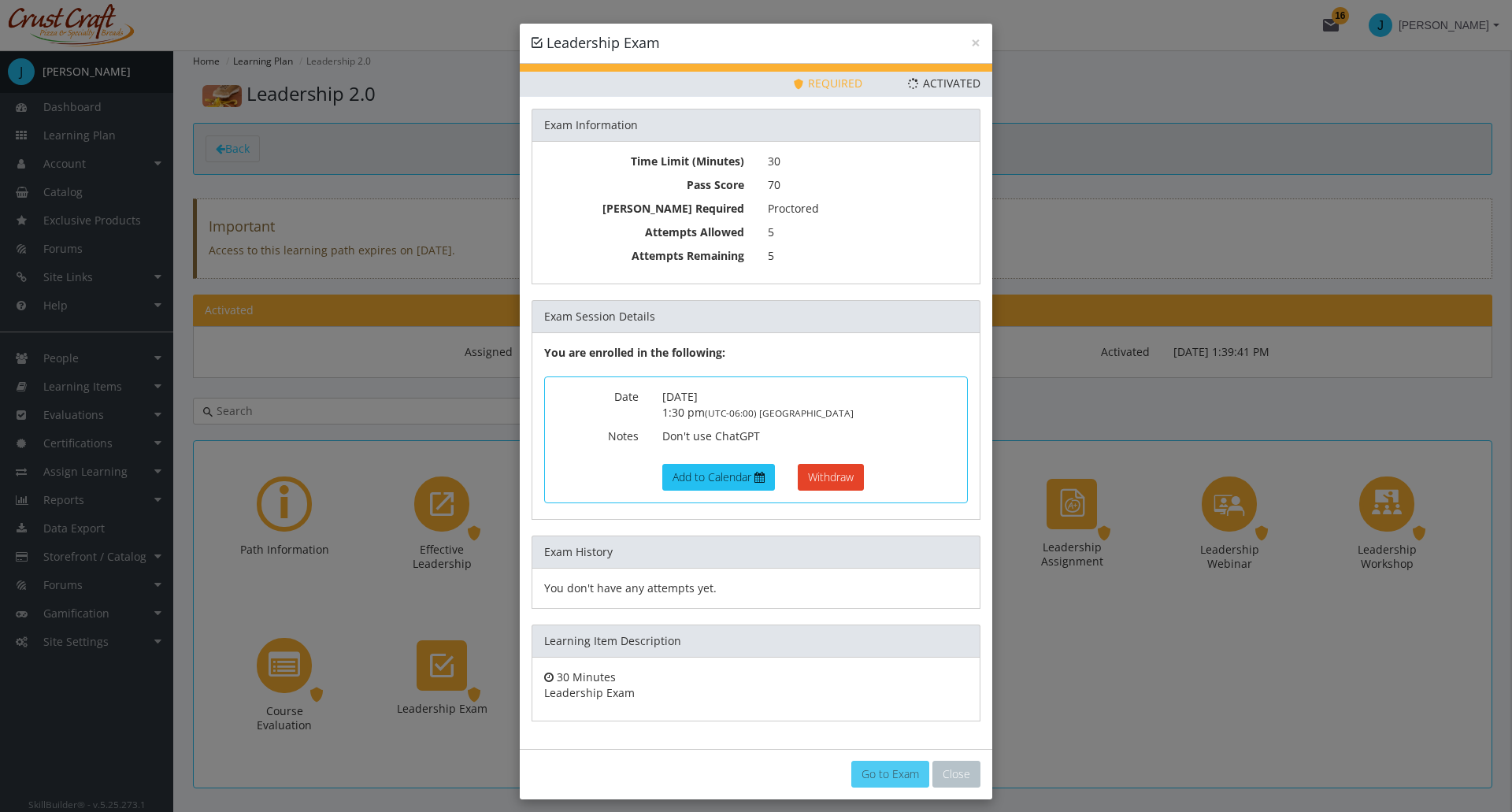
click at [877, 777] on link "Go to Exam" at bounding box center [890, 774] width 78 height 27
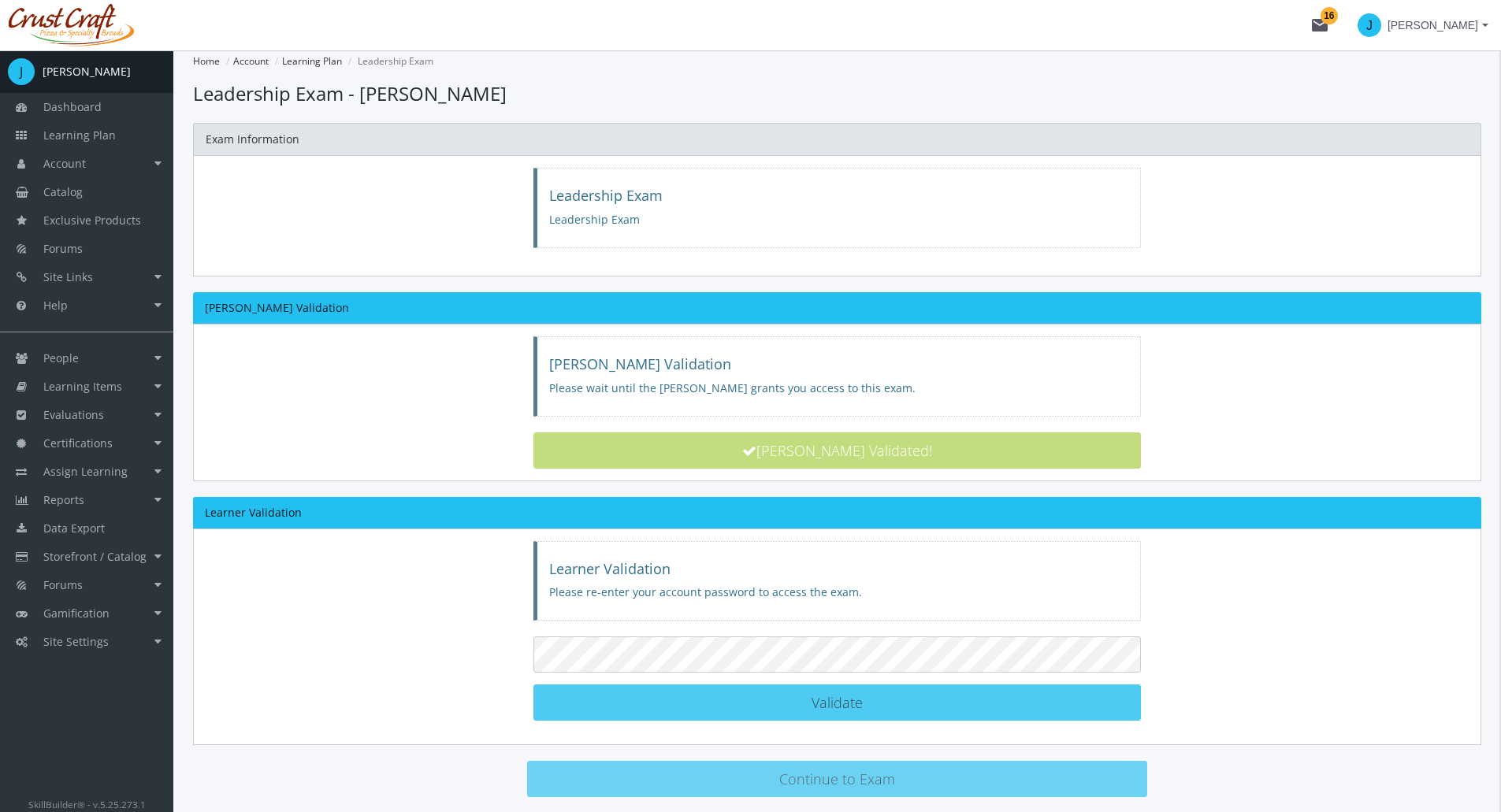
click at [559, 704] on button "Validate Learner Validated!" at bounding box center [838, 703] width 609 height 36
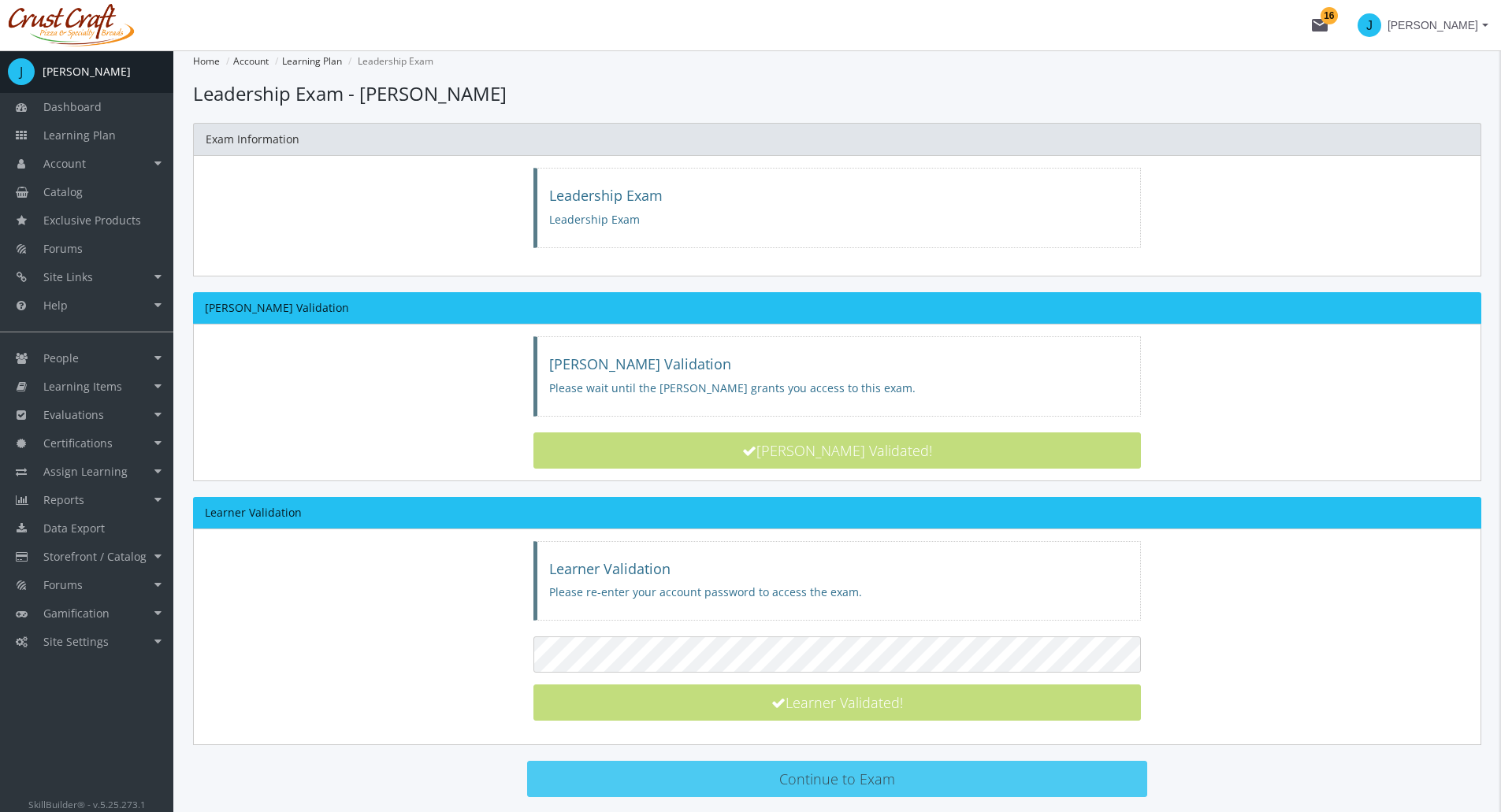
click at [698, 782] on button "Continue to Exam" at bounding box center [838, 779] width 621 height 36
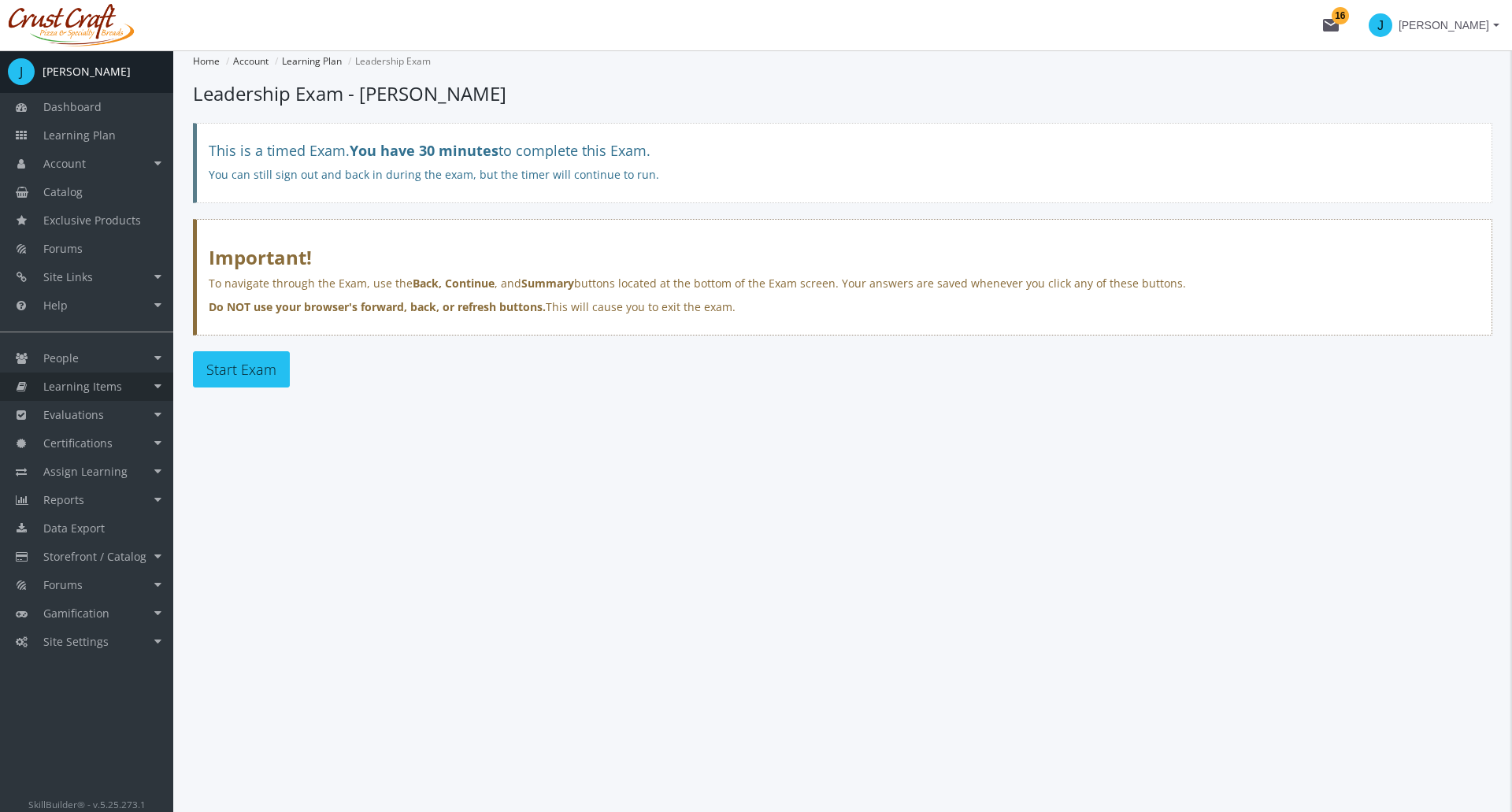
click at [134, 379] on link "Learning Items" at bounding box center [87, 387] width 173 height 29
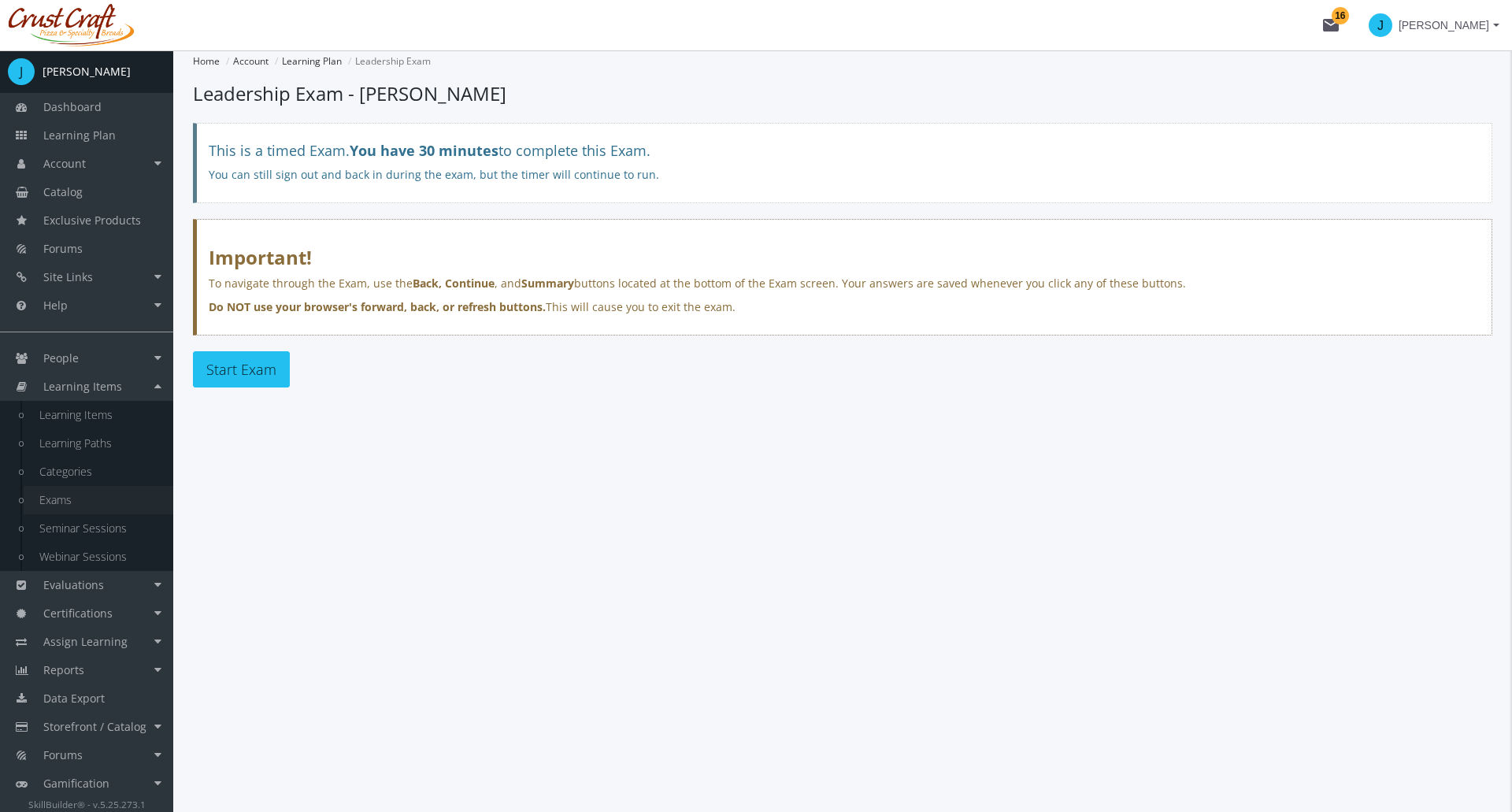
click at [68, 503] on link "Exams" at bounding box center [98, 500] width 150 height 29
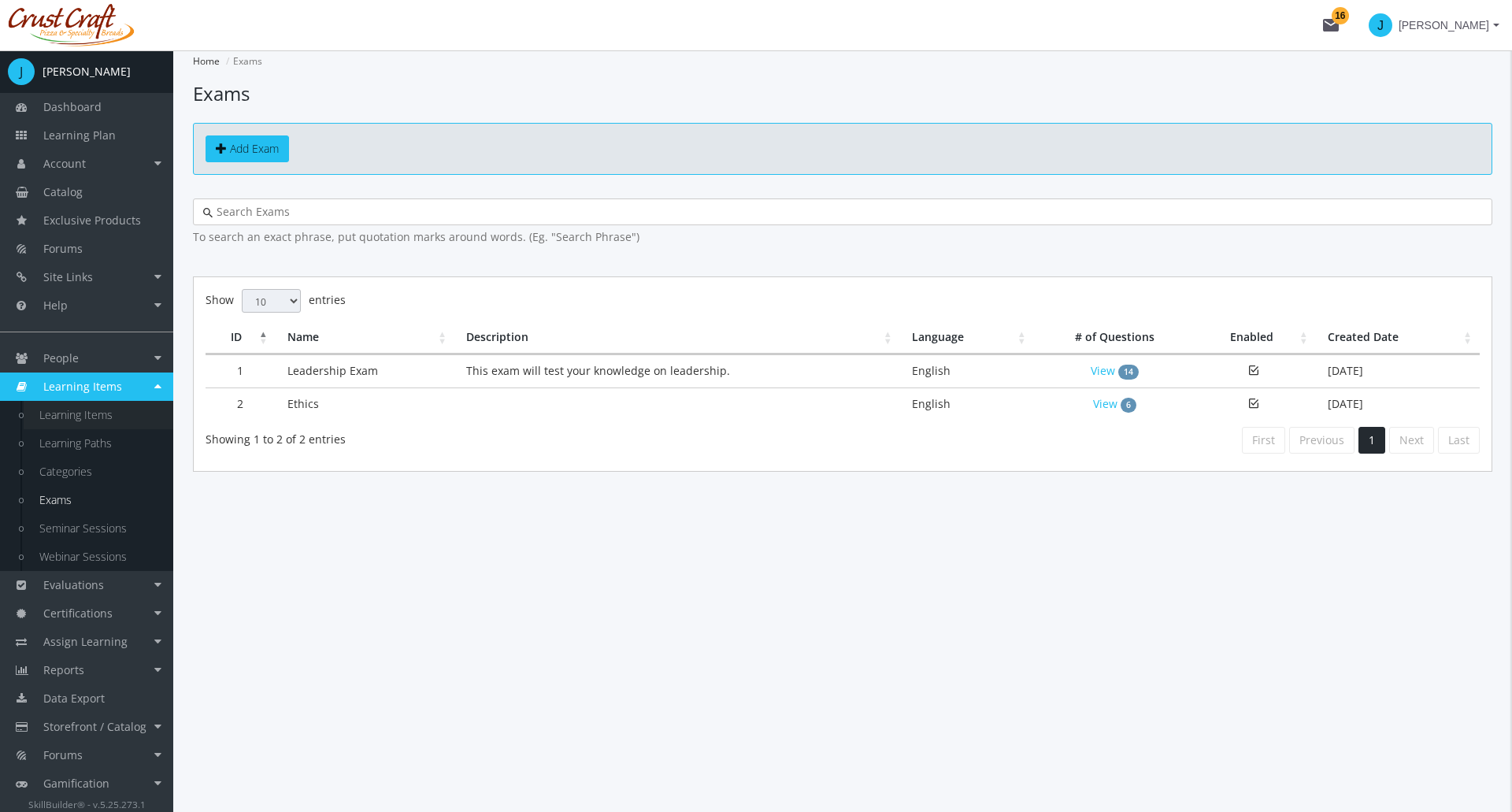
click at [98, 412] on link "Learning Items" at bounding box center [98, 415] width 150 height 29
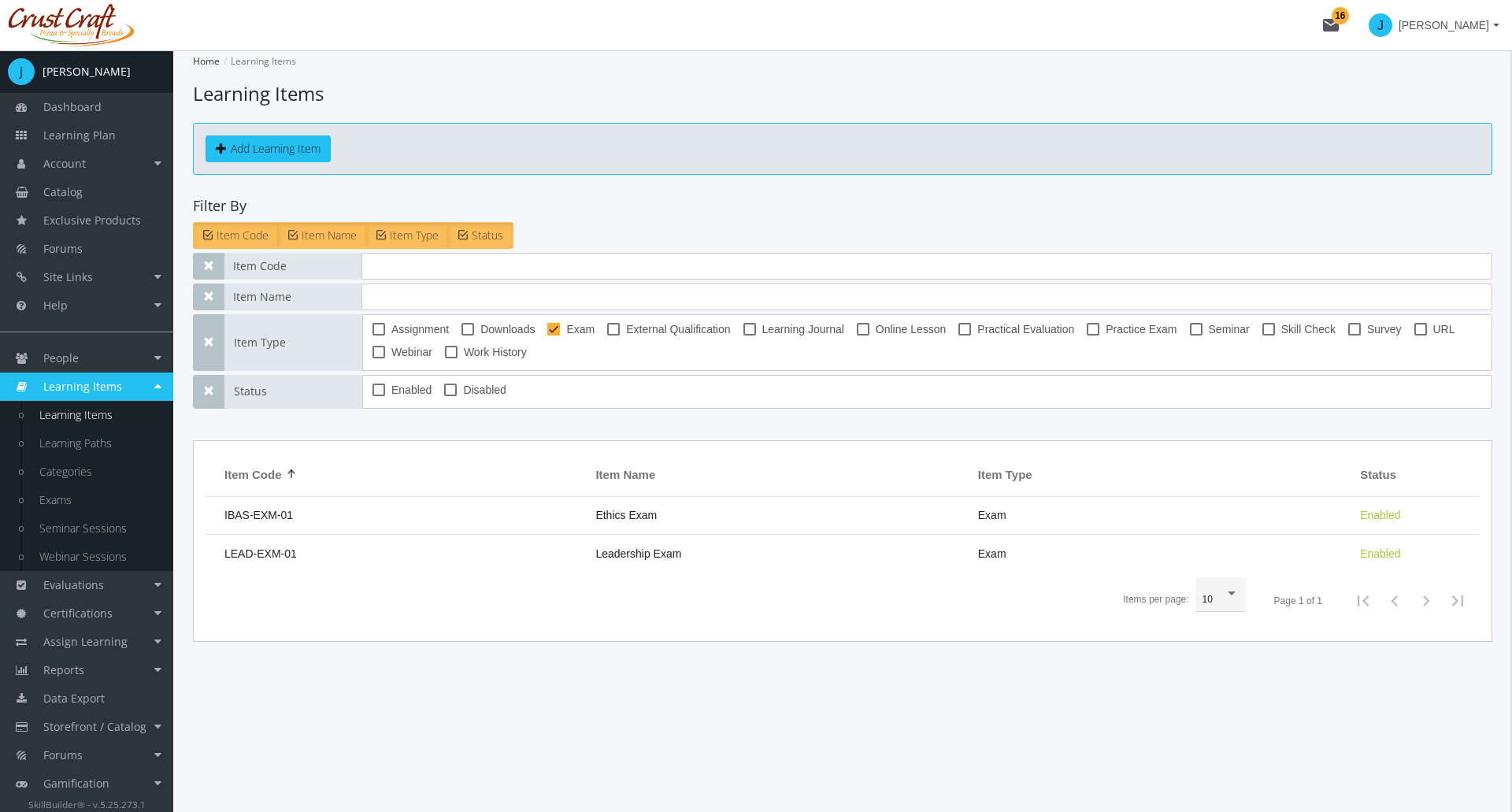
click at [101, 375] on link "Learning Items" at bounding box center [87, 387] width 173 height 29
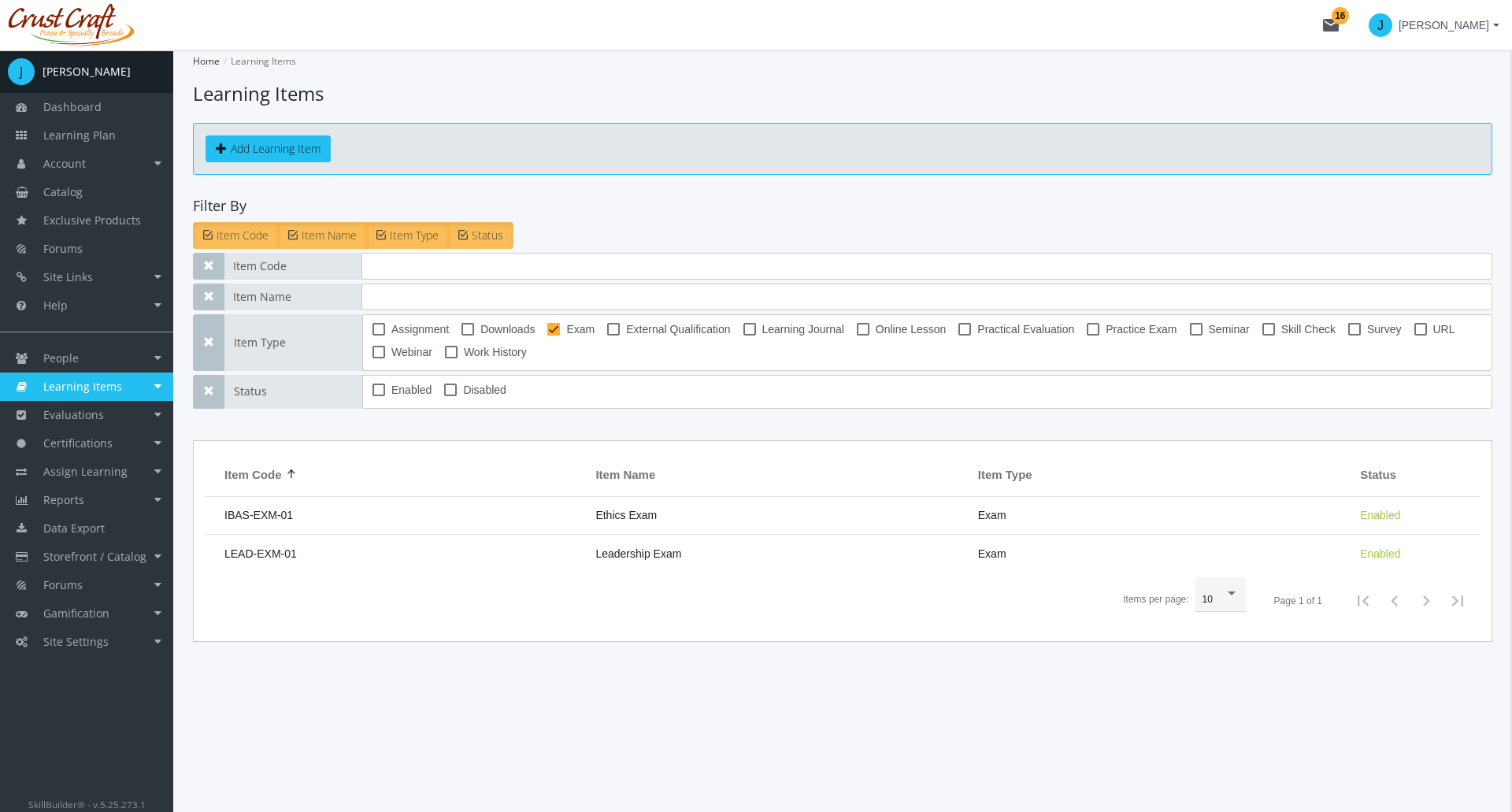
click at [127, 389] on link "Learning Items" at bounding box center [87, 387] width 173 height 29
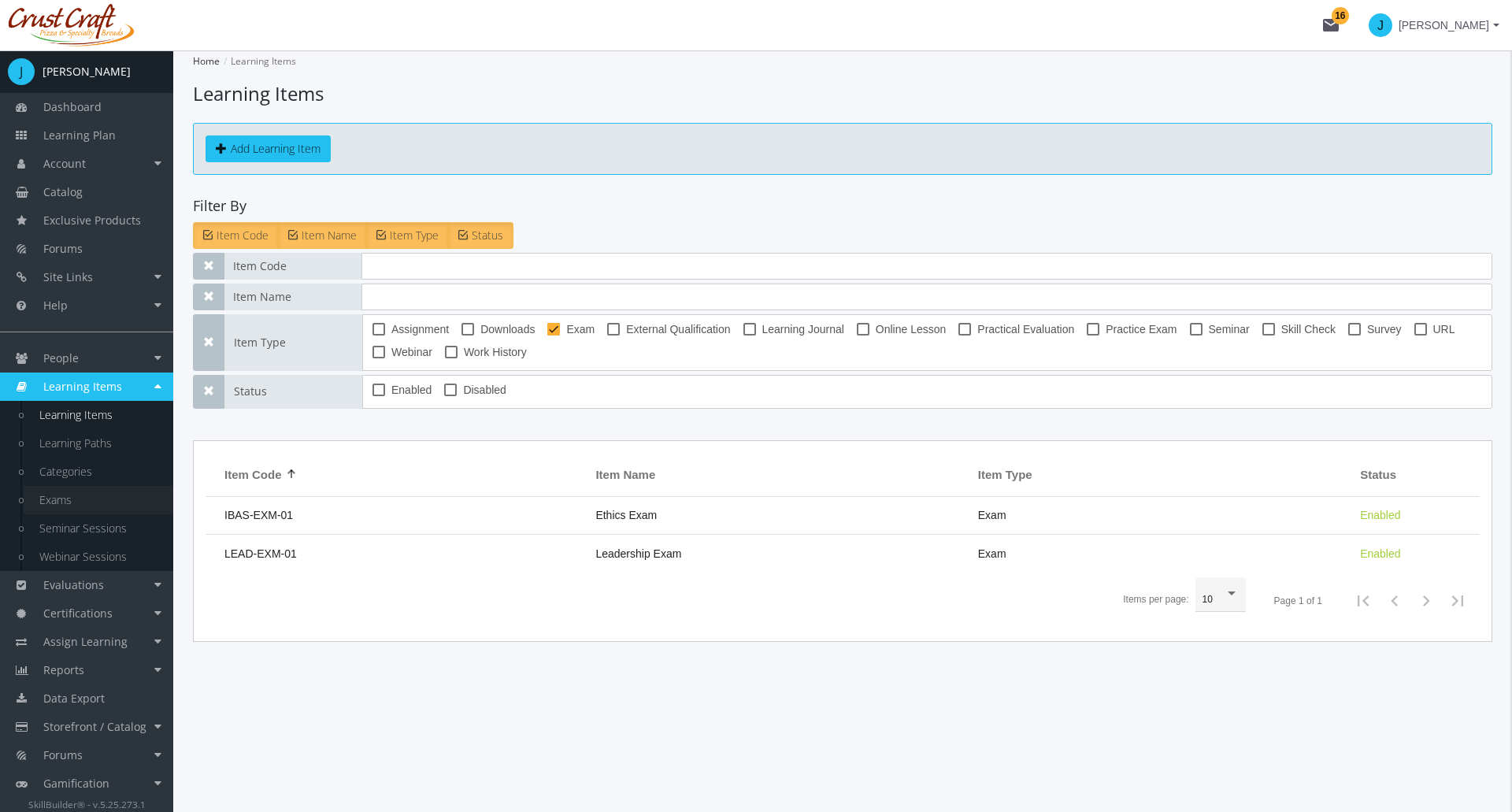
click at [85, 493] on link "Exams" at bounding box center [98, 500] width 150 height 29
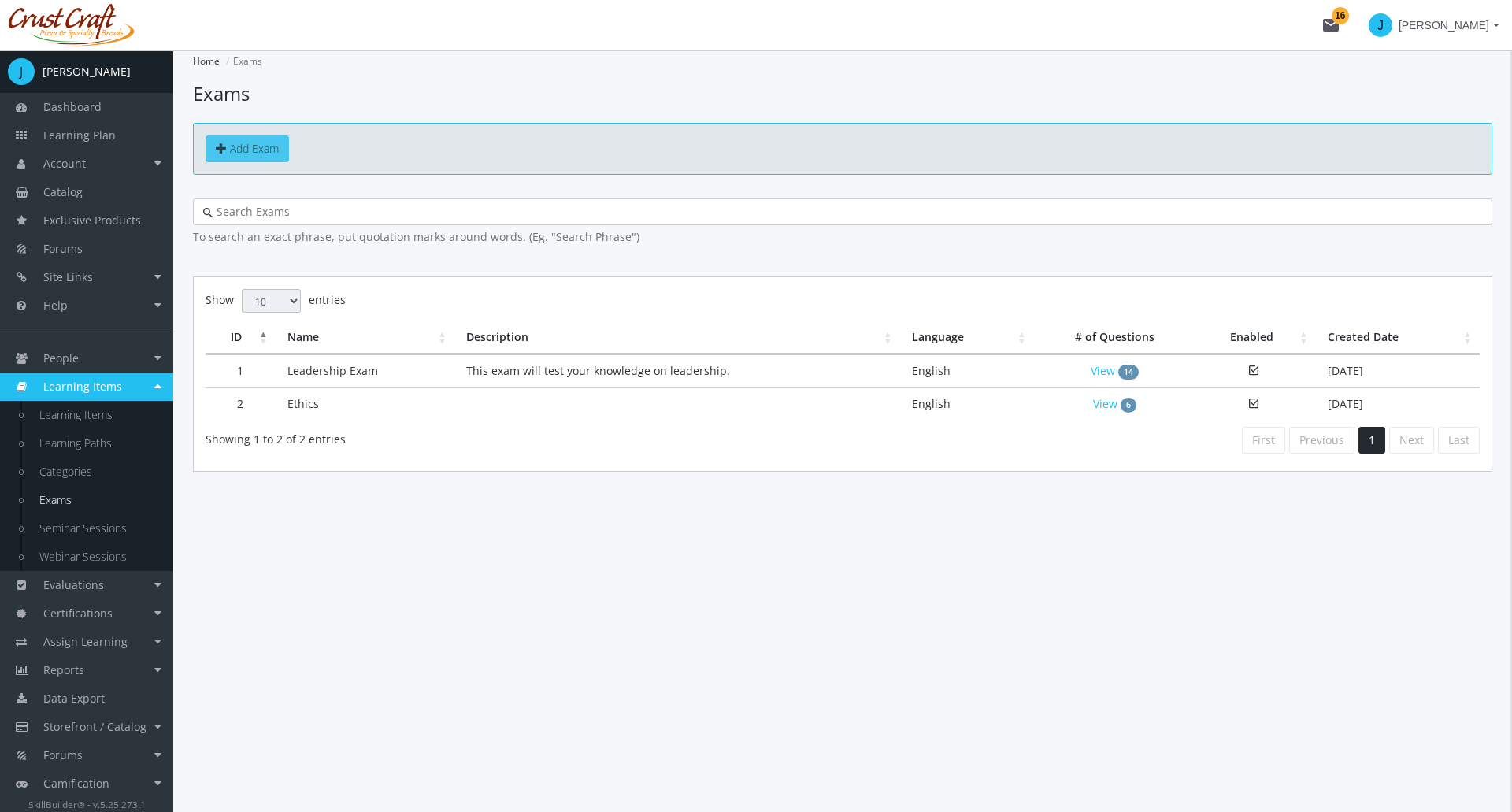
click at [260, 152] on span "Add Exam" at bounding box center [254, 148] width 49 height 15
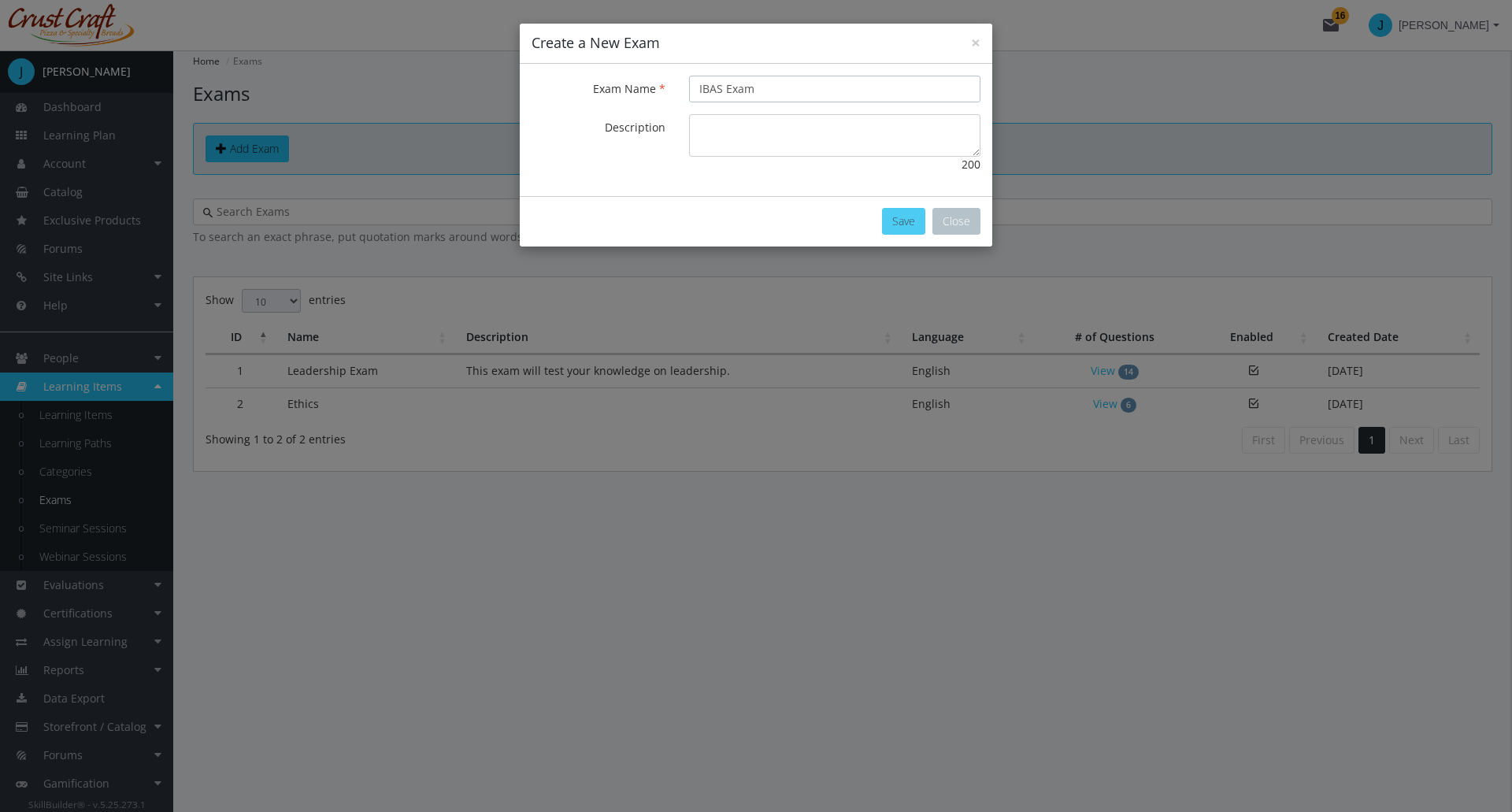
type input "IBAS Exam"
click at [905, 212] on button "Save" at bounding box center [904, 221] width 43 height 27
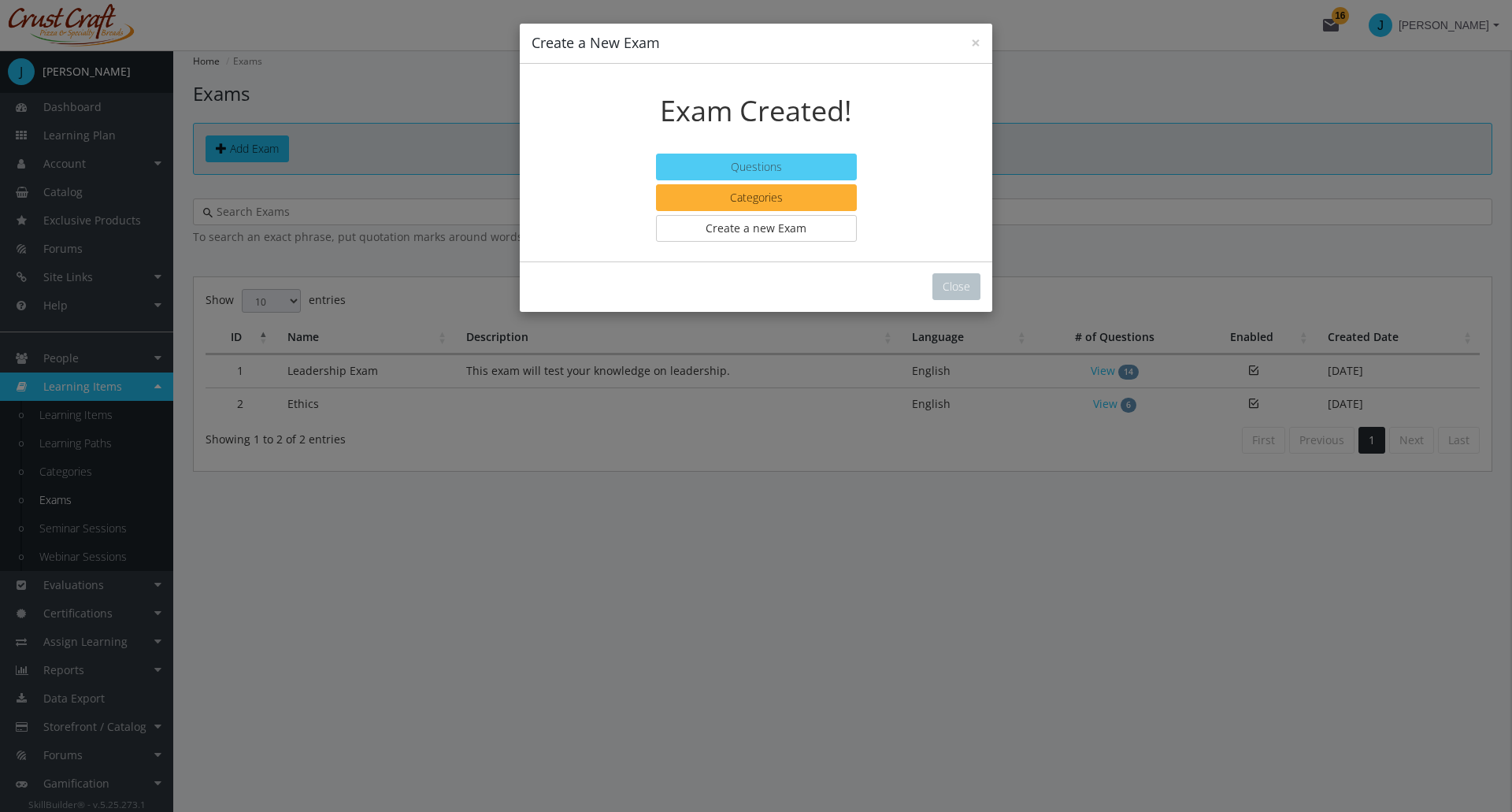
click at [781, 163] on button "Questions" at bounding box center [756, 166] width 201 height 27
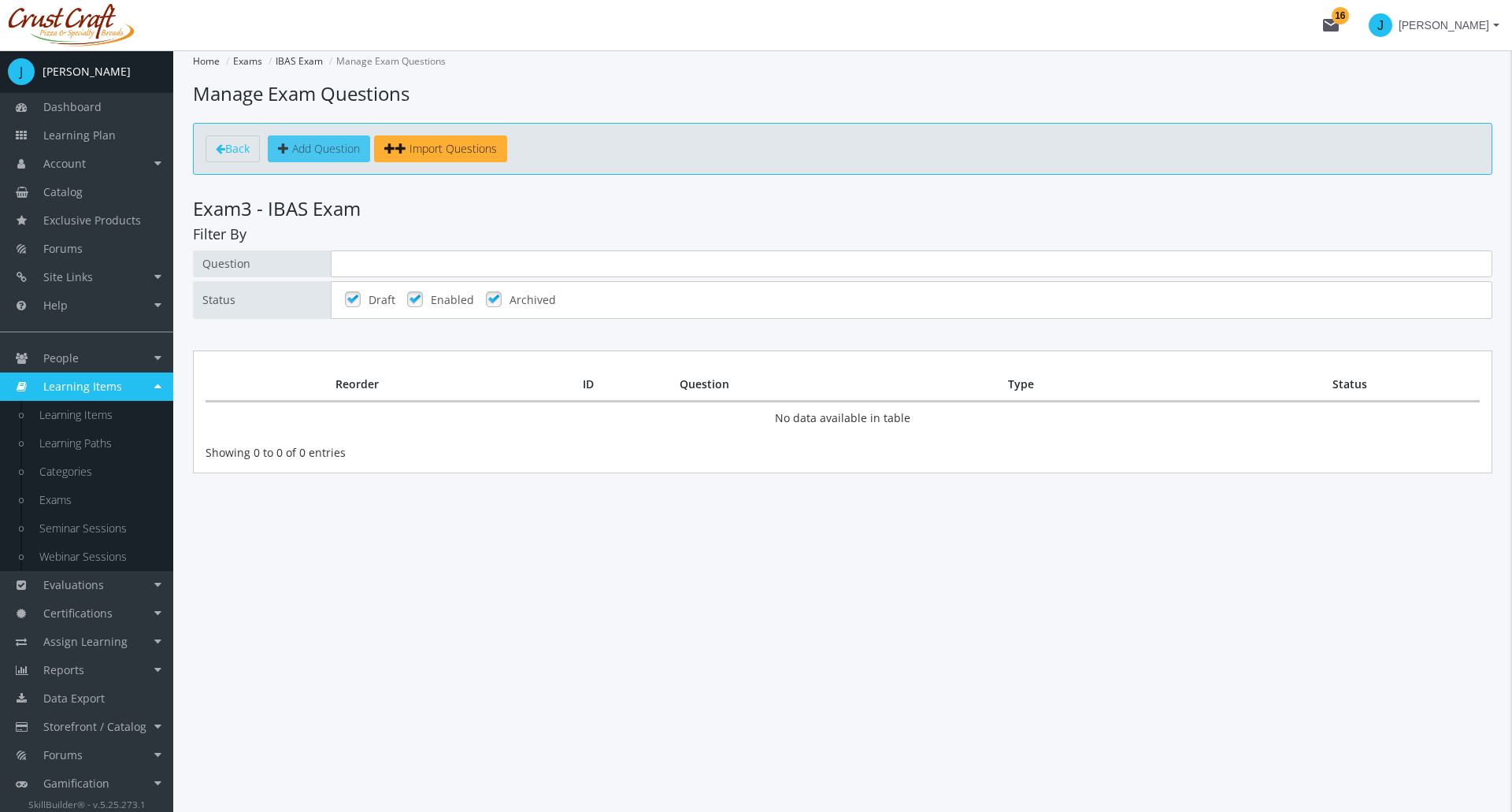
click at [322, 147] on span "Add Question" at bounding box center [326, 148] width 68 height 15
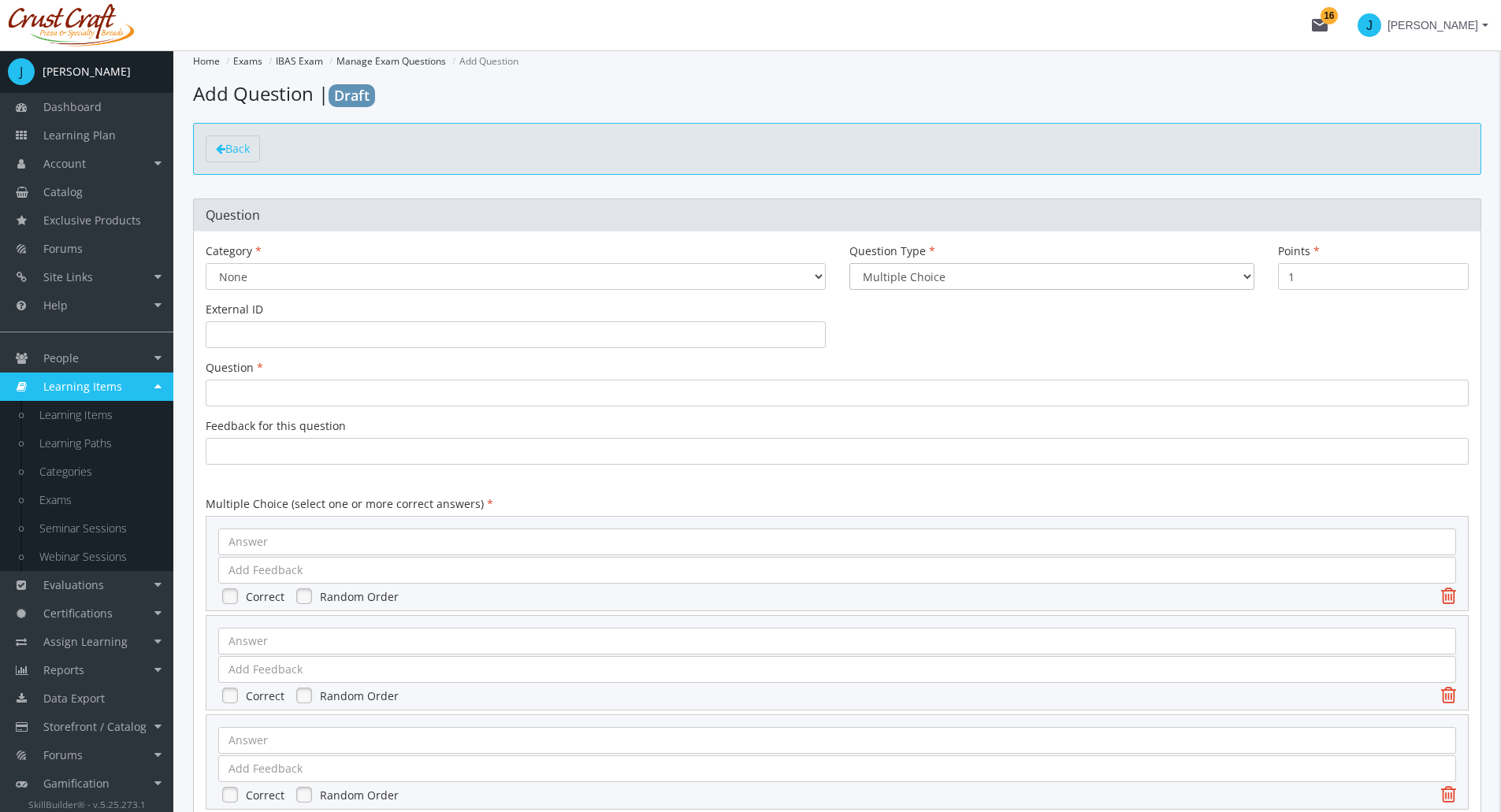
click at [929, 281] on select "Multiple Choice Long Answer File Upload" at bounding box center [1052, 276] width 405 height 27
select select "2"
click at [850, 263] on select "Multiple Choice Long Answer File Upload" at bounding box center [1052, 276] width 405 height 27
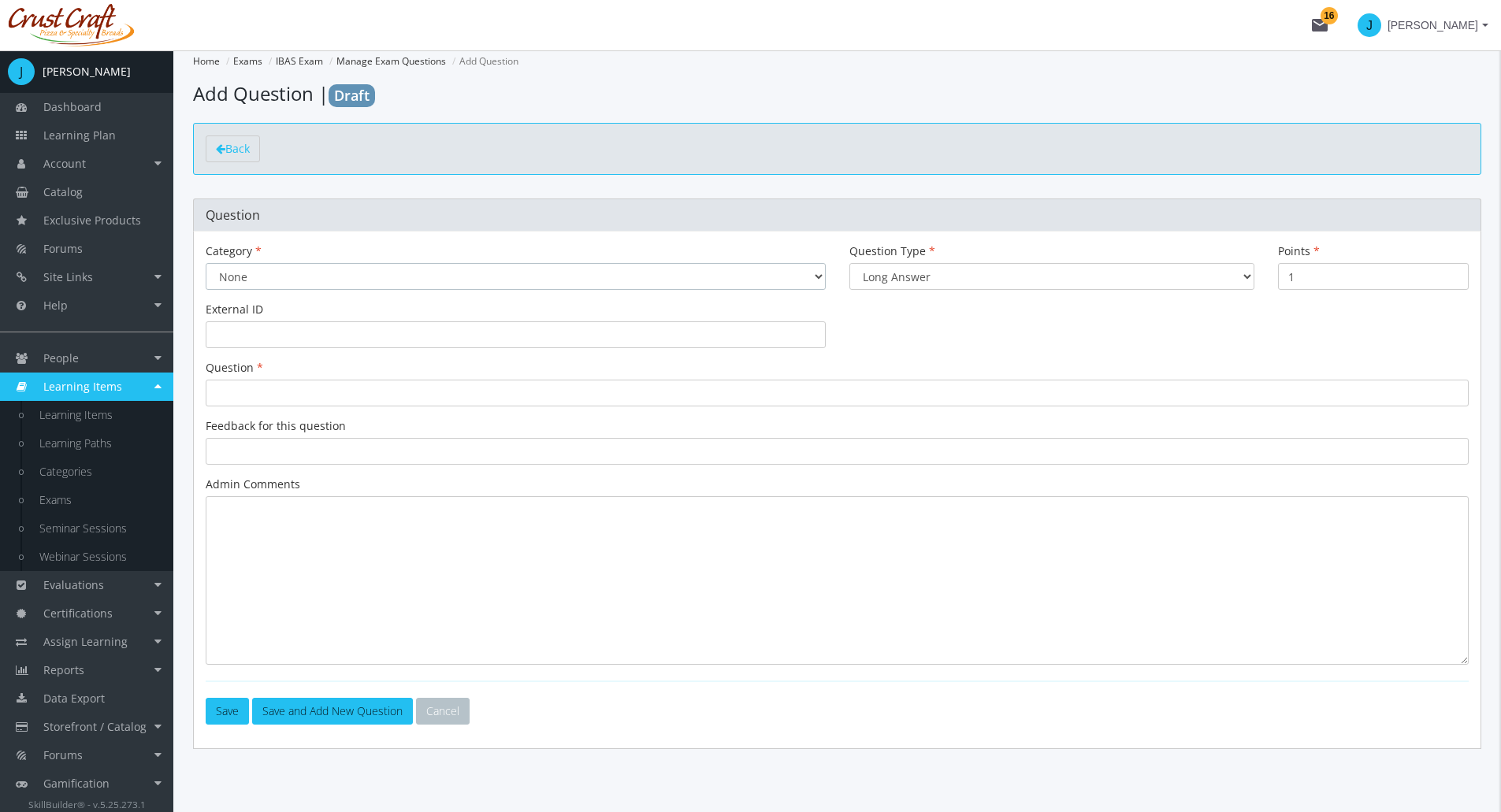
click at [410, 272] on select "None" at bounding box center [515, 276] width 620 height 27
click at [293, 392] on div at bounding box center [837, 393] width 1263 height 27
click at [1335, 259] on div "Points 1" at bounding box center [1374, 267] width 191 height 47
click at [1339, 274] on input "1" at bounding box center [1374, 276] width 191 height 27
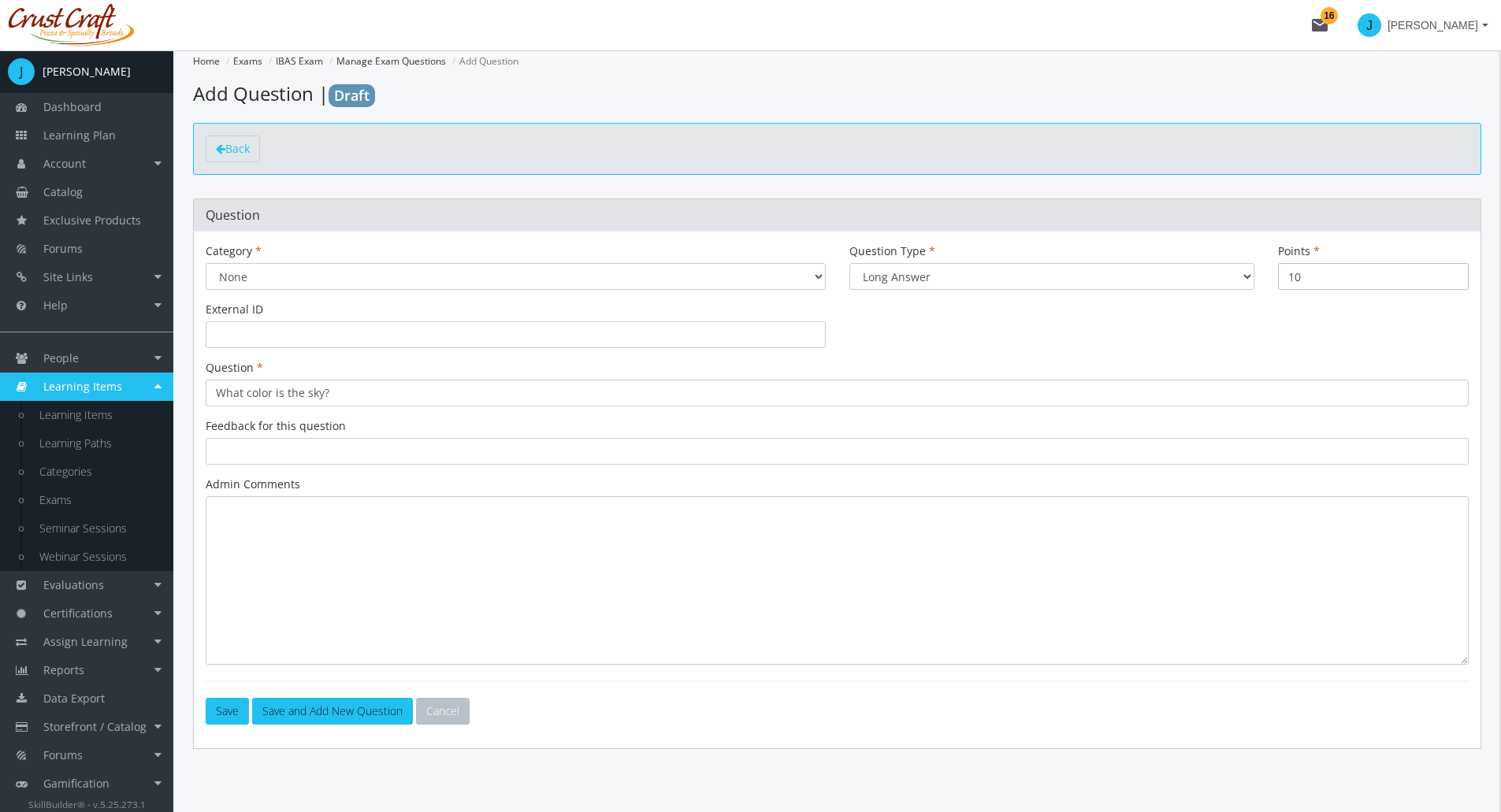
type input "10"
click at [414, 484] on div "Admin Comments" at bounding box center [837, 570] width 1263 height 188
click at [367, 542] on textarea at bounding box center [837, 581] width 1263 height 168
click at [393, 523] on textarea at bounding box center [837, 581] width 1263 height 168
type textarea "Any shade of blue, use descretion."
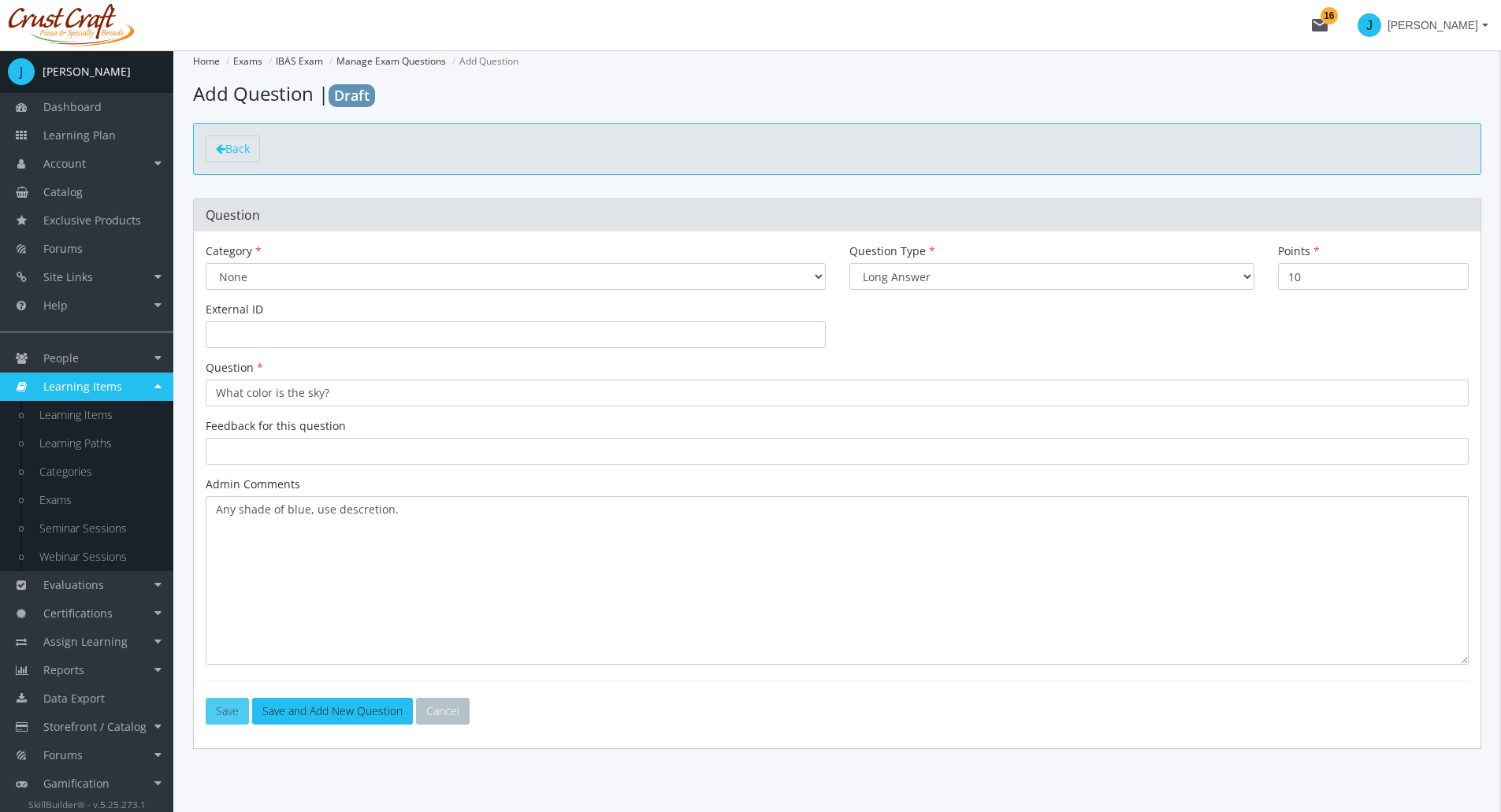
click at [231, 710] on button "Save" at bounding box center [227, 711] width 43 height 27
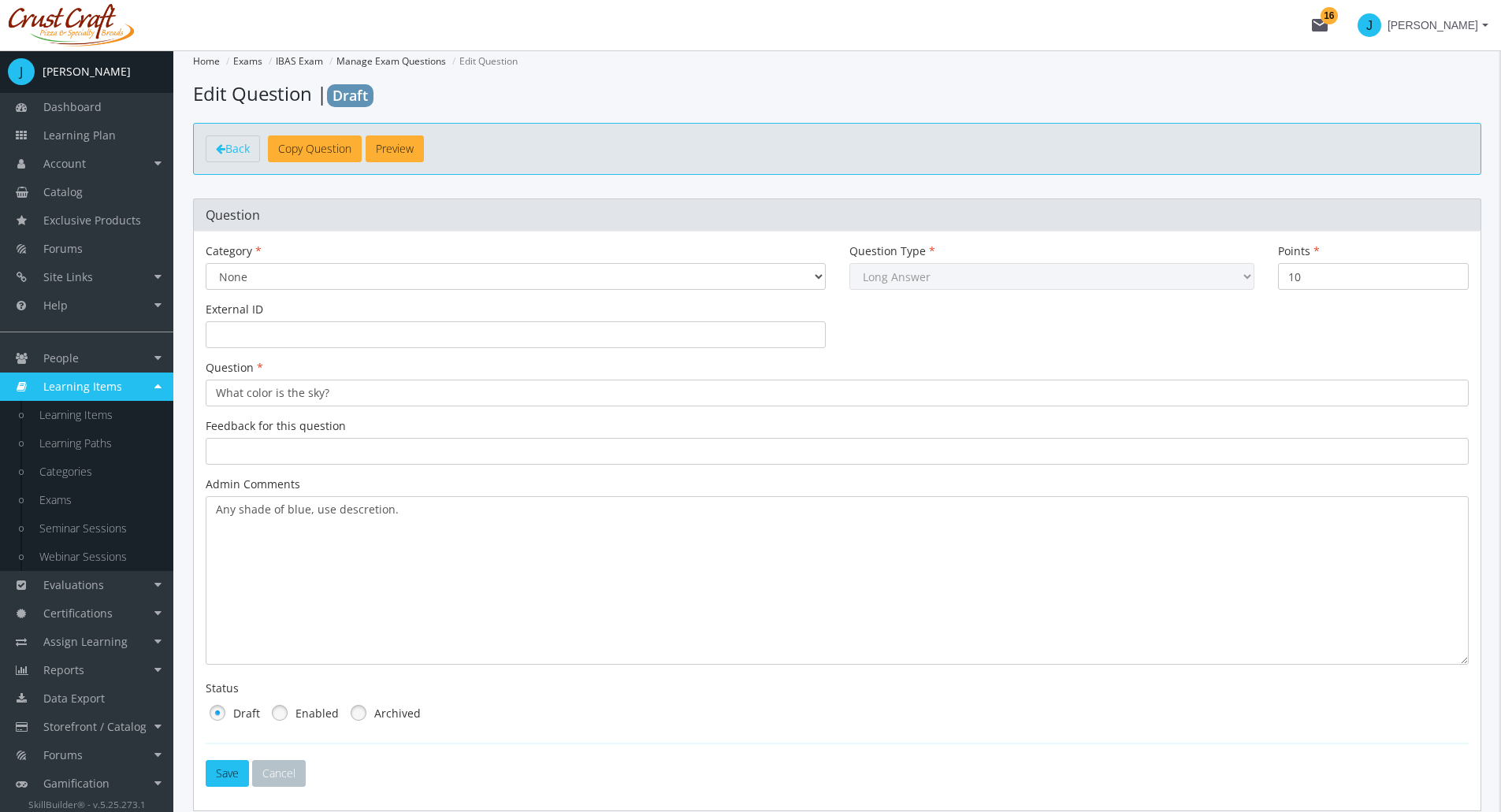
click at [281, 709] on link at bounding box center [279, 712] width 23 height 23
click at [235, 766] on button "Save" at bounding box center [227, 773] width 43 height 27
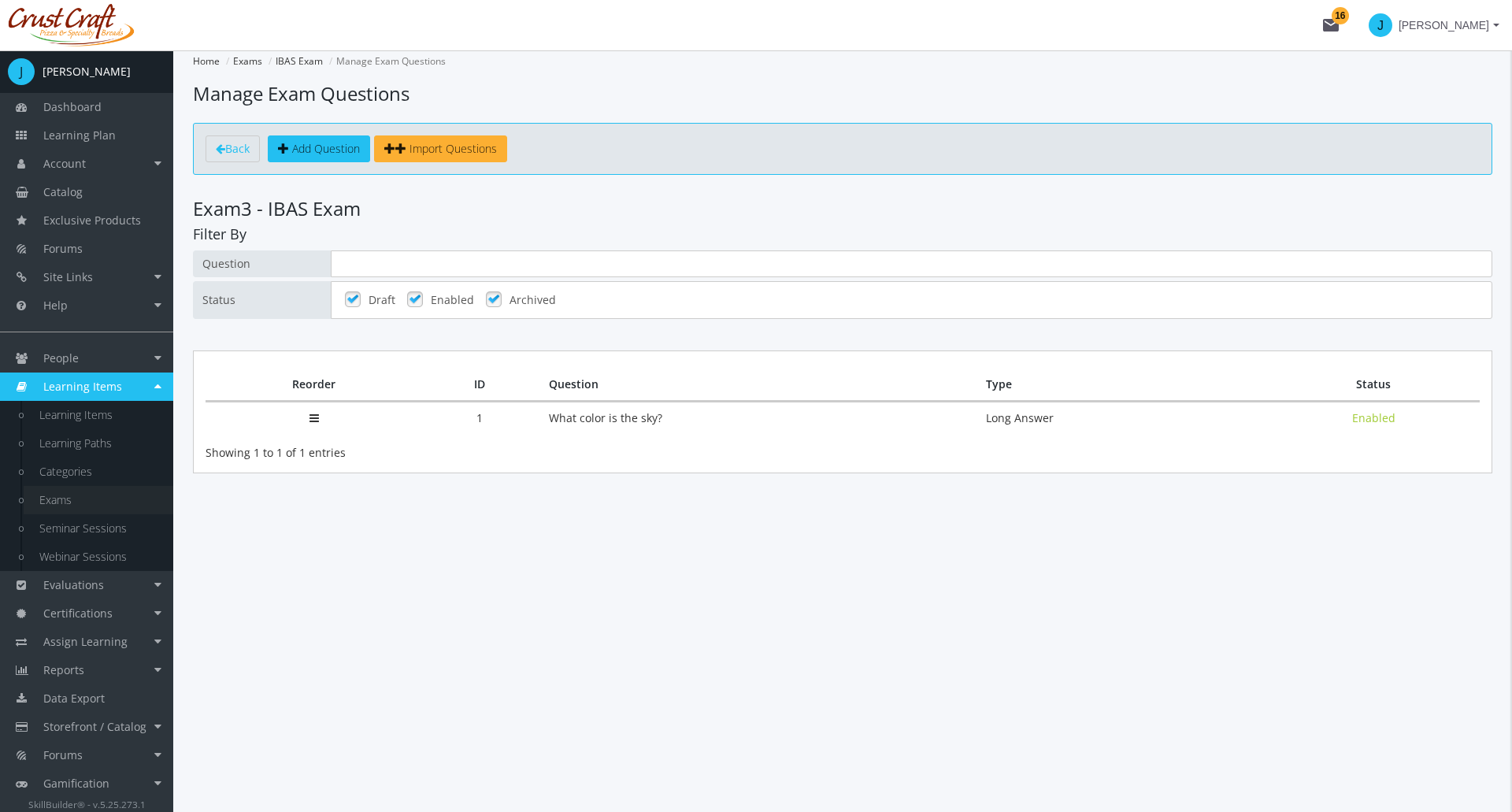
click at [85, 503] on link "Exams" at bounding box center [98, 500] width 150 height 29
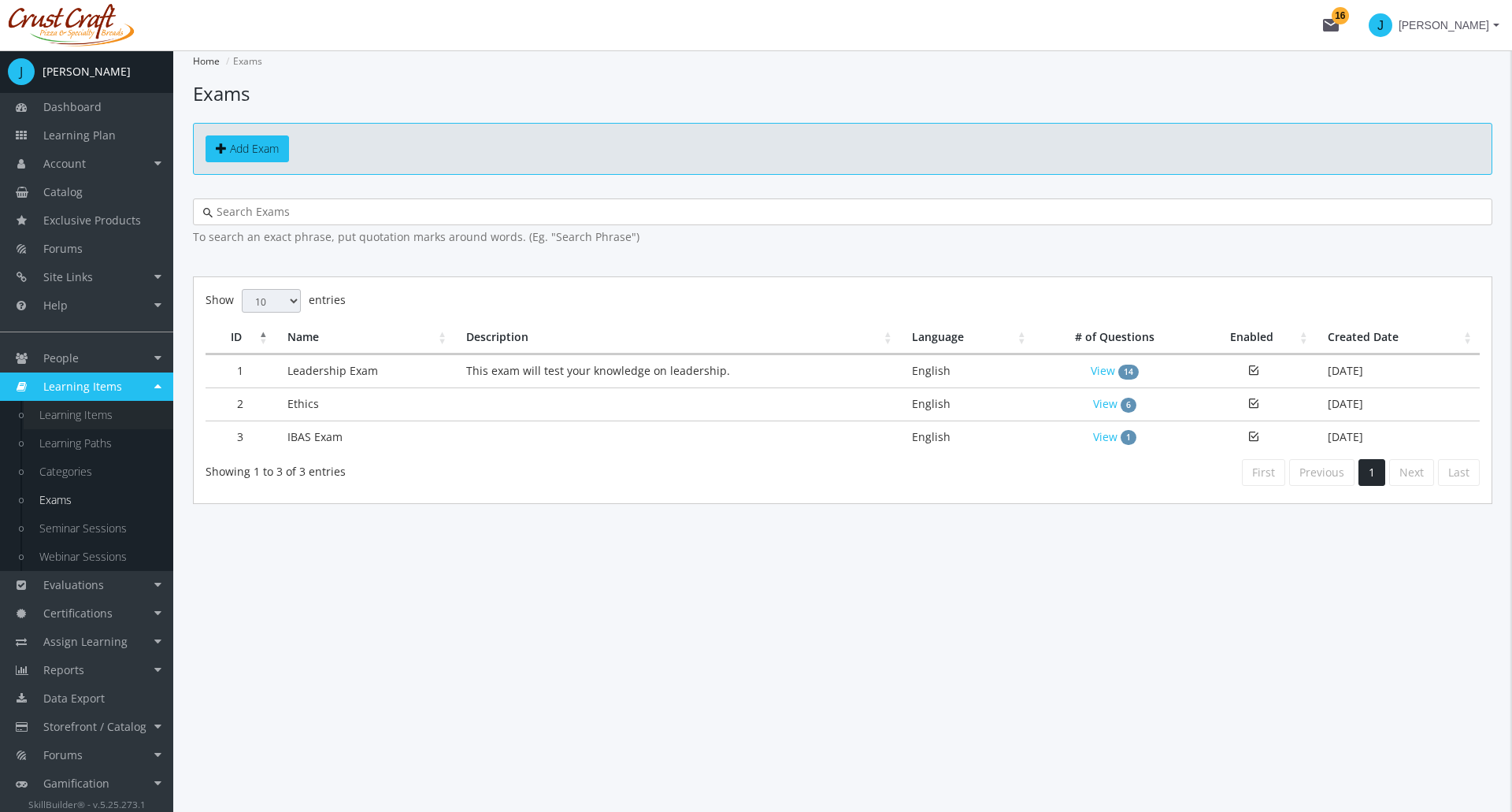
click at [101, 419] on link "Learning Items" at bounding box center [98, 415] width 150 height 29
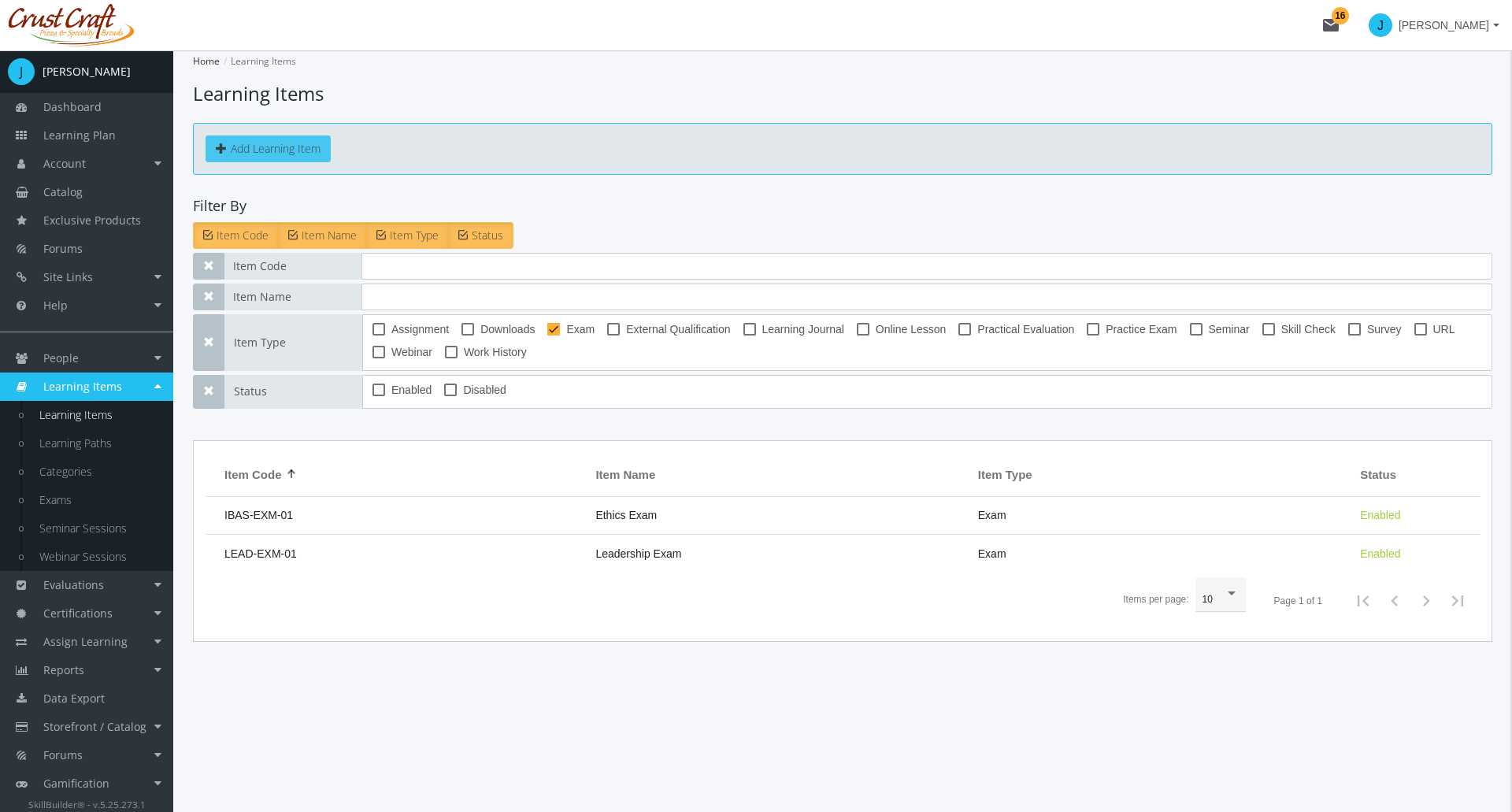
click at [284, 147] on button "Add Learning Item" at bounding box center [268, 148] width 125 height 27
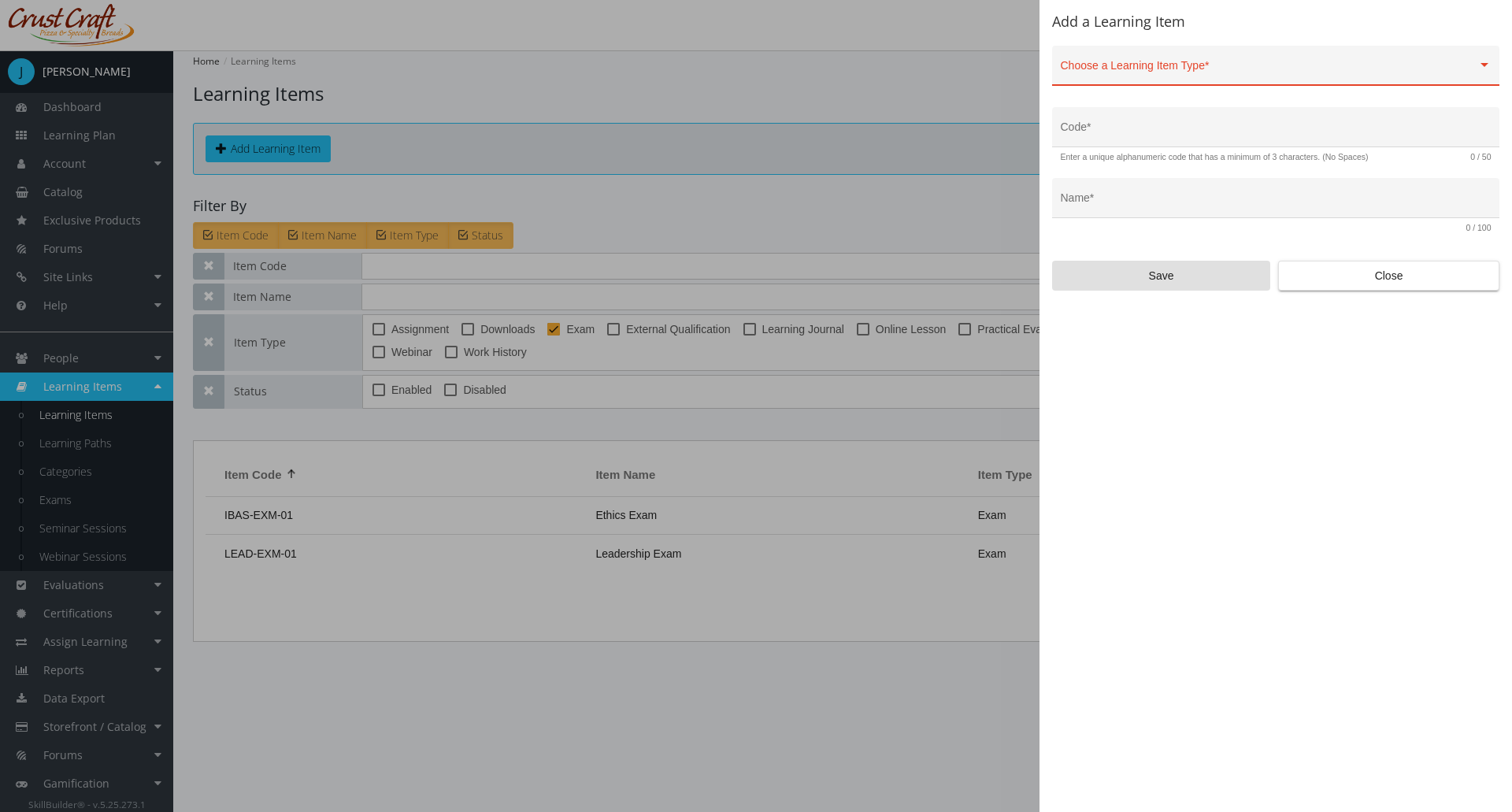
click at [1289, 64] on div "Choose a Learning Item Type *" at bounding box center [1275, 69] width 431 height 32
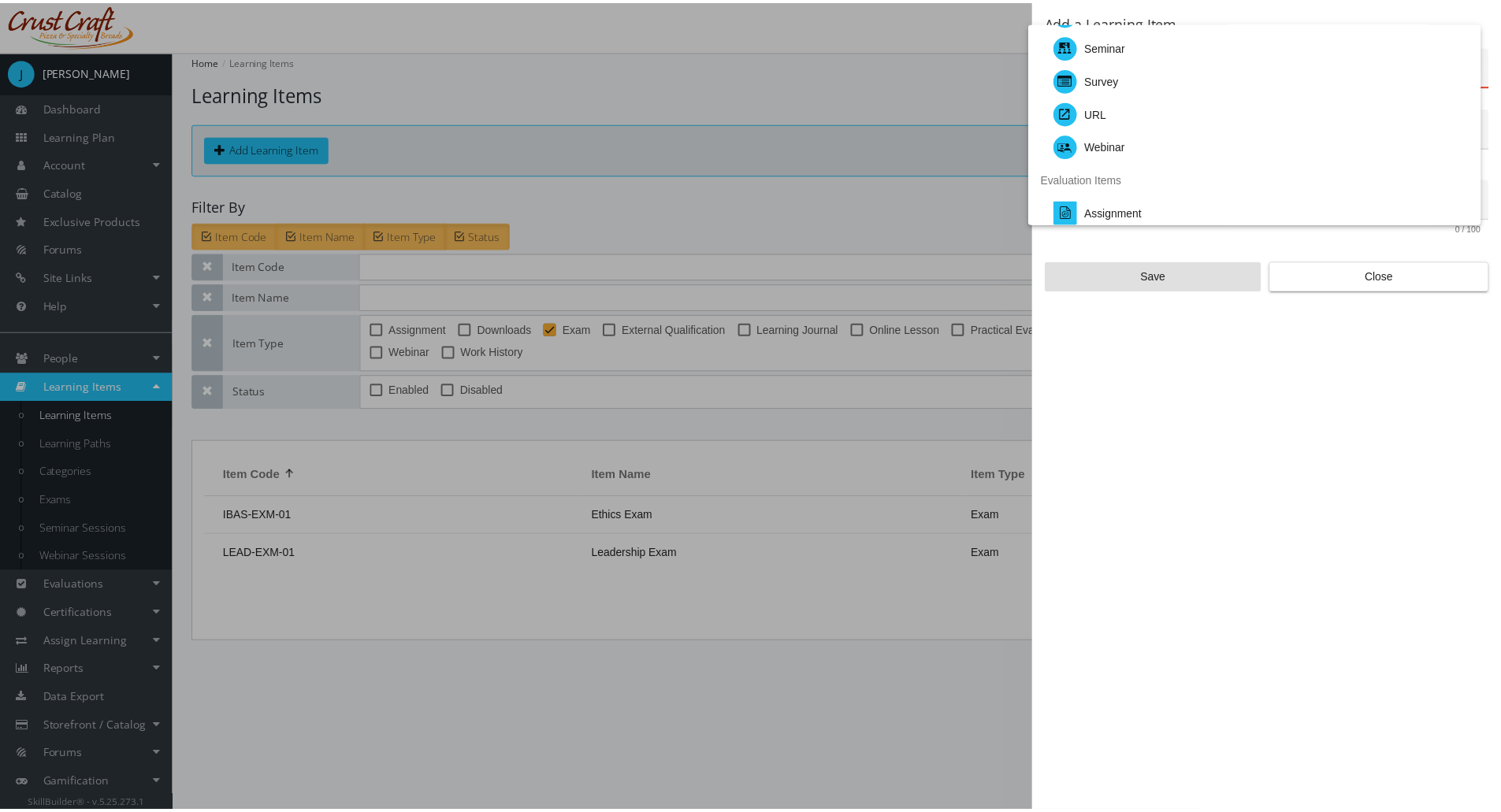
scroll to position [237, 0]
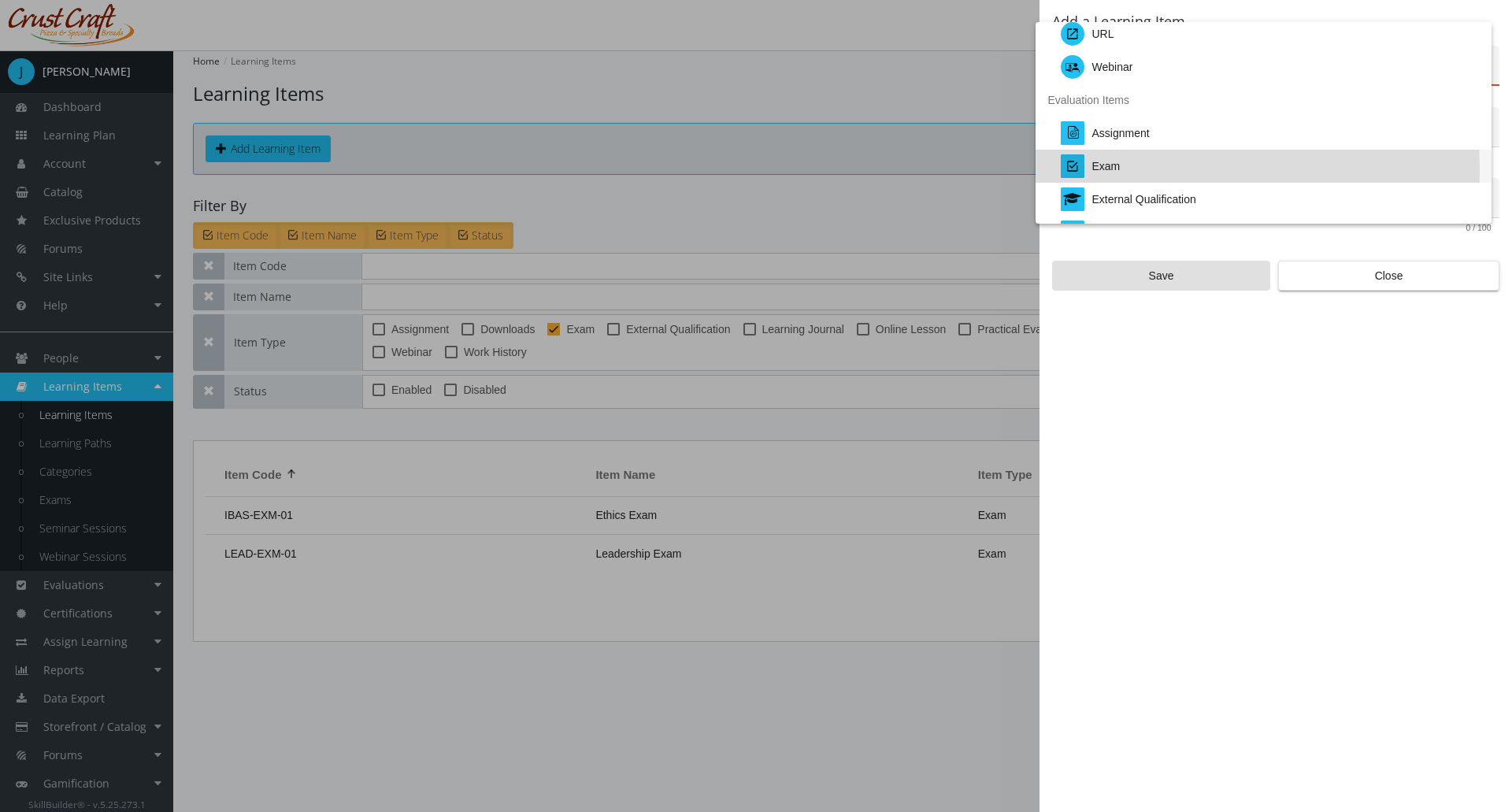
click at [1100, 169] on div "Exam" at bounding box center [1106, 166] width 29 height 33
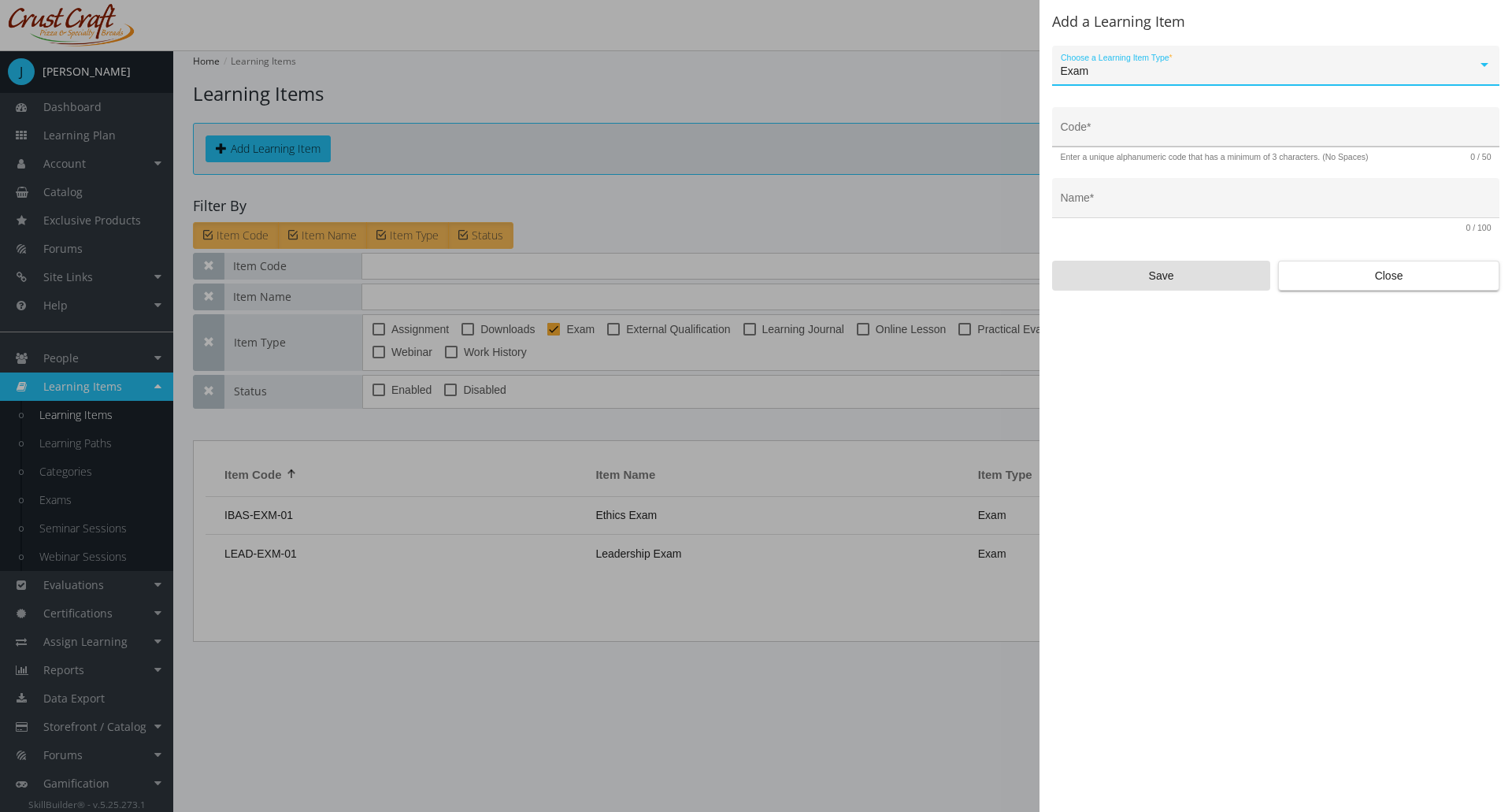
click at [1094, 139] on input "Code *" at bounding box center [1275, 133] width 431 height 13
click at [1113, 192] on div "Name *" at bounding box center [1275, 202] width 431 height 32
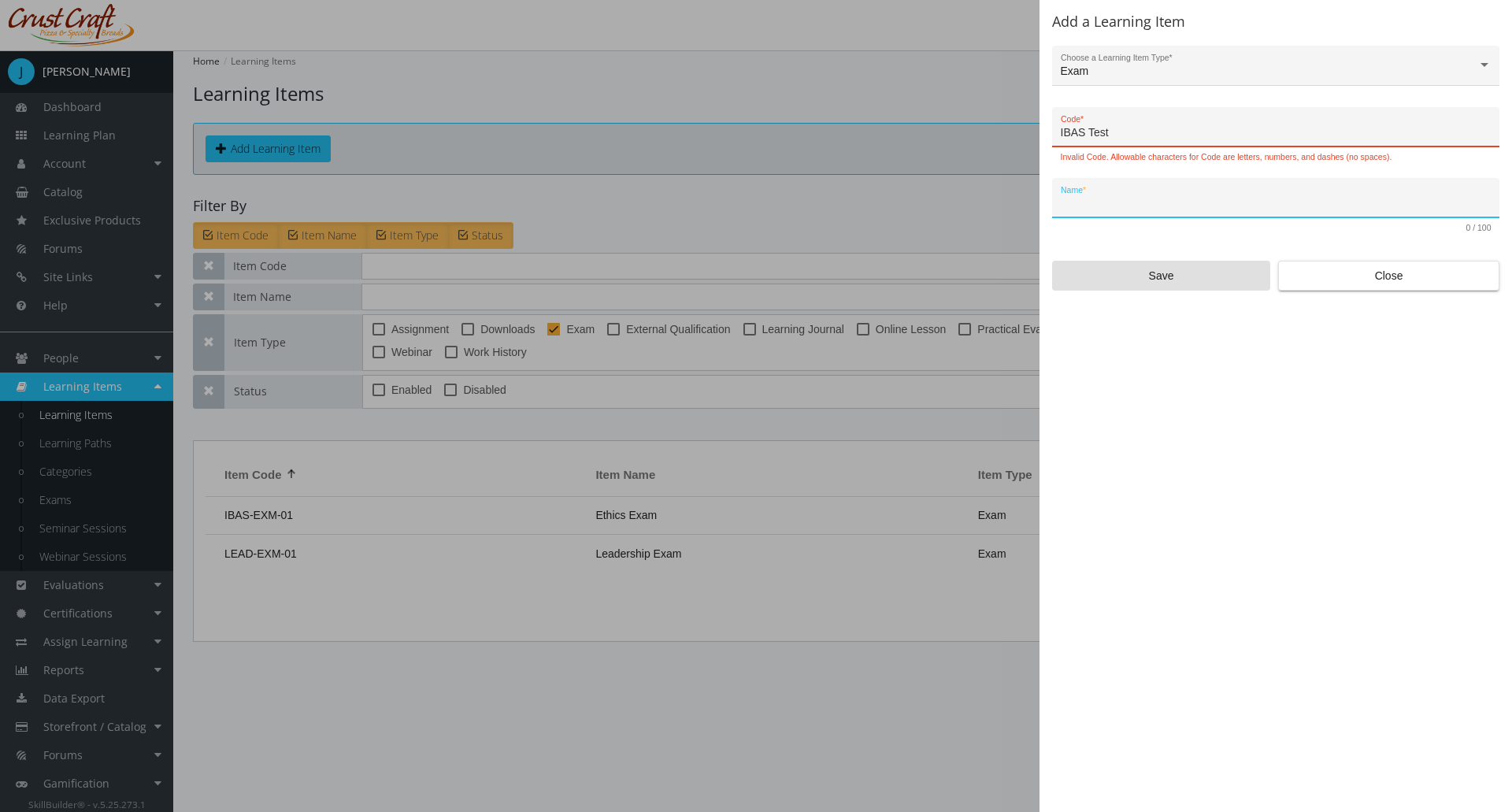
click at [1120, 130] on input "IBAS Test" at bounding box center [1275, 133] width 431 height 13
type input "IBAS-Test"
click at [1126, 189] on div "Name *" at bounding box center [1275, 202] width 431 height 32
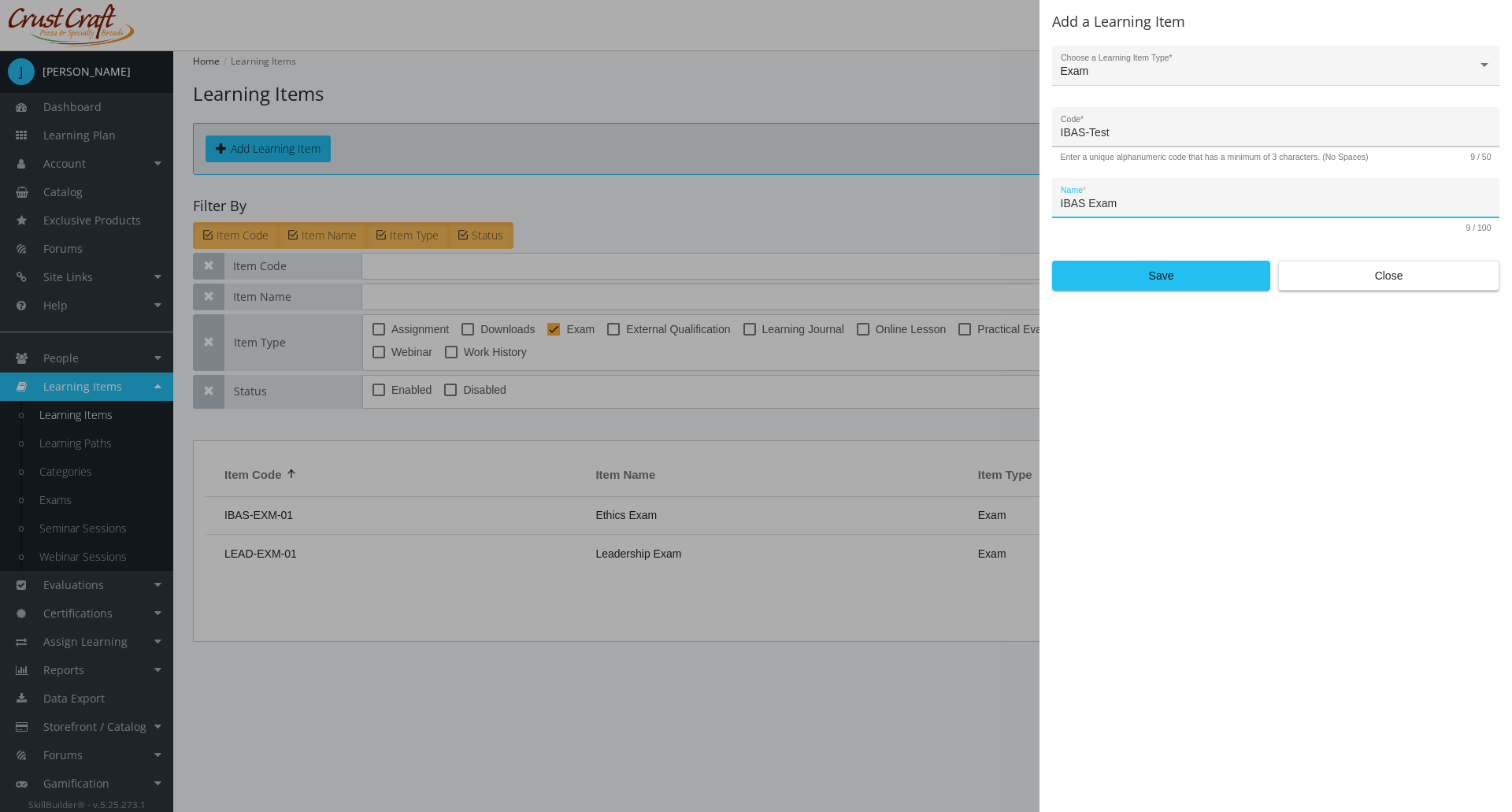
type input "IBAS Exam"
drag, startPoint x: 1128, startPoint y: 136, endPoint x: 1053, endPoint y: 140, distance: 75.1
click at [1053, 140] on div "IBAS-Test Code *" at bounding box center [1275, 127] width 447 height 40
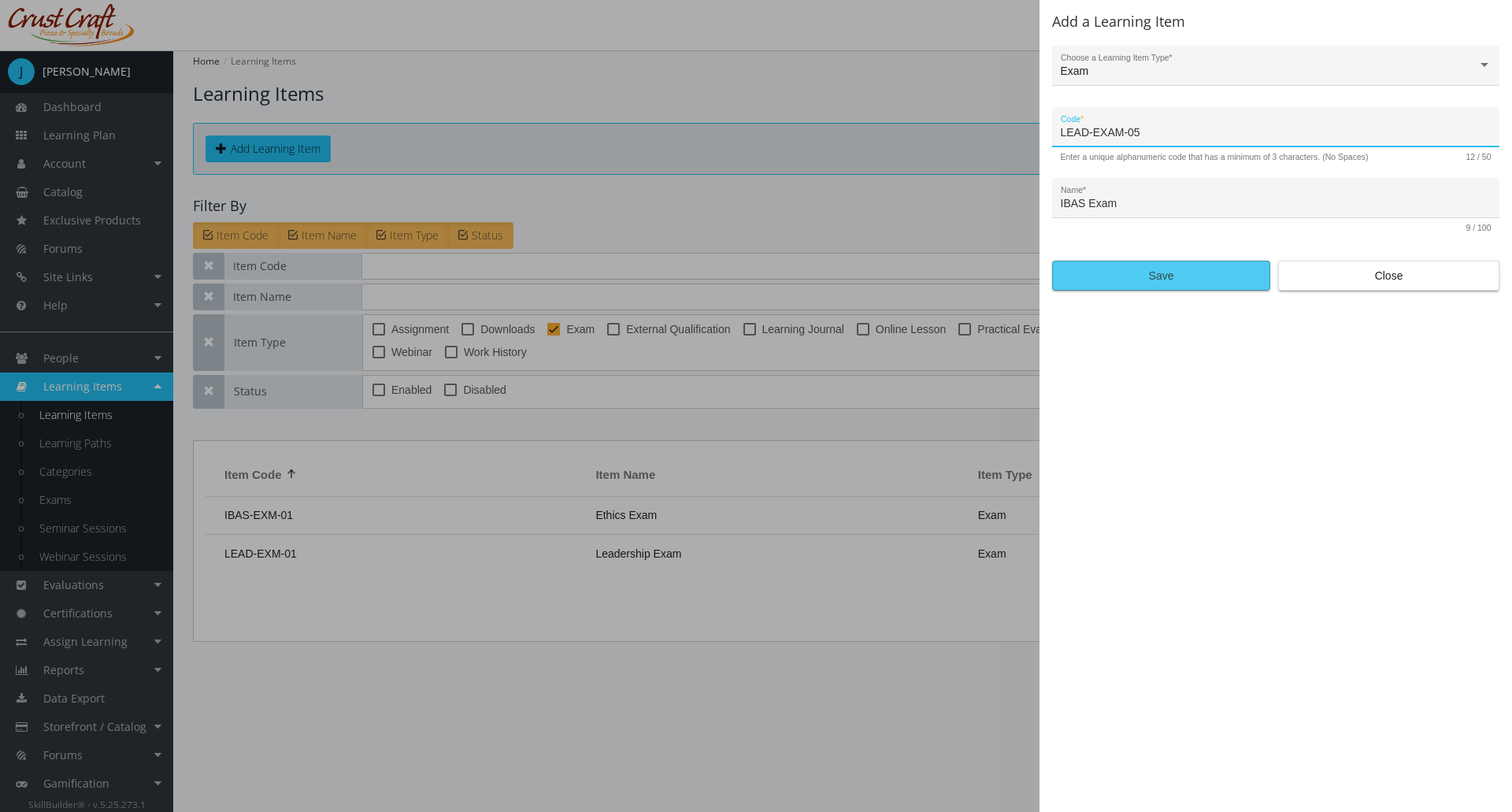
type input "LEAD-EXAM-05"
click at [1146, 267] on span "Save" at bounding box center [1161, 276] width 191 height 29
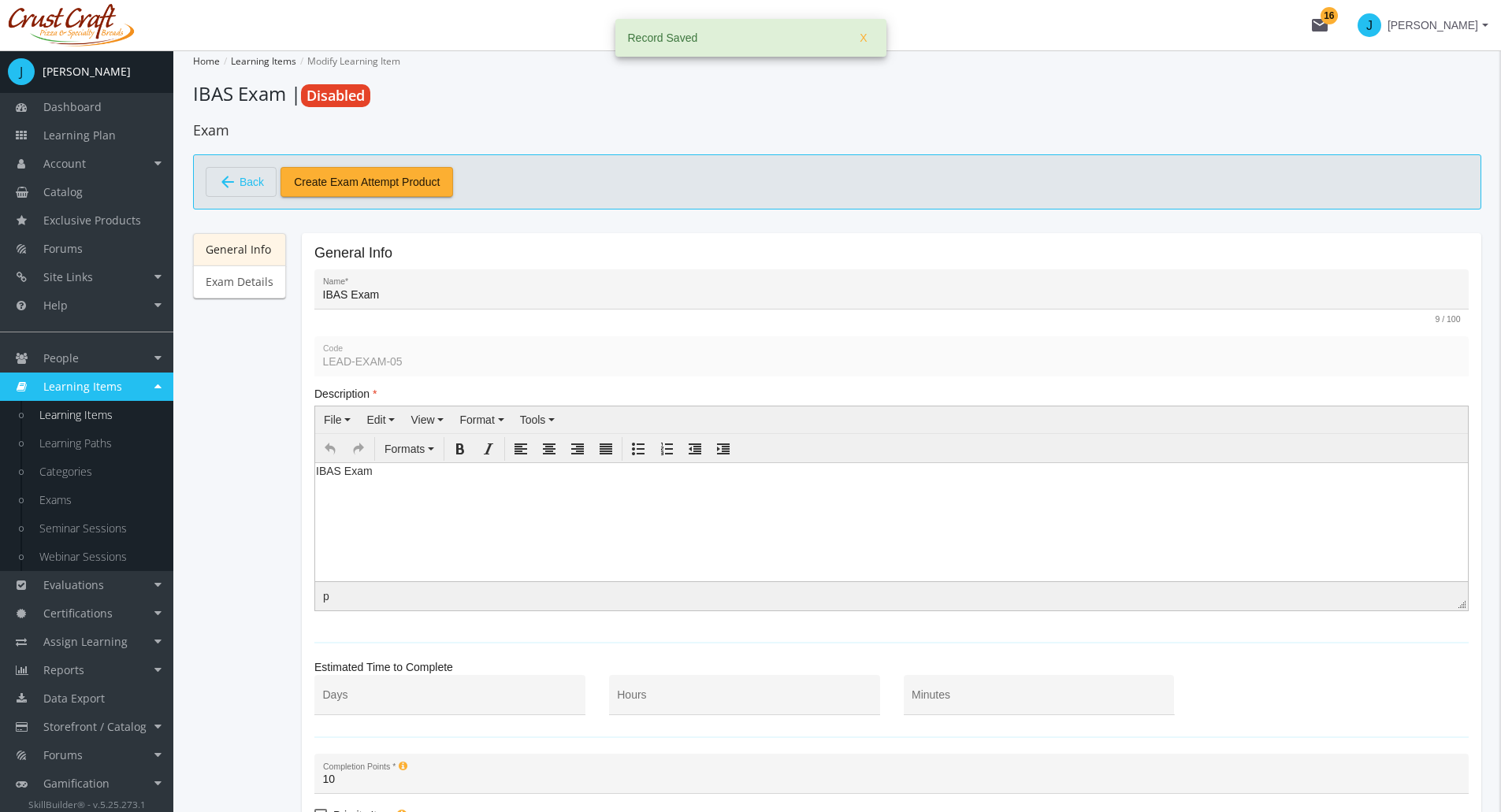
scroll to position [203, 0]
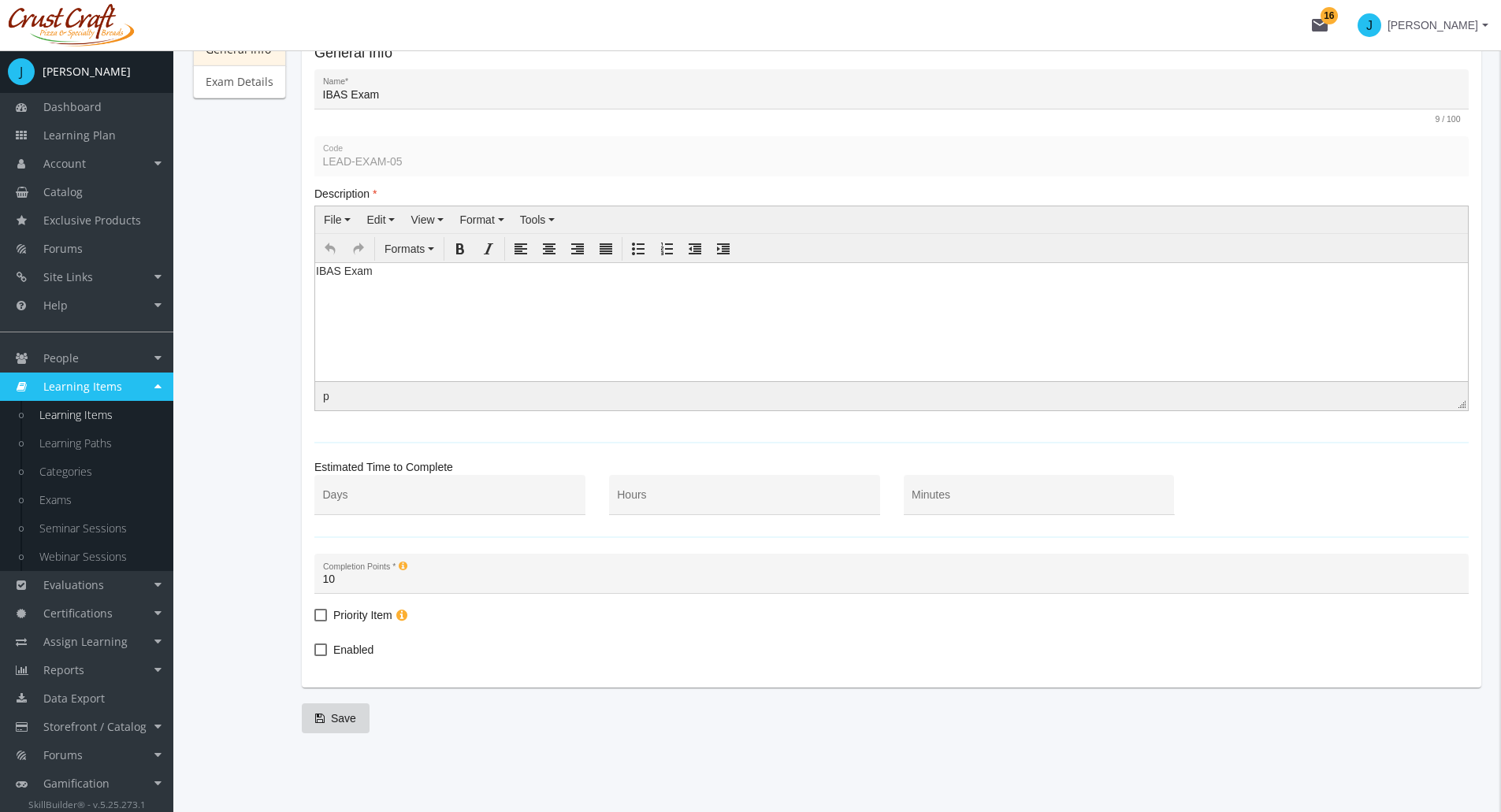
click at [317, 651] on span at bounding box center [321, 649] width 13 height 13
click at [316, 655] on input "Enabled" at bounding box center [315, 655] width 1 height 1
checkbox input "true"
click at [321, 716] on icon "submit" at bounding box center [320, 718] width 10 height 11
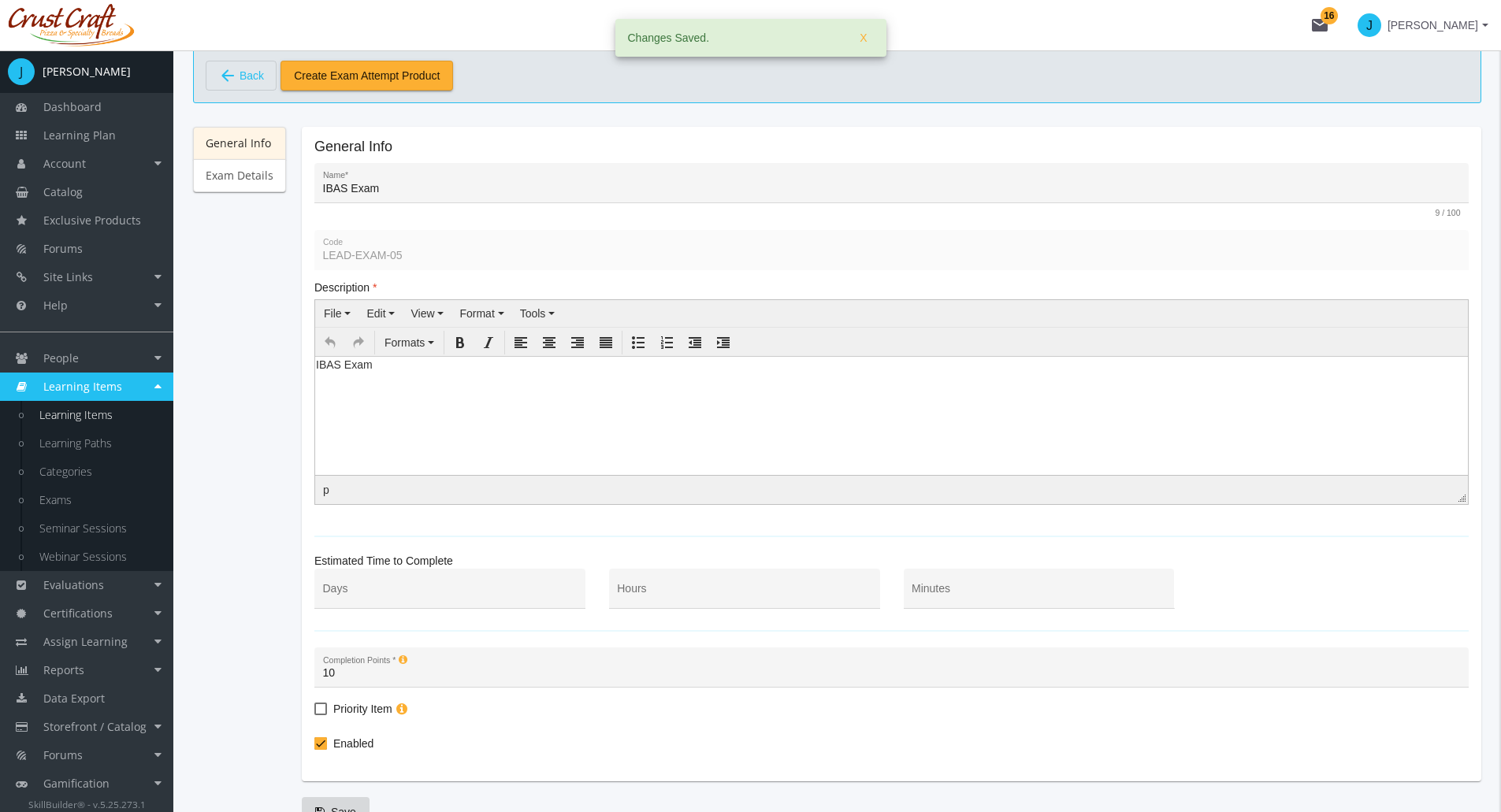
scroll to position [0, 0]
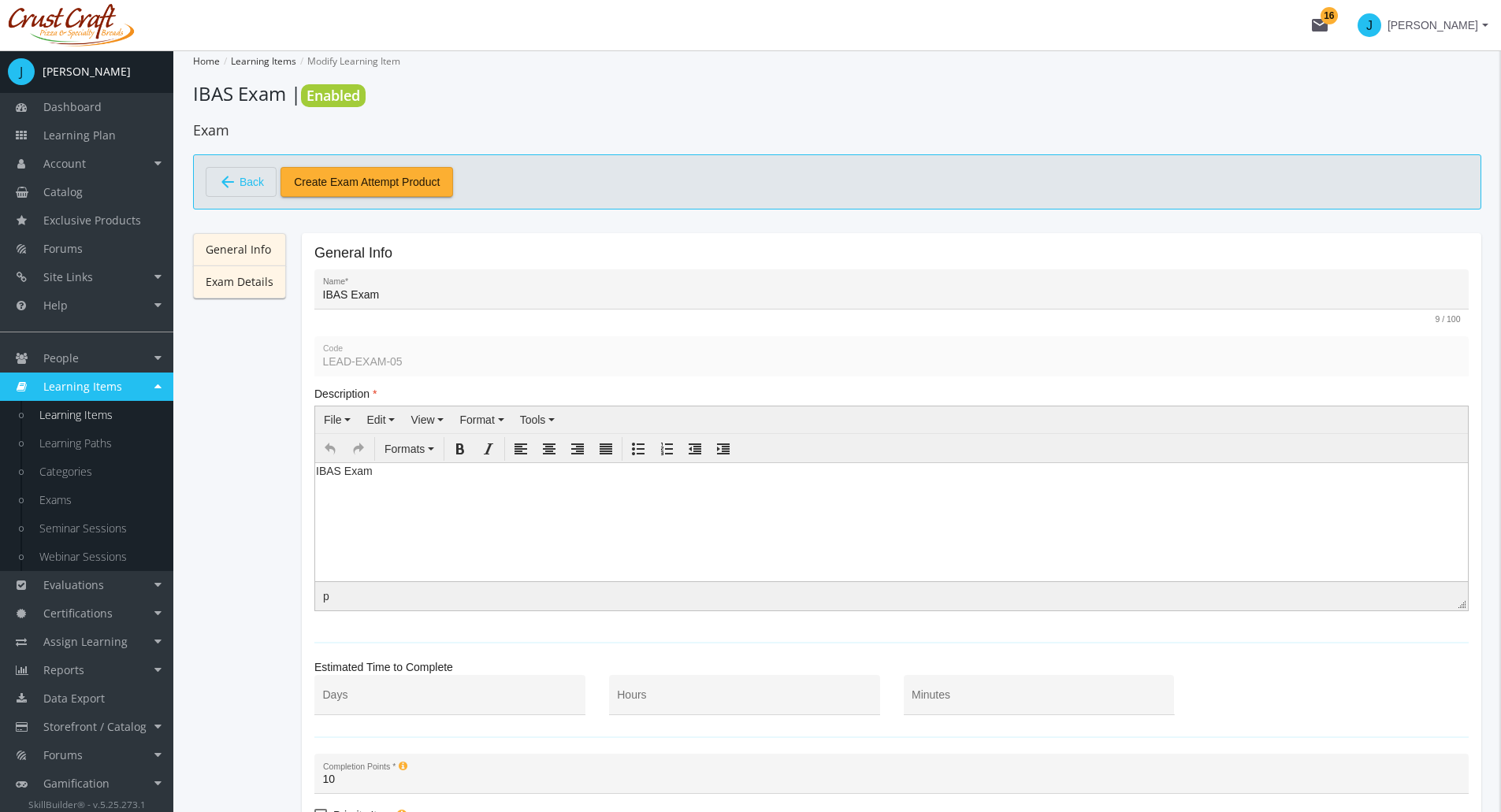
click at [241, 280] on link "Exam Details" at bounding box center [239, 282] width 93 height 33
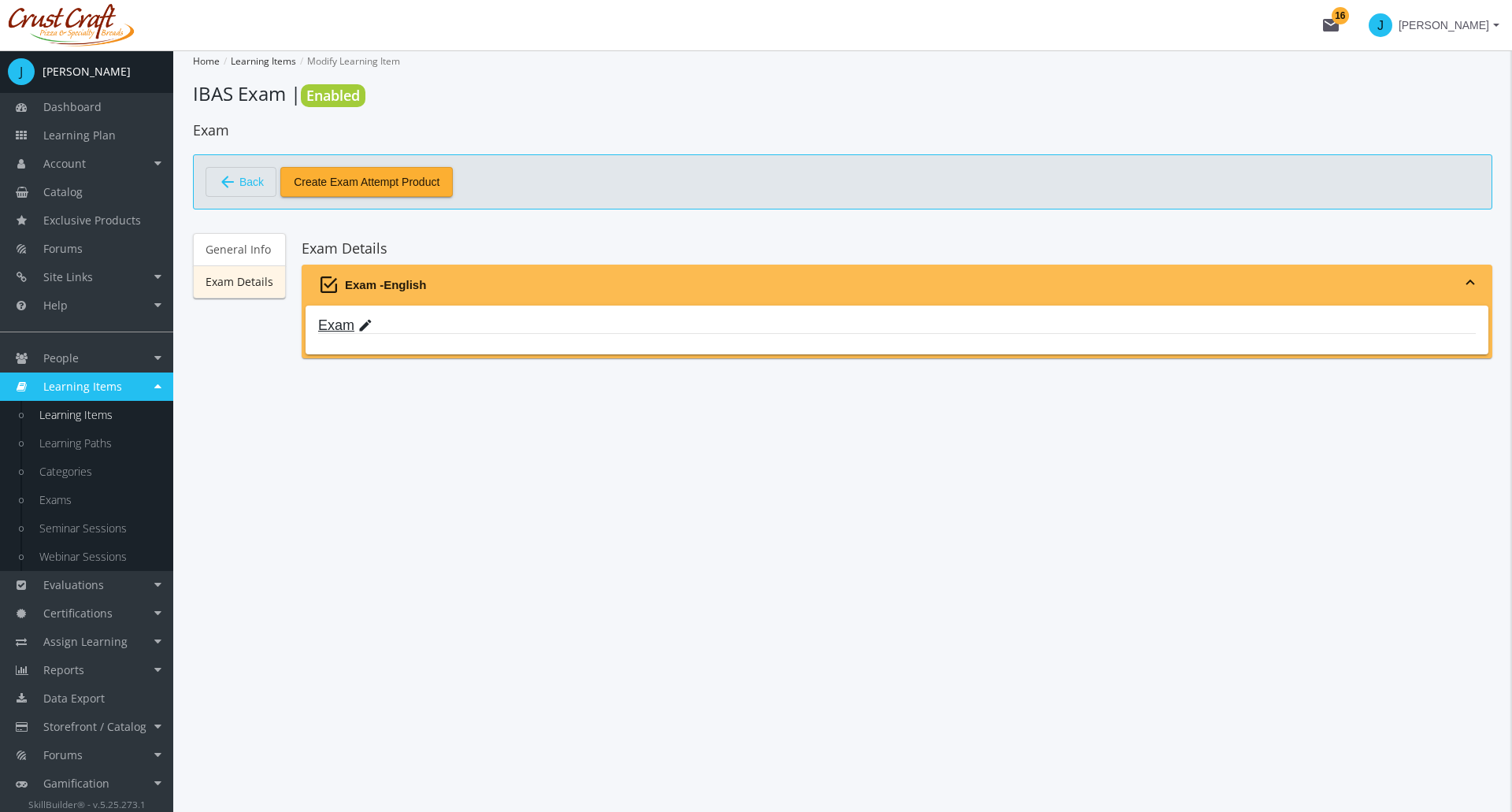
click at [344, 328] on link "Exam edit" at bounding box center [345, 325] width 55 height 16
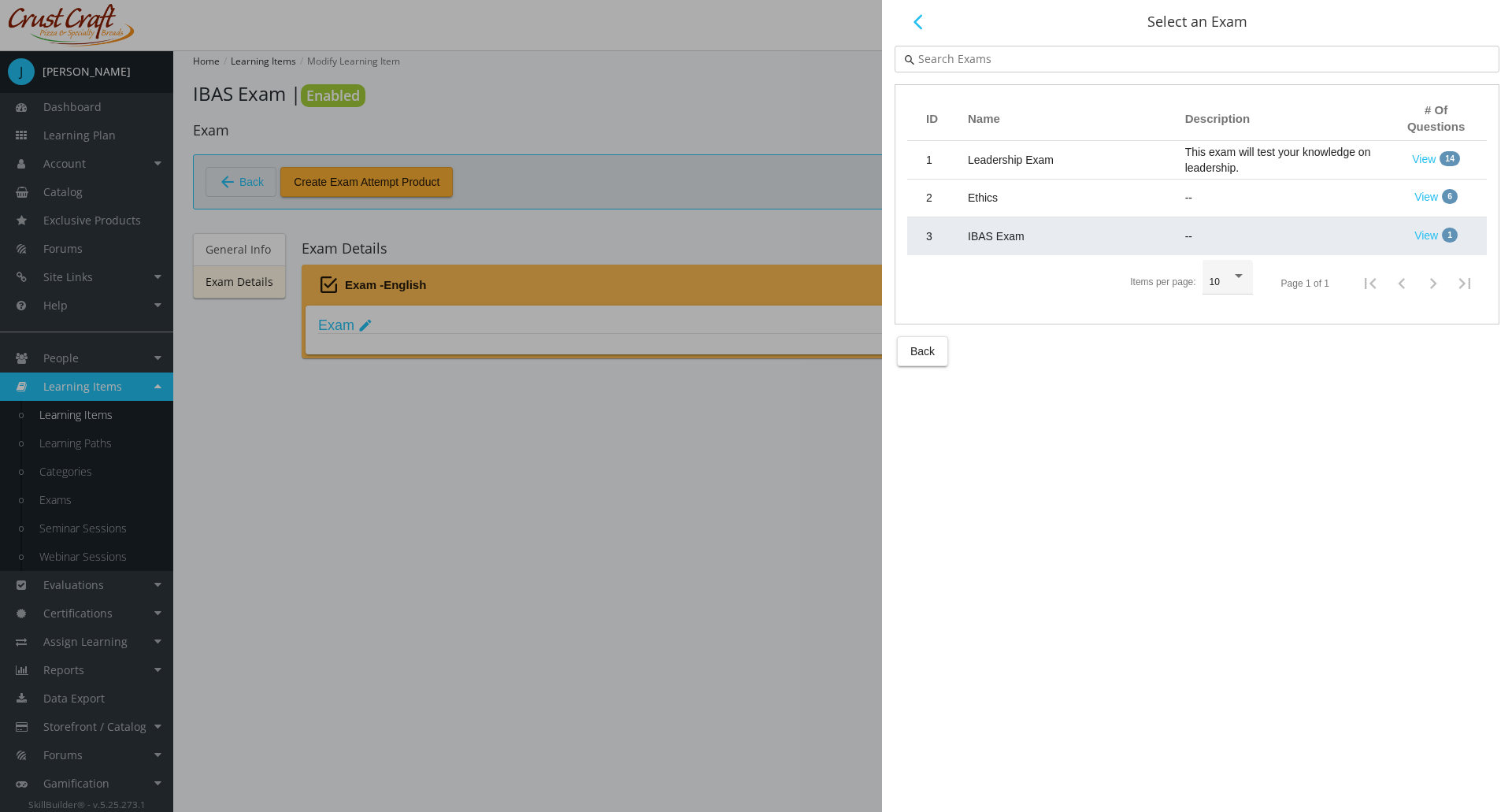
click at [1024, 245] on td "IBAS Exam" at bounding box center [1068, 237] width 217 height 38
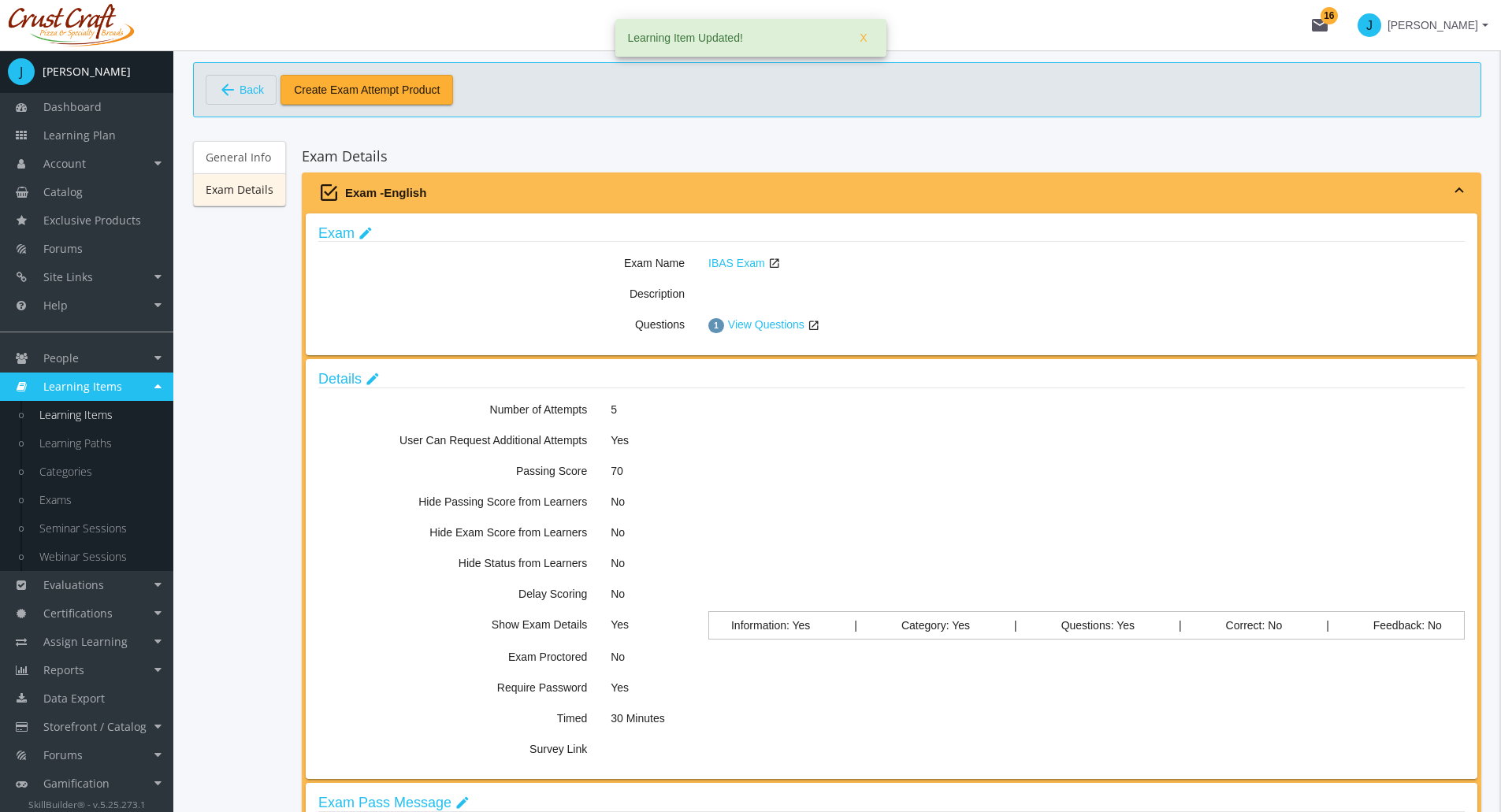
scroll to position [263, 0]
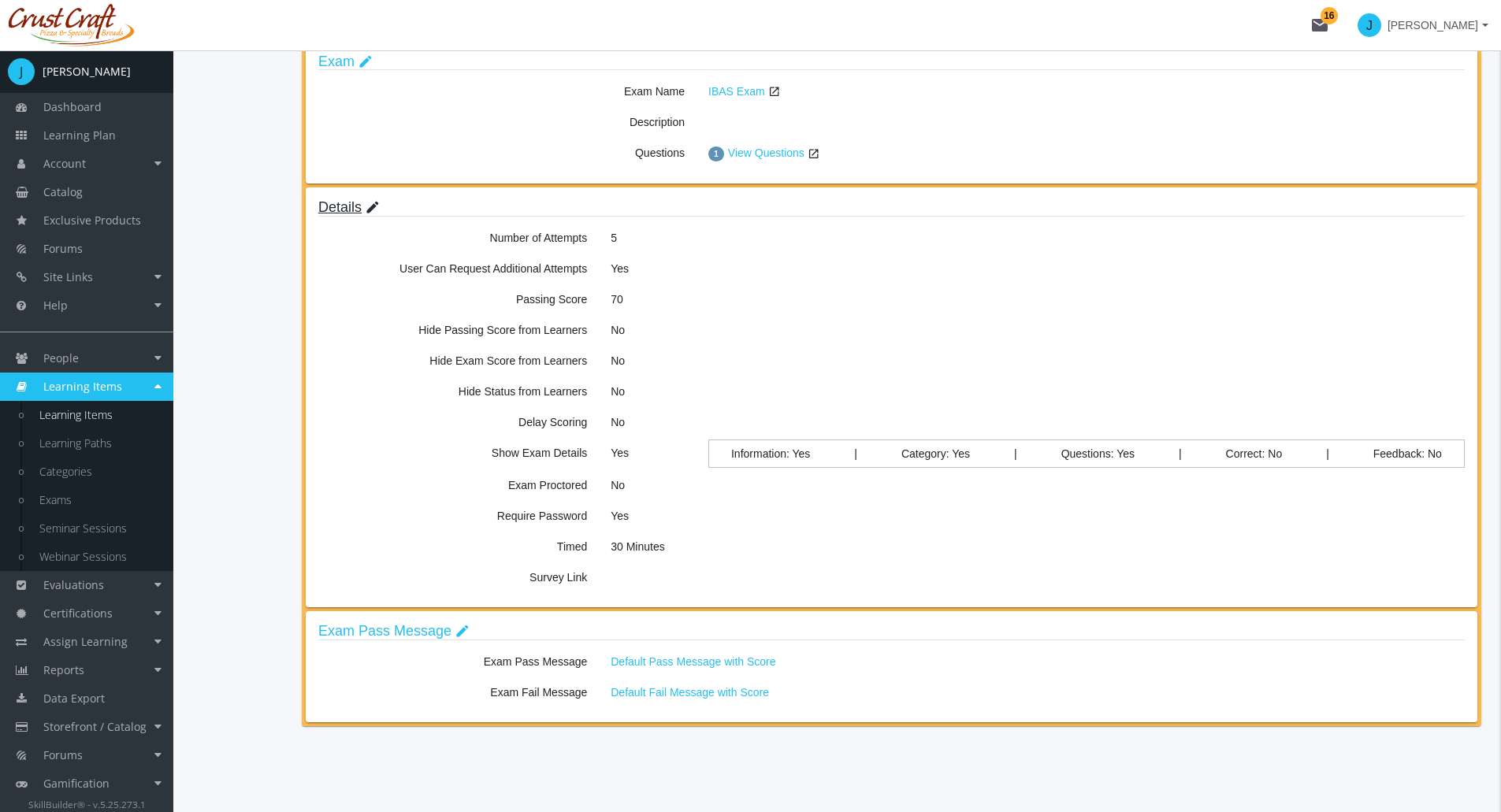
click at [357, 211] on link "Details edit" at bounding box center [349, 207] width 62 height 16
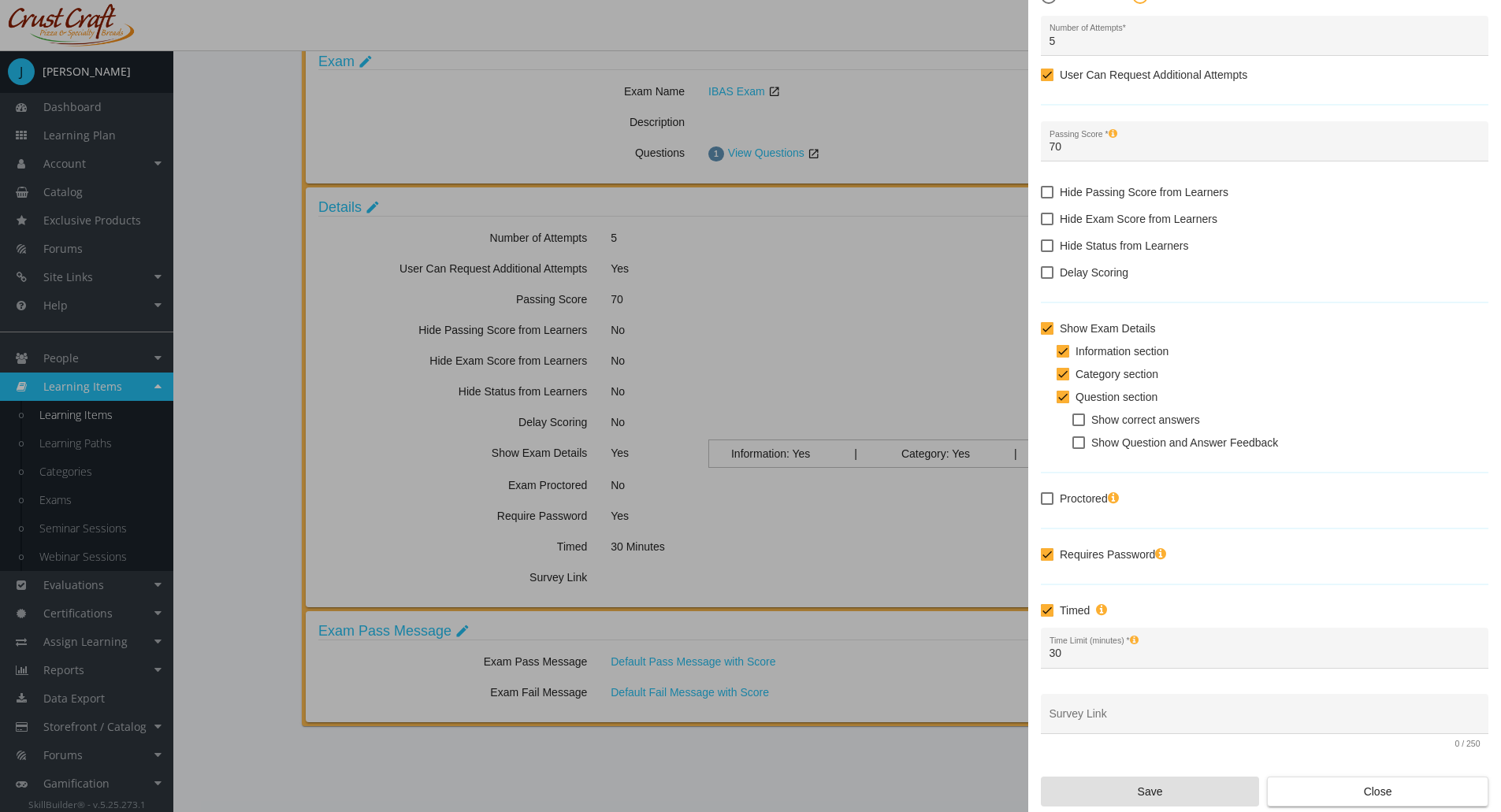
scroll to position [88, 0]
click at [1326, 790] on span "Close" at bounding box center [1378, 790] width 194 height 29
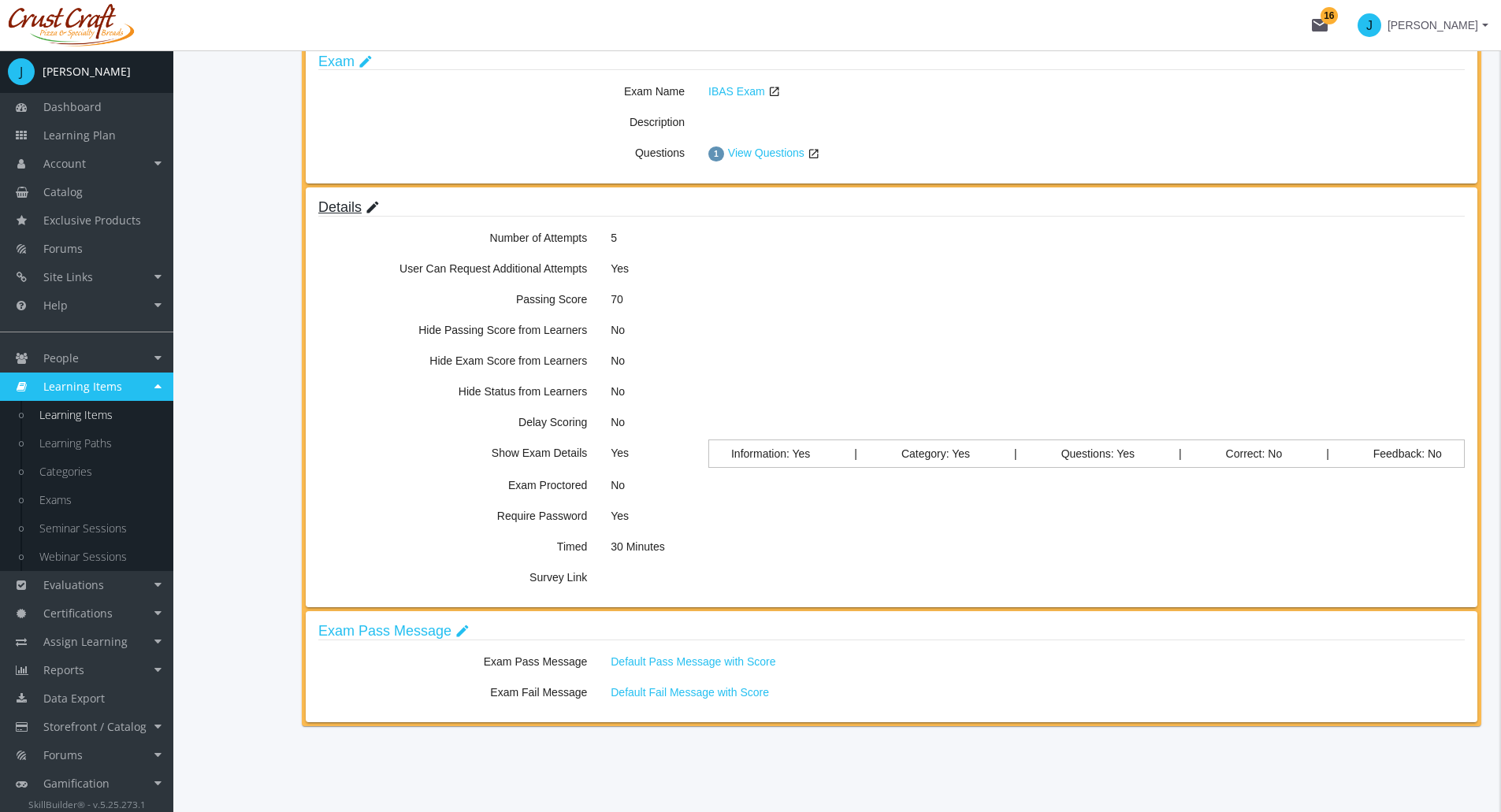
scroll to position [0, 0]
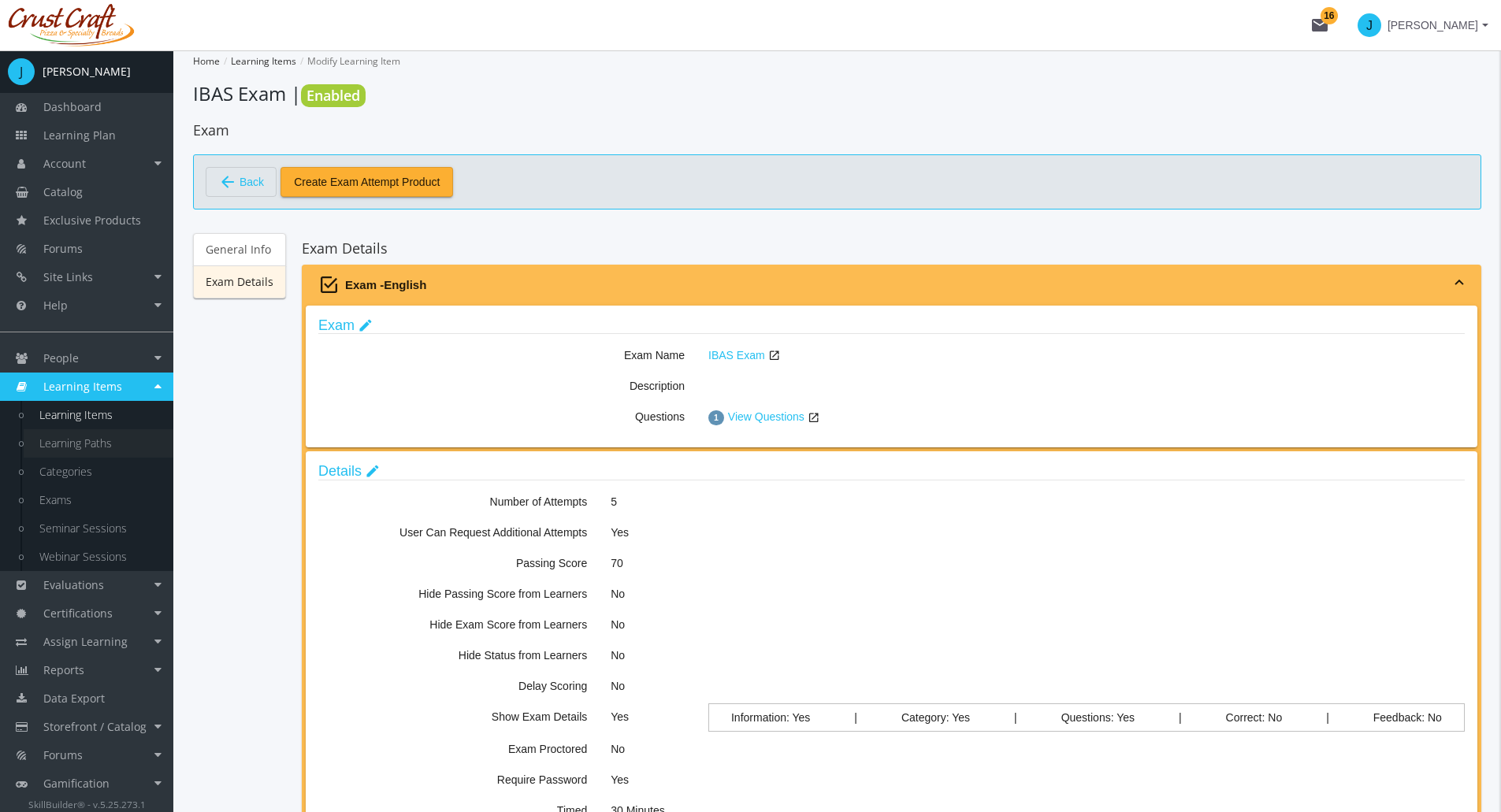
click at [119, 436] on link "Learning Paths" at bounding box center [98, 443] width 150 height 29
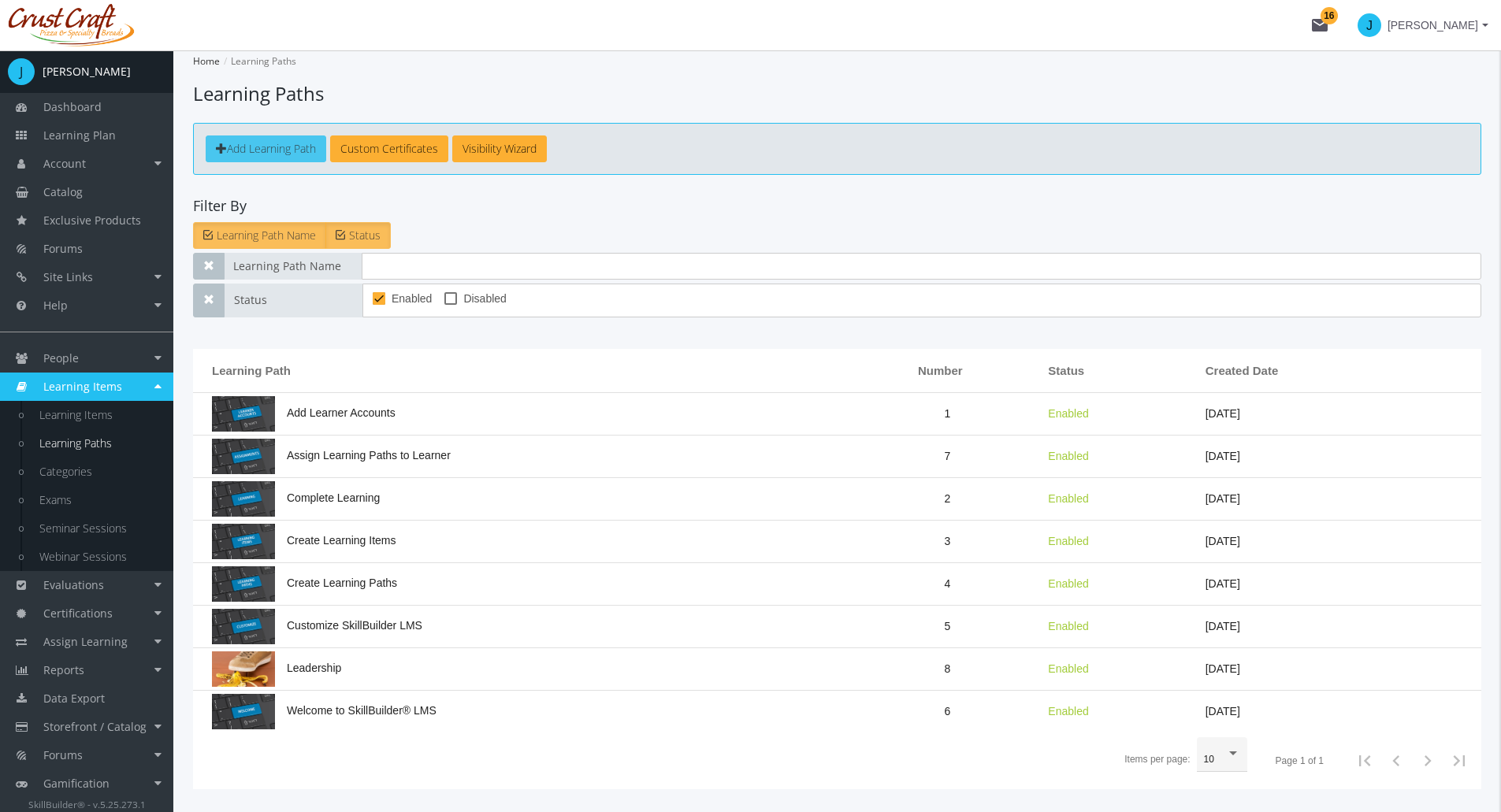
click at [283, 156] on link "Add Learning Path" at bounding box center [265, 148] width 121 height 27
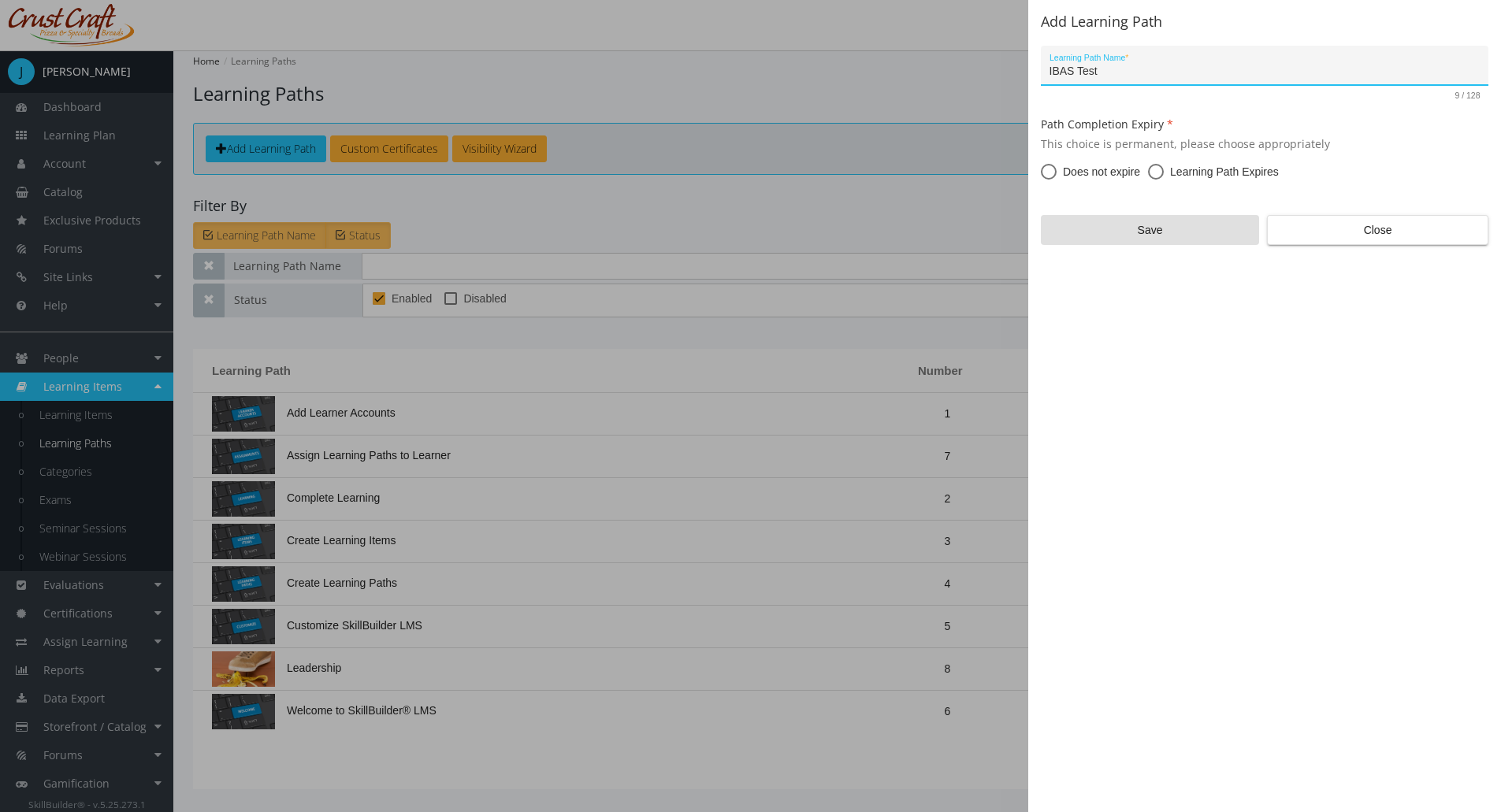
type input "IBAS Test"
click at [1059, 172] on span "Does not expire" at bounding box center [1099, 172] width 83 height 16
click at [1057, 172] on input "Does not expire" at bounding box center [1049, 175] width 16 height 16
radio input "true"
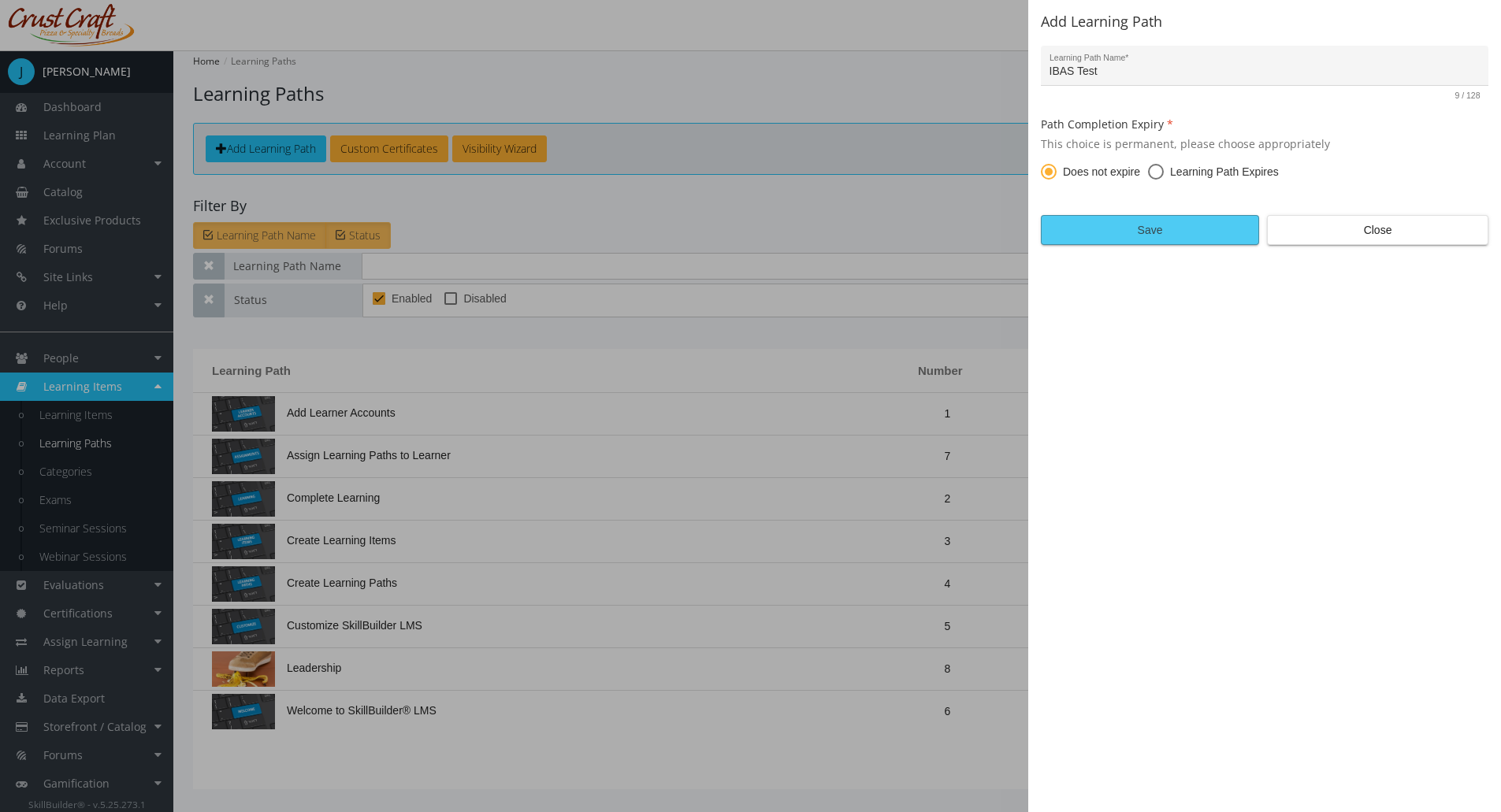
drag, startPoint x: 1122, startPoint y: 233, endPoint x: 1124, endPoint y: 242, distance: 9.2
click at [1122, 233] on span "Save" at bounding box center [1150, 230] width 192 height 29
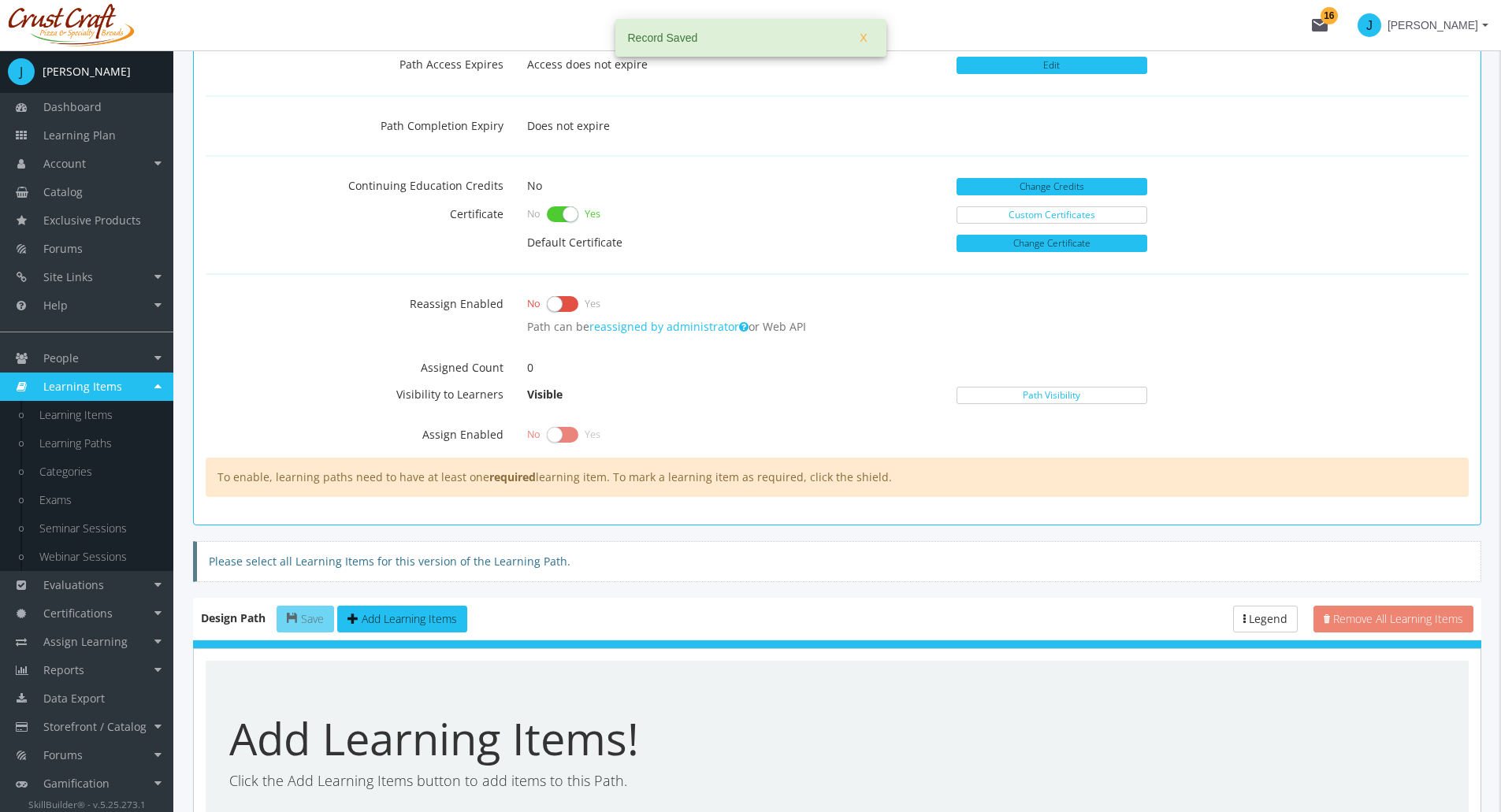
scroll to position [508, 0]
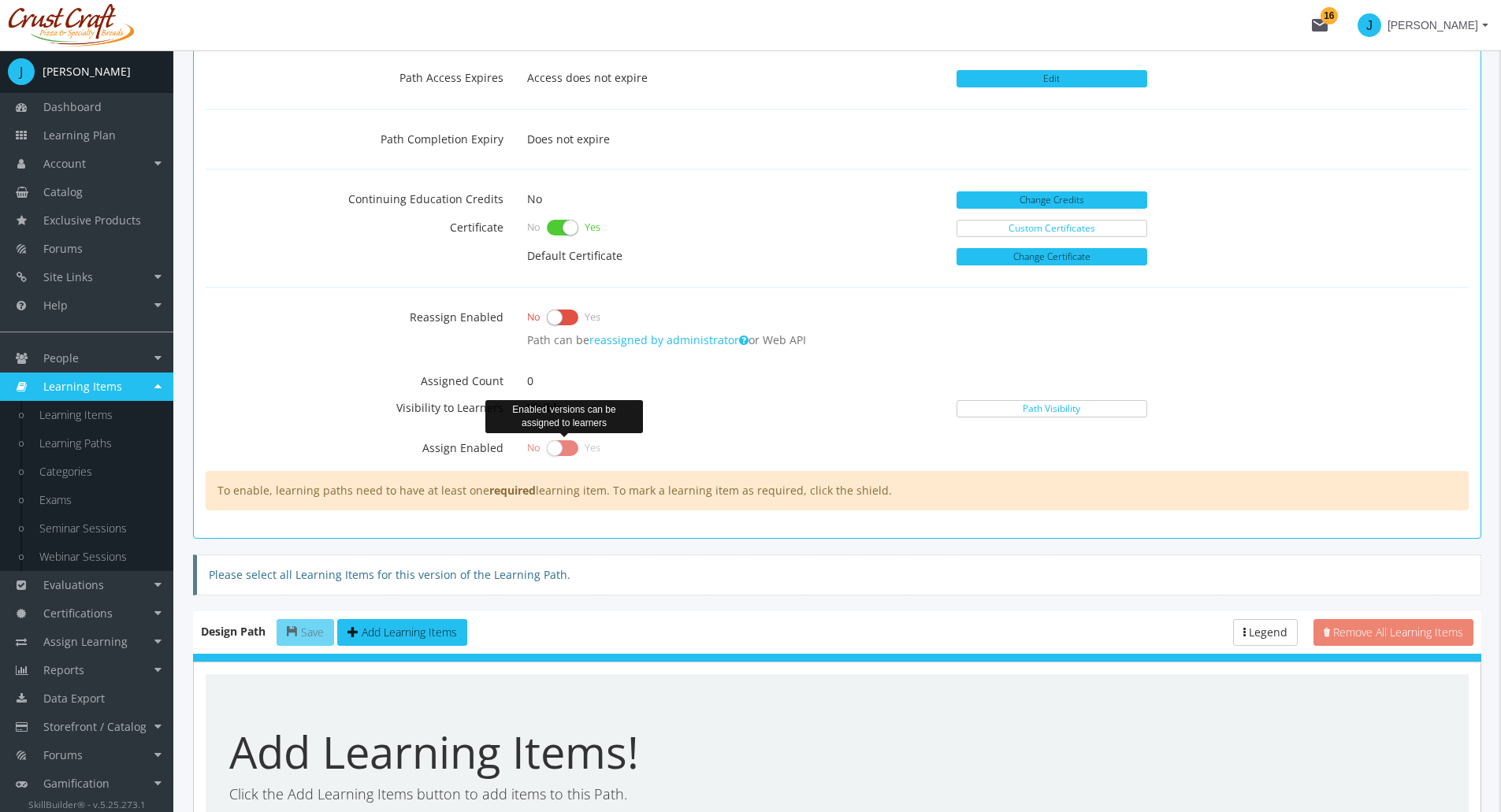
click at [558, 452] on label at bounding box center [563, 447] width 31 height 22
click at [566, 446] on label at bounding box center [563, 447] width 31 height 22
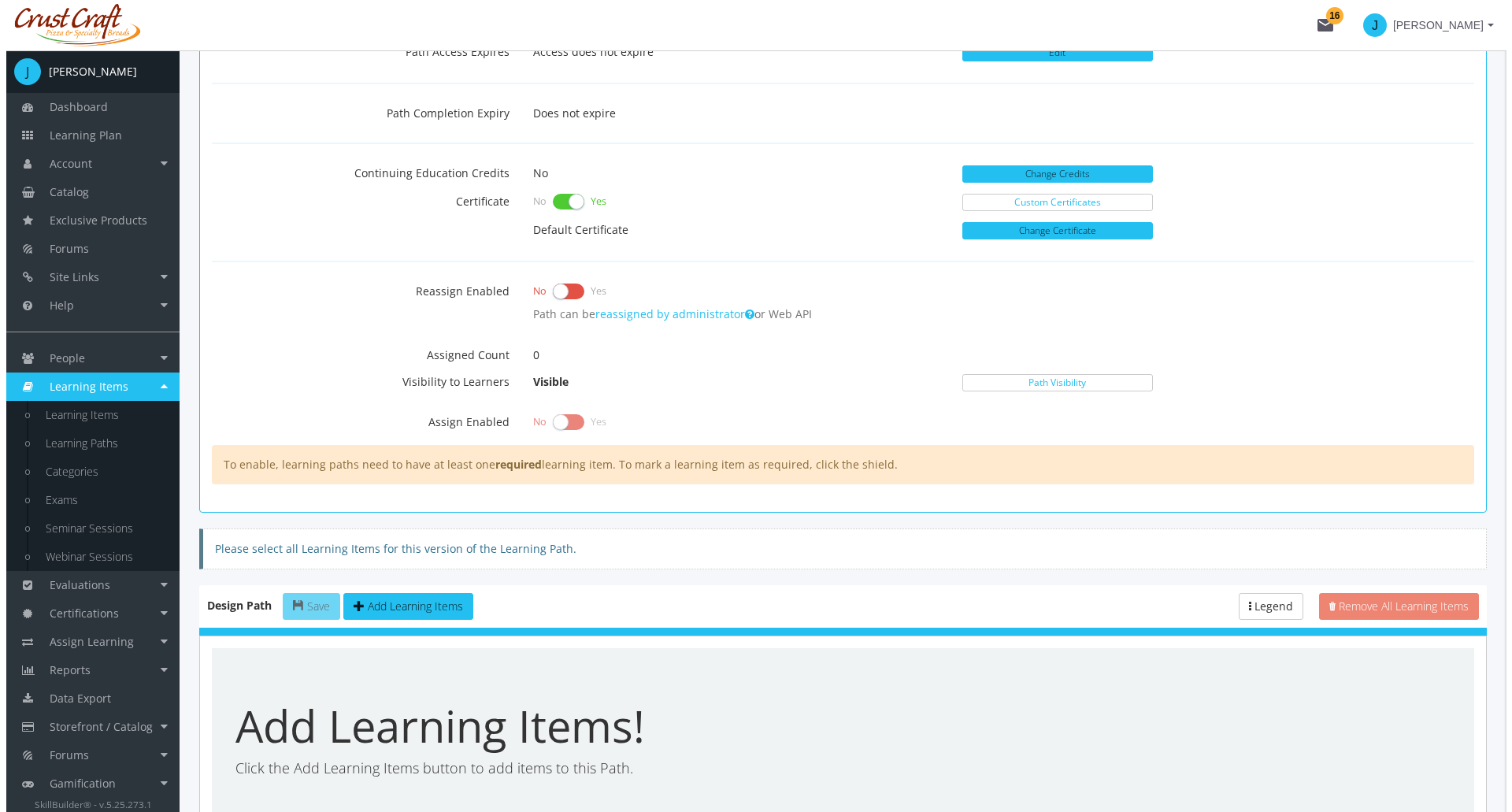
scroll to position [666, 0]
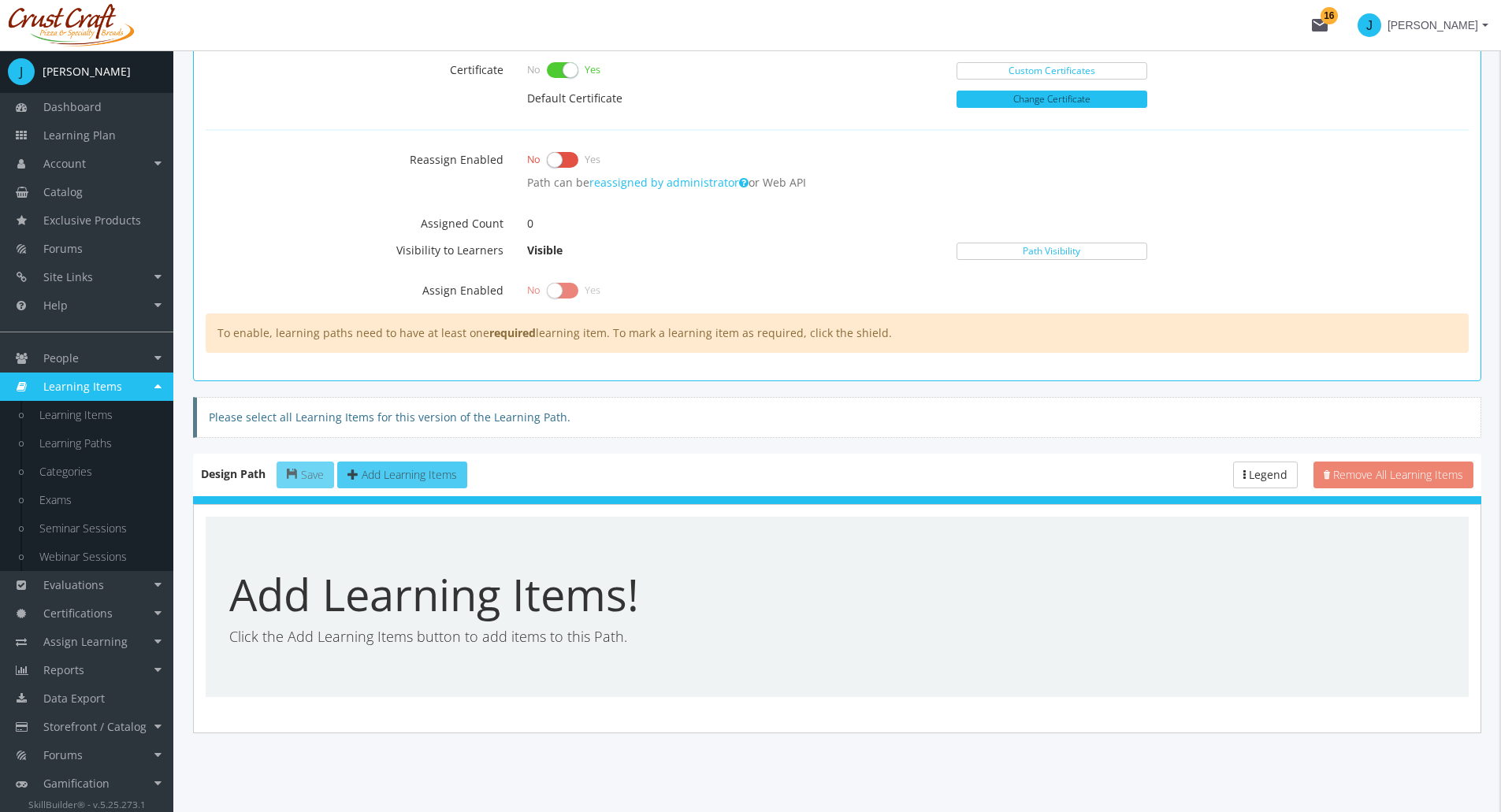
click at [419, 480] on span "Add Learning Items" at bounding box center [409, 474] width 95 height 15
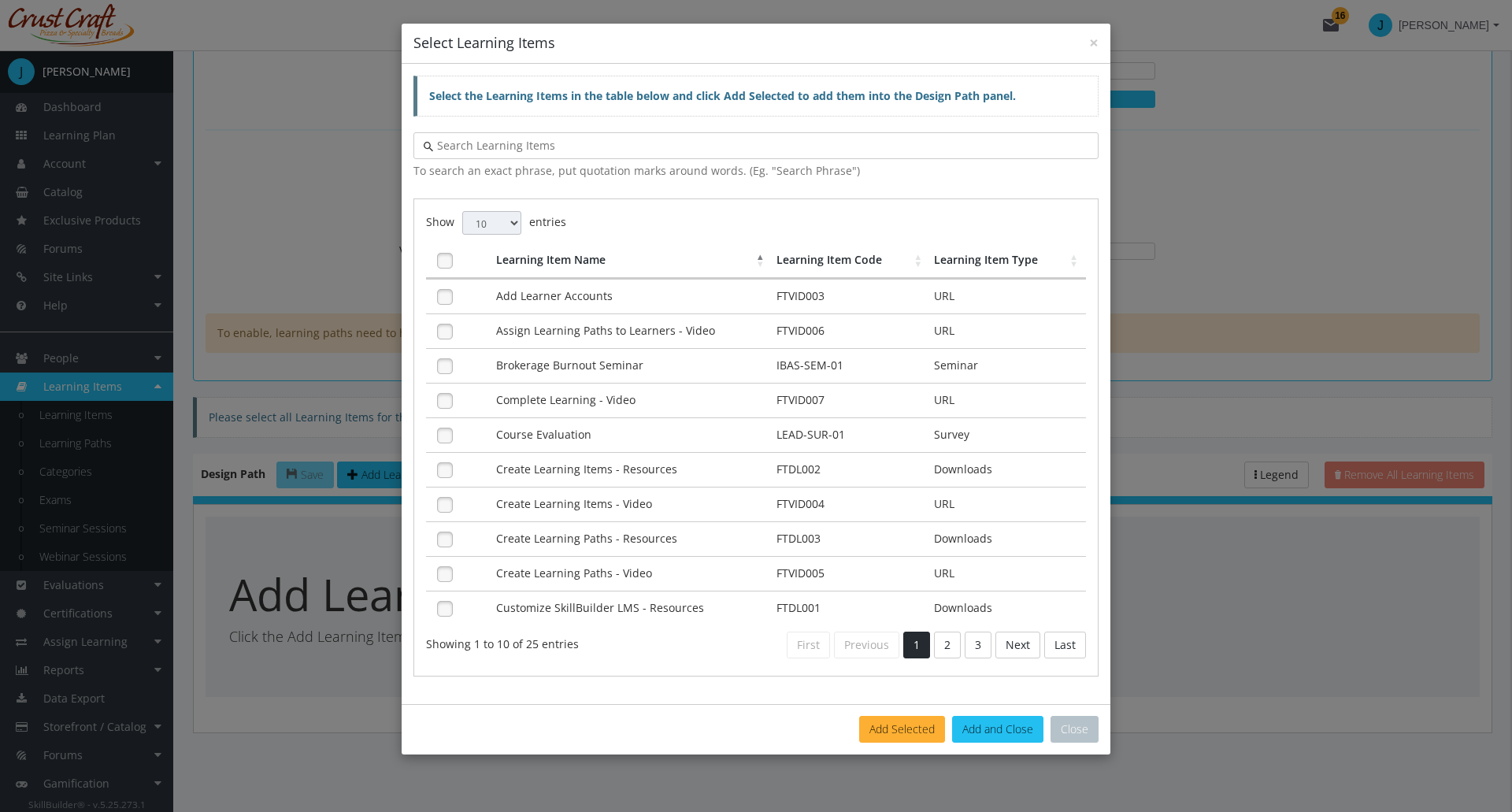
click at [541, 146] on input "text" at bounding box center [761, 146] width 655 height 16
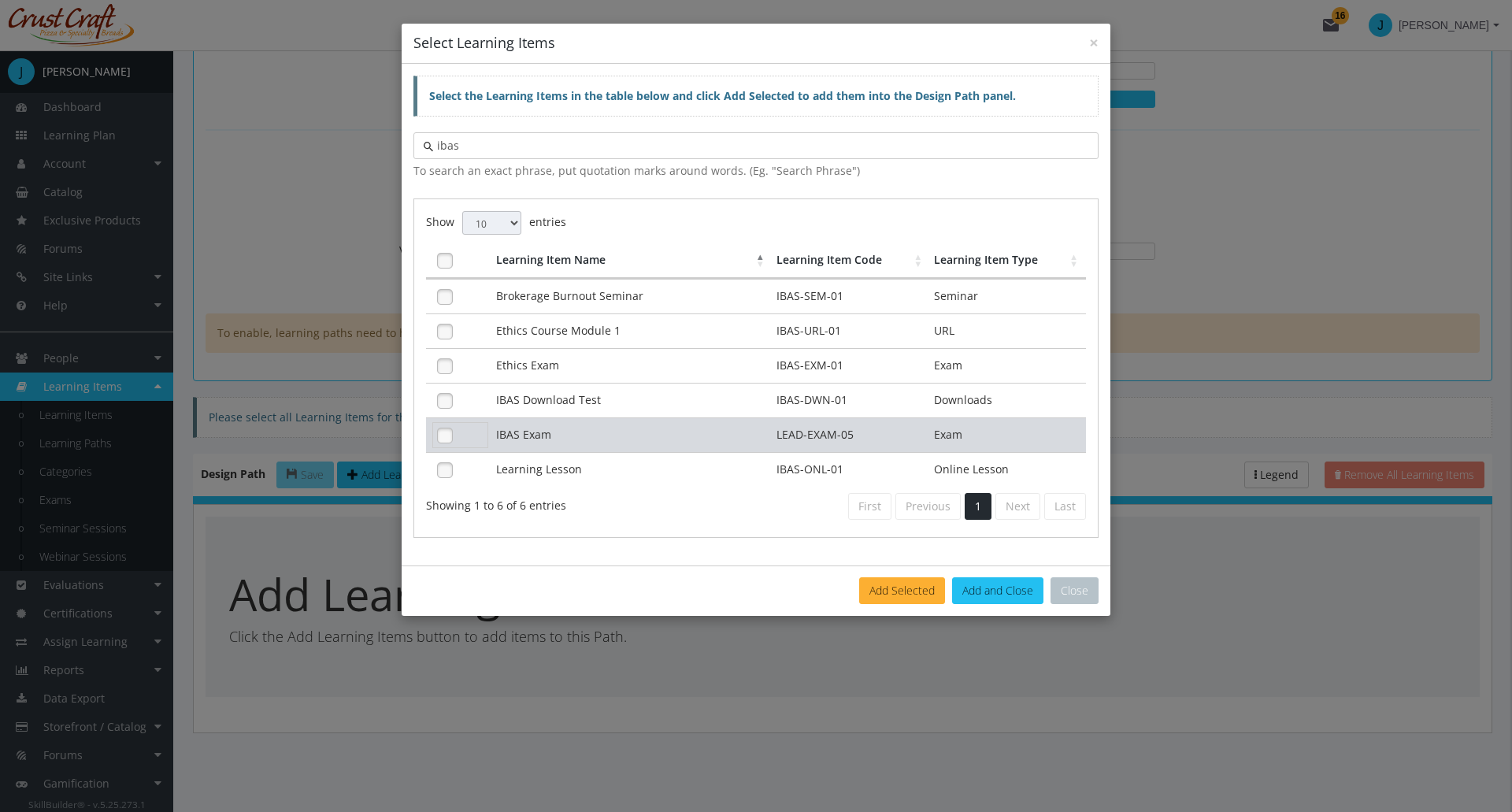
type input "ibas"
click at [447, 438] on link at bounding box center [445, 435] width 23 height 23
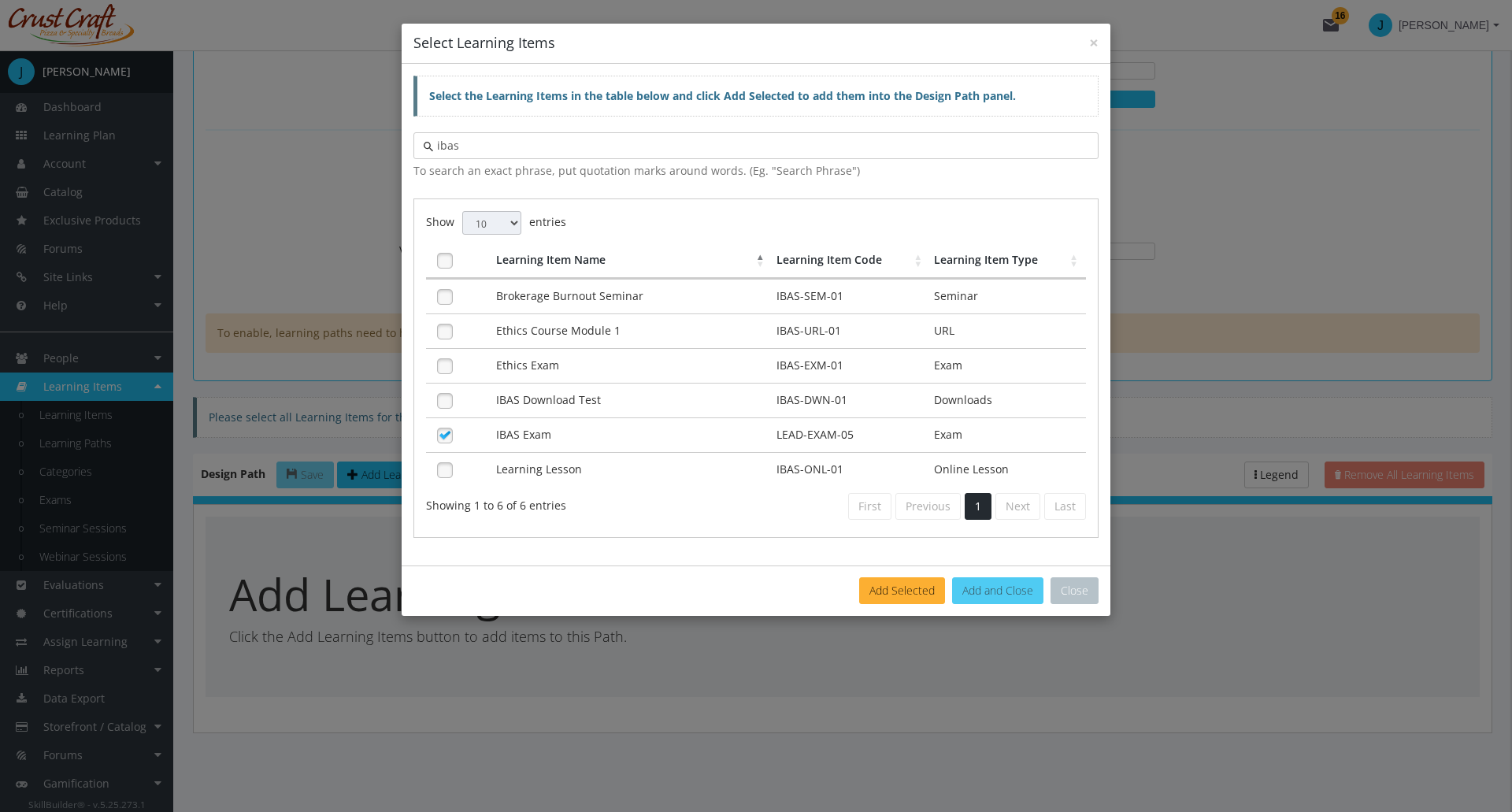
click at [1007, 602] on button "Add and Close" at bounding box center [997, 590] width 91 height 27
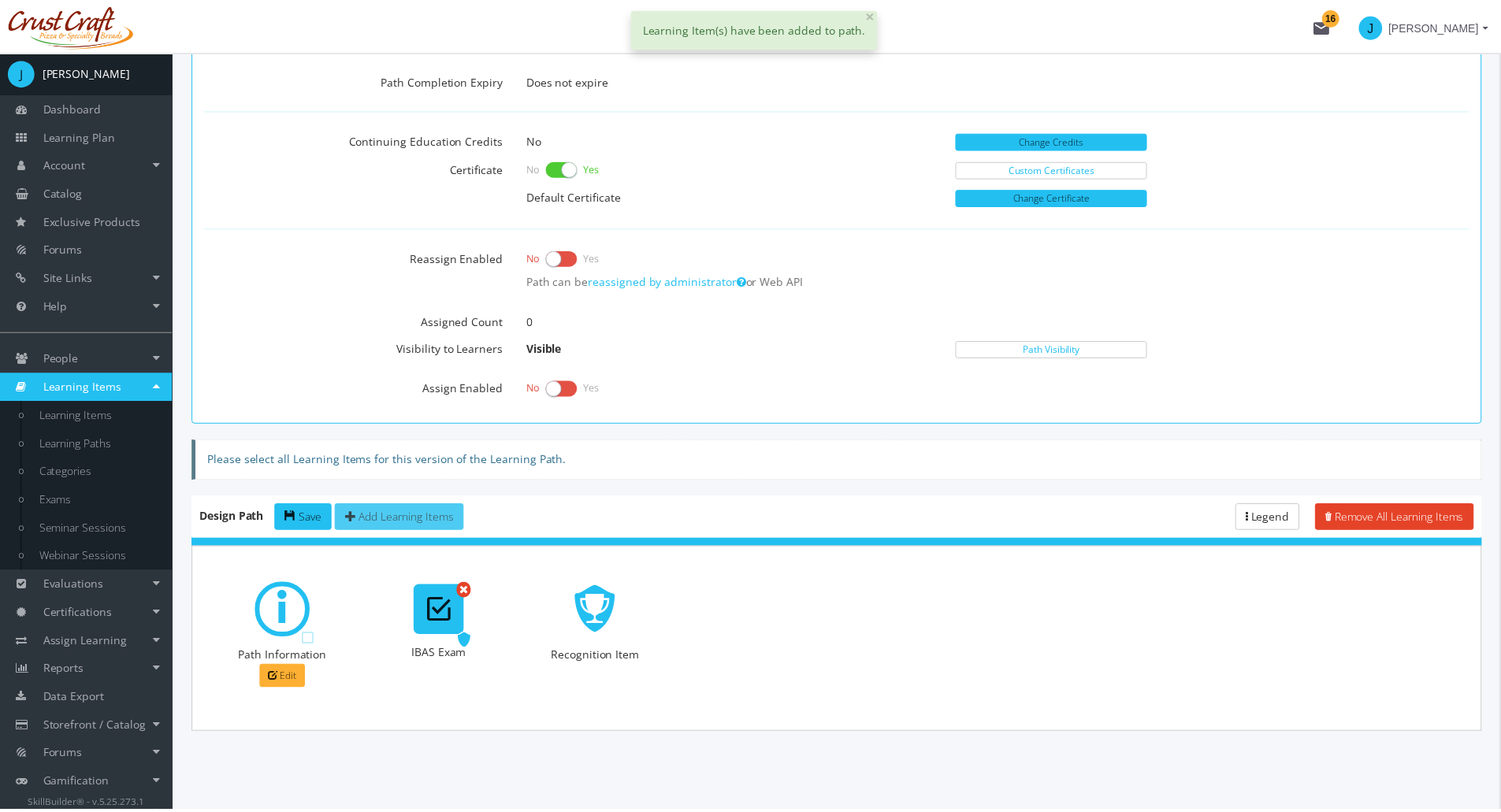
scroll to position [568, 0]
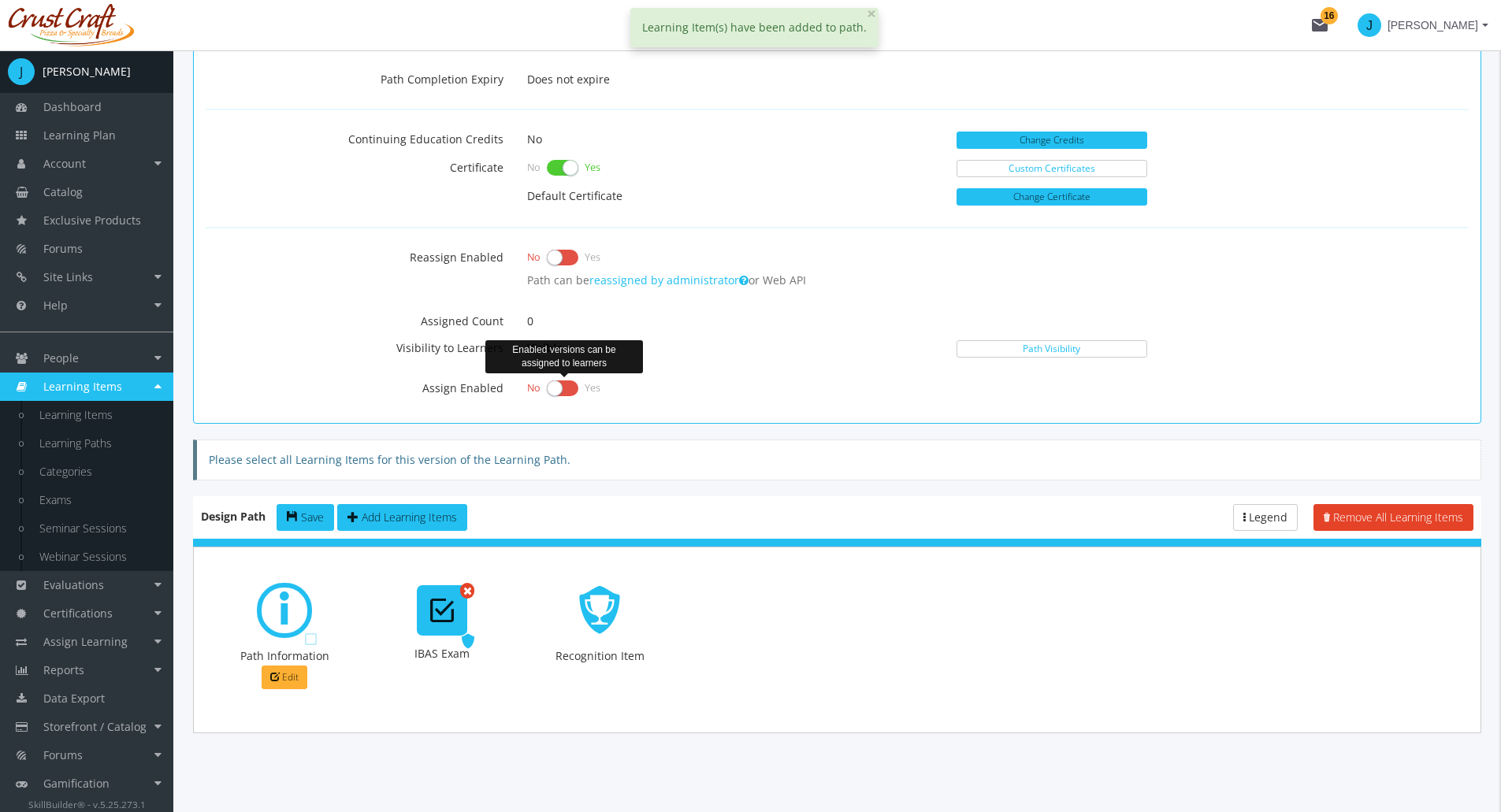
click at [565, 392] on label at bounding box center [563, 387] width 31 height 22
click at [0, 0] on input "checkbox" at bounding box center [0, 0] width 0 height 0
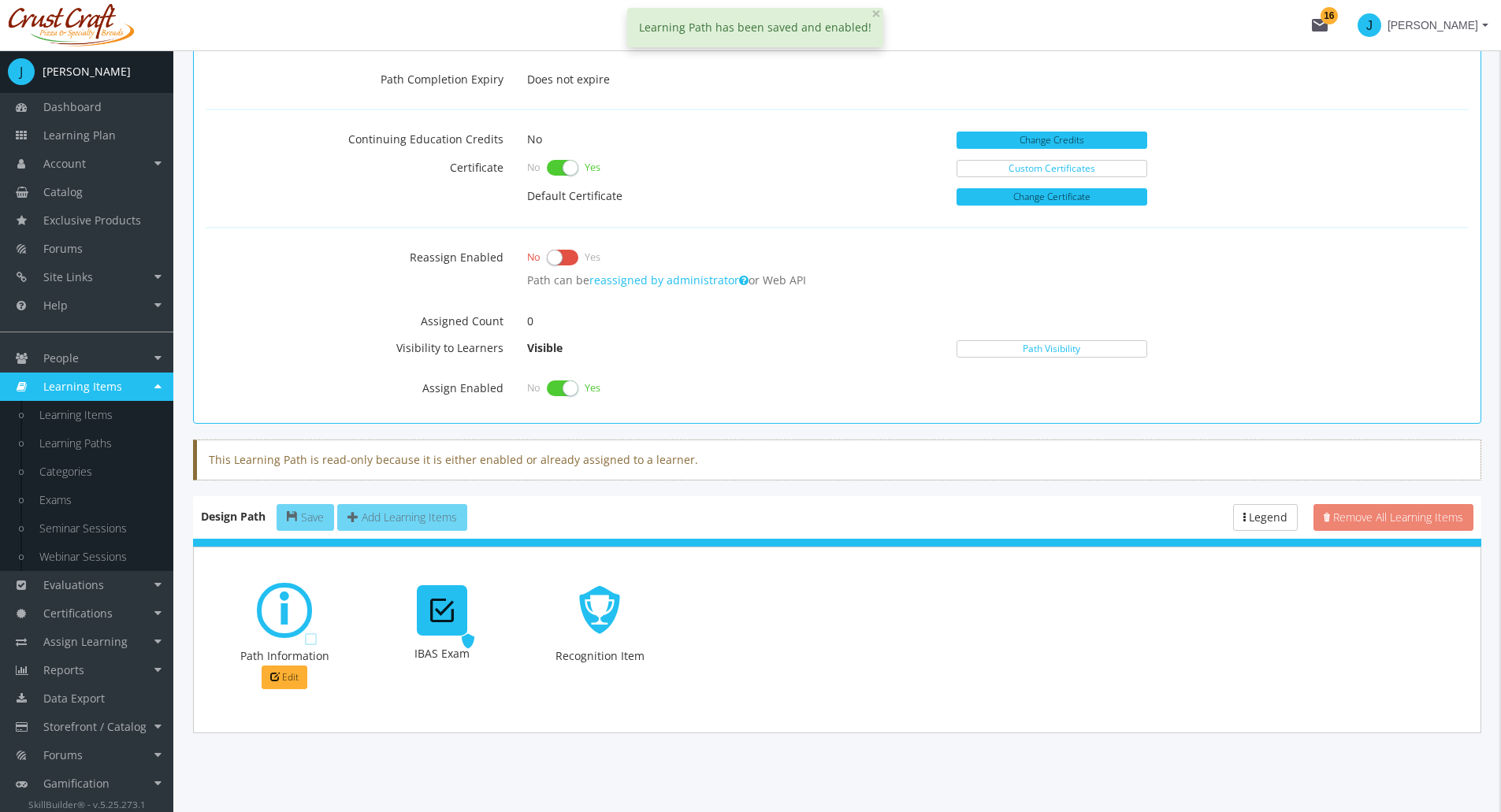
click at [564, 257] on label at bounding box center [563, 257] width 31 height 22
click at [0, 0] on input "checkbox" at bounding box center [0, 0] width 0 height 0
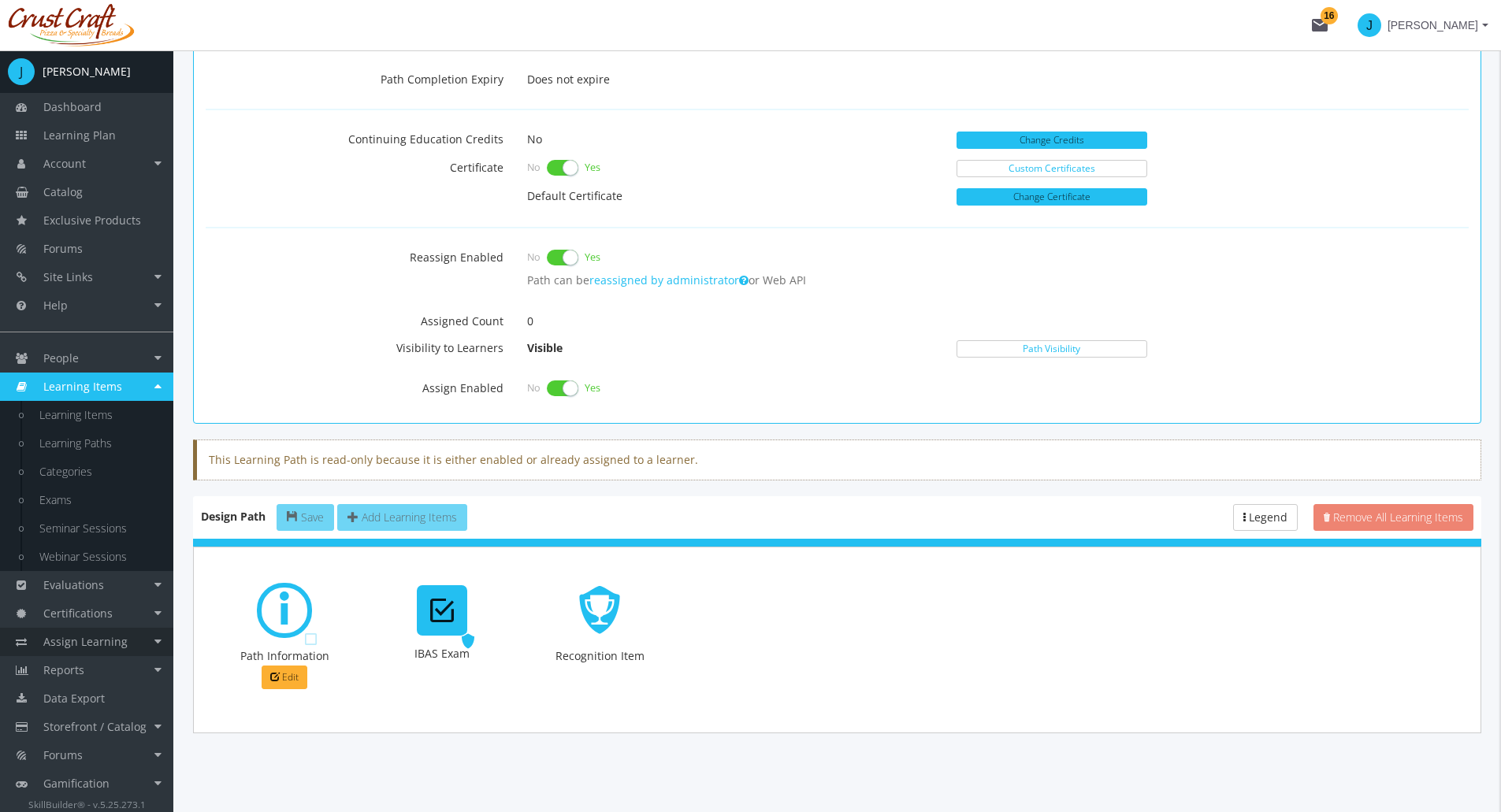
click at [118, 648] on span "Assign Learning" at bounding box center [85, 641] width 84 height 15
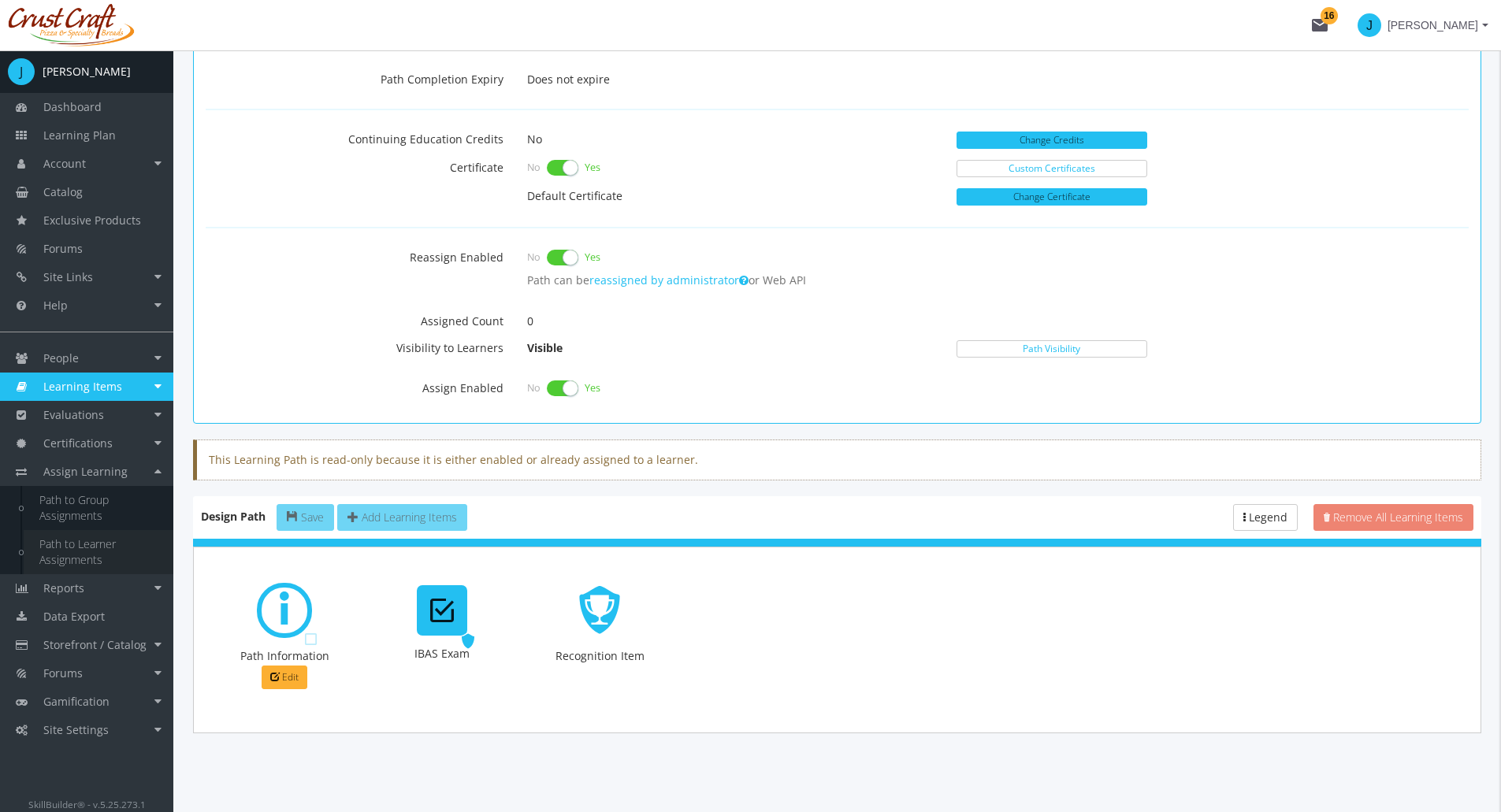
click at [101, 547] on link "Path to Learner Assignments" at bounding box center [98, 552] width 150 height 44
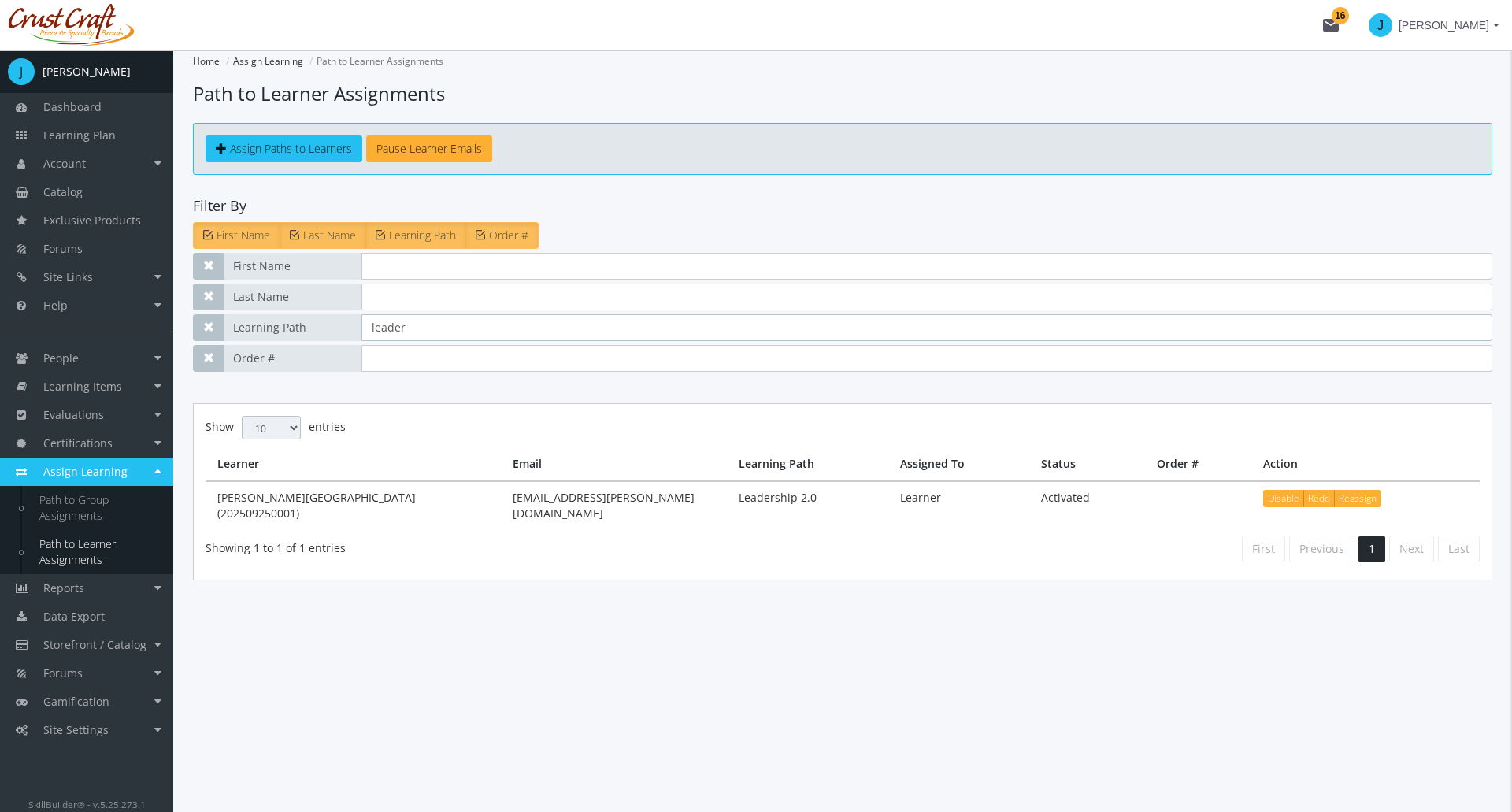
drag, startPoint x: 396, startPoint y: 329, endPoint x: 356, endPoint y: 340, distance: 41.5
click at [356, 340] on div "Learning Path leader" at bounding box center [843, 328] width 1300 height 27
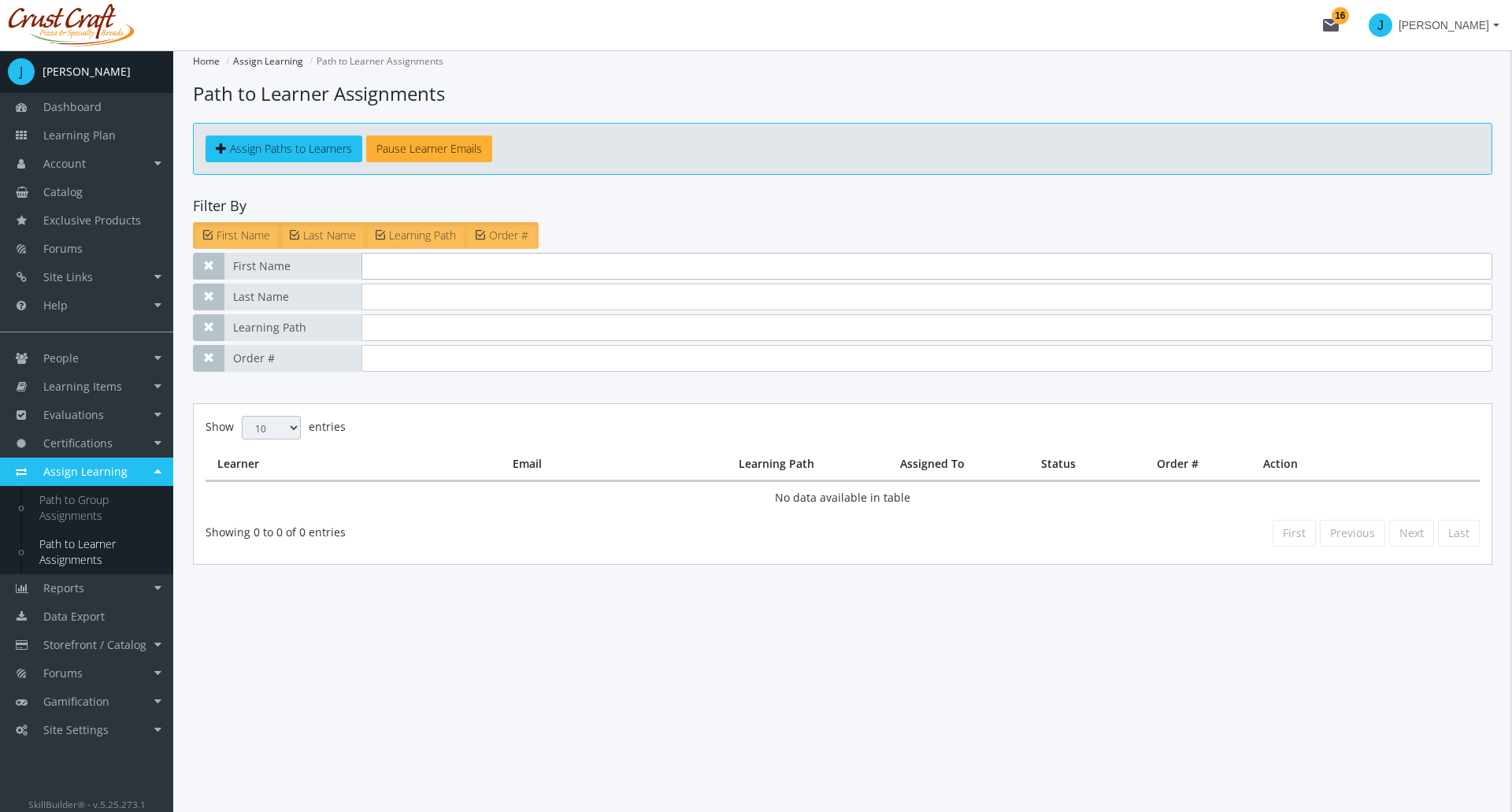
click at [384, 266] on input "text" at bounding box center [926, 266] width 1131 height 27
click at [315, 144] on span "Assign Paths to Learners" at bounding box center [290, 148] width 122 height 15
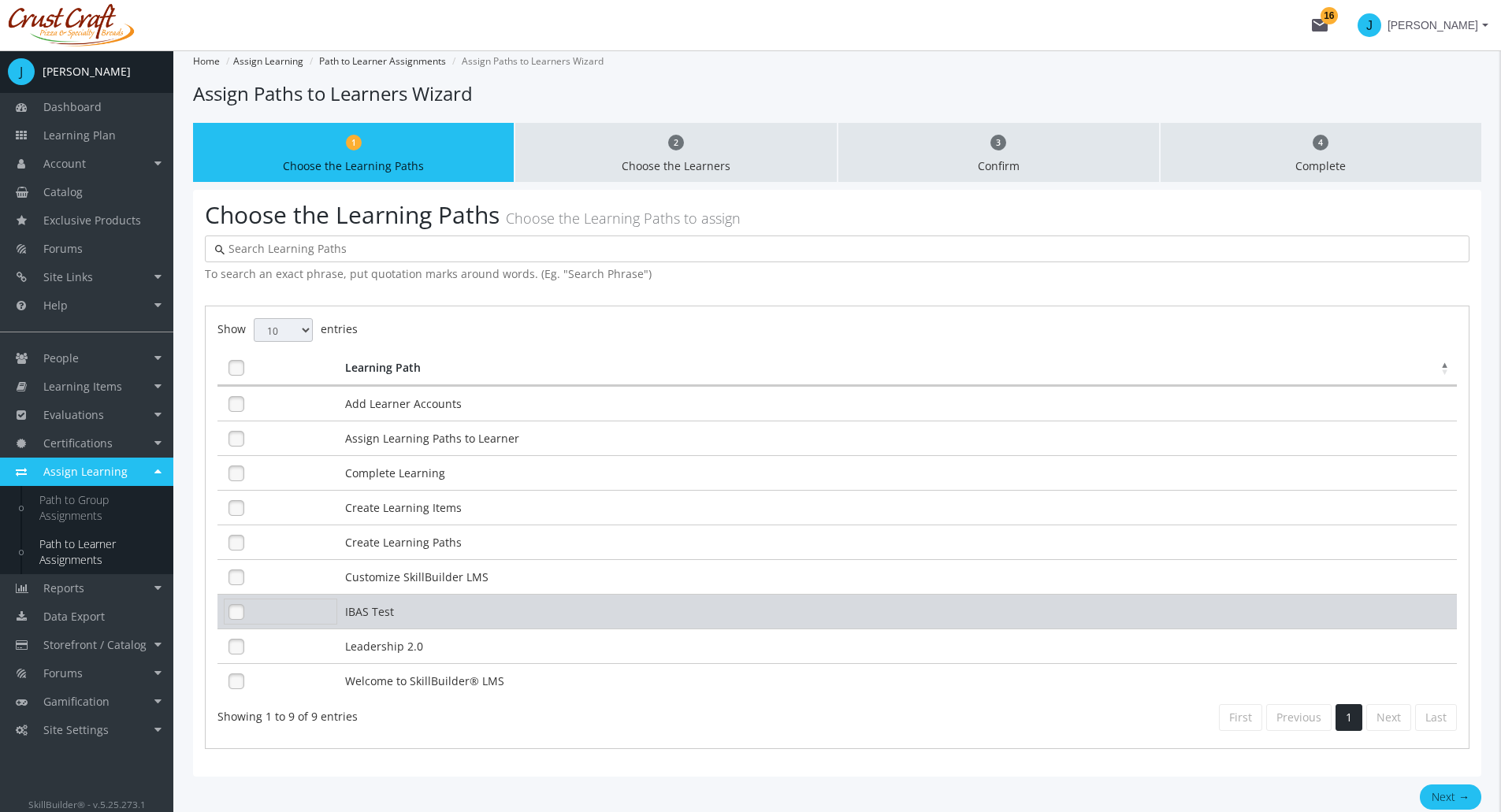
click at [249, 614] on div at bounding box center [280, 612] width 114 height 26
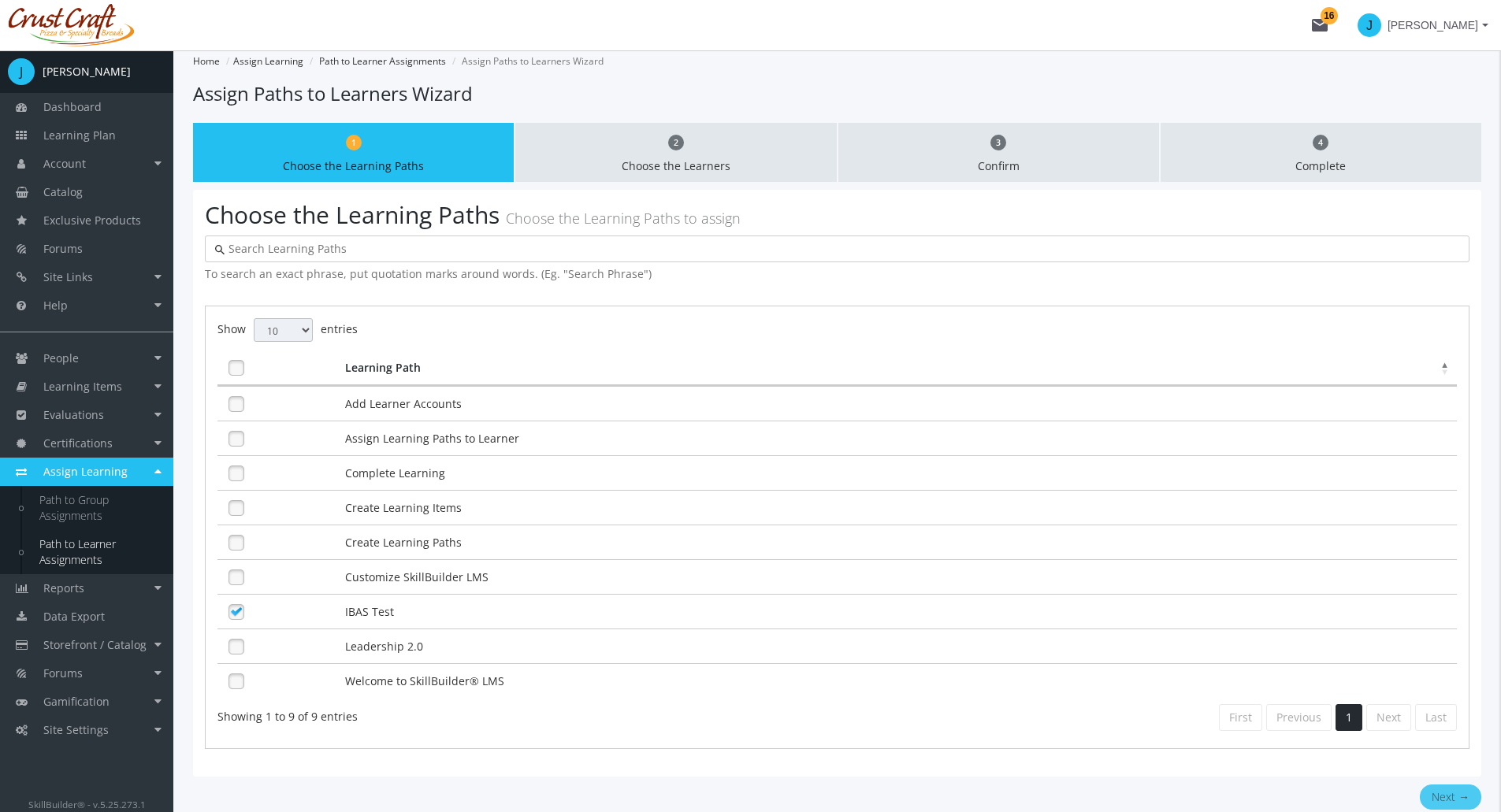
click at [1461, 796] on button "Next →" at bounding box center [1451, 796] width 62 height 25
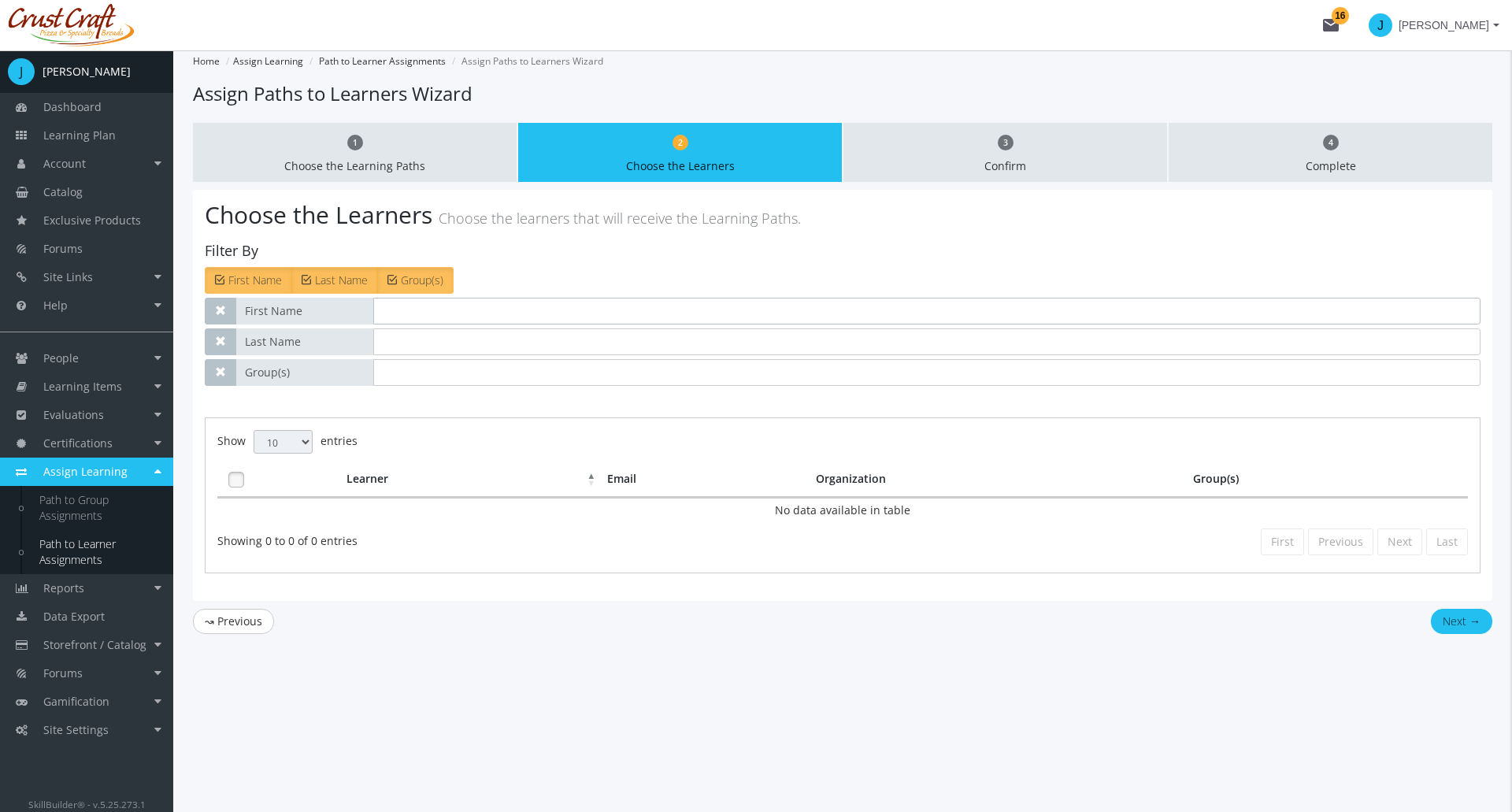
click at [493, 319] on input "text" at bounding box center [927, 311] width 1107 height 27
type input "Jordan"
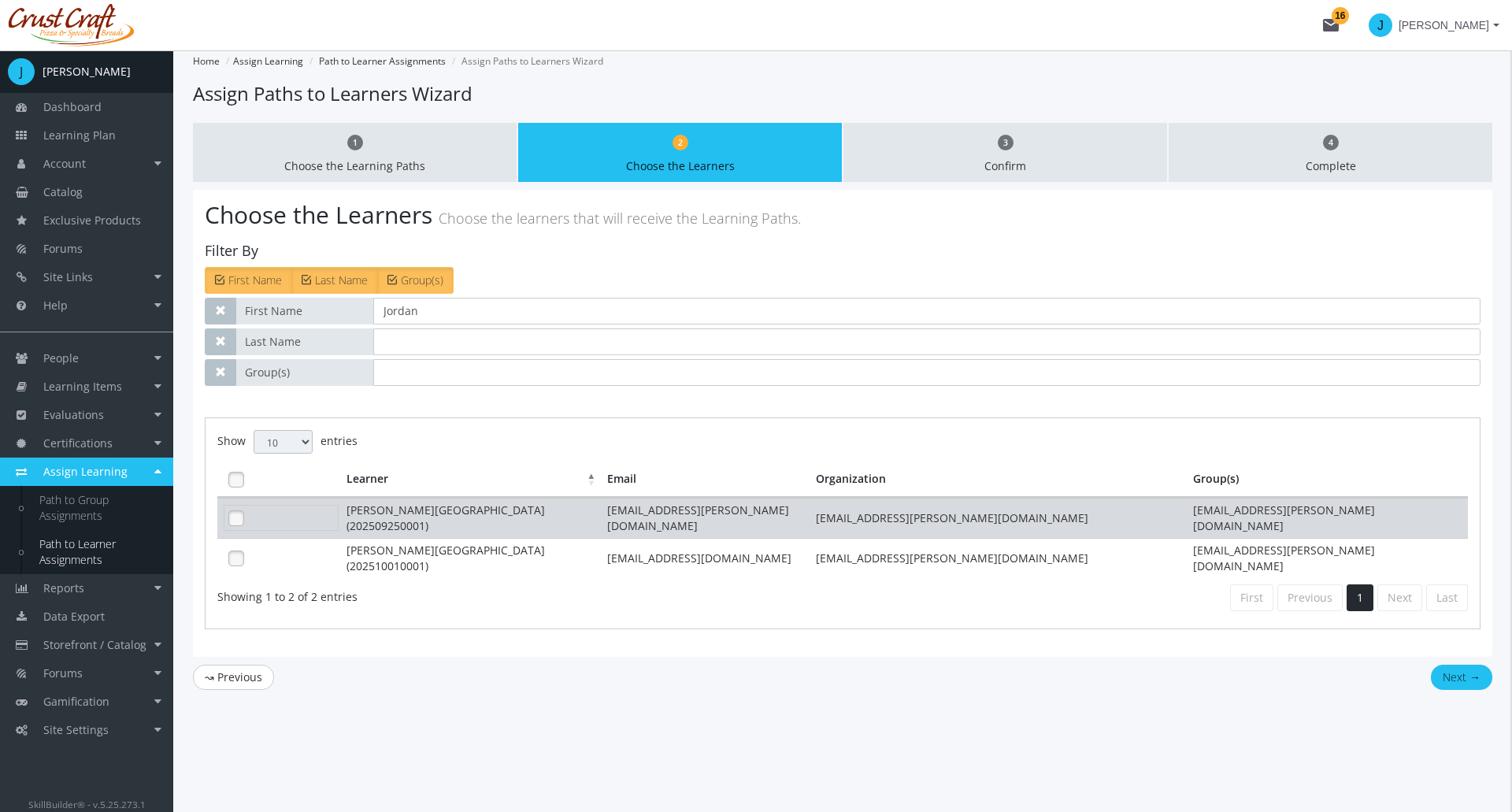
click at [303, 528] on div at bounding box center [281, 518] width 115 height 26
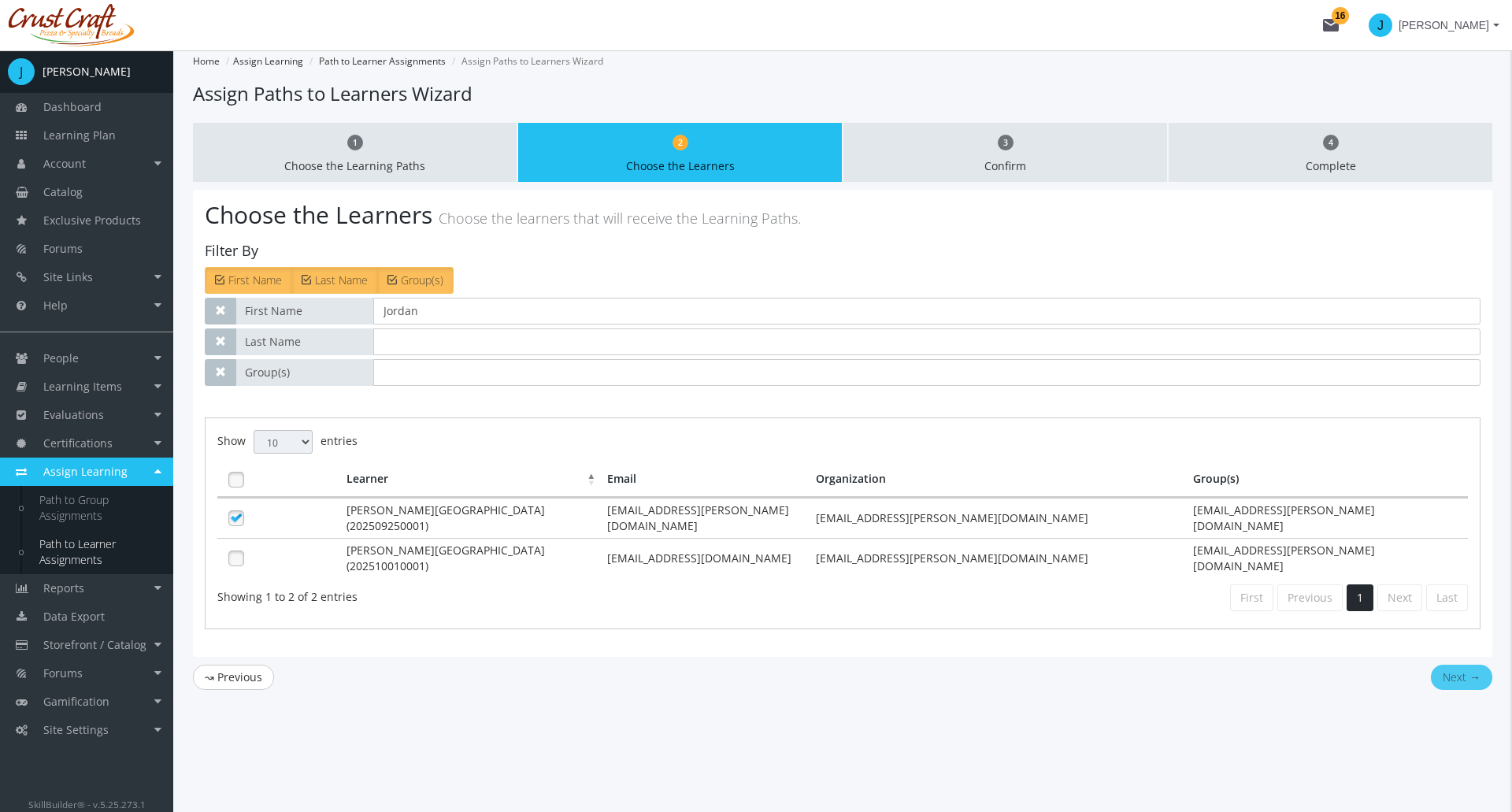
click at [1463, 666] on button "Next →" at bounding box center [1461, 677] width 62 height 25
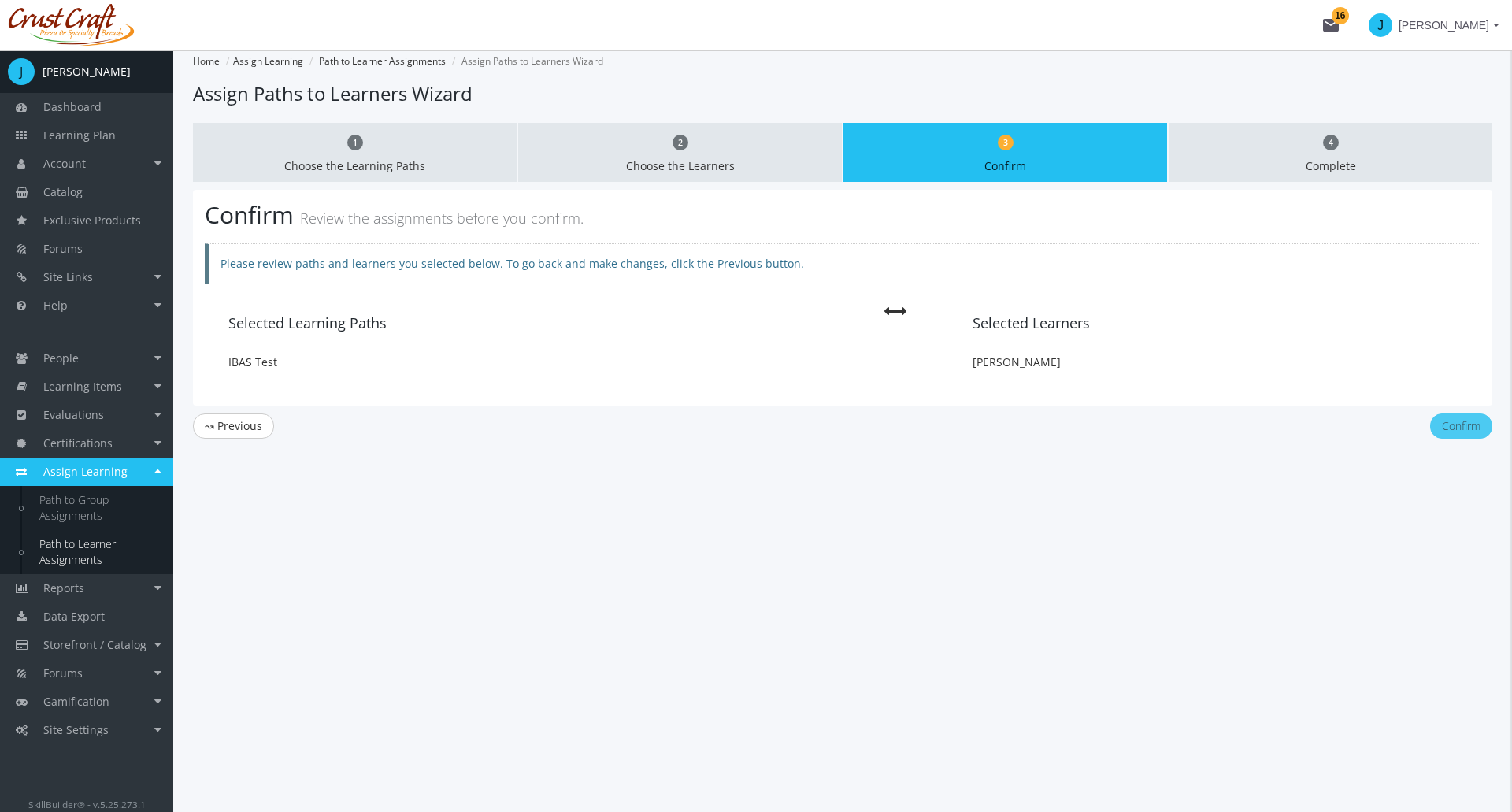
click at [1467, 431] on button "Confirm" at bounding box center [1461, 425] width 62 height 25
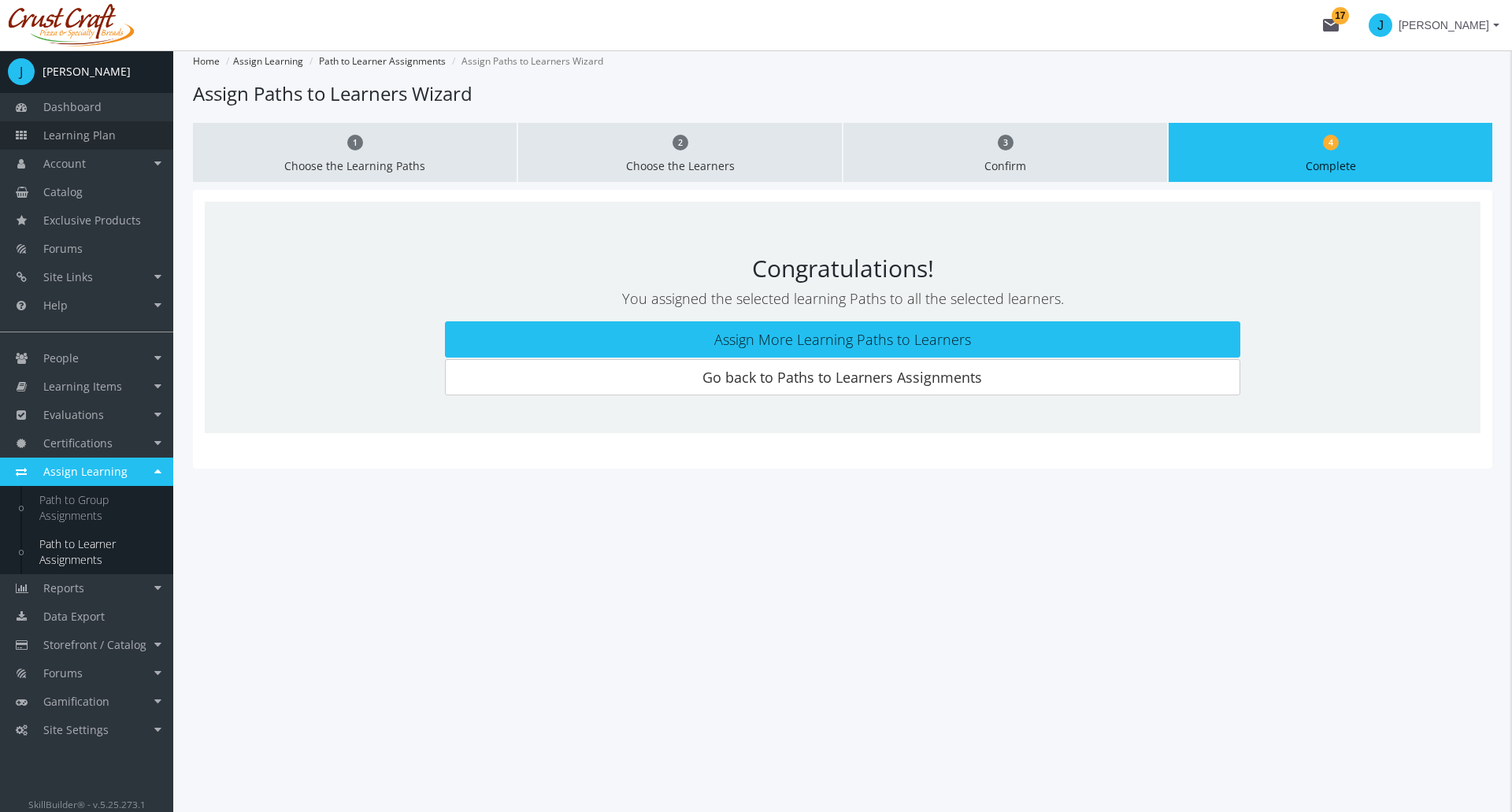
click at [145, 133] on link "Learning Plan" at bounding box center [87, 135] width 173 height 29
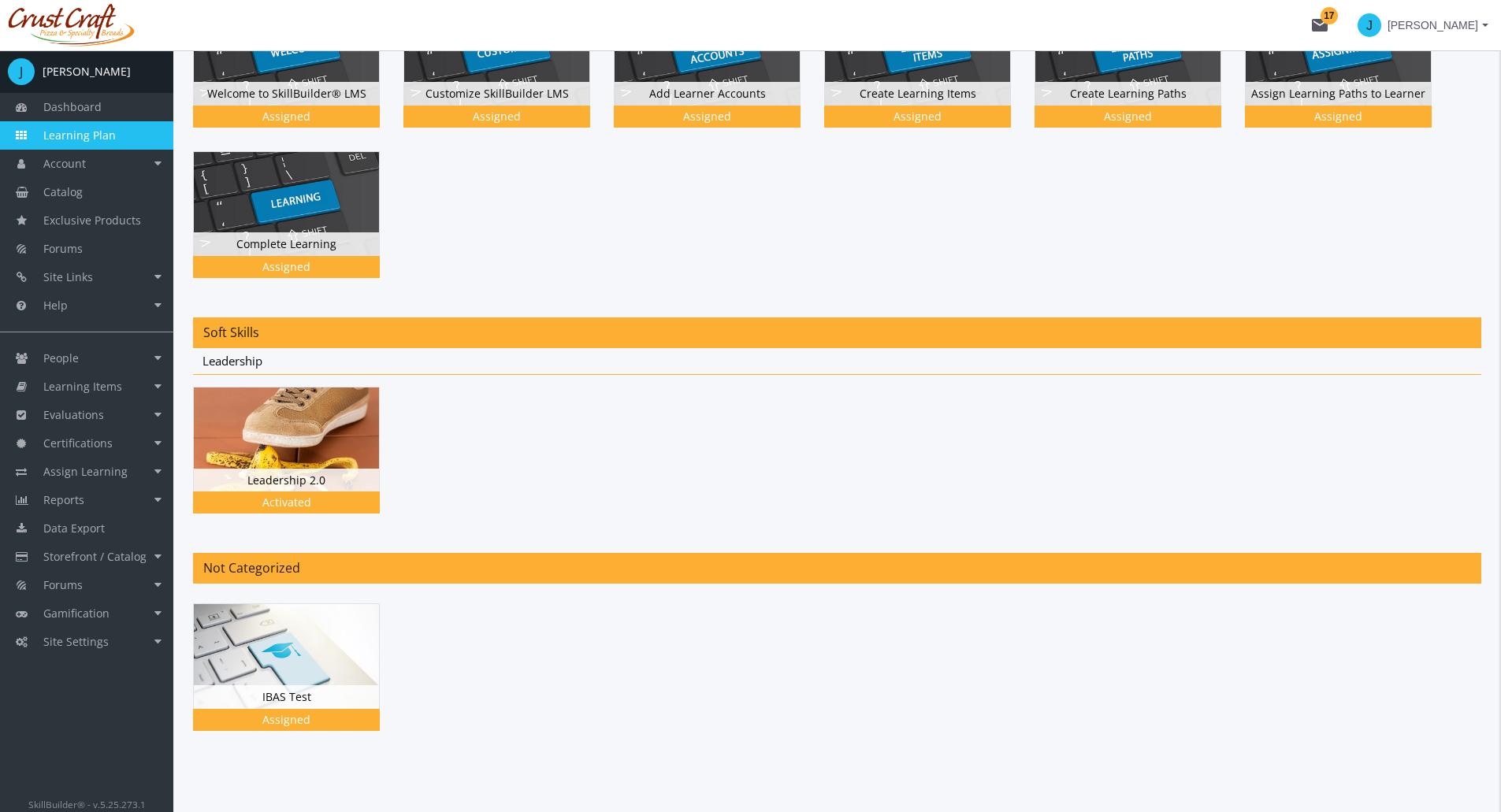
scroll to position [288, 0]
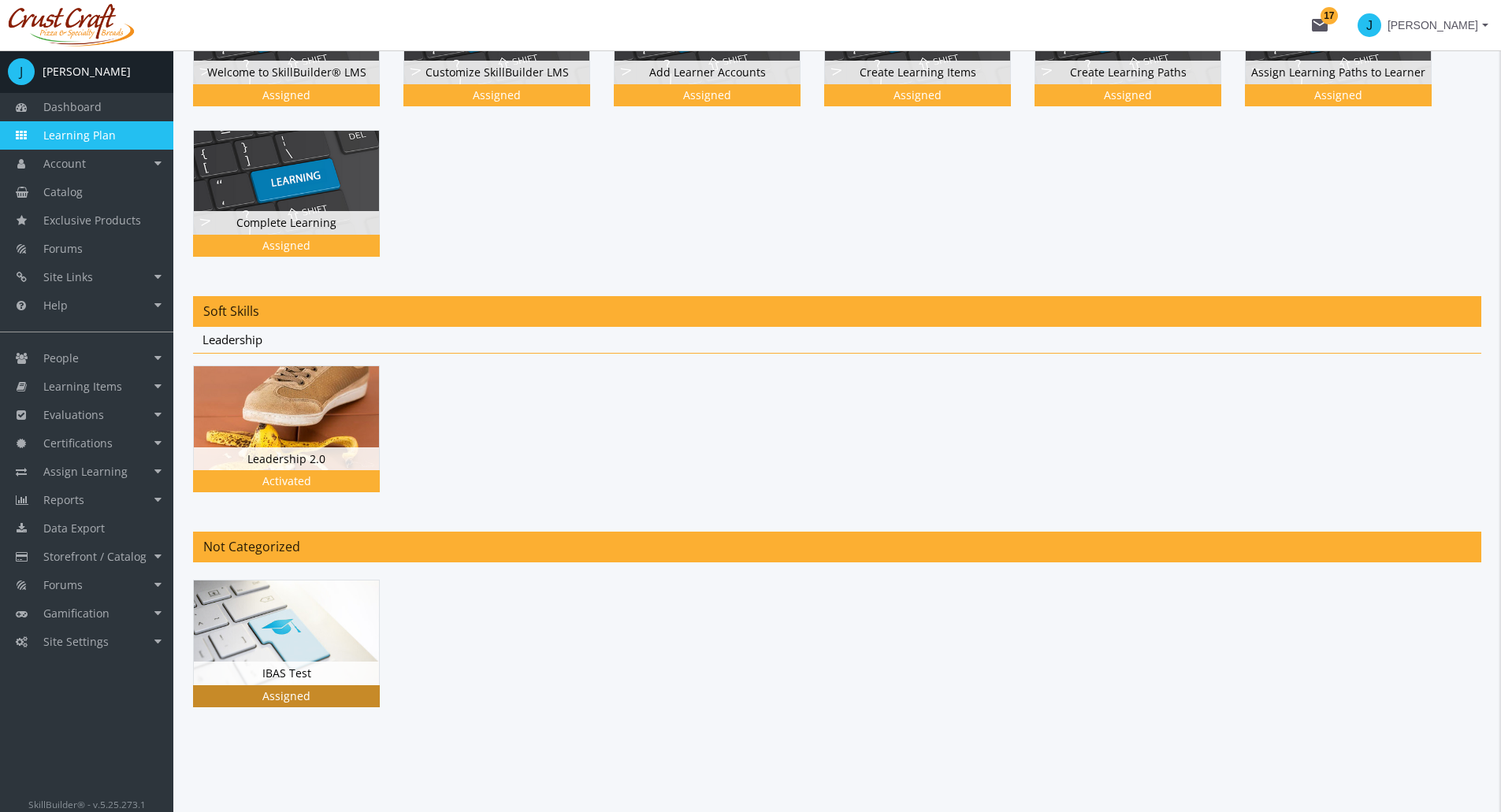
click at [290, 640] on img at bounding box center [287, 633] width 186 height 104
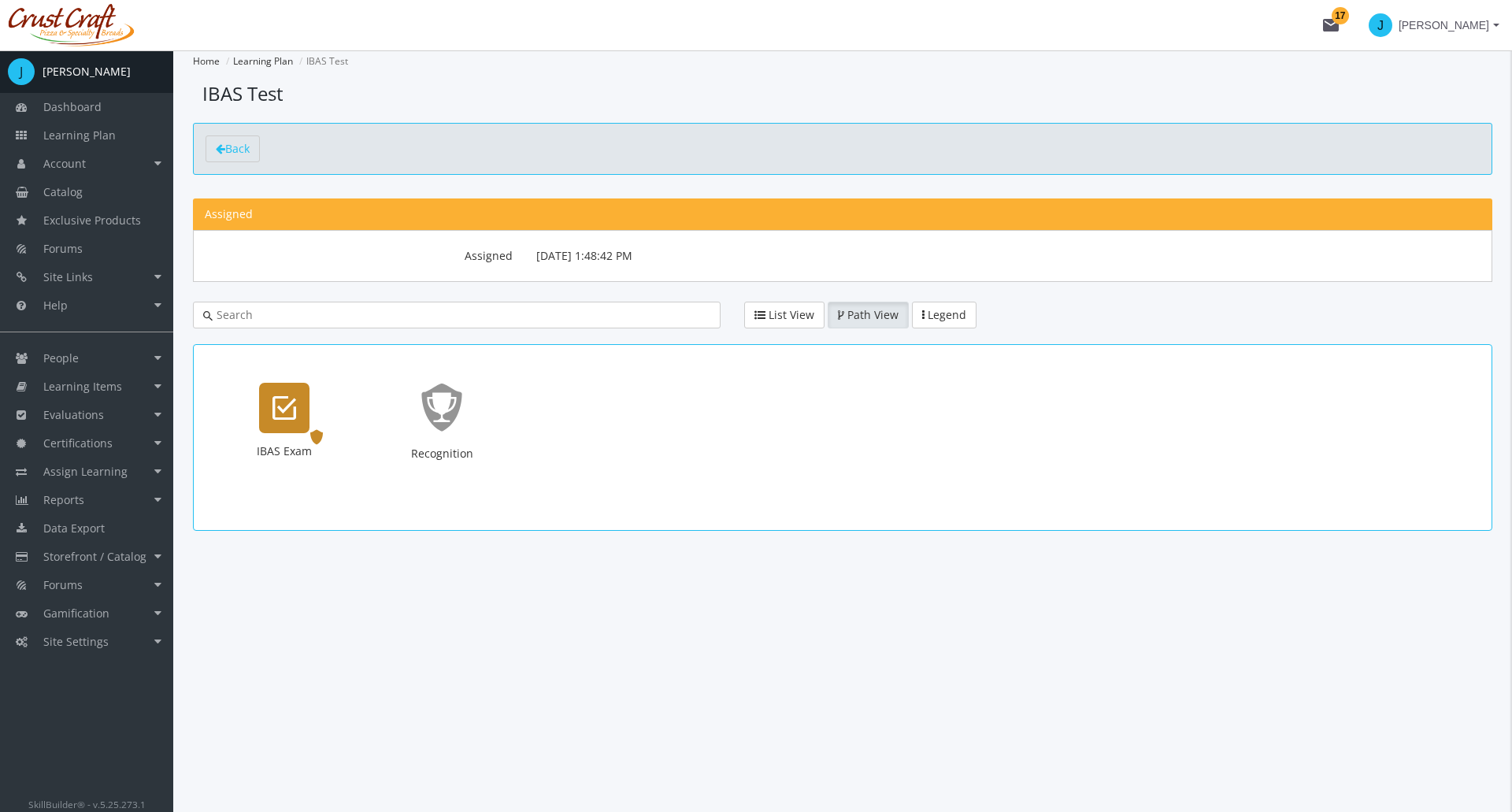
click at [289, 412] on icon "IBAS Exam" at bounding box center [283, 408] width 23 height 31
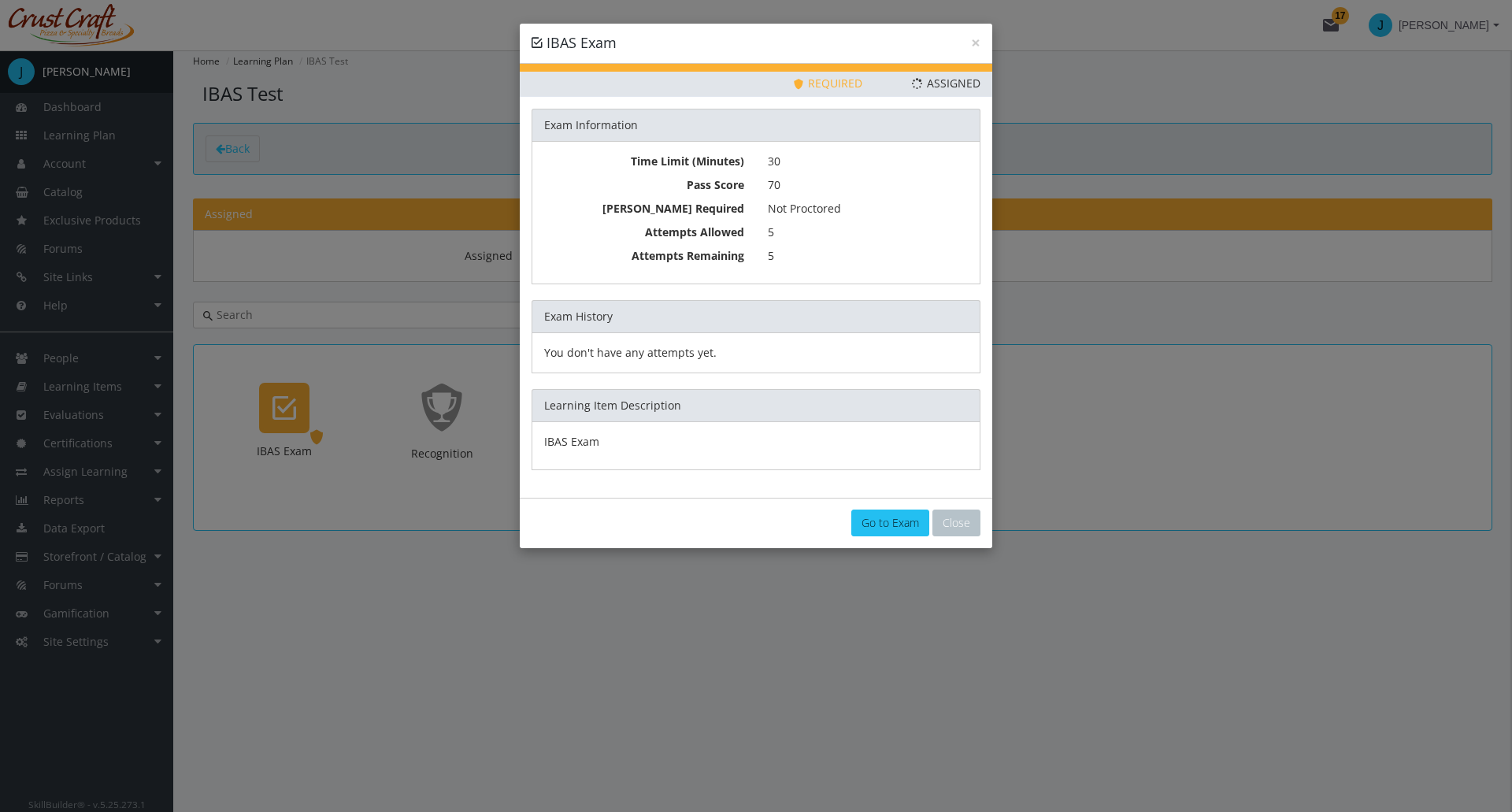
click at [892, 536] on div "Go to Exam Close" at bounding box center [756, 523] width 472 height 50
click at [895, 528] on link "Go to Exam" at bounding box center [890, 523] width 78 height 27
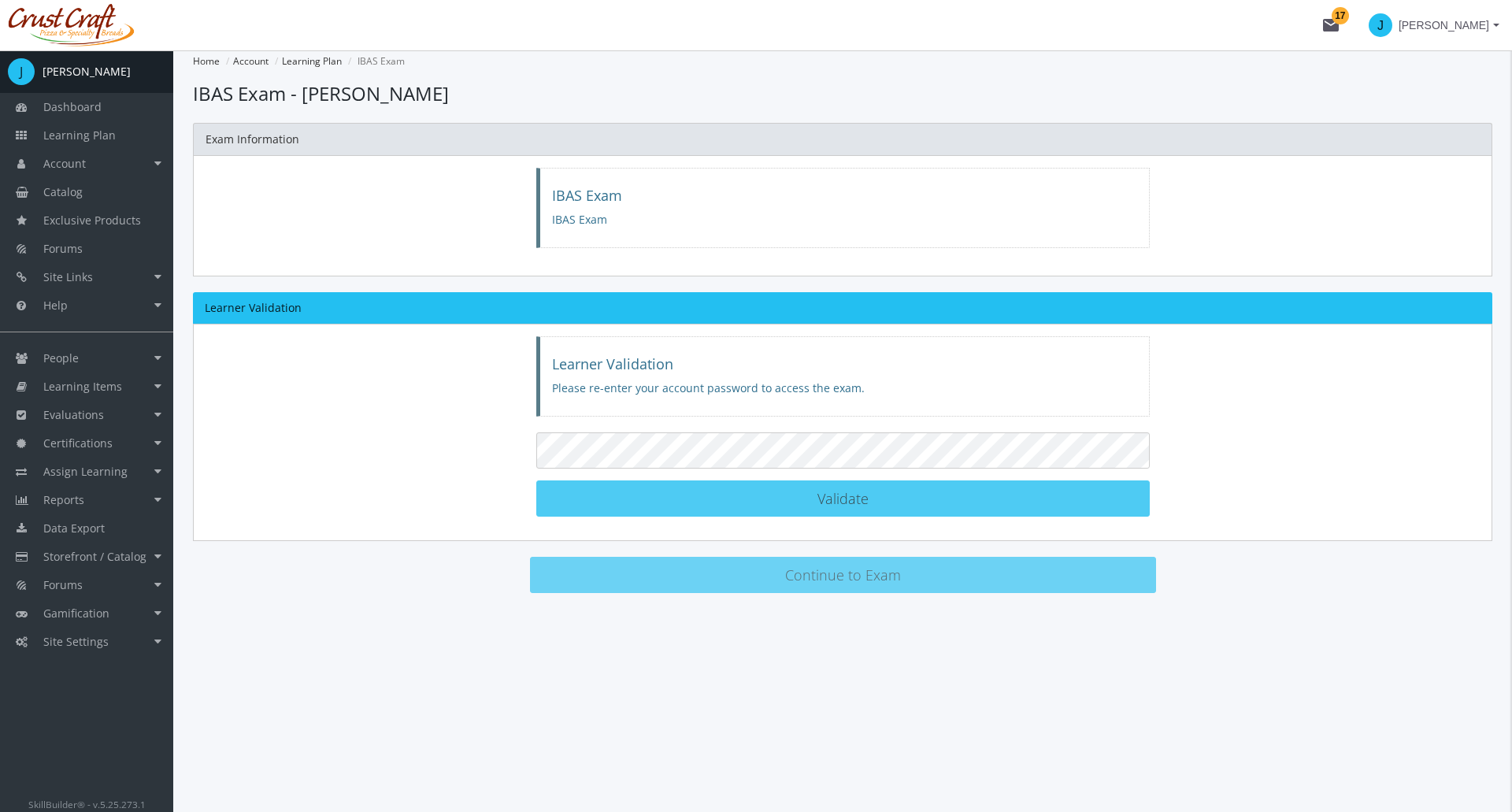
click at [825, 506] on span "Validate" at bounding box center [842, 498] width 51 height 19
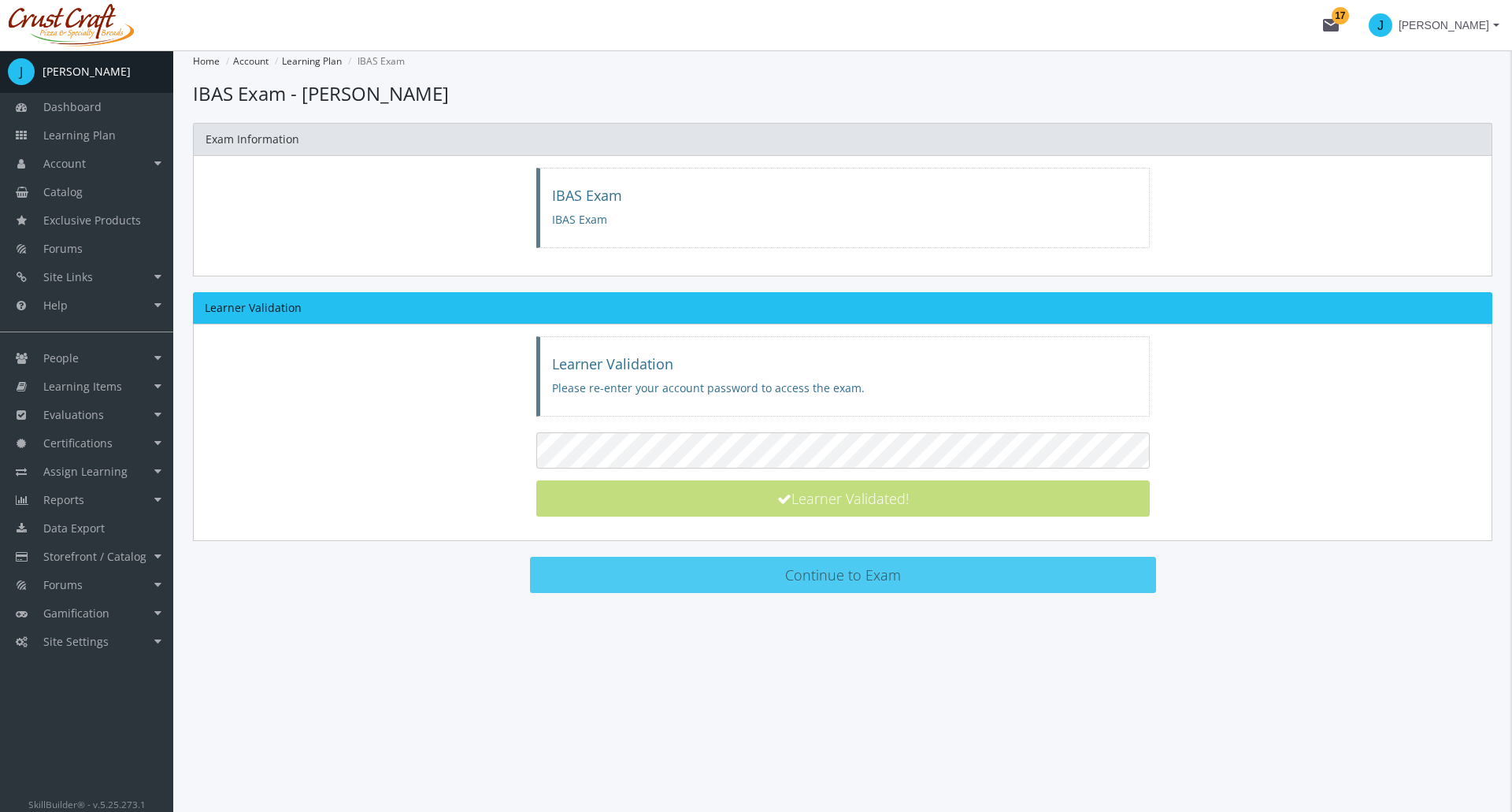
click at [676, 576] on button "Continue to Exam" at bounding box center [843, 575] width 626 height 36
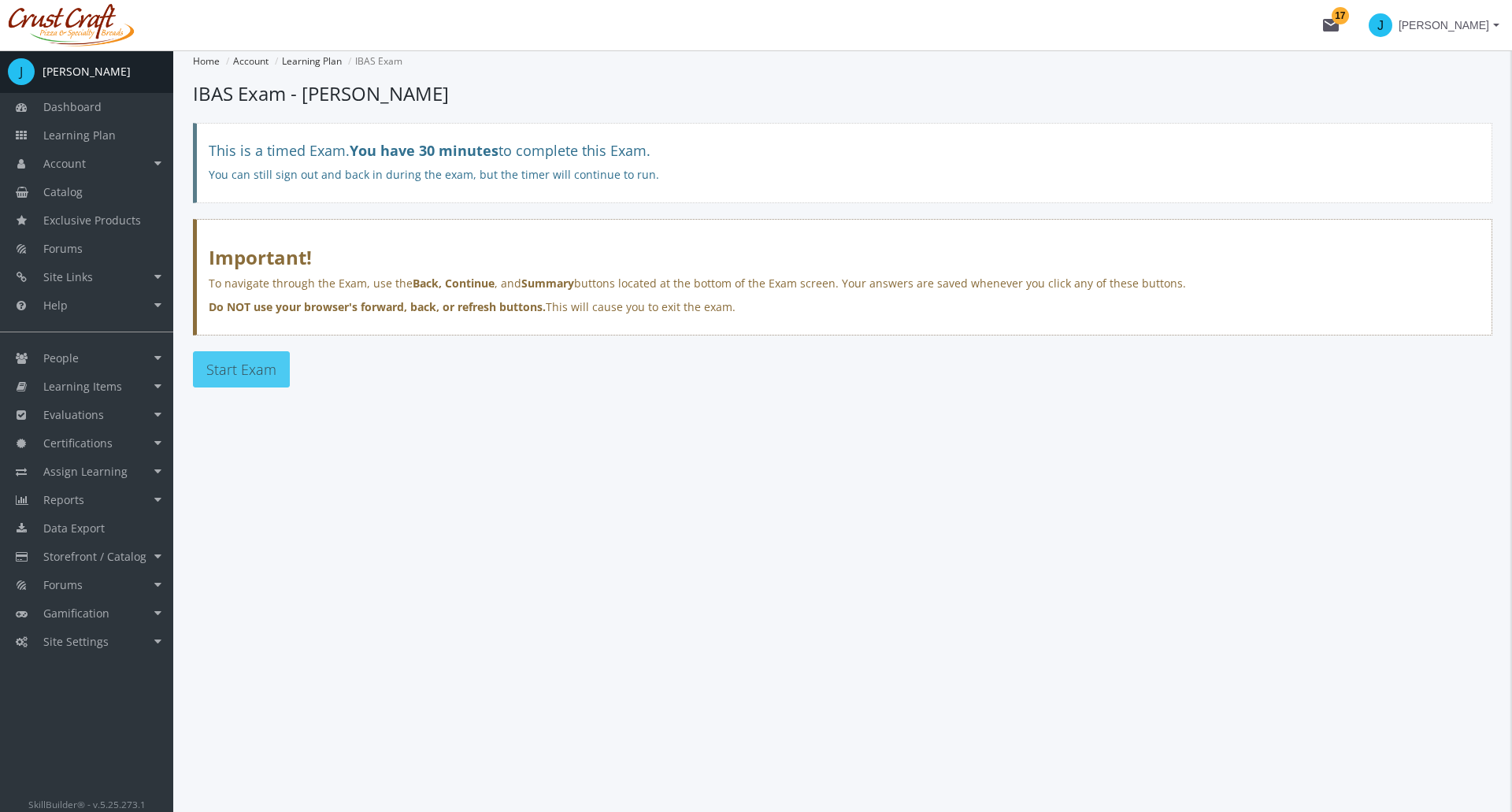
click at [270, 375] on span "Start Exam" at bounding box center [241, 369] width 70 height 19
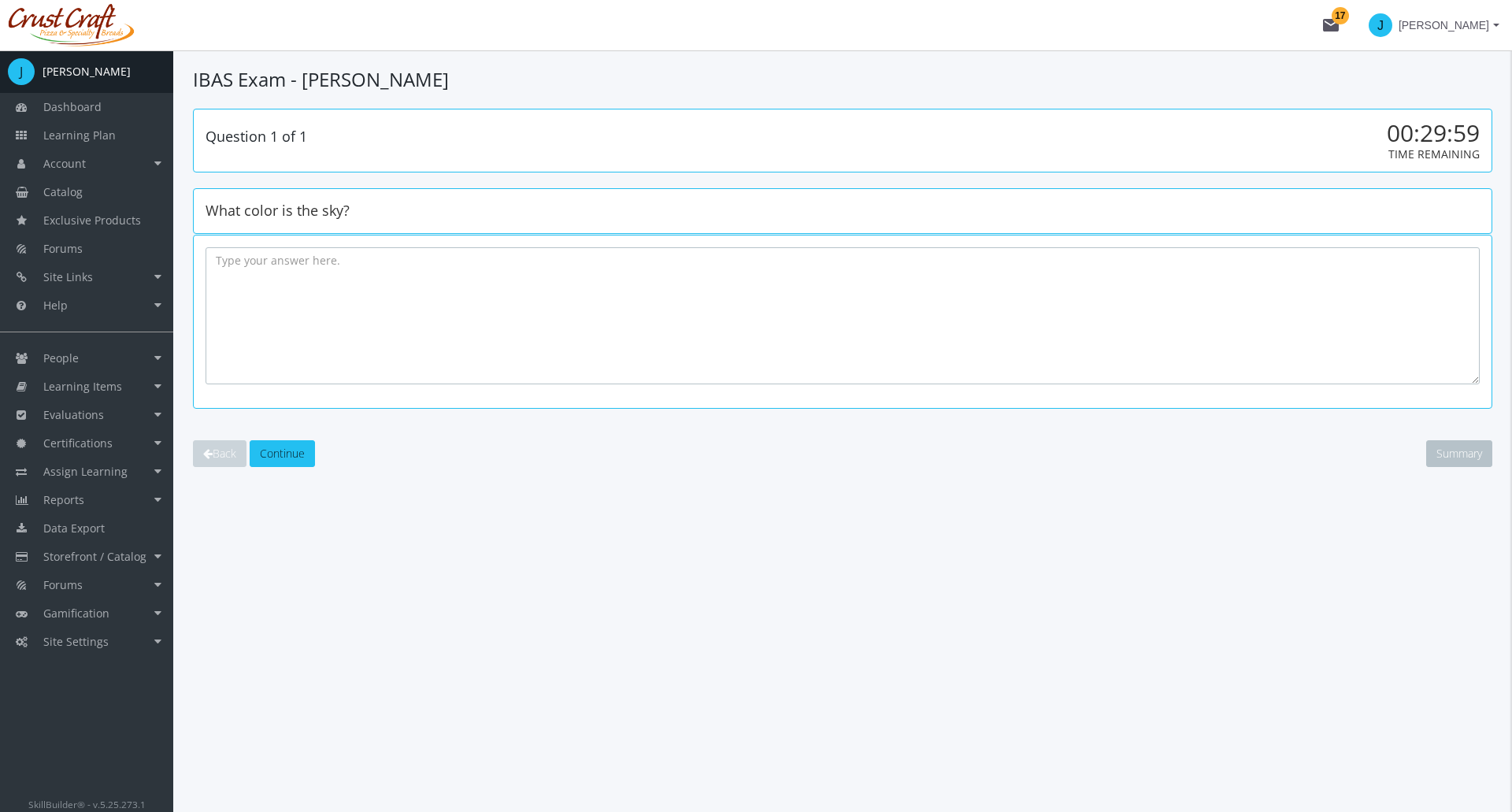
click at [459, 307] on textarea at bounding box center [842, 315] width 1274 height 137
type textarea "Blue-ish"
click at [304, 455] on span "Continue" at bounding box center [282, 452] width 45 height 15
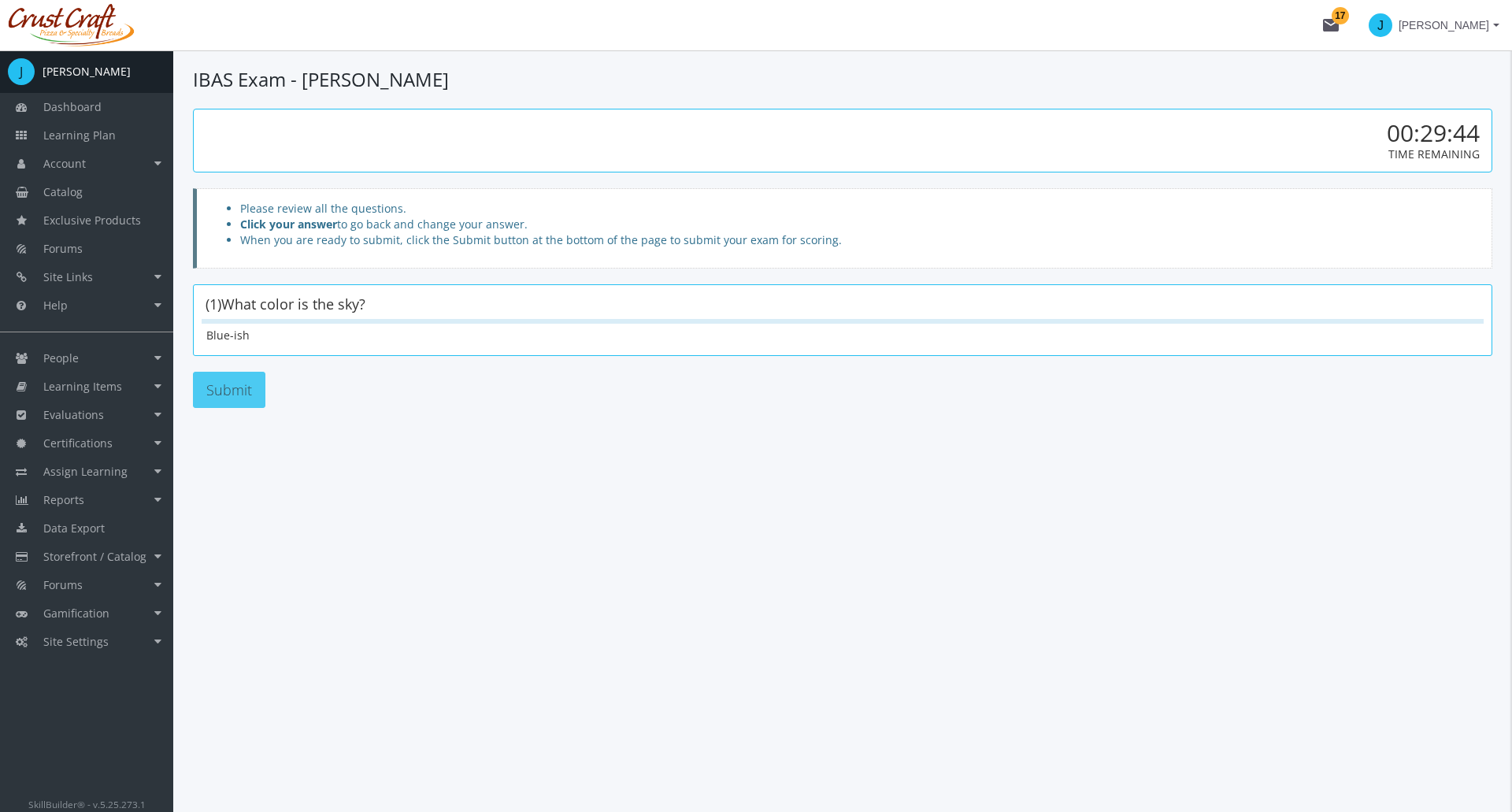
click at [234, 395] on button "Submit" at bounding box center [230, 390] width 73 height 36
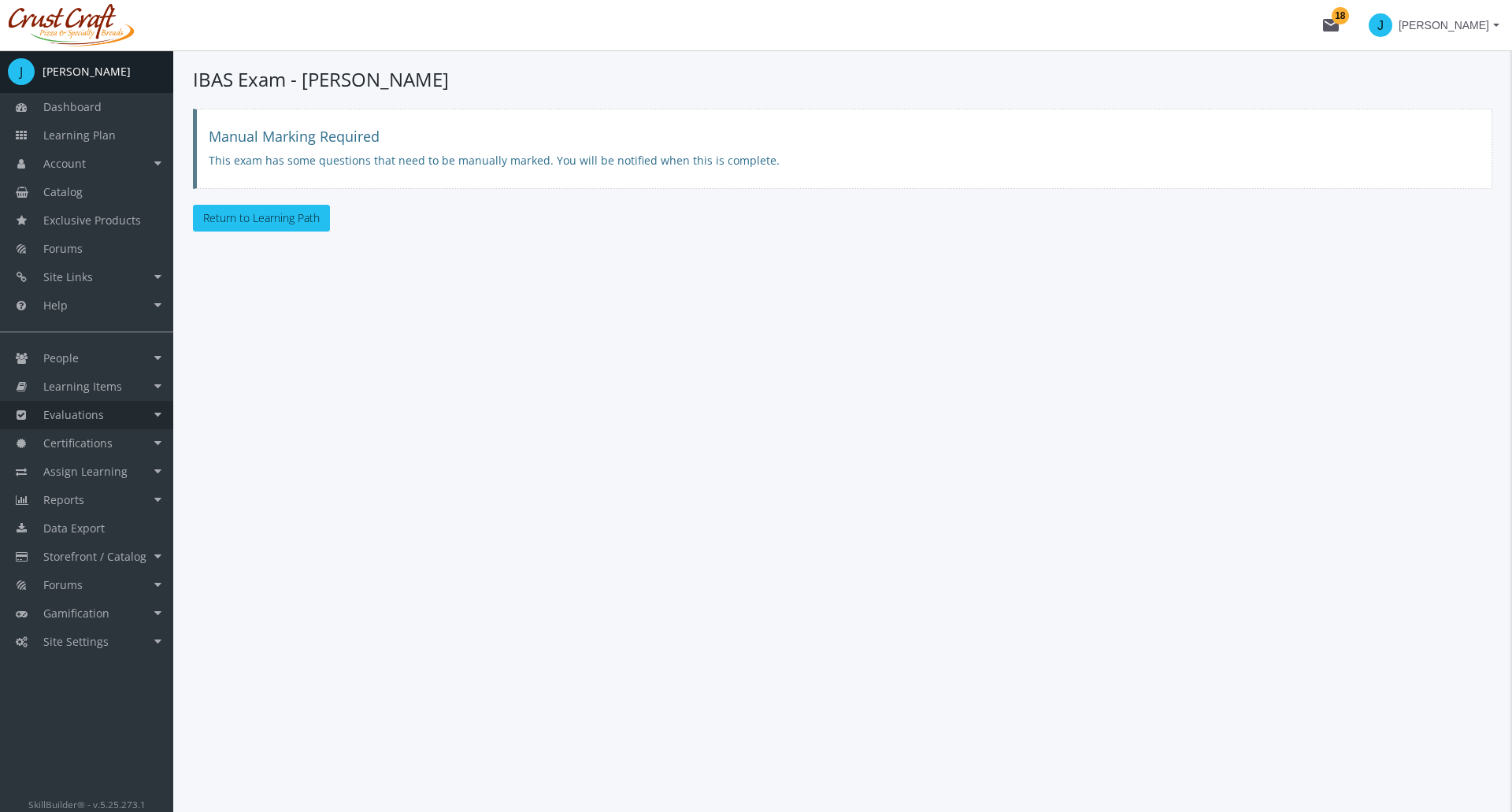
click at [99, 413] on span "Evaluations" at bounding box center [74, 414] width 61 height 15
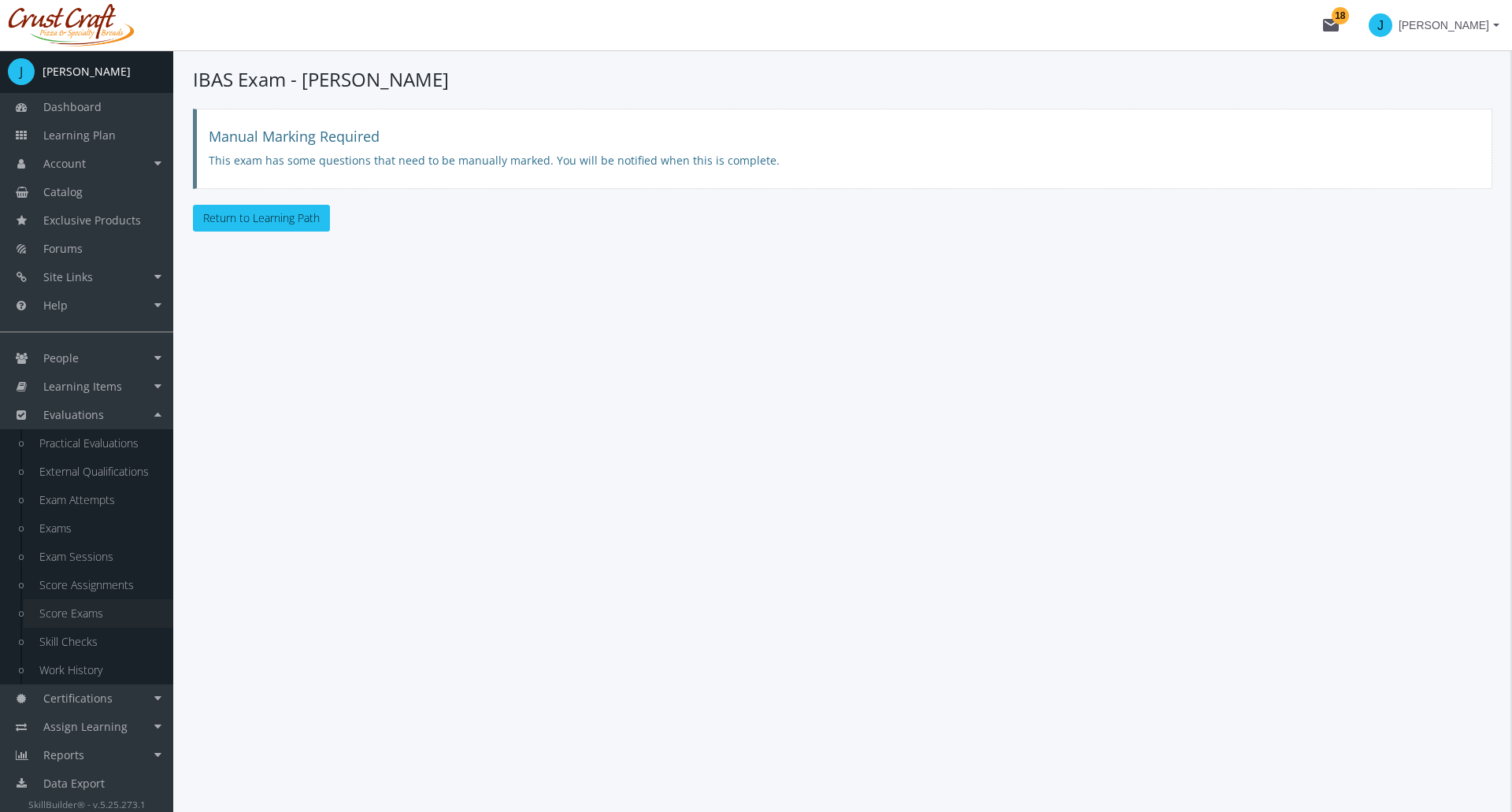
click at [91, 613] on link "Score Exams" at bounding box center [98, 614] width 150 height 29
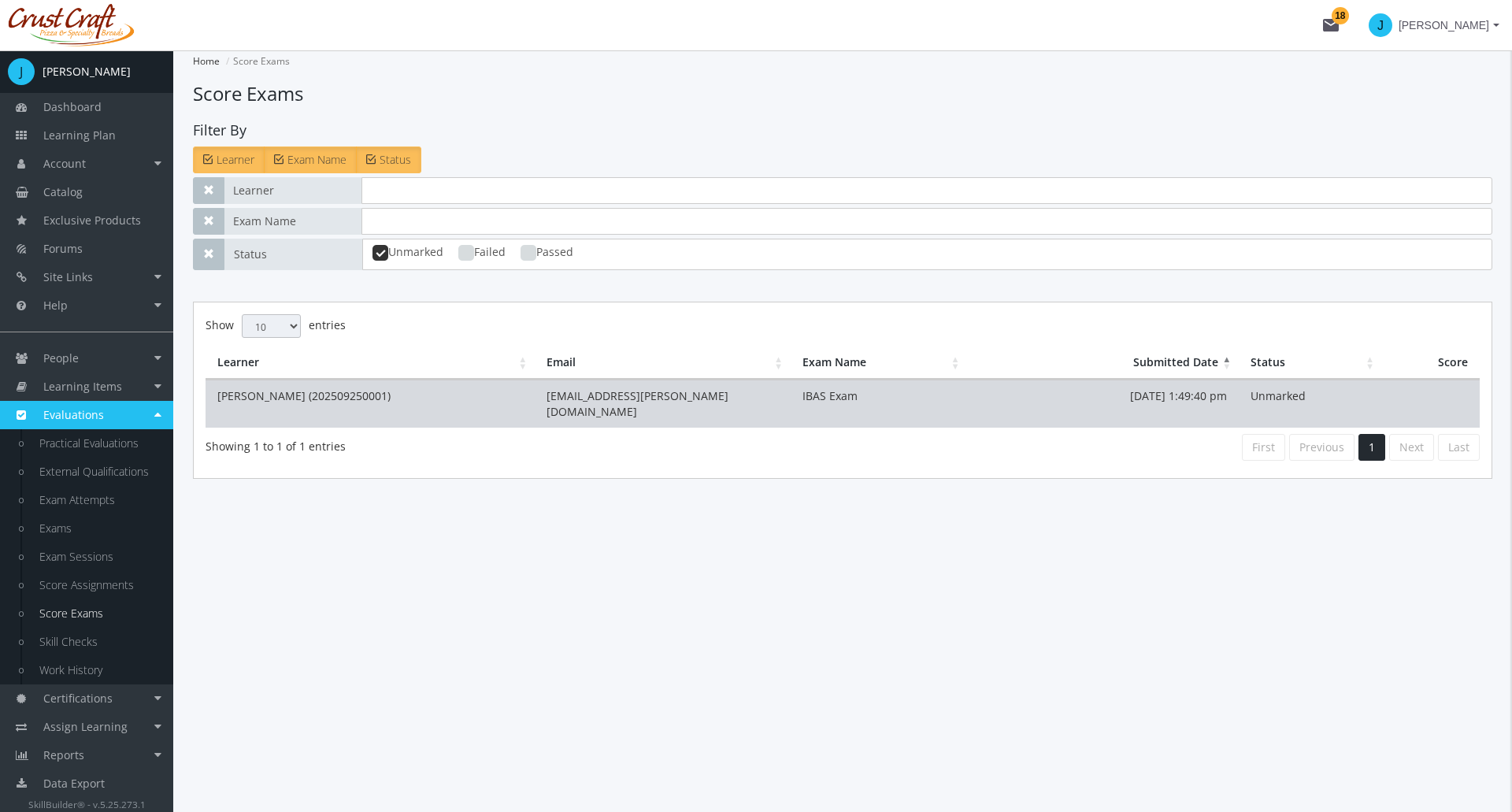
click at [312, 394] on td "[PERSON_NAME] (202509250001)" at bounding box center [370, 403] width 329 height 48
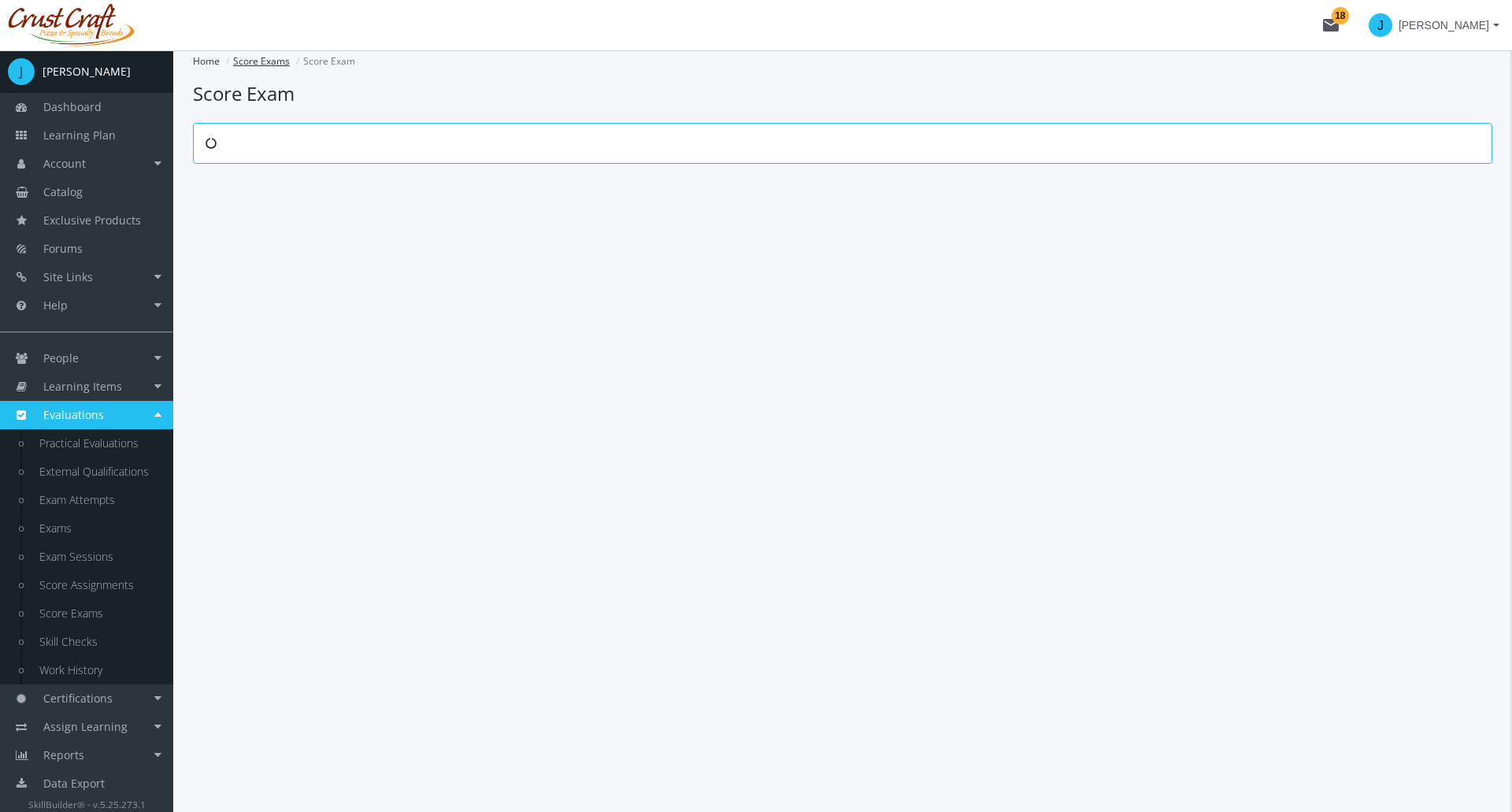
click at [276, 59] on link "Score Exams" at bounding box center [261, 61] width 56 height 13
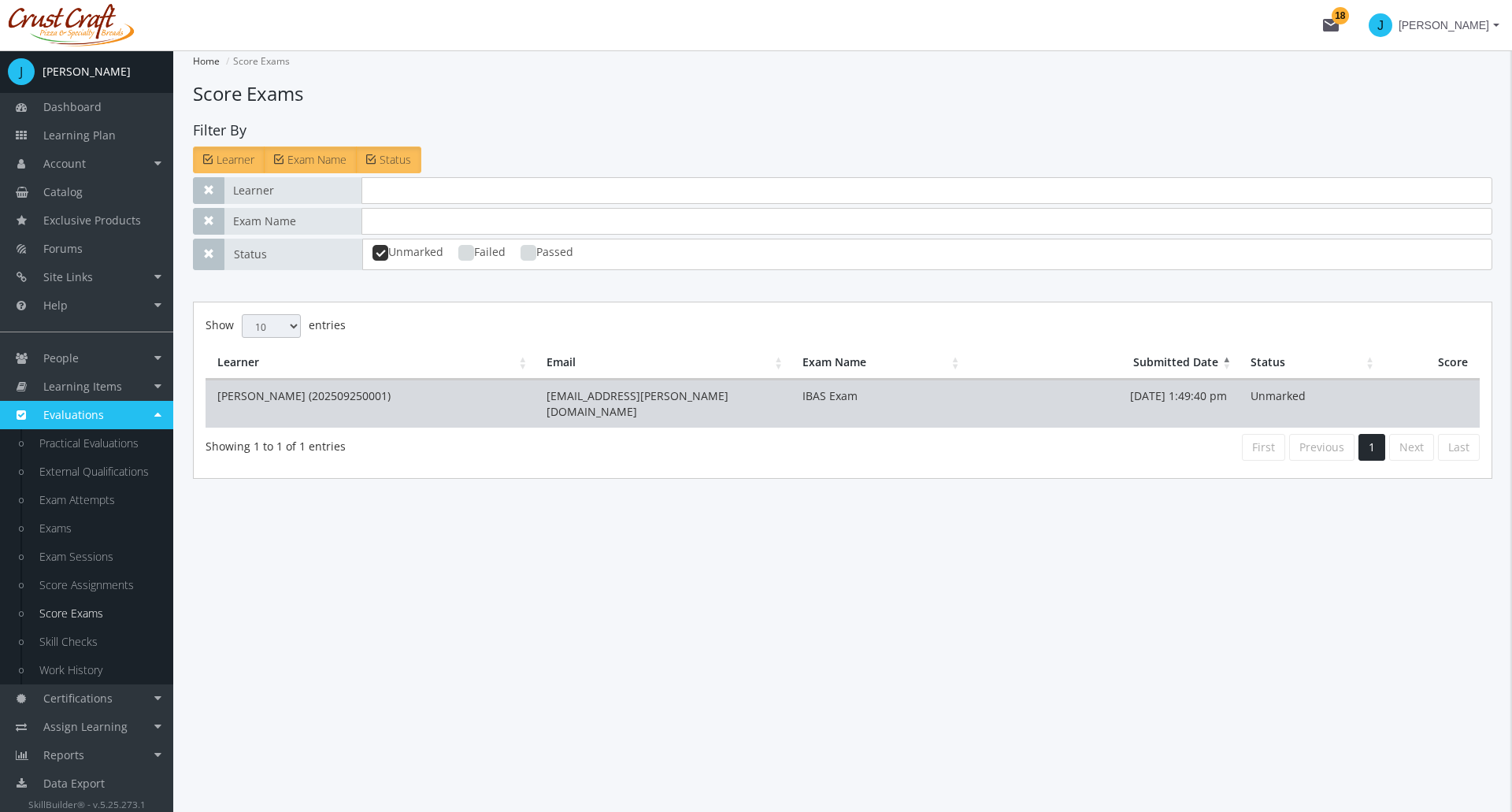
click at [279, 400] on td "[PERSON_NAME] (202509250001)" at bounding box center [370, 403] width 329 height 48
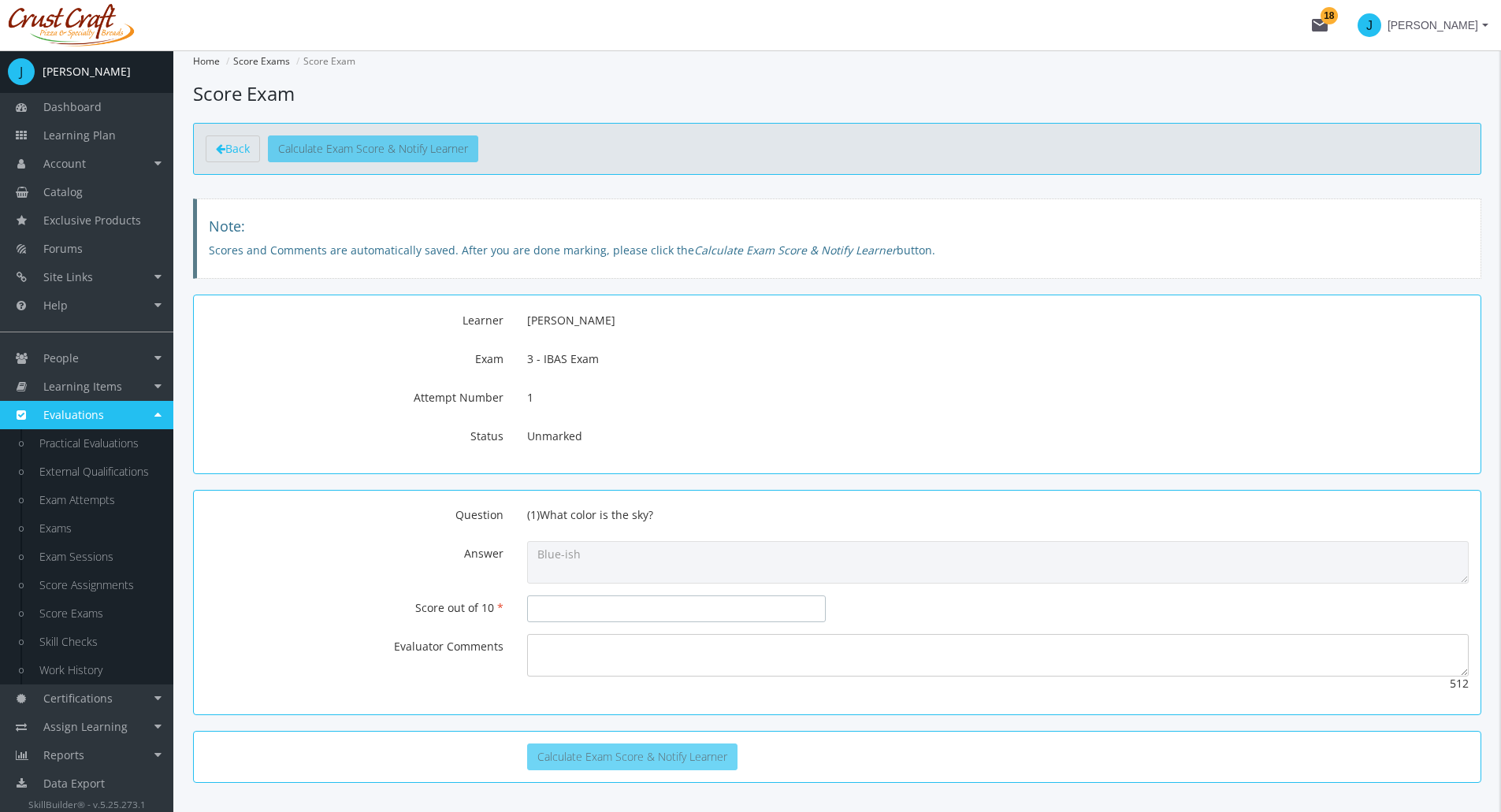
click at [601, 614] on input "number" at bounding box center [676, 608] width 298 height 27
type input "8"
click at [578, 648] on textarea at bounding box center [998, 655] width 942 height 42
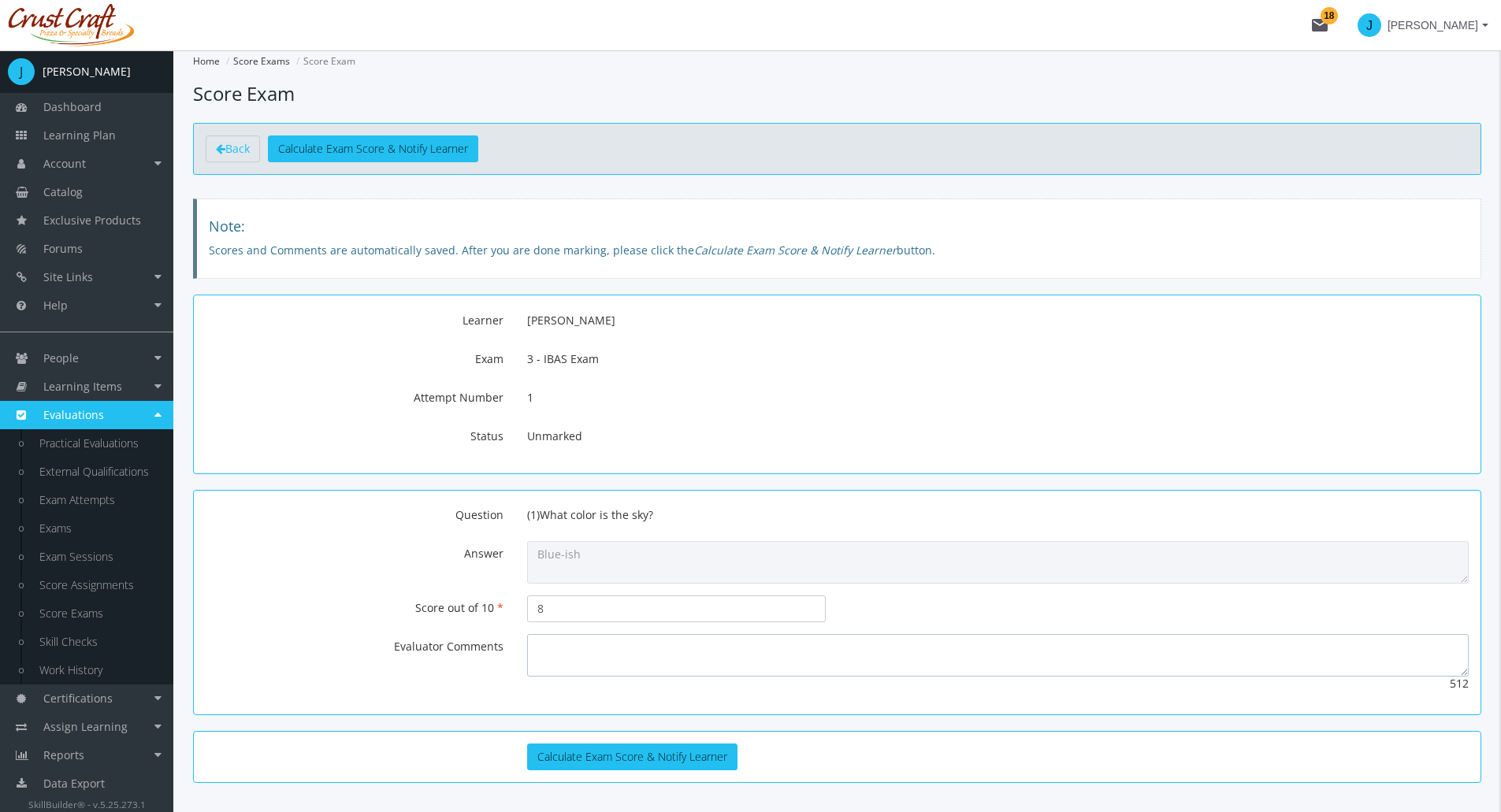
scroll to position [49, 0]
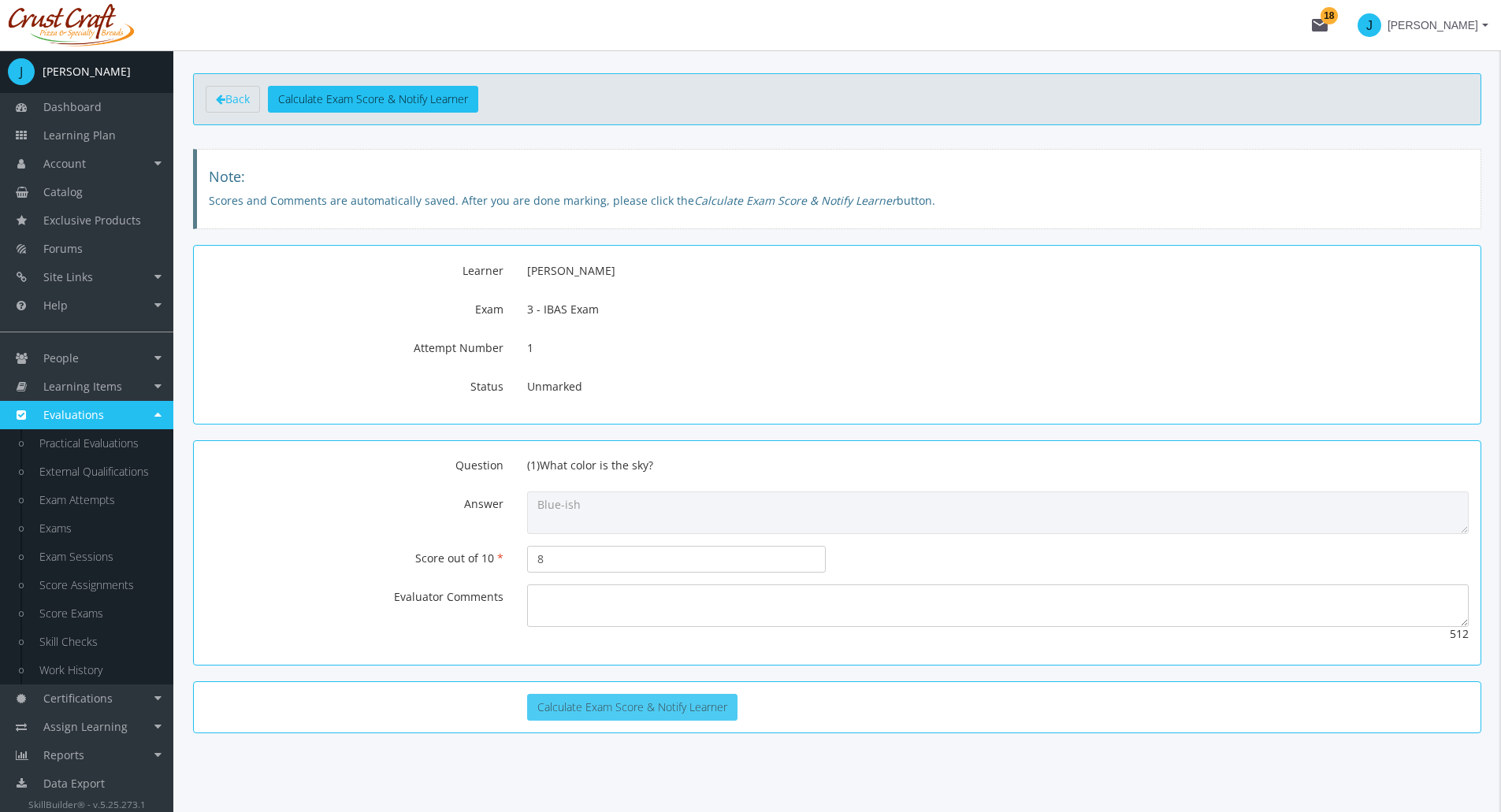
click at [587, 699] on button "Calculate Exam Score & Notify Learner" at bounding box center [632, 707] width 211 height 27
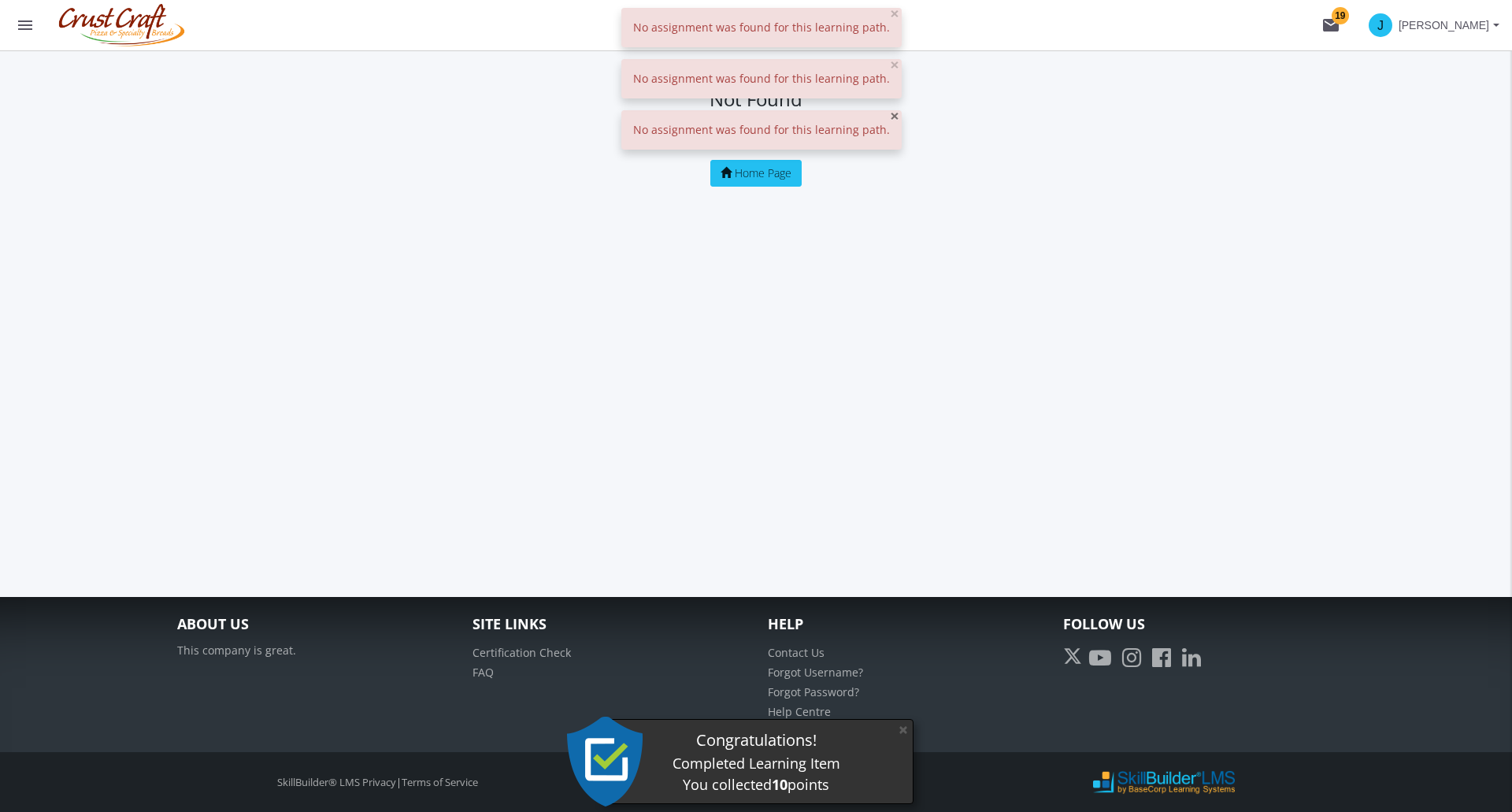
click at [890, 117] on span "×" at bounding box center [894, 115] width 10 height 22
click at [890, 67] on span "×" at bounding box center [894, 64] width 10 height 22
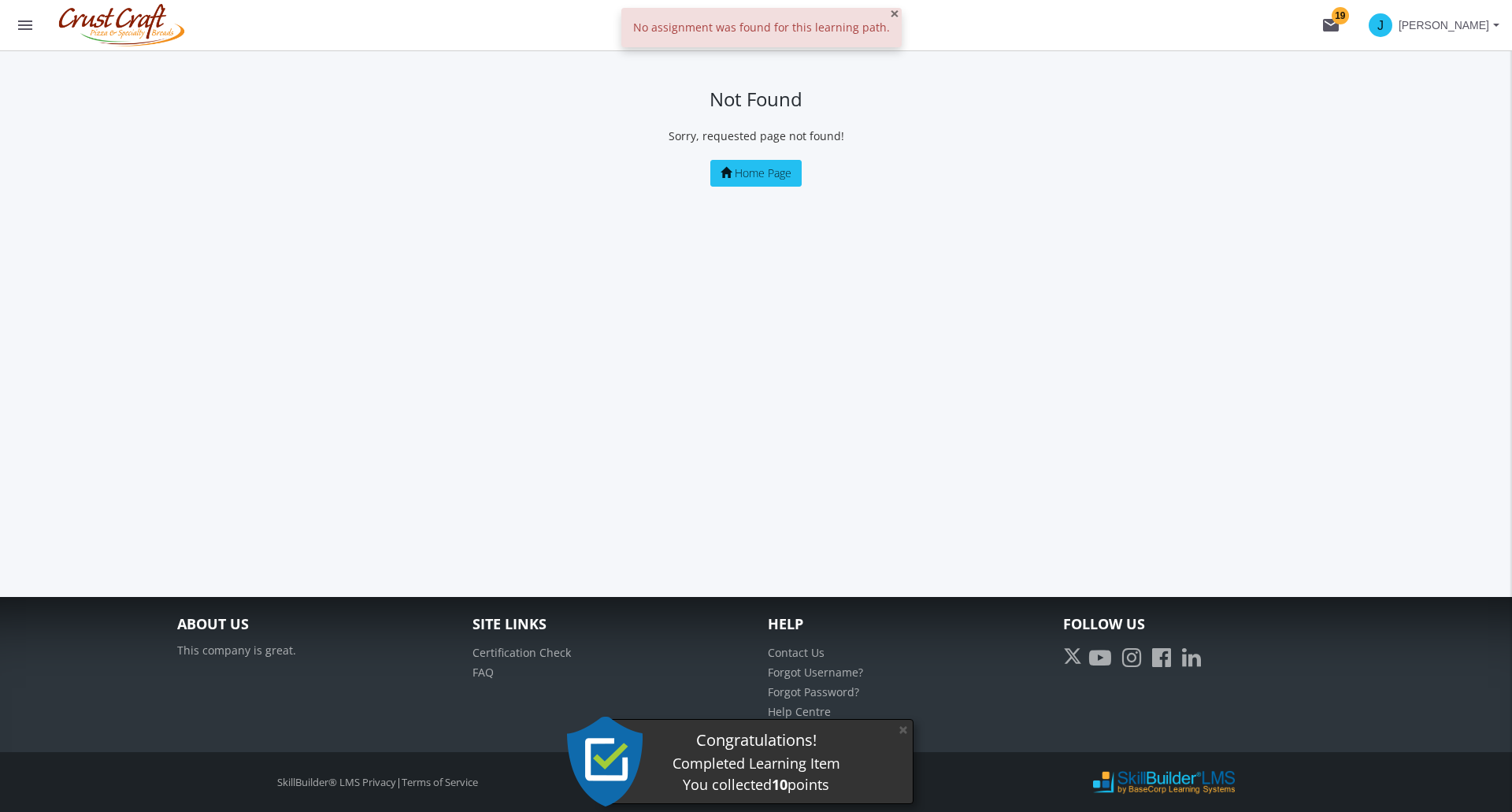
click at [890, 16] on span "×" at bounding box center [894, 13] width 10 height 22
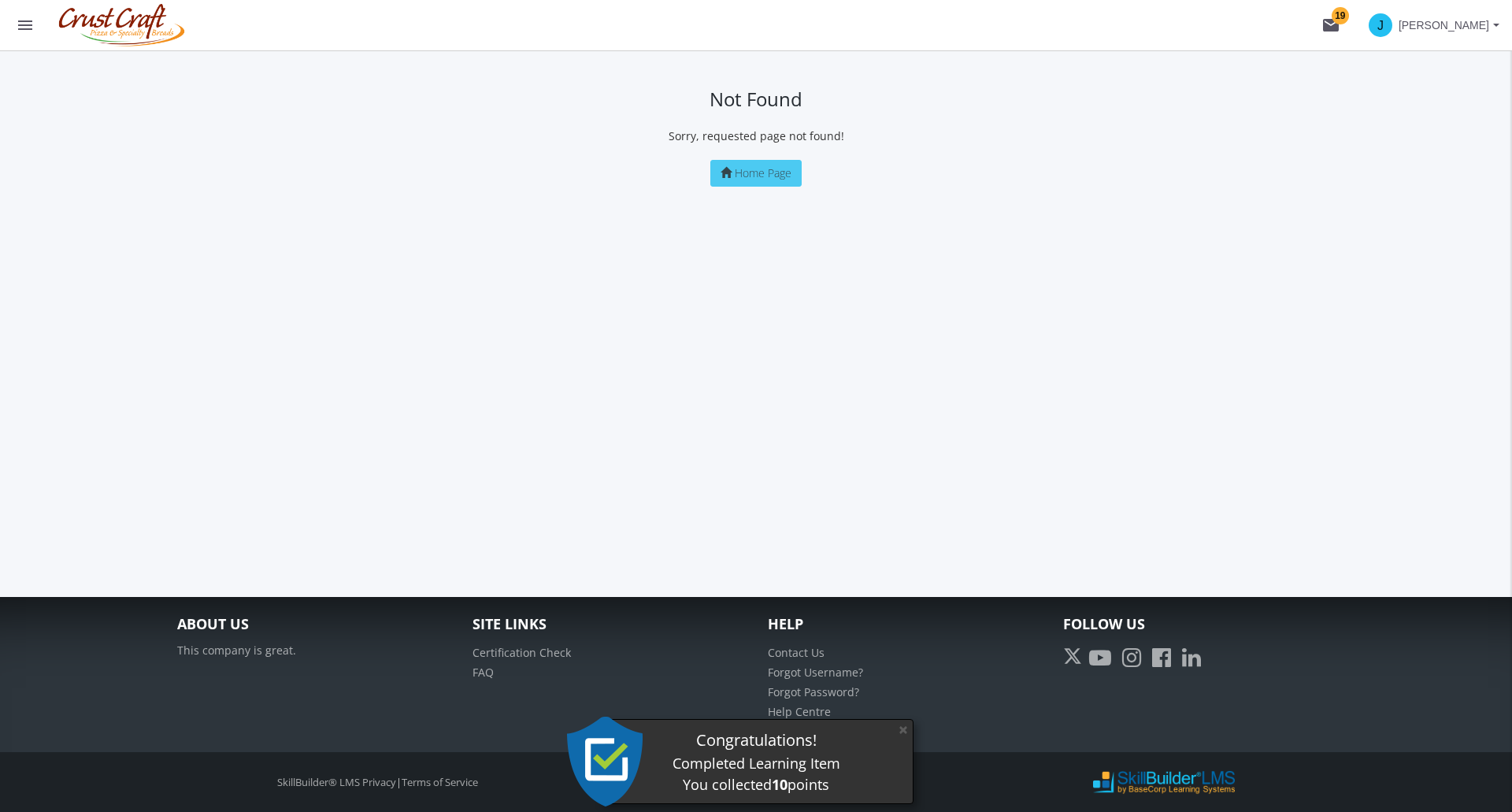
click at [783, 169] on span "Home Page" at bounding box center [762, 172] width 56 height 15
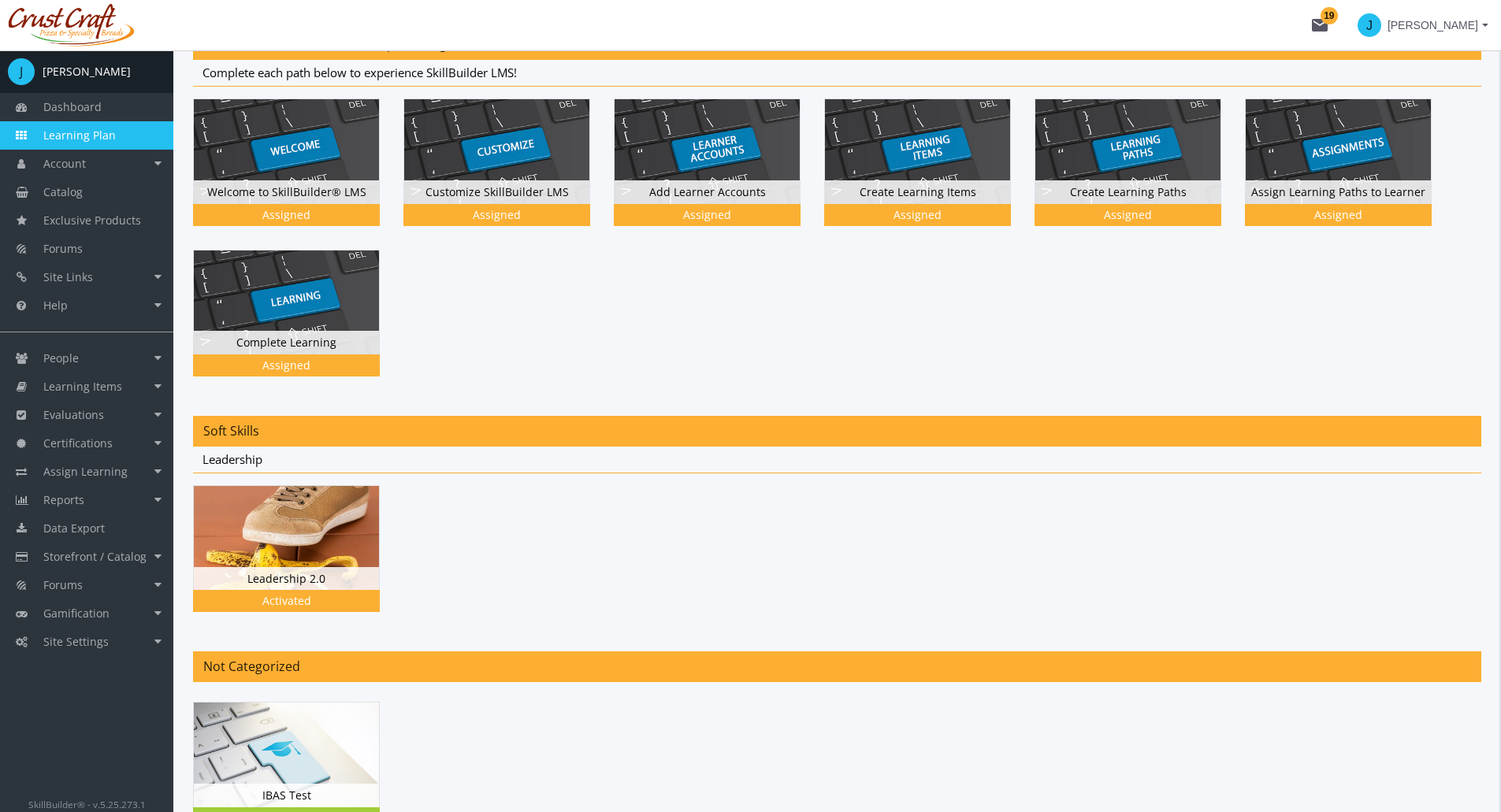
scroll to position [288, 0]
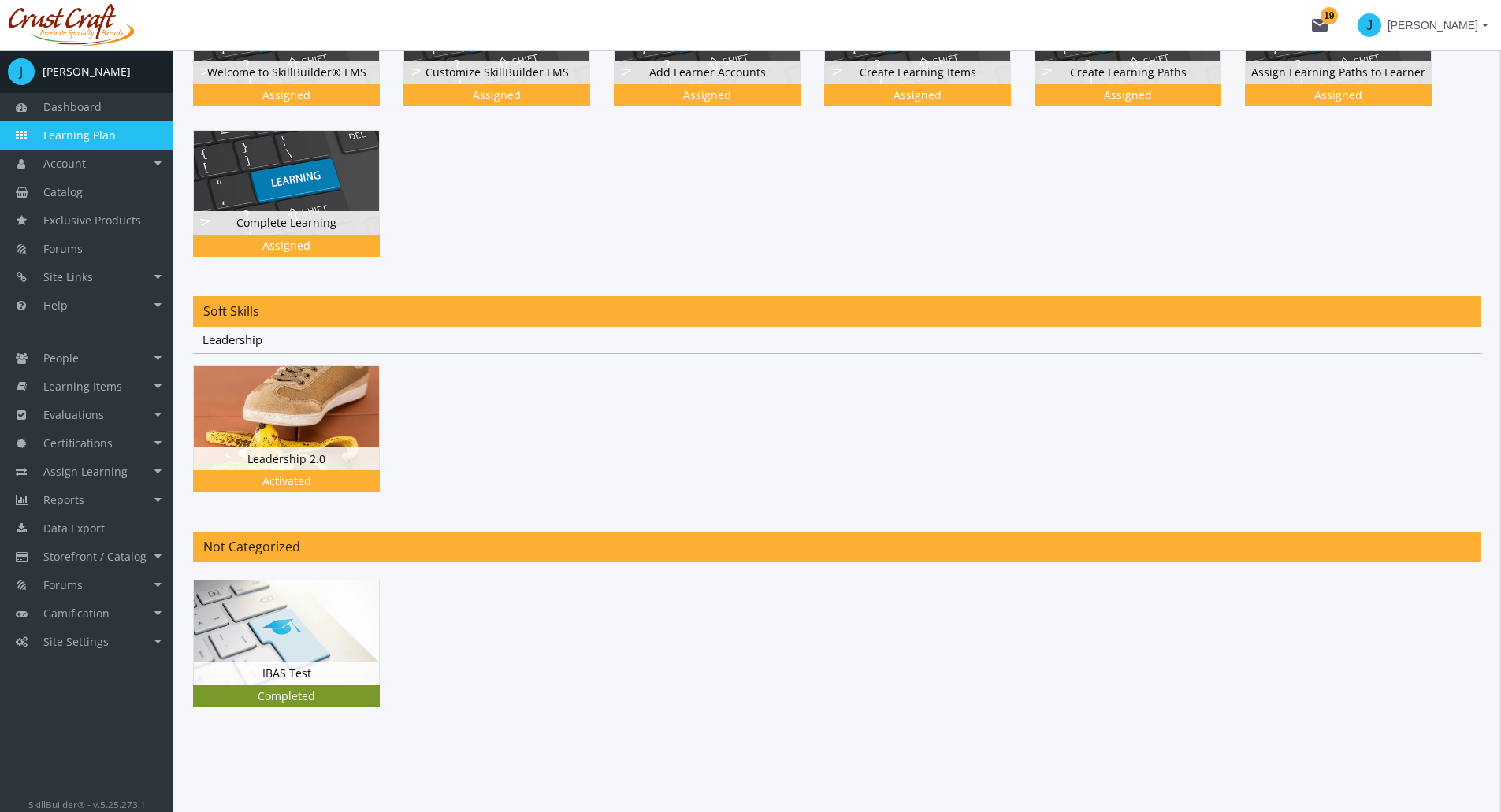
click at [320, 646] on img at bounding box center [287, 633] width 186 height 104
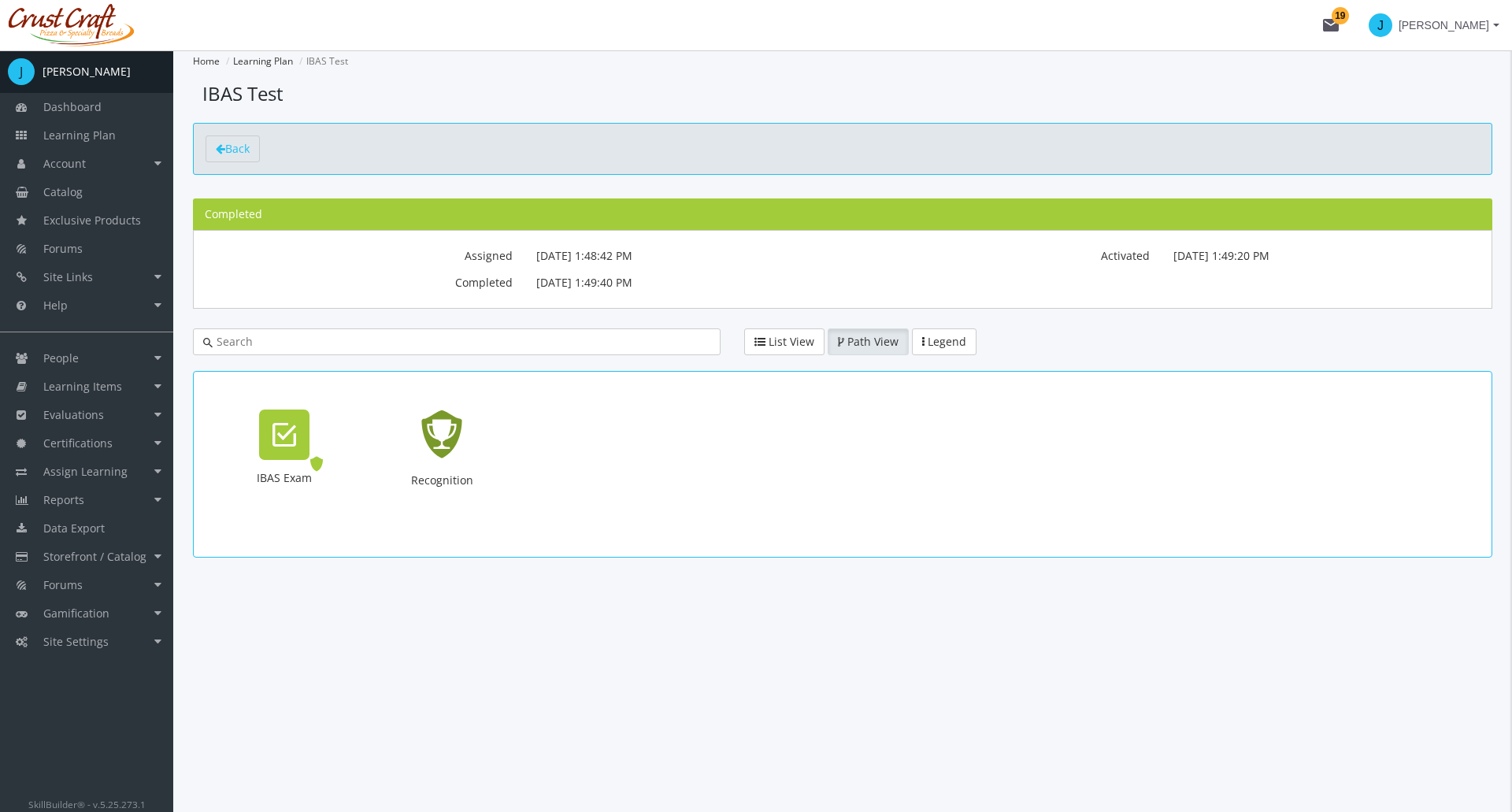
click at [427, 445] on icon "Recognition - Completed" at bounding box center [442, 434] width 50 height 72
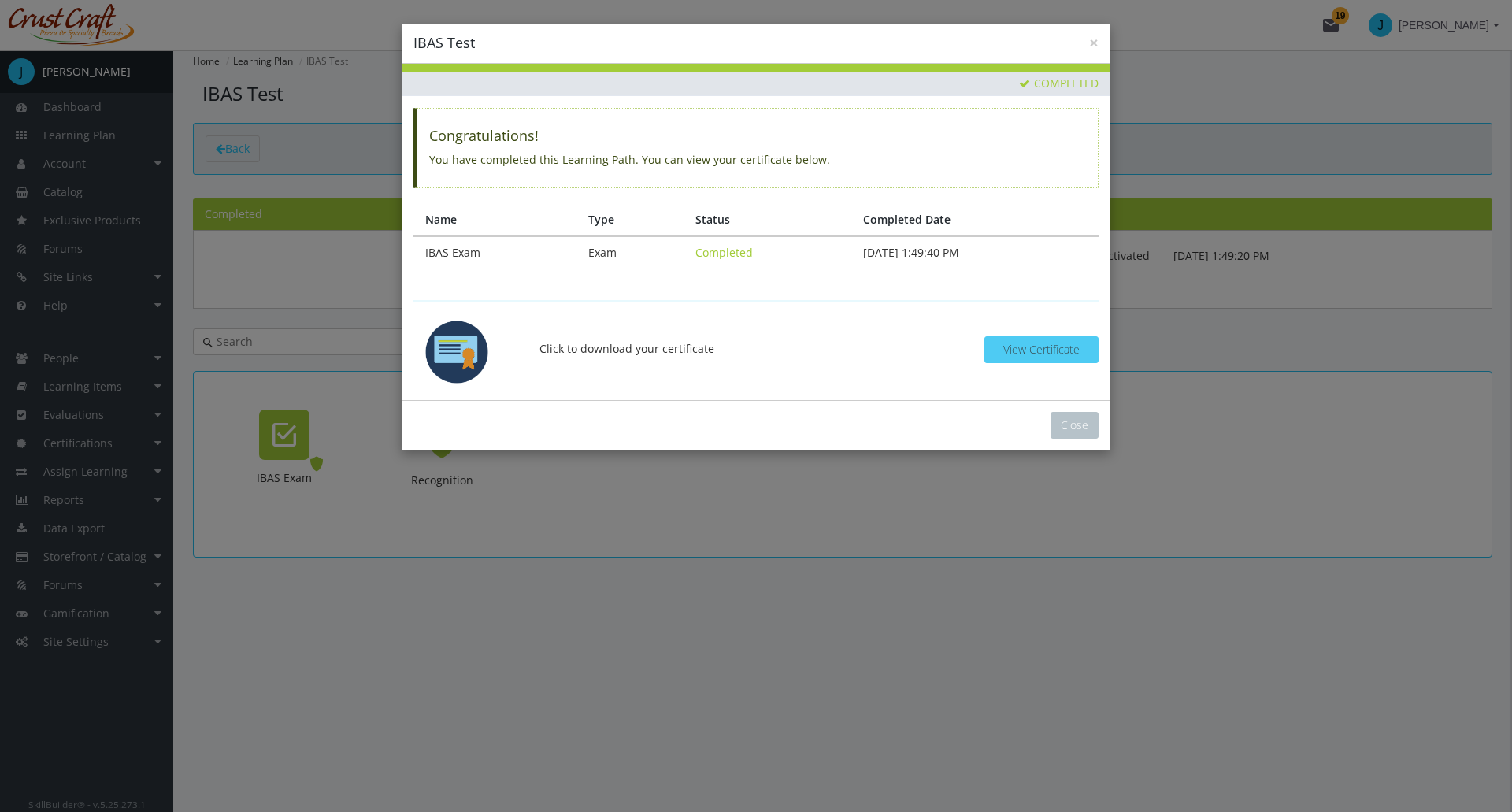
click at [1018, 350] on span "View Certificate" at bounding box center [1042, 348] width 76 height 15
click at [588, 247] on span "Exam" at bounding box center [602, 252] width 29 height 15
click at [488, 247] on td "IBAS Exam" at bounding box center [495, 252] width 163 height 32
click at [490, 346] on div at bounding box center [470, 352] width 114 height 69
click at [470, 130] on h4 "Congratulations!" at bounding box center [757, 136] width 657 height 16
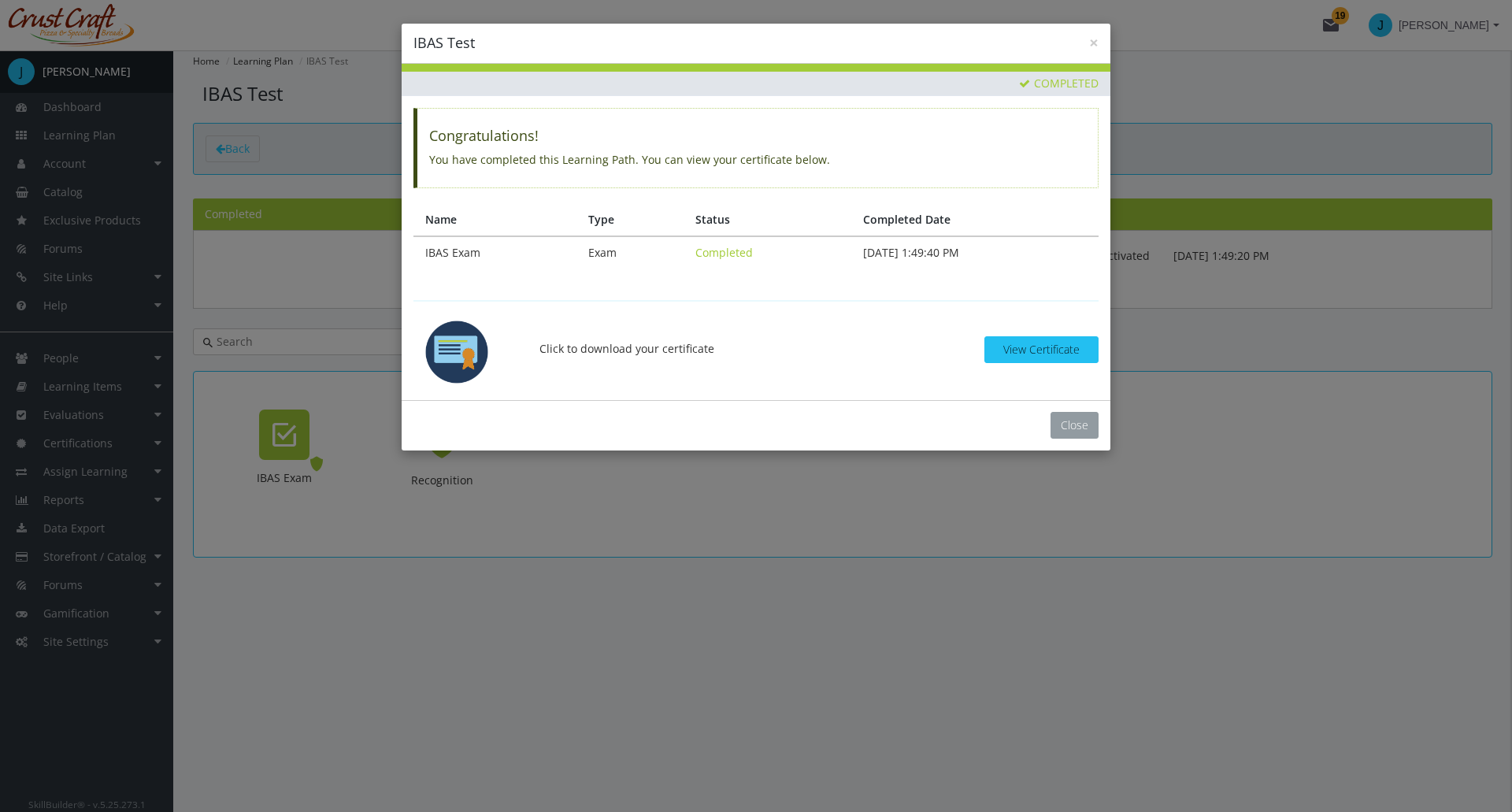
click at [1078, 430] on button "Close" at bounding box center [1074, 425] width 48 height 27
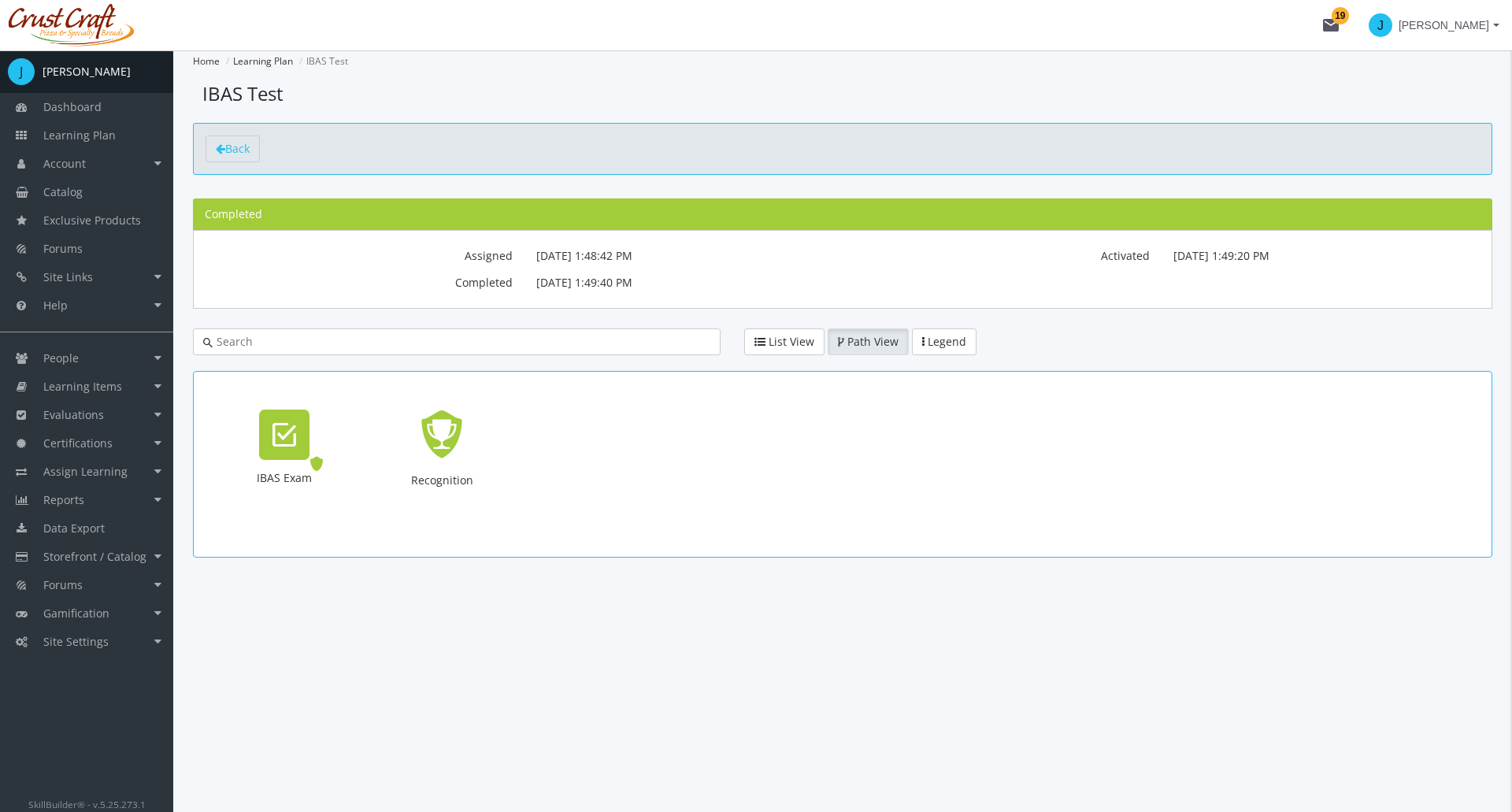
click at [564, 258] on p "Assigned [DATE] 1:48:42 PM" at bounding box center [684, 256] width 295 height 27
click at [449, 231] on div "Assigned Assigned [DATE] 1:48:42 PM Activated Activated [DATE] 1:49:20 PM Compl…" at bounding box center [843, 269] width 1300 height 79
click at [270, 432] on div "IBAS Exam" at bounding box center [284, 435] width 50 height 50
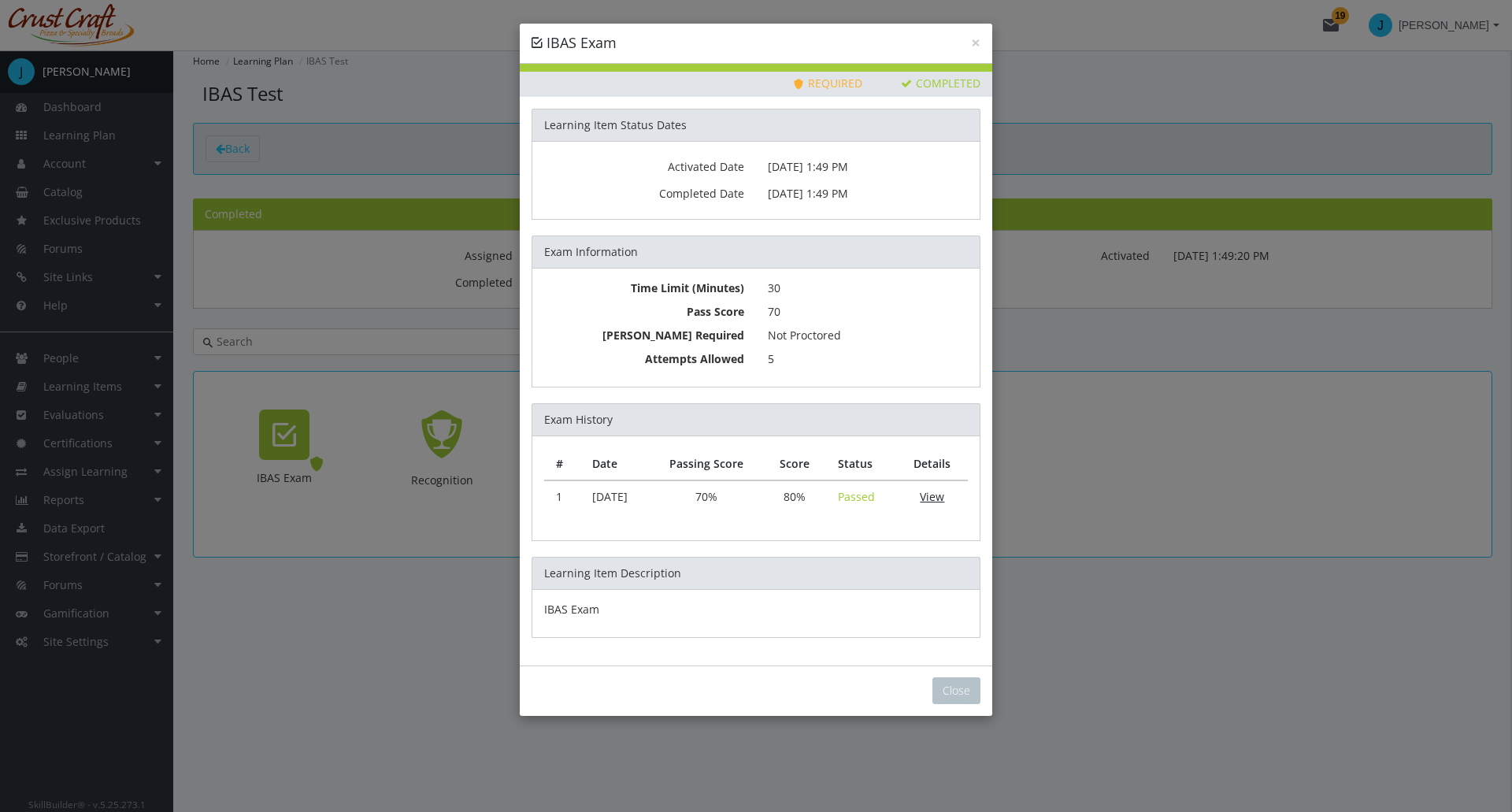
click at [932, 497] on link "View" at bounding box center [931, 496] width 24 height 15
